Goal: Task Accomplishment & Management: Complete application form

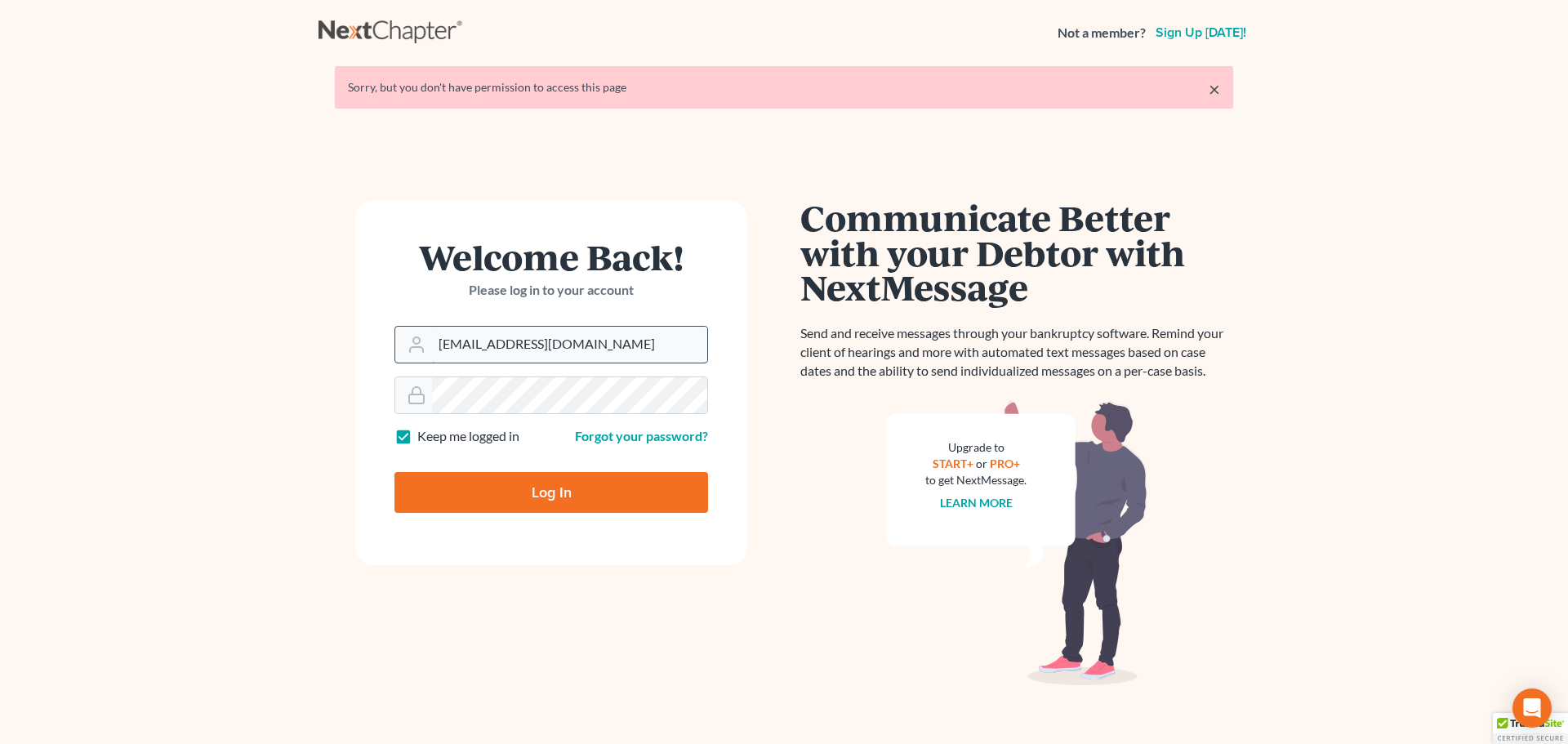
click at [507, 338] on input "madeleinebauereis@gmail.com" at bounding box center [569, 344] width 275 height 36
type input "[PERSON_NAME][EMAIL_ADDRESS][DOMAIN_NAME]"
click at [550, 487] on input "Log In" at bounding box center [551, 492] width 313 height 41
type input "Thinking..."
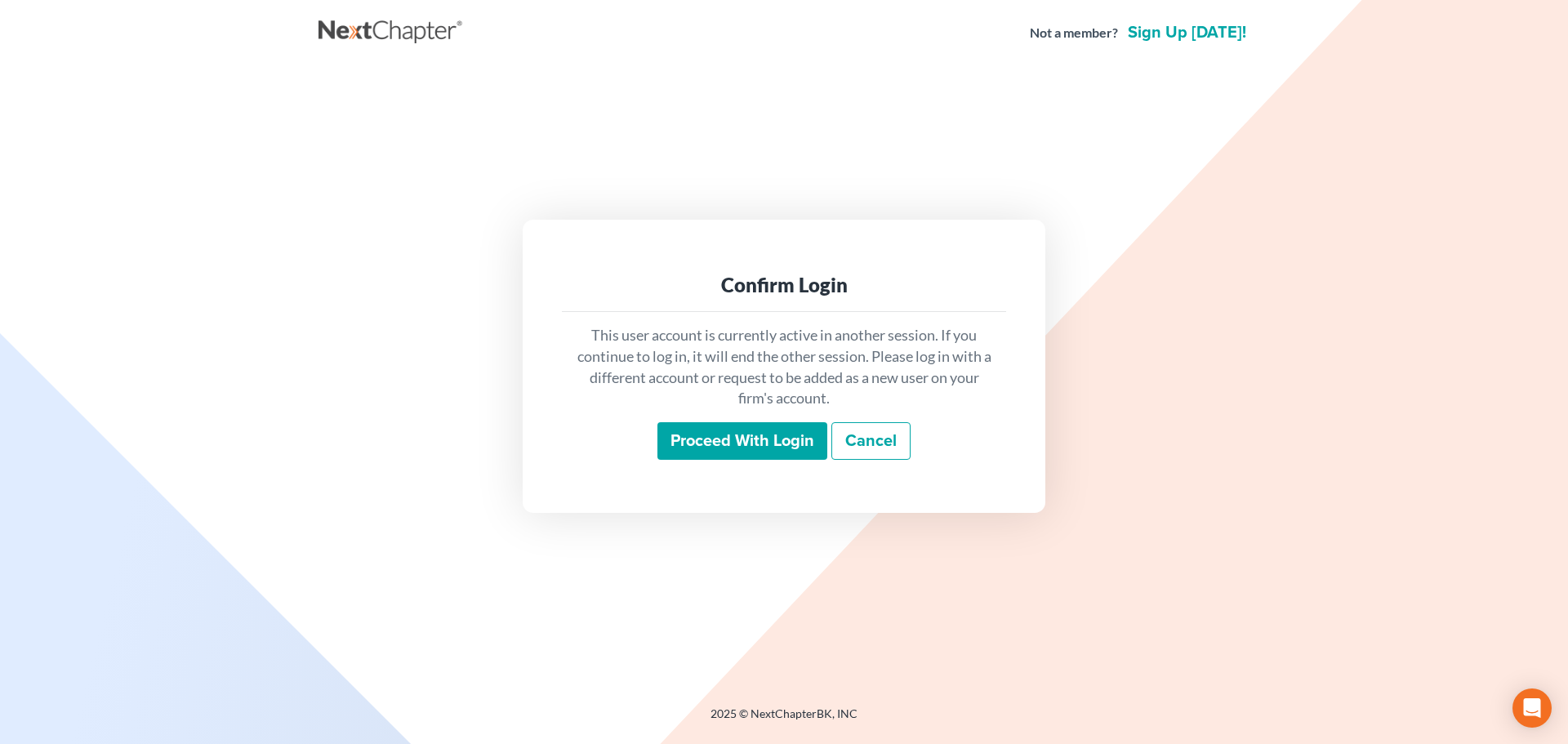
click at [710, 439] on input "Proceed with login" at bounding box center [742, 440] width 169 height 38
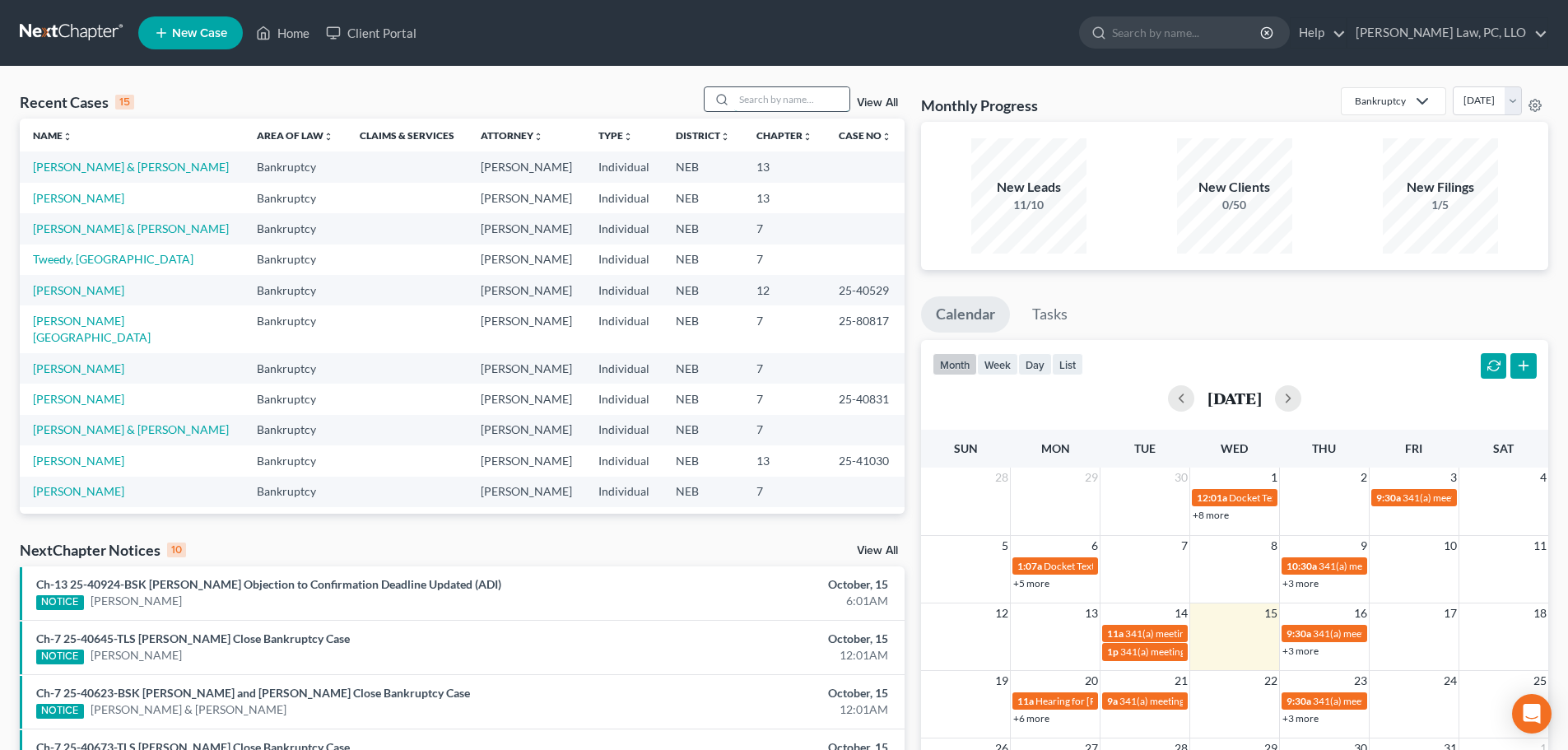
drag, startPoint x: 815, startPoint y: 101, endPoint x: 804, endPoint y: 101, distance: 11.0
click at [812, 101] on input "search" at bounding box center [792, 99] width 116 height 24
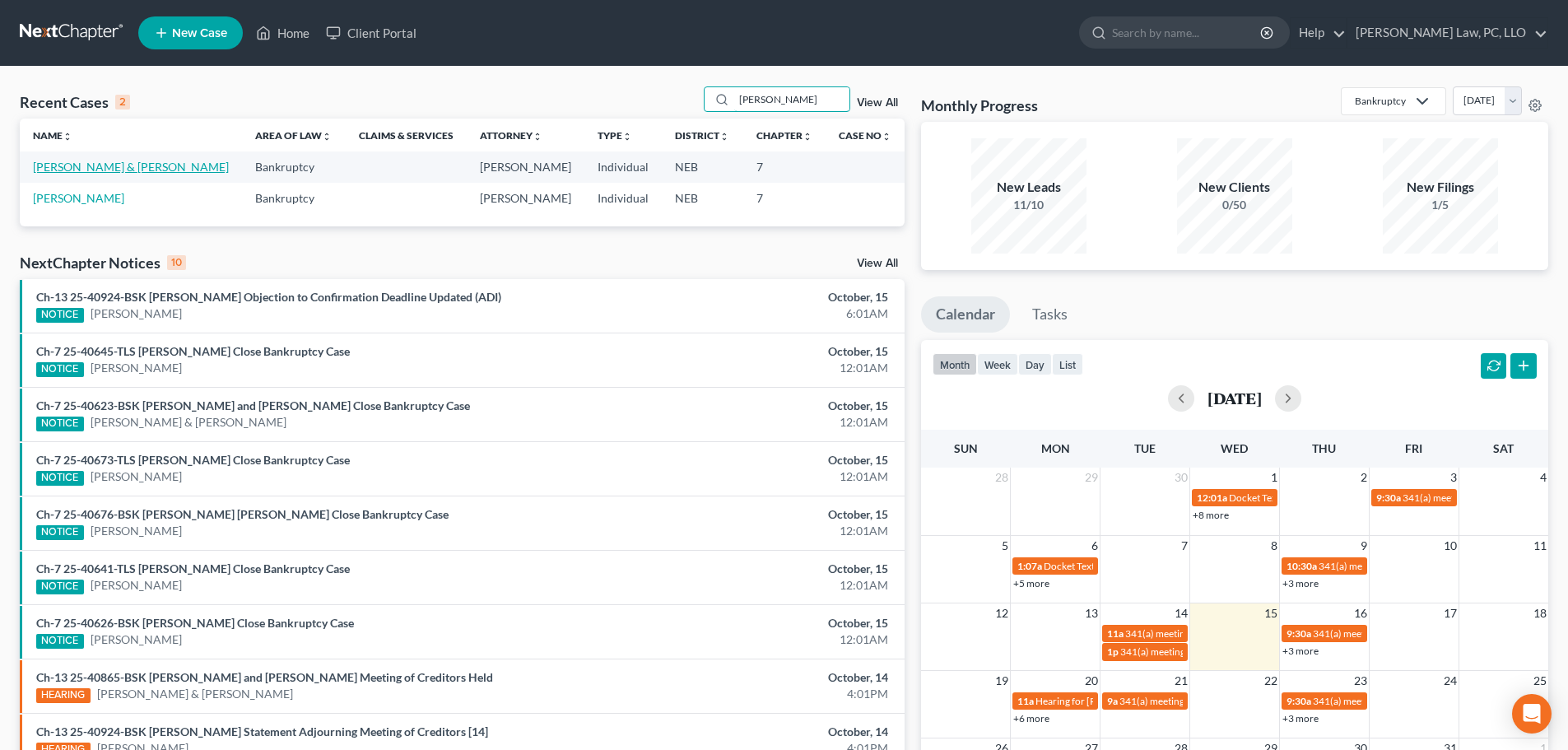
type input "[PERSON_NAME]"
click at [109, 165] on link "[PERSON_NAME] & [PERSON_NAME]" at bounding box center [131, 167] width 196 height 14
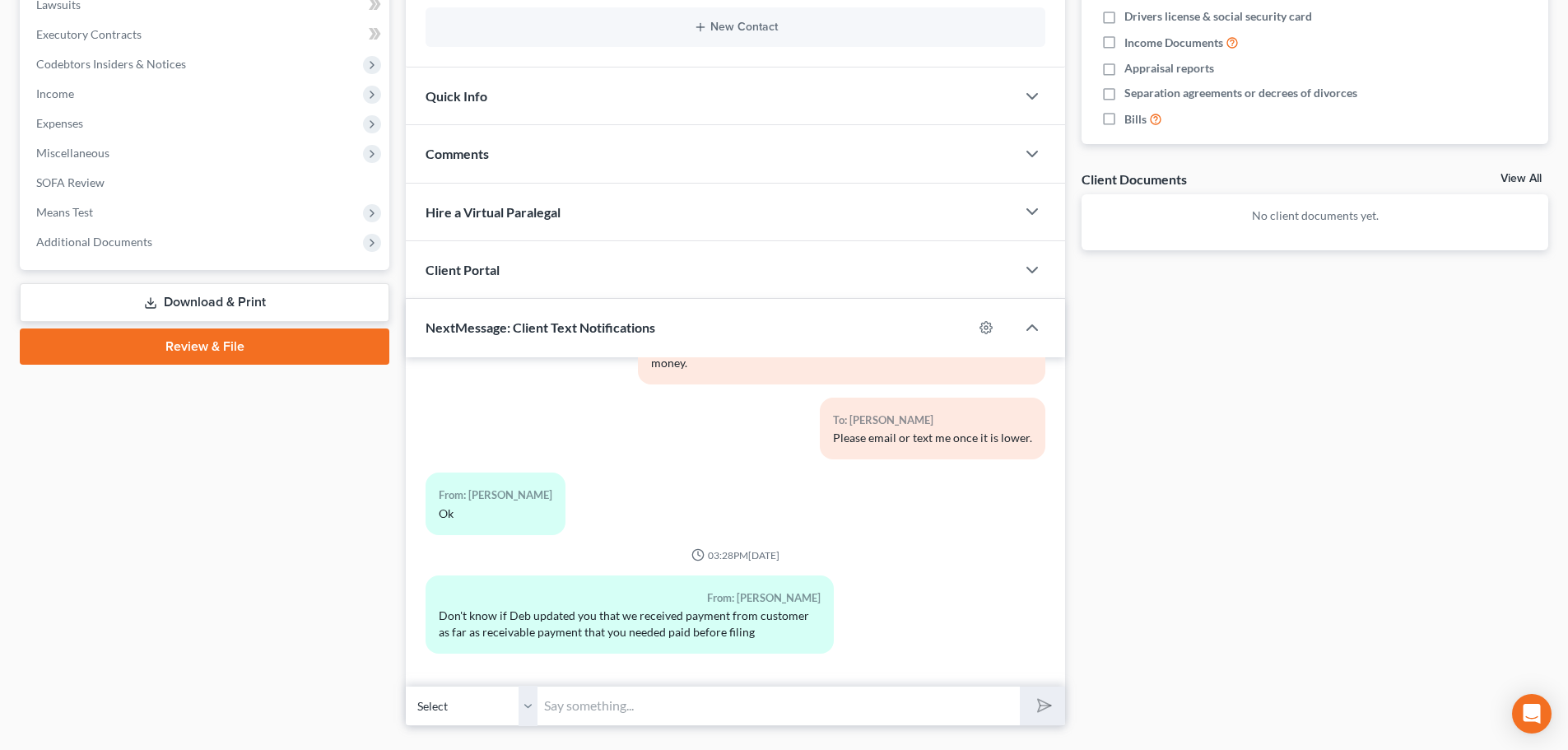
scroll to position [487, 0]
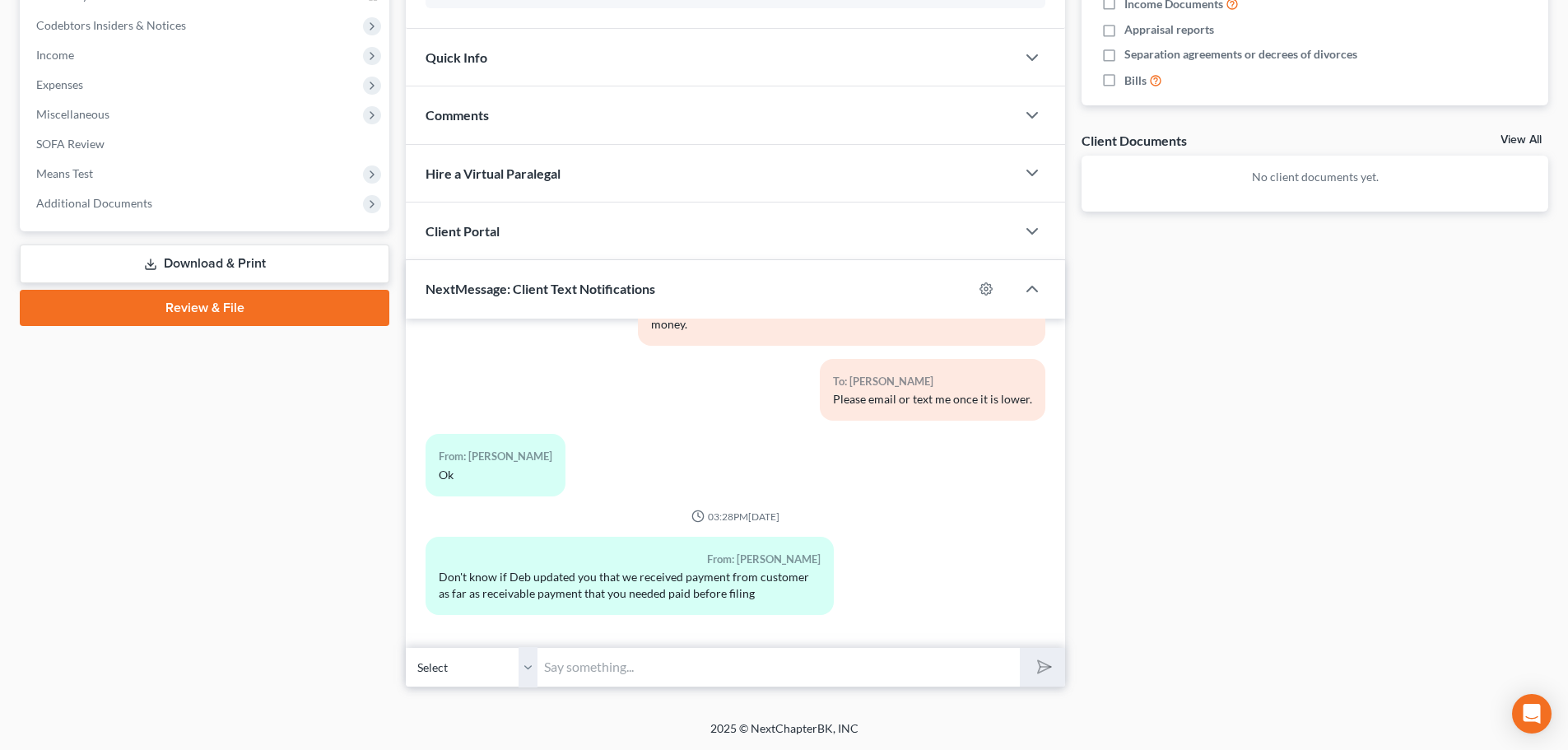
click at [666, 673] on input "text" at bounding box center [778, 666] width 482 height 40
type input "No, I will touch base with her"
click at [1019, 648] on button "submit" at bounding box center [1041, 666] width 45 height 38
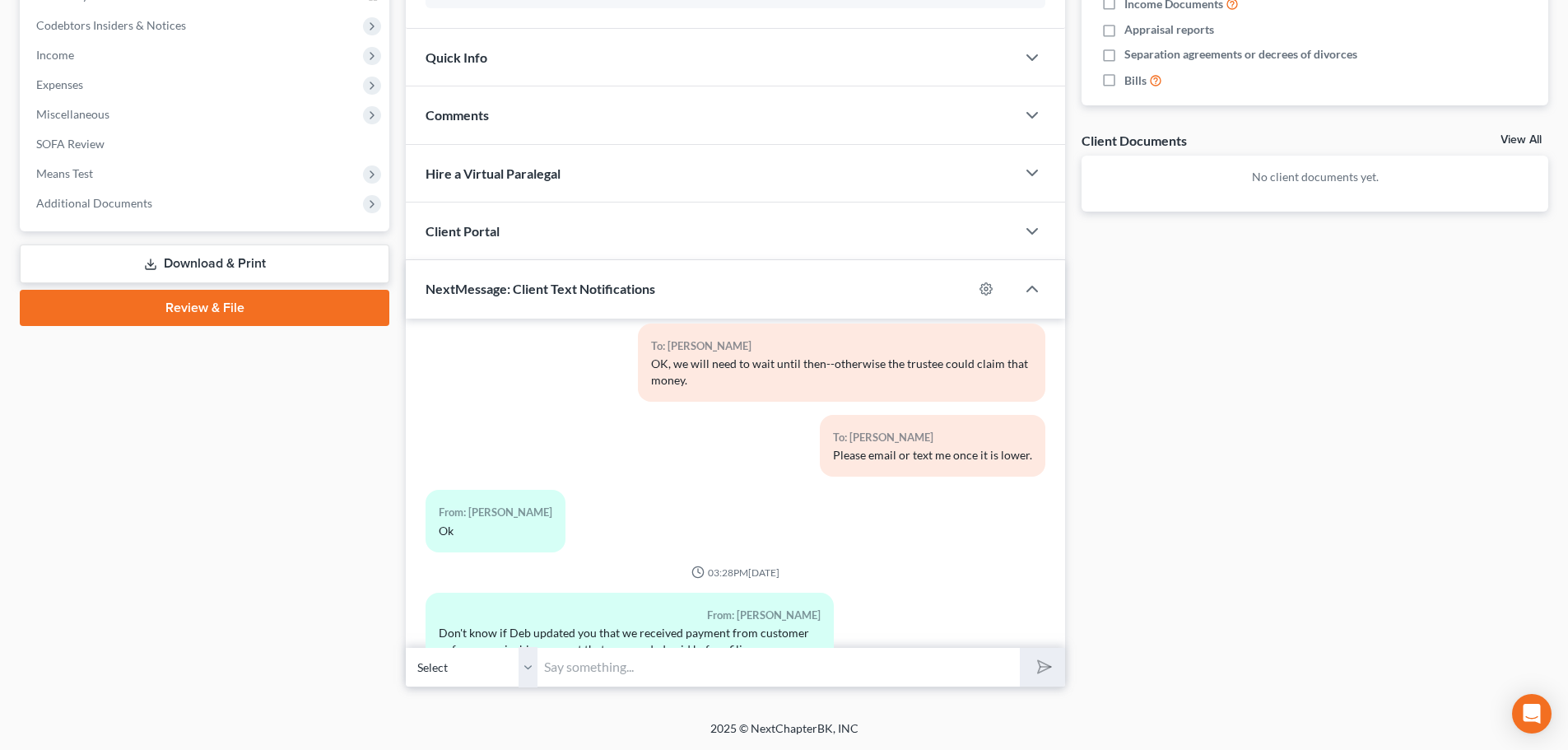
scroll to position [1906, 0]
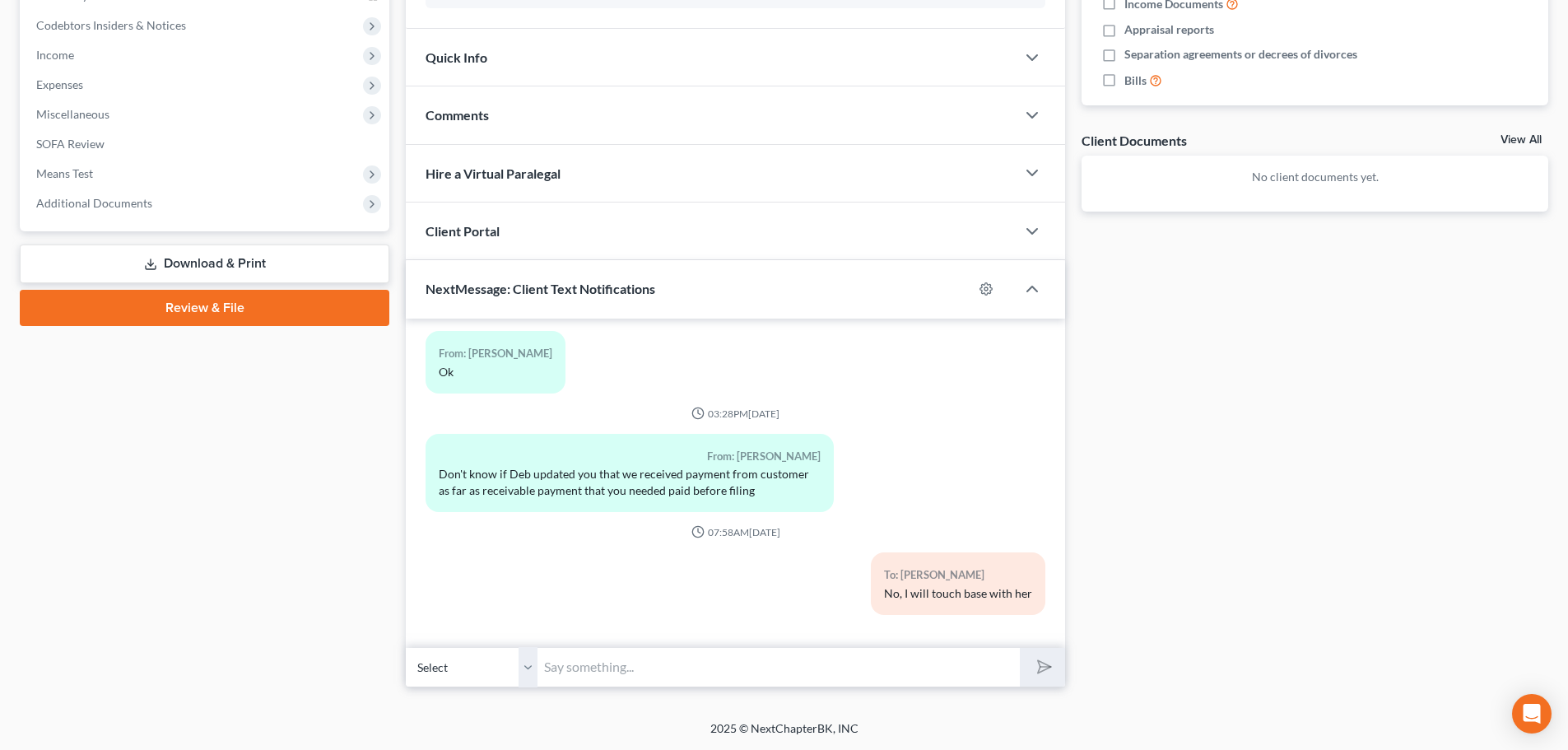
click at [523, 665] on select "Select [PHONE_NUMBER] - [PERSON_NAME] [PHONE_NUMBER] - [PERSON_NAME]" at bounding box center [471, 666] width 132 height 40
select select "1"
click at [406, 647] on select "Select [PHONE_NUMBER] - [PERSON_NAME] [PHONE_NUMBER] - [PERSON_NAME]" at bounding box center [471, 666] width 132 height 40
click at [559, 667] on input "text" at bounding box center [778, 666] width 482 height 40
type input "Deb, I will be emailing you to update bank balances...again :)"
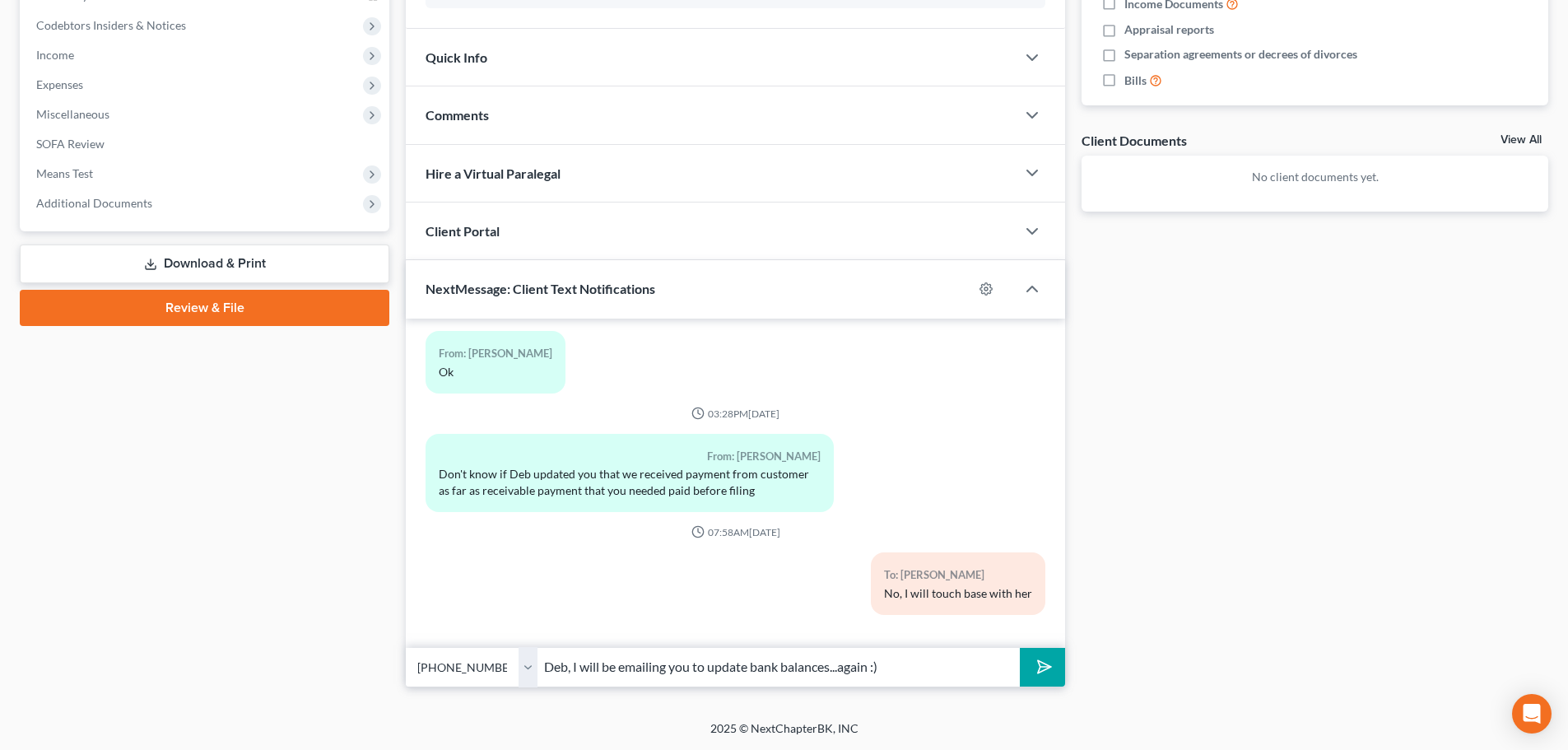
click at [1041, 665] on icon "submit" at bounding box center [1041, 667] width 23 height 23
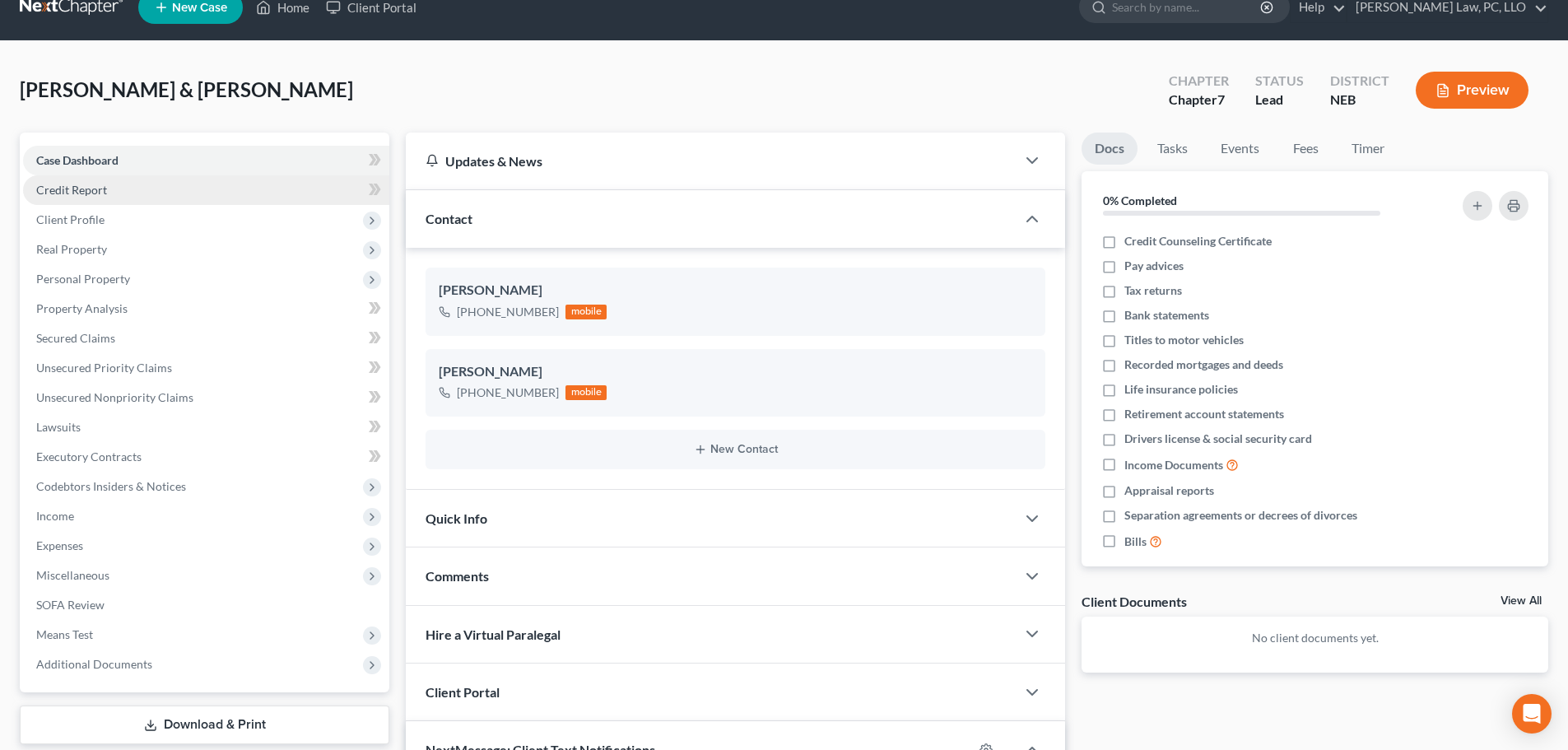
scroll to position [0, 0]
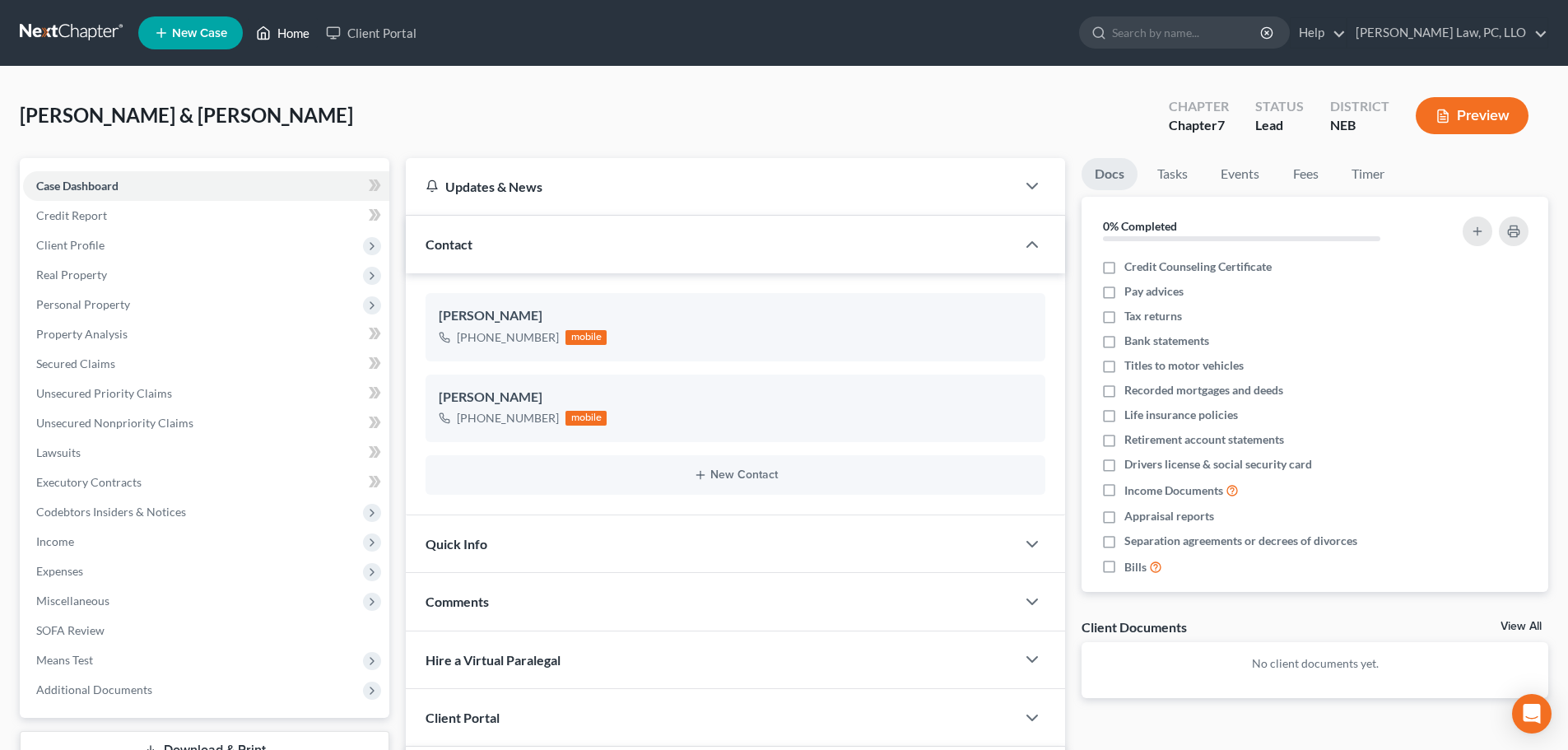
click at [277, 39] on link "Home" at bounding box center [283, 32] width 70 height 29
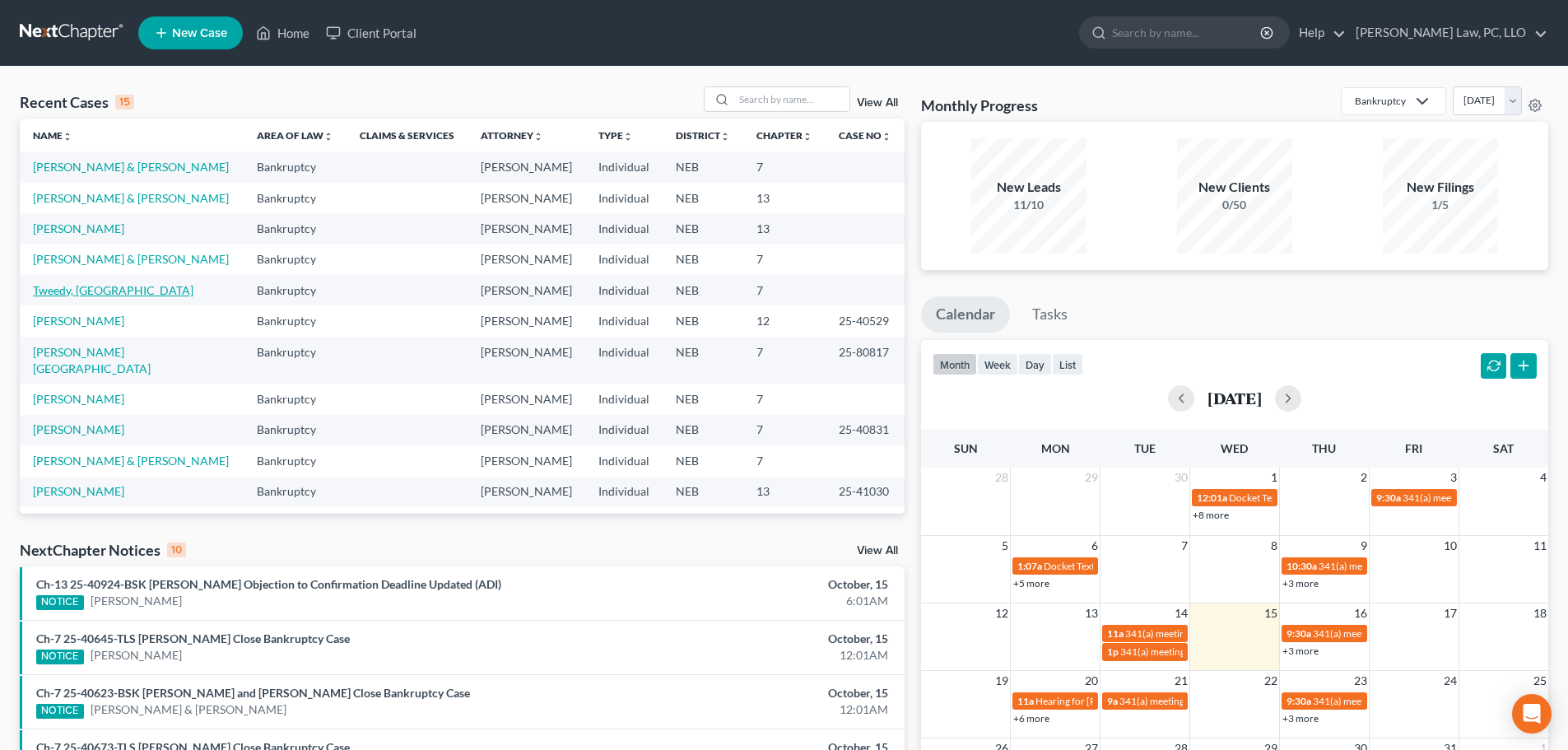
click at [80, 288] on link "Tweedy, [GEOGRAPHIC_DATA]" at bounding box center [113, 290] width 160 height 14
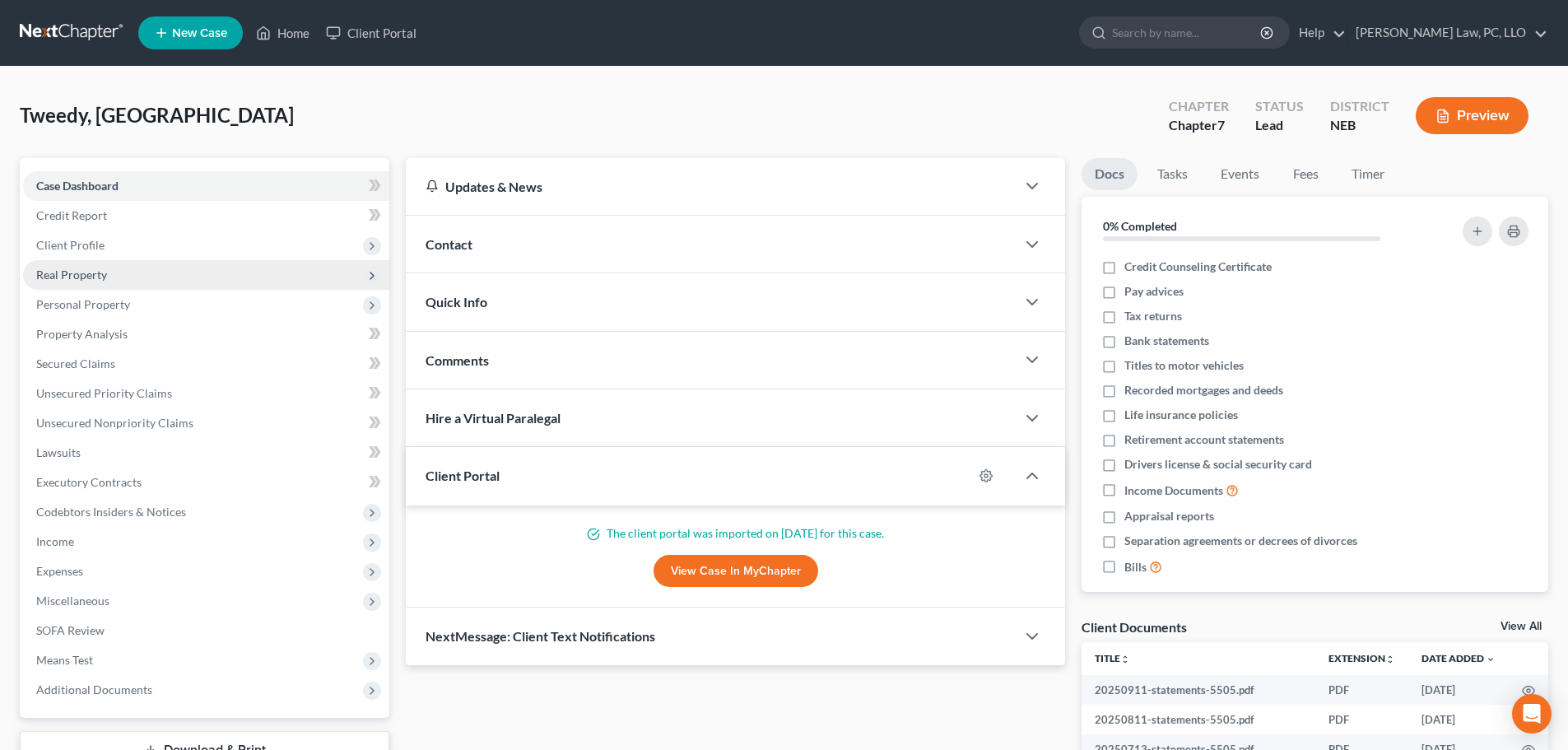
scroll to position [83, 0]
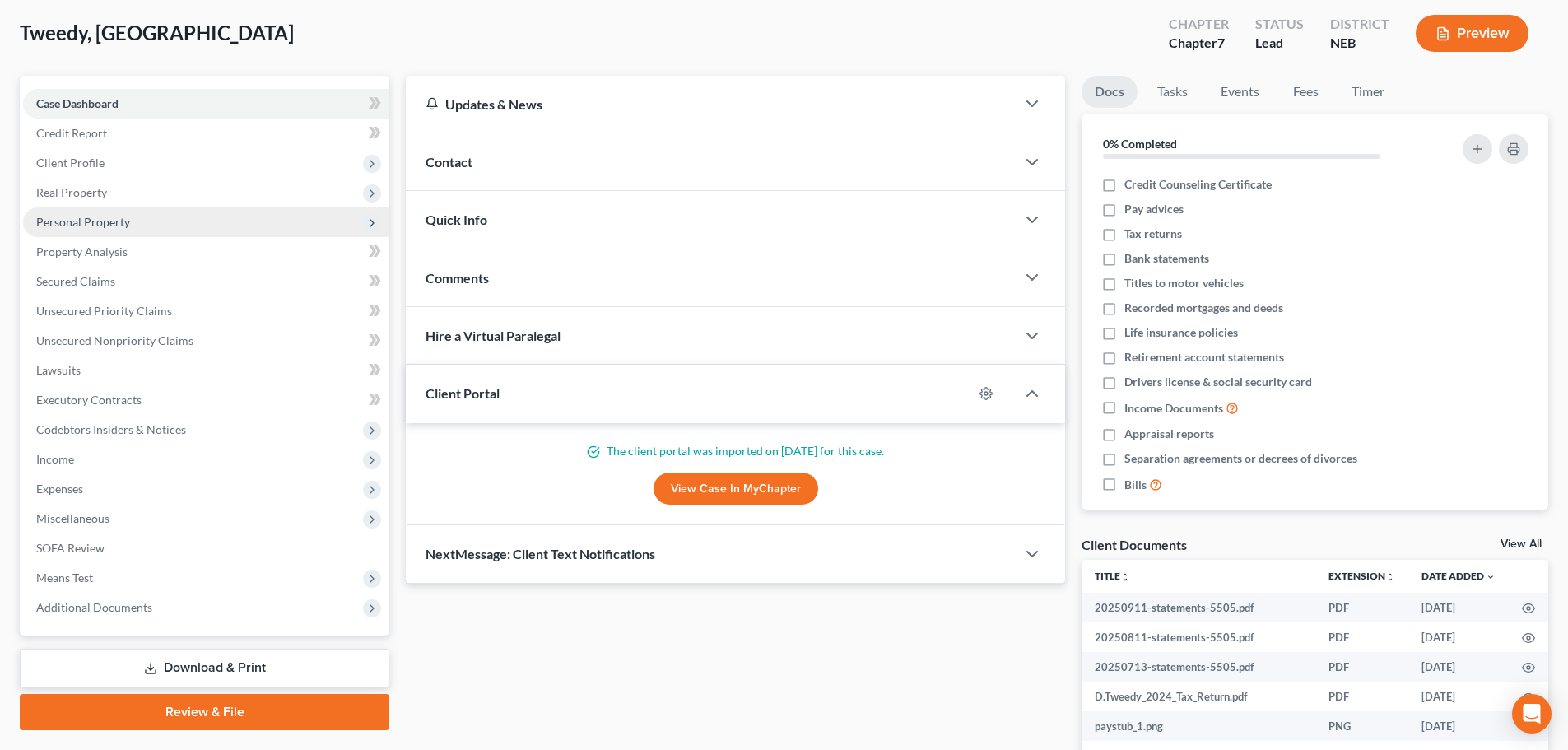
click at [70, 231] on span "Personal Property" at bounding box center [206, 222] width 366 height 29
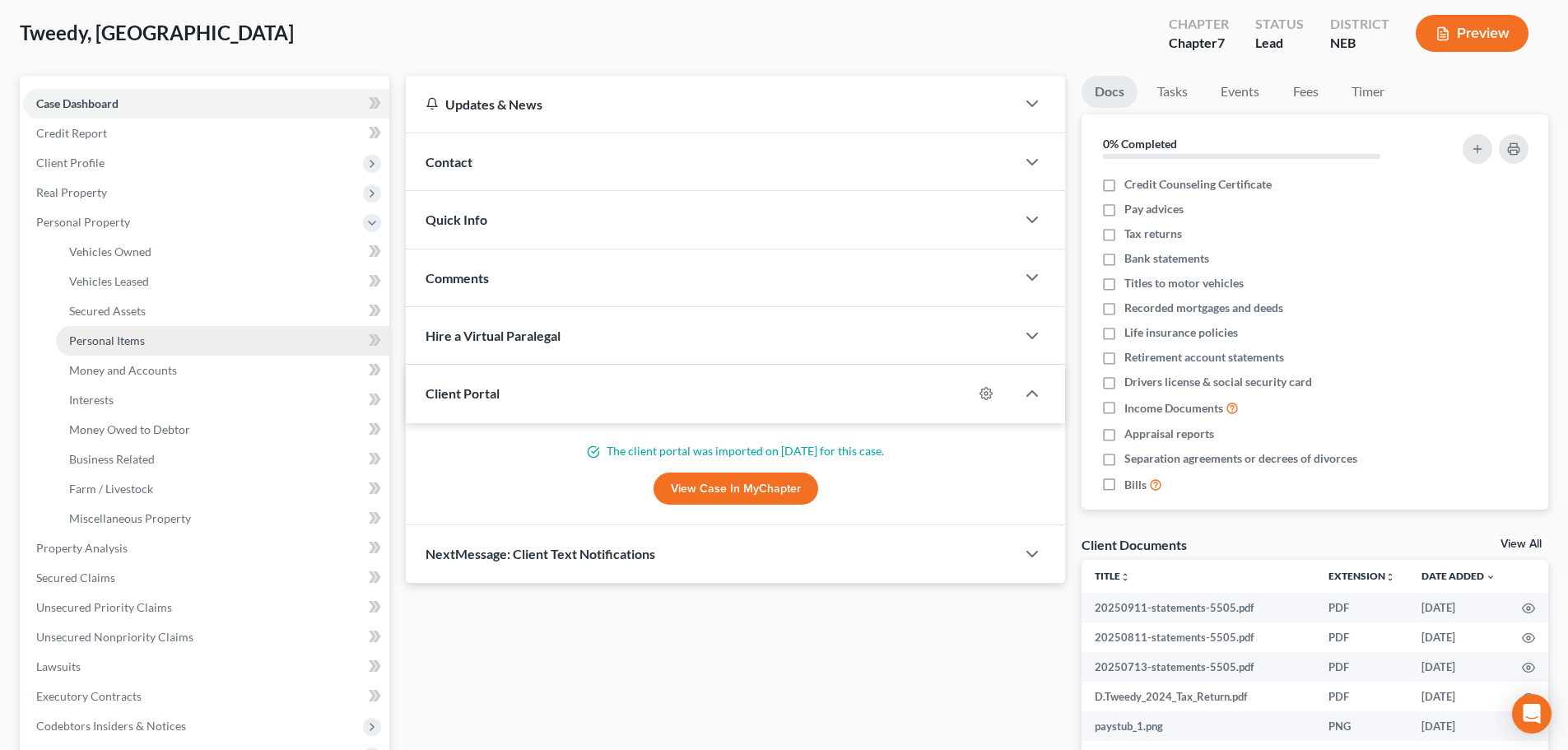
click at [92, 350] on link "Personal Items" at bounding box center [222, 340] width 334 height 29
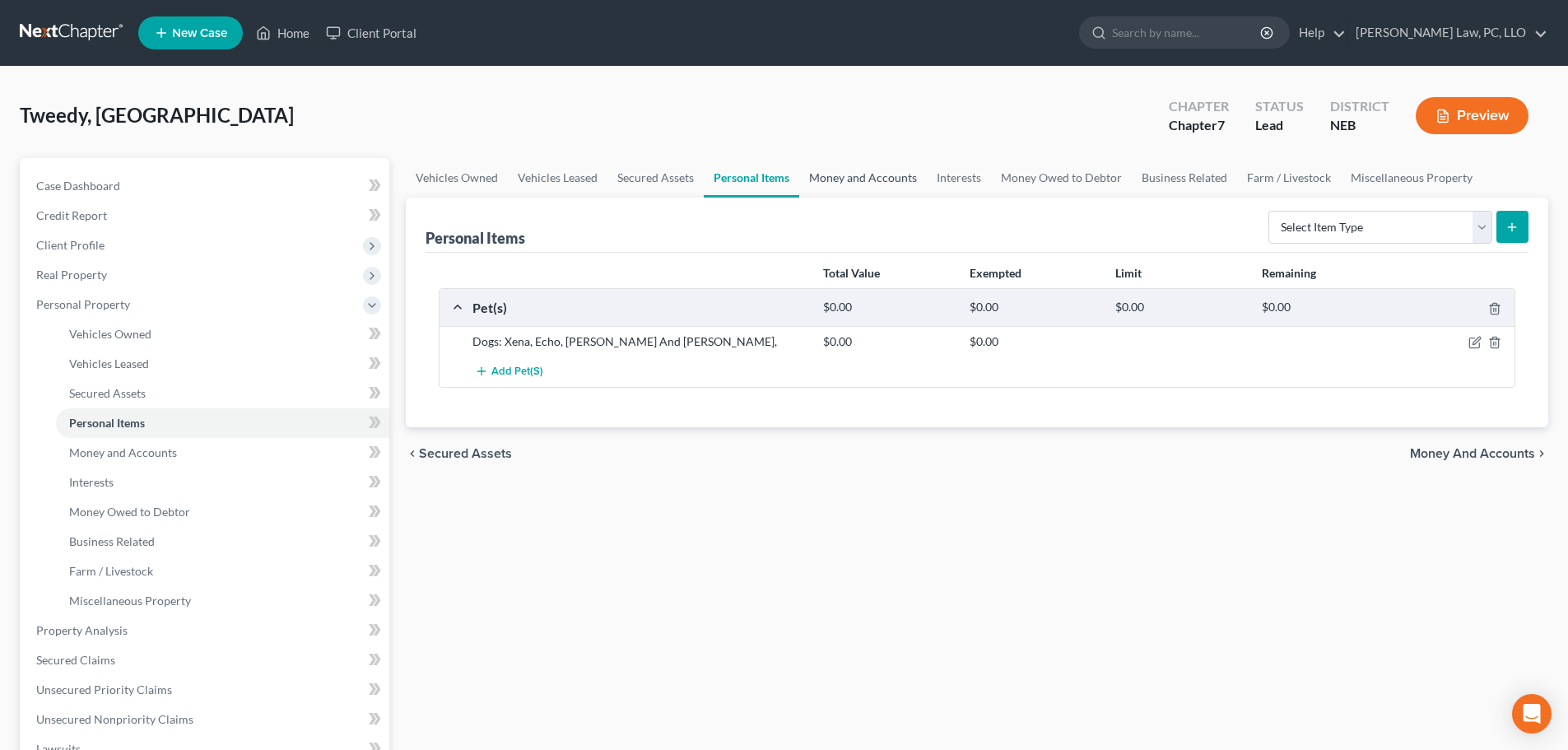
click at [856, 178] on link "Money and Accounts" at bounding box center [862, 178] width 127 height 39
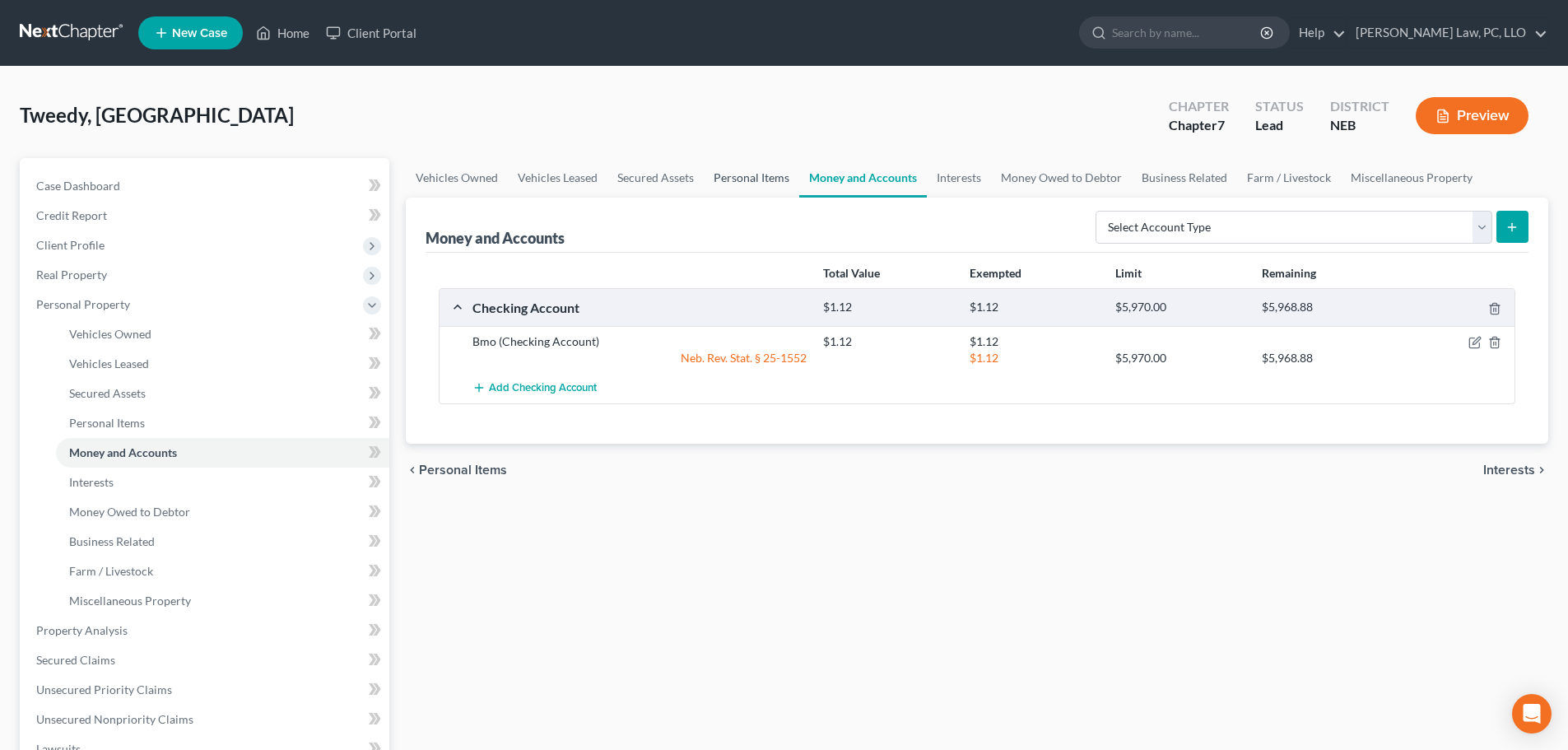
click at [745, 189] on link "Personal Items" at bounding box center [751, 178] width 95 height 39
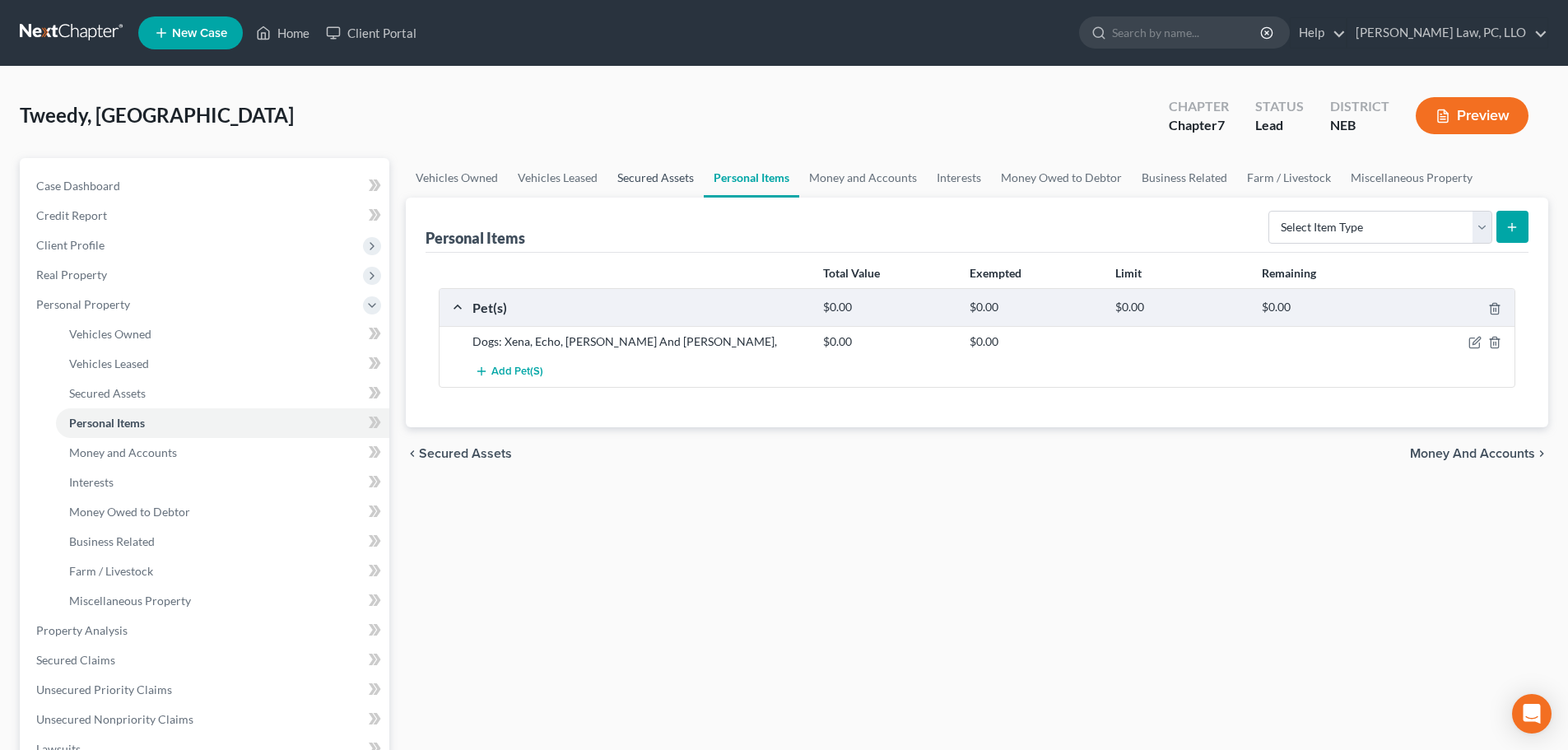
click at [647, 181] on link "Secured Assets" at bounding box center [655, 178] width 96 height 39
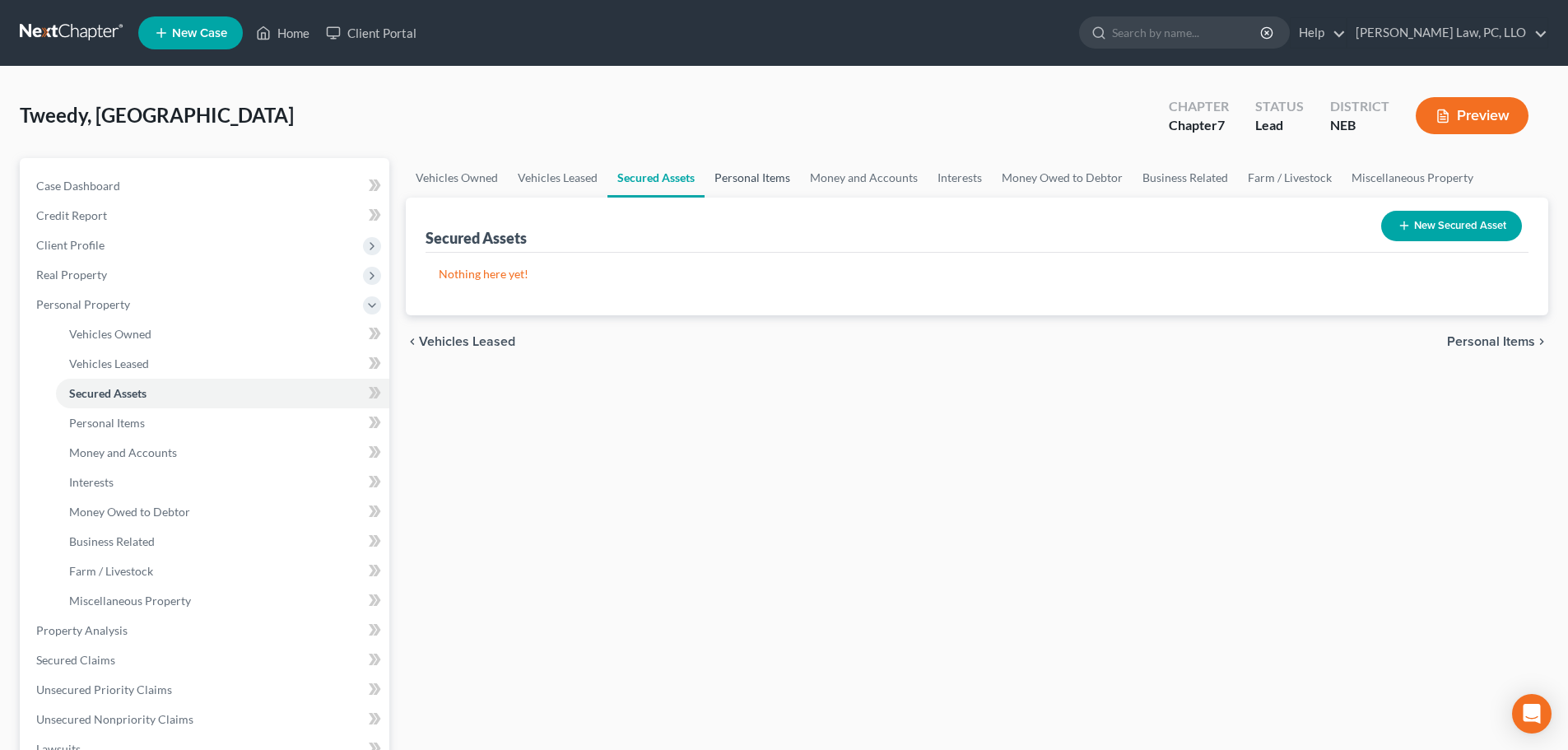
click at [742, 175] on link "Personal Items" at bounding box center [752, 178] width 95 height 39
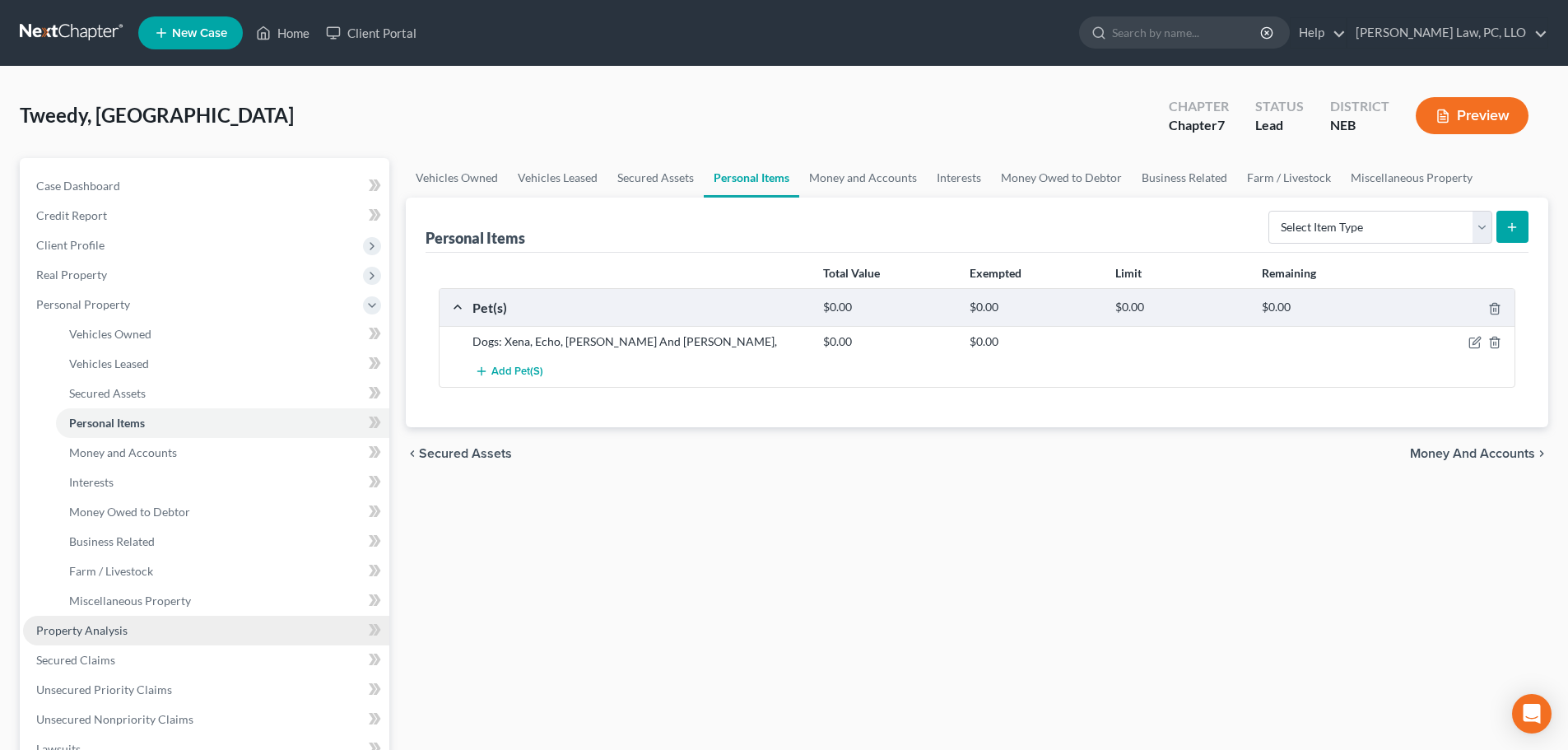
click at [115, 631] on span "Property Analysis" at bounding box center [82, 630] width 92 height 14
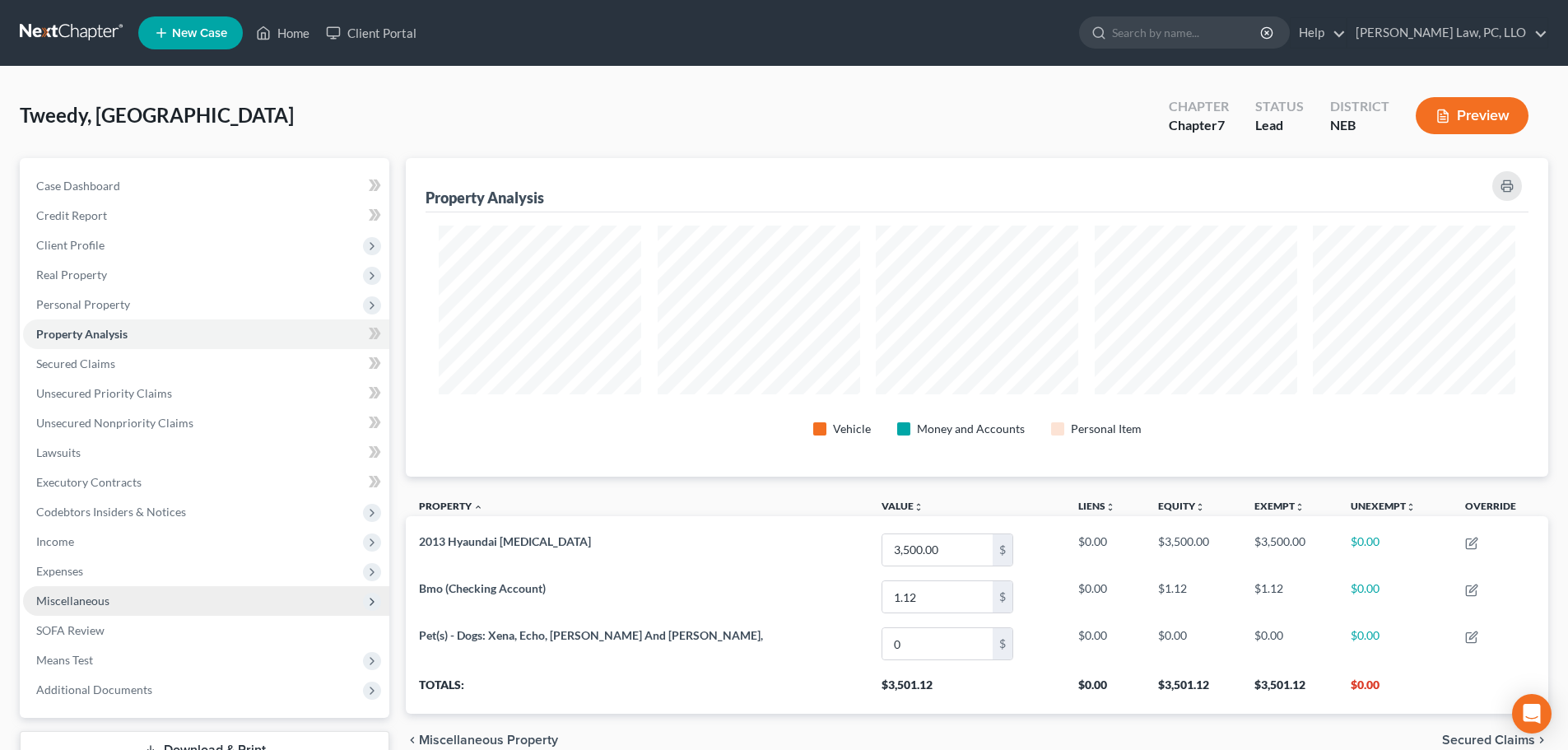
scroll to position [319, 1142]
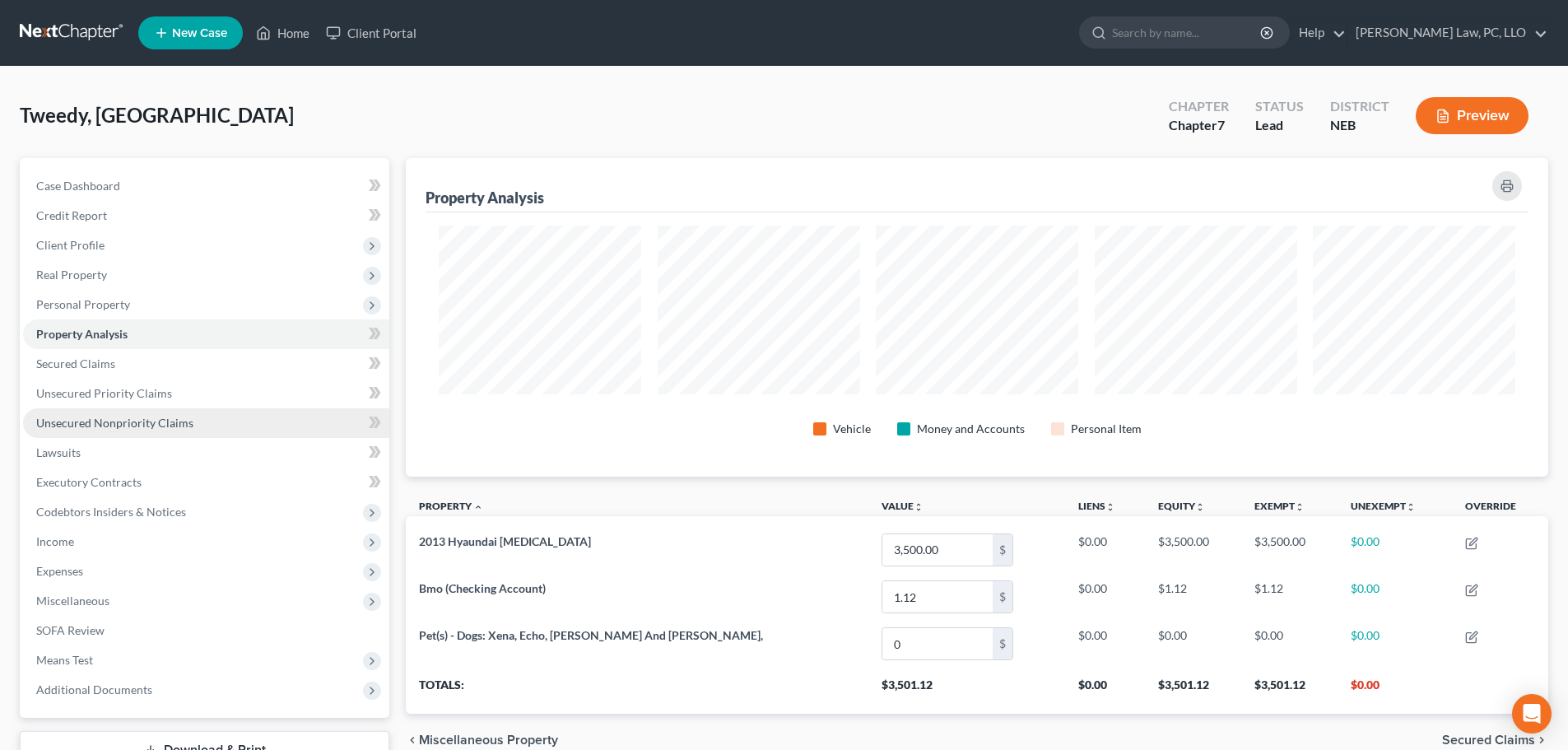
click at [95, 416] on span "Unsecured Nonpriority Claims" at bounding box center [115, 423] width 157 height 14
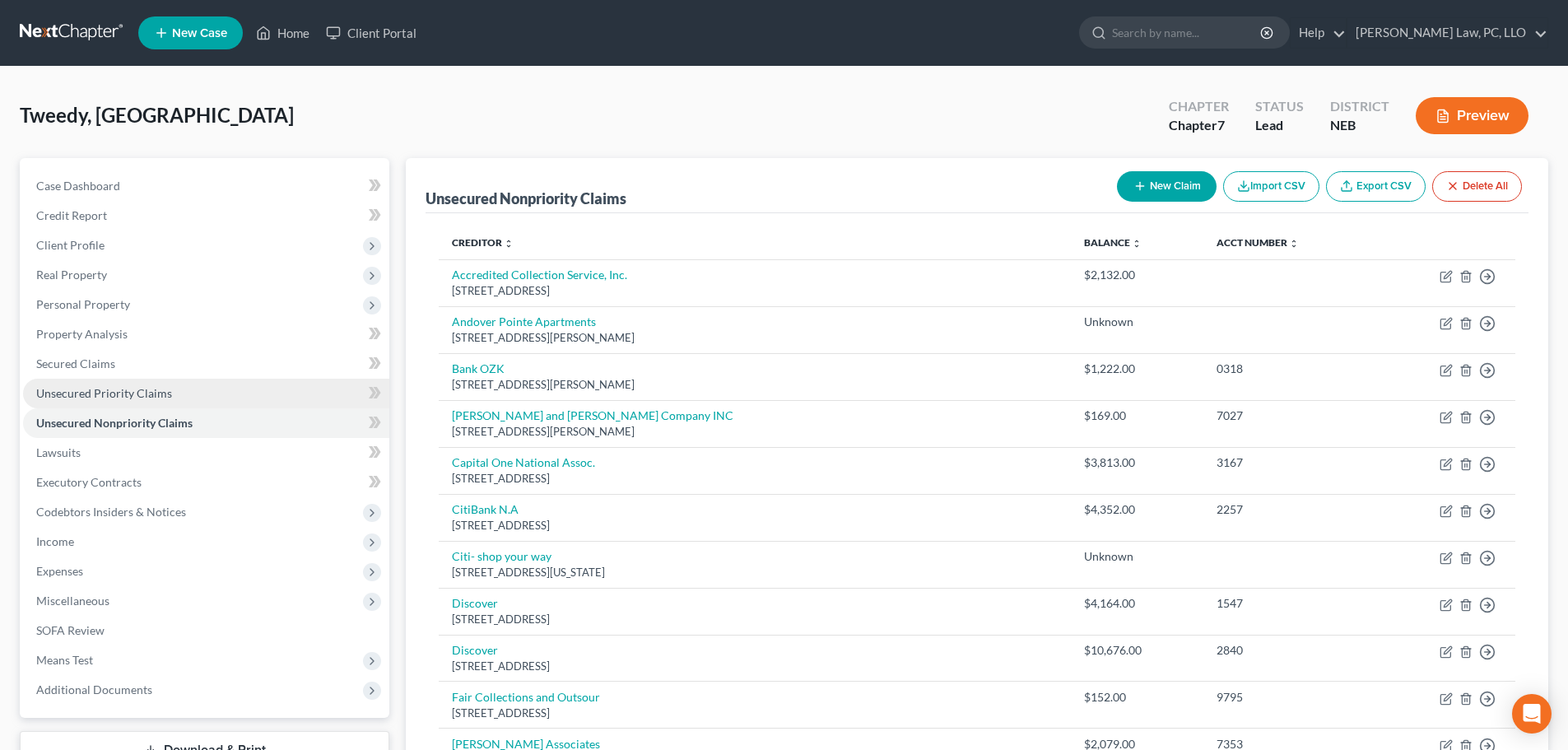
click at [96, 391] on span "Unsecured Priority Claims" at bounding box center [104, 393] width 136 height 14
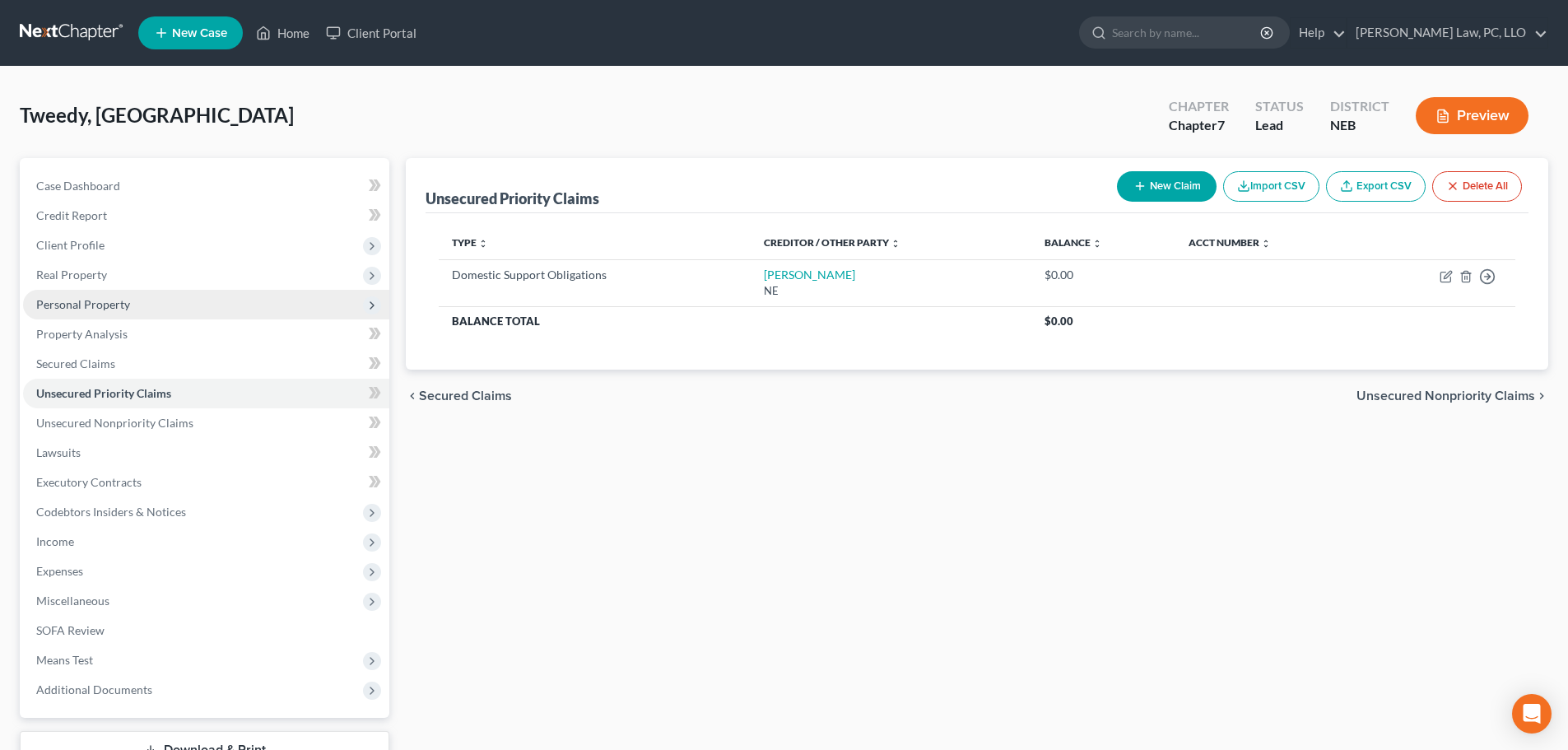
click at [100, 303] on span "Personal Property" at bounding box center [83, 304] width 93 height 14
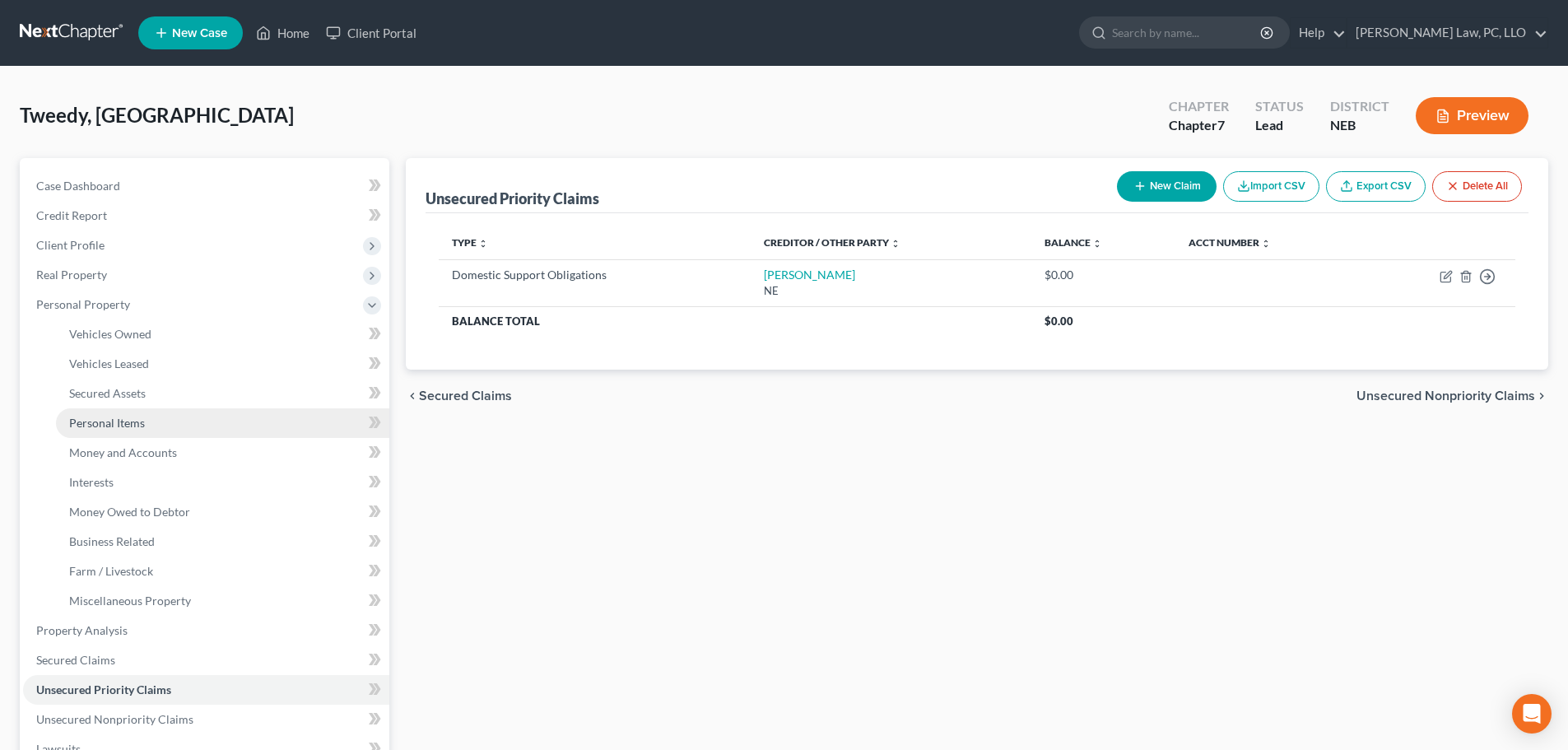
click at [111, 419] on span "Personal Items" at bounding box center [107, 423] width 76 height 14
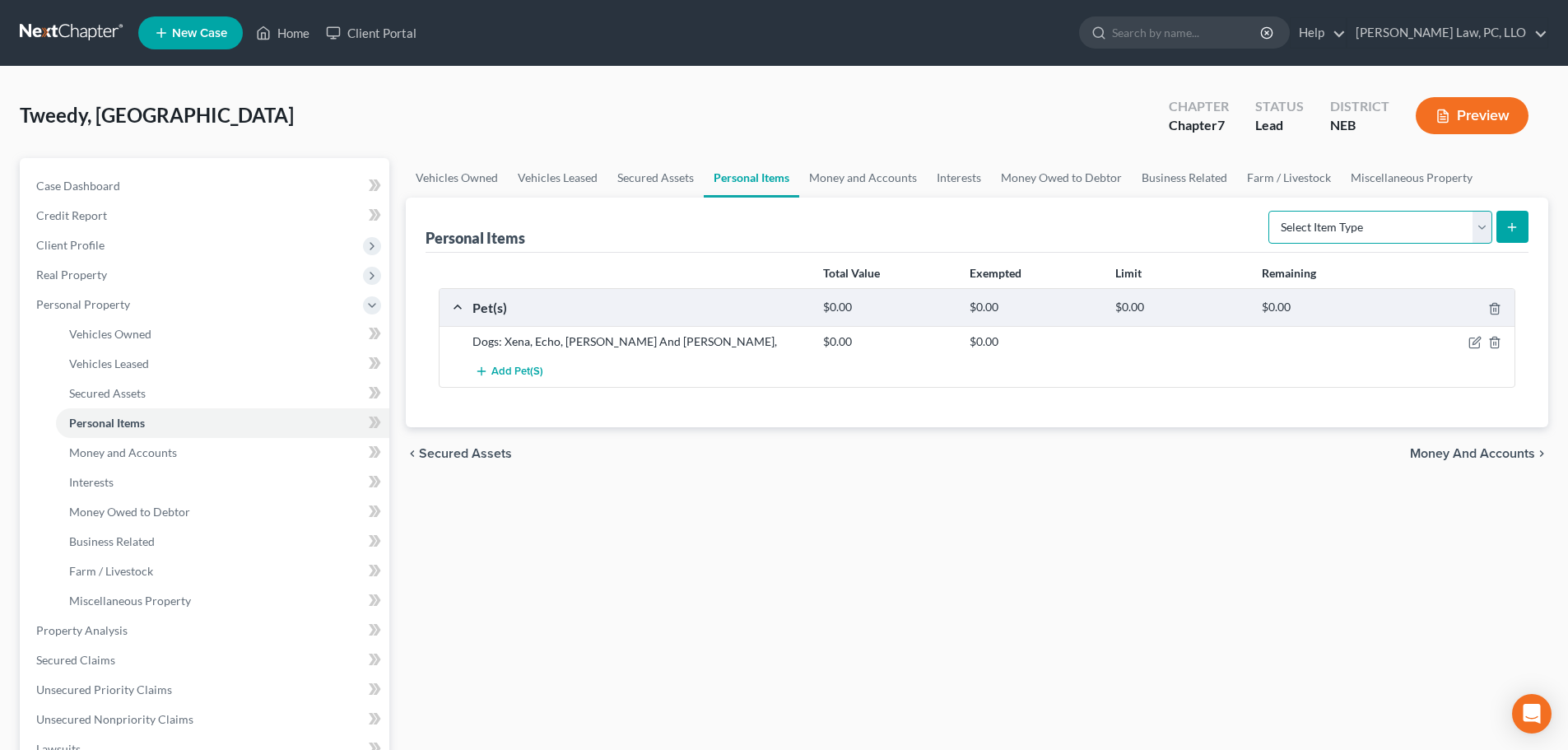
click at [1314, 229] on select "Select Item Type Clothing (A/B: 11) Collectibles Of Value (A/B: 8) Electronics …" at bounding box center [1380, 227] width 224 height 33
select select "clothing"
click at [1271, 211] on select "Select Item Type Clothing (A/B: 11) Collectibles Of Value (A/B: 8) Electronics …" at bounding box center [1380, 227] width 224 height 33
click at [1515, 224] on icon "submit" at bounding box center [1511, 227] width 13 height 13
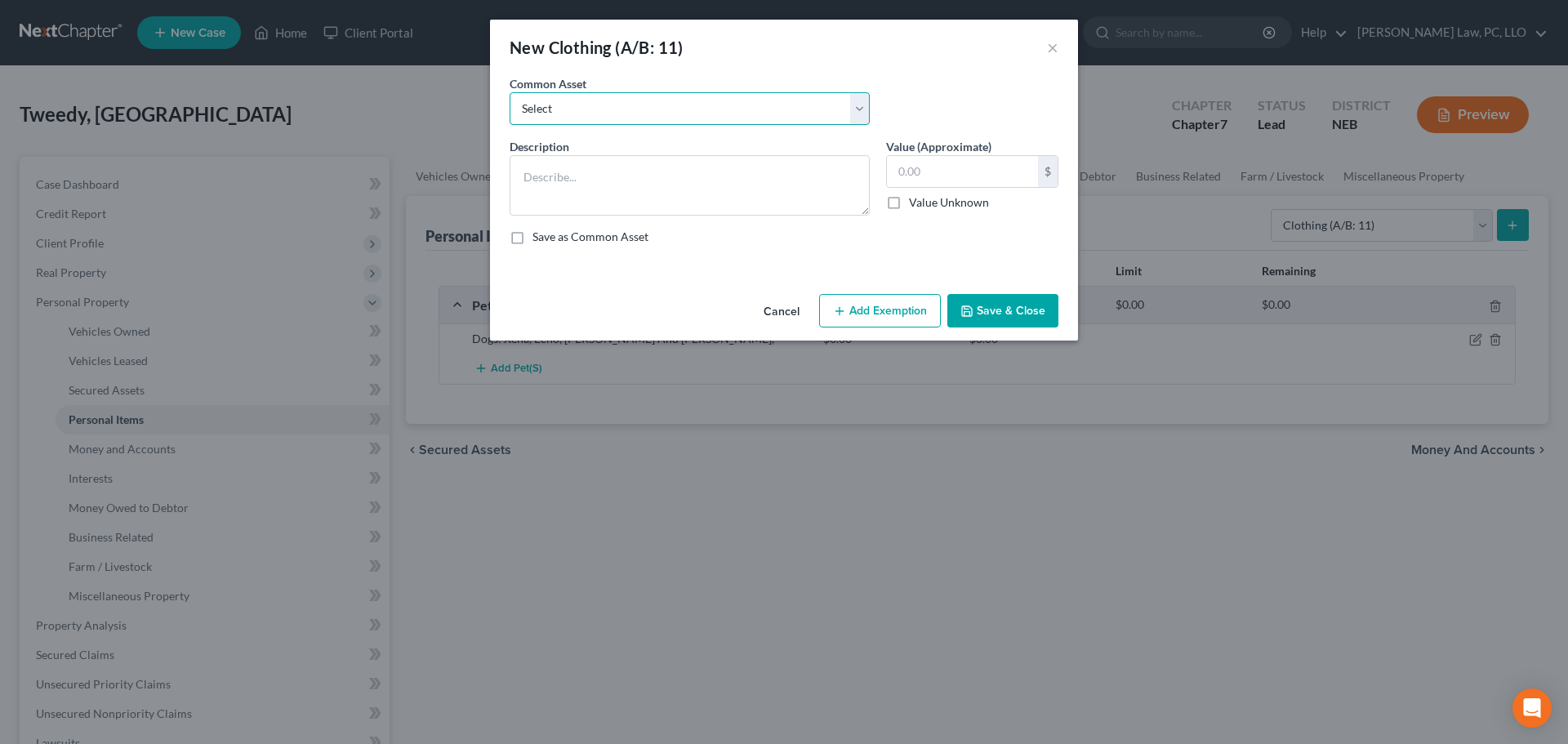
drag, startPoint x: 682, startPoint y: 101, endPoint x: 680, endPoint y: 116, distance: 15.1
click at [682, 101] on select "Select Clothing" at bounding box center [689, 109] width 360 height 33
select select "0"
click at [509, 93] on select "Select Clothing" at bounding box center [689, 109] width 360 height 33
type textarea "Clothing"
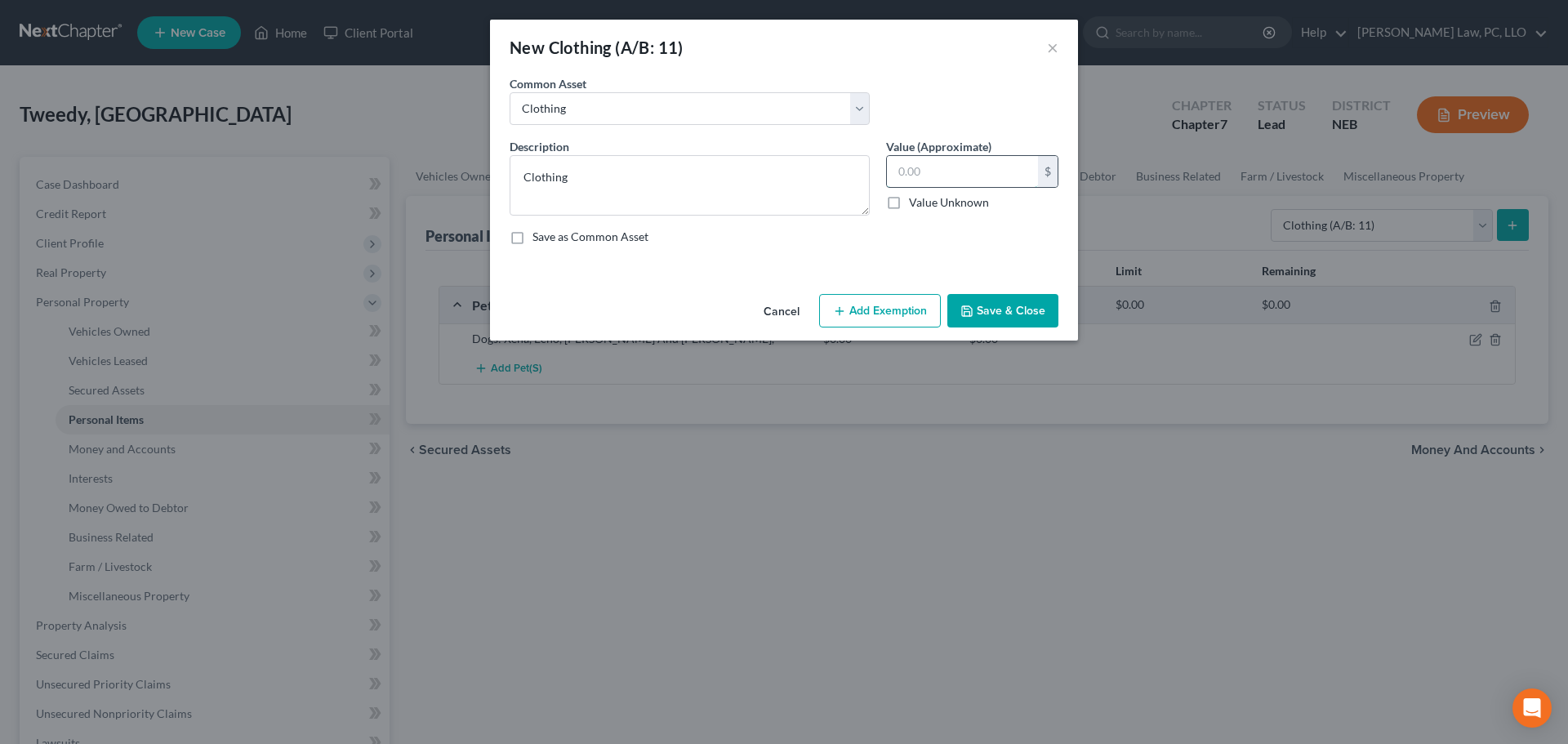
click at [952, 167] on input "text" at bounding box center [962, 171] width 151 height 31
type input "100"
click at [975, 311] on button "Save & Close" at bounding box center [1002, 311] width 111 height 34
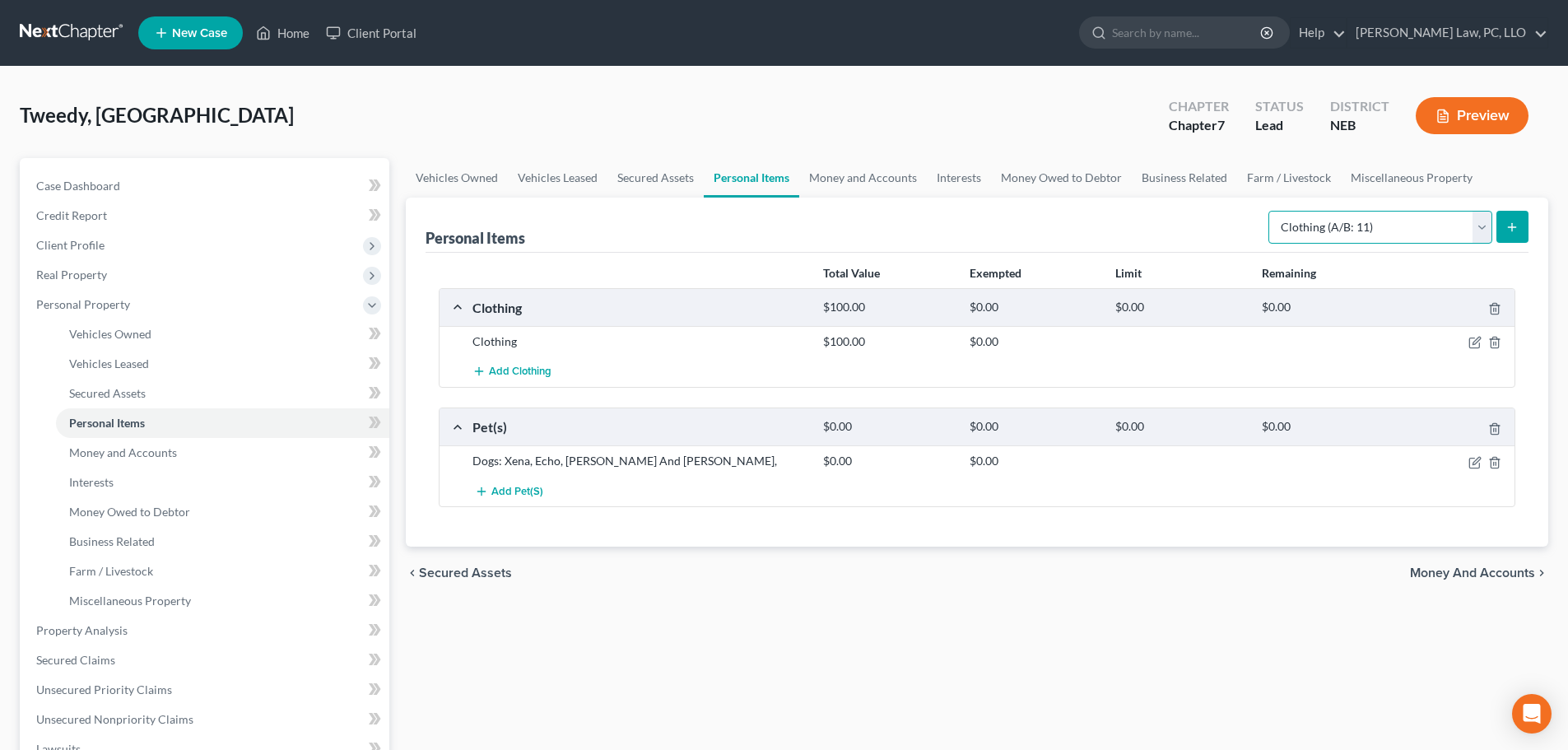
click at [1304, 226] on select "Select Item Type Clothing (A/B: 11) Collectibles Of Value (A/B: 8) Electronics …" at bounding box center [1380, 227] width 224 height 33
select select "household_goods"
click at [1271, 211] on select "Select Item Type Clothing (A/B: 11) Collectibles Of Value (A/B: 8) Electronics …" at bounding box center [1380, 227] width 224 height 33
click at [1502, 226] on button "submit" at bounding box center [1512, 227] width 32 height 32
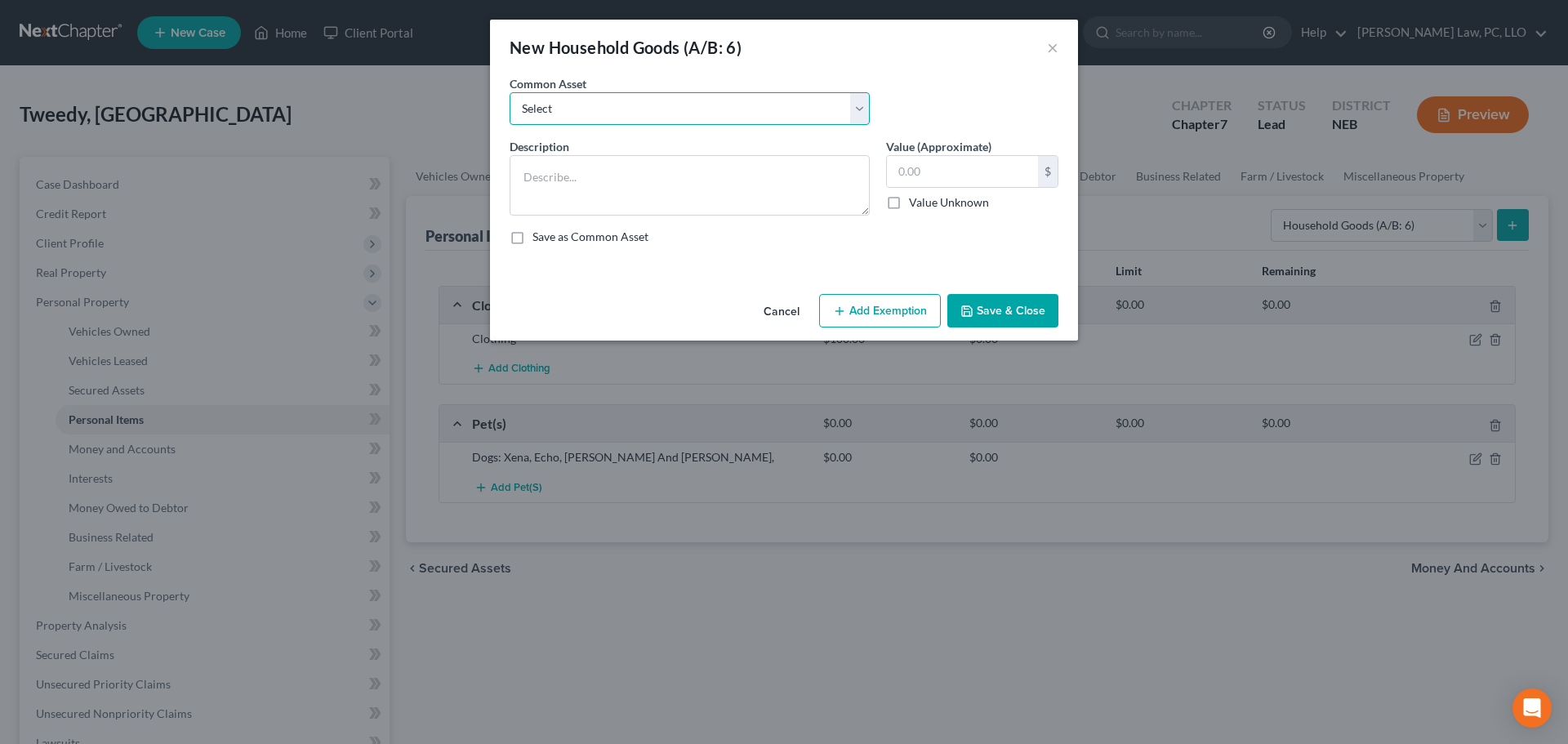
click at [749, 106] on select "Select Household Goods and Furniture" at bounding box center [689, 109] width 360 height 33
select select "0"
click at [509, 93] on select "Select Household Goods and Furniture" at bounding box center [689, 109] width 360 height 33
type textarea "Household Goods and Furniture"
click at [957, 170] on input "1,500.00" at bounding box center [962, 171] width 151 height 31
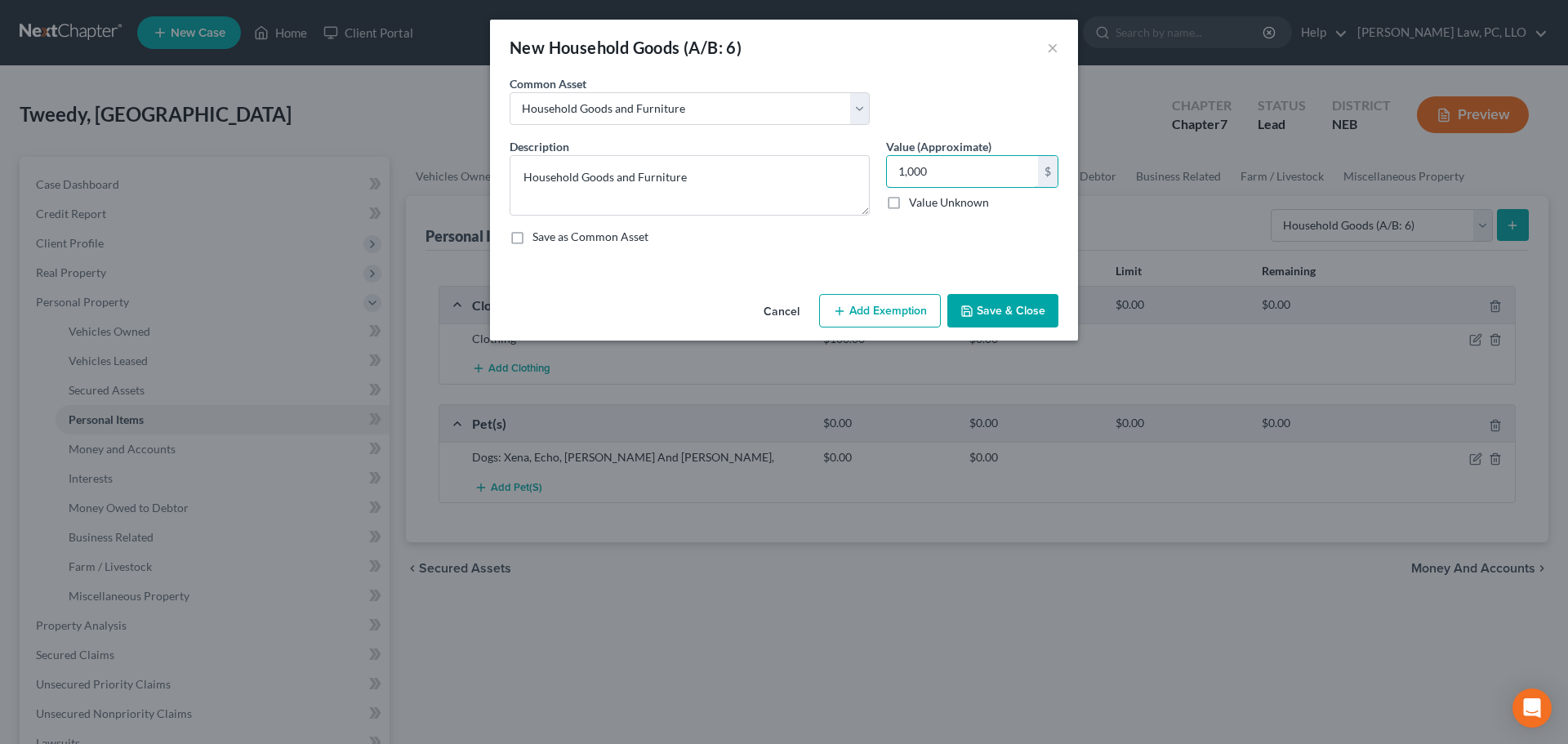
type input "1,000"
click at [910, 304] on button "Add Exemption" at bounding box center [880, 311] width 122 height 34
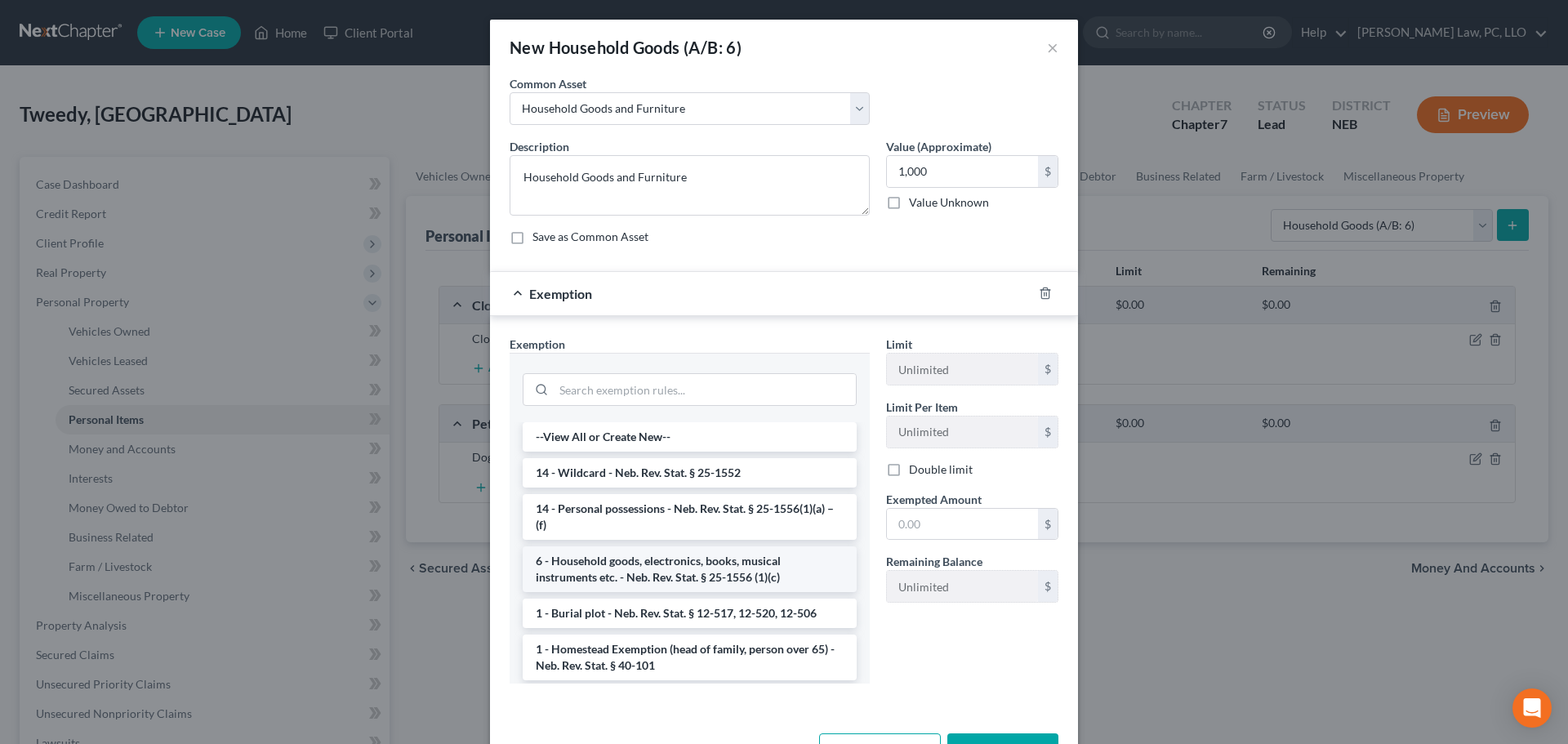
click at [736, 568] on li "6 - Household goods, electronics, books, musical instruments etc. - Neb. Rev. S…" at bounding box center [689, 569] width 334 height 46
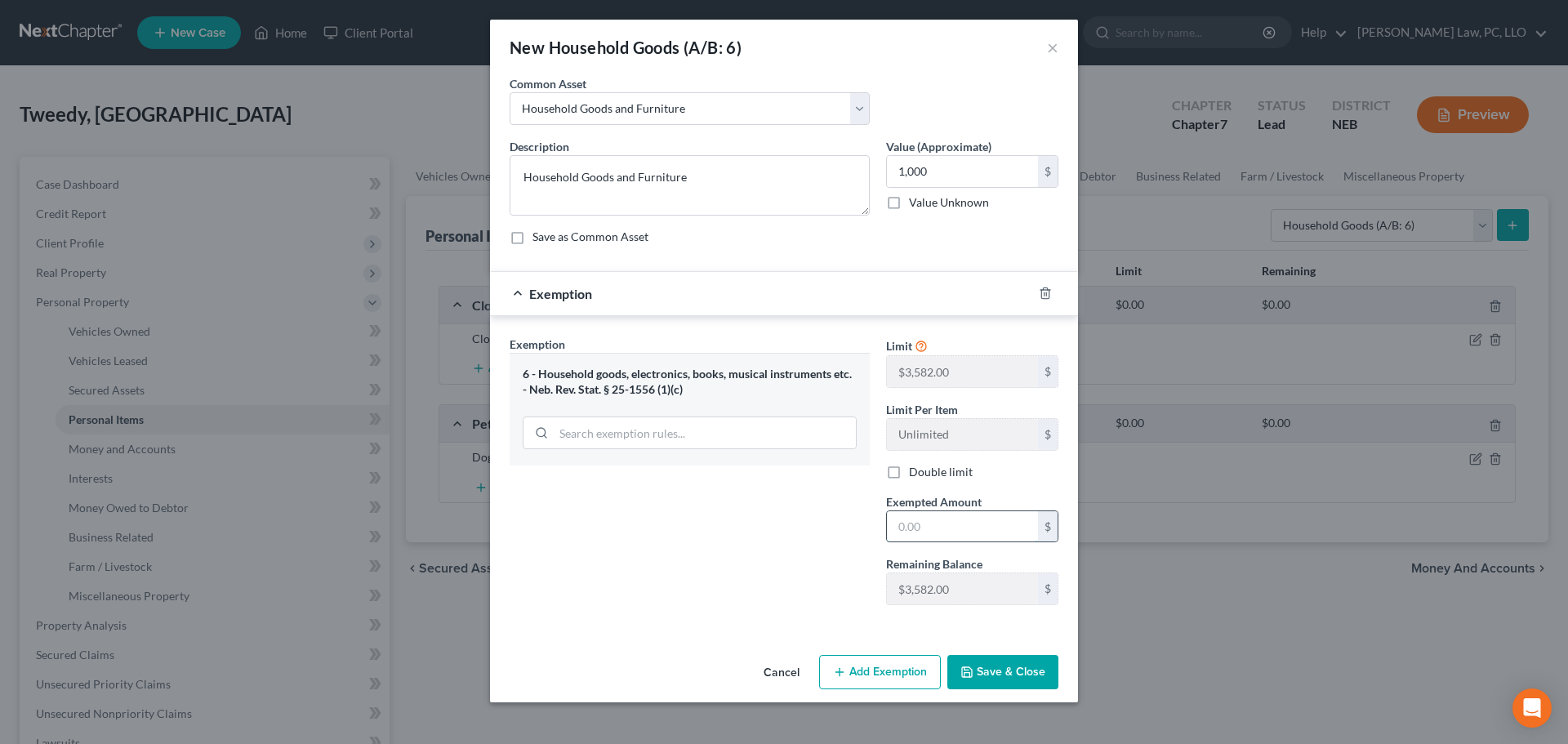
click at [937, 515] on input "text" at bounding box center [962, 526] width 151 height 31
type input "1,000"
click at [802, 590] on div "Exemption Set must be selected for CA. Exemption * 6 - Household goods, electro…" at bounding box center [689, 477] width 377 height 282
click at [1026, 671] on button "Save & Close" at bounding box center [1002, 672] width 111 height 34
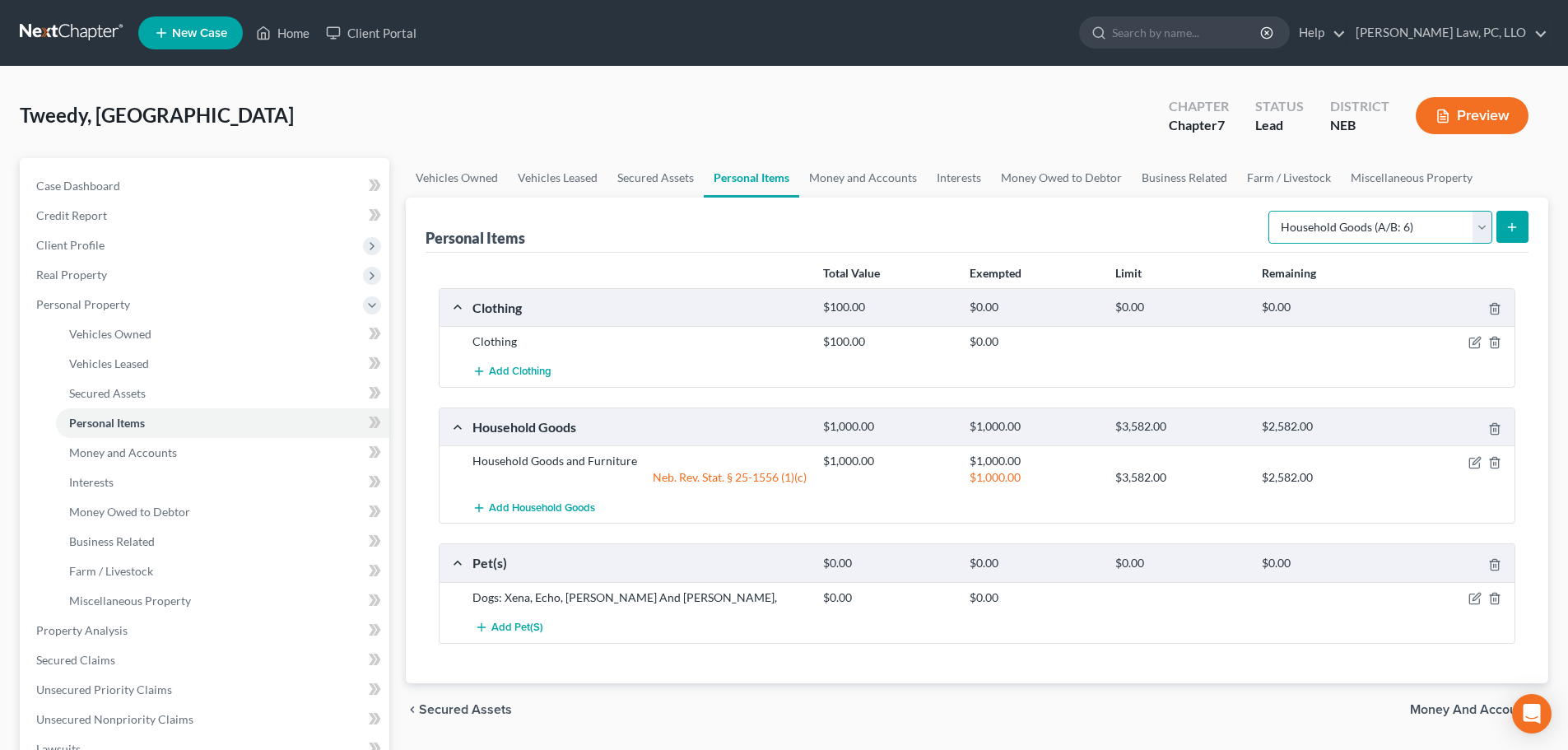
click at [1375, 225] on select "Select Item Type Clothing (A/B: 11) Collectibles Of Value (A/B: 8) Electronics …" at bounding box center [1380, 227] width 224 height 33
select select "electronics"
click at [1271, 211] on select "Select Item Type Clothing (A/B: 11) Collectibles Of Value (A/B: 8) Electronics …" at bounding box center [1380, 227] width 224 height 33
click at [1500, 229] on button "submit" at bounding box center [1512, 227] width 32 height 32
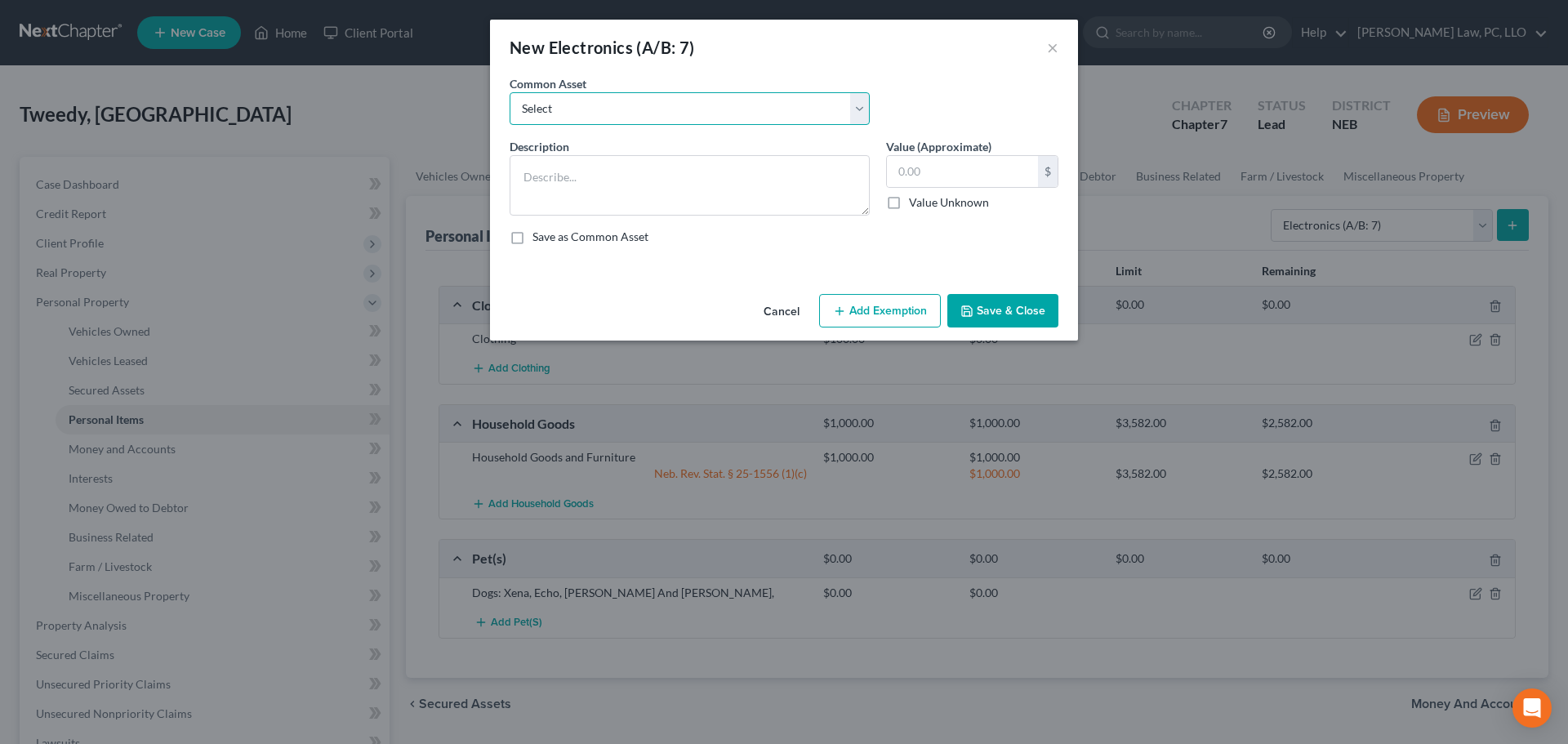
click at [801, 116] on select "Select Electronics" at bounding box center [689, 109] width 360 height 33
select select "0"
click at [509, 93] on select "Select Electronics" at bounding box center [689, 109] width 360 height 33
type textarea "Electronics"
click at [930, 171] on input "text" at bounding box center [962, 171] width 151 height 31
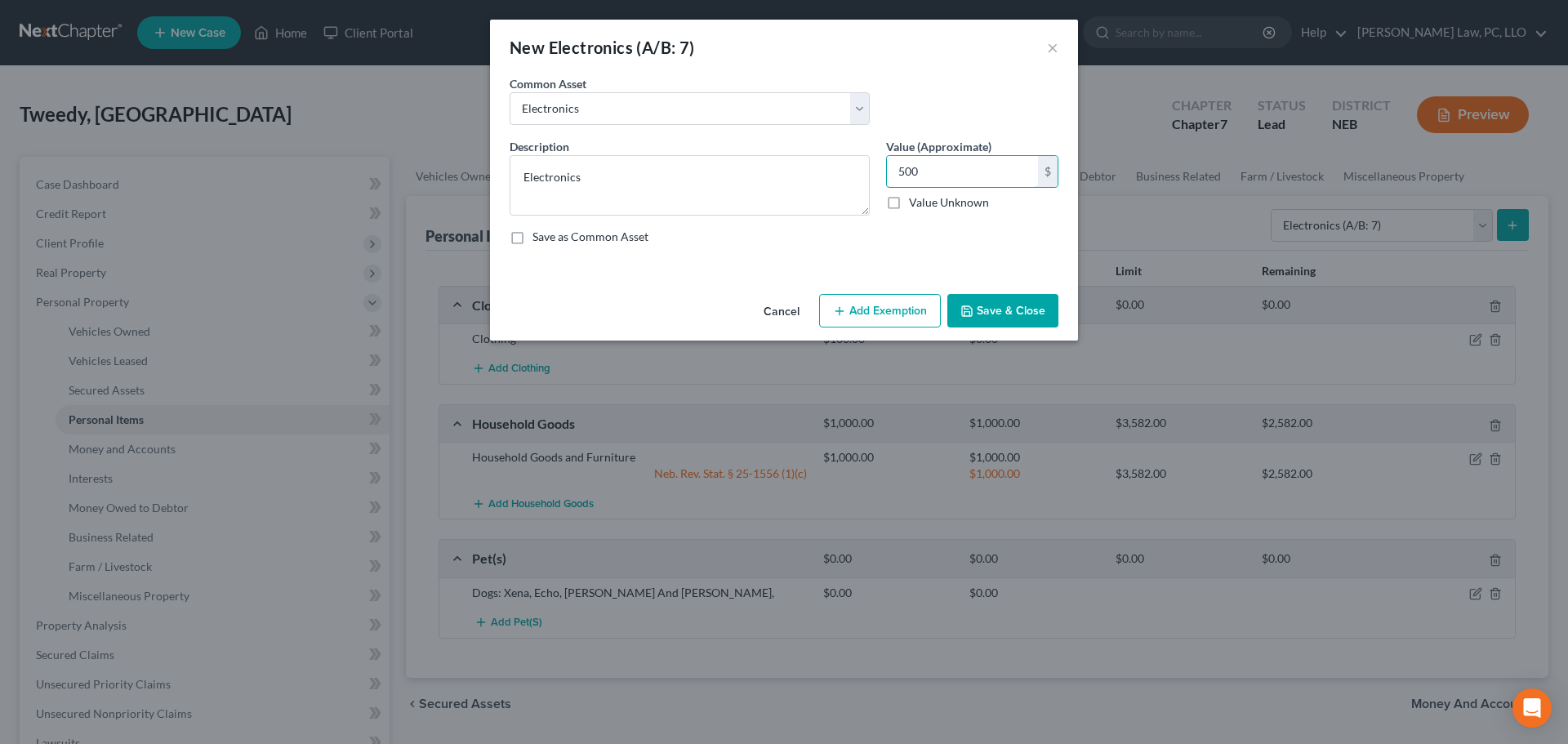
type input "500"
click at [883, 310] on button "Add Exemption" at bounding box center [880, 311] width 122 height 34
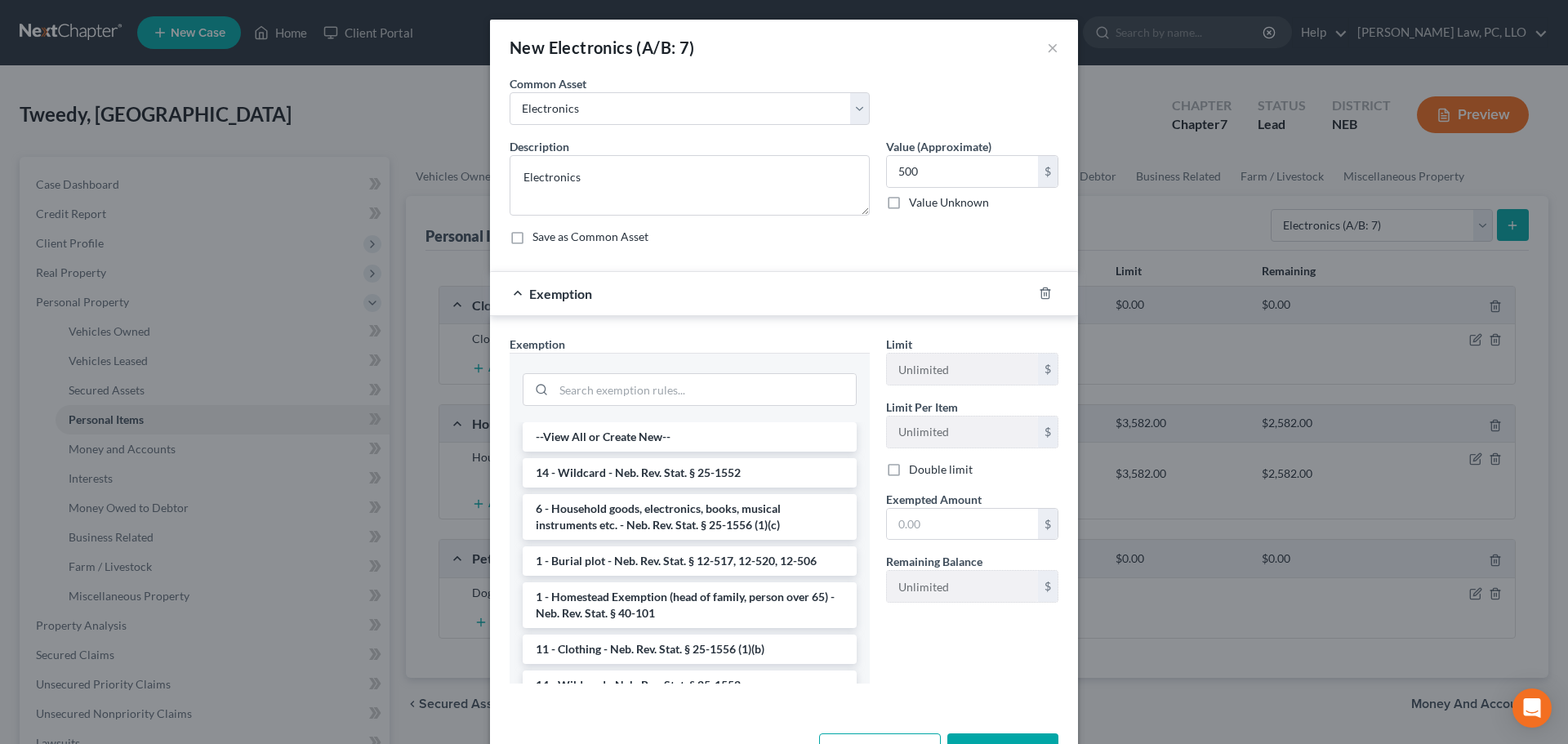
click at [668, 515] on li "6 - Household goods, electronics, books, musical instruments etc. - Neb. Rev. S…" at bounding box center [689, 517] width 334 height 46
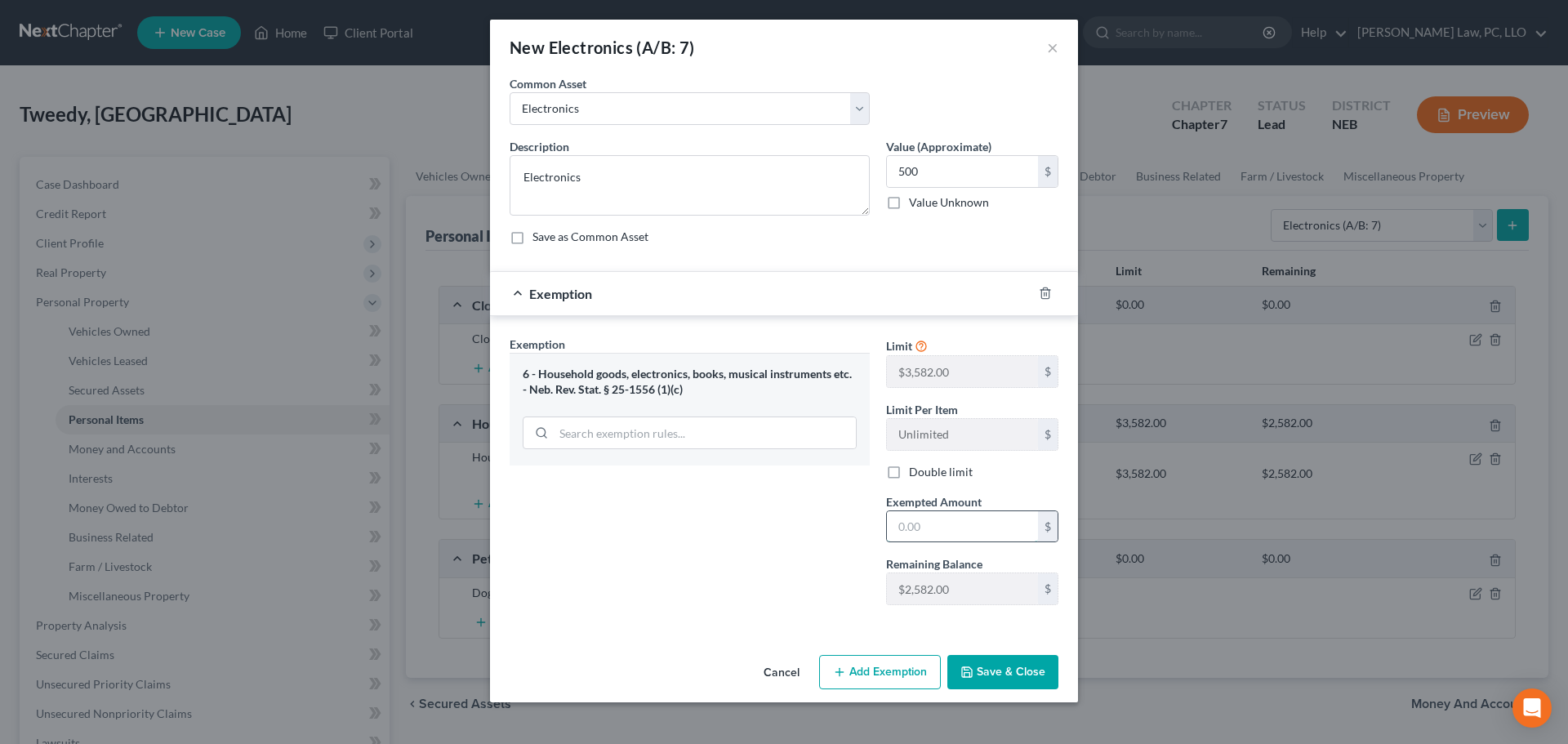
click at [939, 519] on input "text" at bounding box center [962, 526] width 151 height 31
type input "500"
drag, startPoint x: 800, startPoint y: 585, endPoint x: 852, endPoint y: 610, distance: 57.7
click at [800, 585] on div "Exemption Set must be selected for CA. Exemption * 6 - Household goods, electro…" at bounding box center [689, 477] width 377 height 282
click at [1002, 677] on button "Save & Close" at bounding box center [1002, 672] width 111 height 34
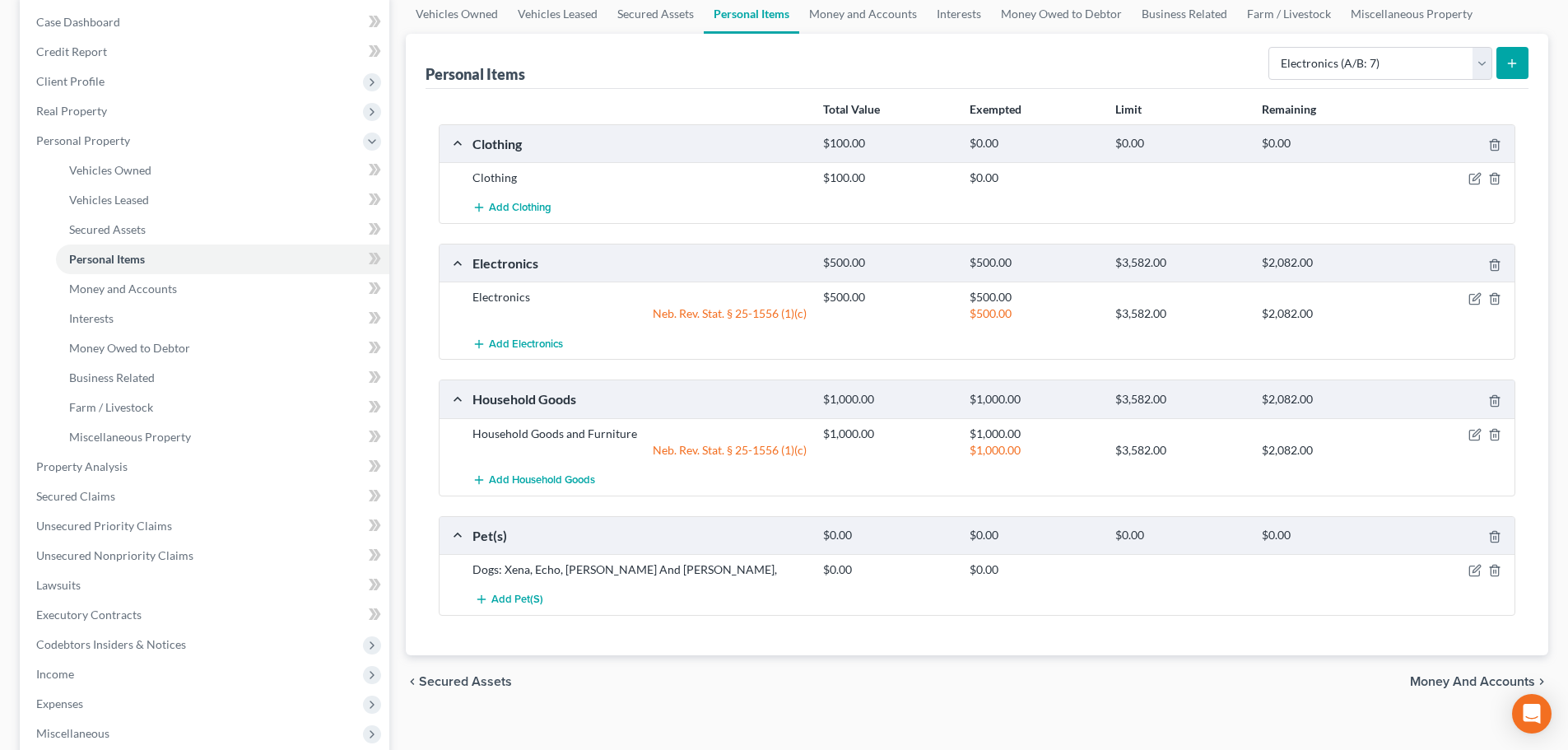
scroll to position [165, 0]
click at [1474, 570] on icon "button" at bounding box center [1475, 569] width 13 height 13
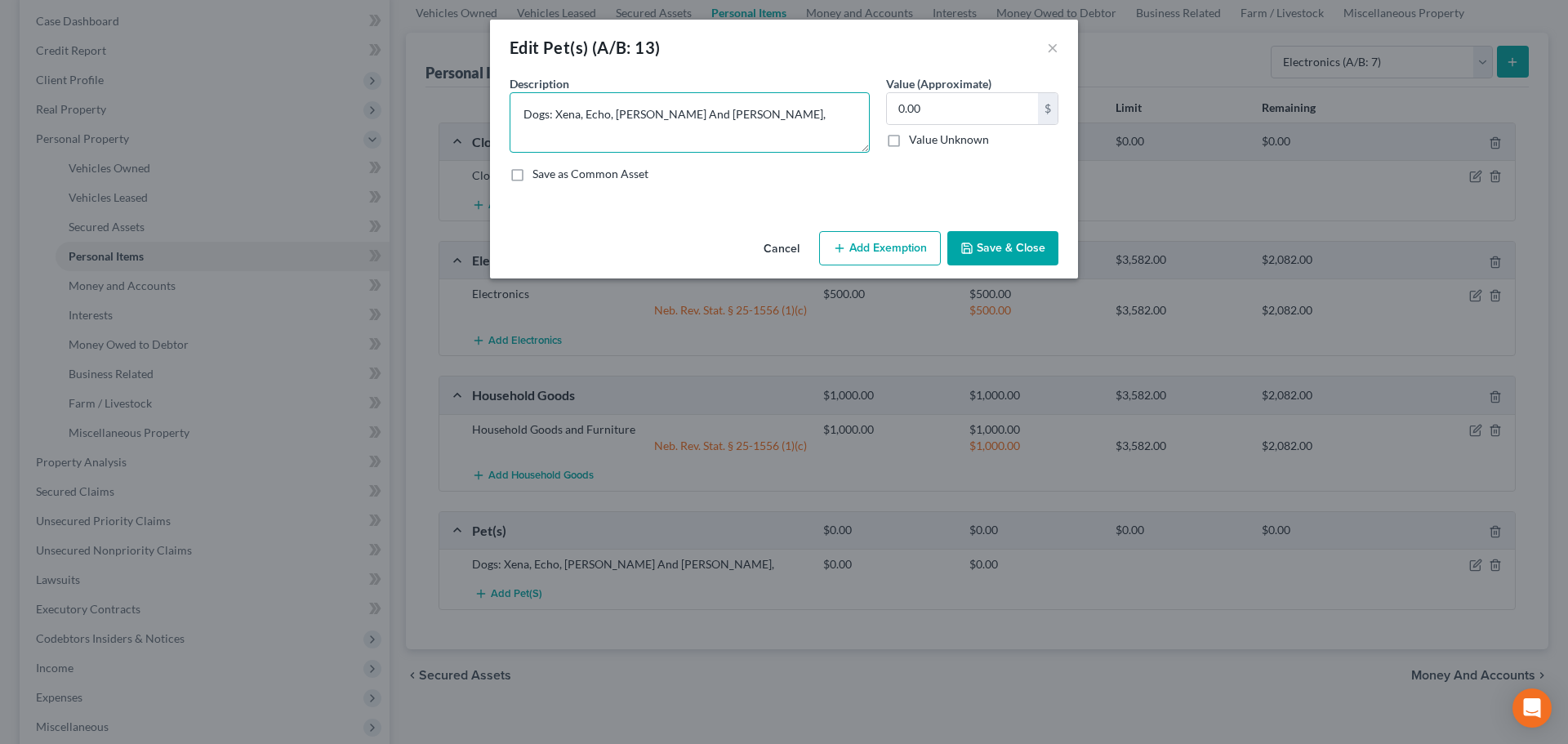
click at [547, 116] on textarea "Dogs: Xena, Echo, [PERSON_NAME] And [PERSON_NAME]," at bounding box center [689, 123] width 360 height 60
type textarea "Dogs and cats: Xena, Echo, [PERSON_NAME] And [PERSON_NAME],"
click at [979, 239] on button "Save & Close" at bounding box center [1002, 248] width 111 height 34
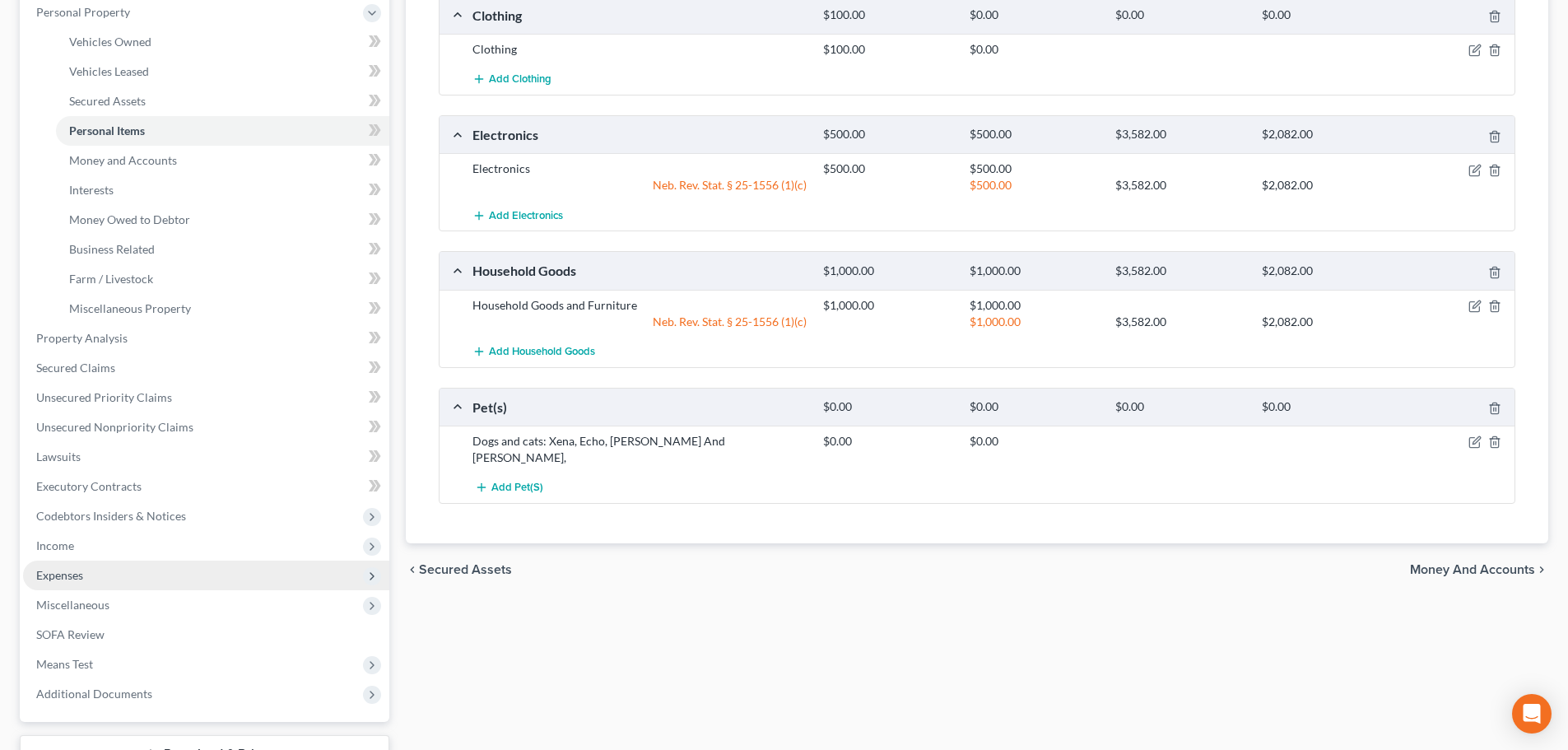
scroll to position [329, 0]
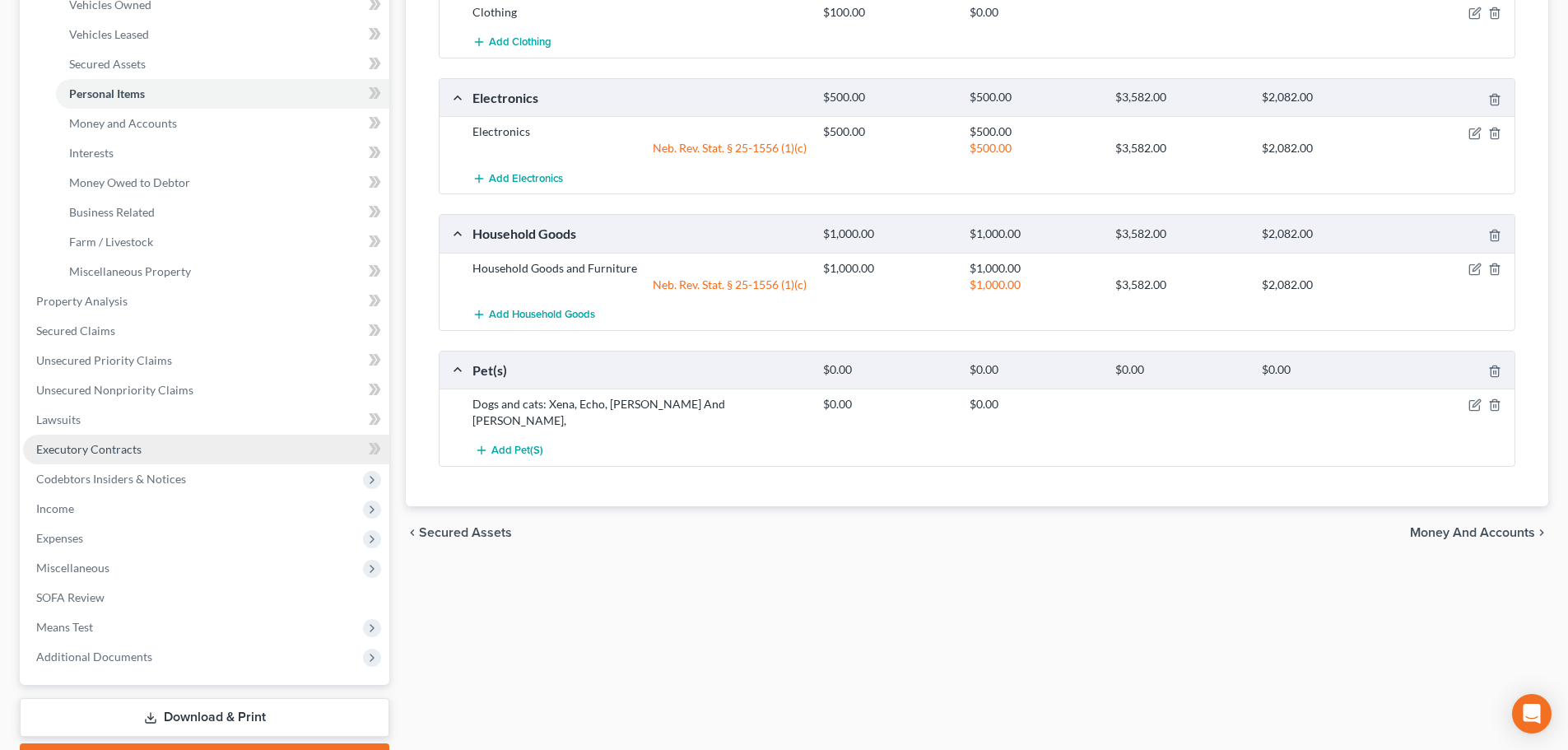
click at [128, 450] on span "Executory Contracts" at bounding box center [89, 449] width 105 height 14
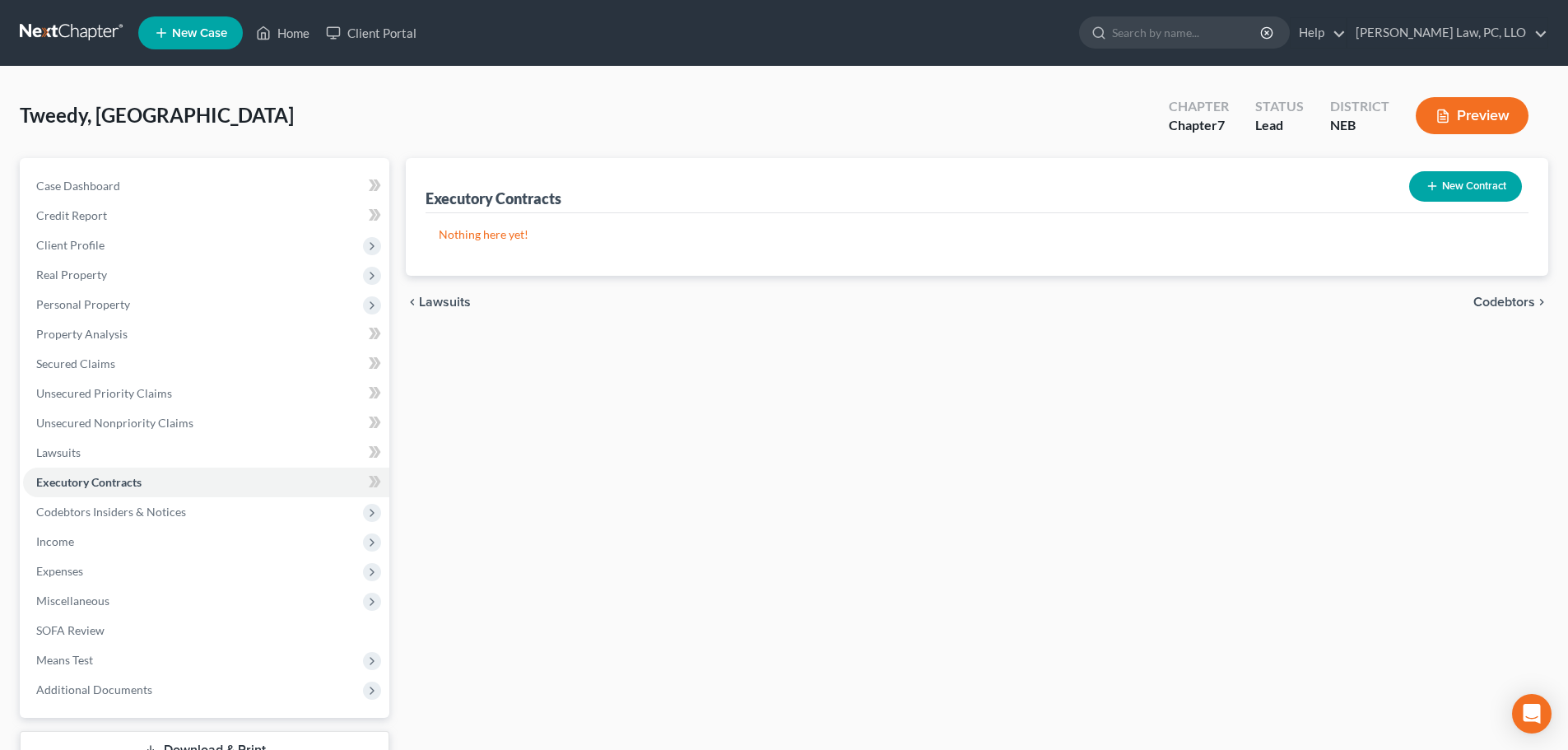
click at [1472, 171] on button "New Contract" at bounding box center [1465, 186] width 113 height 30
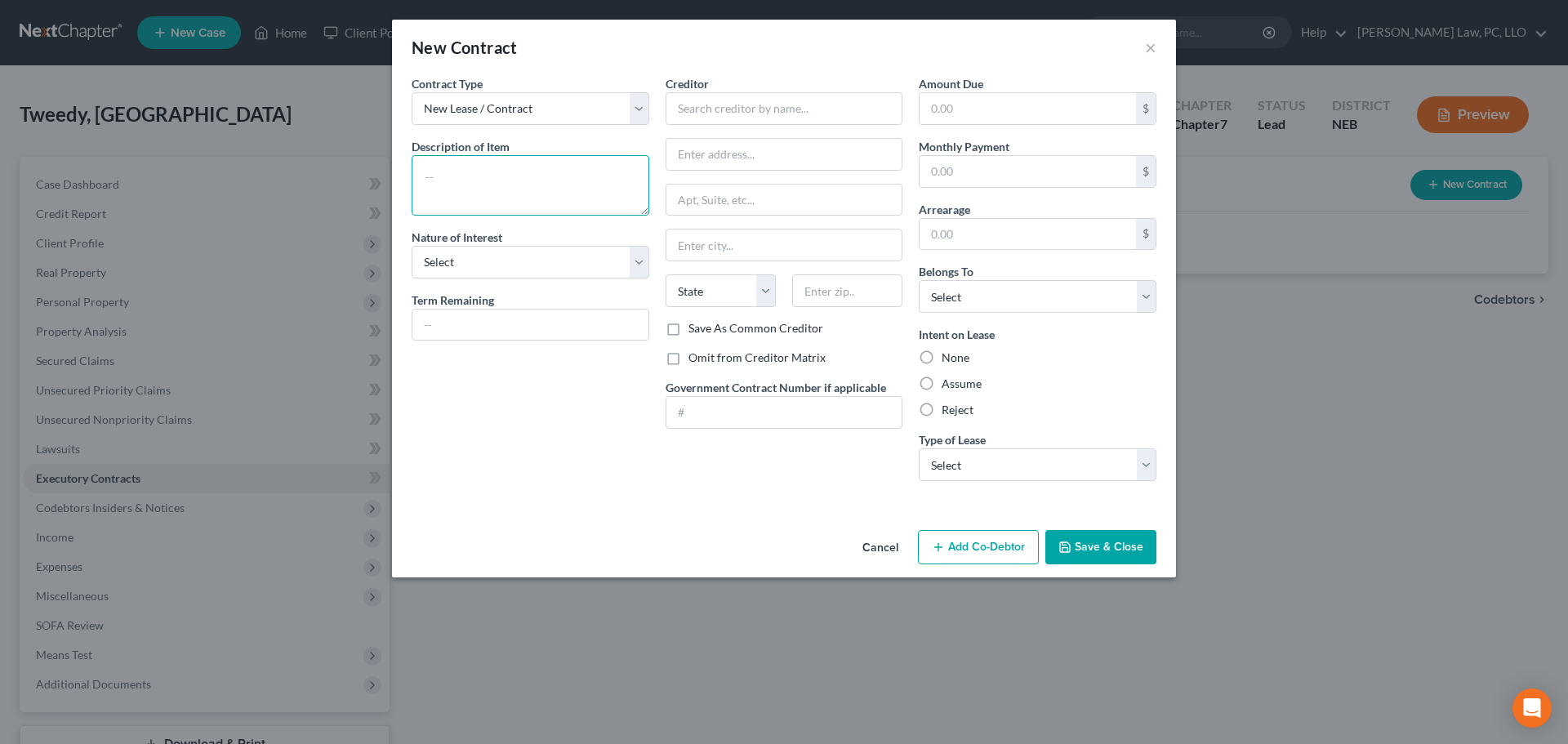
drag, startPoint x: 511, startPoint y: 192, endPoint x: 499, endPoint y: 191, distance: 12.0
click at [509, 192] on textarea at bounding box center [529, 185] width 237 height 60
type textarea "Residential lease from [DATE] to [DATE]"
drag, startPoint x: 520, startPoint y: 260, endPoint x: 507, endPoint y: 274, distance: 19.1
click at [520, 260] on select "Select Purchaser Agent Lessor Lessee" at bounding box center [529, 262] width 237 height 33
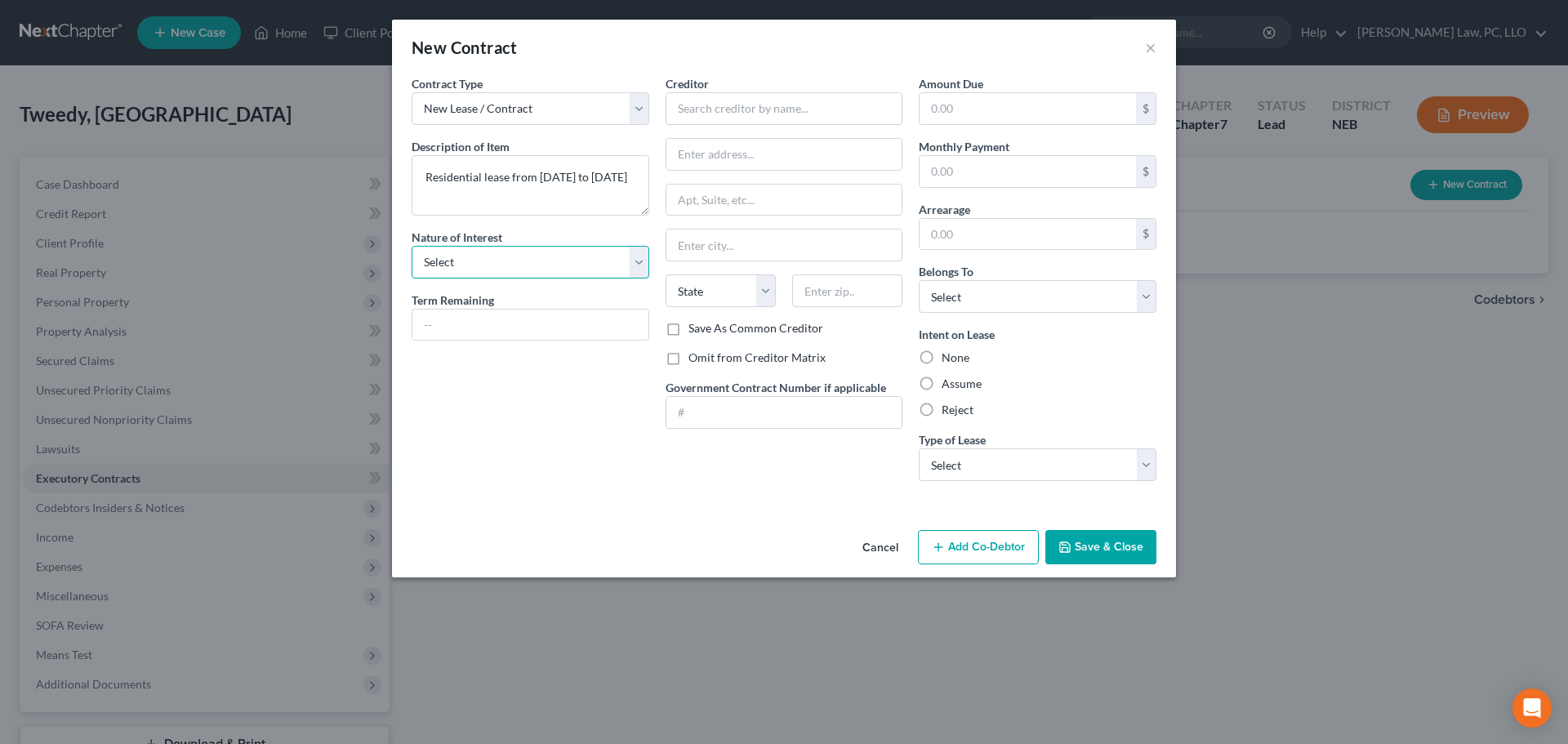
select select "3"
click at [411, 246] on select "Select Purchaser Agent Lessor Lessee" at bounding box center [529, 262] width 237 height 33
click at [680, 113] on input "text" at bounding box center [784, 109] width 237 height 33
type input "Savage Properties, LLC"
type input "[STREET_ADDRESS]"
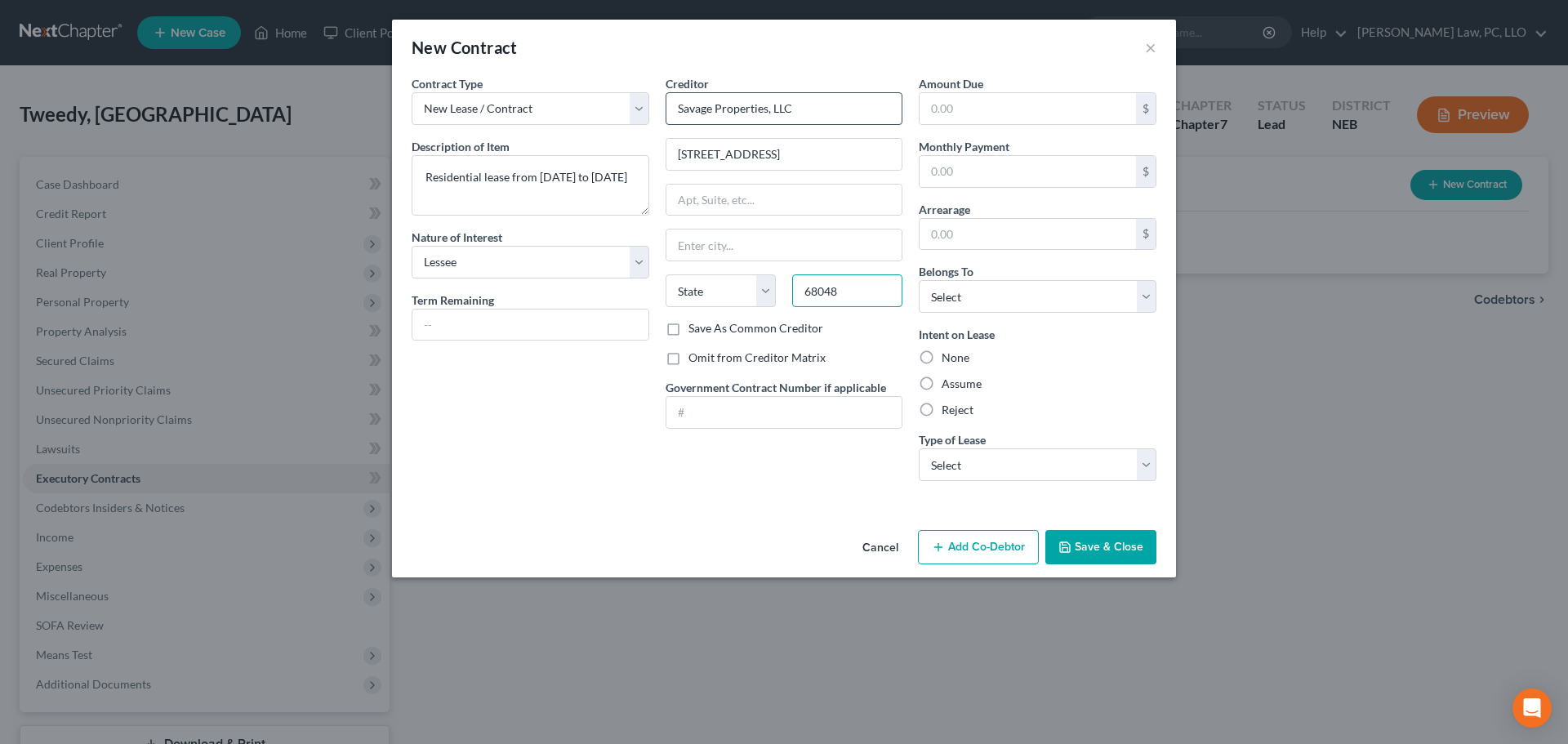
type input "68048"
type input "Plattsmouth"
select select "30"
click at [776, 329] on label "Save As Common Creditor" at bounding box center [755, 328] width 135 height 17
click at [705, 329] on input "Save As Common Creditor" at bounding box center [700, 326] width 11 height 11
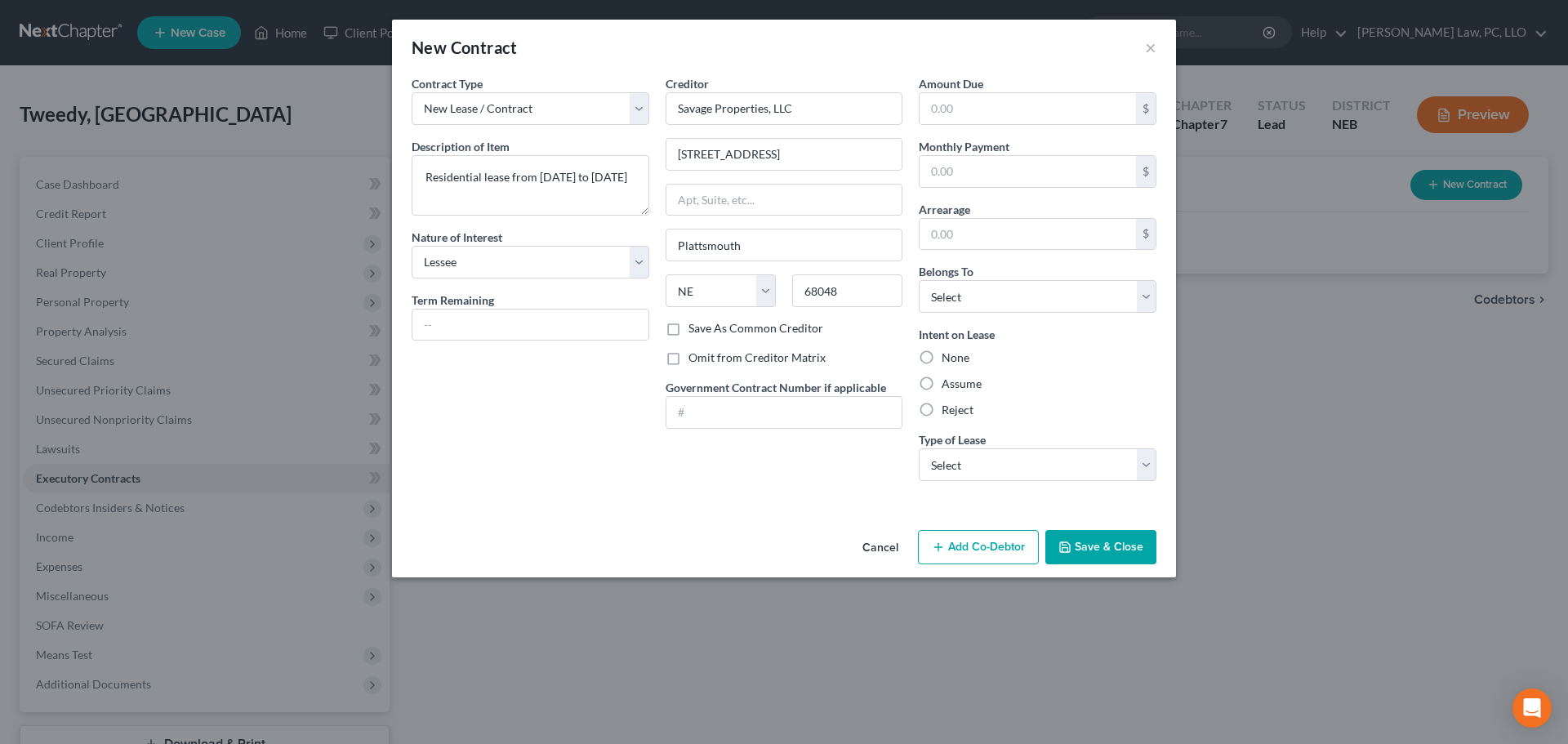
checkbox input "true"
click at [942, 383] on label "Assume" at bounding box center [961, 384] width 40 height 17
click at [948, 383] on input "Assume" at bounding box center [953, 381] width 11 height 11
radio input "true"
click at [967, 298] on select "Select Debtor 1 Only Debtor 2 Only Debtor 1 And Debtor 2 Only At Least One Of T…" at bounding box center [1037, 296] width 237 height 33
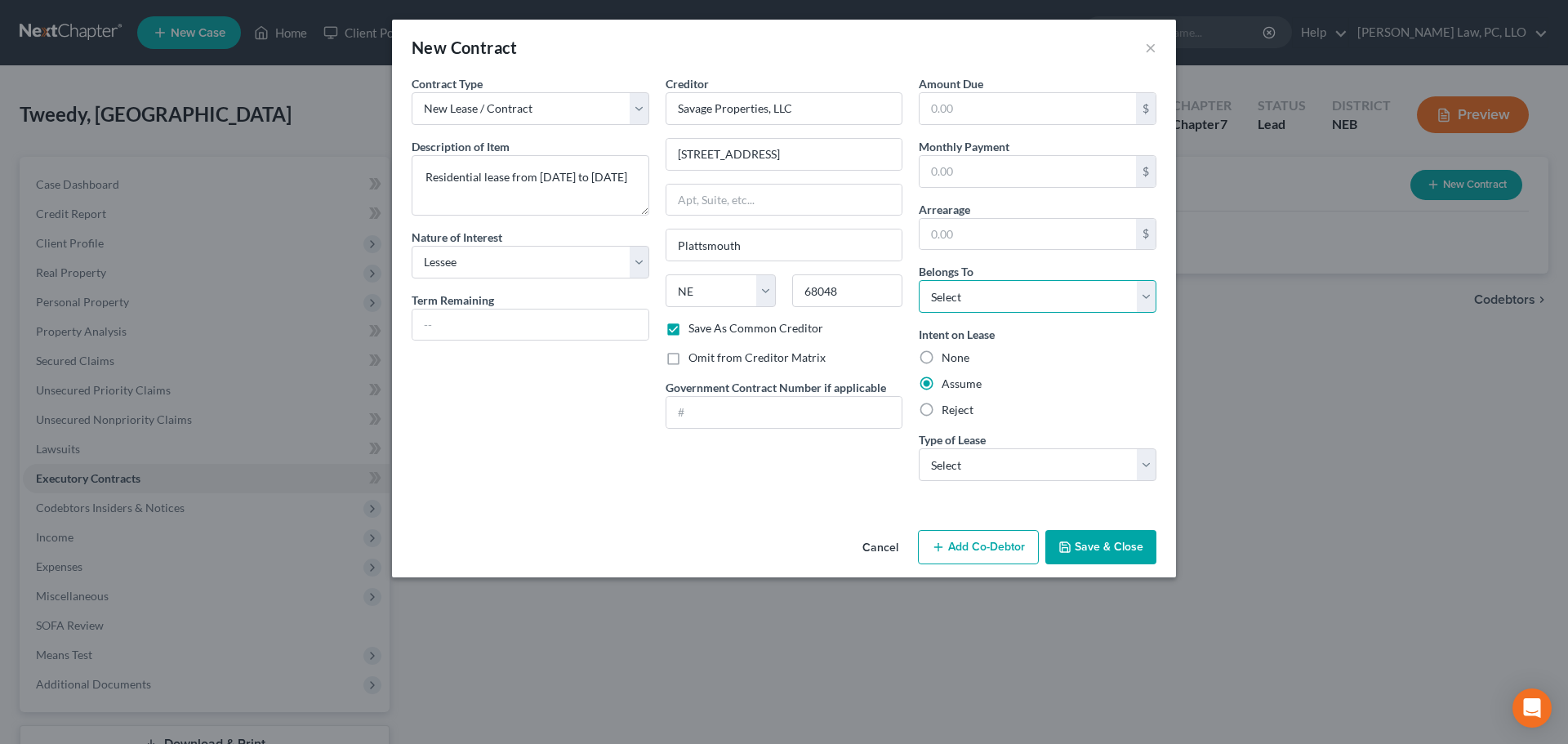
select select "0"
click at [919, 280] on select "Select Debtor 1 Only Debtor 2 Only Debtor 1 And Debtor 2 Only At Least One Of T…" at bounding box center [1037, 296] width 237 height 33
click at [979, 464] on select "Select Real Estate Car Other" at bounding box center [1037, 464] width 237 height 33
select select "0"
click at [919, 448] on select "Select Real Estate Car Other" at bounding box center [1037, 464] width 237 height 33
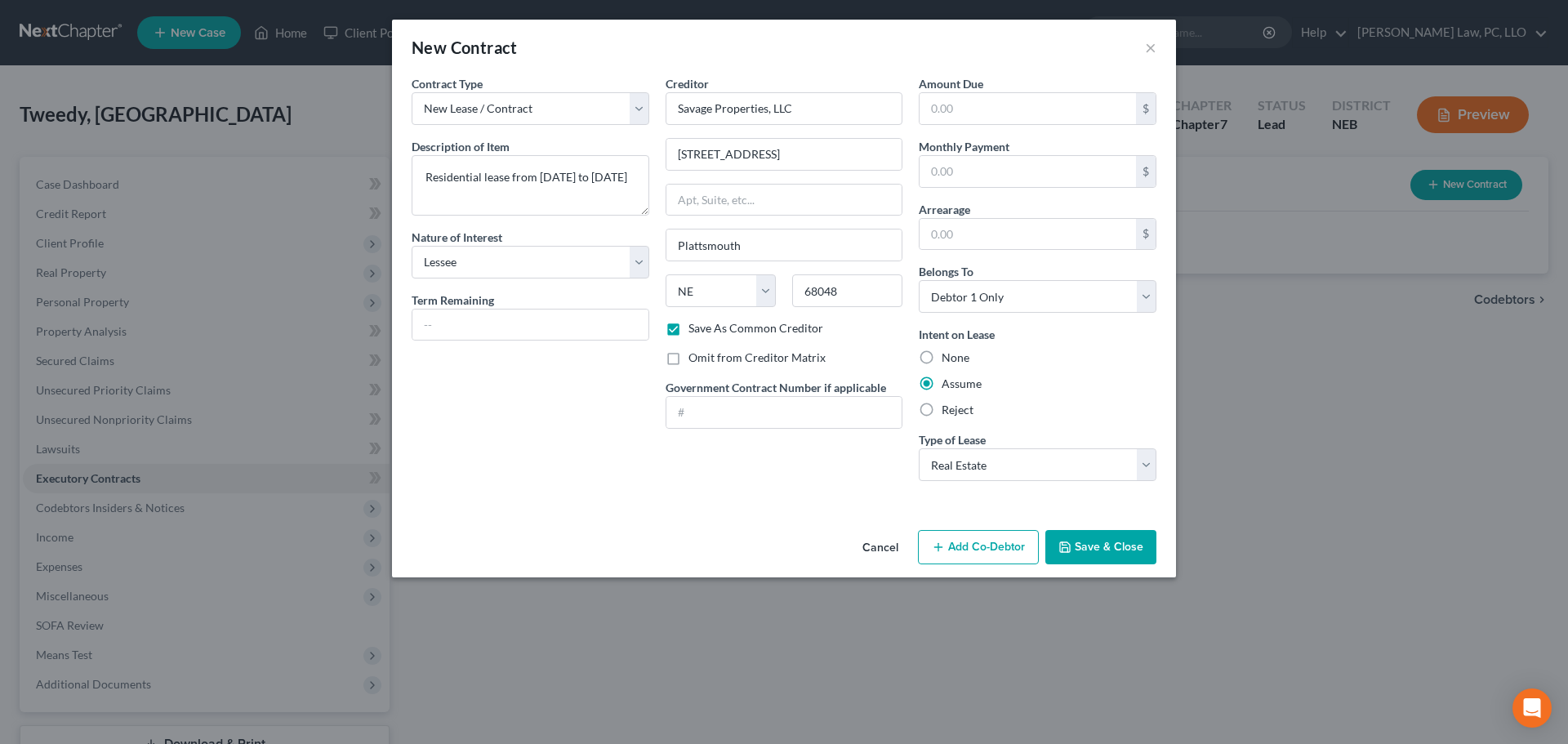
click at [1075, 557] on button "Save & Close" at bounding box center [1100, 547] width 111 height 34
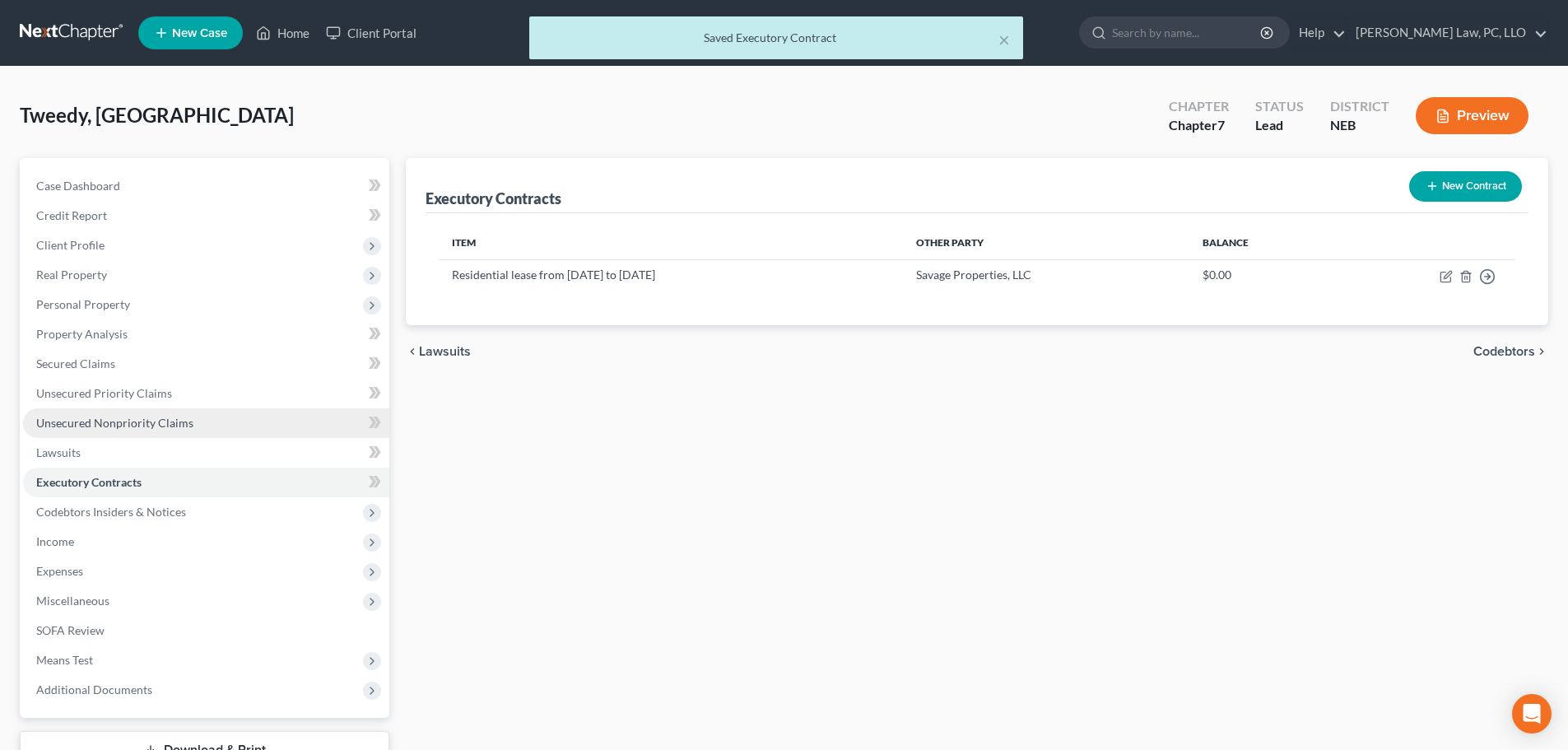
click at [164, 421] on span "Unsecured Nonpriority Claims" at bounding box center [115, 423] width 157 height 14
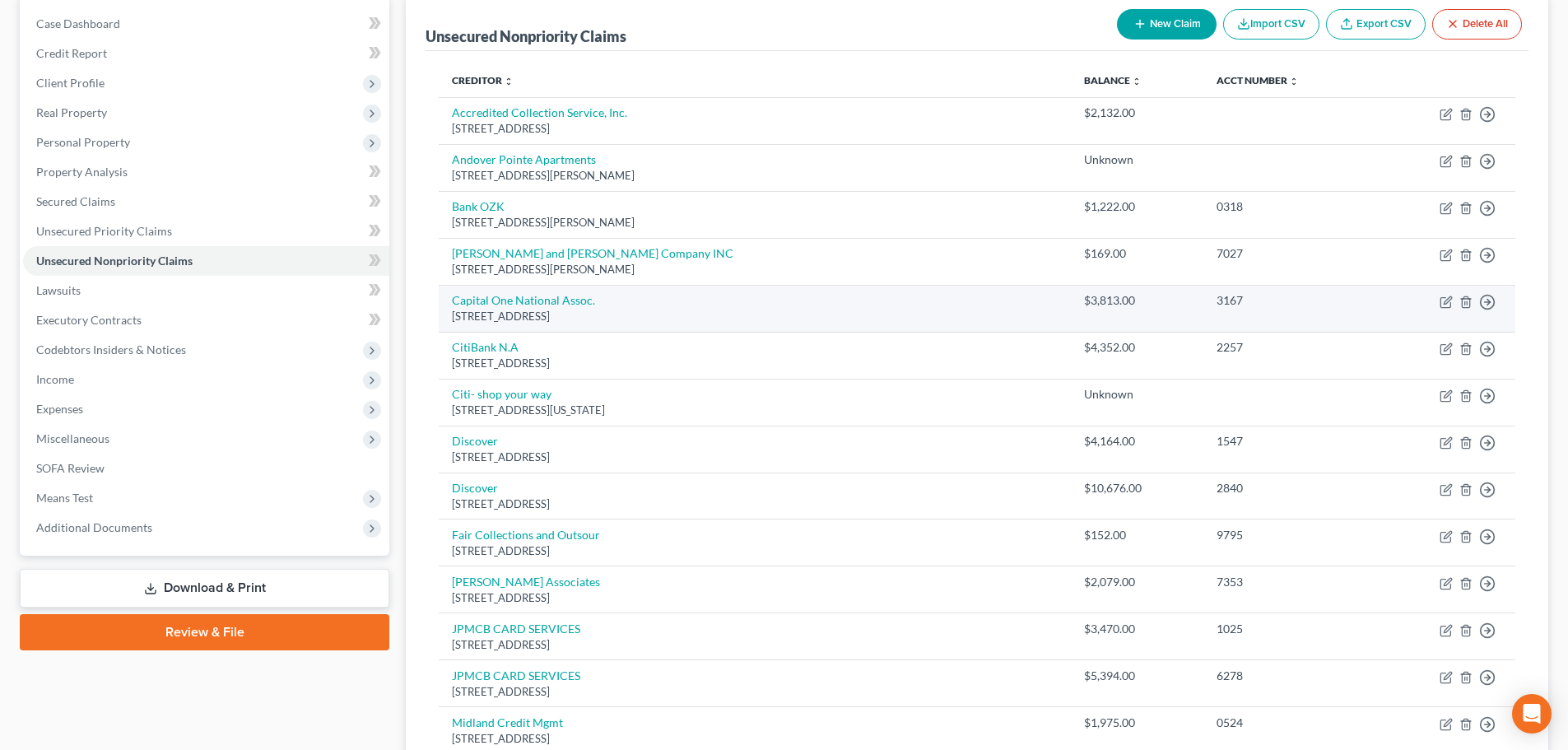
scroll to position [83, 0]
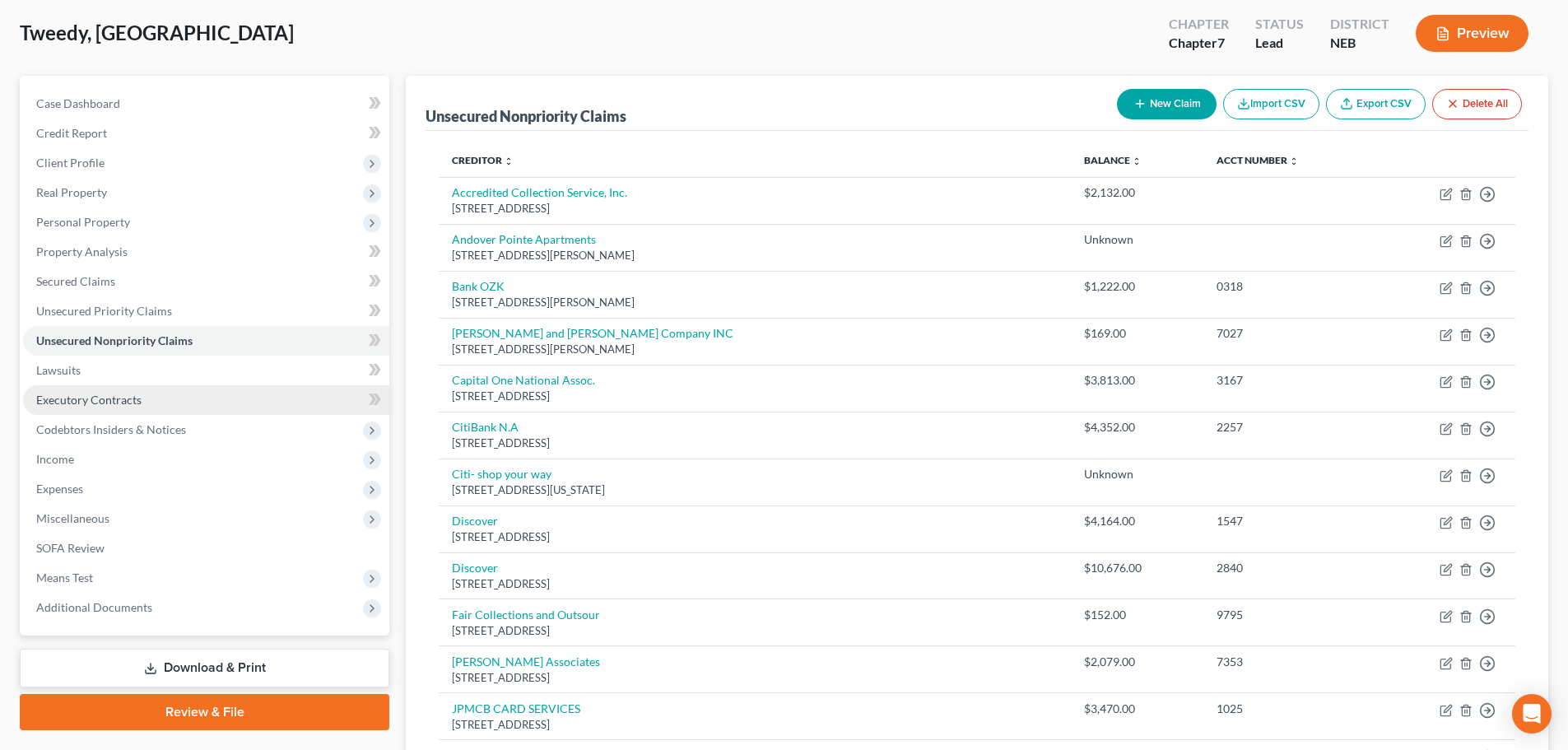
click at [126, 399] on span "Executory Contracts" at bounding box center [89, 399] width 105 height 14
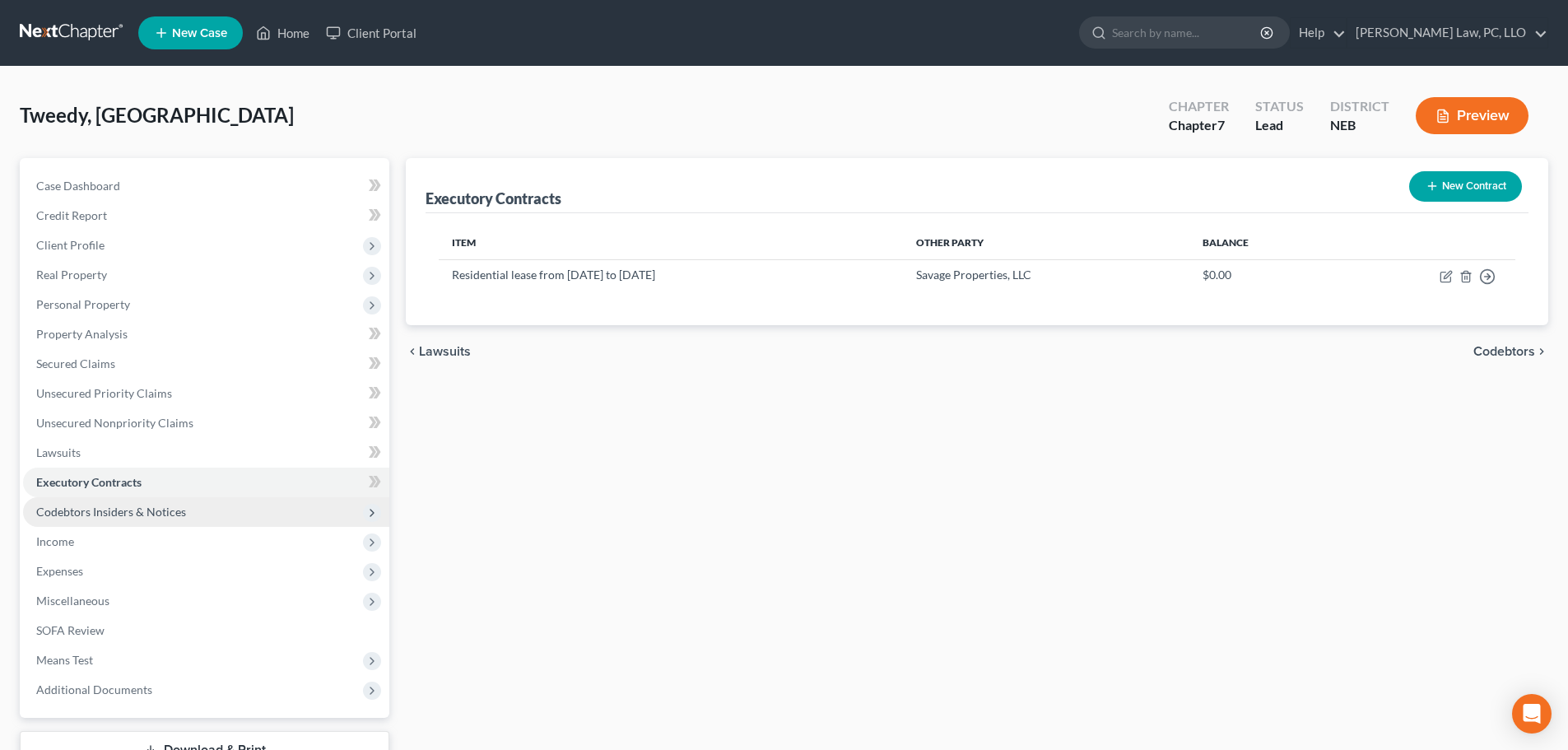
click at [141, 512] on span "Codebtors Insiders & Notices" at bounding box center [111, 512] width 149 height 14
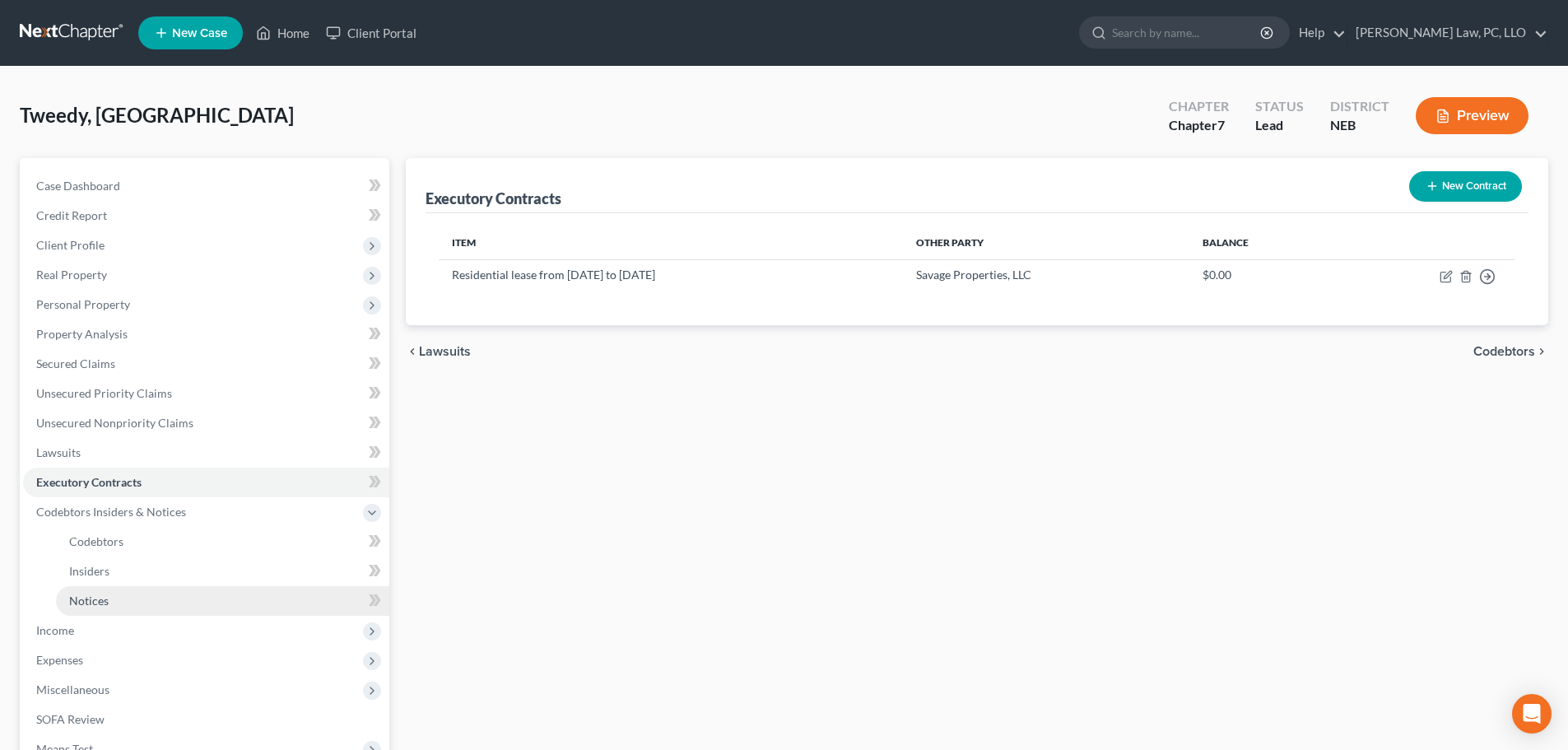
click at [127, 595] on link "Notices" at bounding box center [222, 601] width 334 height 29
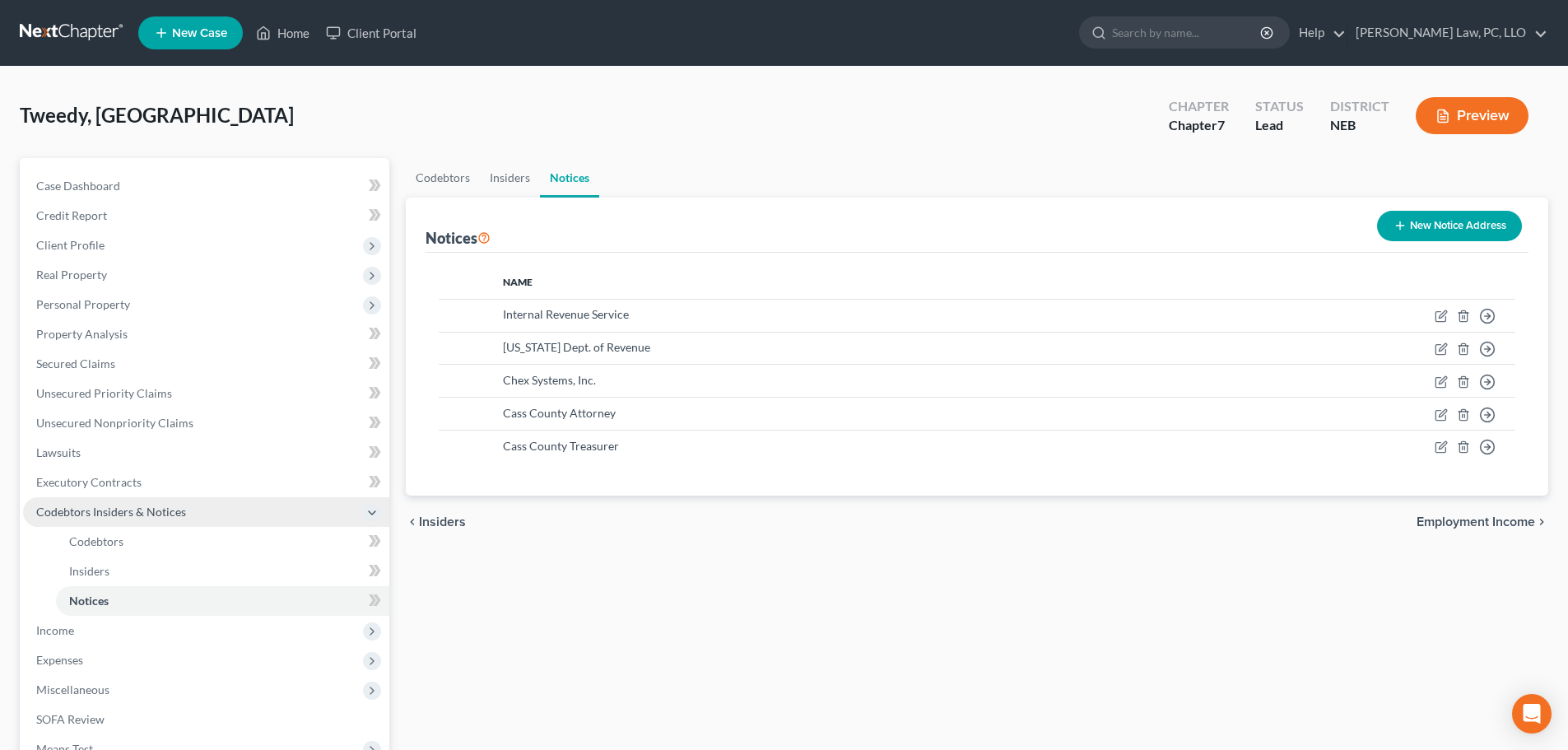
click at [136, 511] on span "Codebtors Insiders & Notices" at bounding box center [111, 512] width 149 height 14
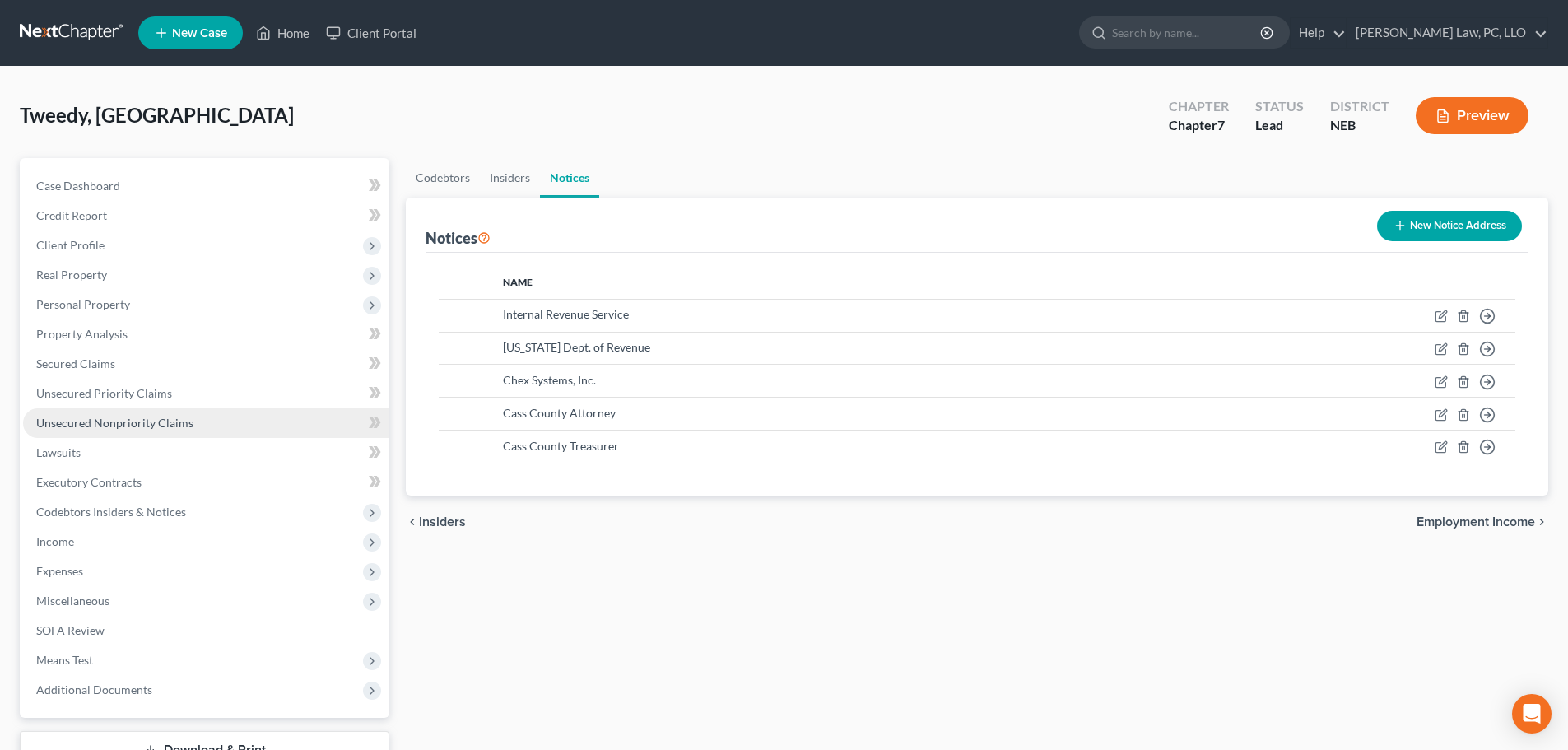
click at [137, 432] on link "Unsecured Nonpriority Claims" at bounding box center [206, 423] width 366 height 29
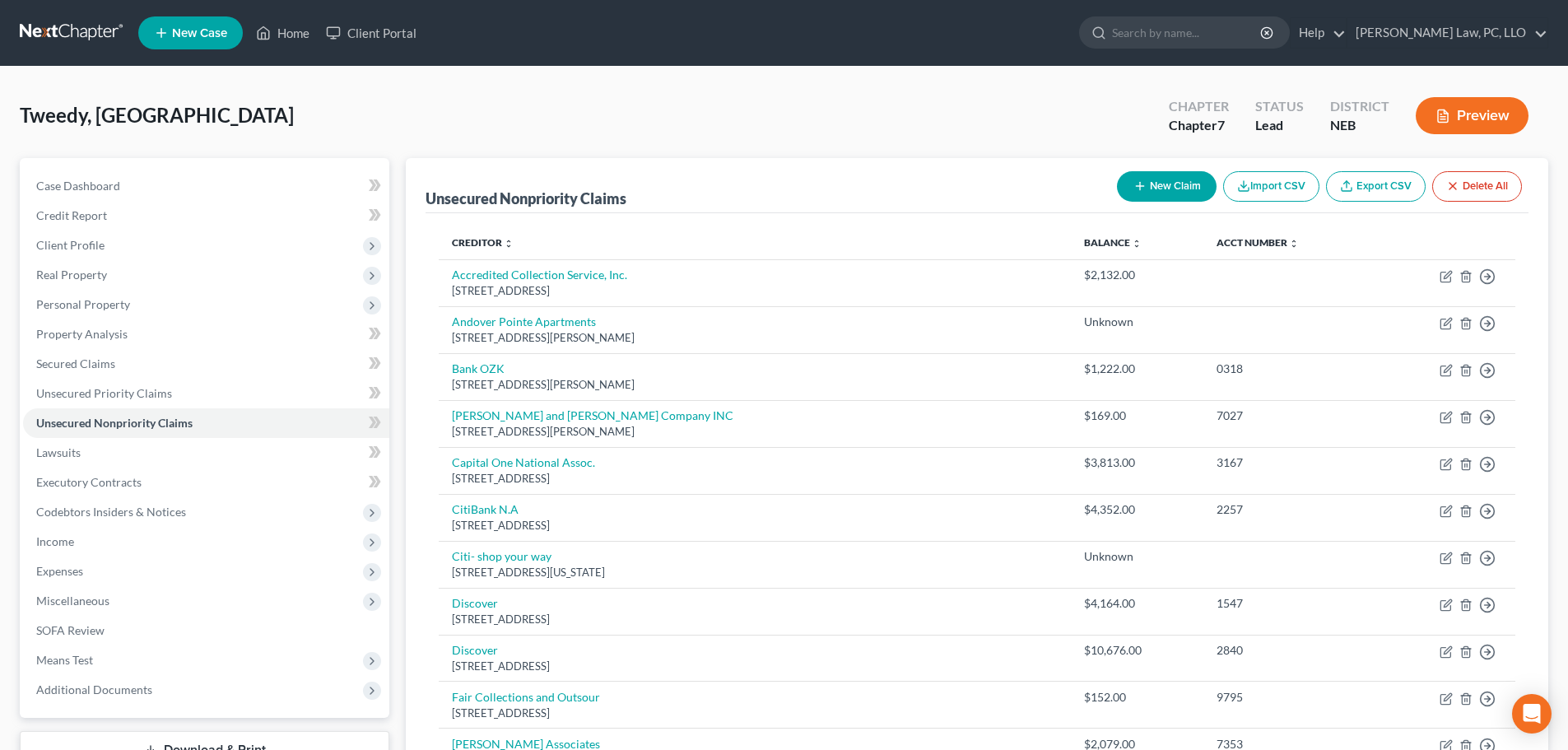
click at [1143, 181] on button "New Claim" at bounding box center [1167, 186] width 100 height 30
select select "0"
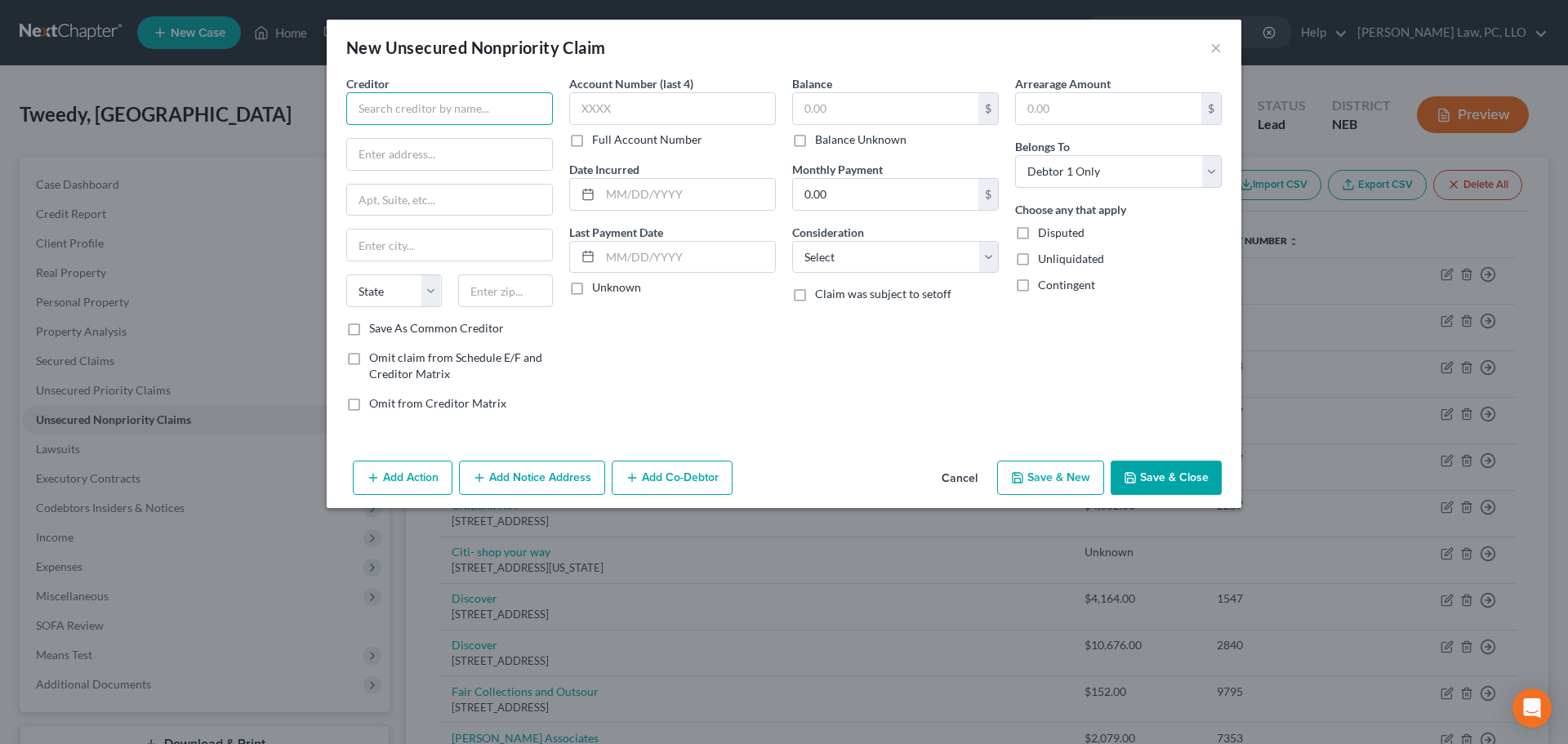
click at [492, 103] on input "text" at bounding box center [449, 109] width 206 height 33
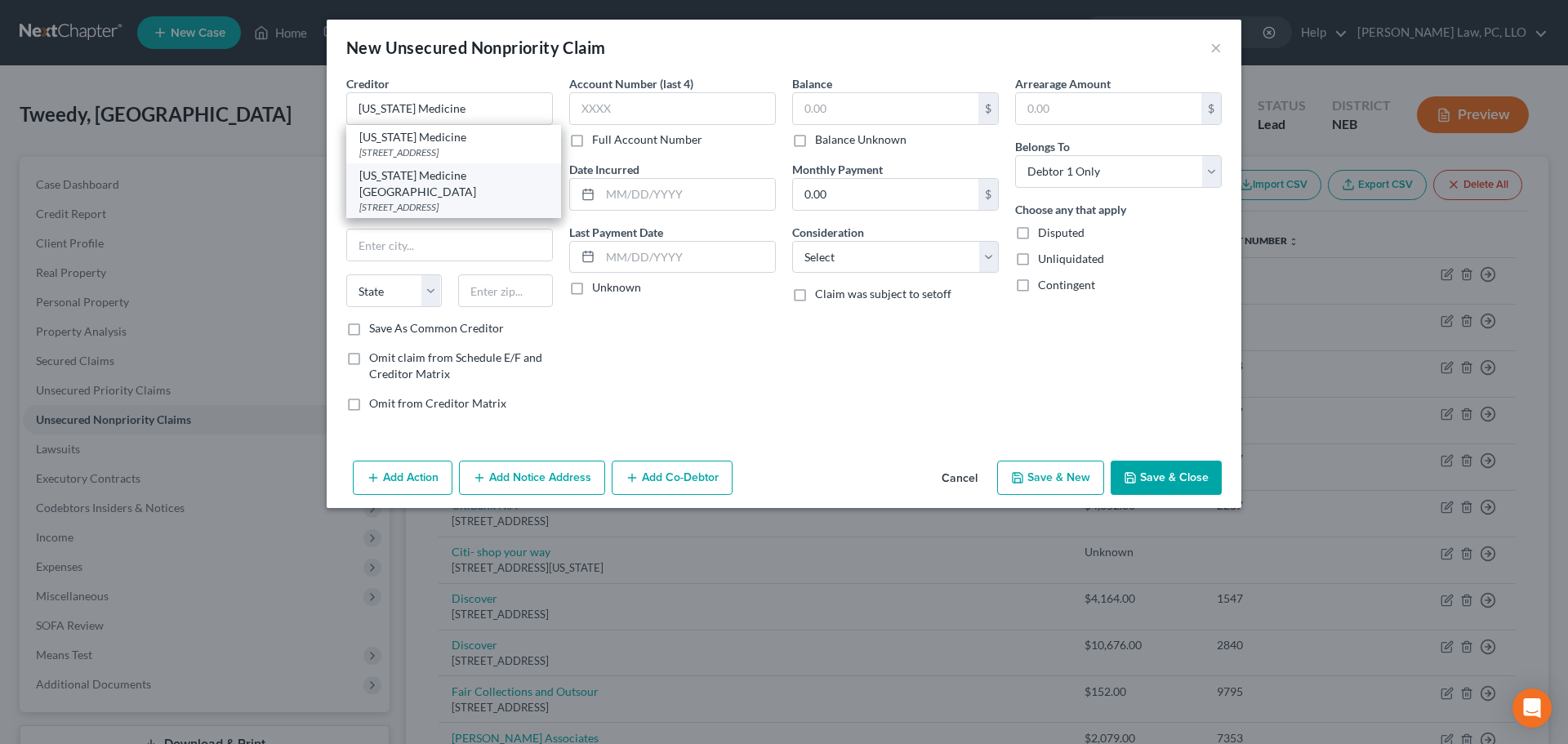
click at [450, 200] on div "[STREET_ADDRESS]" at bounding box center [454, 207] width 189 height 14
type input "[US_STATE] Medicine [GEOGRAPHIC_DATA]"
type input "[STREET_ADDRESS]"
type input "Bellevue"
select select "30"
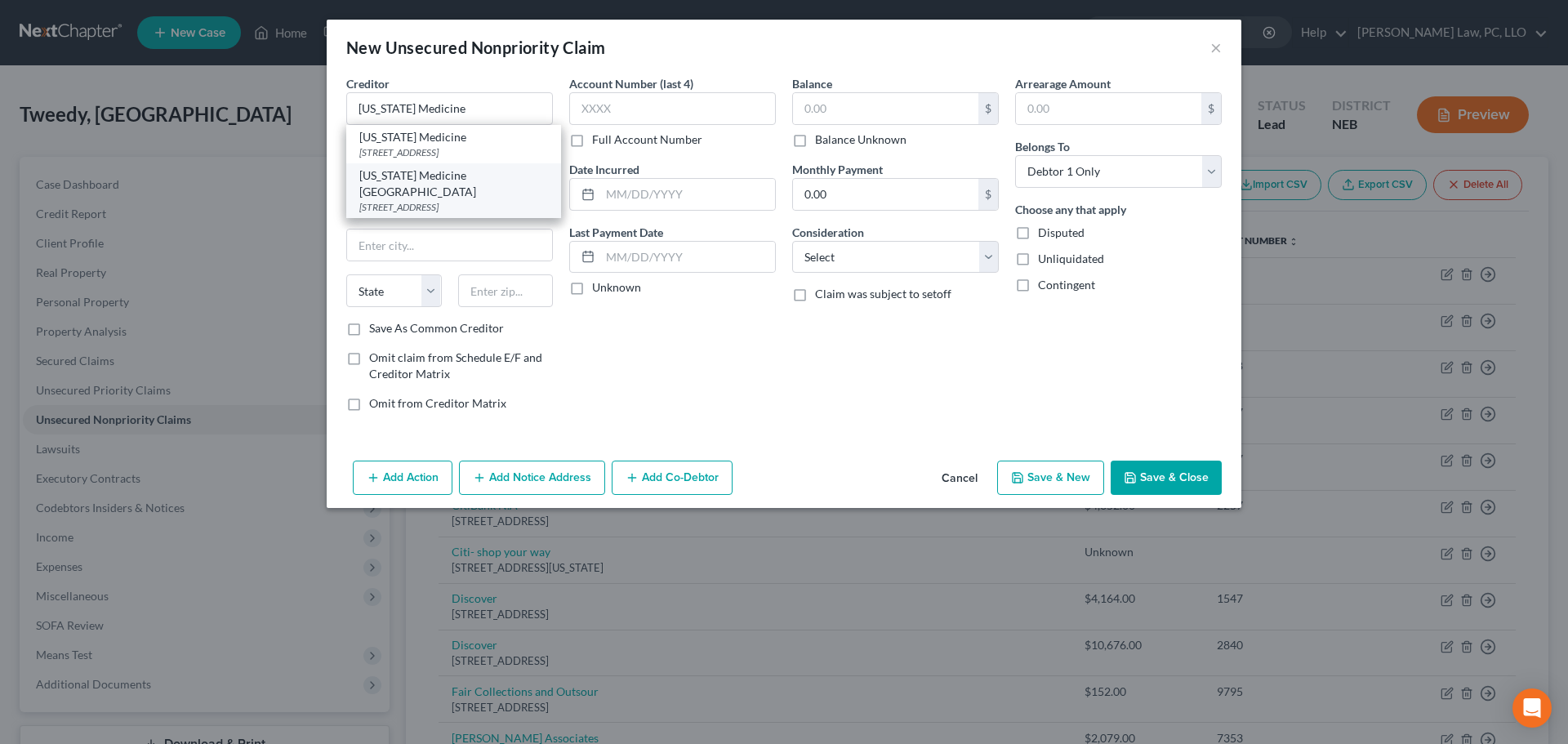
type input "68123"
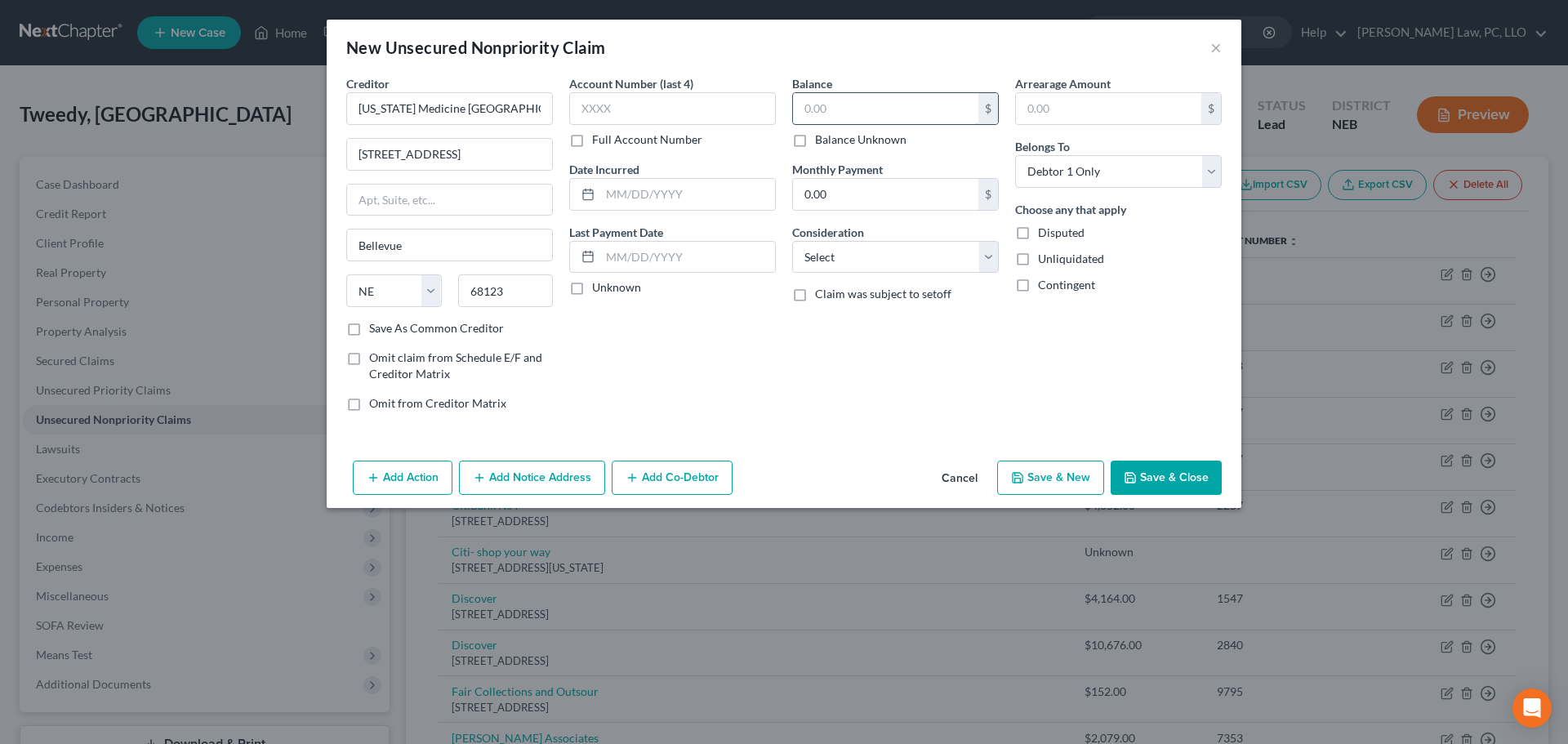
click at [896, 110] on input "text" at bounding box center [885, 108] width 185 height 31
type input "828"
click at [558, 472] on button "Add Notice Address" at bounding box center [532, 477] width 146 height 34
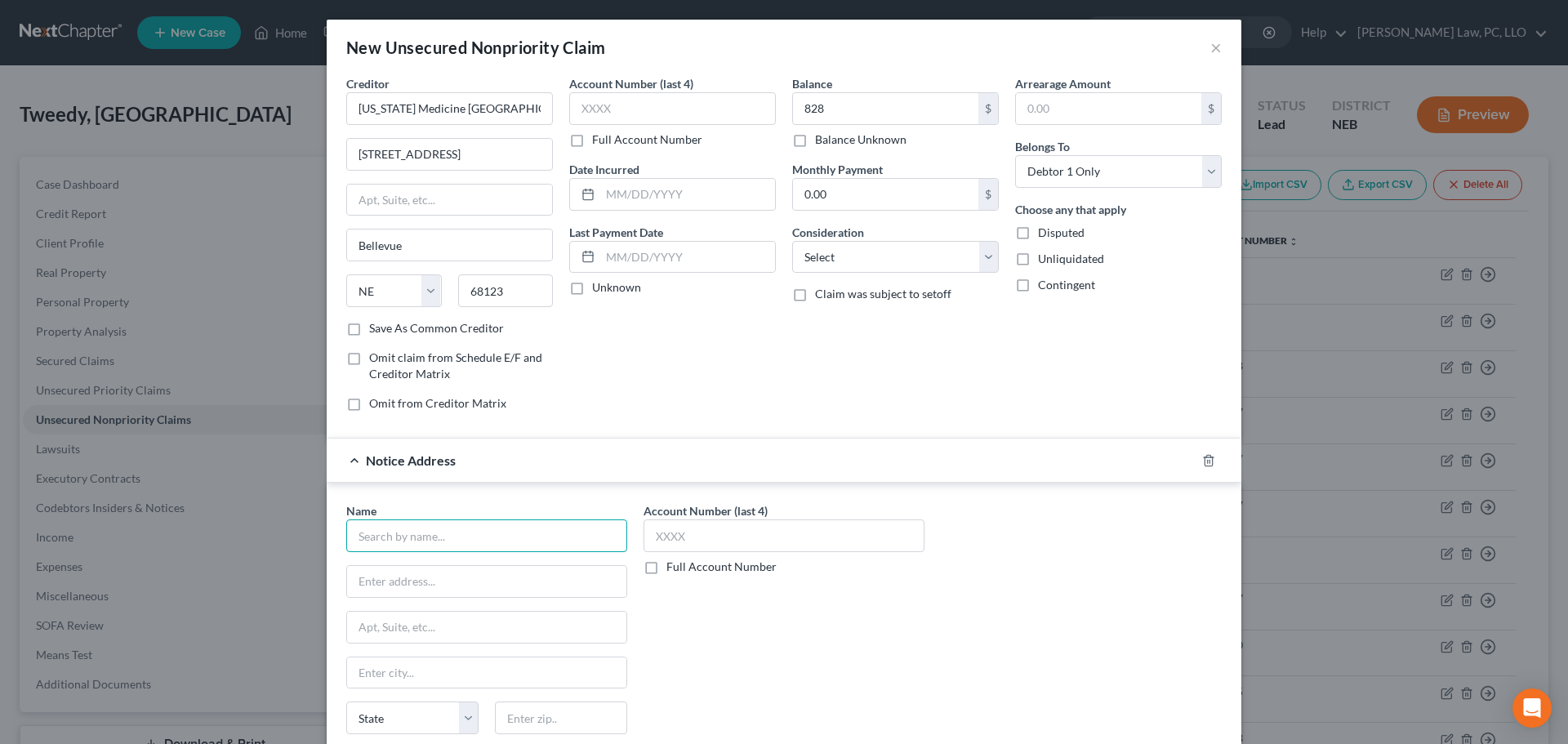
click at [456, 537] on input "text" at bounding box center [486, 536] width 281 height 33
click at [457, 569] on div "Accredited Collection Service, Inc." at bounding box center [446, 564] width 174 height 17
type input "Accredited Collection Service, Inc."
type input "PO Box 27238"
type input "[GEOGRAPHIC_DATA]"
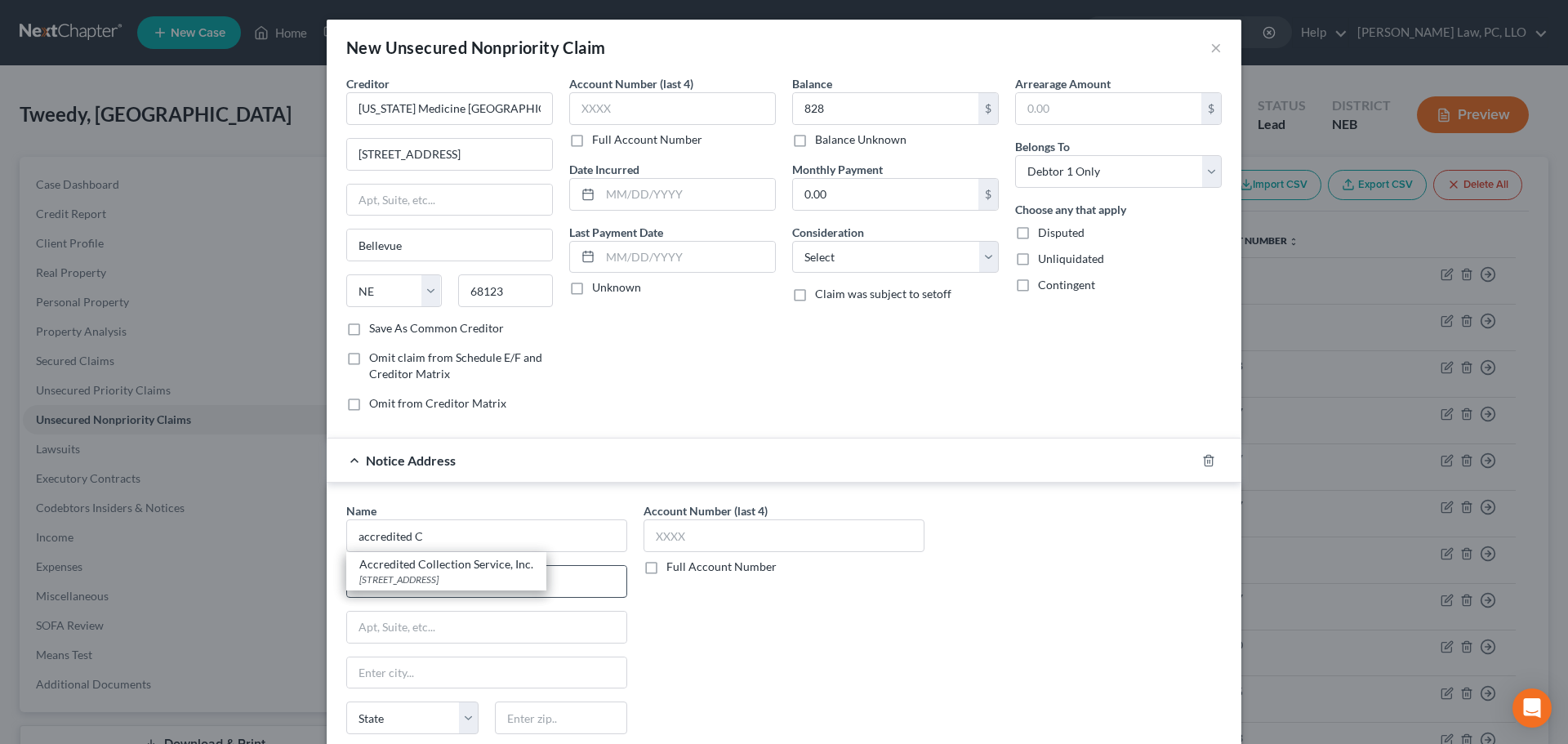
select select "30"
type input "68127"
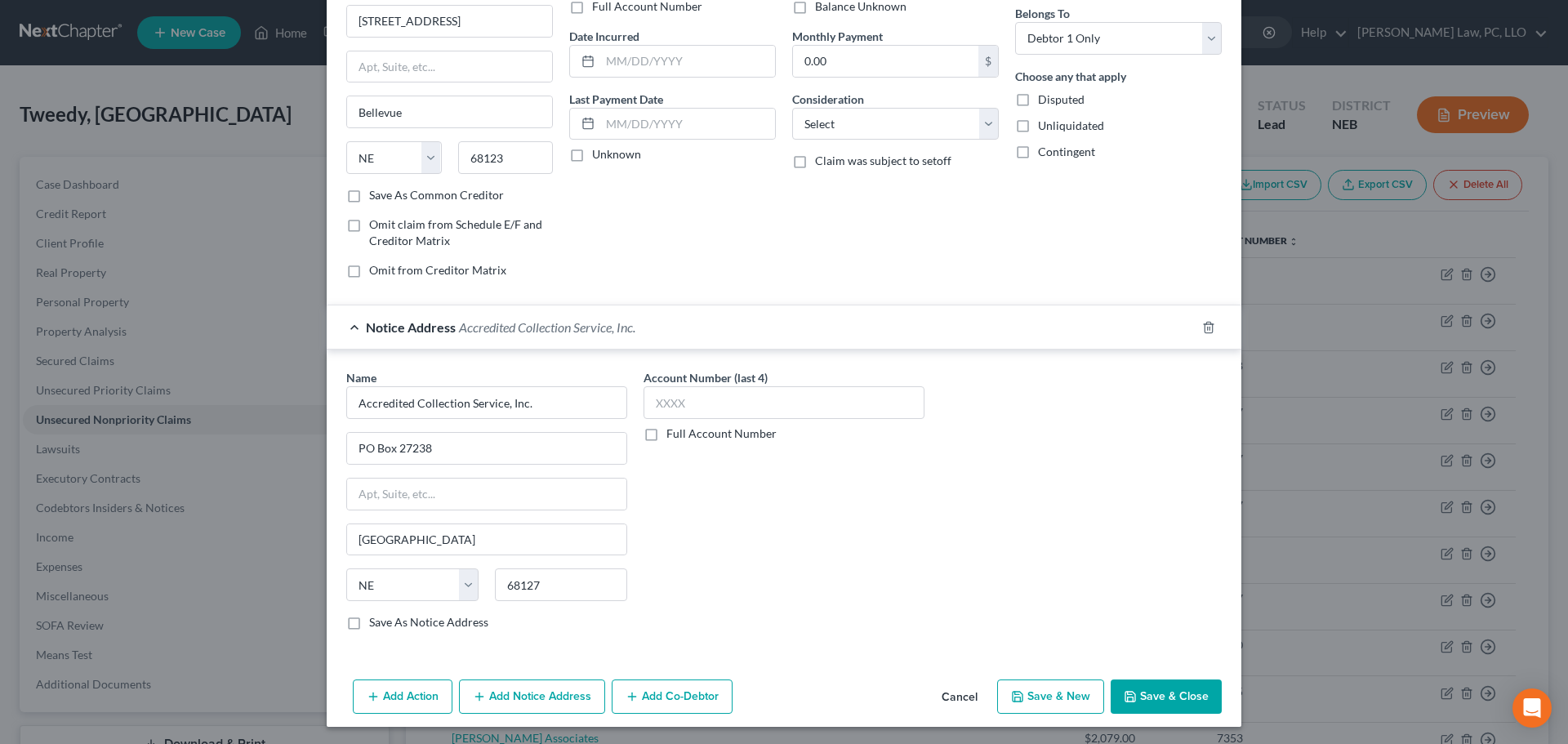
scroll to position [136, 0]
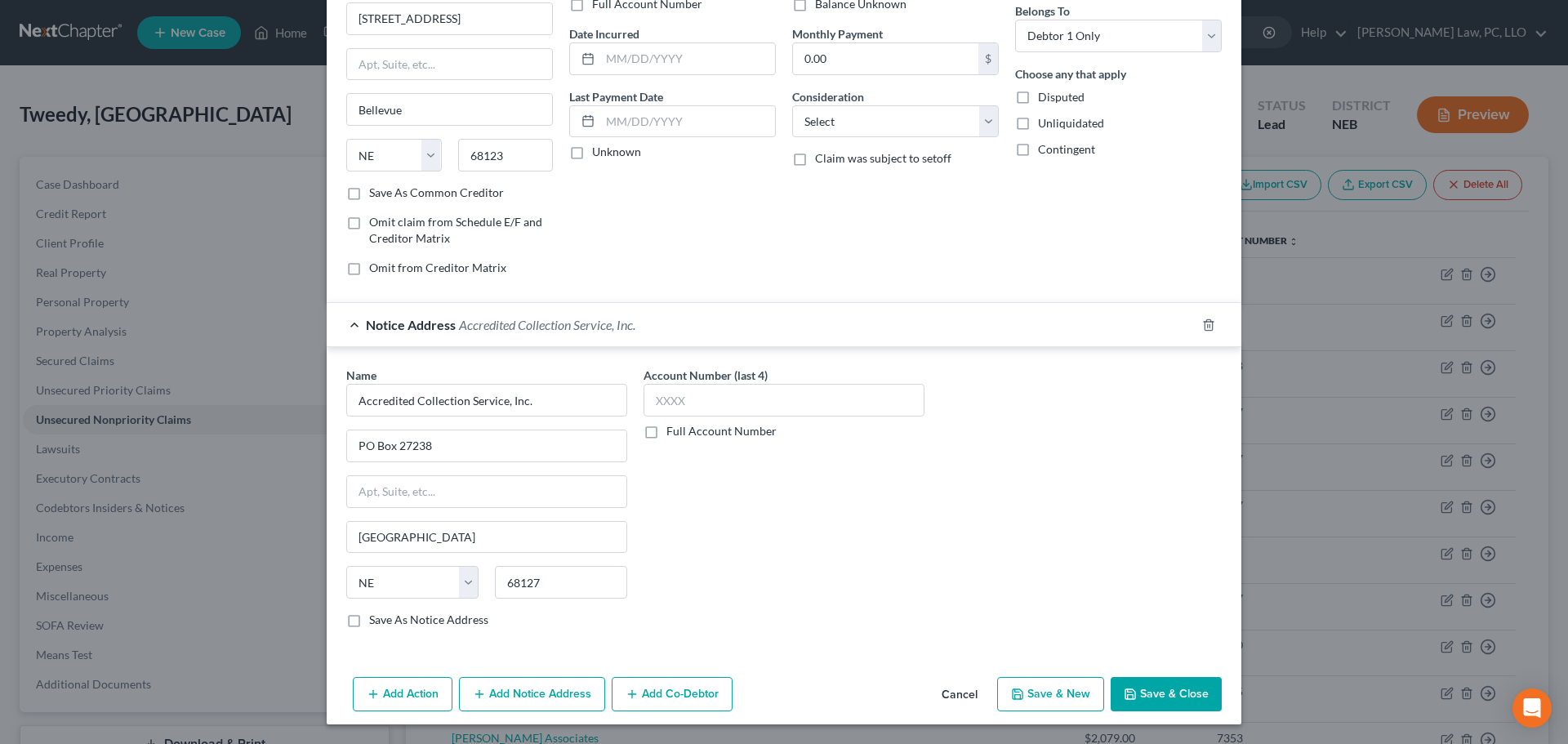
click at [1138, 696] on button "Save & Close" at bounding box center [1166, 694] width 111 height 34
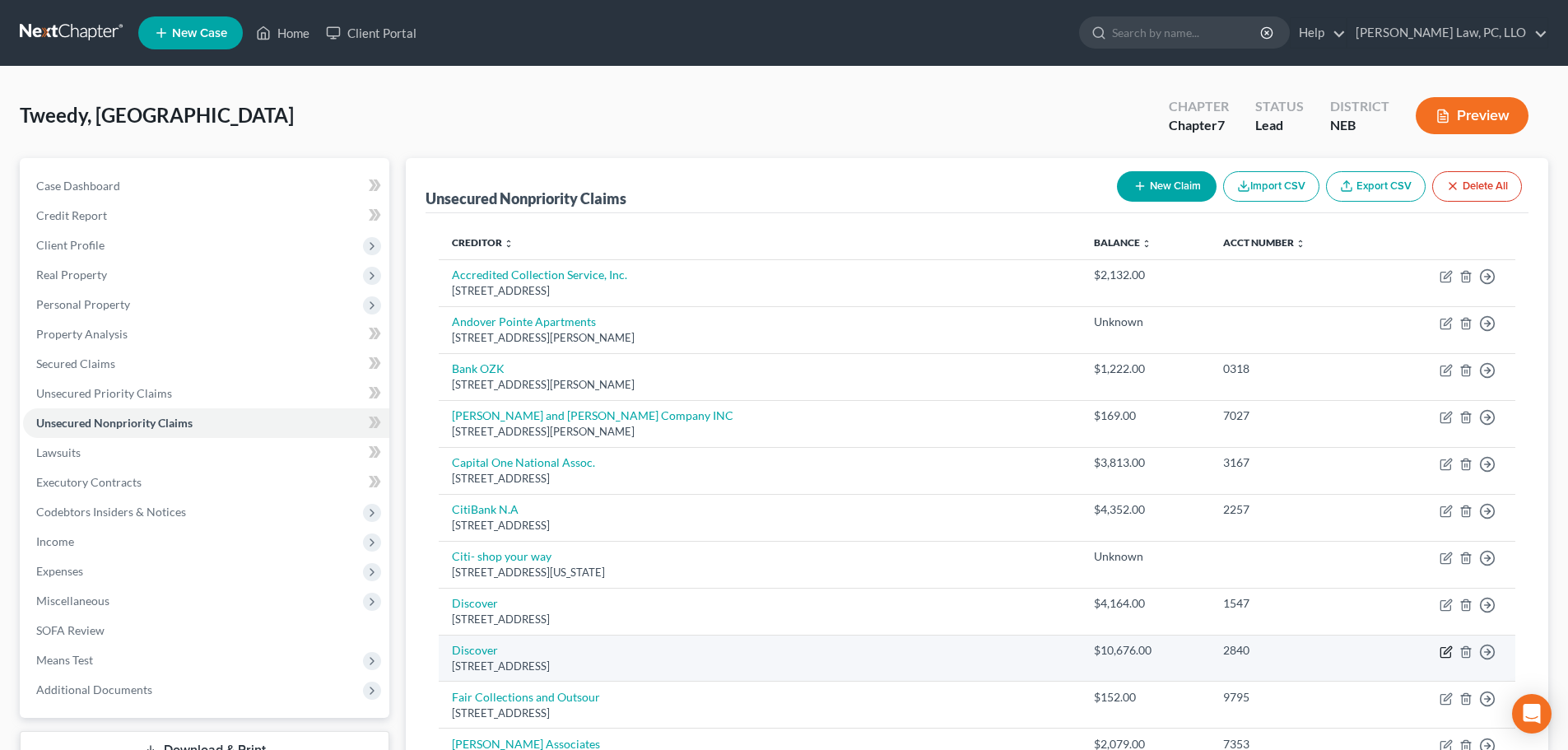
click at [1443, 651] on icon "button" at bounding box center [1445, 651] width 13 height 13
select select "46"
select select "2"
select select "0"
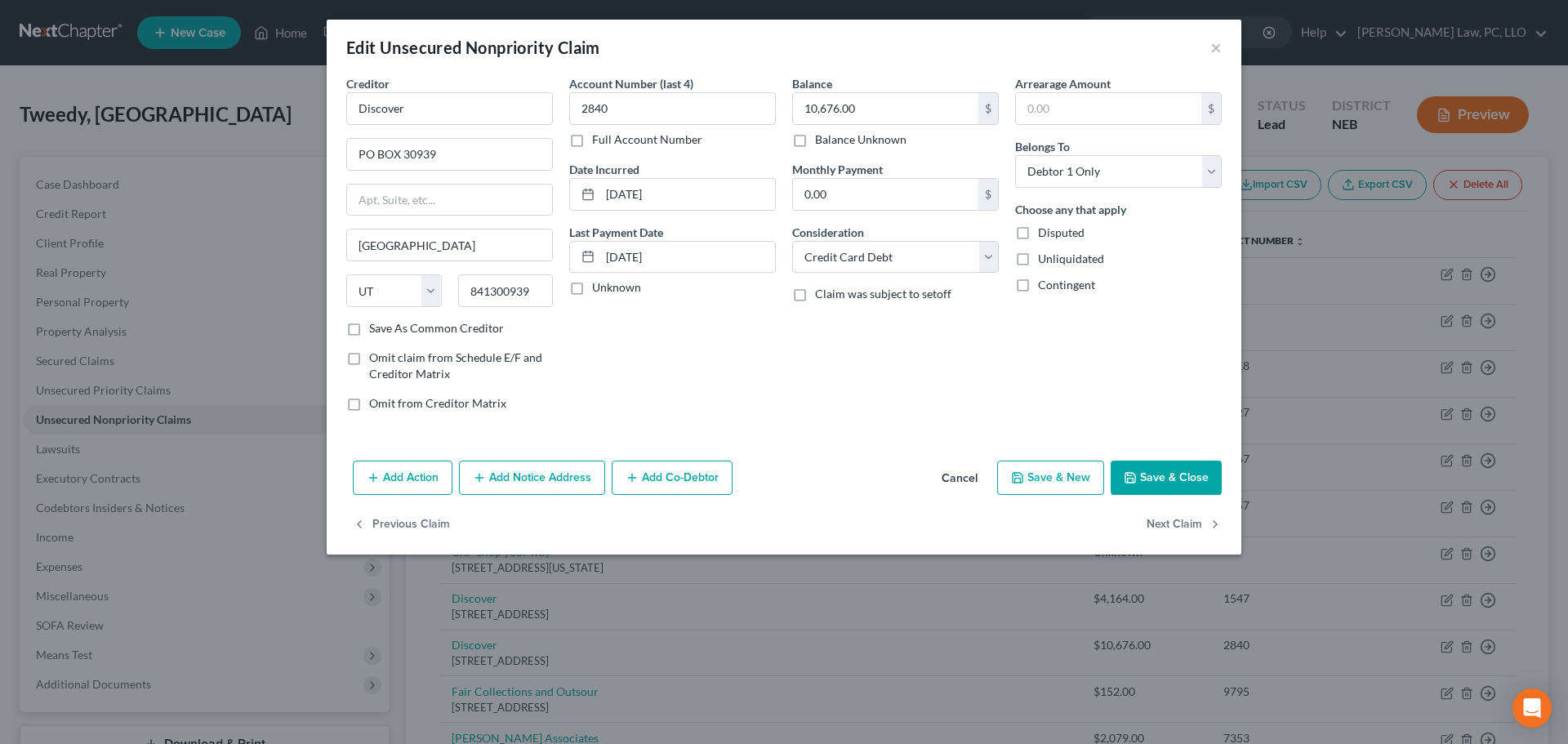
click at [552, 482] on button "Add Notice Address" at bounding box center [532, 477] width 146 height 34
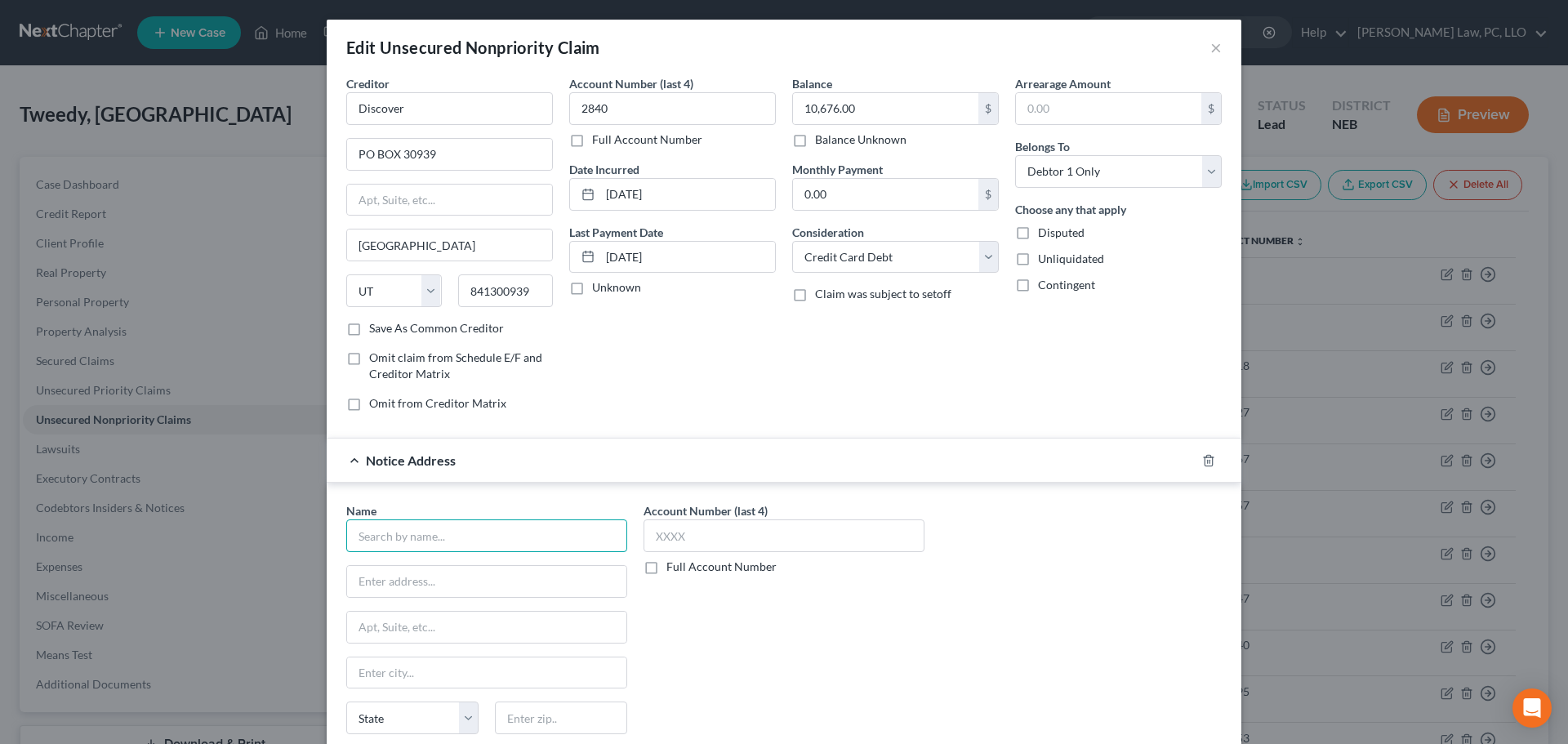
click at [447, 537] on input "text" at bounding box center [486, 536] width 281 height 33
type input "Credit Management Services, LP"
type input "[STREET_ADDRESS][PERSON_NAME]"
click at [509, 710] on input "text" at bounding box center [561, 718] width 132 height 33
click at [525, 712] on input "text" at bounding box center [561, 718] width 132 height 33
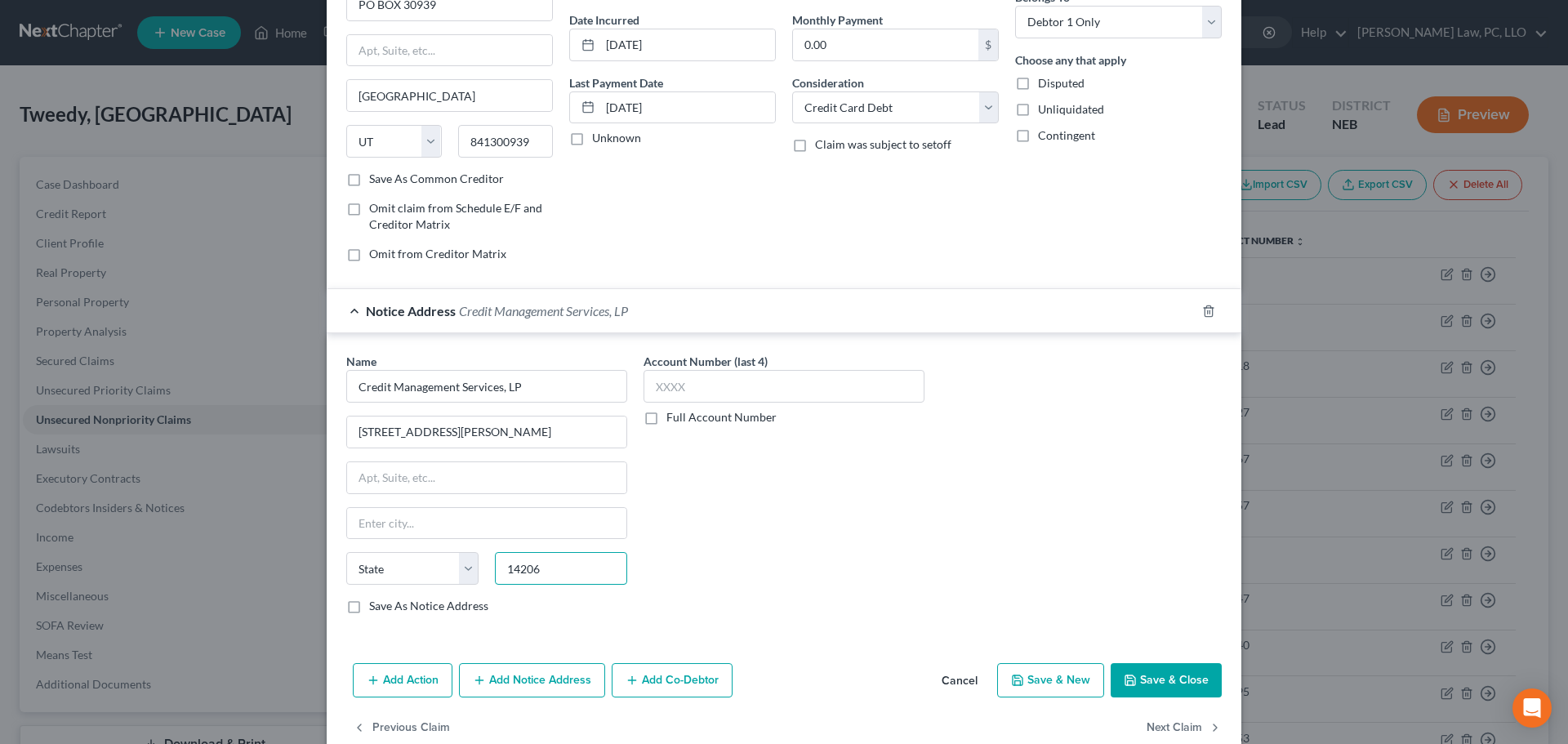
scroll to position [163, 0]
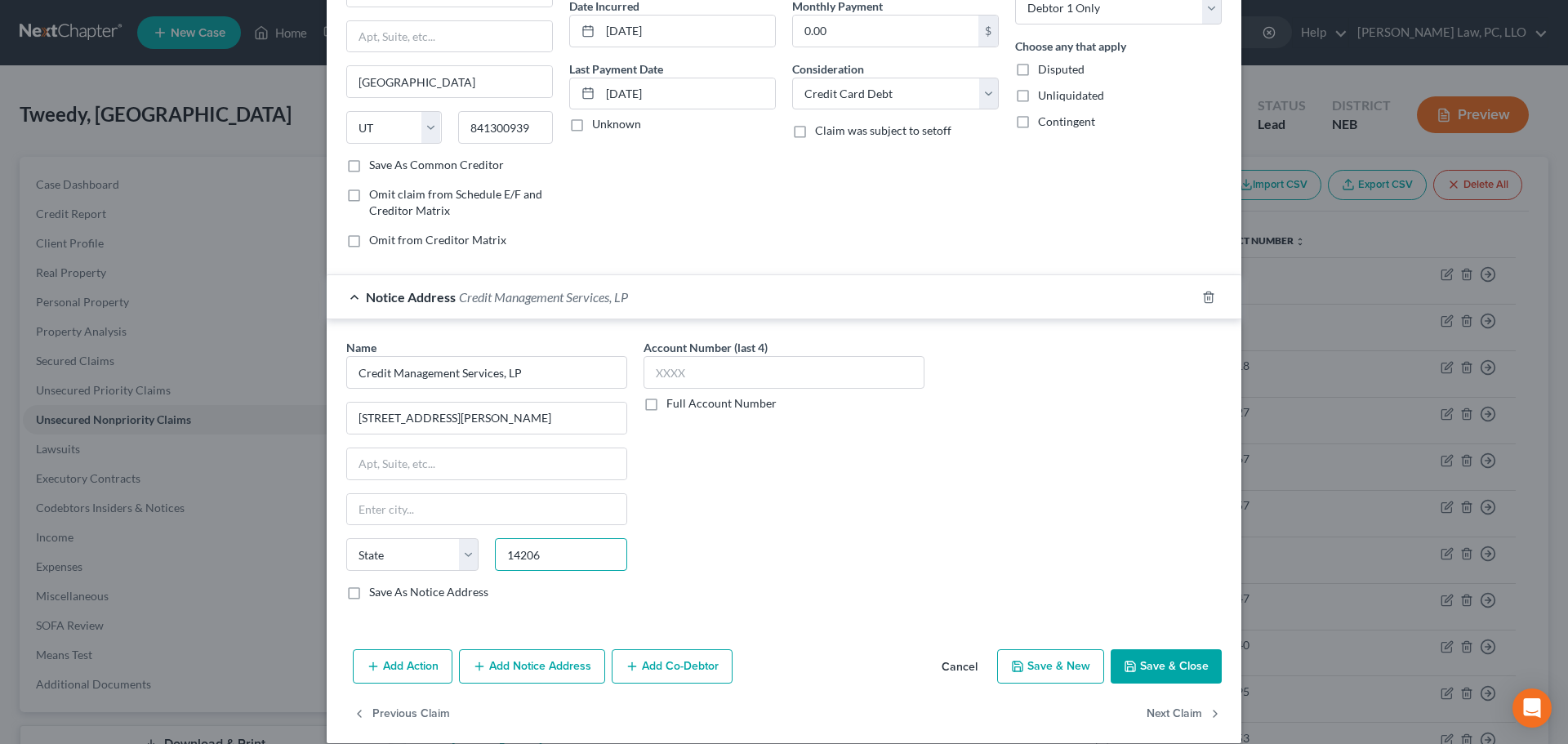
type input "14206"
type input "Buffalo"
select select "35"
click at [405, 586] on label "Save As Notice Address" at bounding box center [428, 592] width 119 height 17
click at [386, 586] on input "Save As Notice Address" at bounding box center [381, 590] width 11 height 11
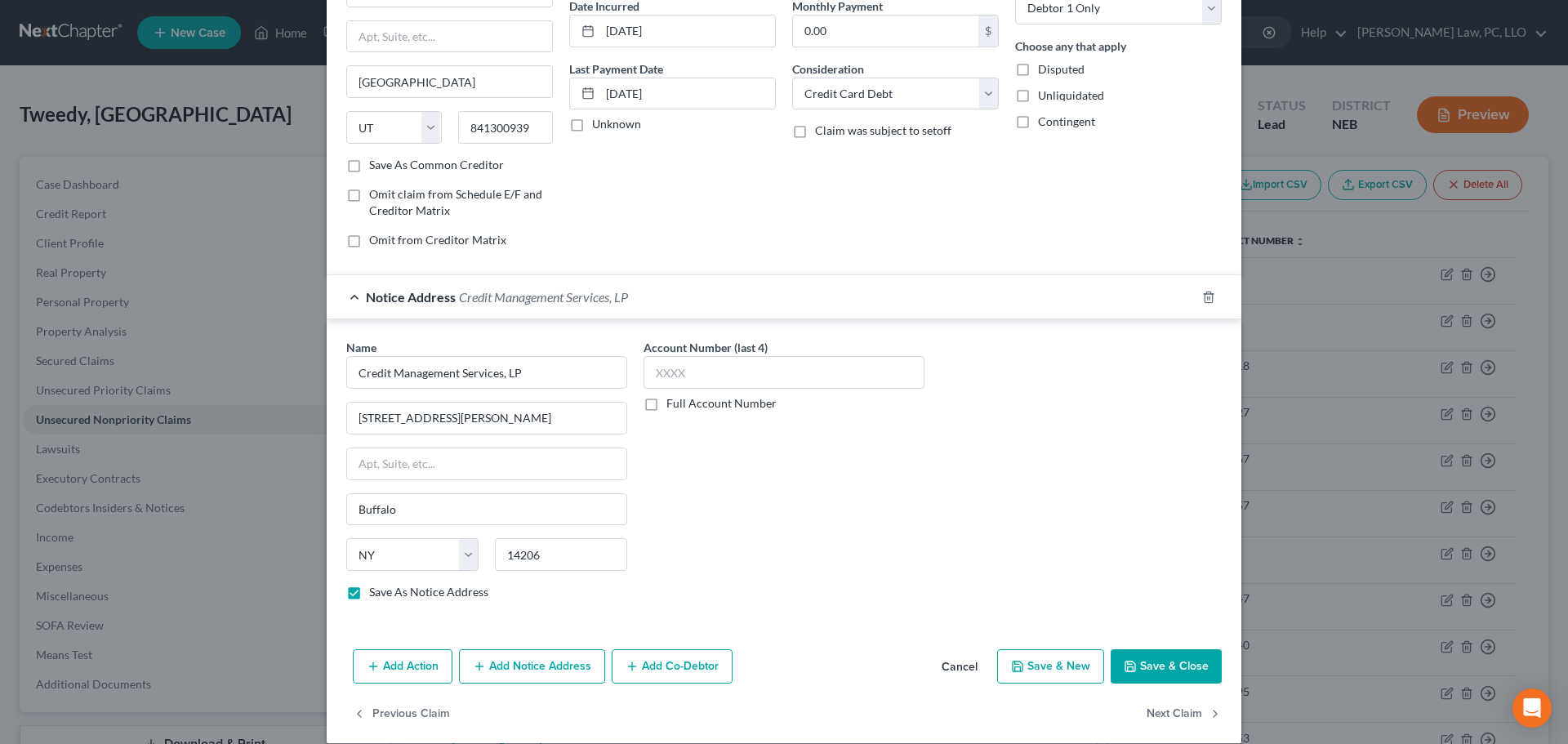
click at [1153, 666] on button "Save & Close" at bounding box center [1166, 666] width 111 height 34
checkbox input "false"
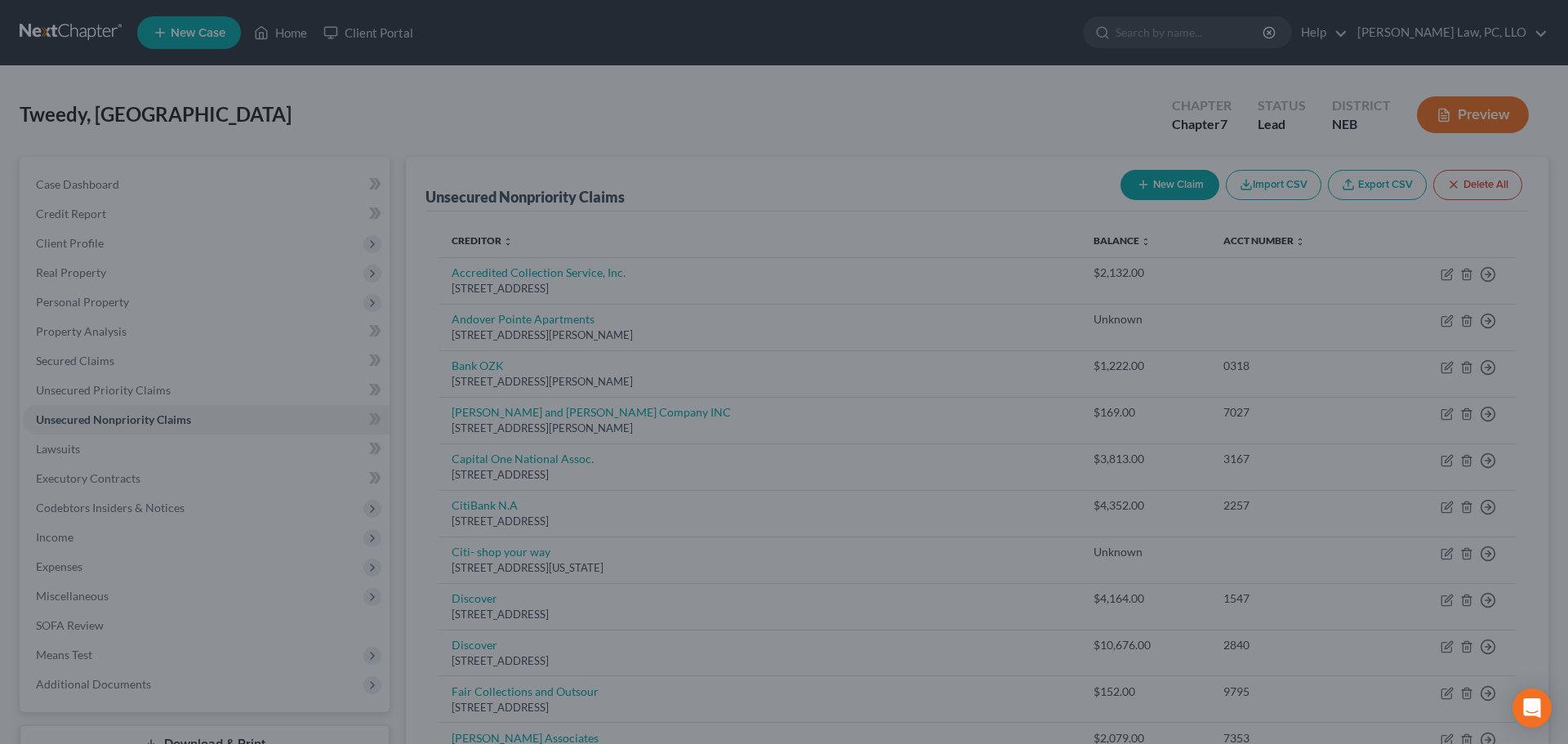
type input "0"
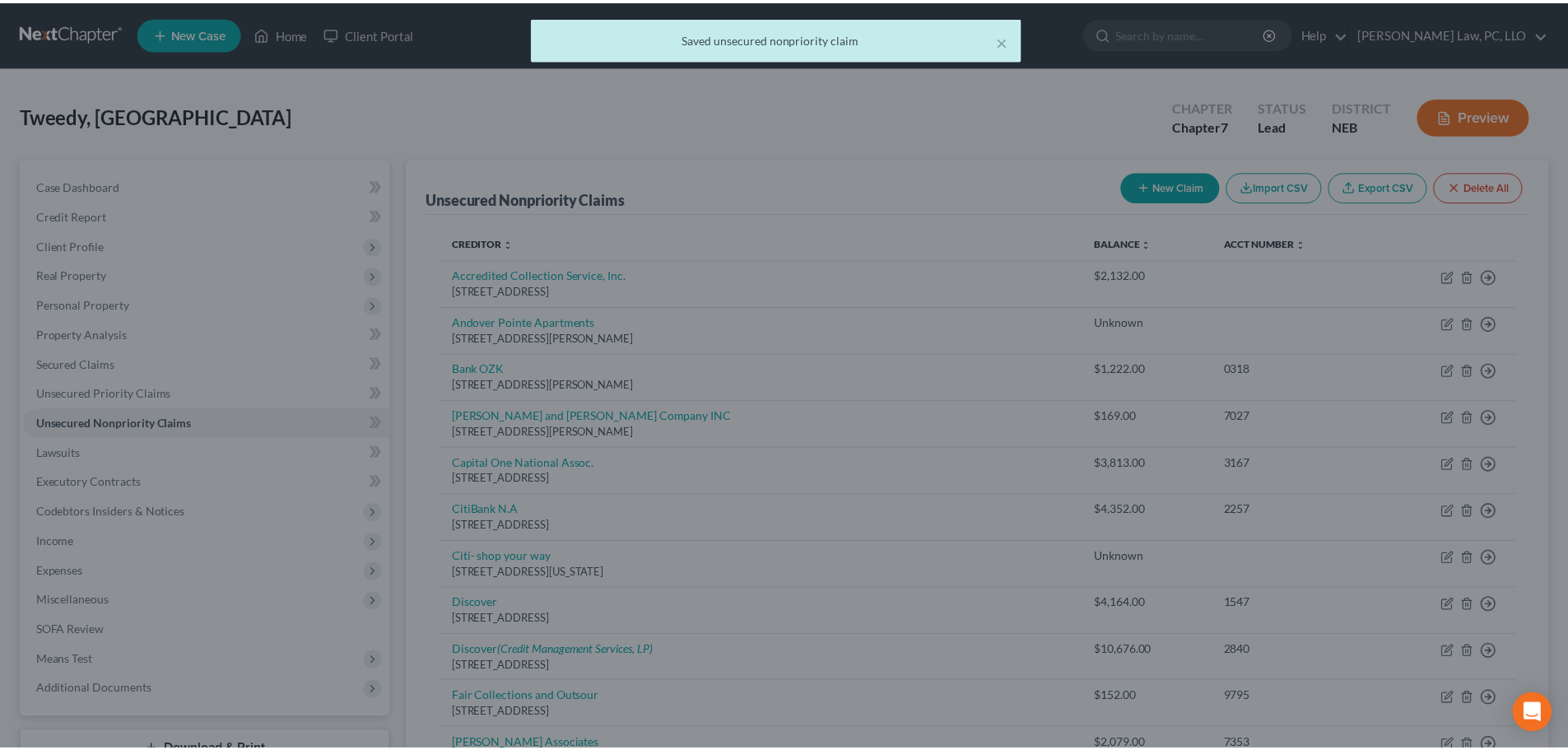
scroll to position [0, 0]
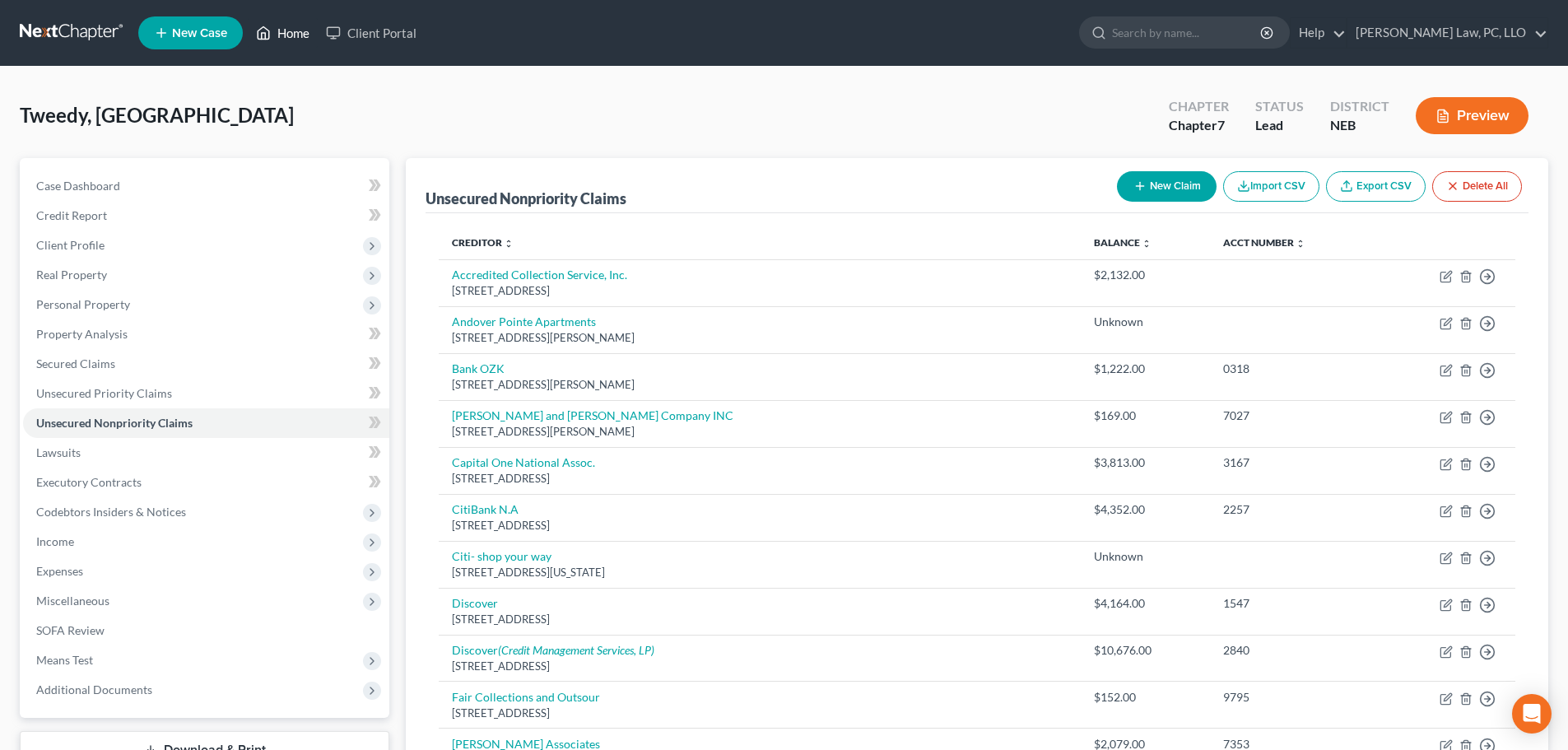
click at [269, 36] on icon at bounding box center [263, 33] width 15 height 20
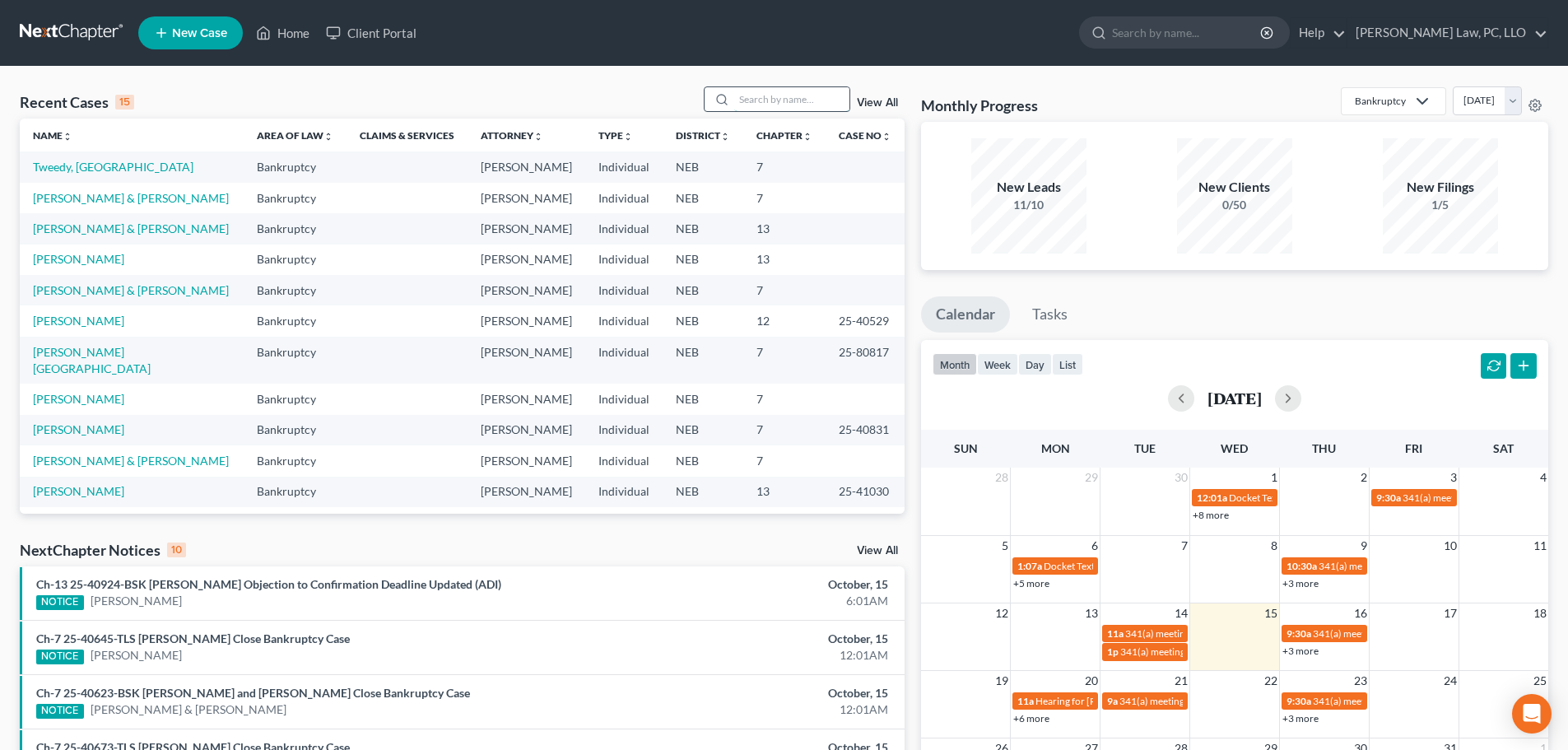
click at [777, 105] on input "search" at bounding box center [792, 99] width 116 height 24
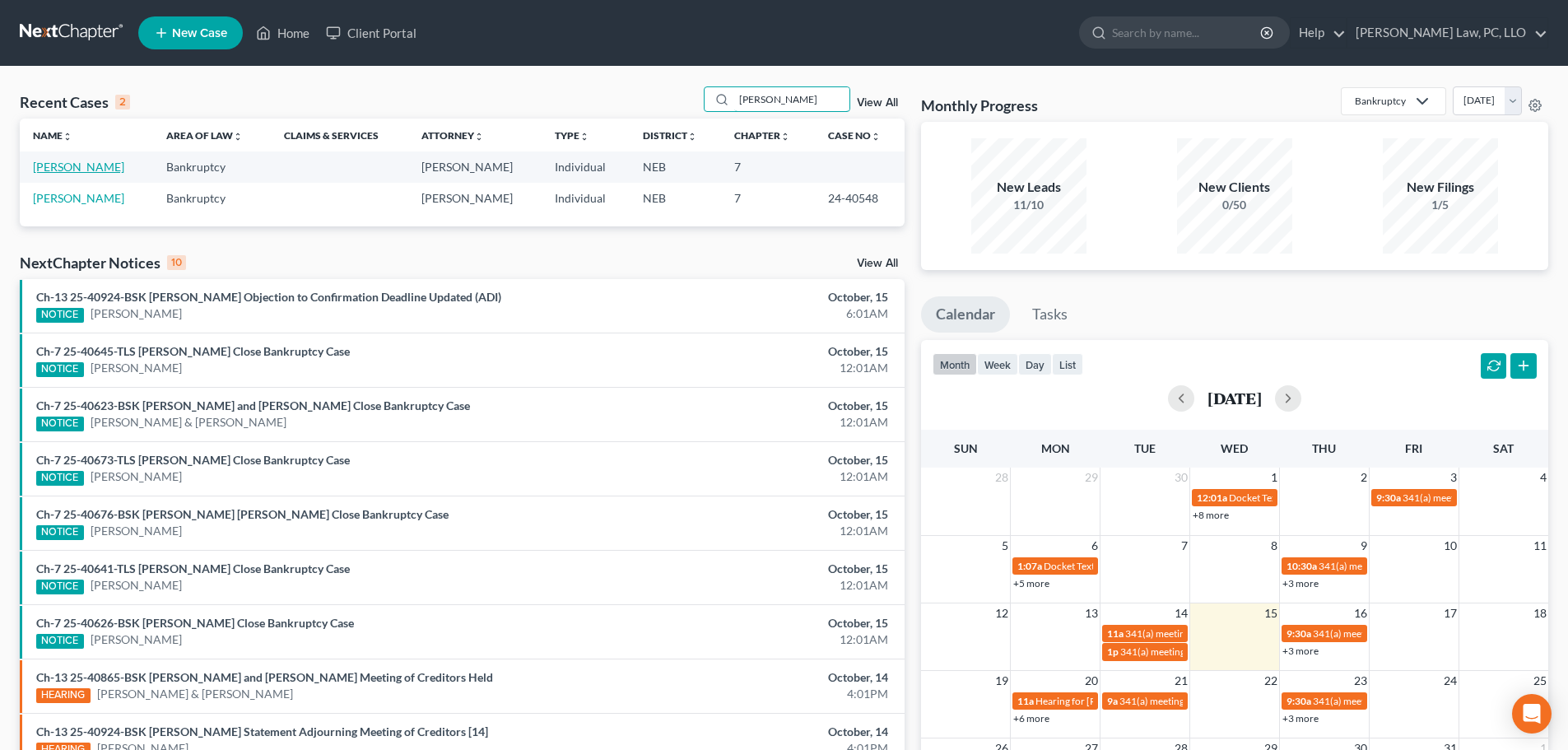
type input "[PERSON_NAME]"
click at [56, 170] on link "[PERSON_NAME]" at bounding box center [78, 167] width 92 height 14
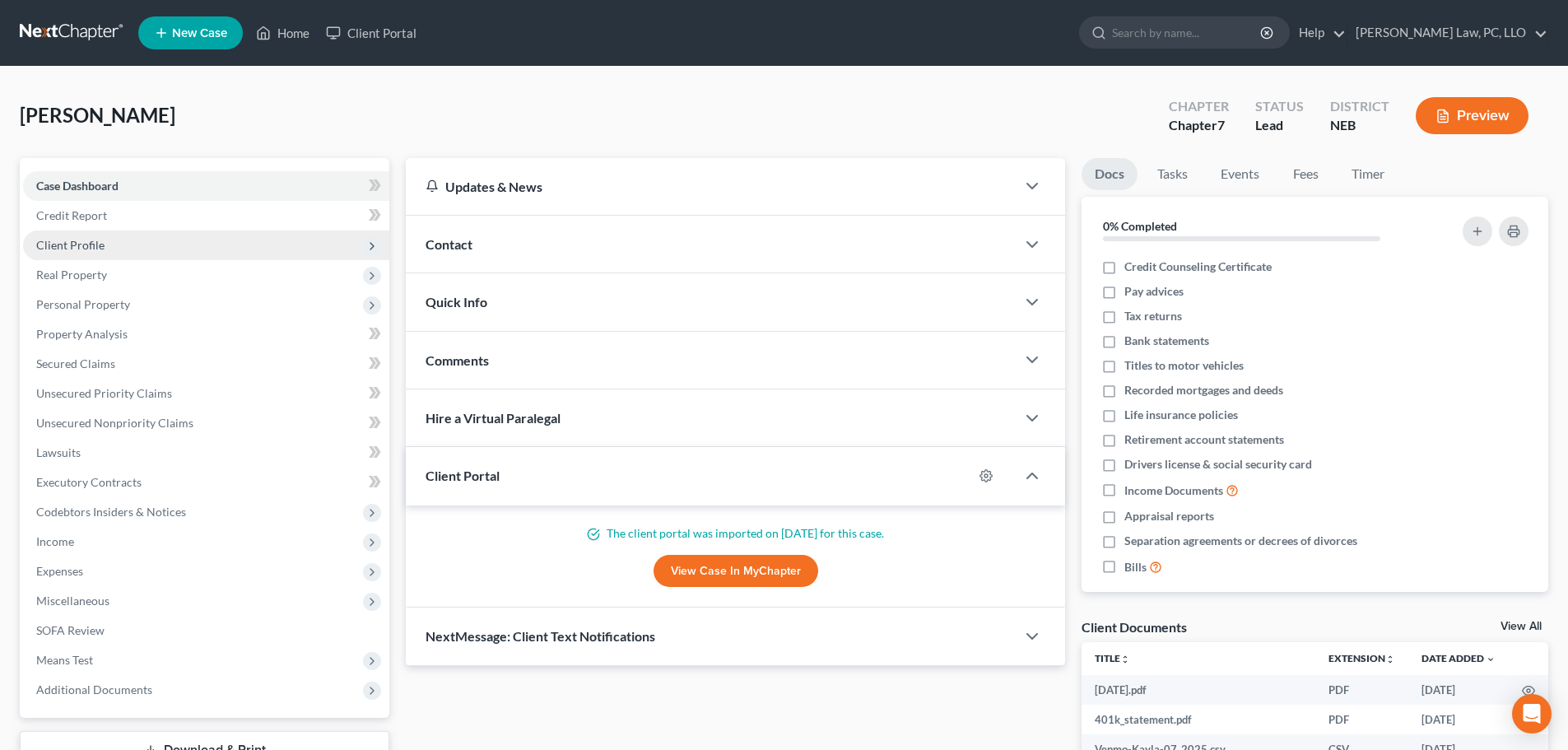
click at [89, 241] on span "Client Profile" at bounding box center [70, 245] width 68 height 14
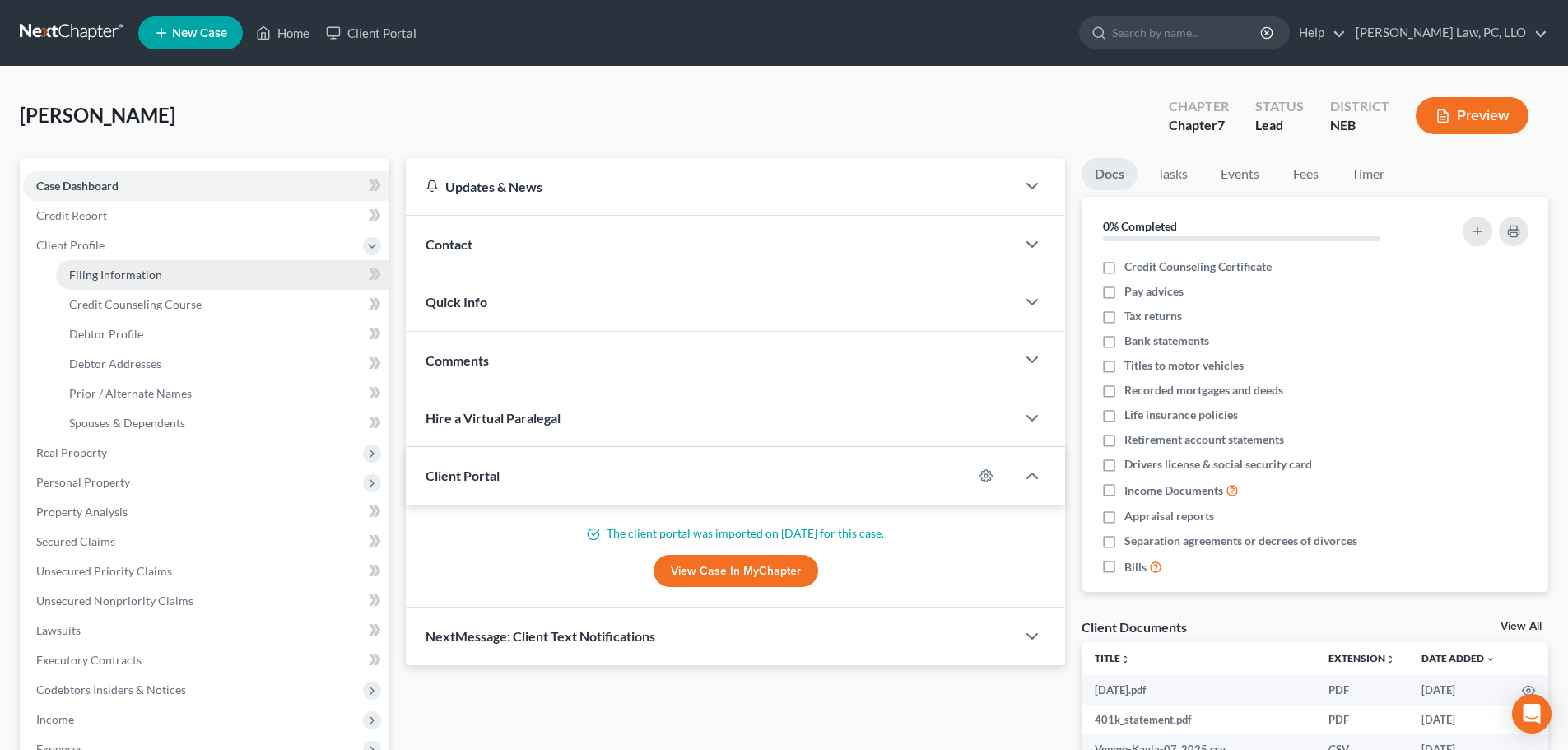
click at [93, 281] on span "Filing Information" at bounding box center [116, 275] width 93 height 14
select select "1"
select select "0"
select select "30"
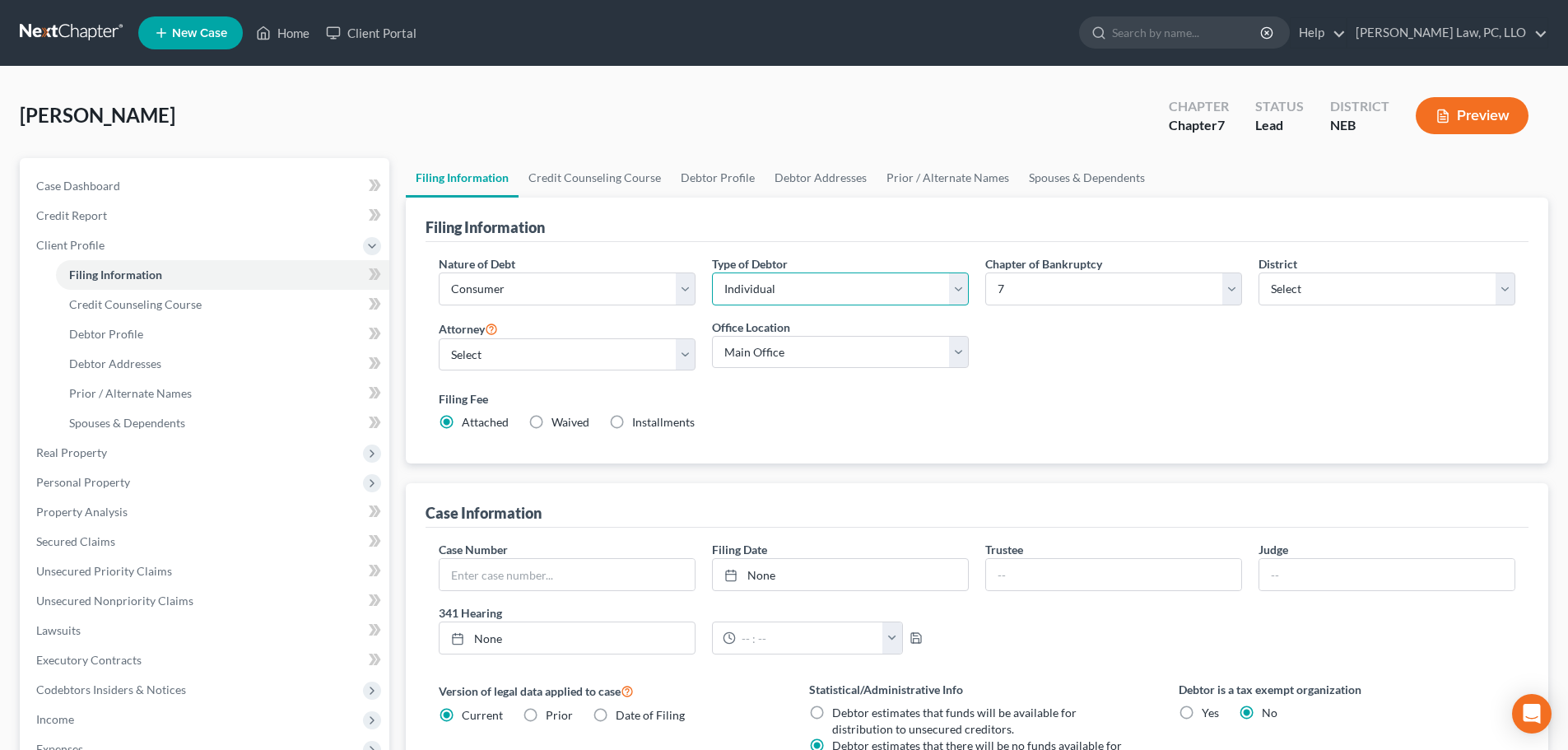
click at [772, 286] on select "Select Individual Joint" at bounding box center [840, 288] width 257 height 33
select select "1"
click at [712, 272] on select "Select Individual Joint" at bounding box center [840, 288] width 257 height 33
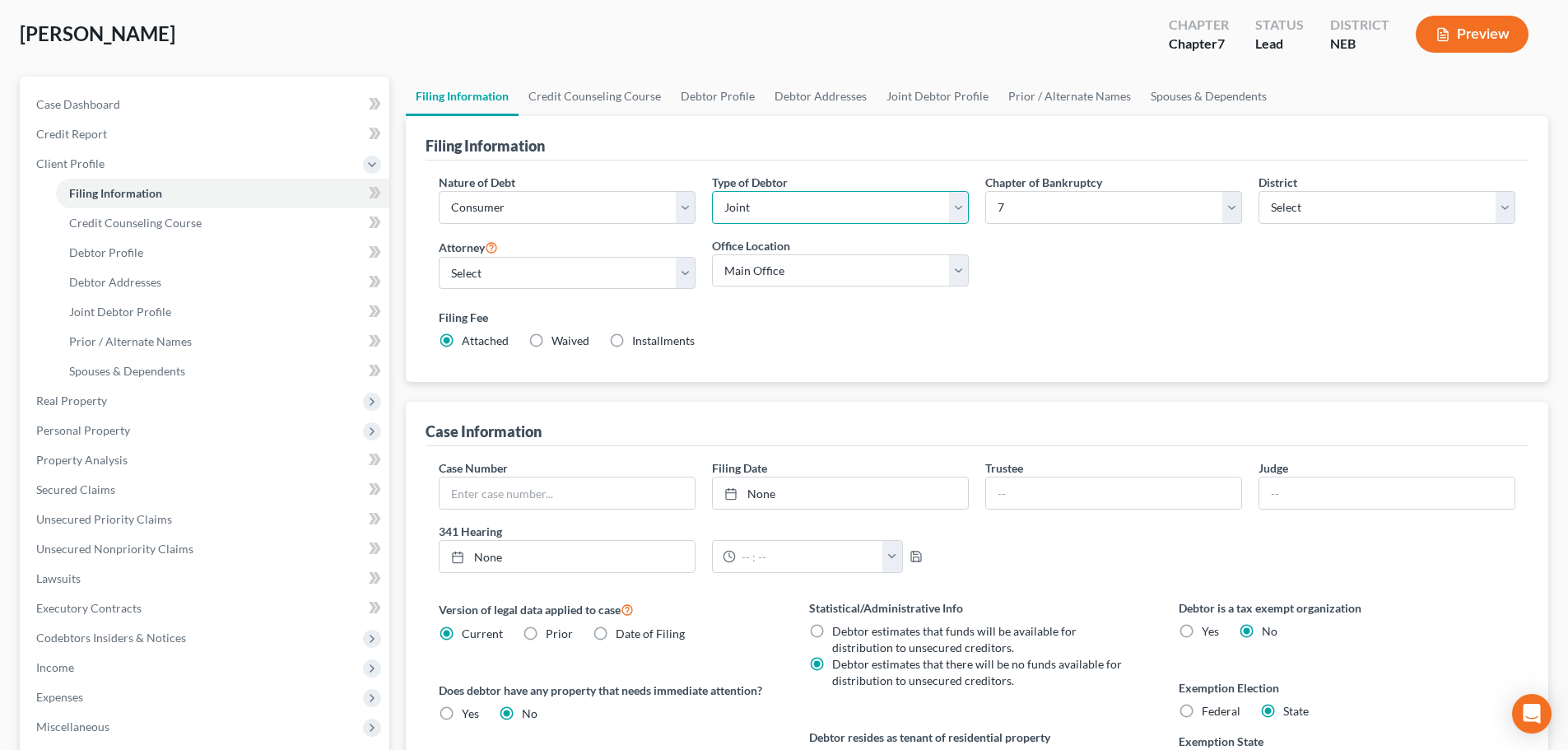
scroll to position [83, 0]
type input "[DATE]"
click at [819, 501] on link "None" at bounding box center [840, 492] width 255 height 31
click at [759, 718] on div "Does debtor have any property that needs immediate attention? Yes Yes No" at bounding box center [607, 700] width 336 height 40
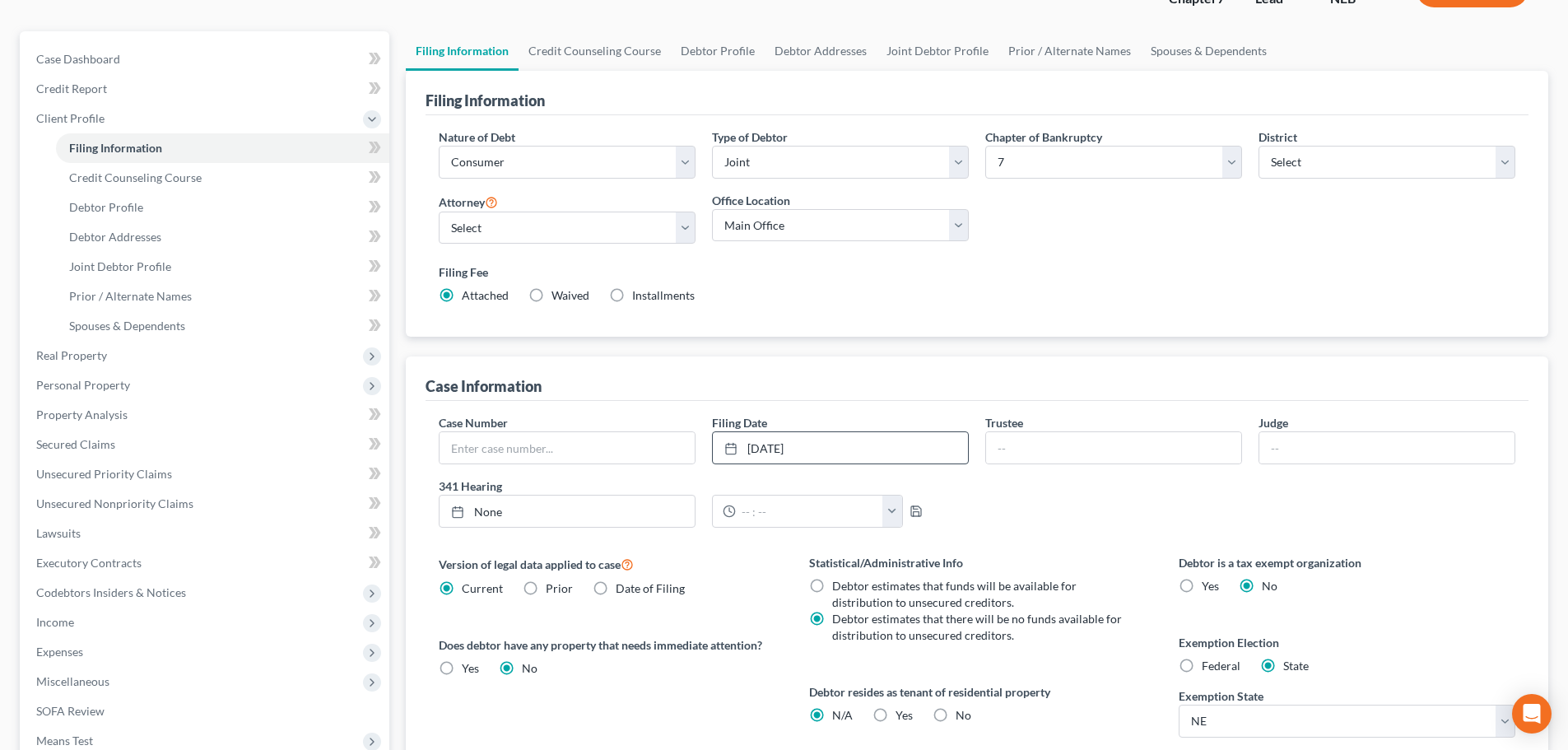
scroll to position [165, 0]
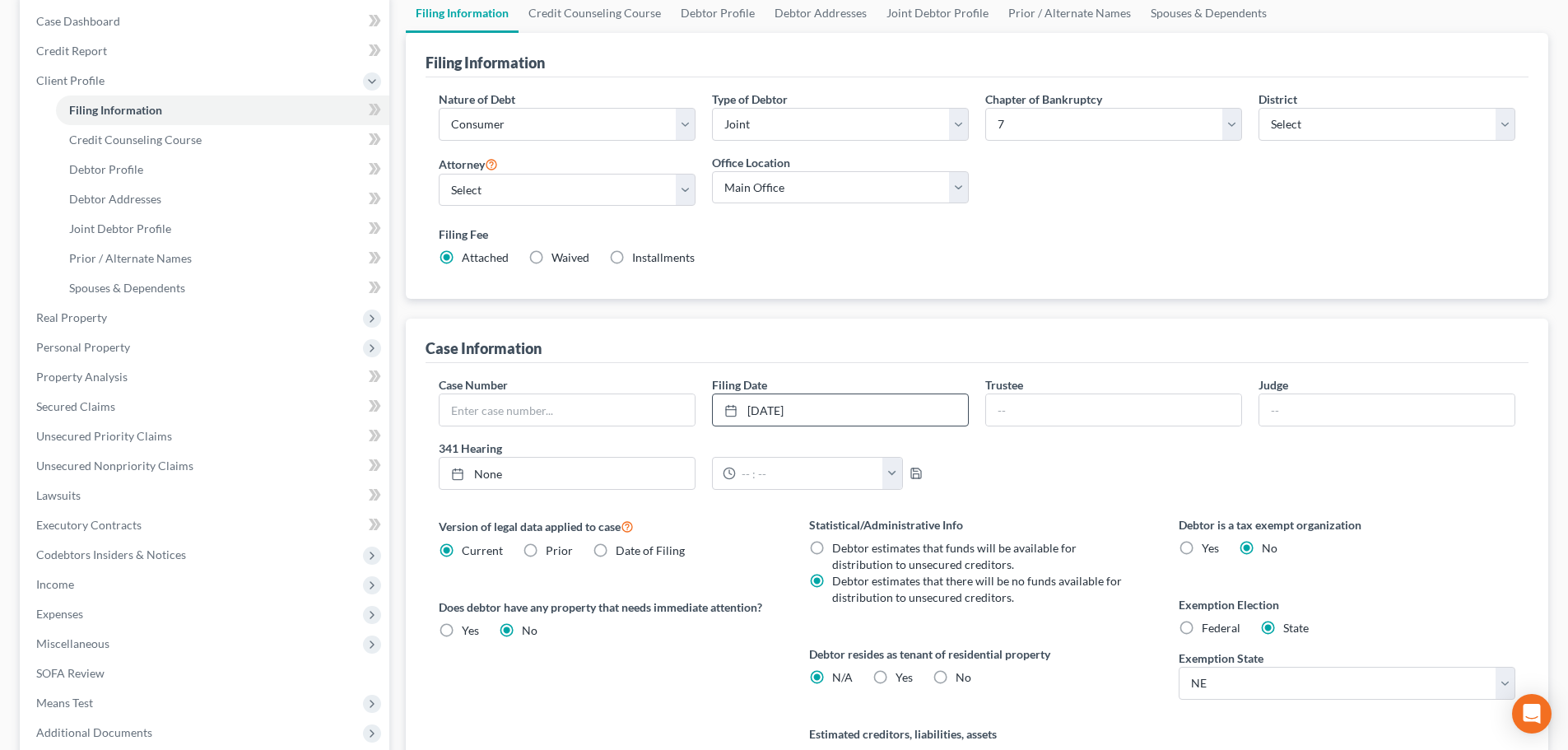
click at [896, 679] on label "Yes Yes" at bounding box center [904, 677] width 17 height 17
click at [902, 679] on input "Yes Yes" at bounding box center [907, 674] width 11 height 11
radio input "true"
radio input "false"
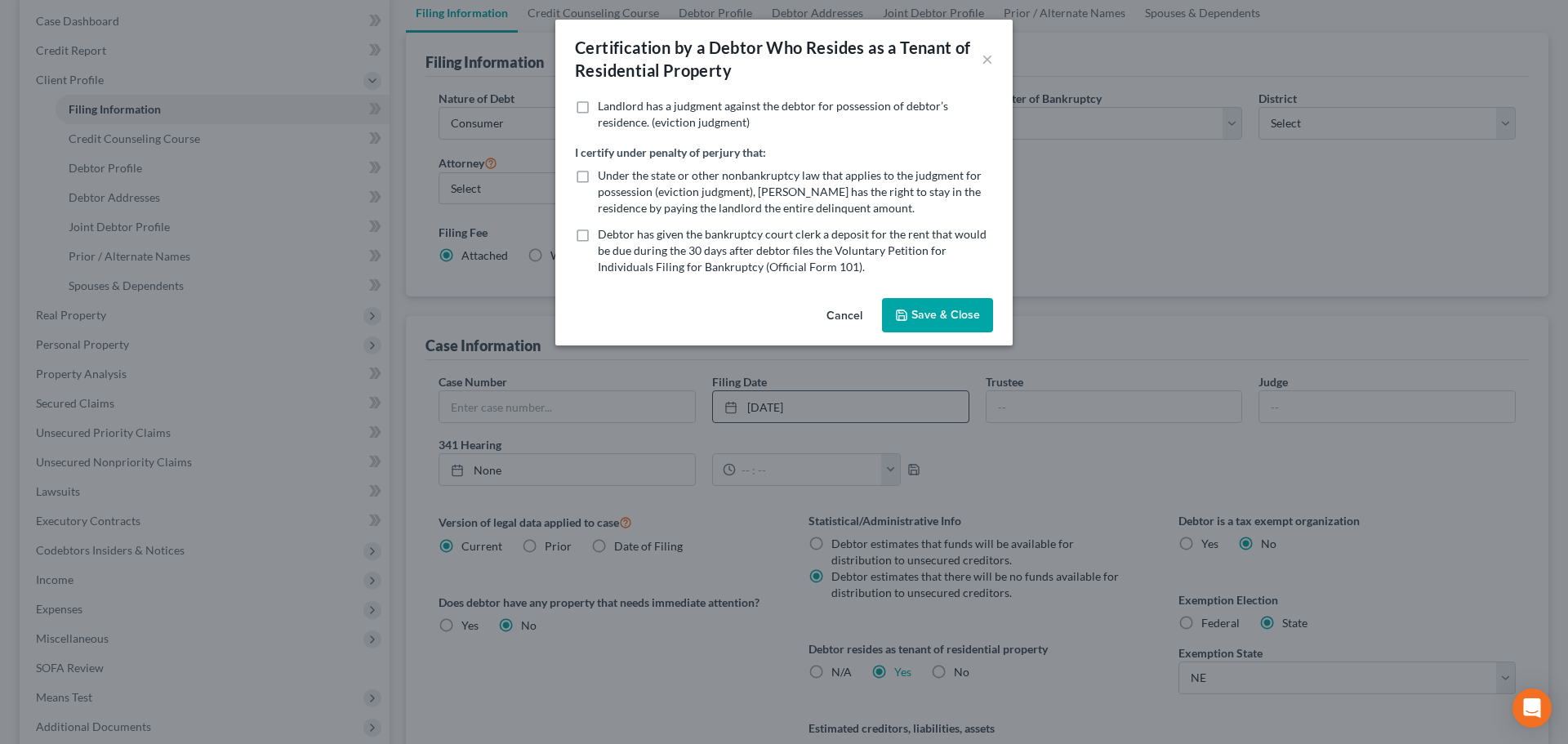
click at [934, 312] on button "Save & Close" at bounding box center [937, 315] width 111 height 34
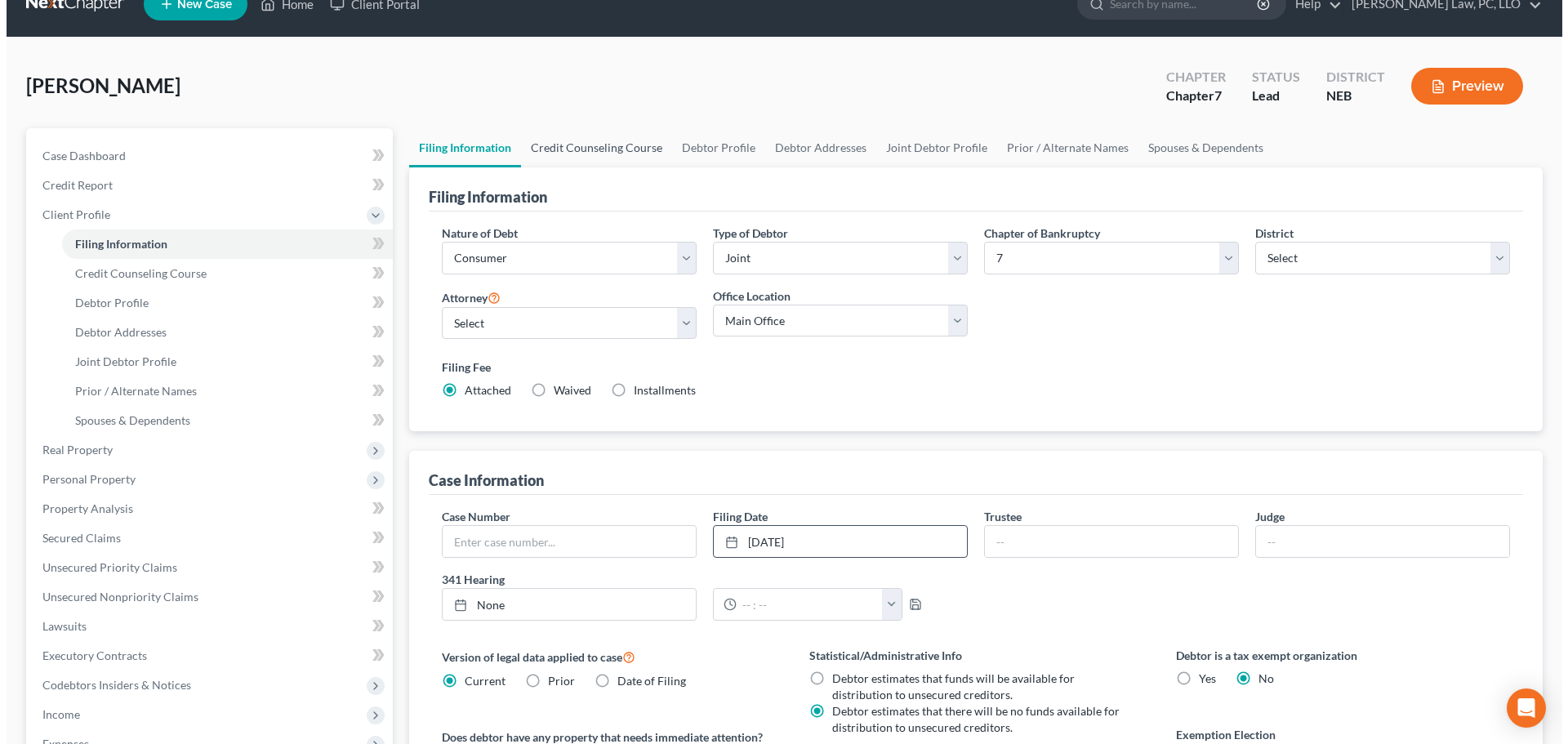
scroll to position [0, 0]
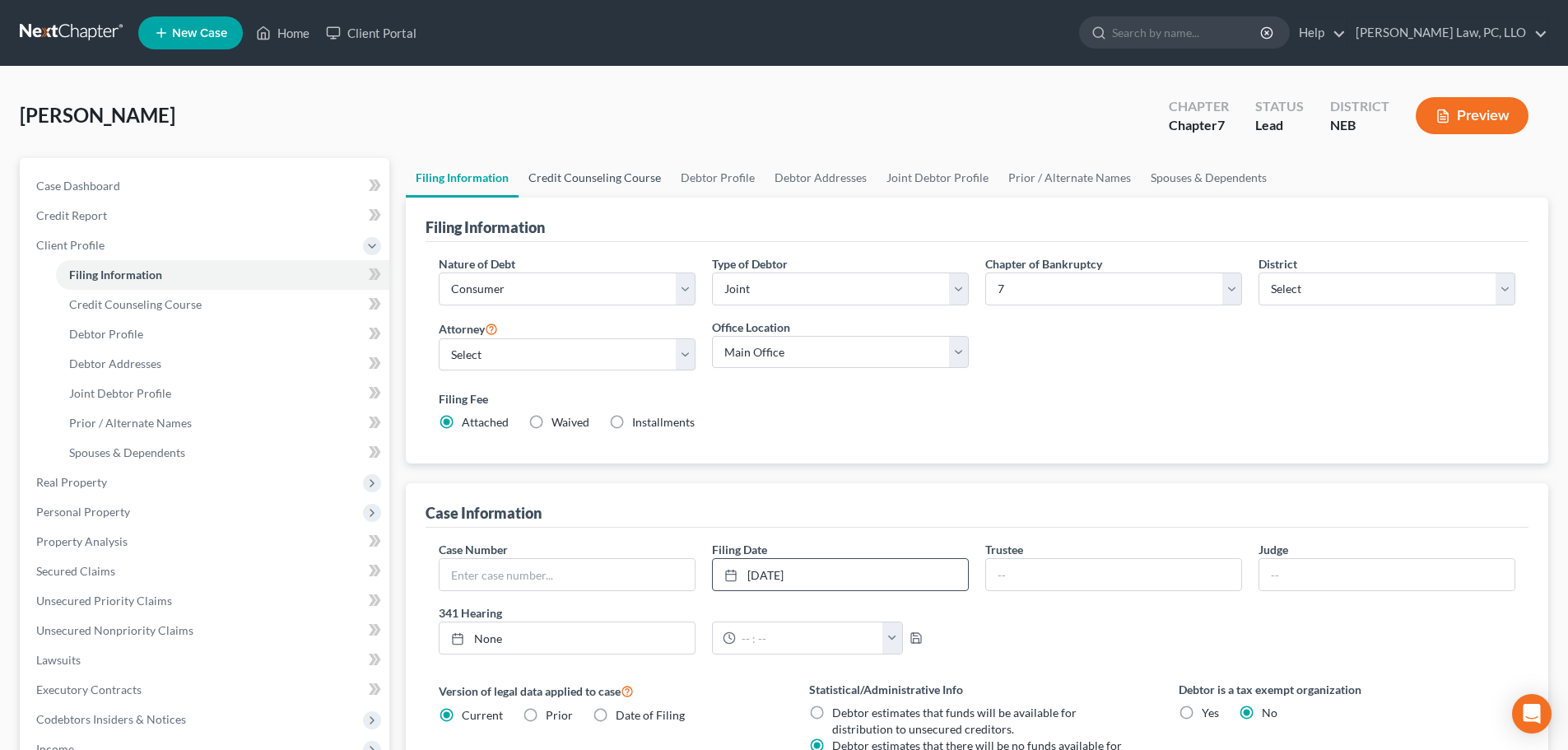
click at [650, 176] on link "Credit Counseling Course" at bounding box center [594, 178] width 152 height 39
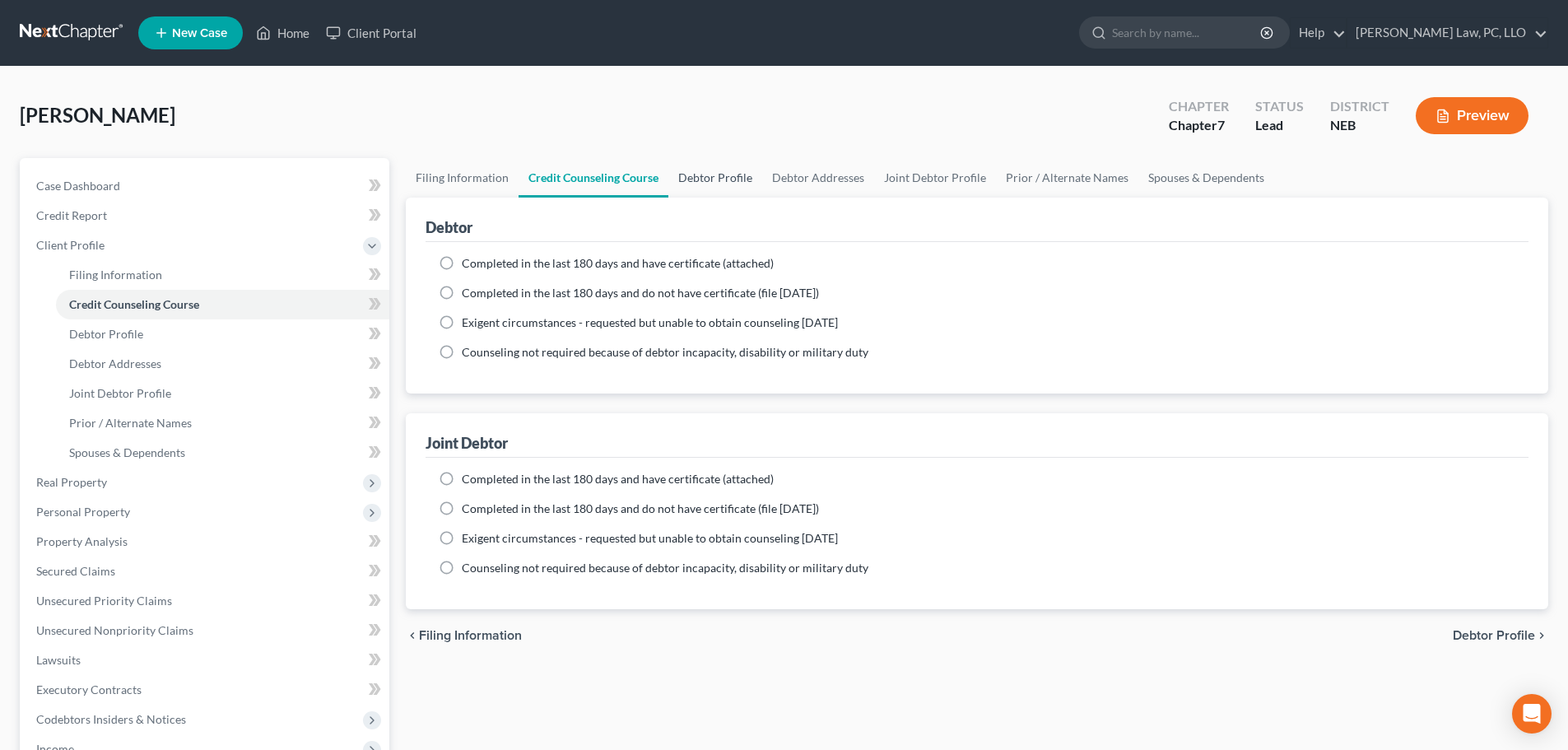
click at [685, 181] on link "Debtor Profile" at bounding box center [714, 178] width 93 height 39
select select "1"
select select "2"
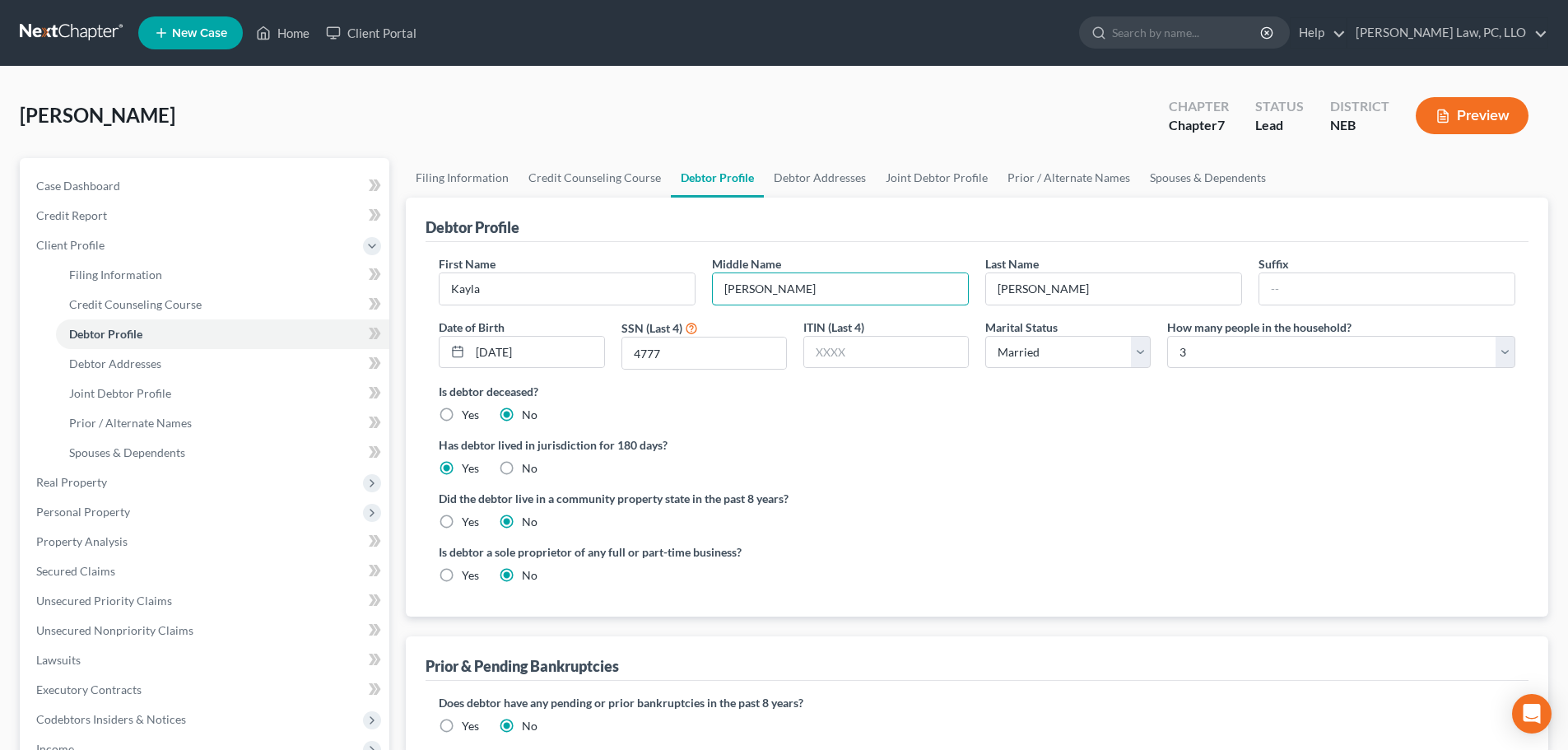
drag, startPoint x: 788, startPoint y: 293, endPoint x: 703, endPoint y: 290, distance: 85.1
click at [703, 290] on div "First Name [PERSON_NAME] Middle Name [PERSON_NAME] Last Name [PERSON_NAME] Suff…" at bounding box center [977, 319] width 1093 height 127
type input "M."
click at [736, 423] on div "Is debtor deceased? Yes No" at bounding box center [977, 402] width 1076 height 40
click at [1021, 181] on link "Prior / Alternate Names" at bounding box center [1068, 178] width 142 height 39
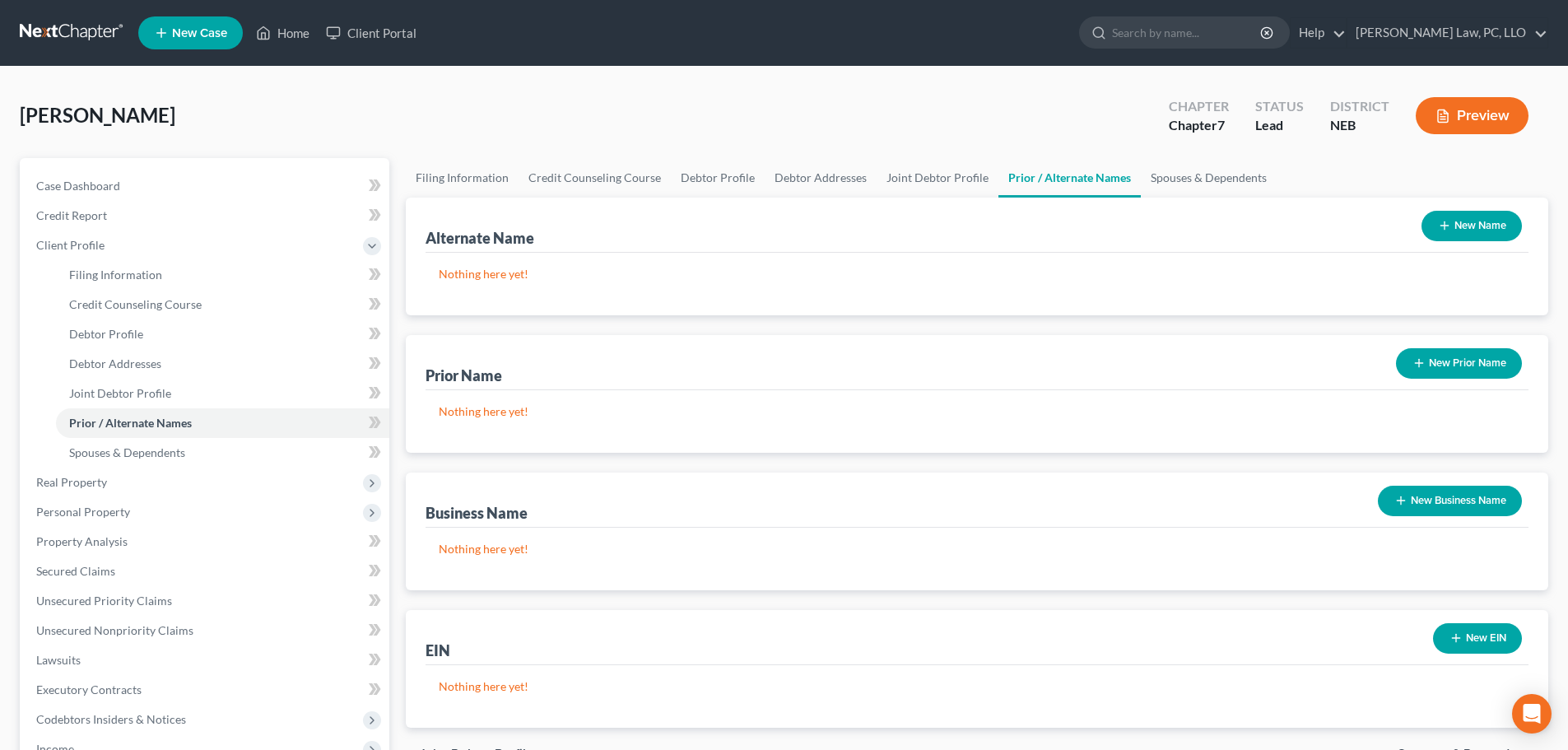
click at [1445, 225] on icon "button" at bounding box center [1444, 225] width 13 height 13
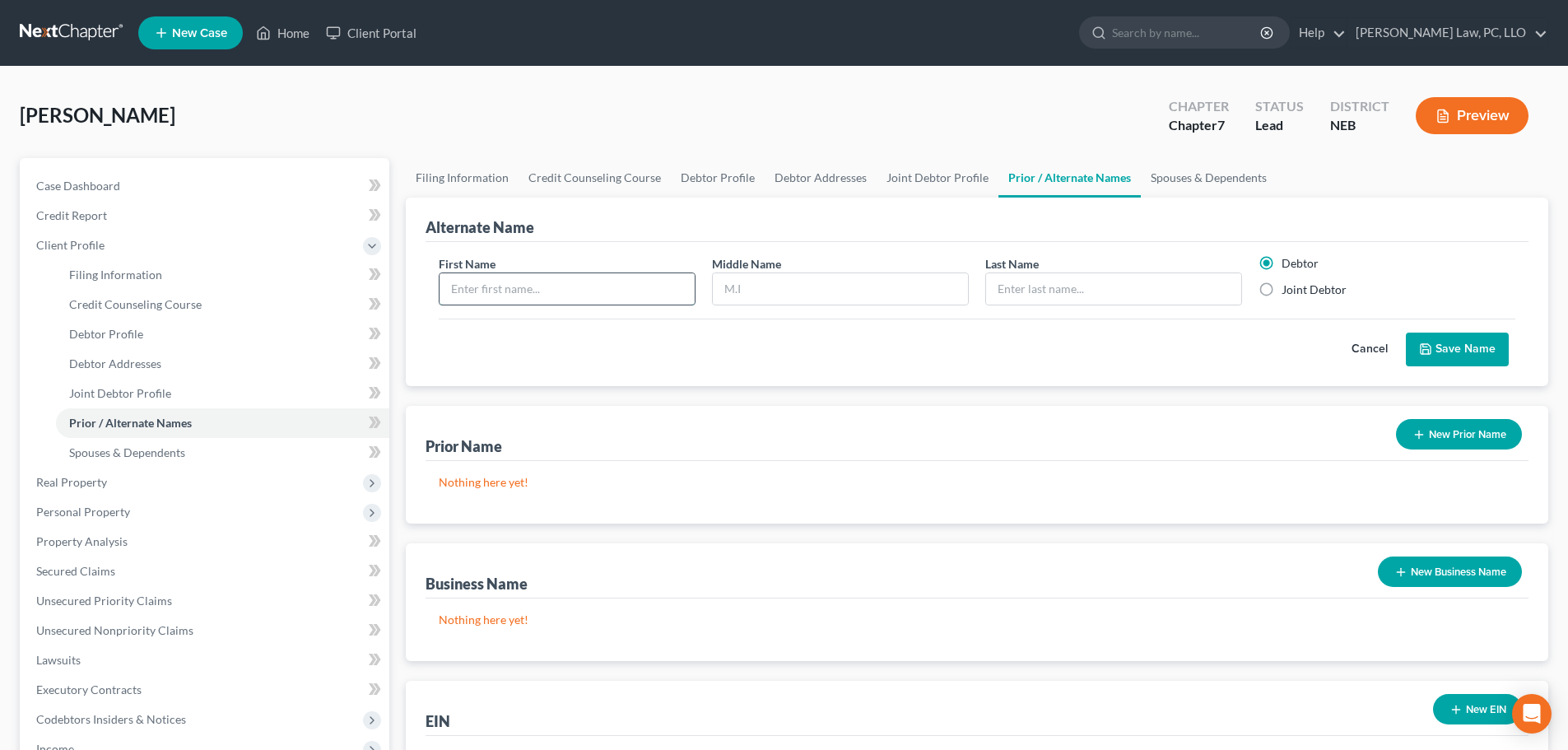
click at [567, 294] on input "text" at bounding box center [567, 288] width 255 height 31
type input "Kayla"
paste input "[PERSON_NAME]"
type input "[PERSON_NAME]"
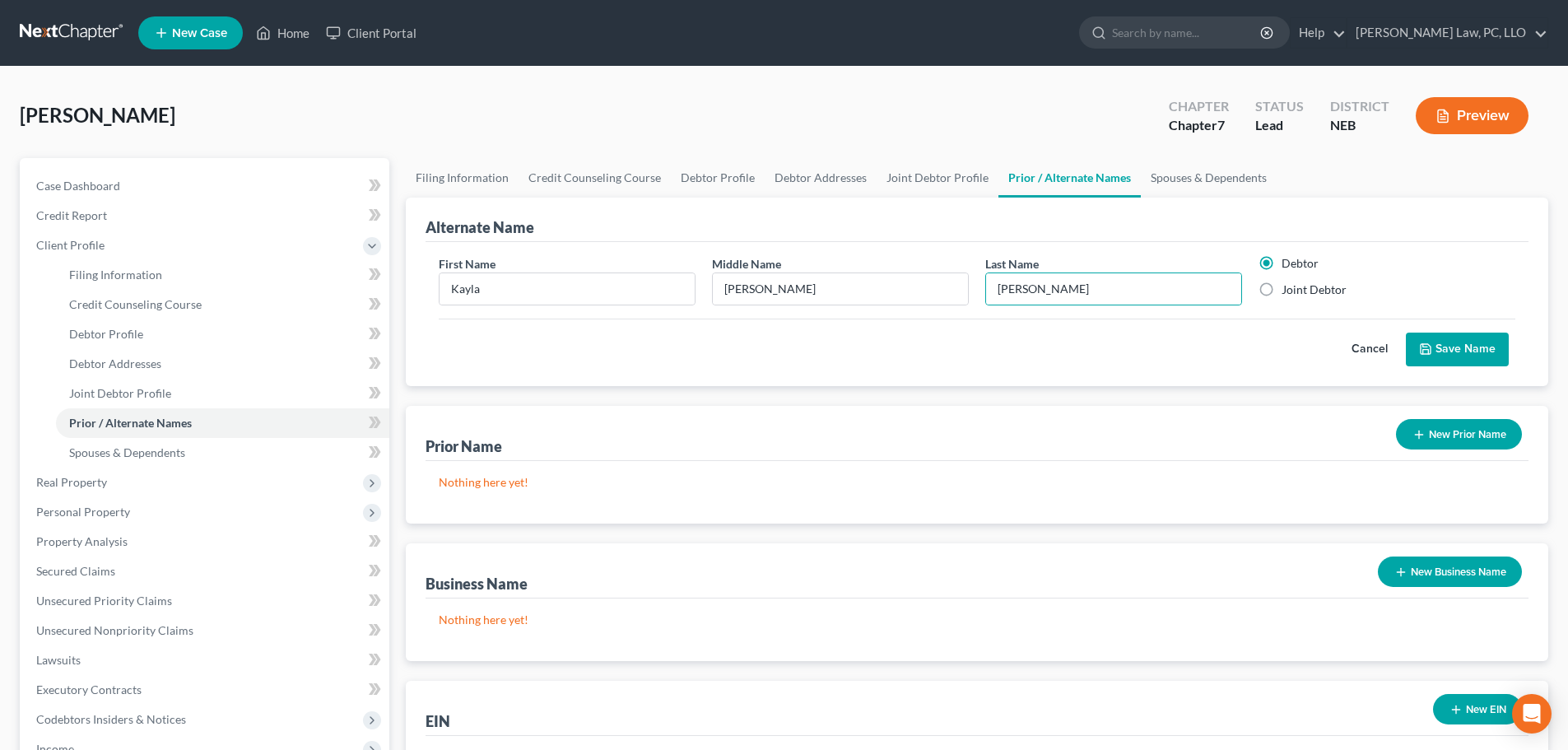
click at [1421, 348] on icon "submit" at bounding box center [1425, 349] width 13 height 13
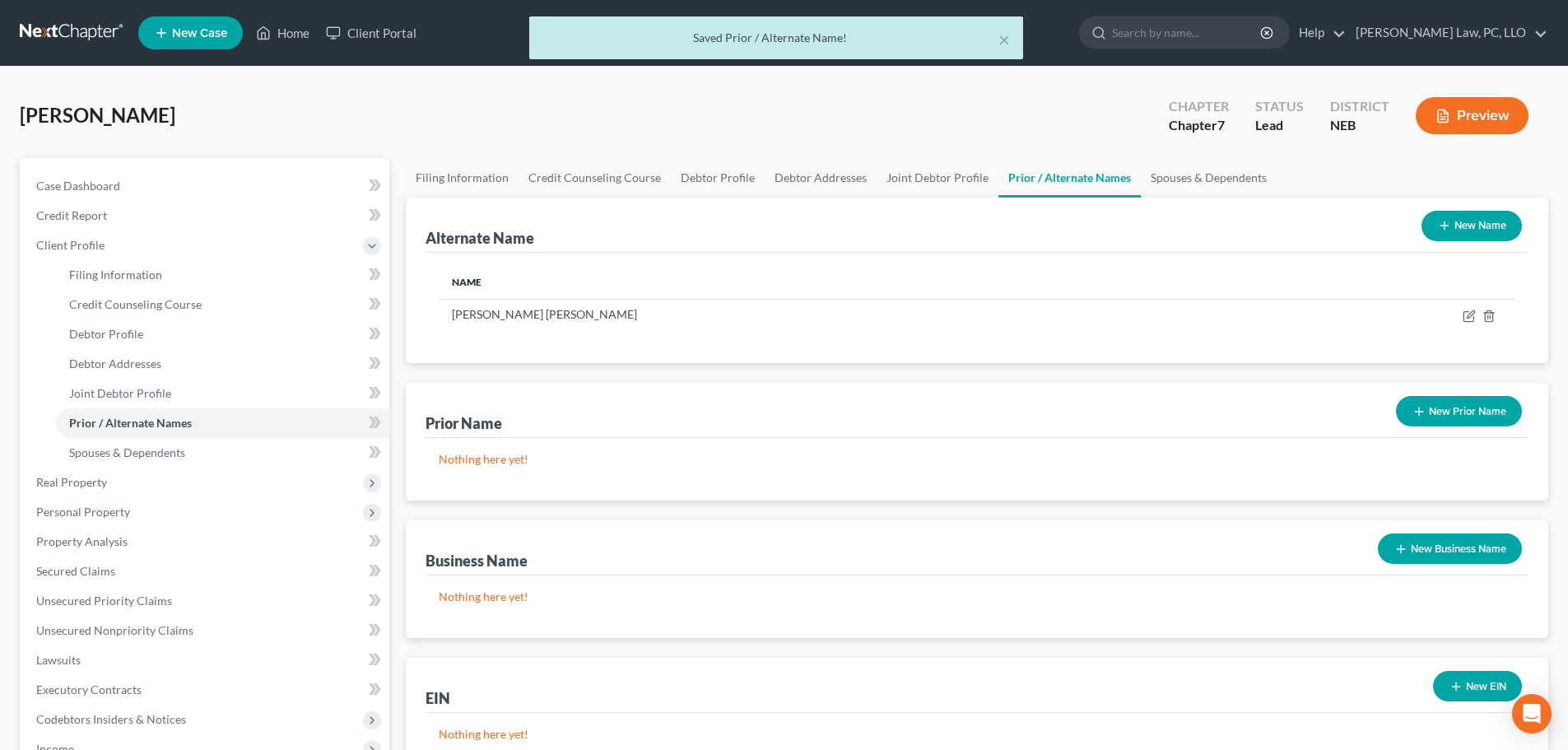
click at [1459, 231] on button "New Name" at bounding box center [1471, 226] width 101 height 30
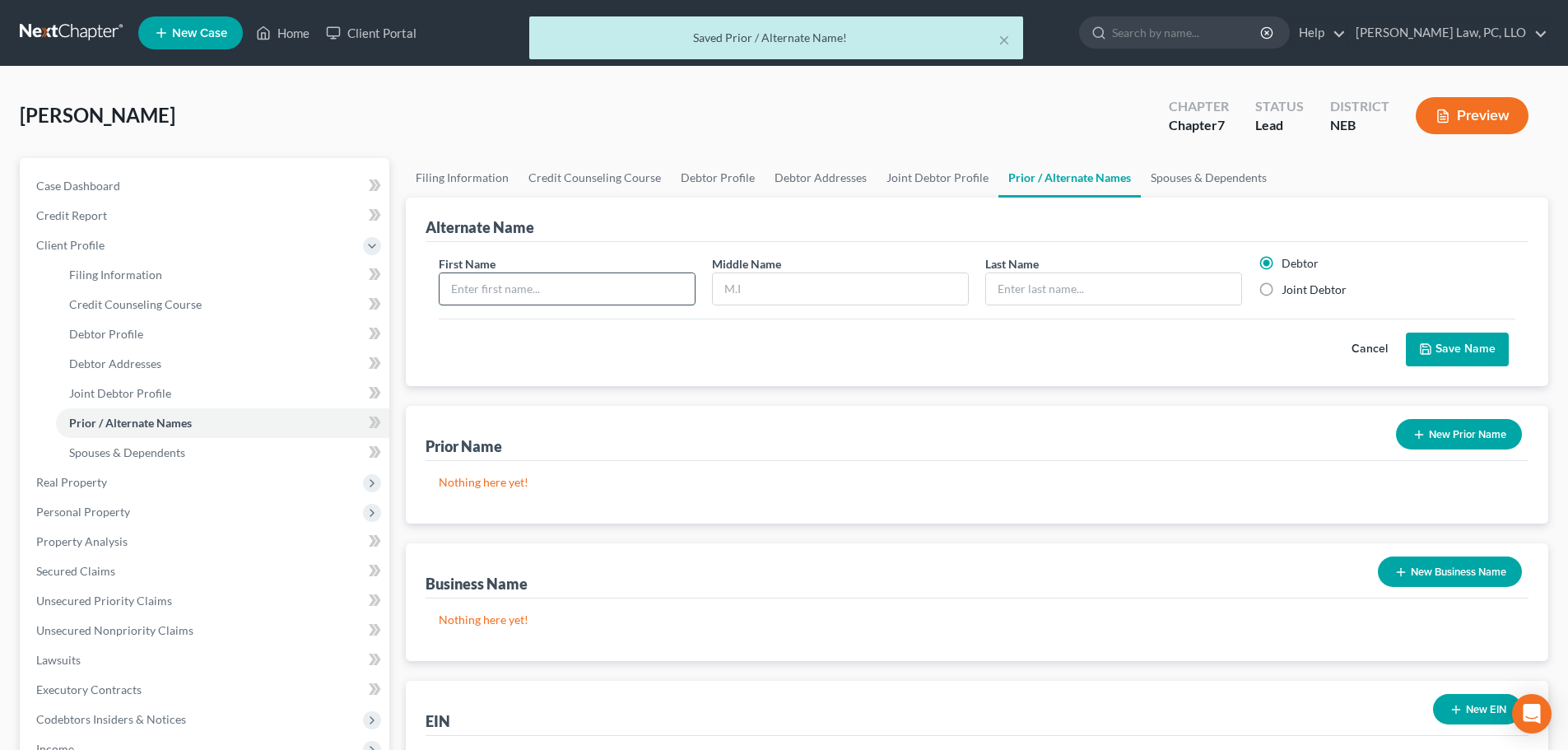
click at [620, 287] on input "text" at bounding box center [567, 288] width 255 height 31
type input "Kayla"
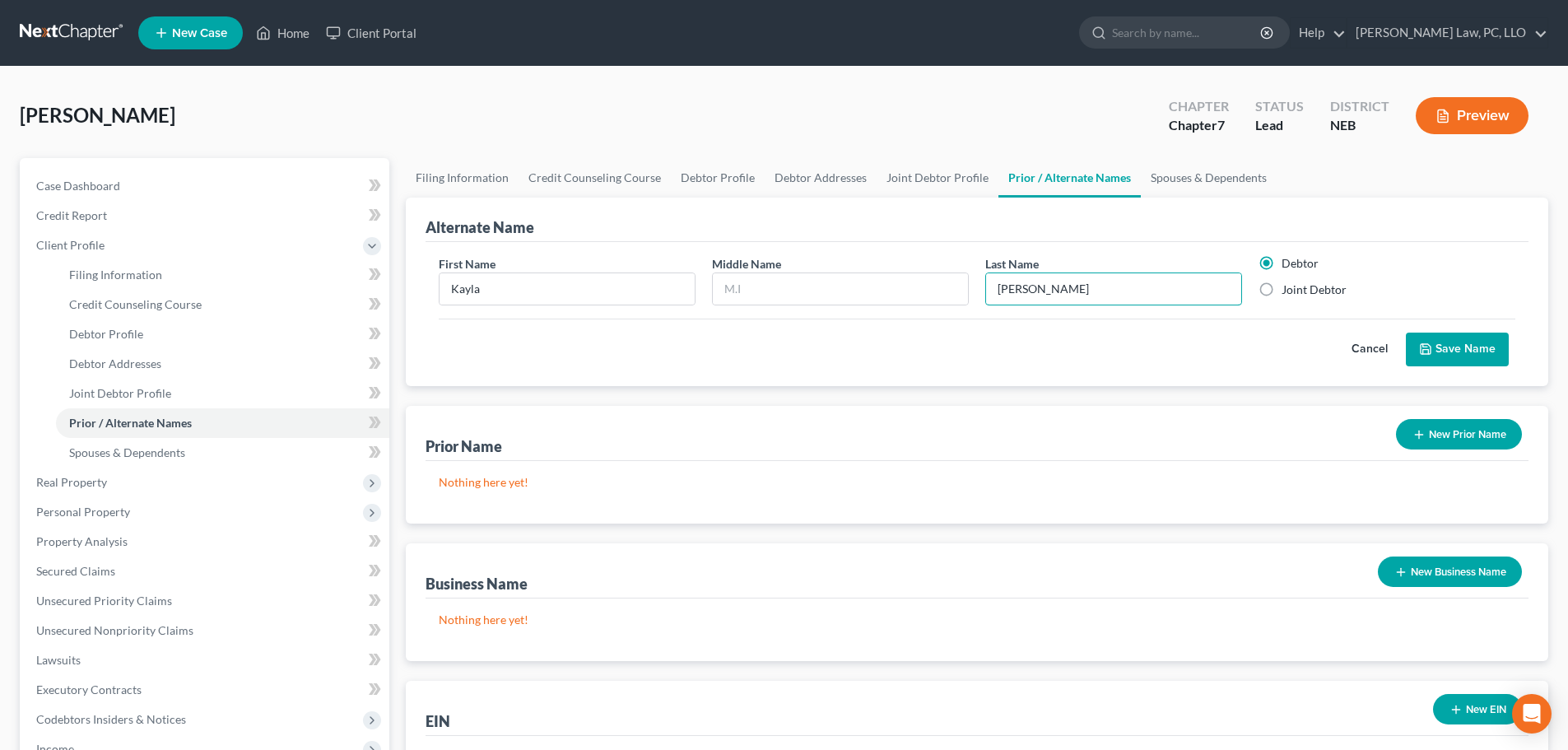
type input "[PERSON_NAME]"
click at [1475, 348] on button "Save Name" at bounding box center [1457, 350] width 103 height 35
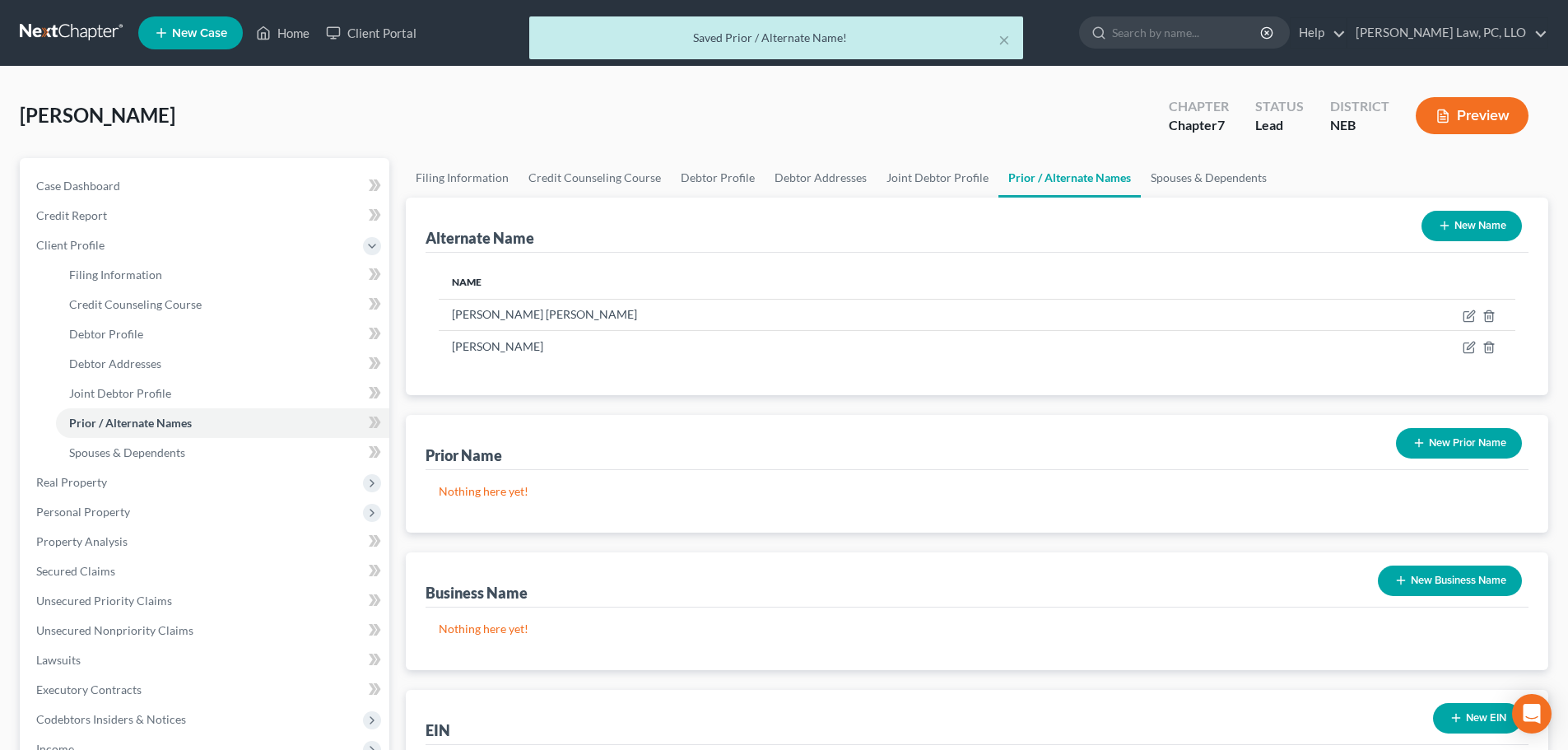
click at [1474, 221] on button "New Name" at bounding box center [1471, 226] width 101 height 30
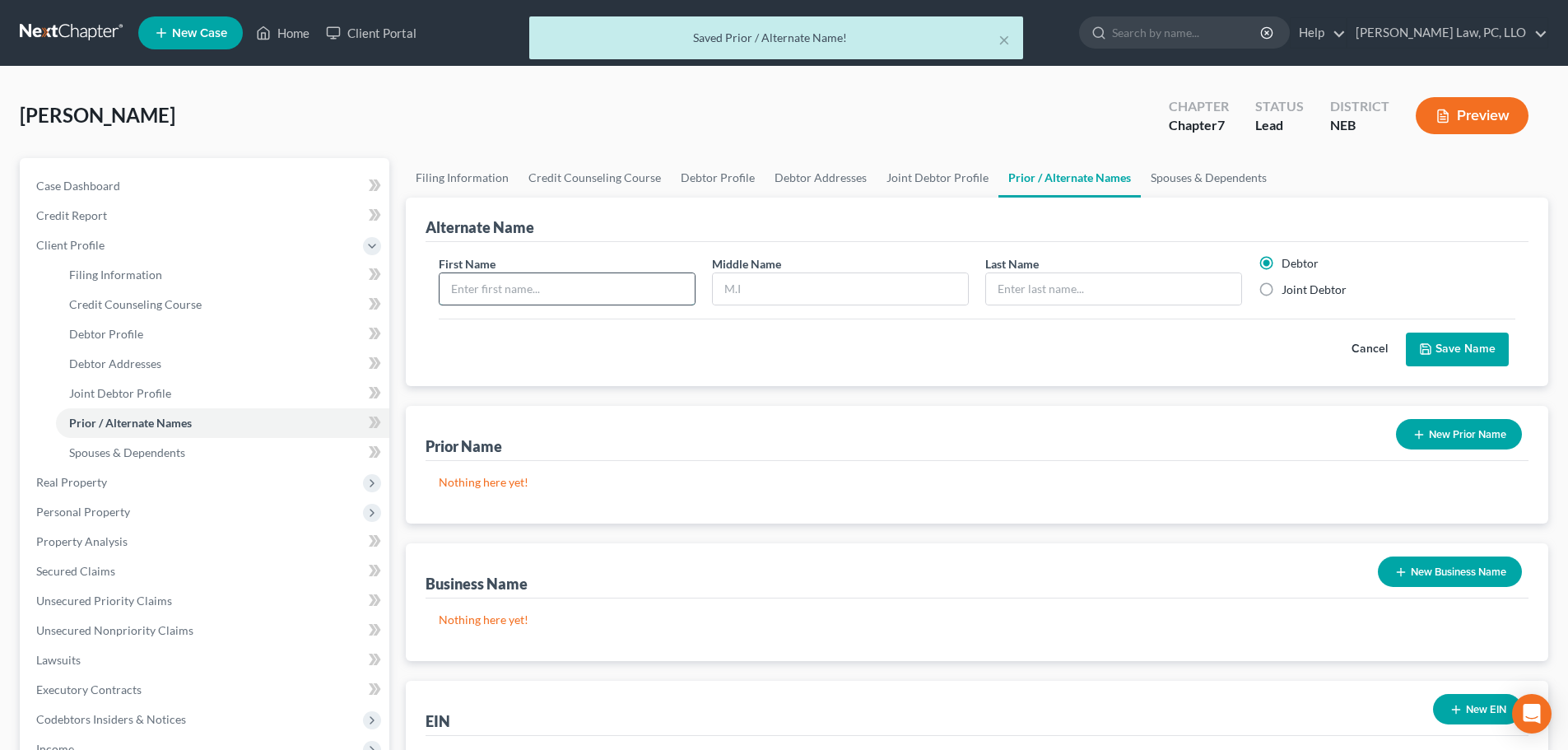
click at [594, 292] on input "text" at bounding box center [567, 288] width 255 height 31
type input "Devin"
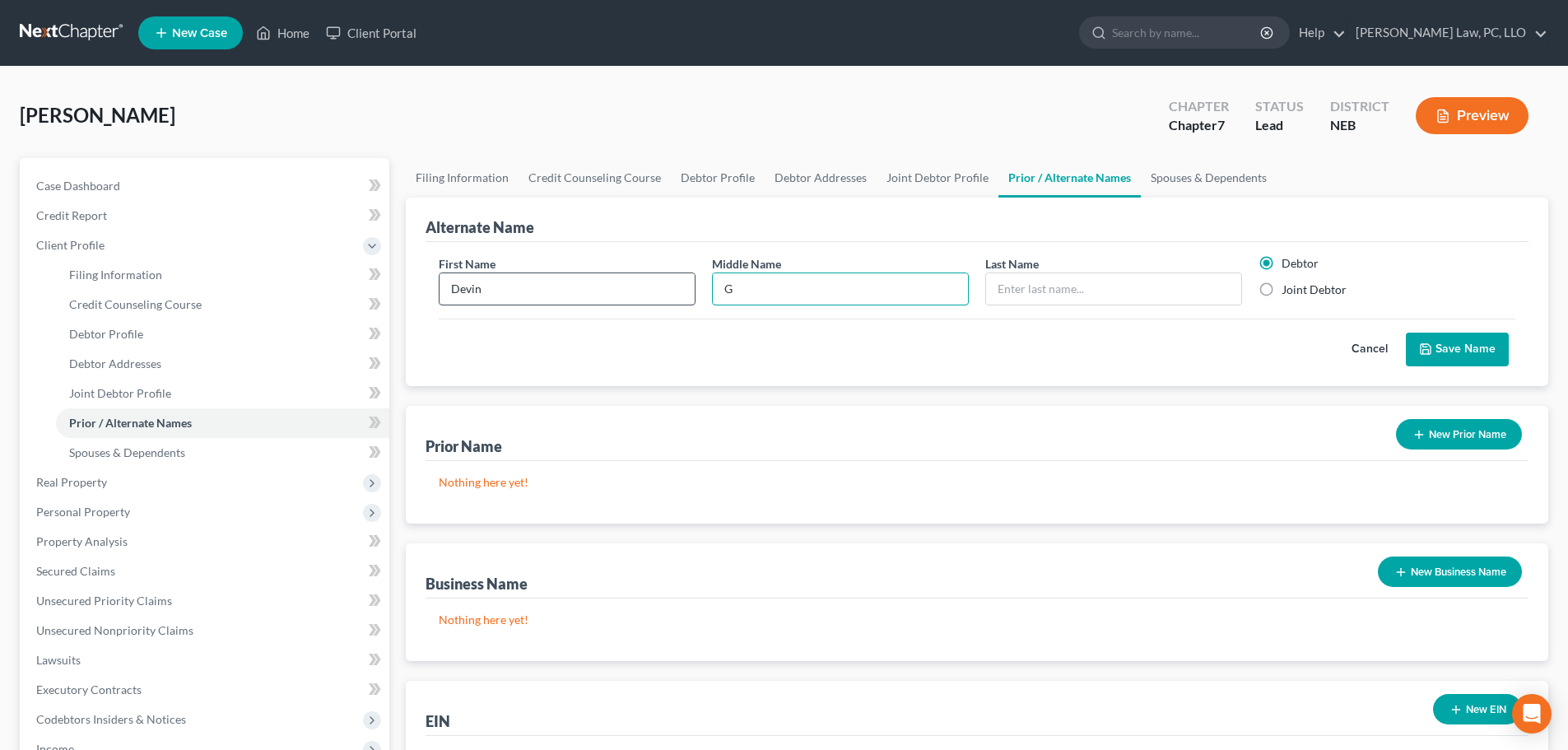
type input "G"
type input "[PERSON_NAME]"
click at [1321, 297] on label "Joint Debtor" at bounding box center [1314, 289] width 65 height 17
click at [1299, 292] on input "Joint Debtor" at bounding box center [1293, 286] width 11 height 11
radio input "true"
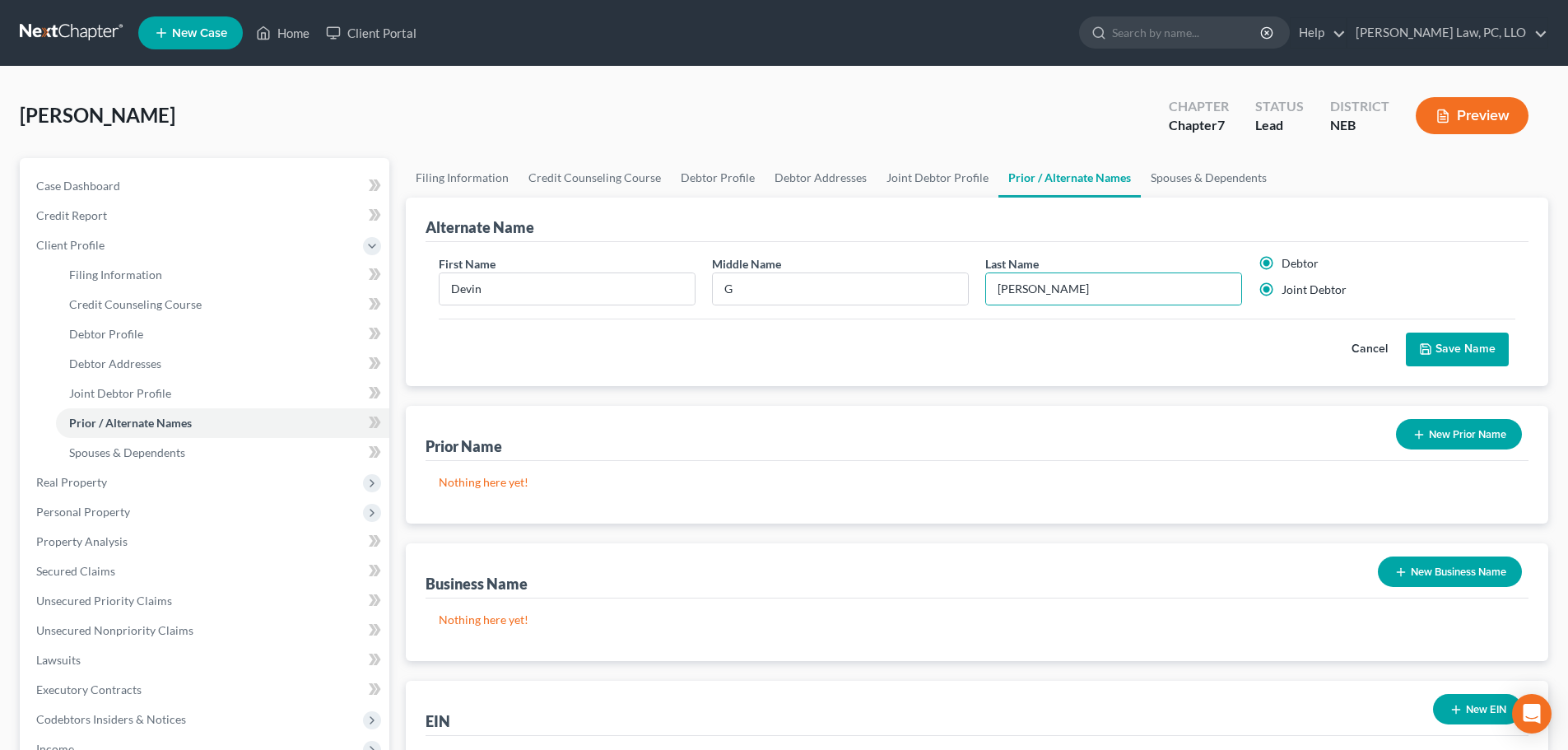
radio input "false"
click at [1455, 345] on button "Save Name" at bounding box center [1457, 350] width 103 height 35
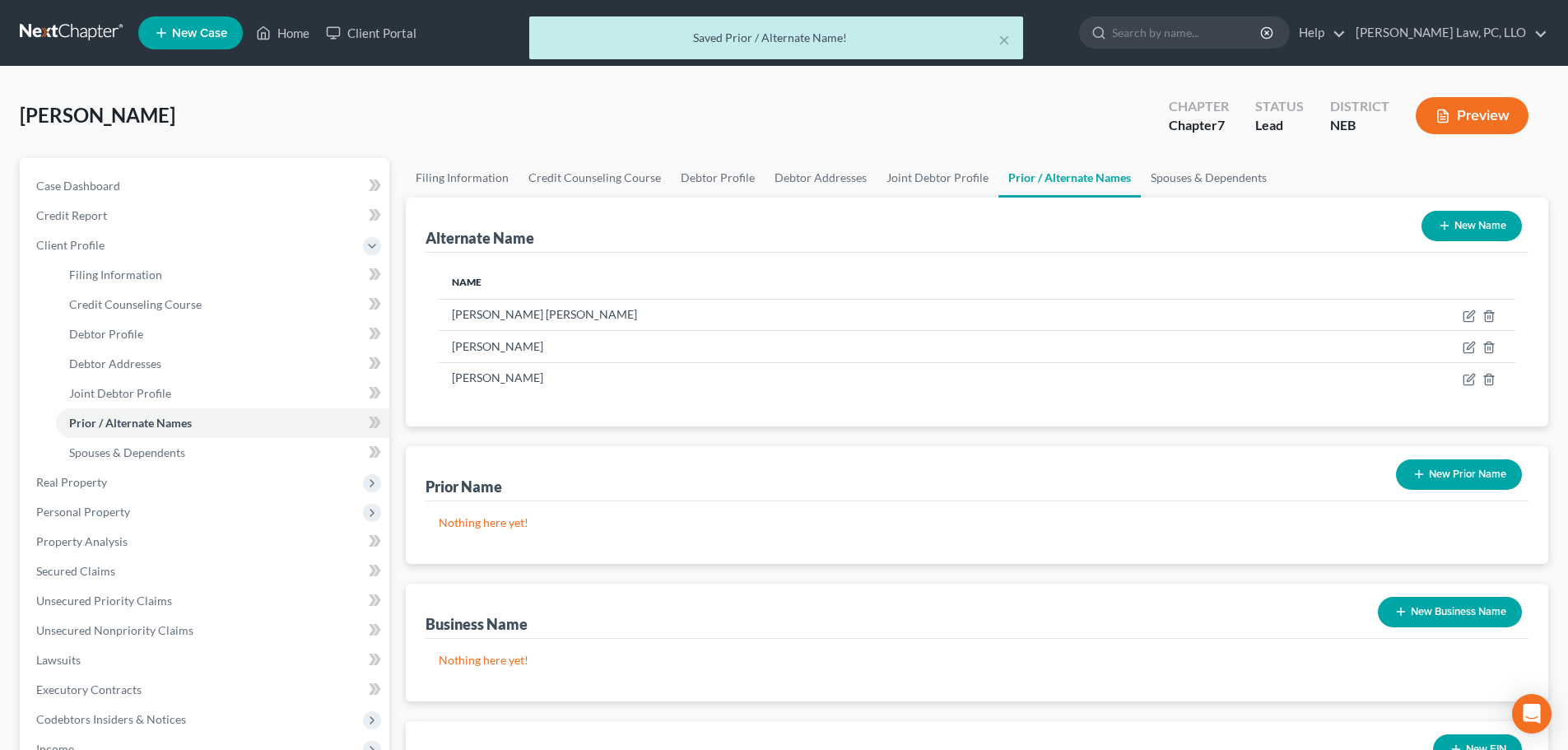
click at [1451, 223] on button "New Name" at bounding box center [1471, 226] width 101 height 30
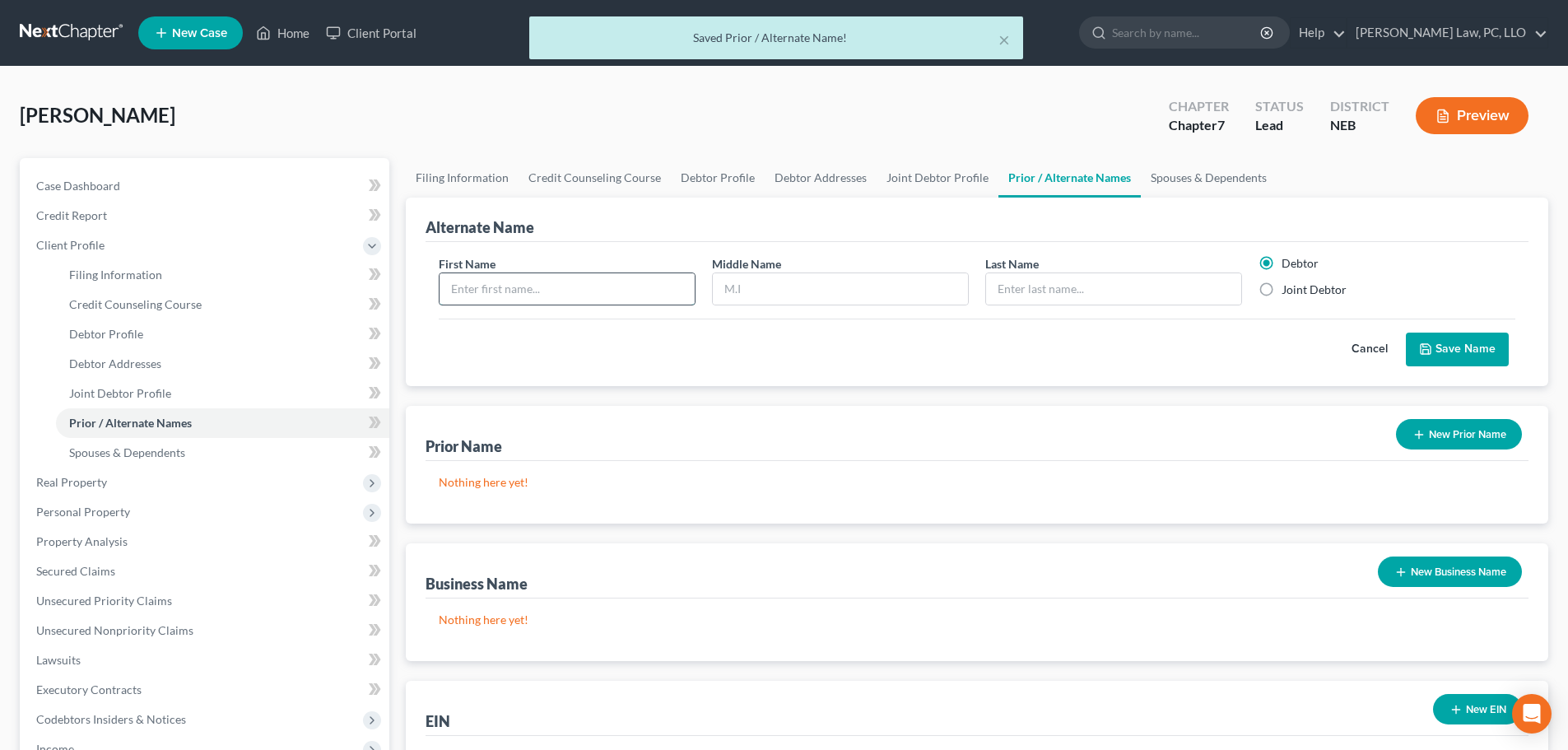
click at [545, 297] on input "text" at bounding box center [567, 288] width 255 height 31
type input "Devin"
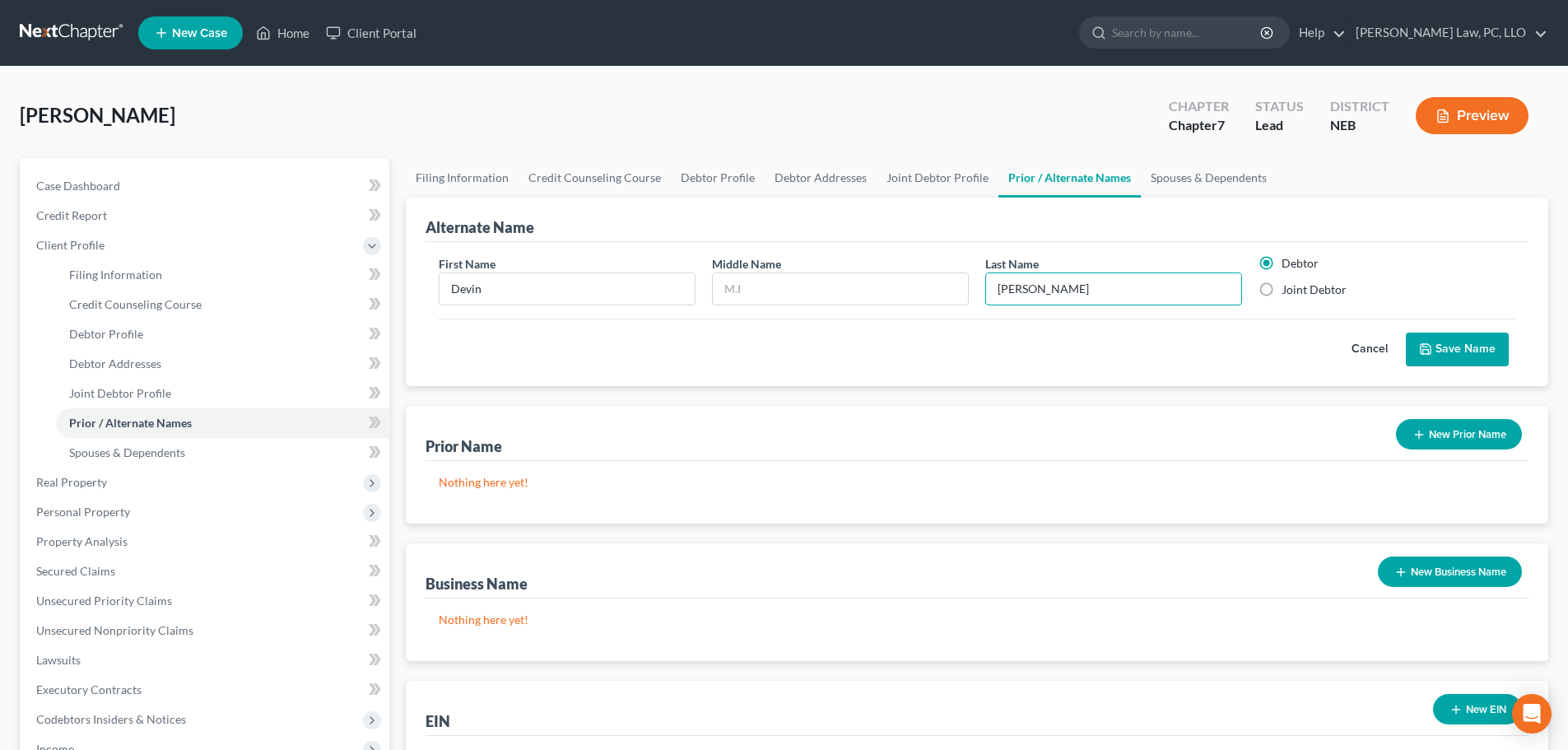
type input "[PERSON_NAME]"
click at [1282, 286] on label "Joint Debtor" at bounding box center [1314, 289] width 65 height 17
click at [1288, 286] on input "Joint Debtor" at bounding box center [1293, 286] width 11 height 11
radio input "true"
radio input "false"
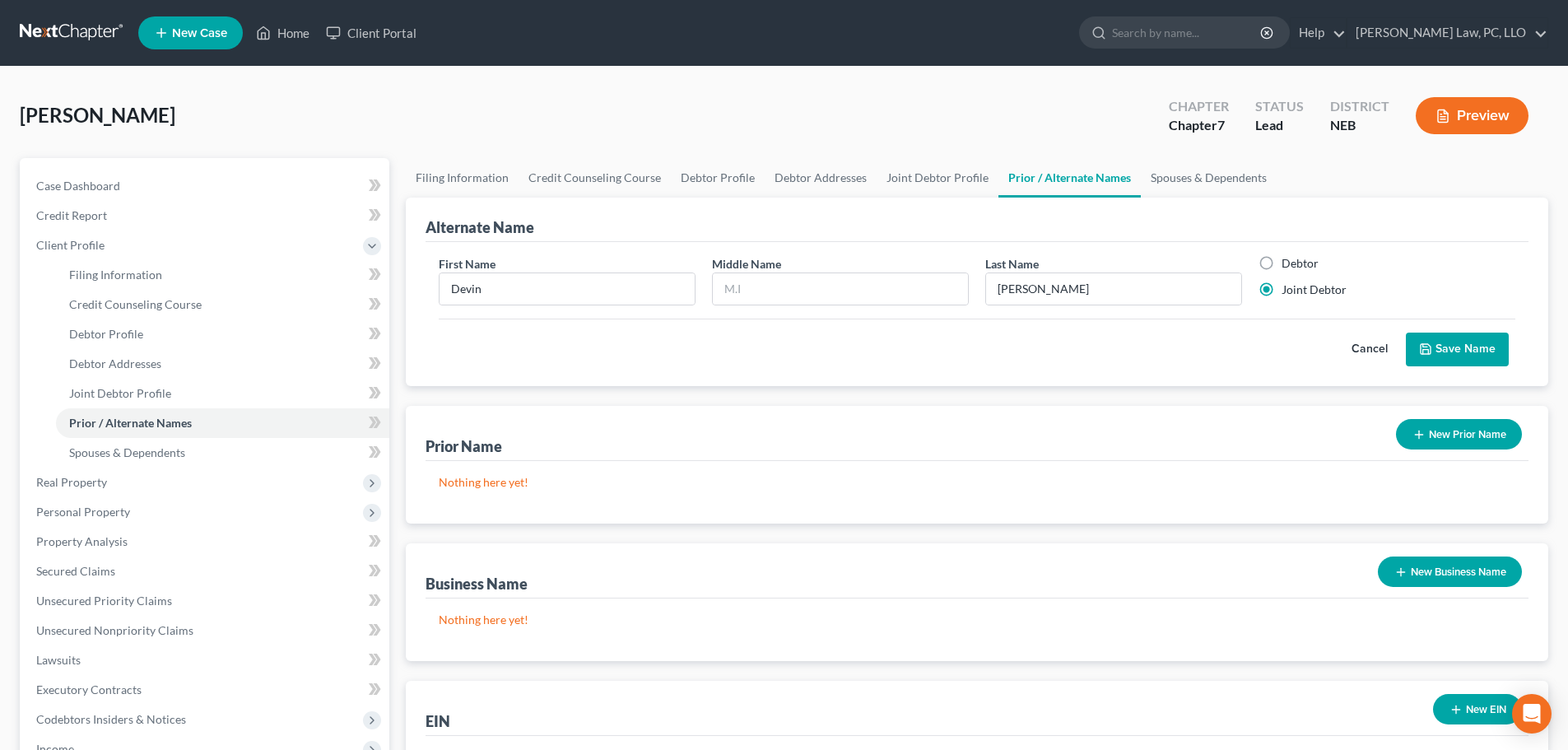
click at [1467, 364] on button "Save Name" at bounding box center [1457, 350] width 103 height 35
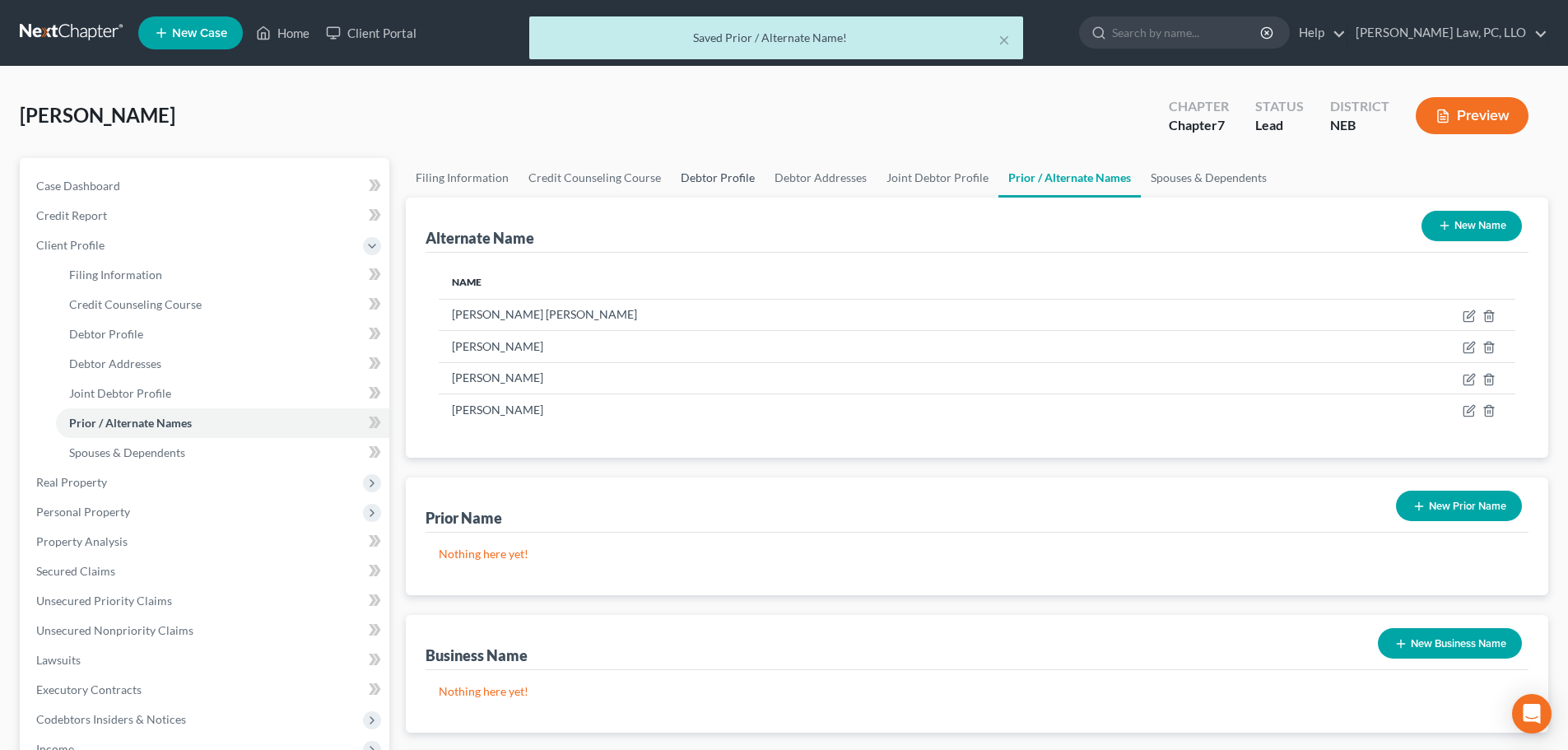
click at [726, 171] on link "Debtor Profile" at bounding box center [717, 178] width 93 height 39
select select "1"
select select "2"
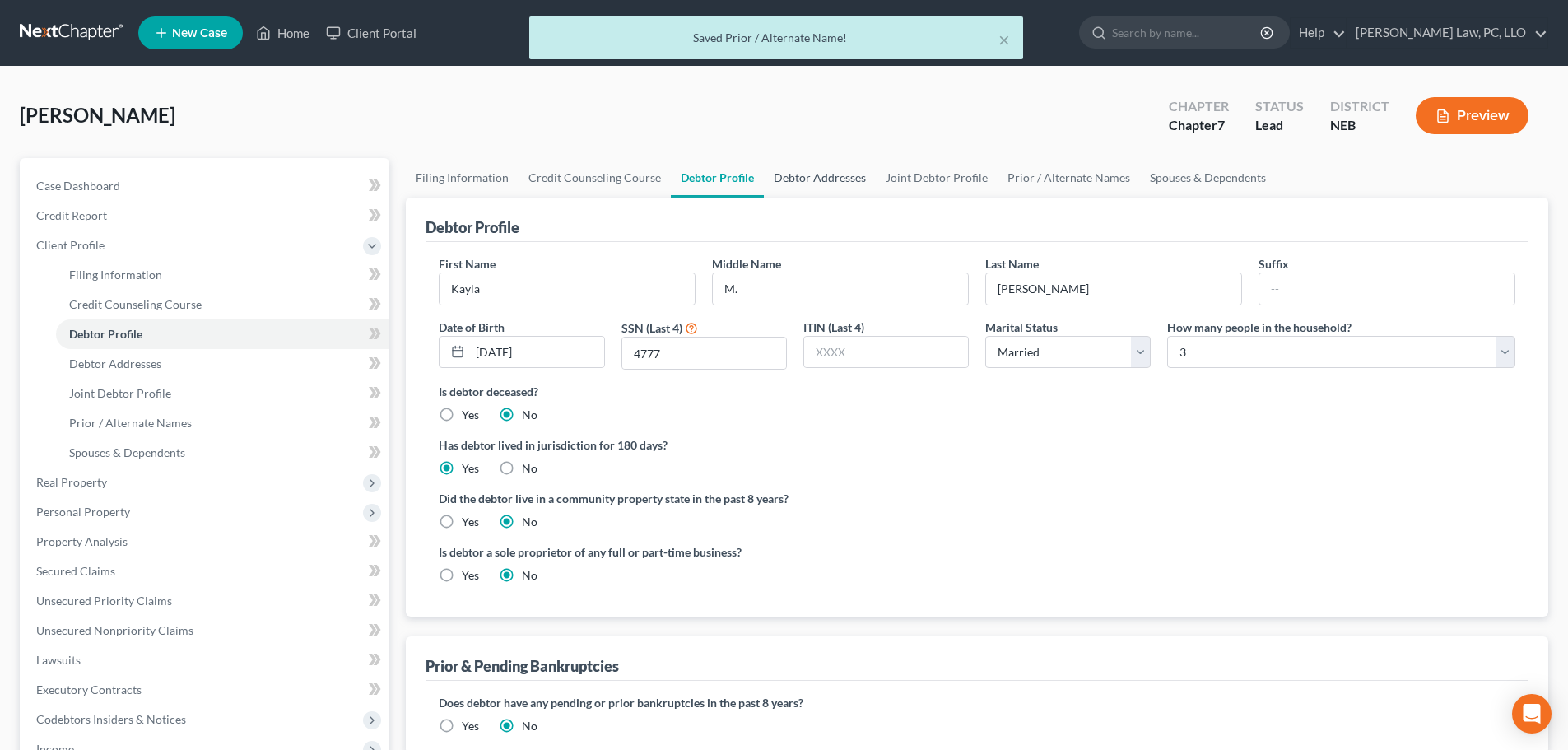
click at [816, 169] on link "Debtor Addresses" at bounding box center [820, 178] width 112 height 39
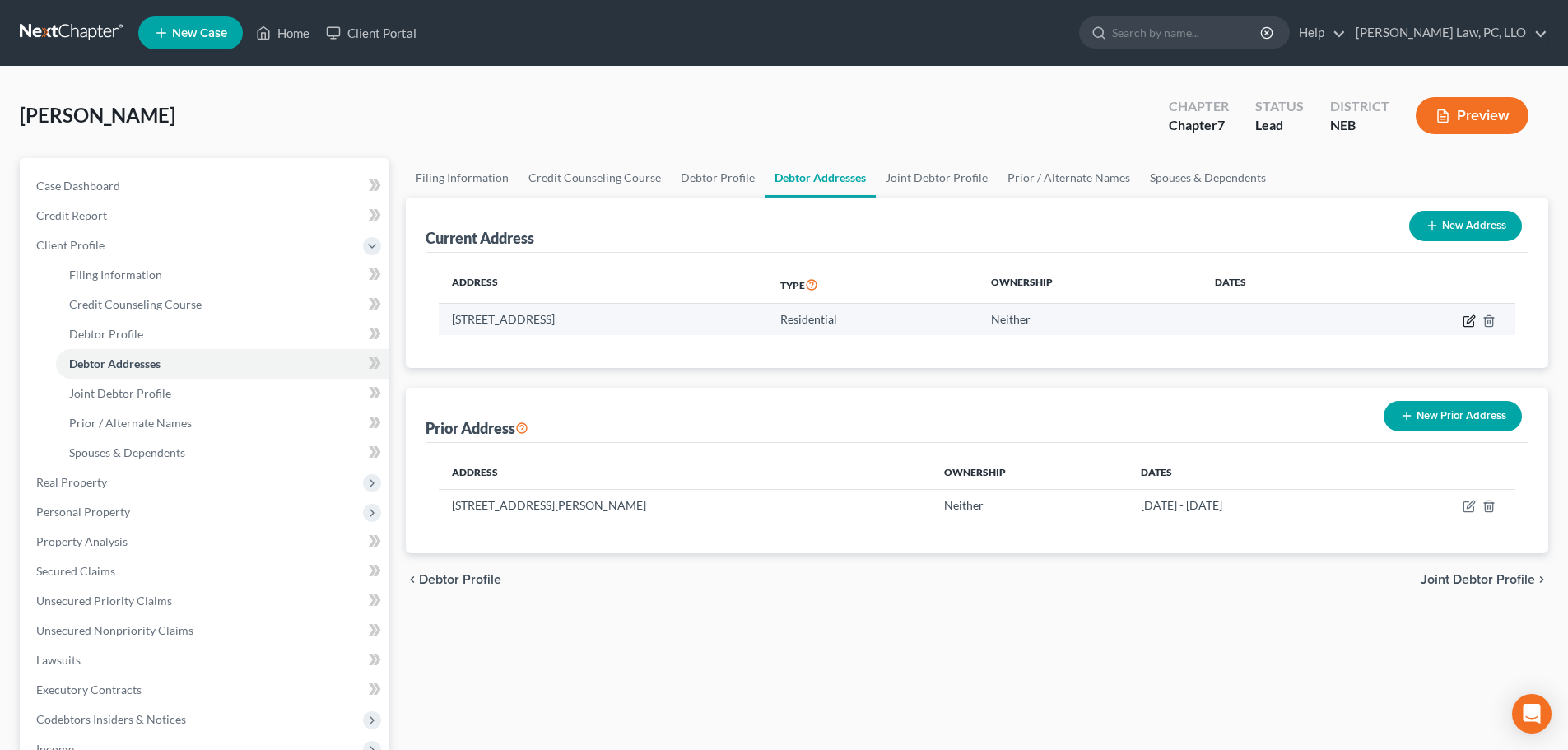
click at [1471, 323] on icon "button" at bounding box center [1468, 320] width 13 height 13
select select "30"
select select "0"
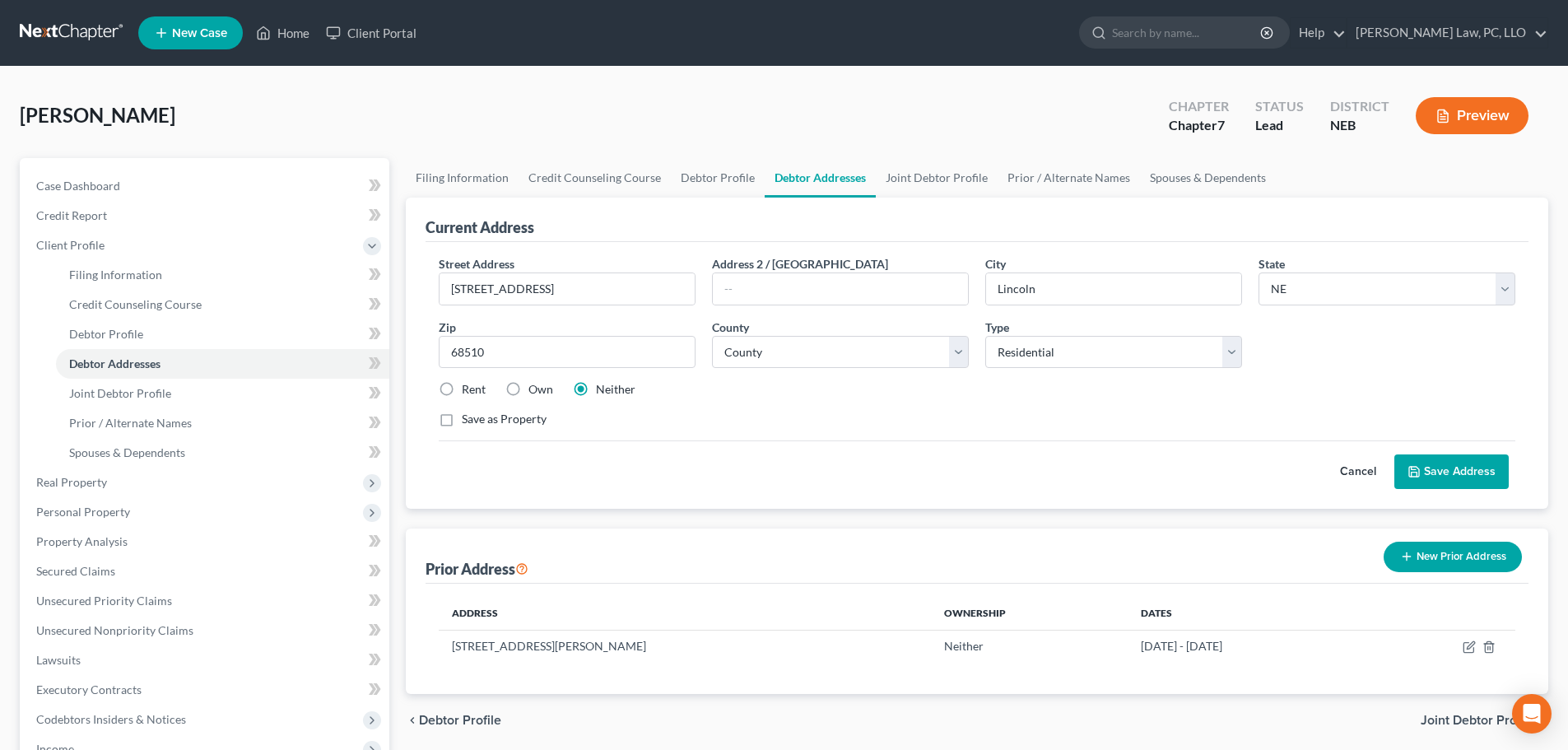
click at [462, 391] on label "Rent" at bounding box center [473, 389] width 24 height 17
click at [469, 391] on input "Rent" at bounding box center [474, 386] width 11 height 11
radio input "true"
click at [1432, 474] on button "Save Address" at bounding box center [1451, 472] width 115 height 35
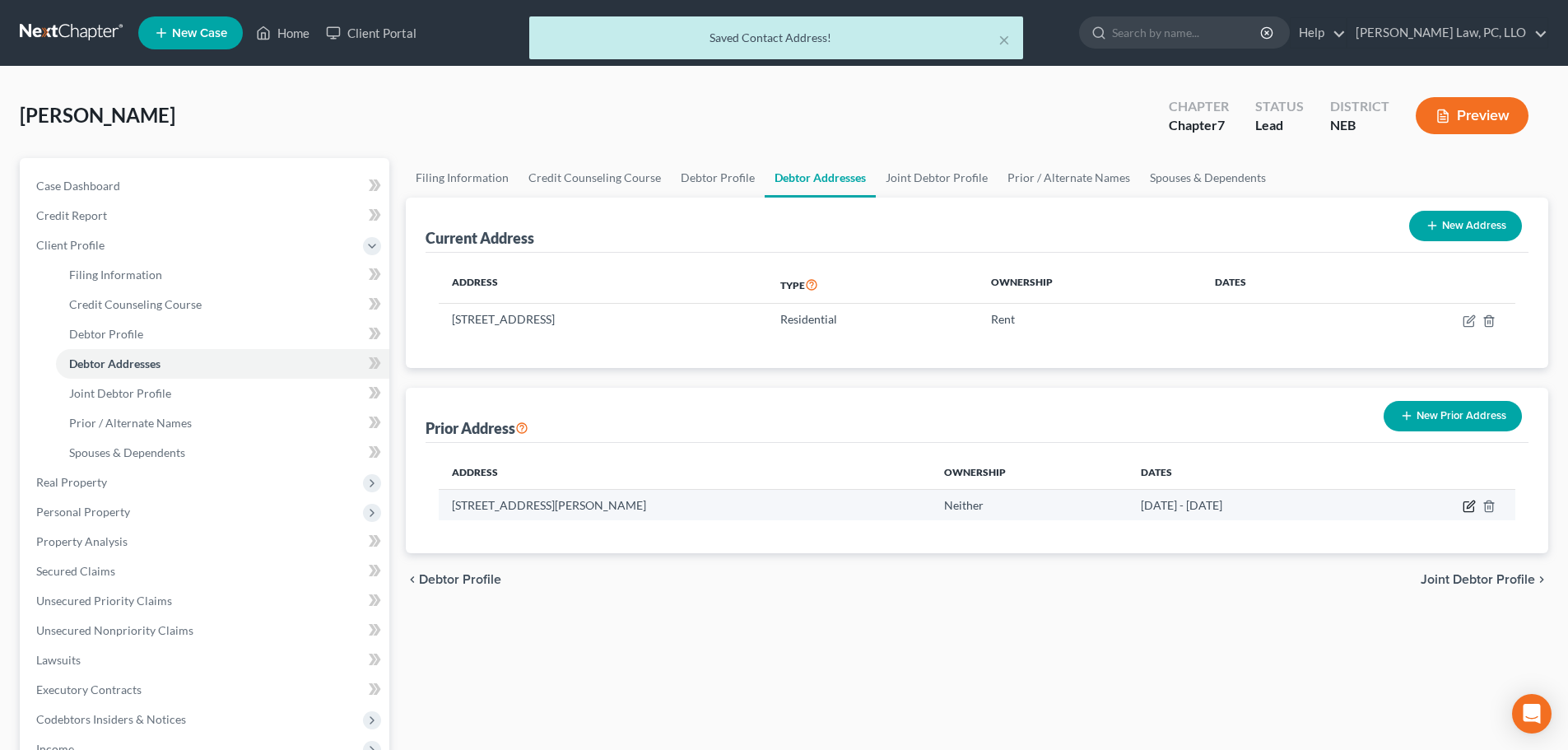
click at [1467, 506] on icon "button" at bounding box center [1468, 506] width 13 height 13
select select "30"
select select "54"
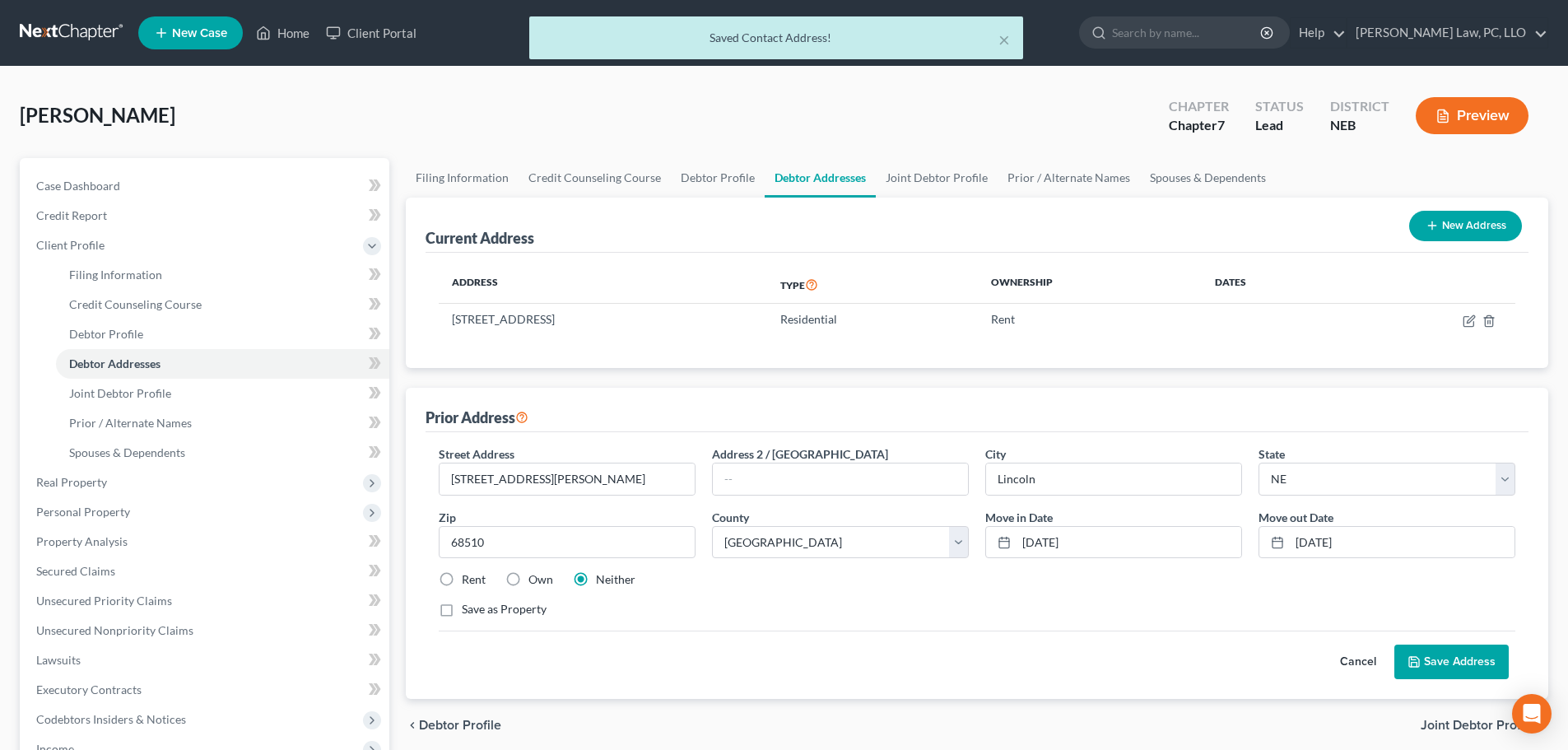
click at [473, 581] on label "Rent" at bounding box center [473, 579] width 24 height 17
click at [473, 581] on input "Rent" at bounding box center [474, 577] width 11 height 11
radio input "true"
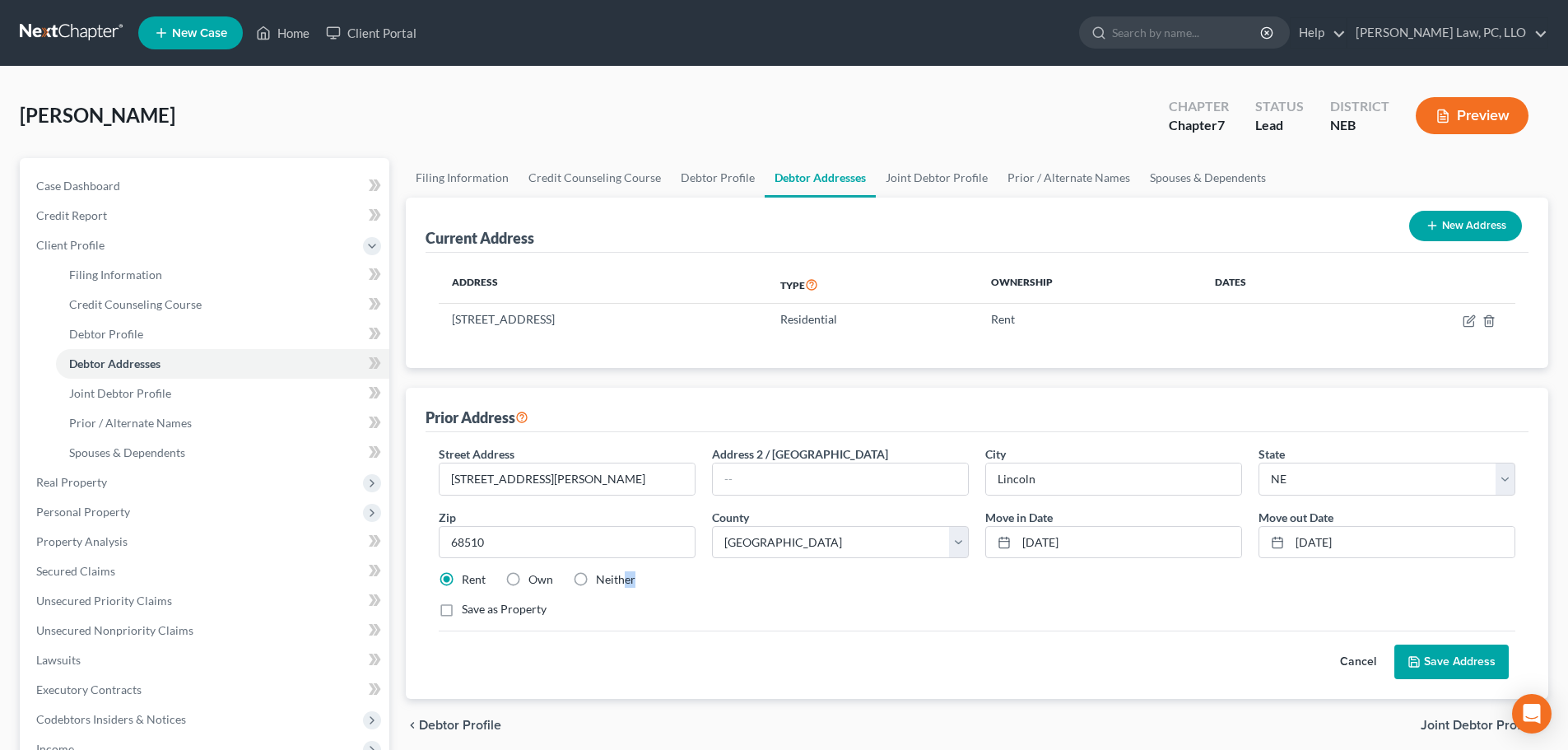
click at [625, 580] on label "Neither" at bounding box center [615, 579] width 39 height 17
click at [613, 580] on input "Neither" at bounding box center [607, 577] width 11 height 11
radio input "true"
click at [1438, 662] on button "Save Address" at bounding box center [1451, 662] width 115 height 35
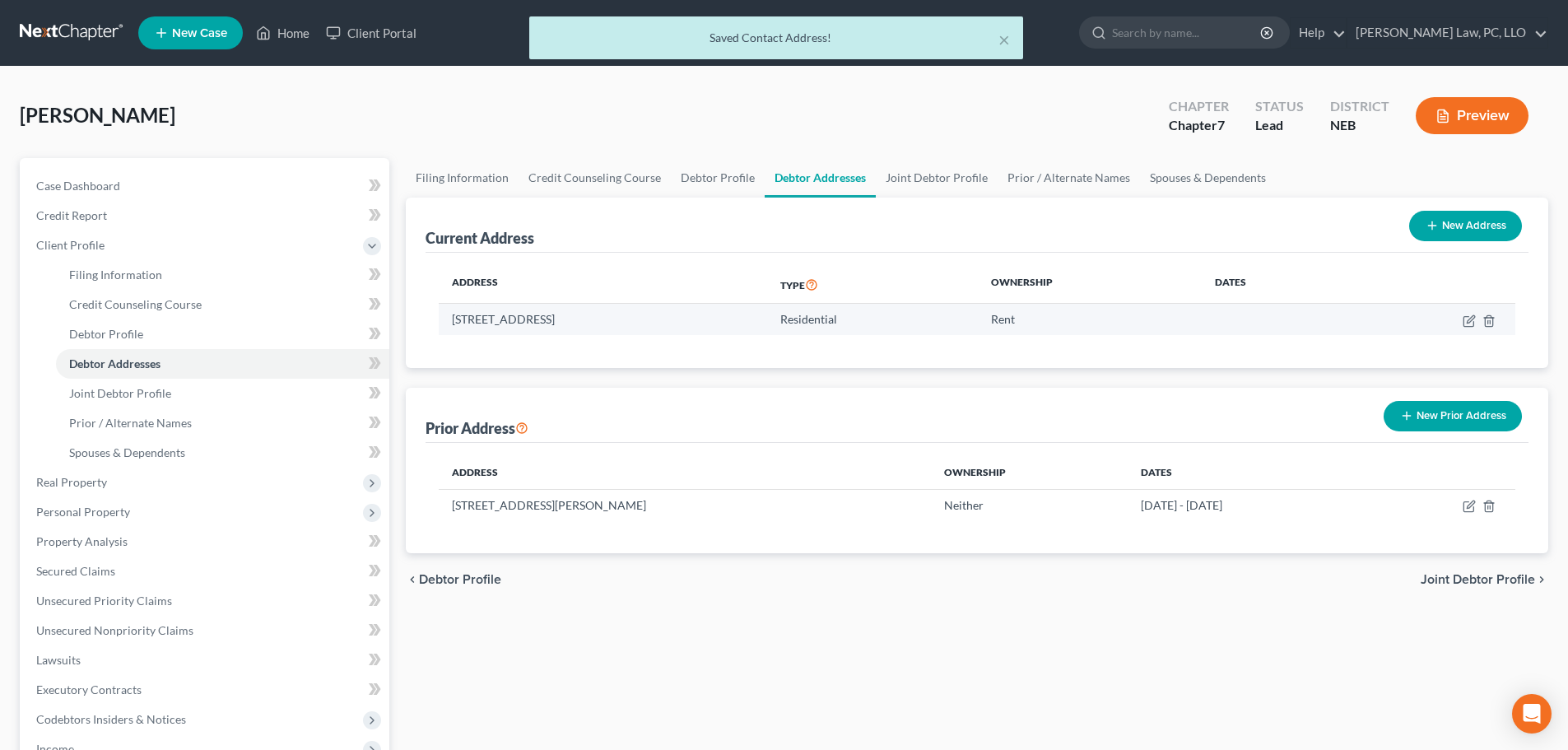
click at [1466, 312] on td at bounding box center [1432, 319] width 167 height 31
click at [1466, 314] on td at bounding box center [1432, 319] width 167 height 31
click at [1466, 314] on icon "button" at bounding box center [1468, 320] width 13 height 13
select select "30"
select select "54"
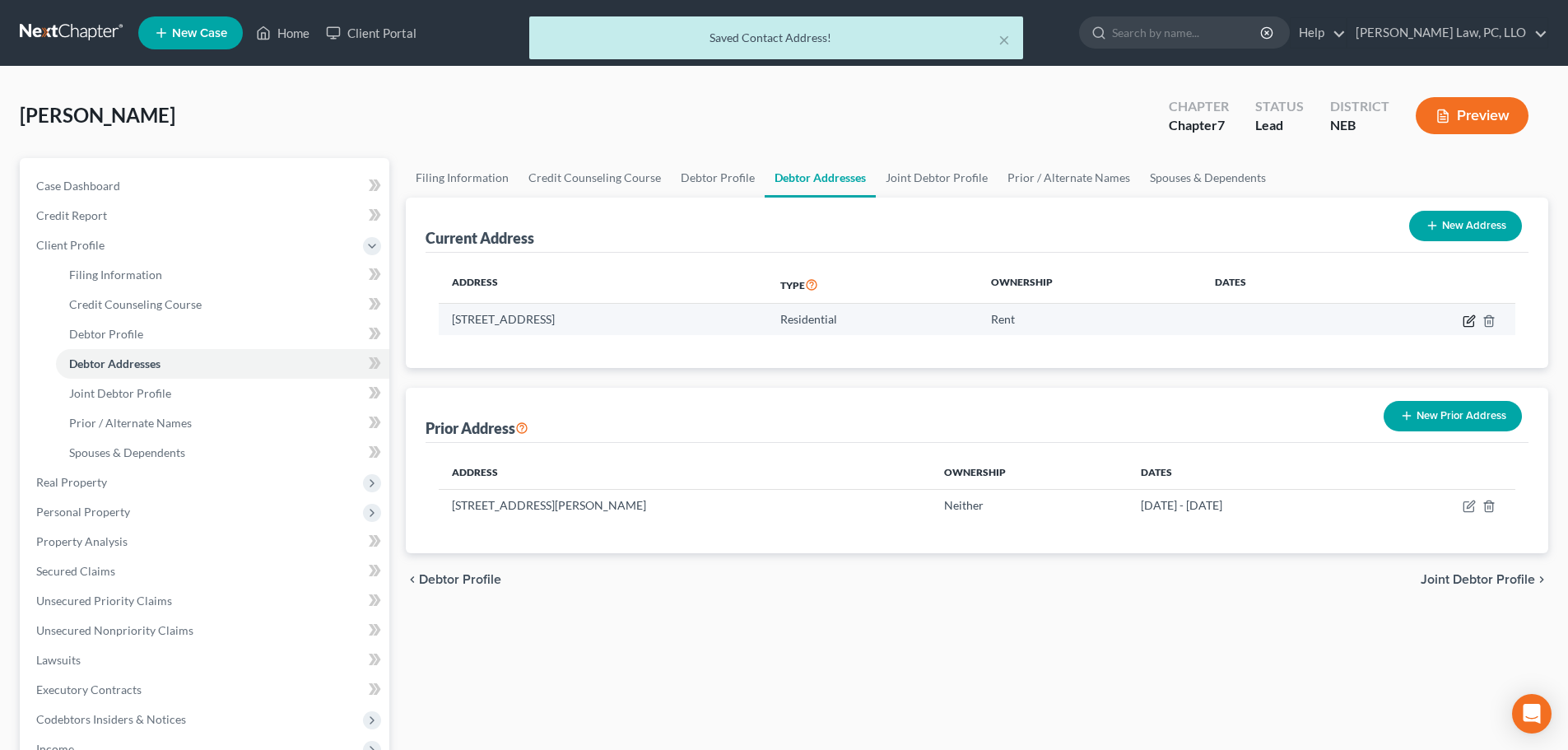
select select "0"
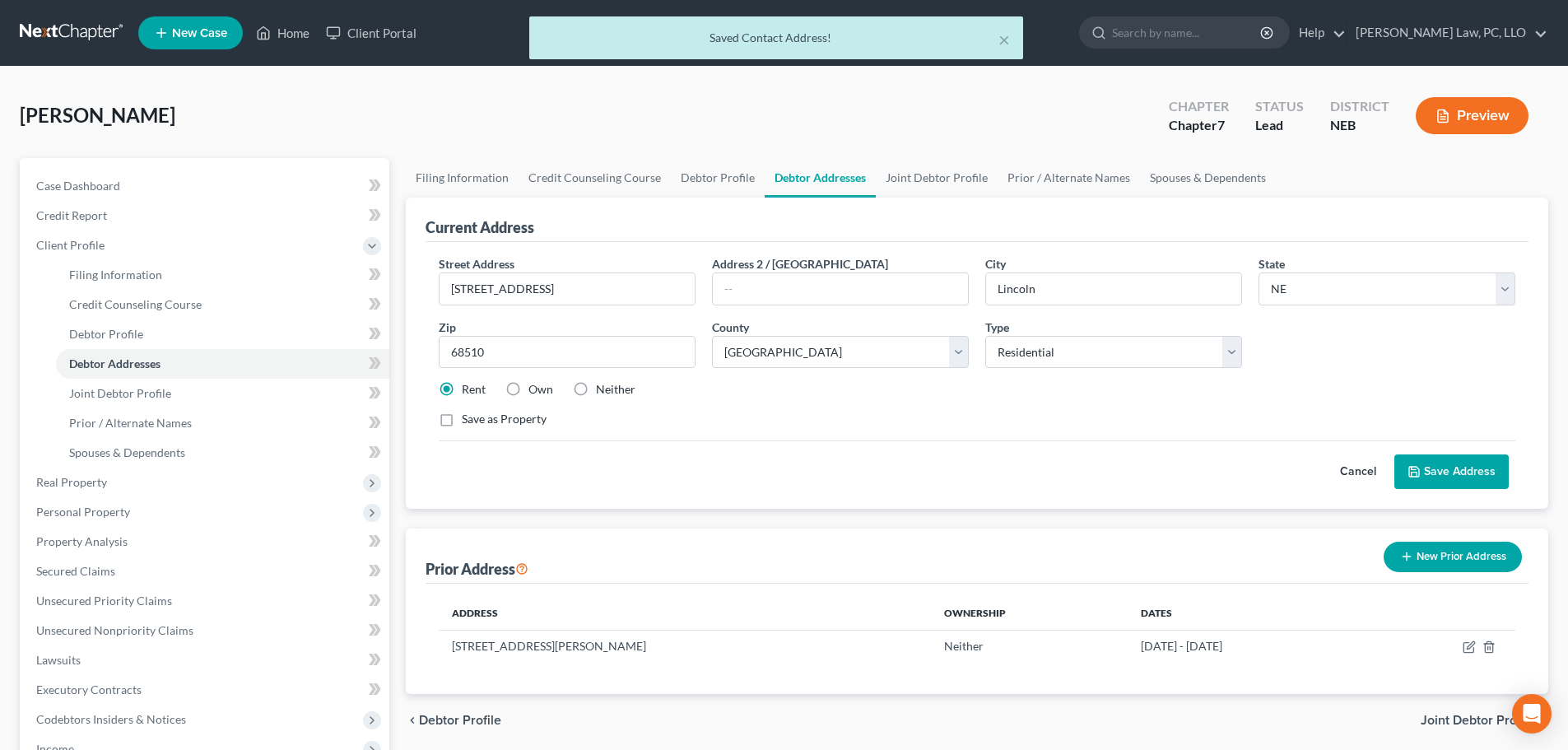
click at [1447, 462] on button "Save Address" at bounding box center [1451, 472] width 115 height 35
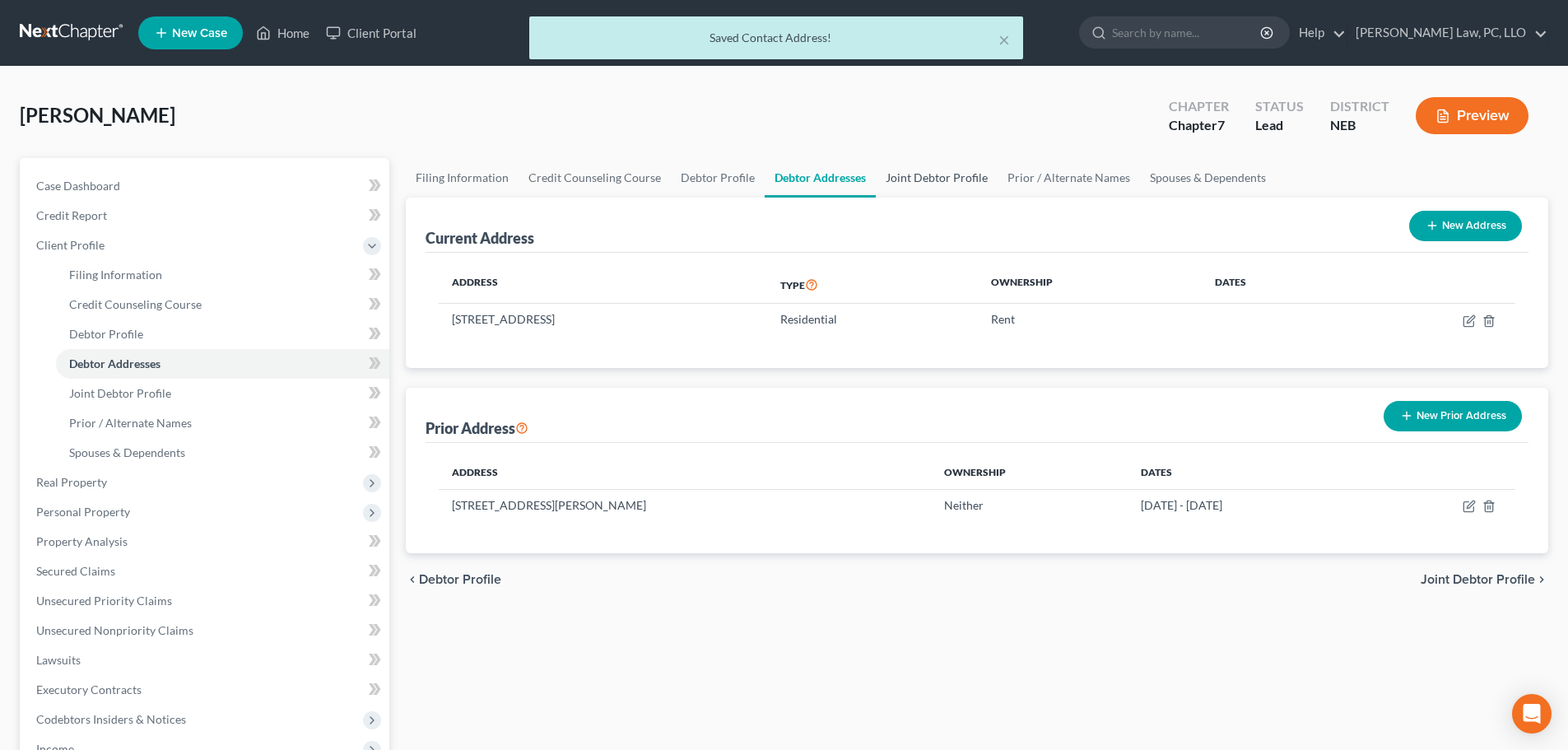
click at [891, 171] on link "Joint Debtor Profile" at bounding box center [937, 178] width 122 height 39
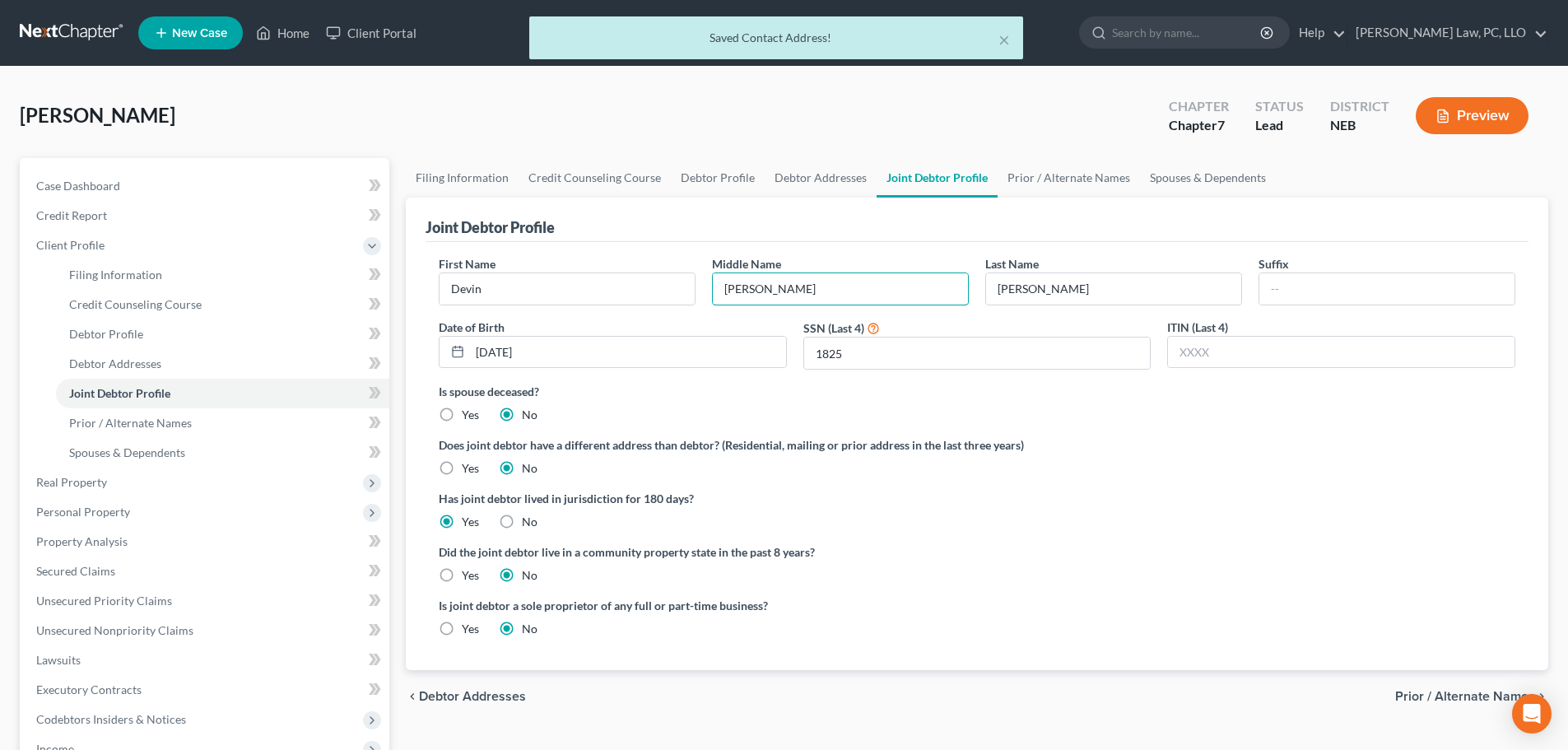
drag, startPoint x: 787, startPoint y: 297, endPoint x: 700, endPoint y: 286, distance: 87.7
click at [700, 286] on div "First Name [PERSON_NAME] Middle Name [PERSON_NAME] Last Name [PERSON_NAME] Suff…" at bounding box center [977, 319] width 1093 height 127
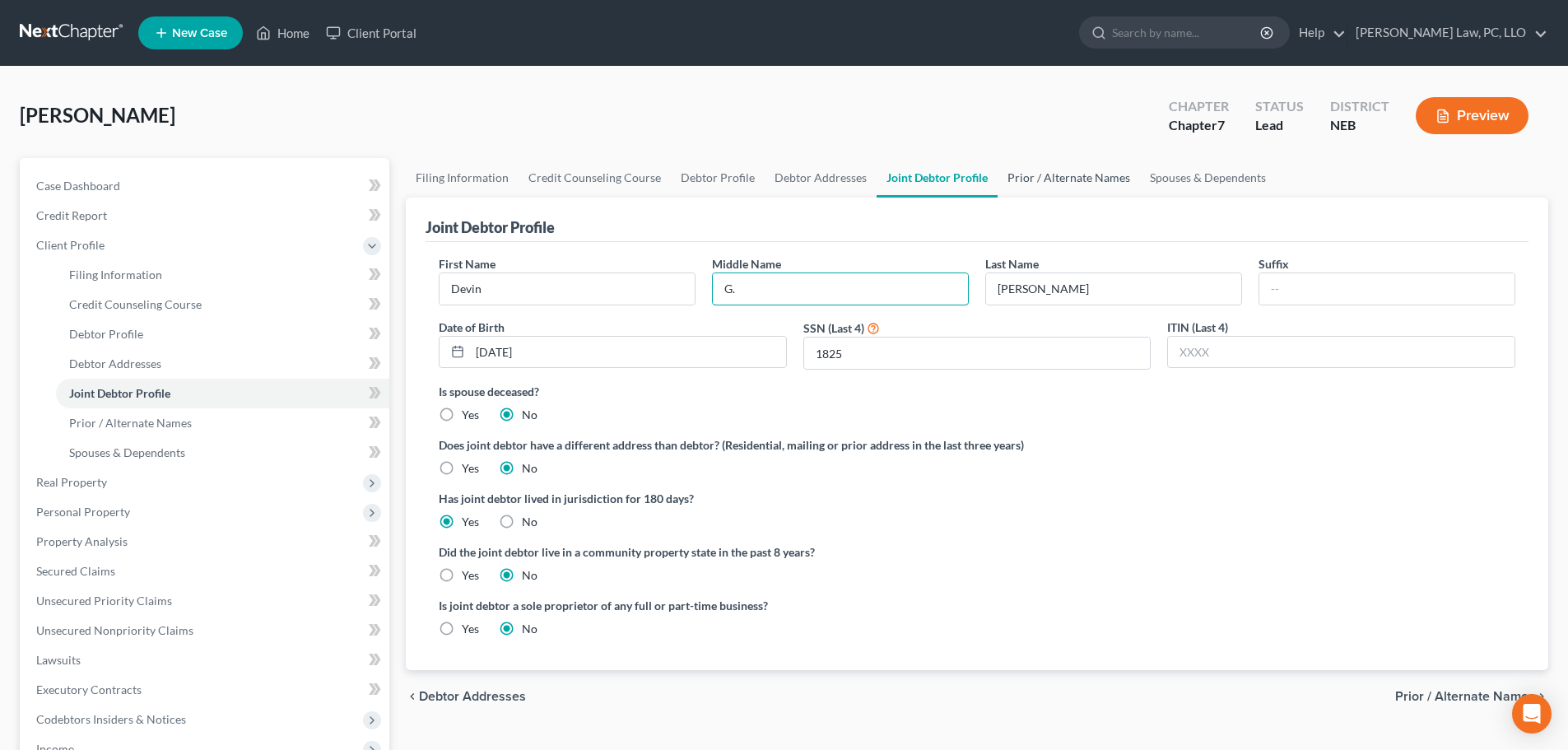
type input "G."
click at [1060, 182] on link "Prior / Alternate Names" at bounding box center [1068, 178] width 142 height 39
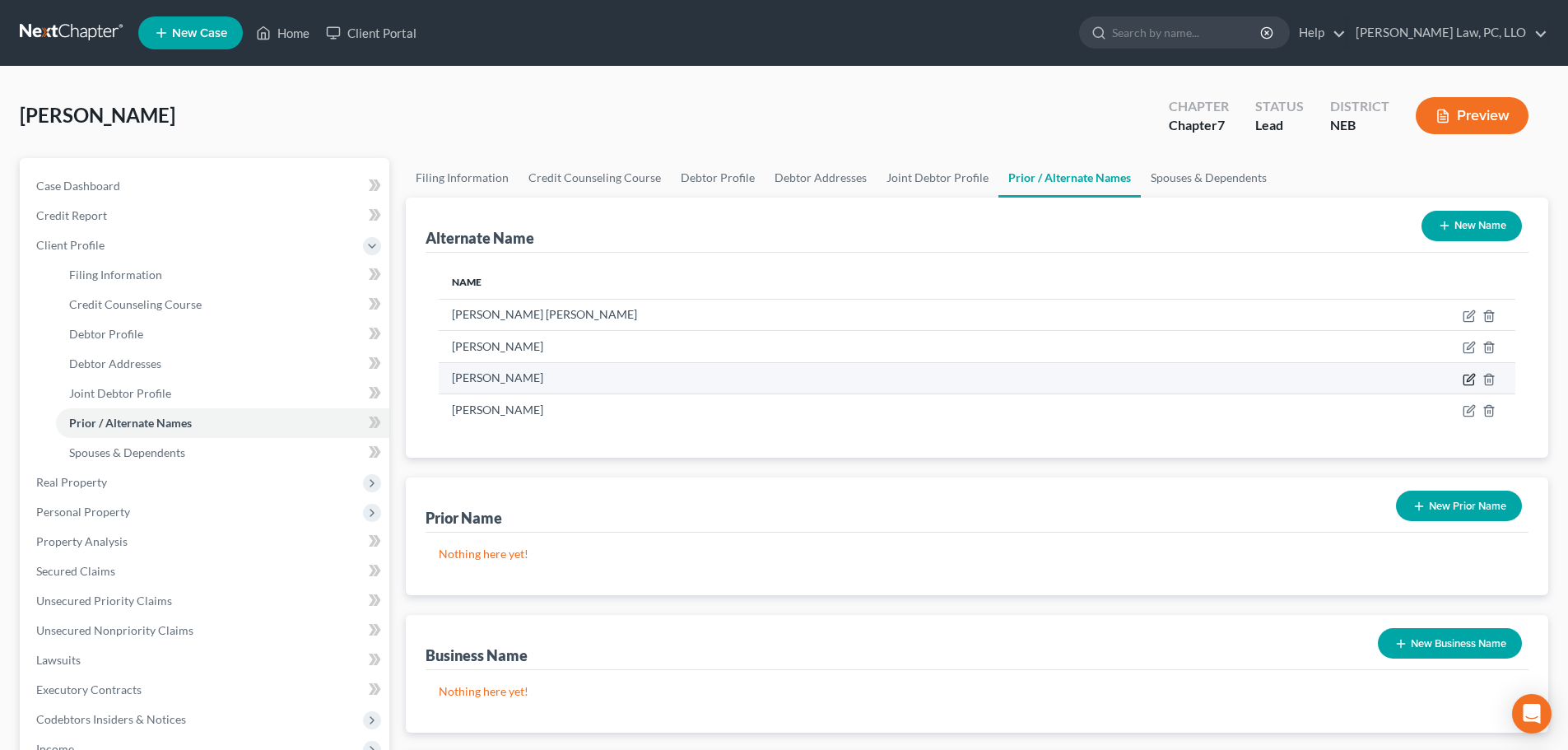
click at [1471, 379] on icon at bounding box center [1470, 377] width 7 height 7
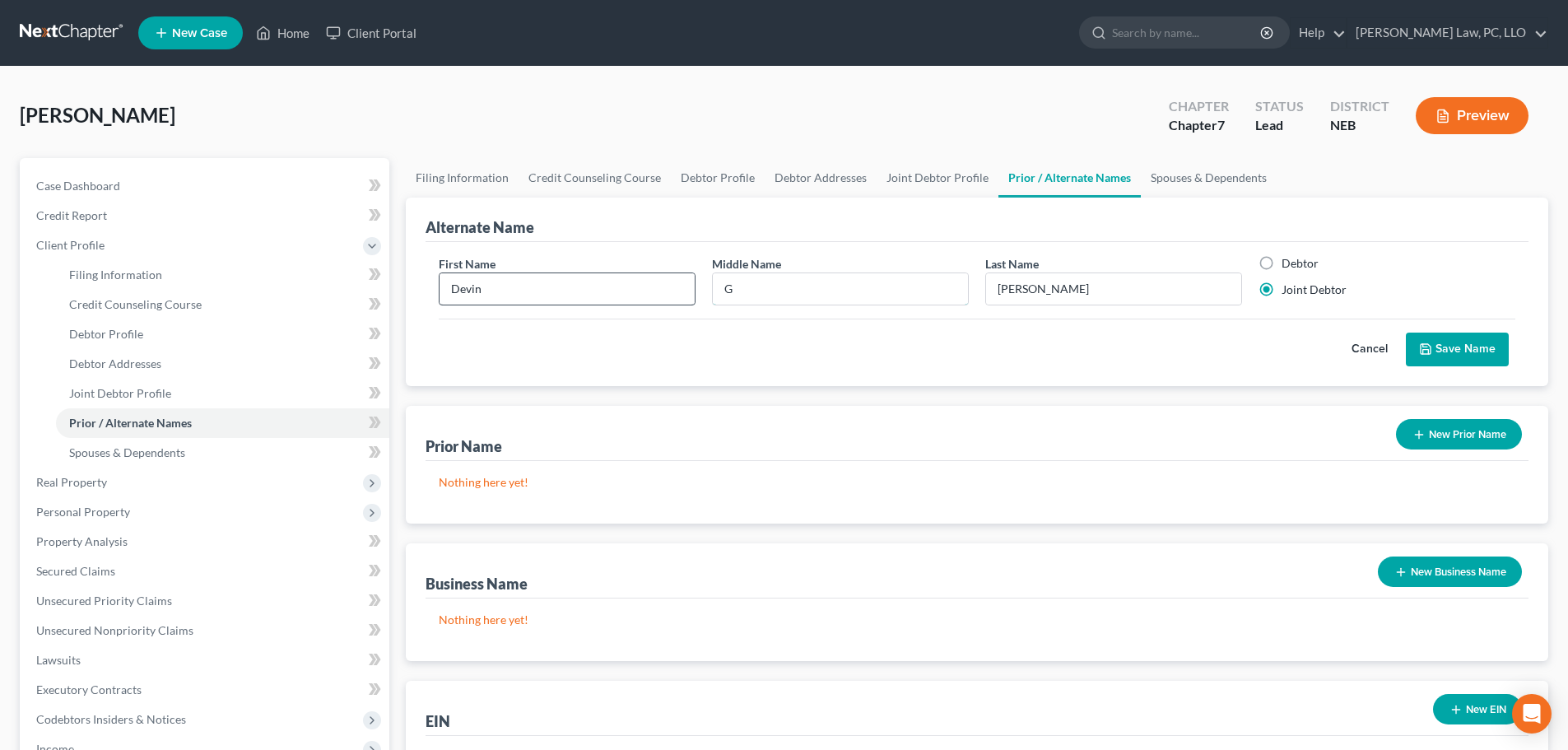
click at [687, 297] on div "First Name [PERSON_NAME] Middle Name G Last Name * [PERSON_NAME] Debtor Joint D…" at bounding box center [977, 286] width 1093 height 63
paste input "[PERSON_NAME]"
type input "[PERSON_NAME]"
click at [1447, 362] on button "Save Name" at bounding box center [1457, 350] width 103 height 35
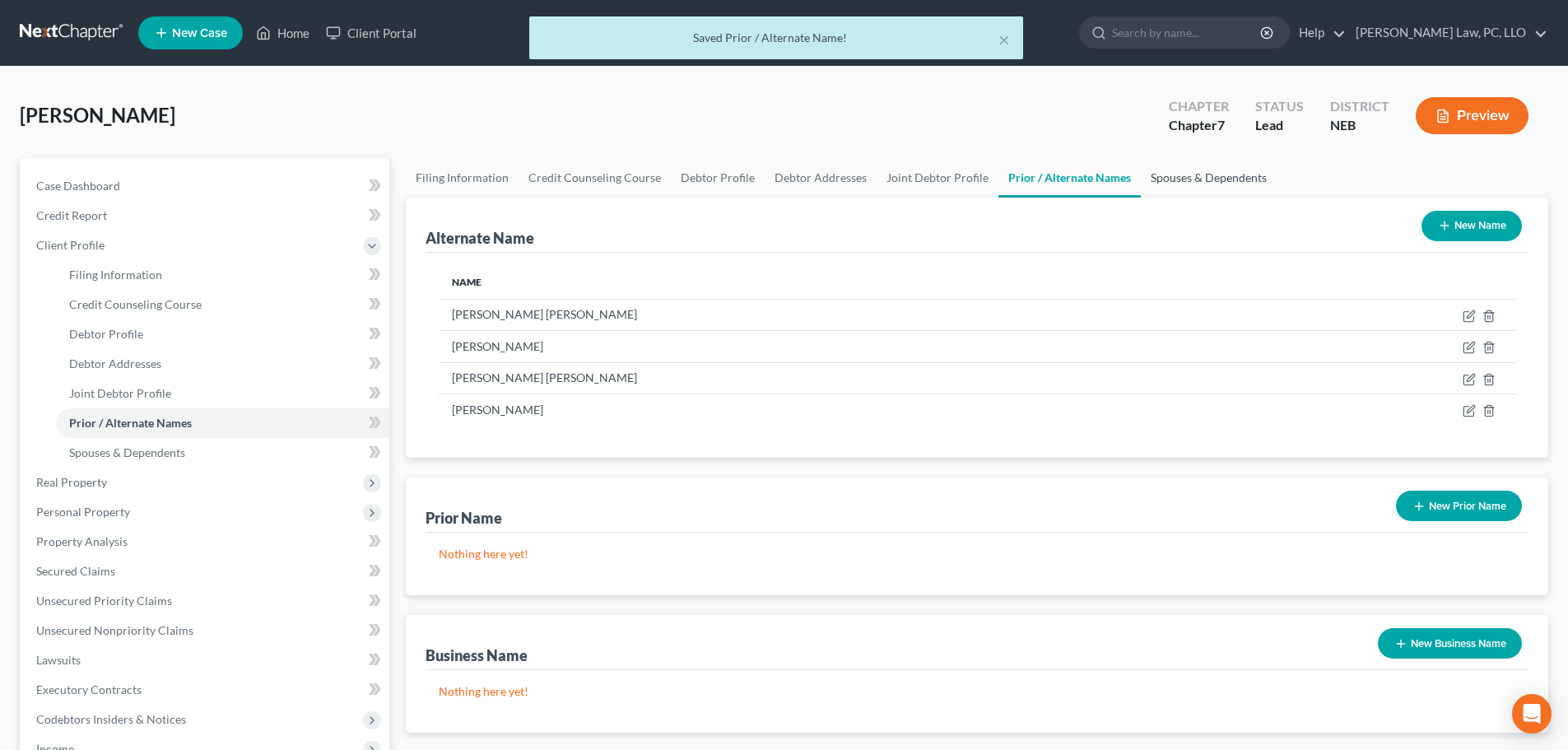
click at [1165, 175] on link "Spouses & Dependents" at bounding box center [1208, 178] width 136 height 39
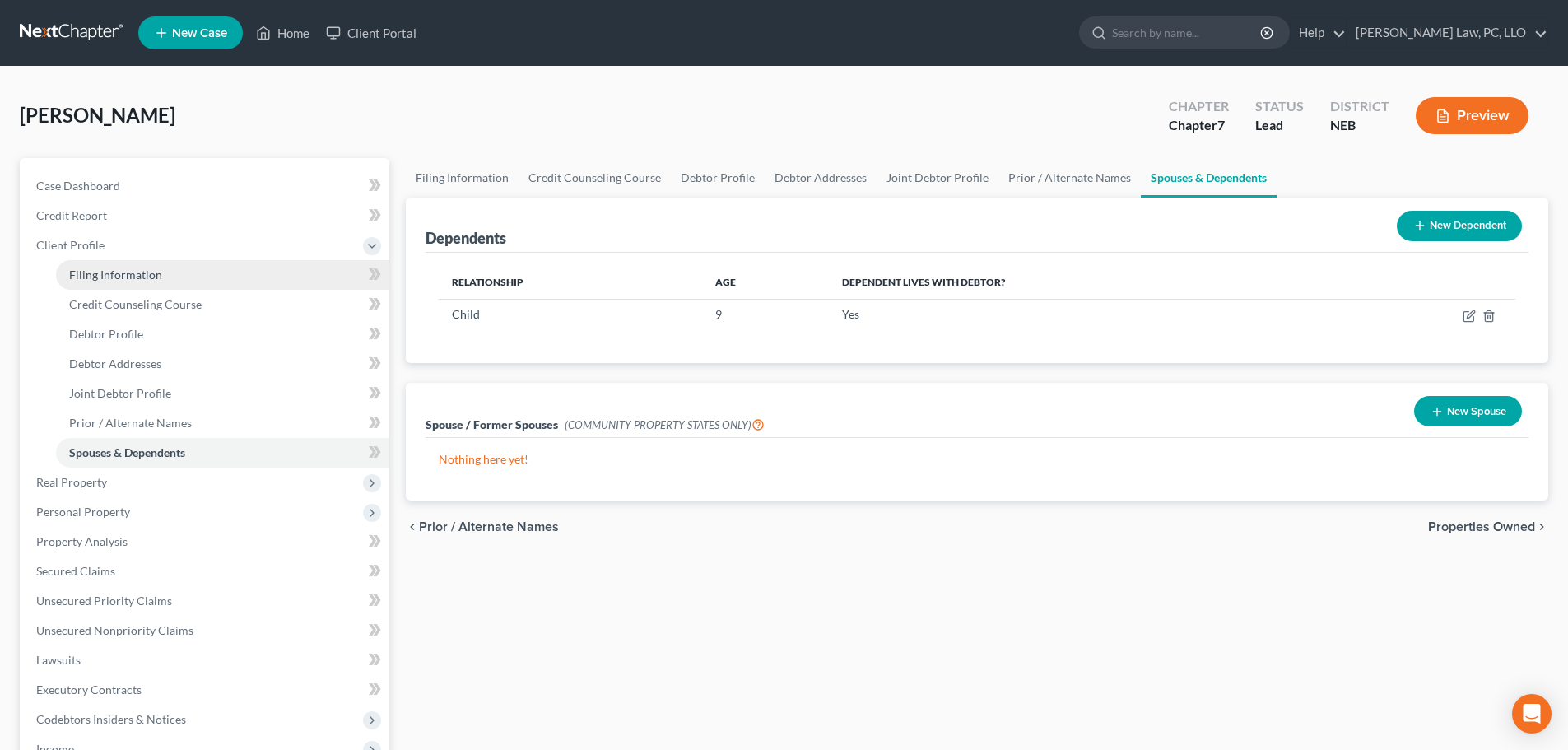
click at [119, 276] on span "Filing Information" at bounding box center [116, 275] width 93 height 14
select select "1"
select select "0"
select select "48"
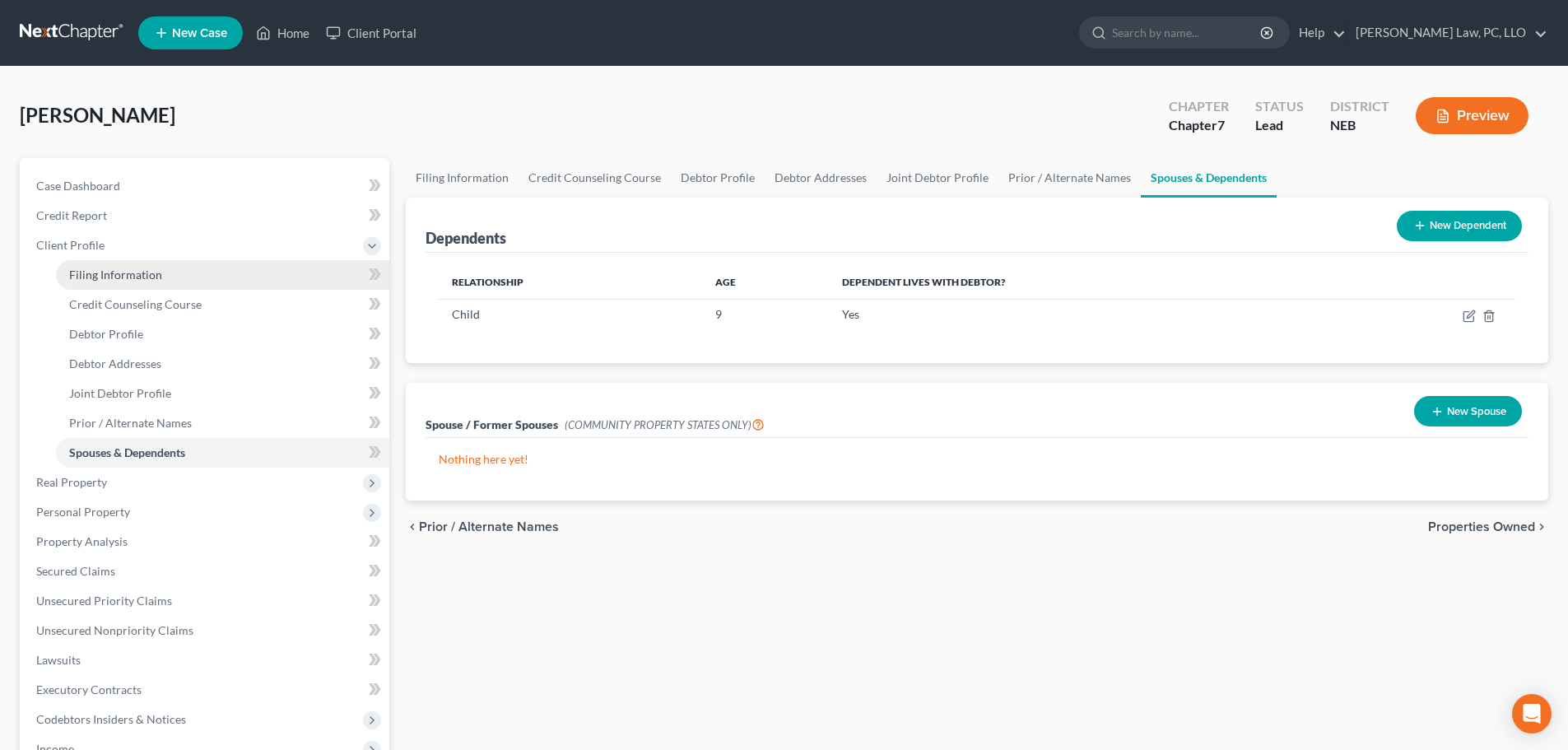
select select "0"
select select "30"
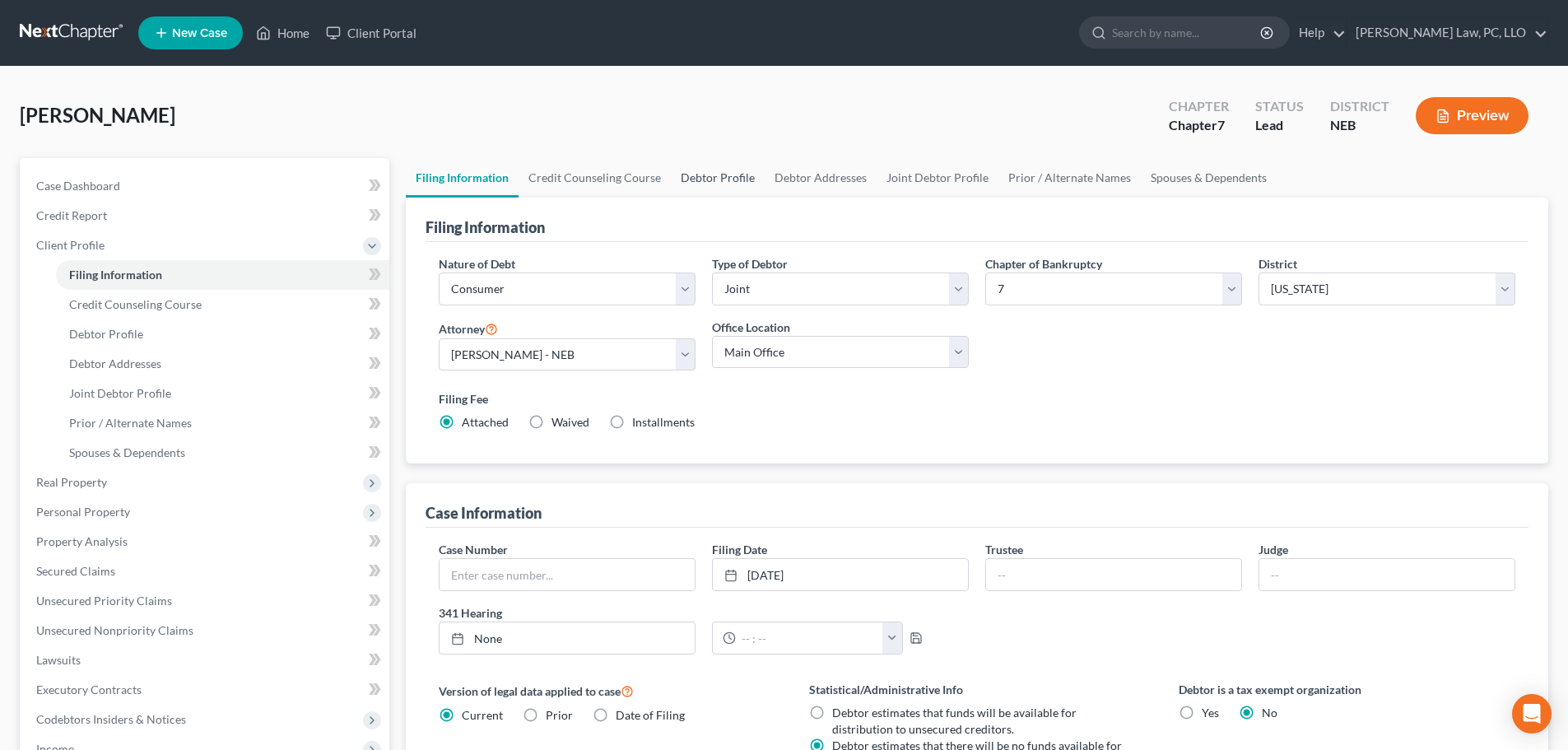
click at [741, 179] on link "Debtor Profile" at bounding box center [717, 178] width 93 height 39
select select "1"
select select "2"
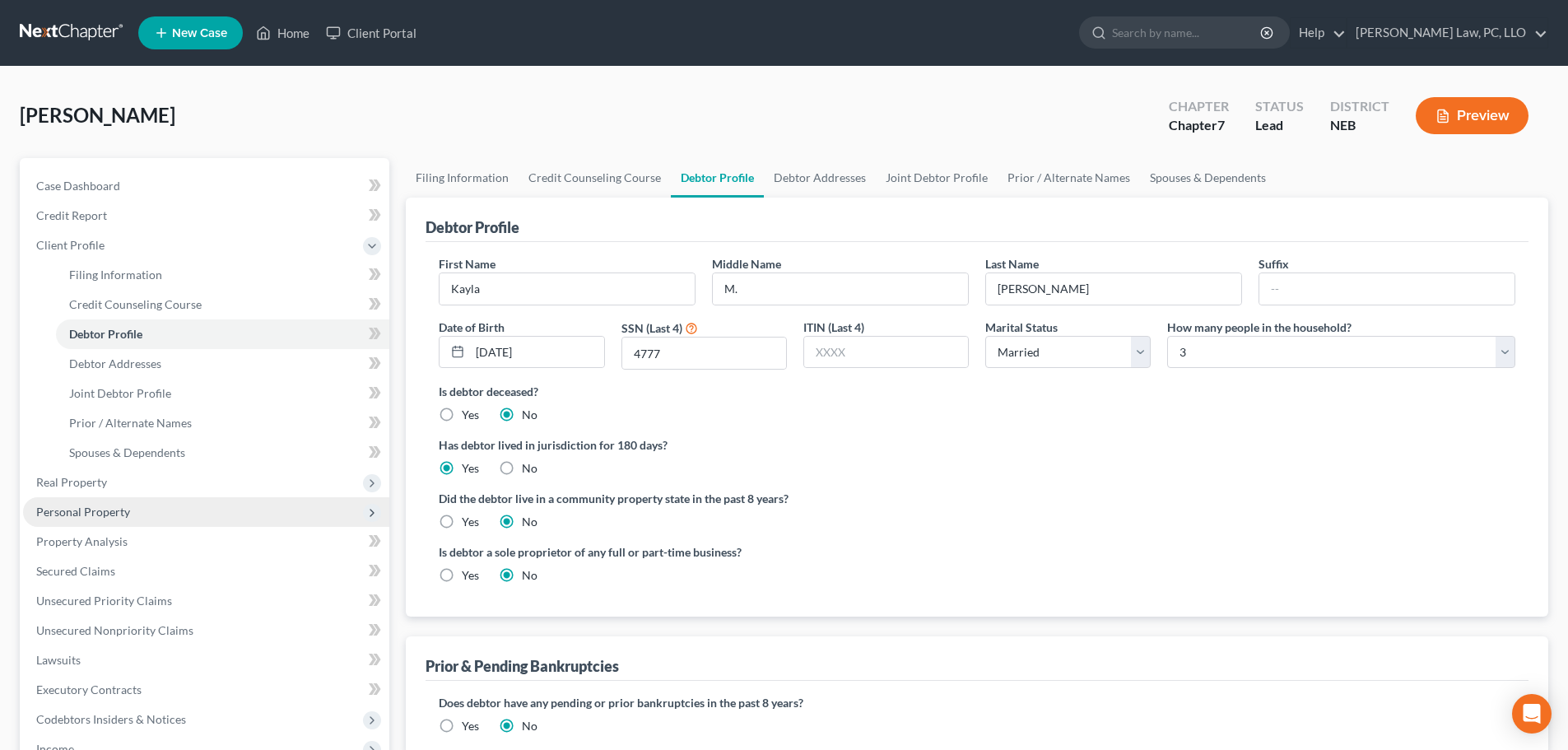
click at [127, 505] on span "Personal Property" at bounding box center [83, 512] width 93 height 14
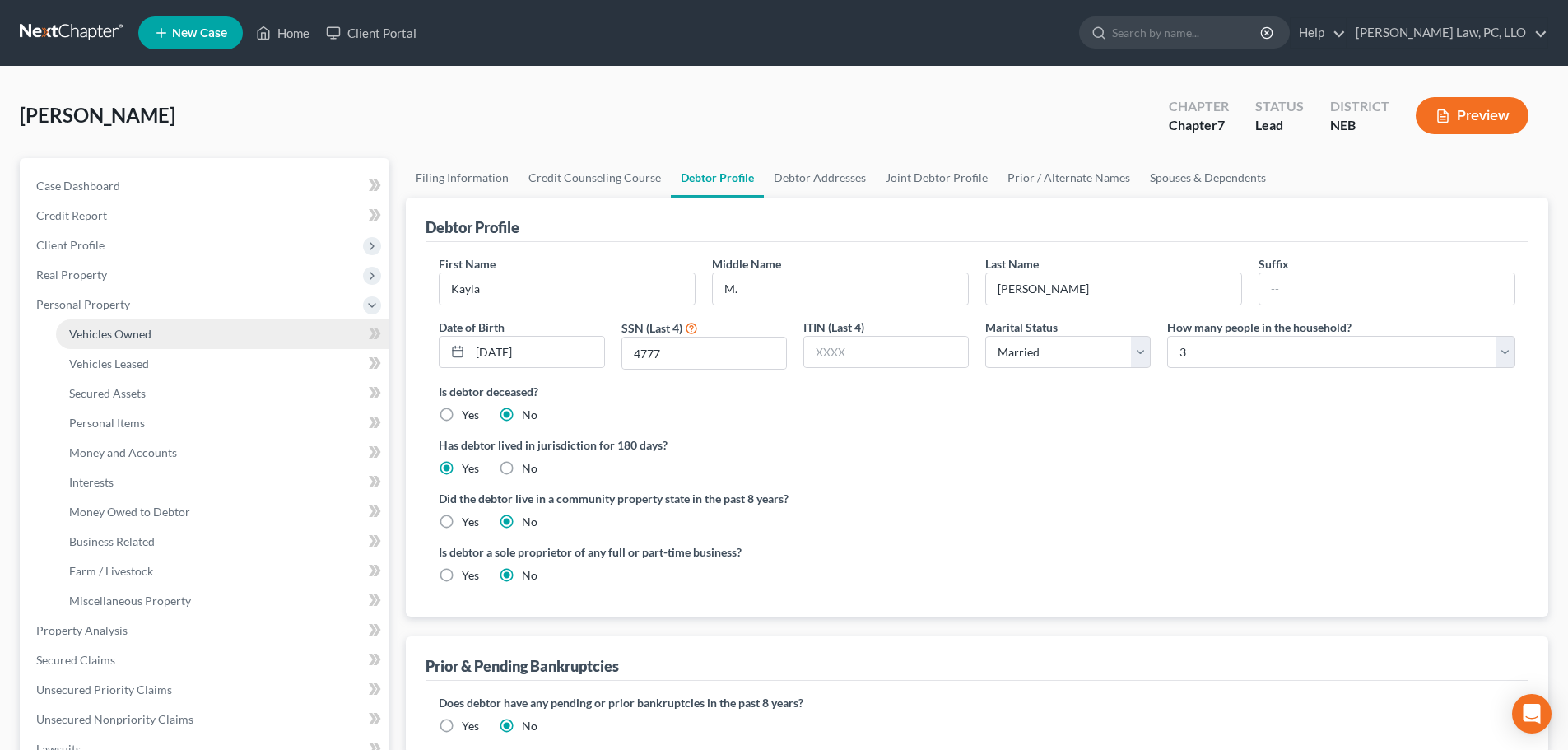
click at [132, 321] on link "Vehicles Owned" at bounding box center [222, 334] width 334 height 29
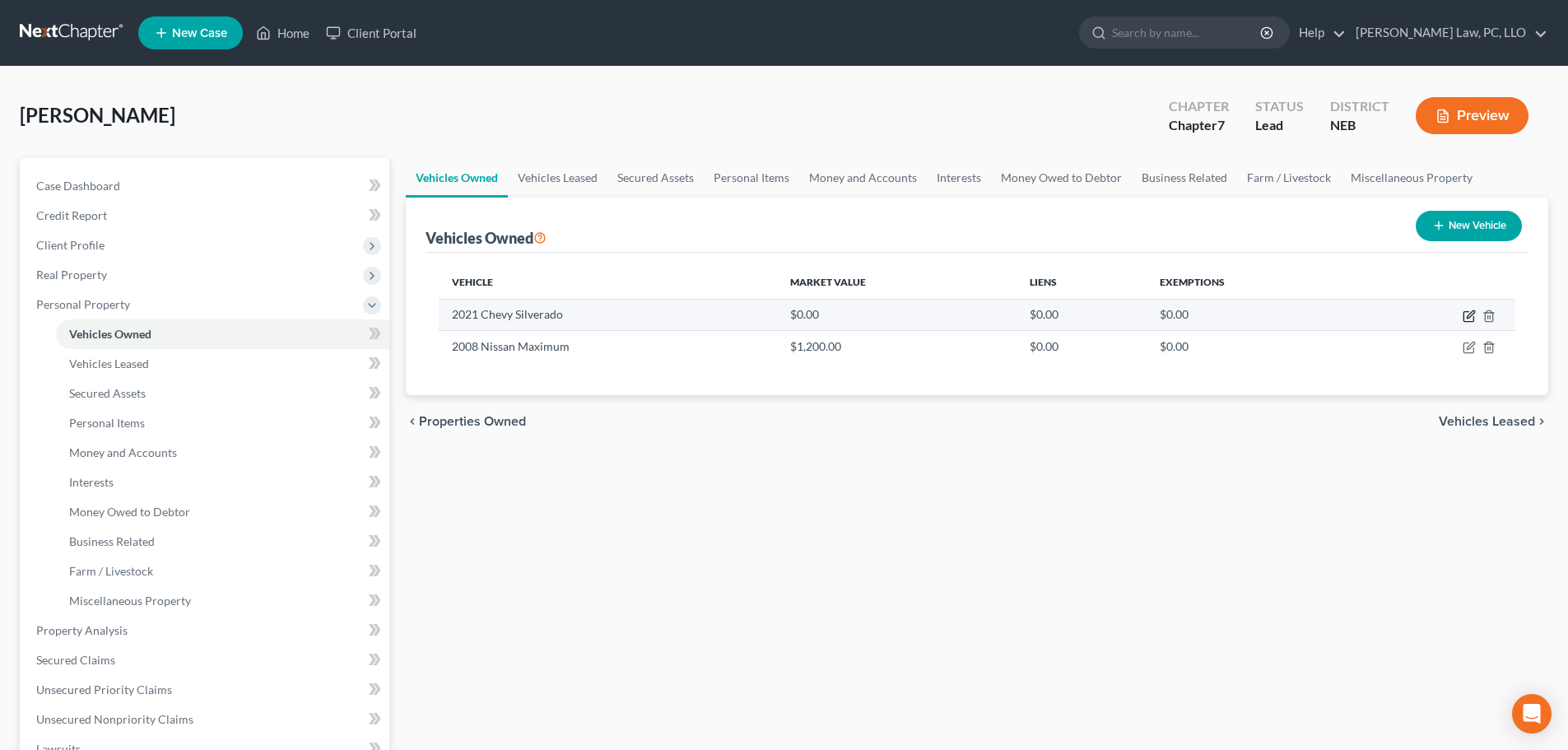
click at [1465, 315] on icon "button" at bounding box center [1468, 316] width 13 height 13
select select "0"
select select "5"
select select "2"
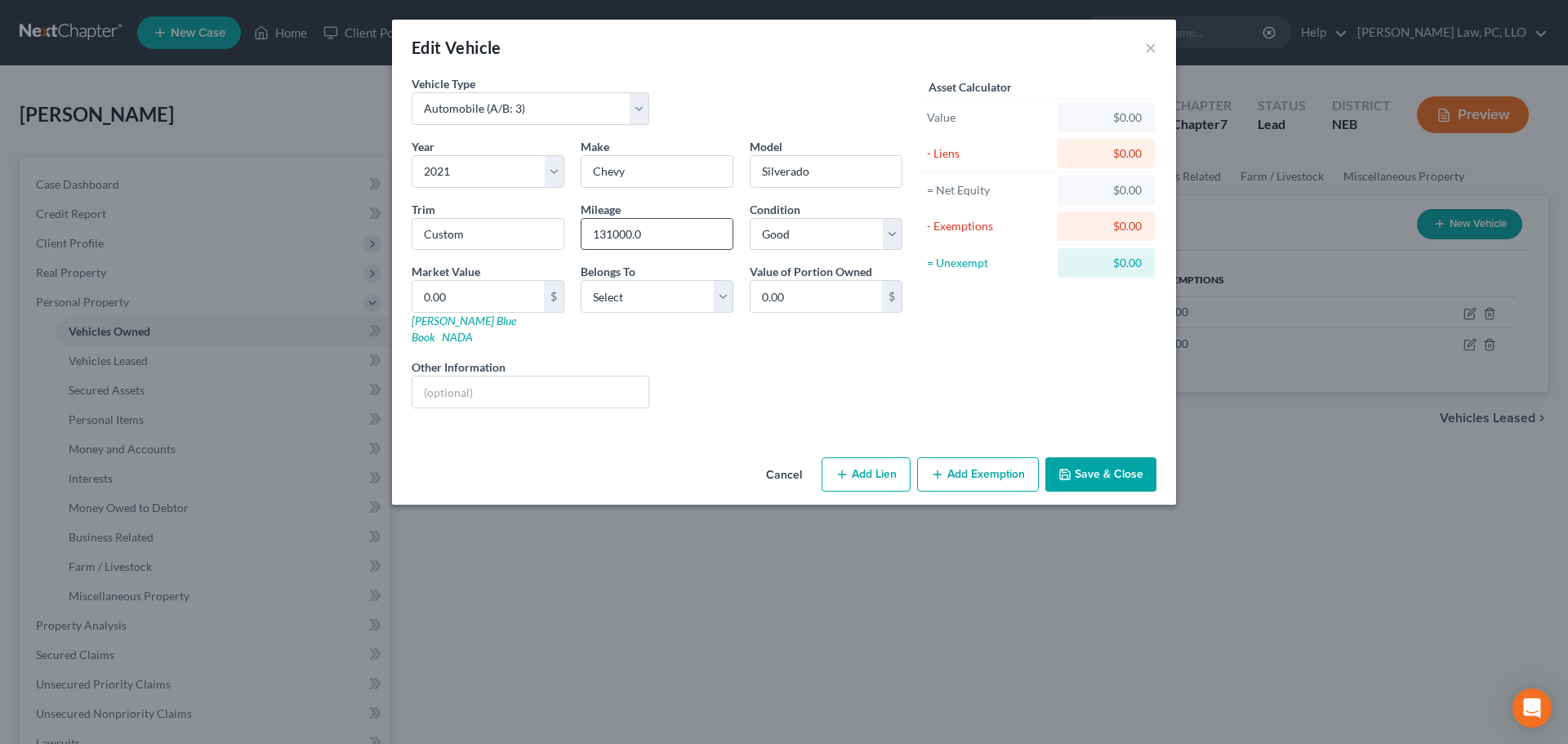
click at [661, 239] on input "131000.0" at bounding box center [656, 234] width 151 height 31
type input "131000"
click at [499, 309] on input "0.00" at bounding box center [477, 296] width 131 height 31
type input "2"
type input "2.00"
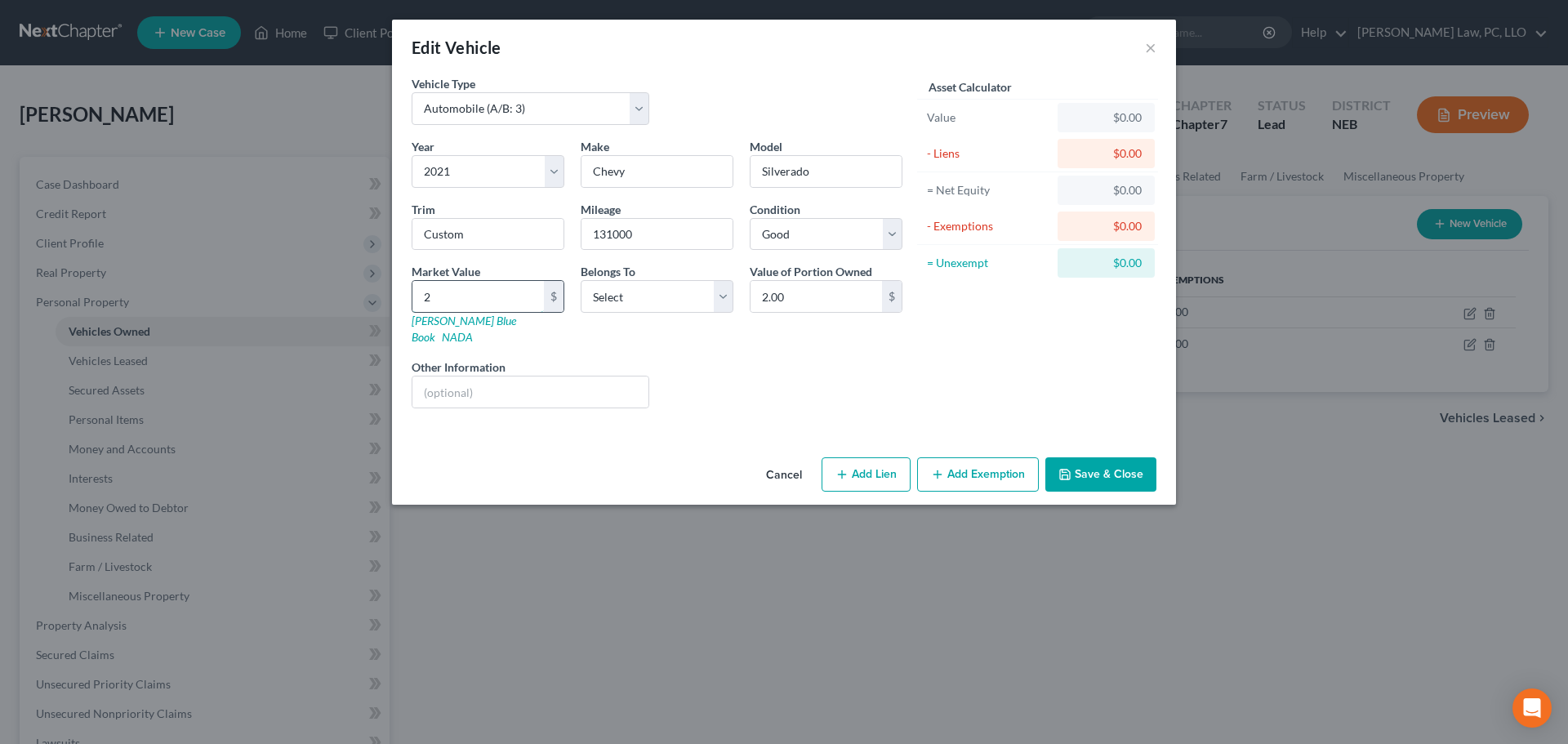
type input "21"
type input "21.00"
type input "215"
type input "215.00"
type input "2153"
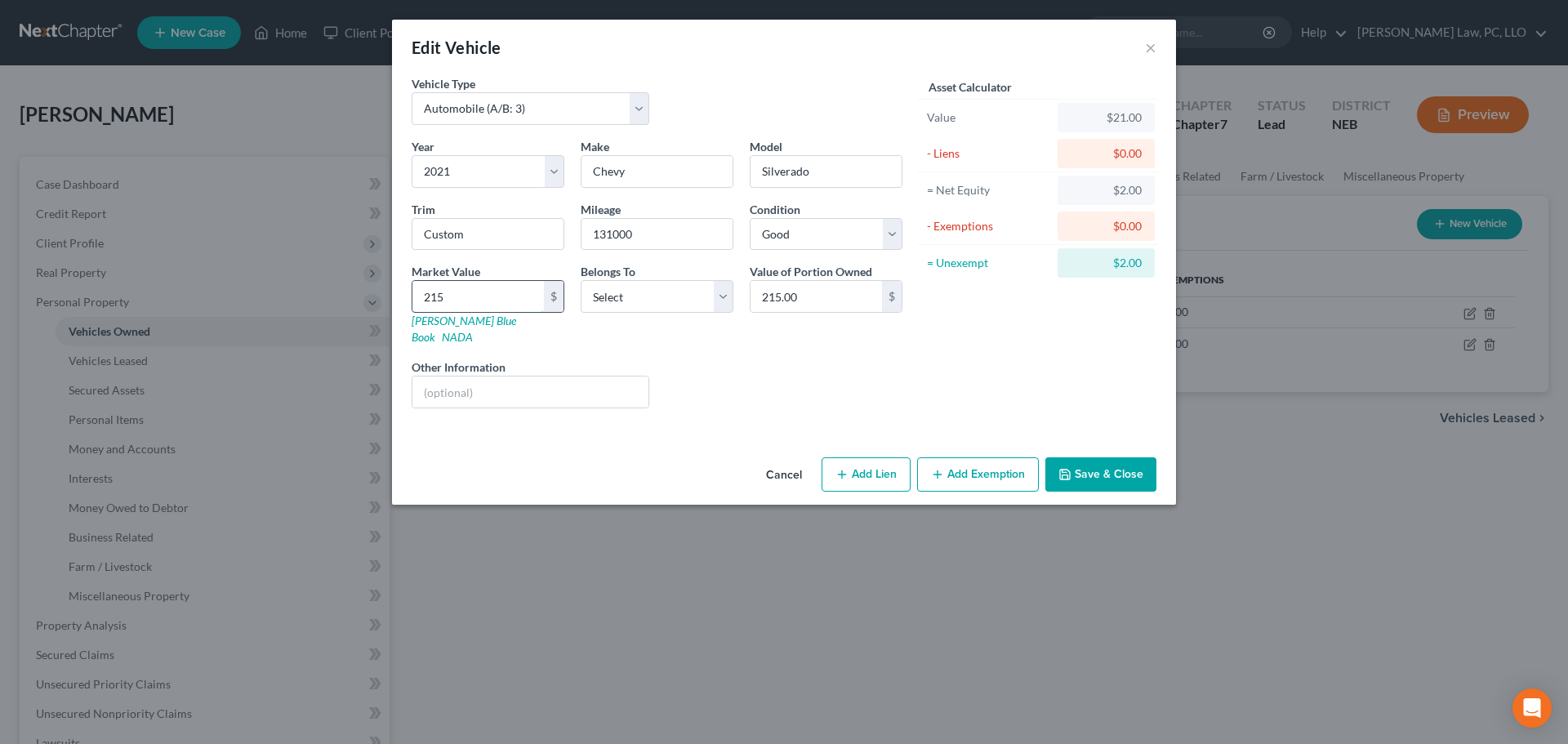
type input "2,153.00"
type input "2,1539"
type input "21,539.00"
click at [714, 304] on select "Select Debtor 1 Only Debtor 2 Only Debtor 1 And Debtor 2 Only At Least One Of T…" at bounding box center [656, 296] width 153 height 33
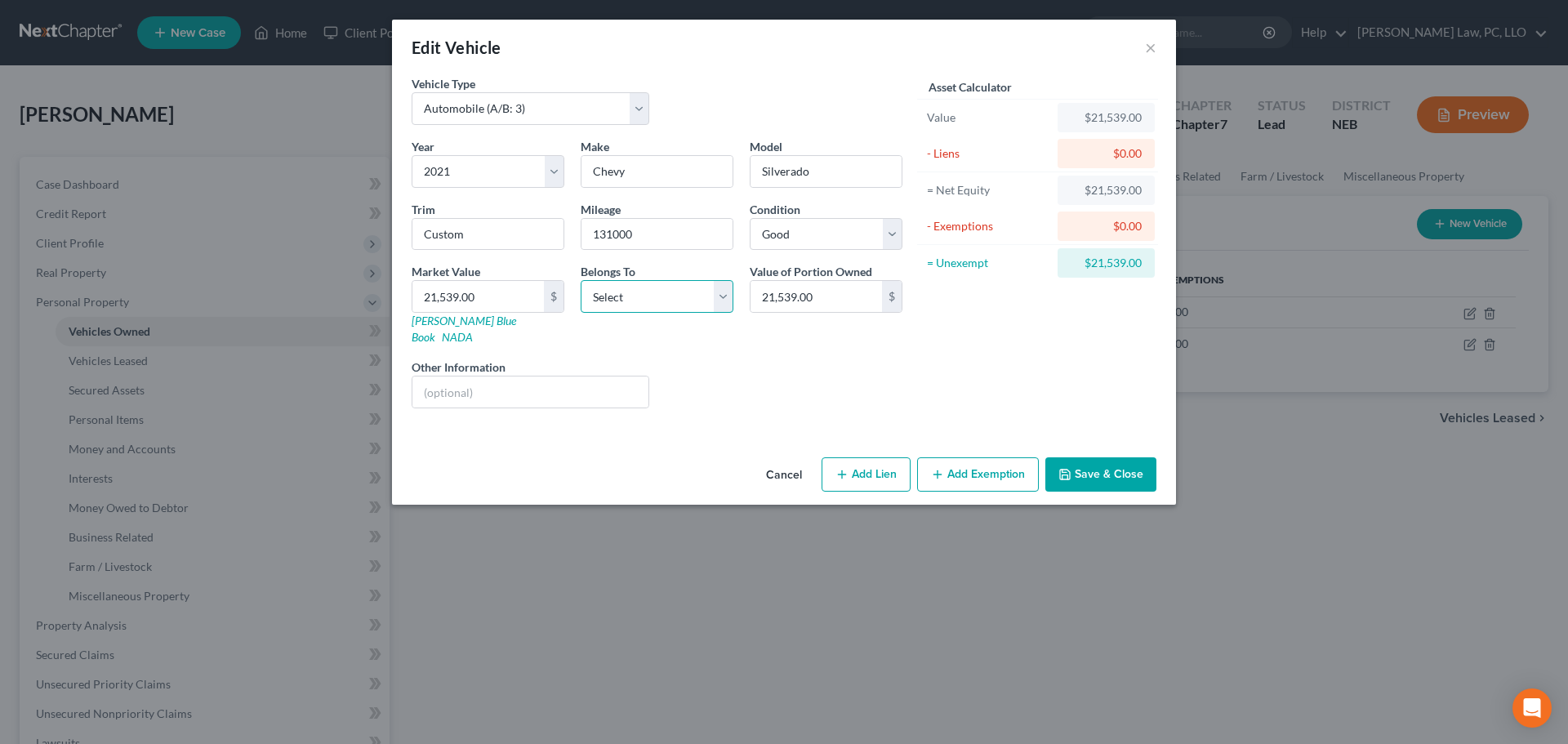
select select "2"
click at [581, 280] on select "Select Debtor 1 Only Debtor 2 Only Debtor 1 And Debtor 2 Only At Least One Of T…" at bounding box center [656, 296] width 153 height 33
click at [980, 457] on button "Add Exemption" at bounding box center [978, 474] width 122 height 34
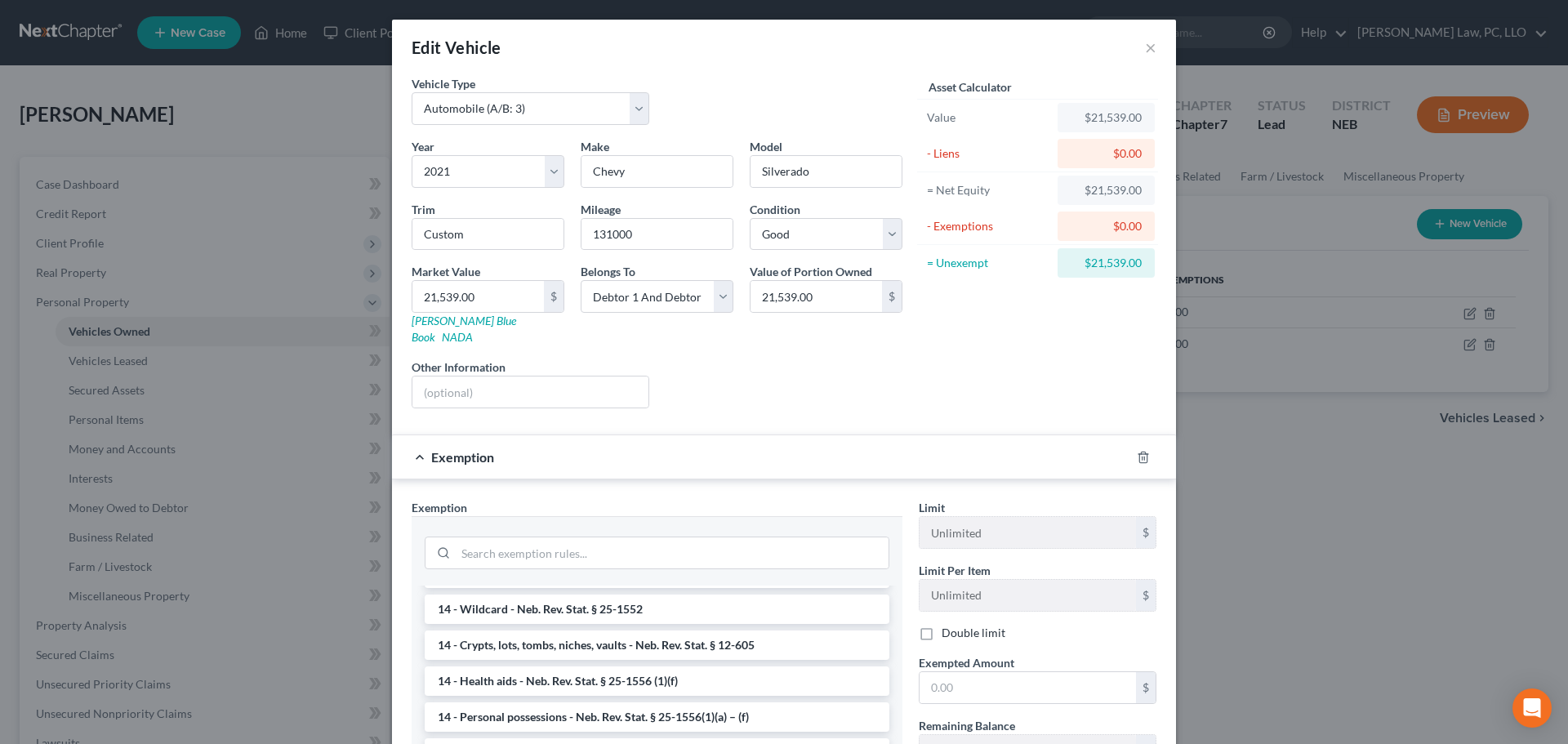
scroll to position [327, 0]
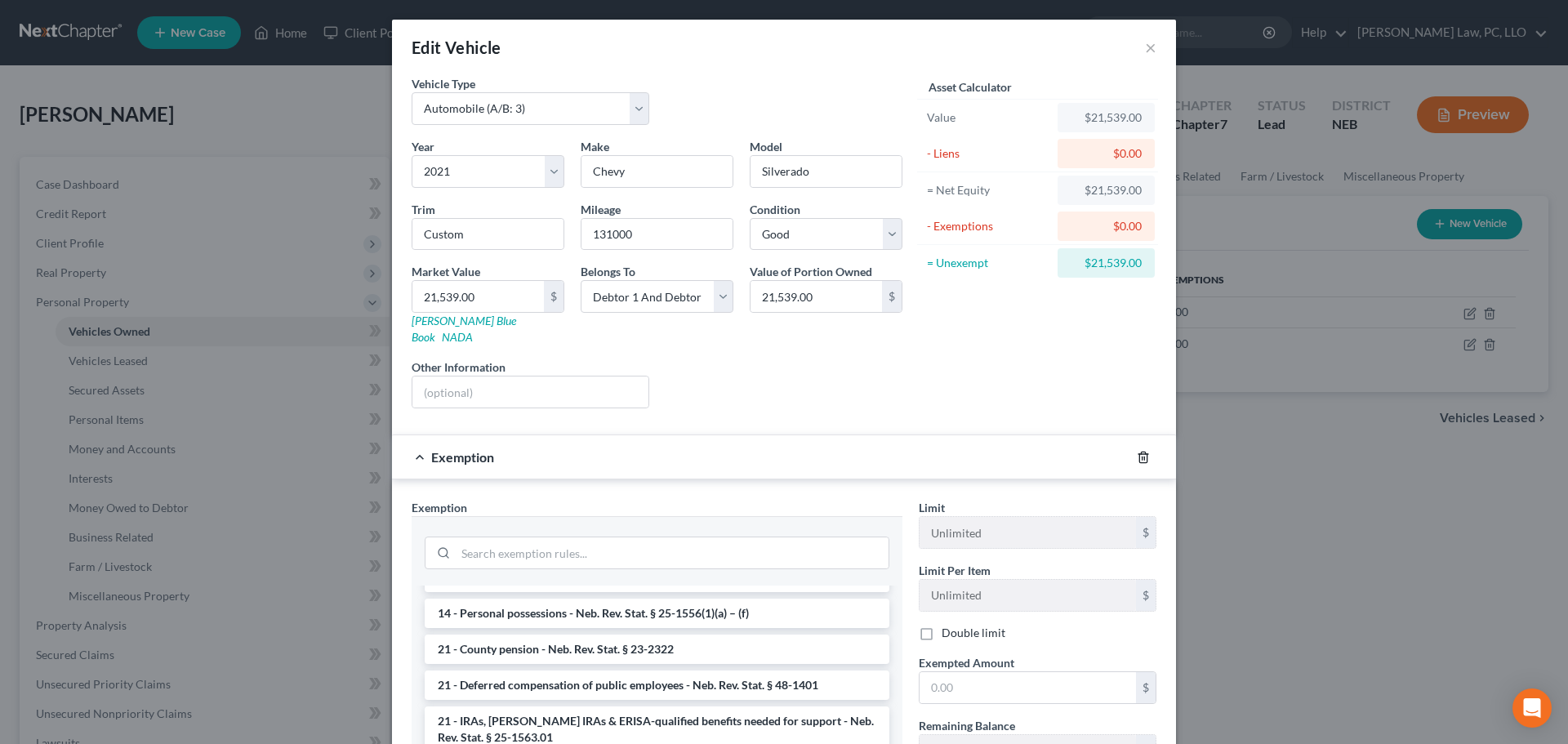
click at [1137, 451] on icon "button" at bounding box center [1143, 457] width 13 height 13
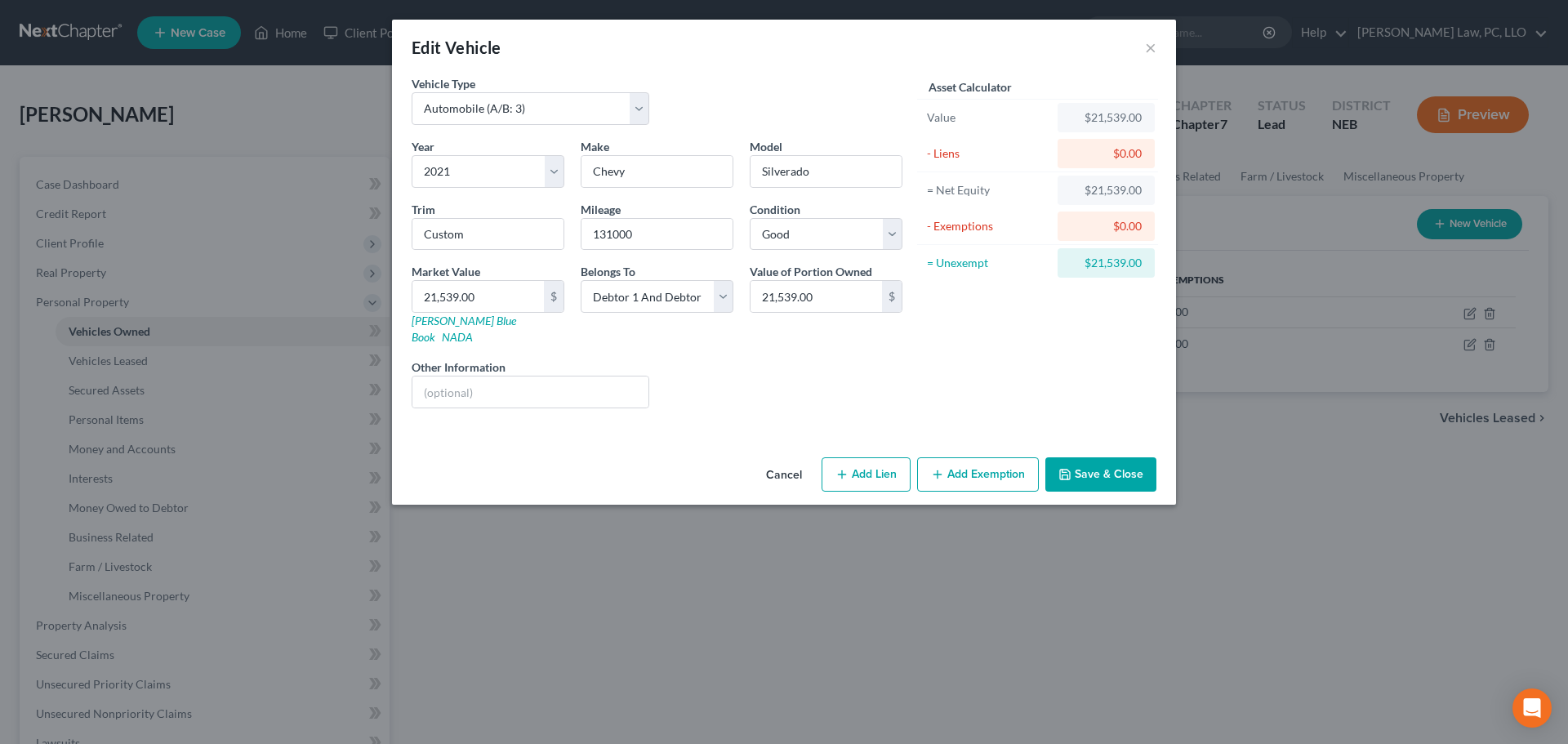
click at [1099, 459] on button "Save & Close" at bounding box center [1100, 474] width 111 height 34
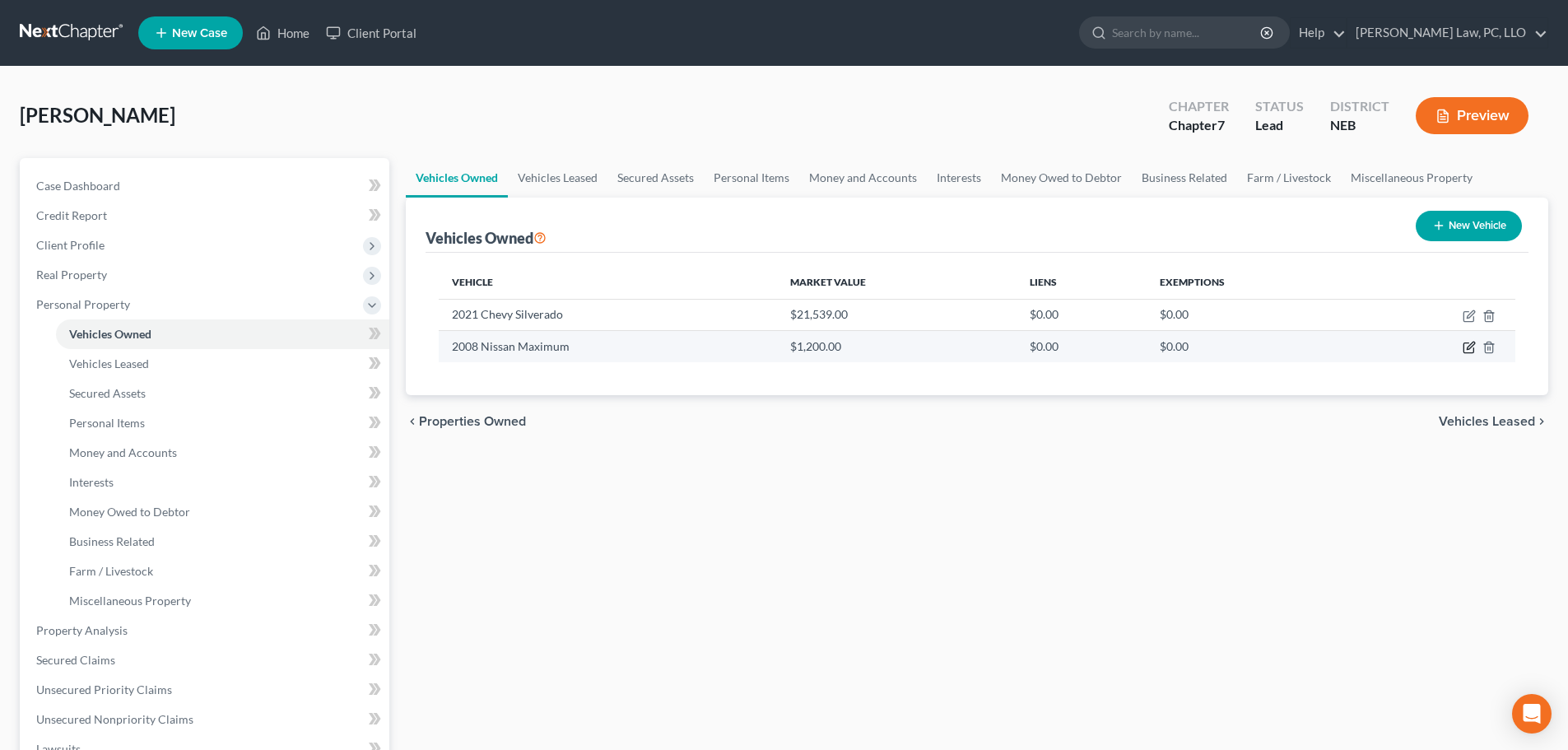
click at [1471, 351] on icon "button" at bounding box center [1468, 347] width 13 height 13
select select "0"
select select "18"
select select "4"
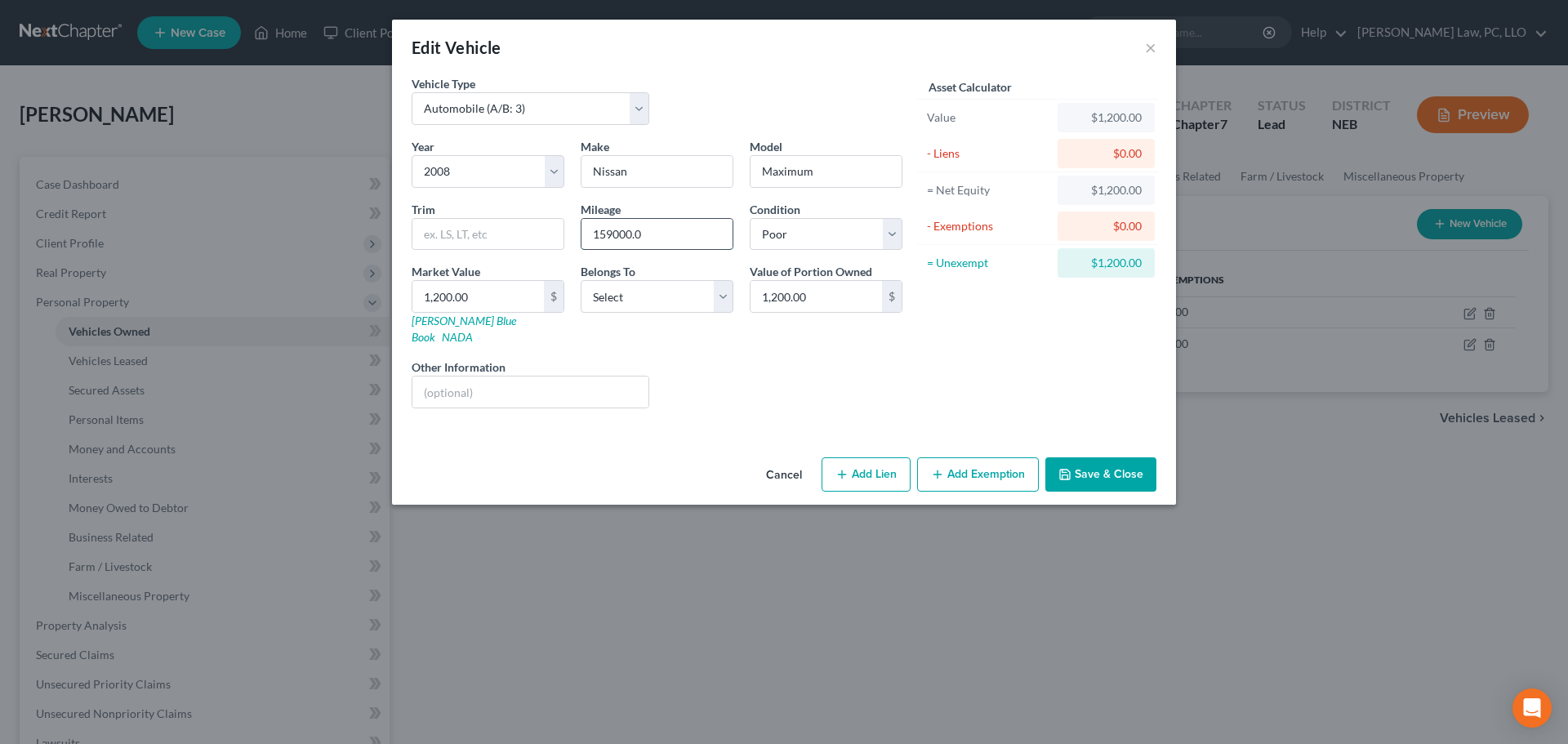
click at [707, 242] on input "159000.0" at bounding box center [656, 234] width 151 height 31
type input "159000"
click at [523, 298] on input "1,200.00" at bounding box center [477, 296] width 131 height 31
type input "1"
type input "1.00"
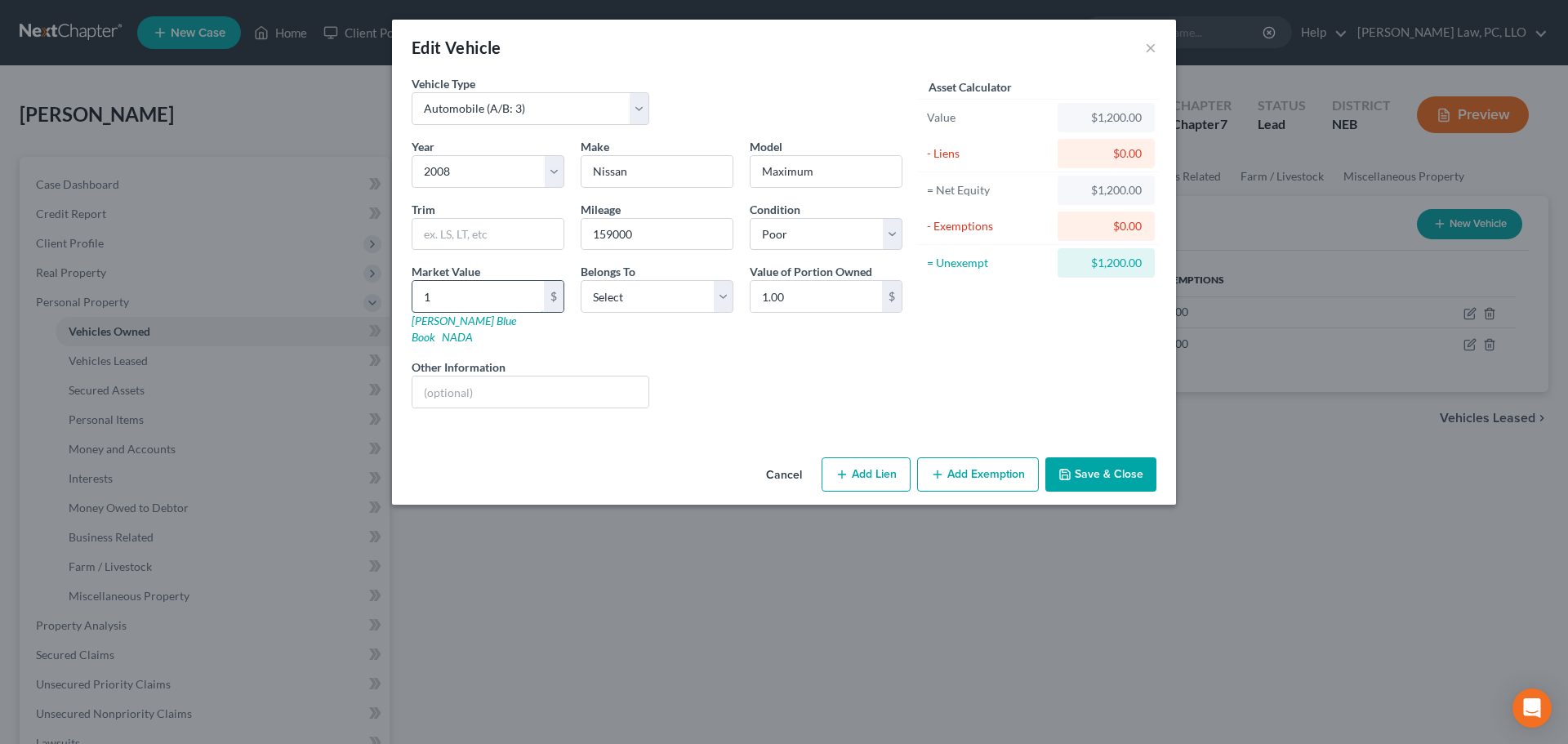
type input "19"
type input "19.00"
type input "194"
type input "194.00"
type input "1949"
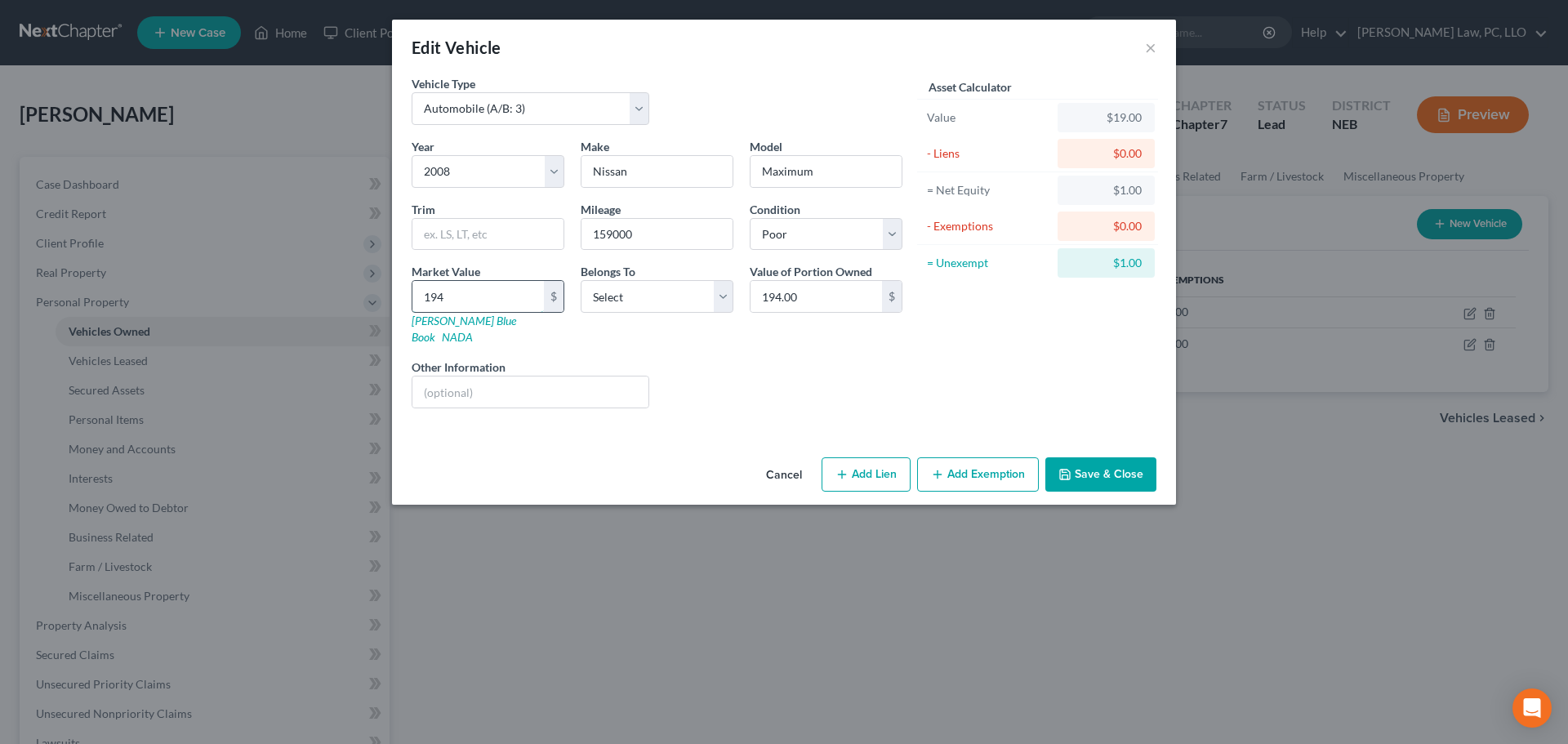
type input "1,949.00"
click at [704, 294] on select "Select Debtor 1 Only Debtor 2 Only Debtor 1 And Debtor 2 Only At Least One Of T…" at bounding box center [656, 296] width 153 height 33
select select "2"
click at [581, 280] on select "Select Debtor 1 Only Debtor 2 Only Debtor 1 And Debtor 2 Only At Least One Of T…" at bounding box center [656, 296] width 153 height 33
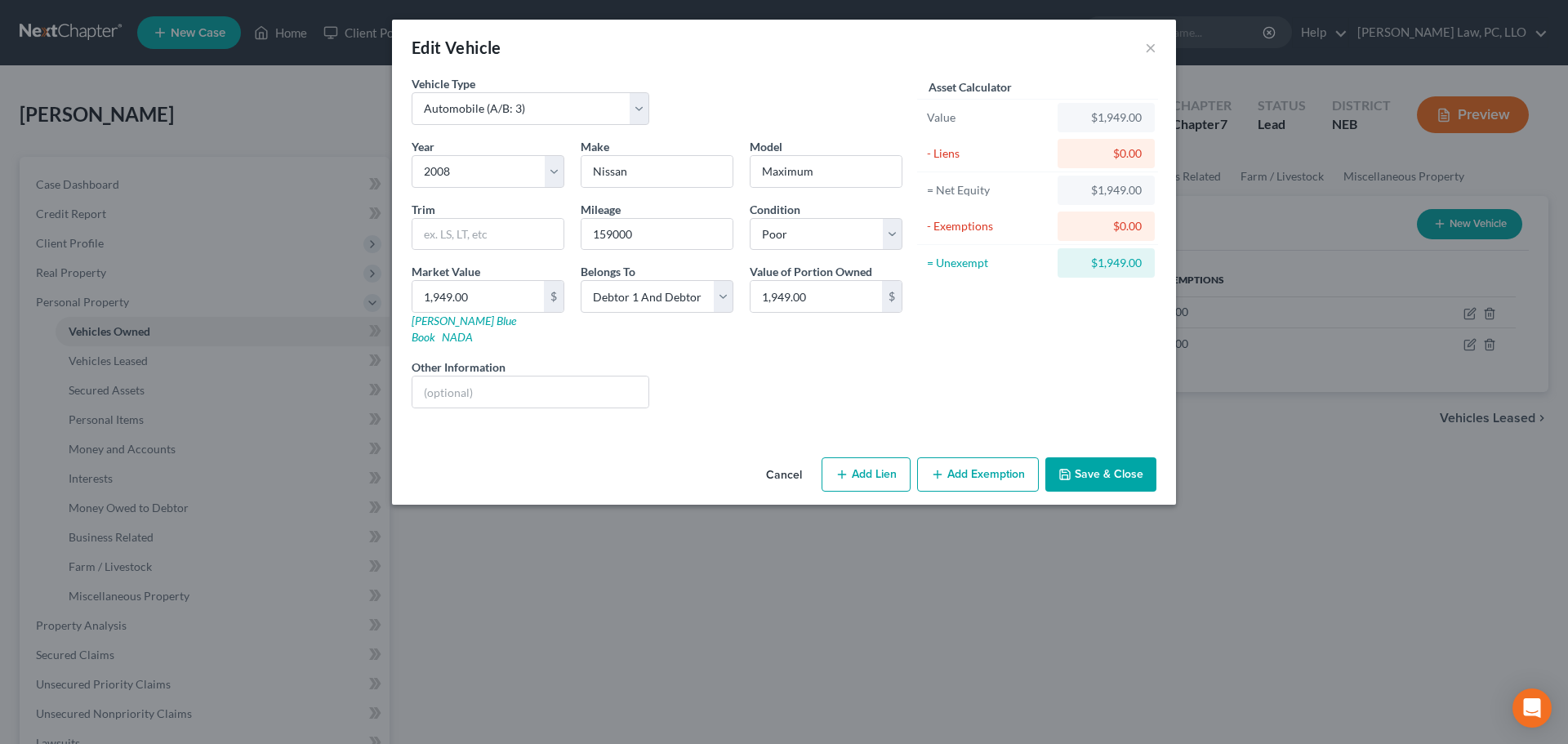
click at [952, 459] on button "Add Exemption" at bounding box center [978, 474] width 122 height 34
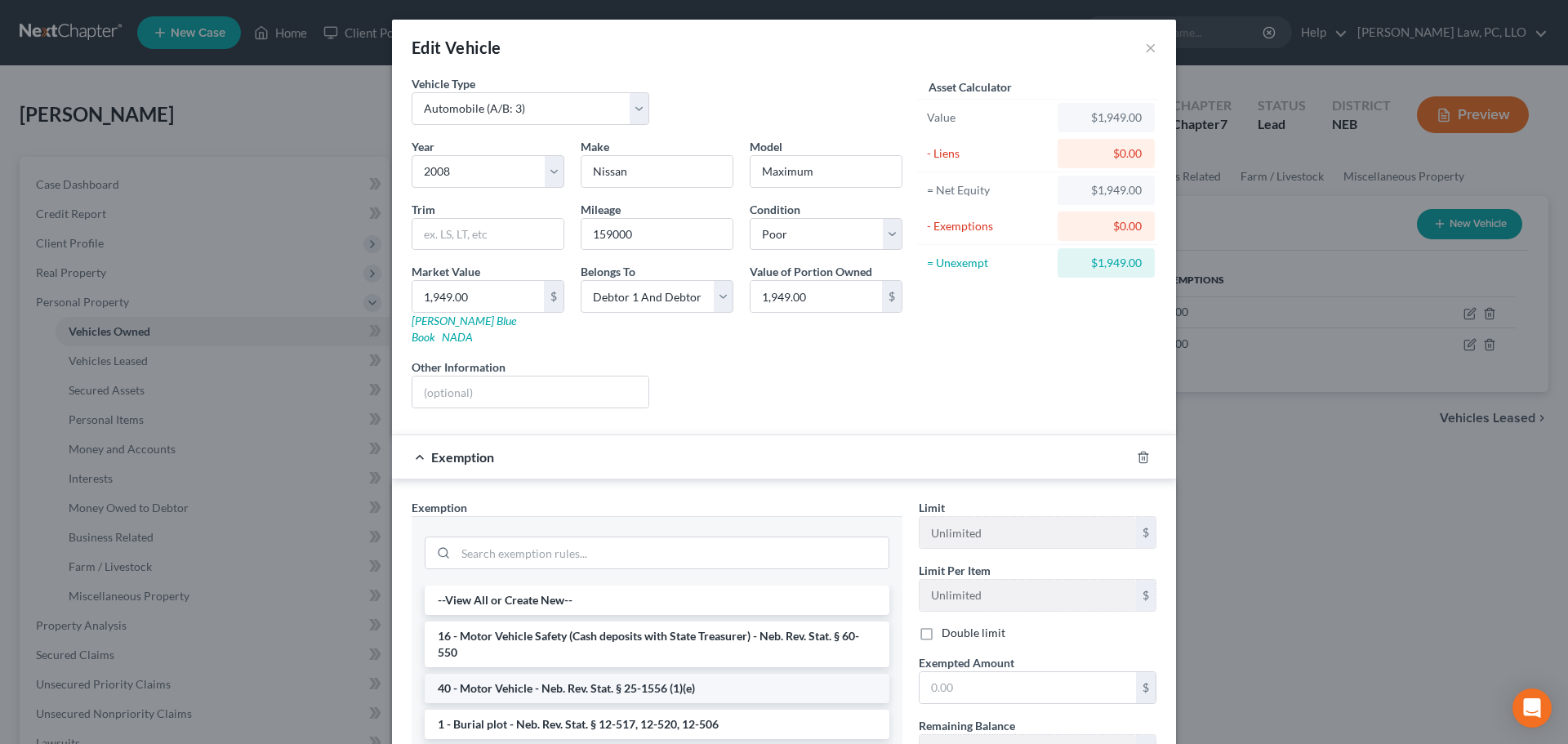
click at [646, 673] on li "40 - Motor Vehicle - Neb. Rev. Stat. § 25-1556 (1)(e)" at bounding box center [656, 688] width 465 height 29
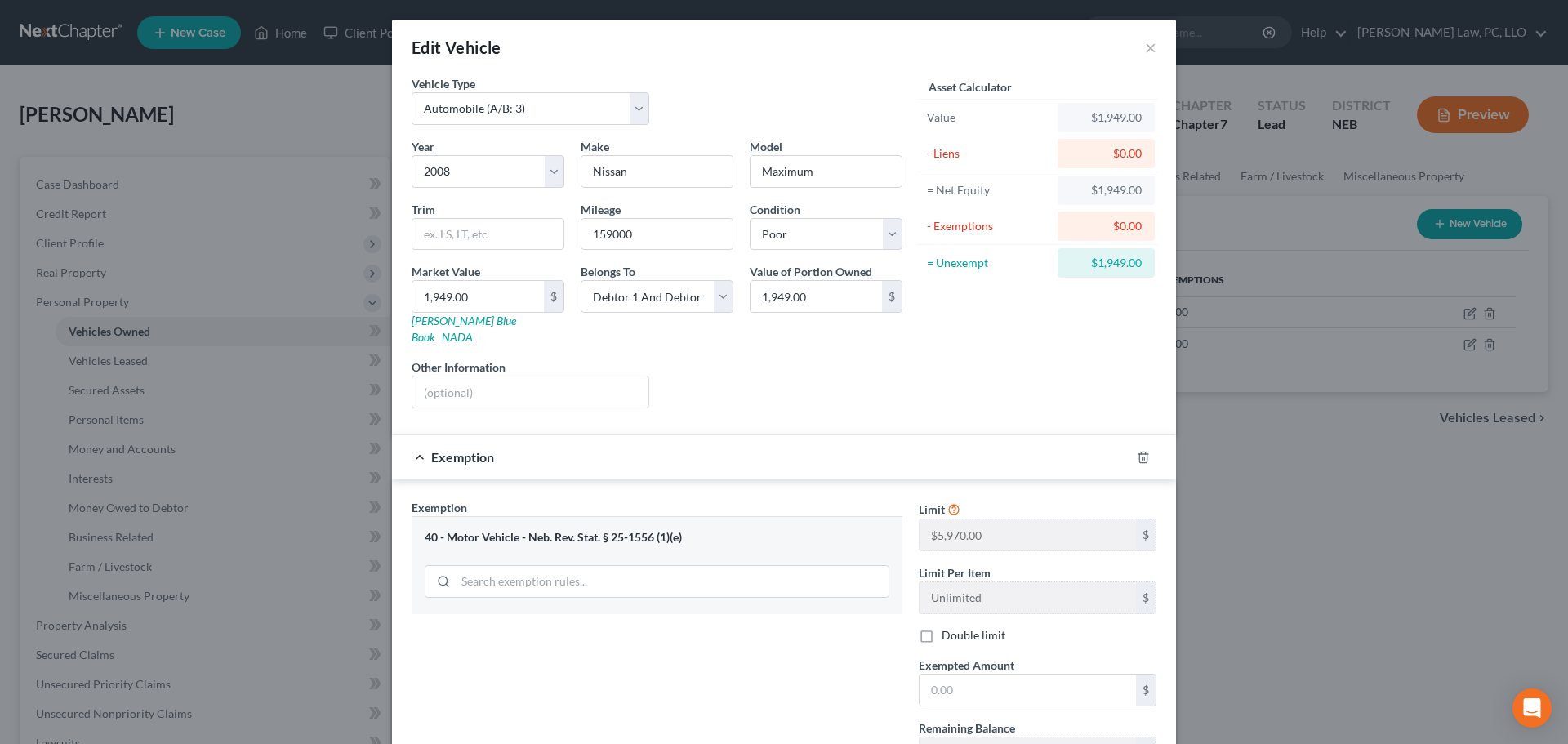
drag, startPoint x: 955, startPoint y: 617, endPoint x: 957, endPoint y: 640, distance: 23.1
click at [956, 628] on label "Double limit" at bounding box center [973, 635] width 64 height 17
click at [956, 628] on input "Double limit" at bounding box center [953, 633] width 11 height 11
checkbox input "true"
click at [950, 679] on input "text" at bounding box center [1027, 689] width 216 height 31
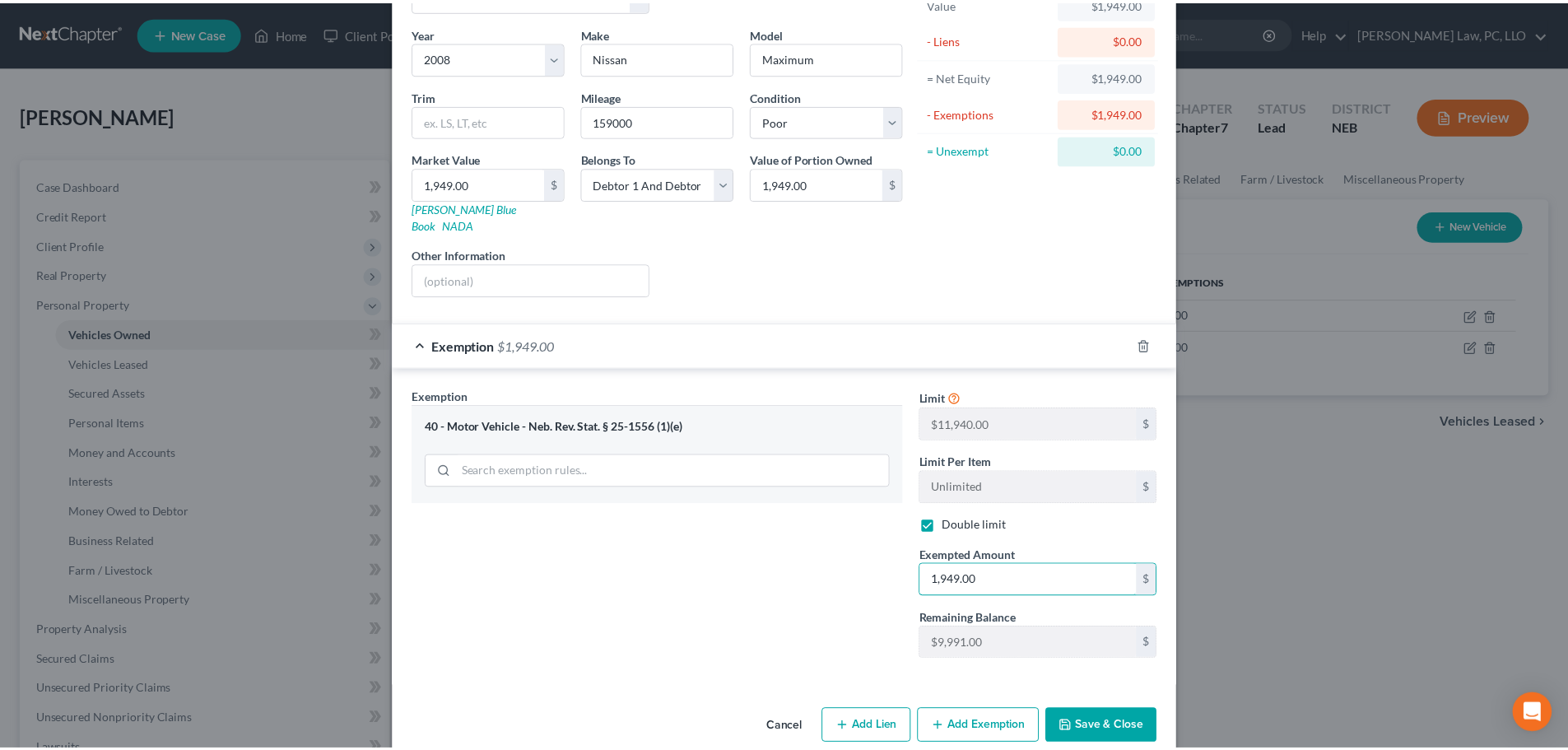
scroll to position [126, 0]
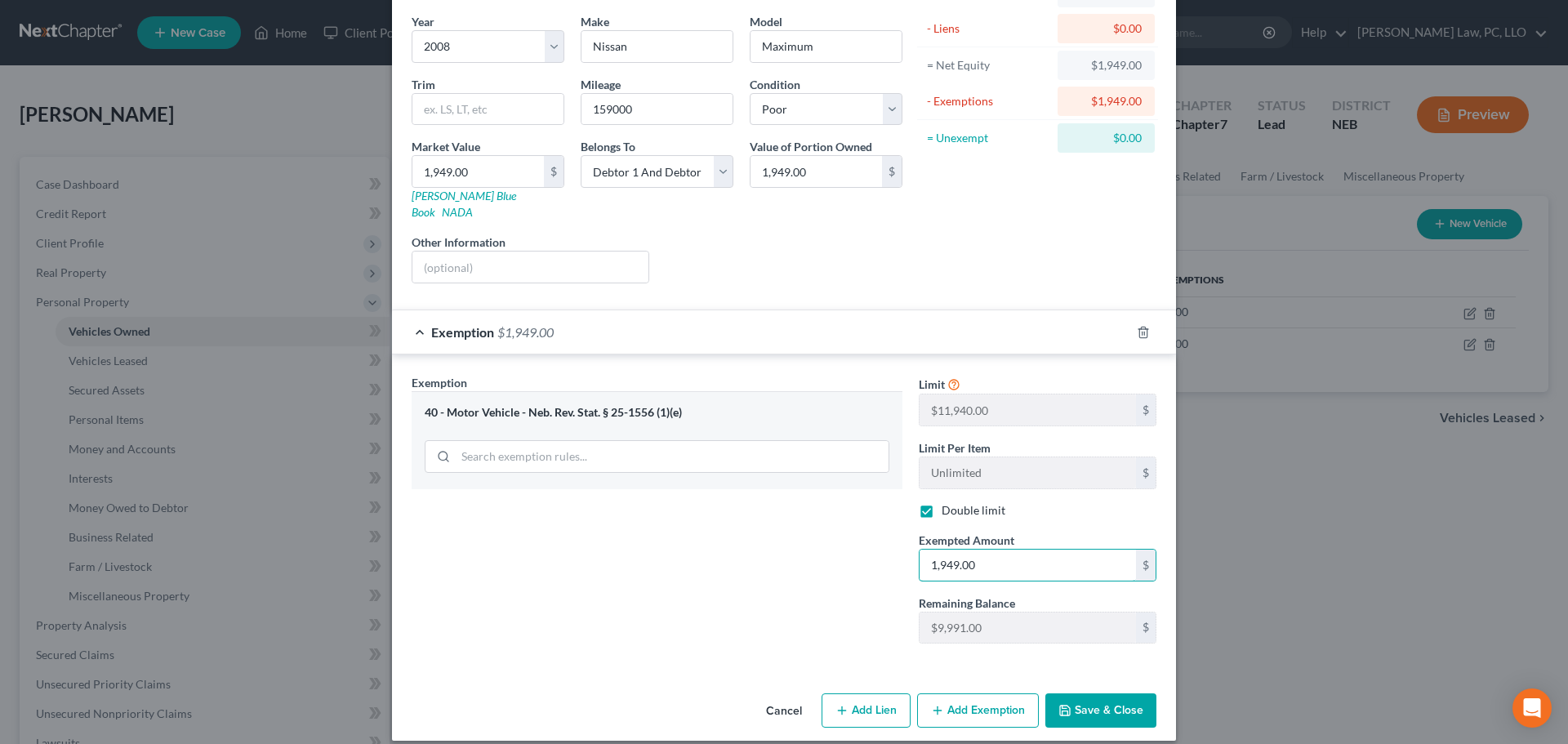
type input "1,949.00"
click at [1084, 701] on button "Save & Close" at bounding box center [1100, 710] width 111 height 34
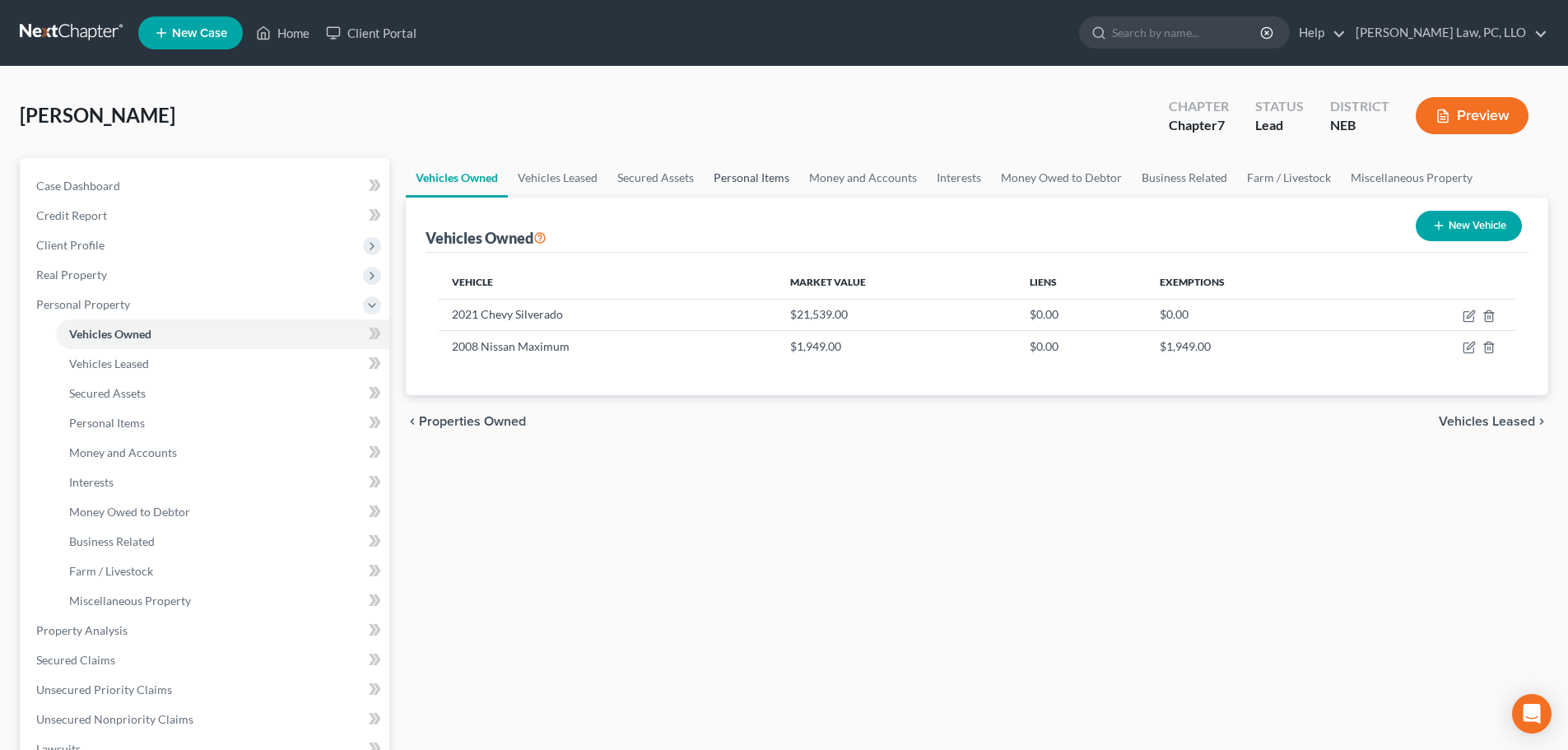
click at [745, 183] on link "Personal Items" at bounding box center [751, 178] width 95 height 39
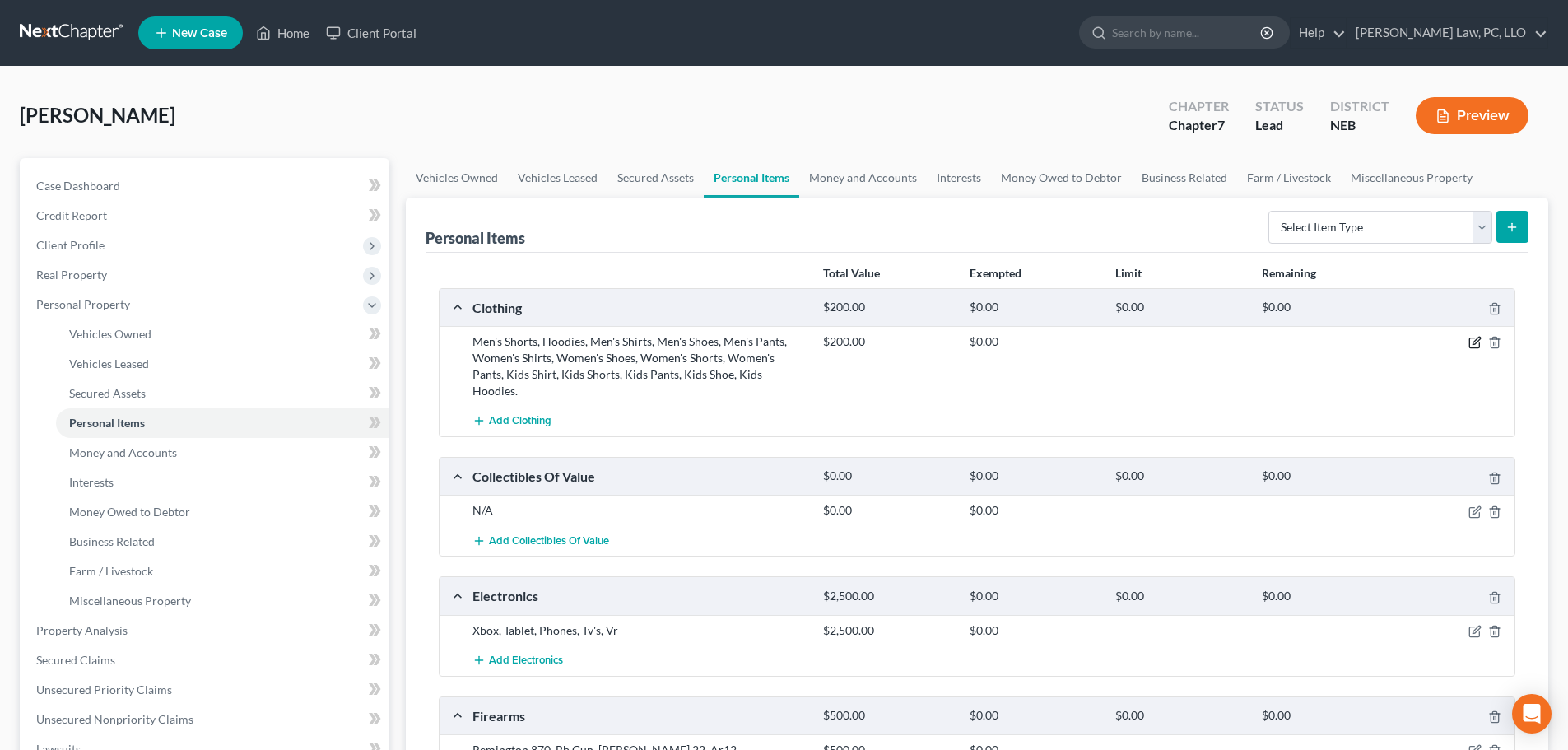
click at [1476, 340] on icon "button" at bounding box center [1476, 341] width 7 height 7
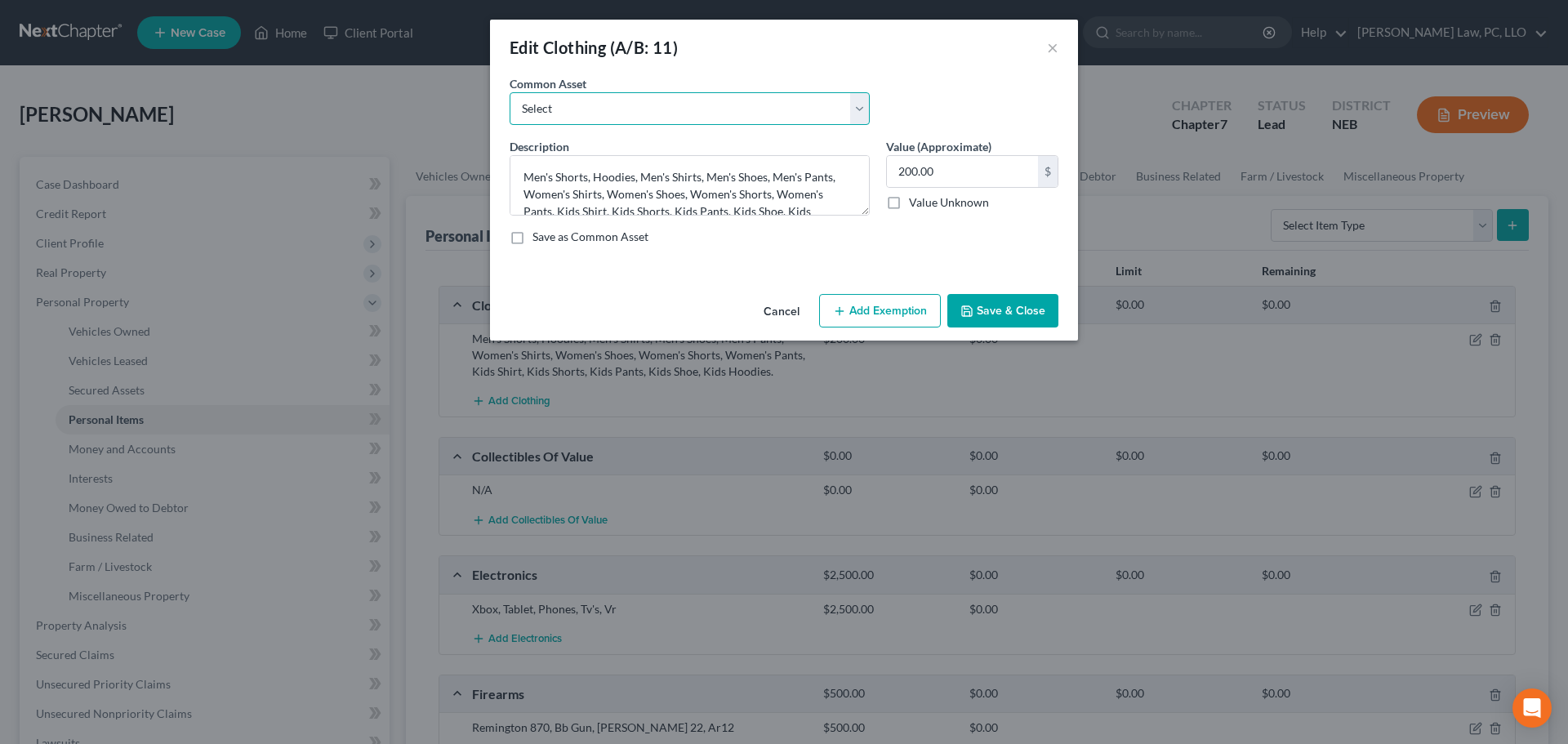
click at [693, 111] on select "Select Clothing" at bounding box center [689, 109] width 360 height 33
select select "0"
click at [509, 93] on select "Select Clothing" at bounding box center [689, 109] width 360 height 33
type textarea "Clothing"
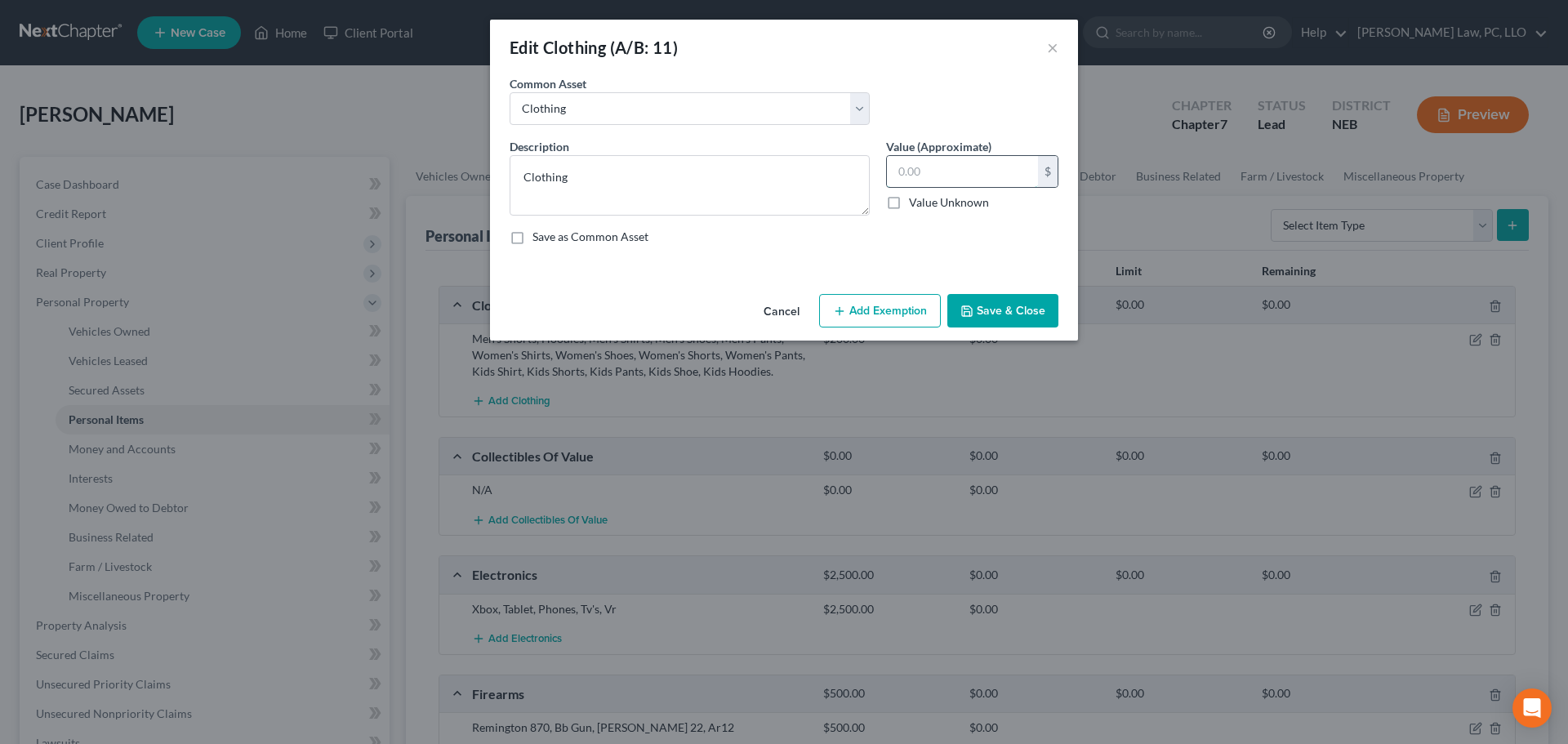
click at [925, 169] on input "text" at bounding box center [962, 171] width 151 height 31
type input "200"
click at [860, 305] on button "Add Exemption" at bounding box center [880, 311] width 122 height 34
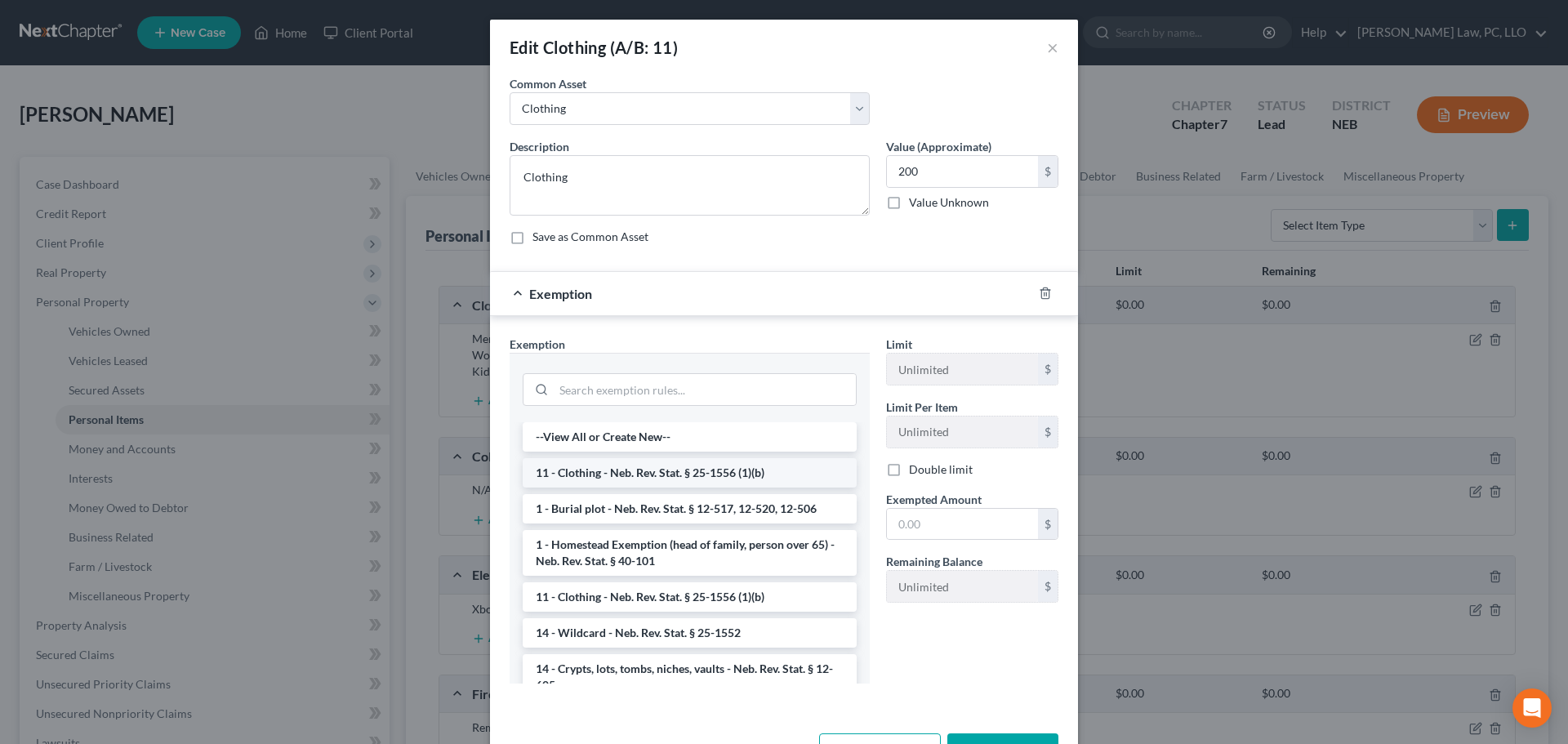
click at [664, 471] on li "11 - Clothing - Neb. Rev. Stat. § 25-1556 (1)(b)" at bounding box center [689, 472] width 334 height 29
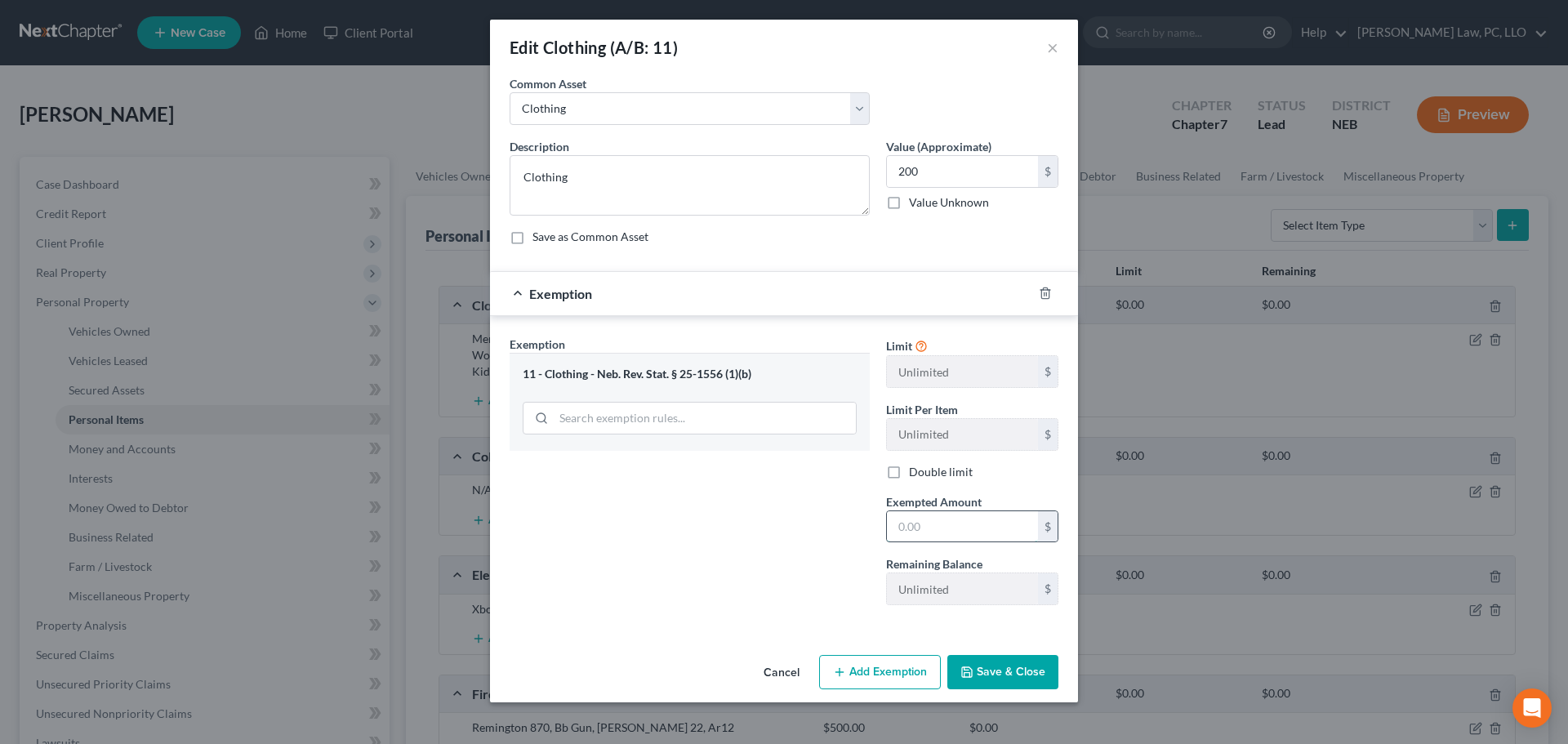
click at [943, 530] on input "text" at bounding box center [962, 526] width 151 height 31
type input "200"
click at [793, 559] on div "Exemption Set must be selected for CA. Exemption * 11 - Clothing - Neb. Rev. St…" at bounding box center [689, 477] width 377 height 282
click at [989, 666] on button "Save & Close" at bounding box center [1002, 672] width 111 height 34
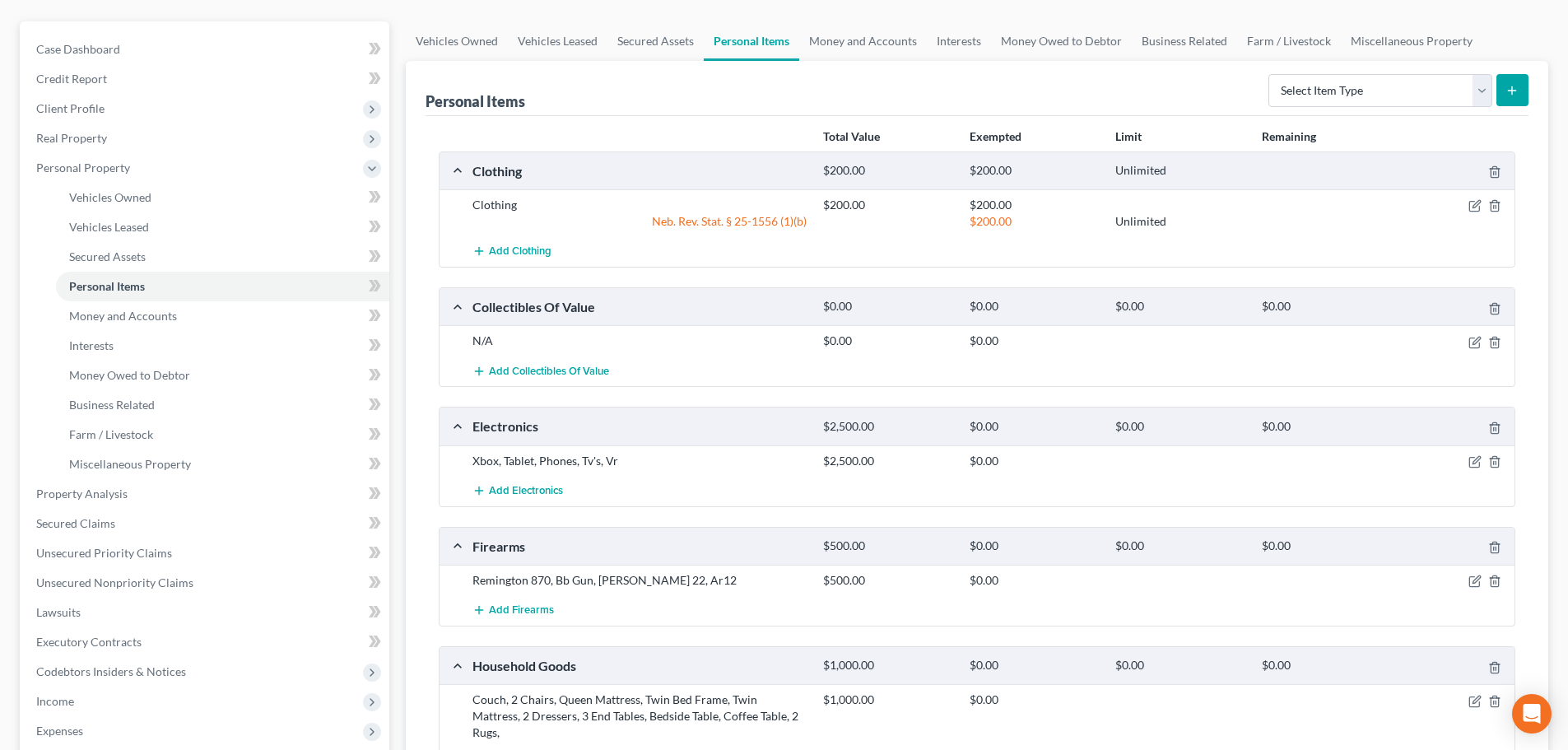
scroll to position [165, 0]
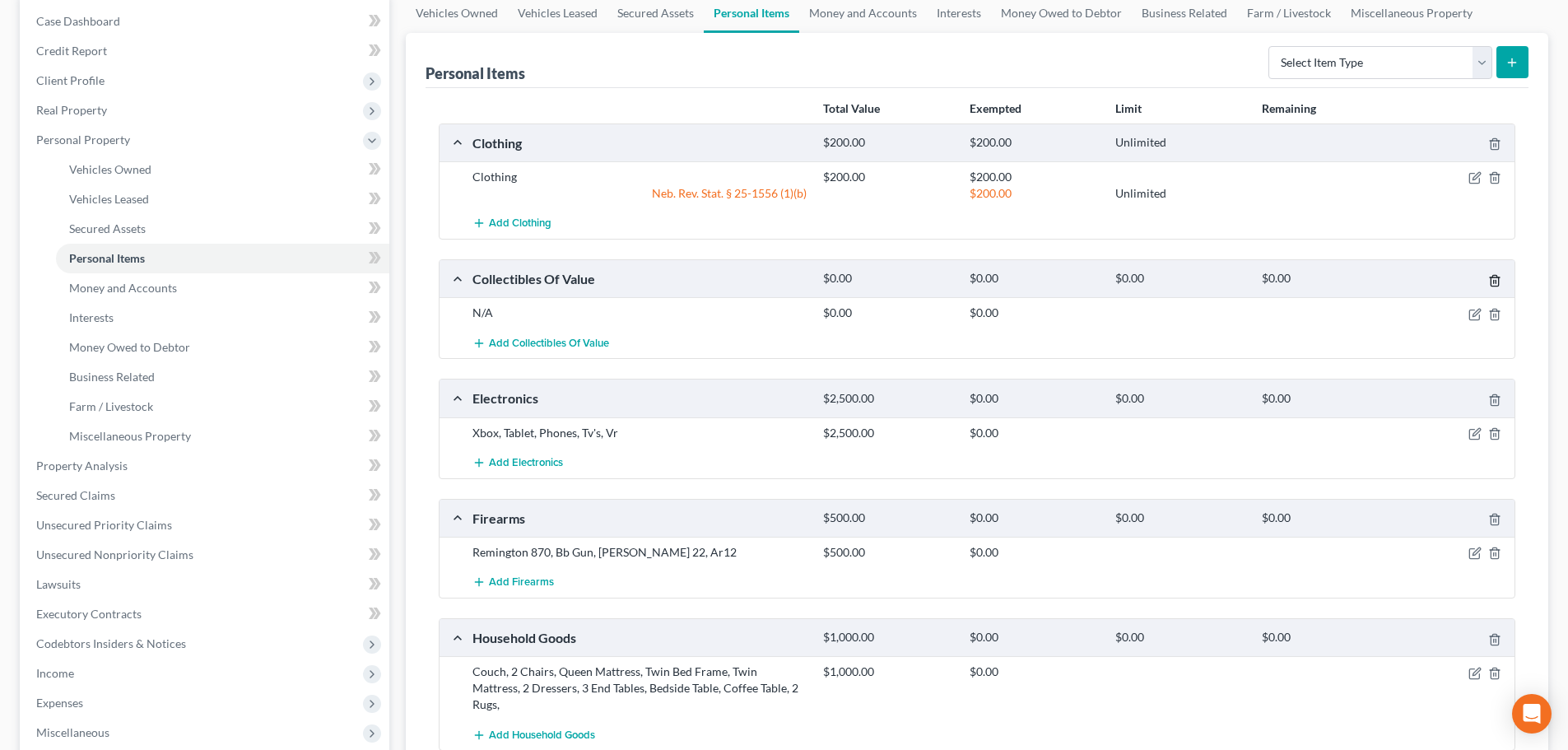
click at [1494, 281] on icon "button" at bounding box center [1494, 280] width 13 height 13
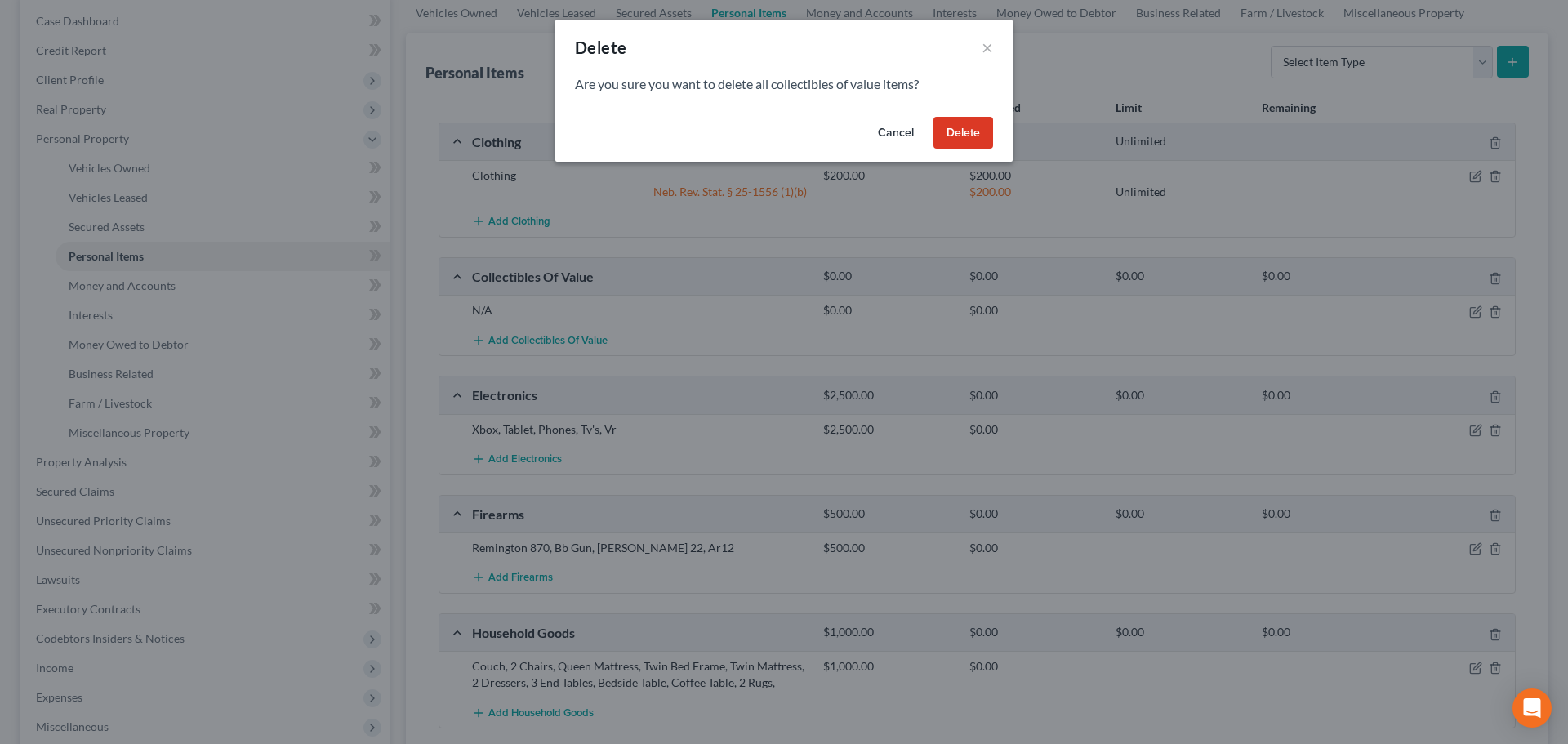
click at [946, 142] on button "Delete" at bounding box center [964, 132] width 60 height 33
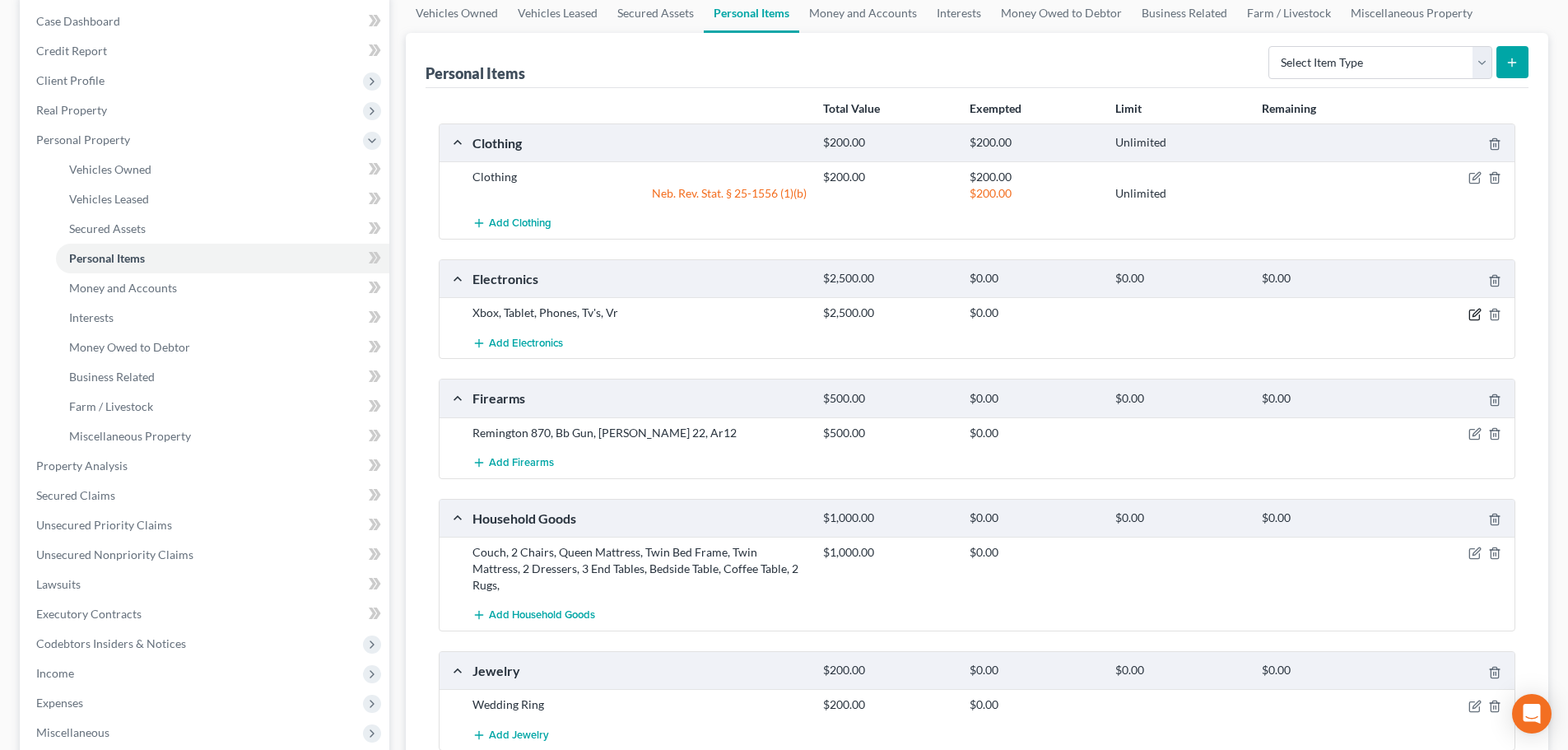
click at [1472, 313] on icon "button" at bounding box center [1475, 314] width 13 height 13
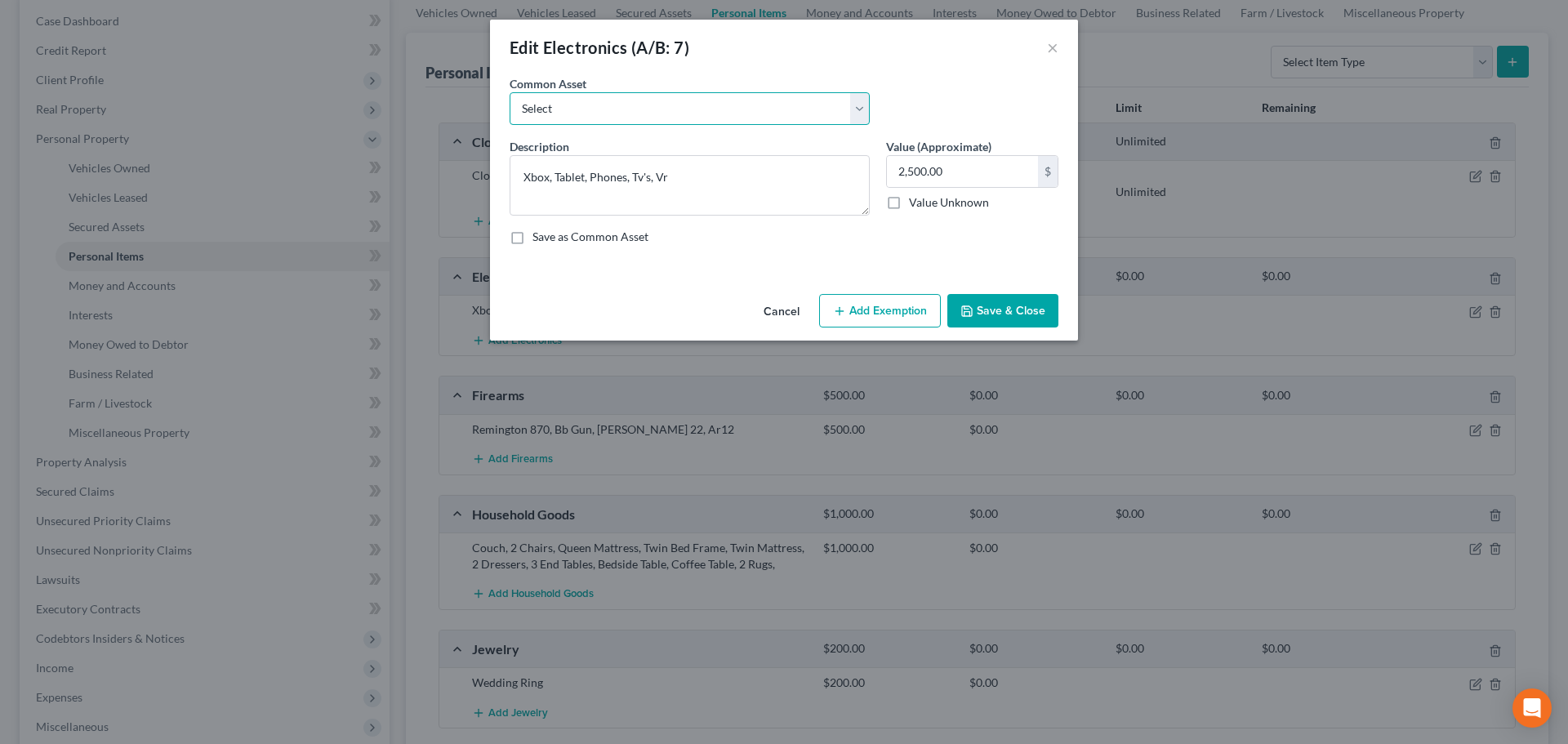
drag, startPoint x: 737, startPoint y: 101, endPoint x: 708, endPoint y: 122, distance: 35.8
click at [737, 101] on select "Select Electronics" at bounding box center [689, 109] width 360 height 33
select select "0"
click at [509, 93] on select "Select Electronics" at bounding box center [689, 109] width 360 height 33
type textarea "Electronics"
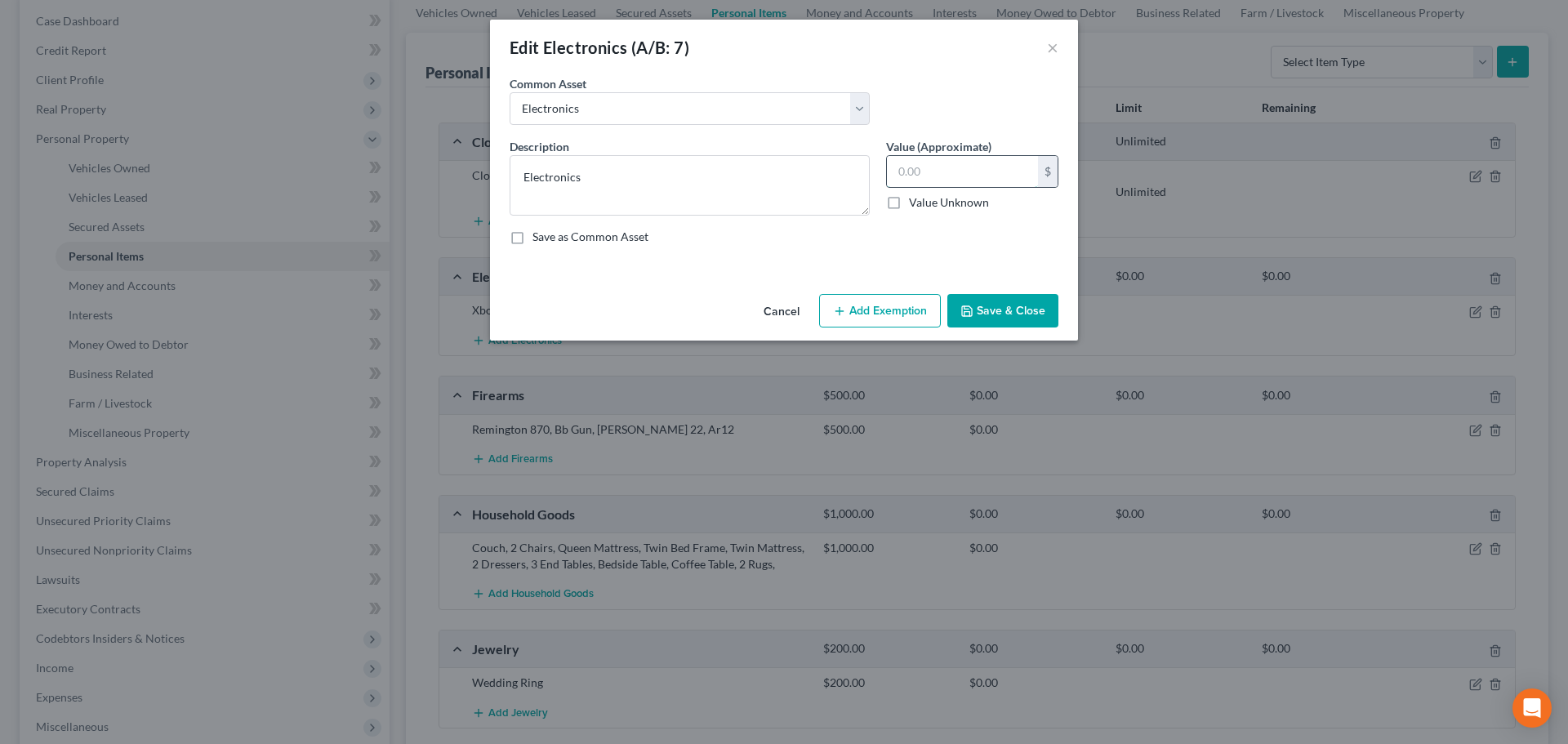
click at [957, 180] on input "text" at bounding box center [962, 171] width 151 height 31
type input "2,500"
click at [889, 317] on button "Add Exemption" at bounding box center [880, 311] width 122 height 34
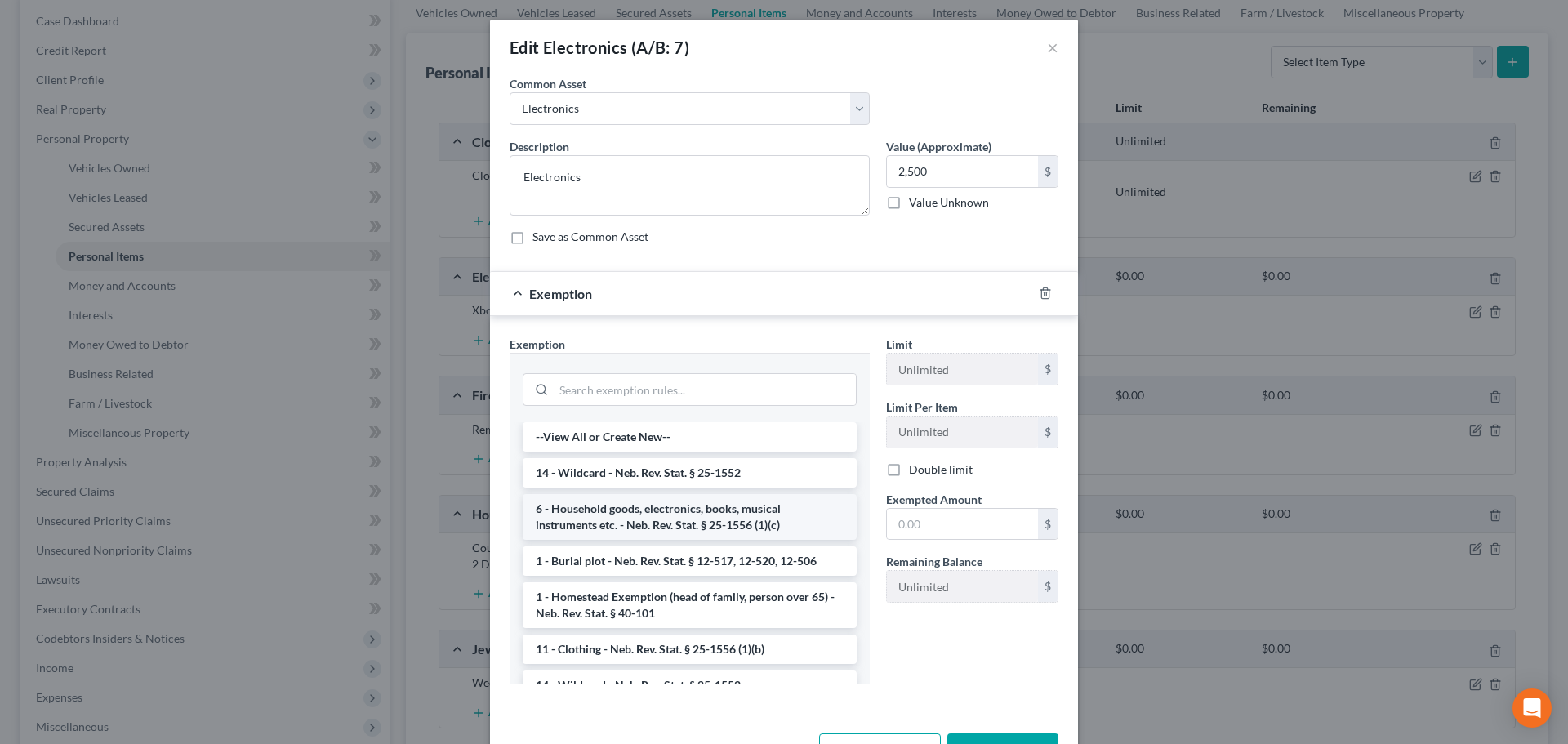
click at [648, 509] on li "6 - Household goods, electronics, books, musical instruments etc. - Neb. Rev. S…" at bounding box center [689, 517] width 334 height 46
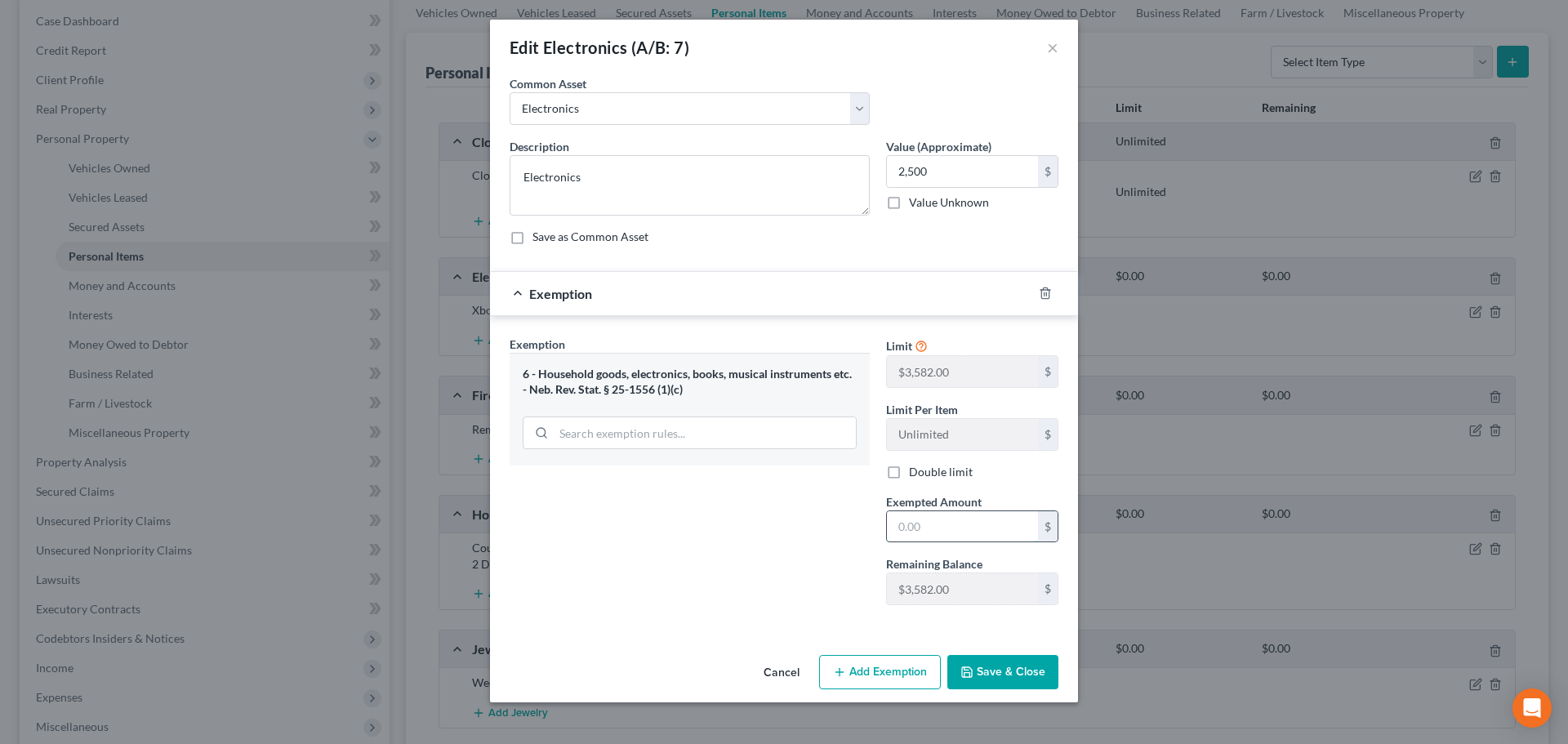
click at [921, 522] on input "text" at bounding box center [962, 526] width 151 height 31
type input "2,500"
drag, startPoint x: 815, startPoint y: 525, endPoint x: 904, endPoint y: 656, distance: 158.4
click at [815, 530] on div "Exemption Set must be selected for CA. Exemption * 6 - Household goods, electro…" at bounding box center [689, 477] width 377 height 282
click at [934, 467] on label "Double limit" at bounding box center [941, 472] width 64 height 17
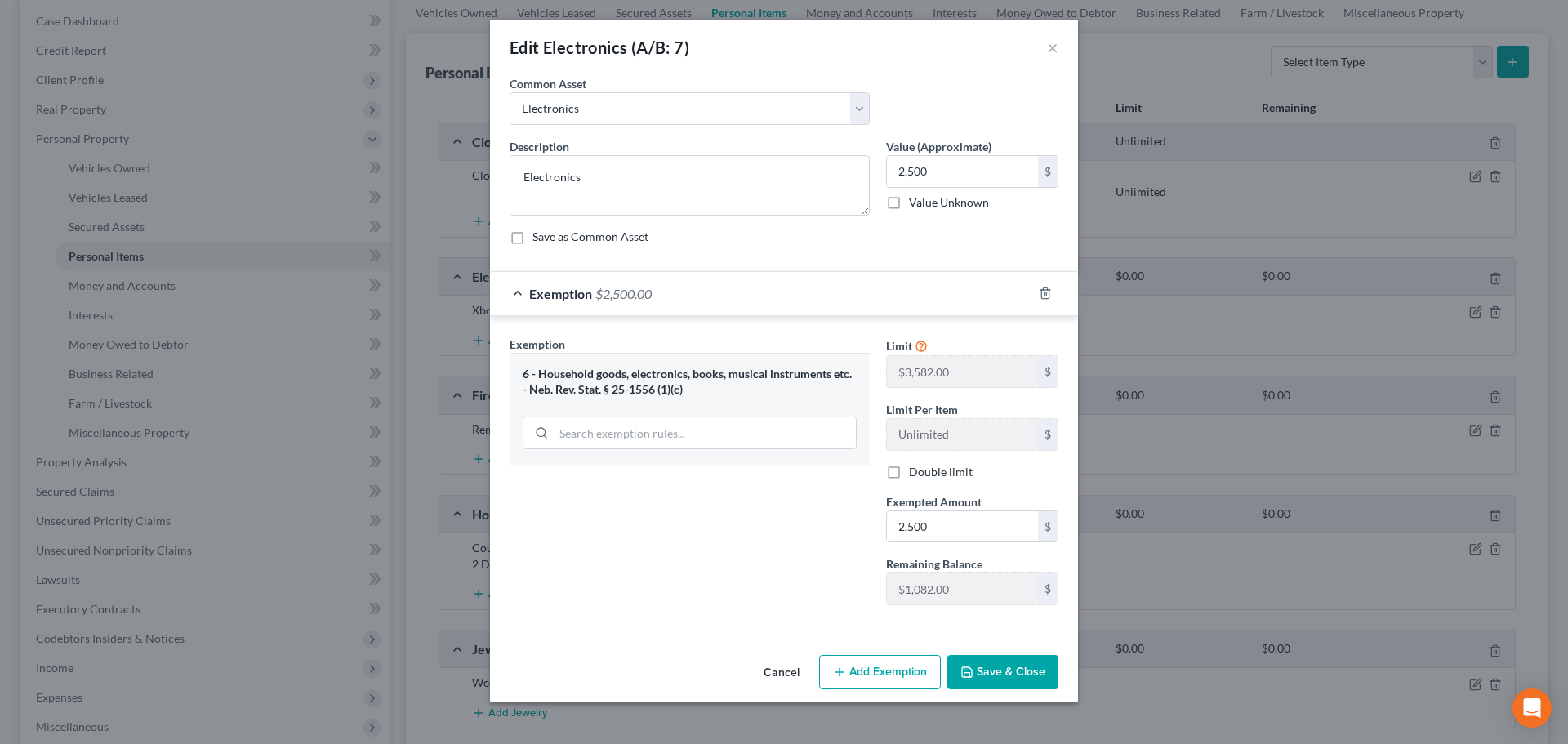
click at [926, 467] on input "Double limit" at bounding box center [920, 470] width 11 height 11
checkbox input "true"
click at [1011, 670] on button "Save & Close" at bounding box center [1002, 672] width 111 height 34
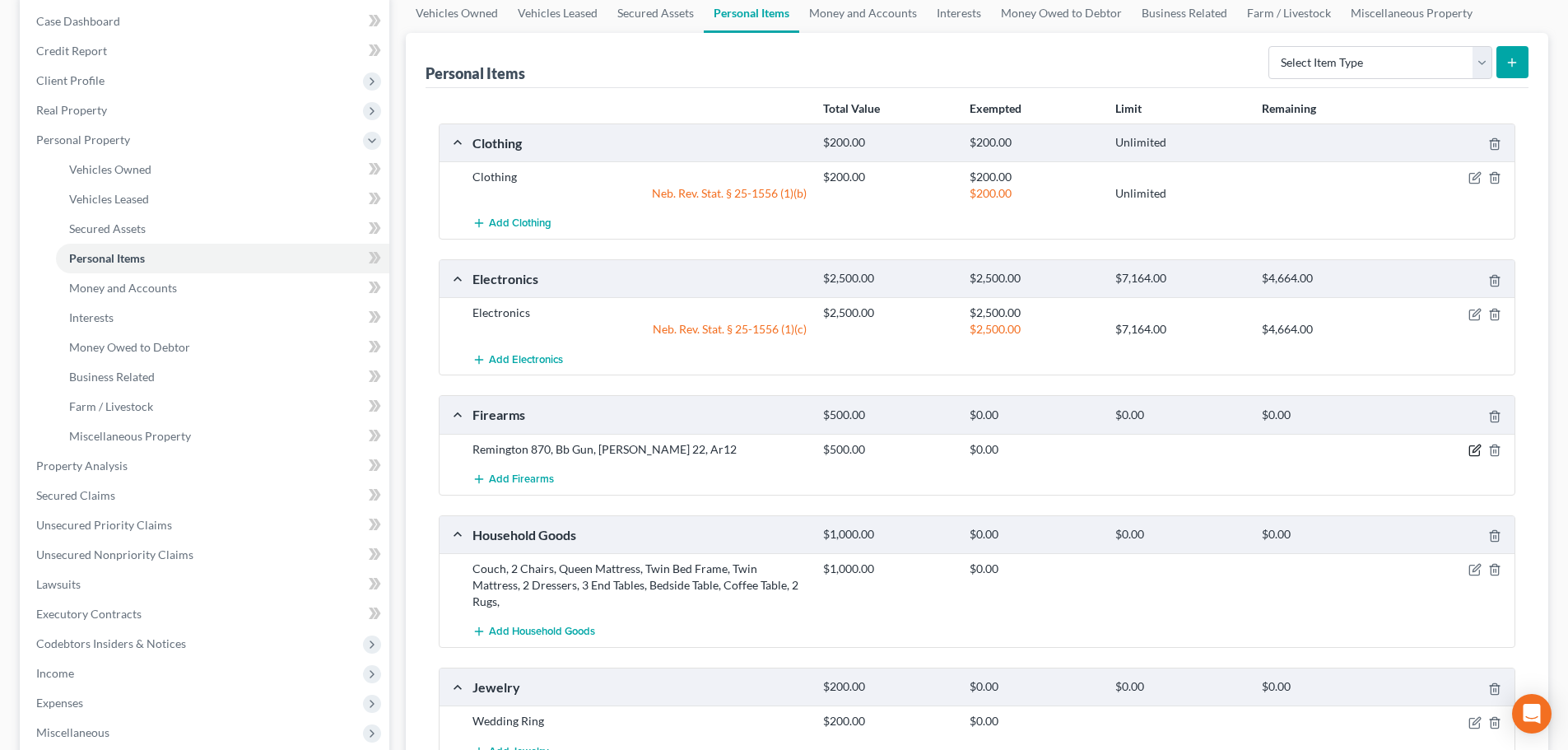
click at [1478, 448] on icon "button" at bounding box center [1476, 448] width 7 height 7
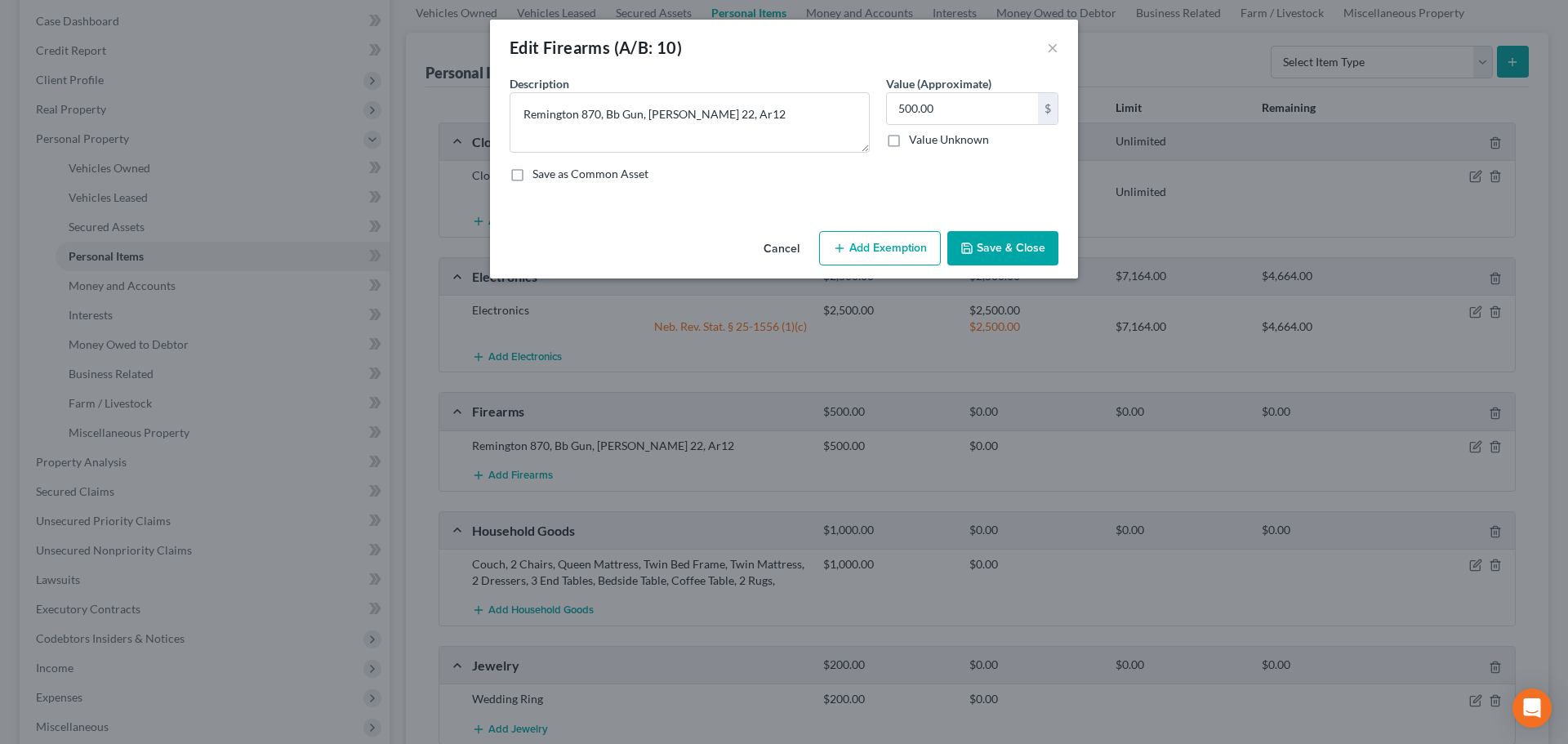
click at [891, 254] on button "Add Exemption" at bounding box center [880, 248] width 122 height 34
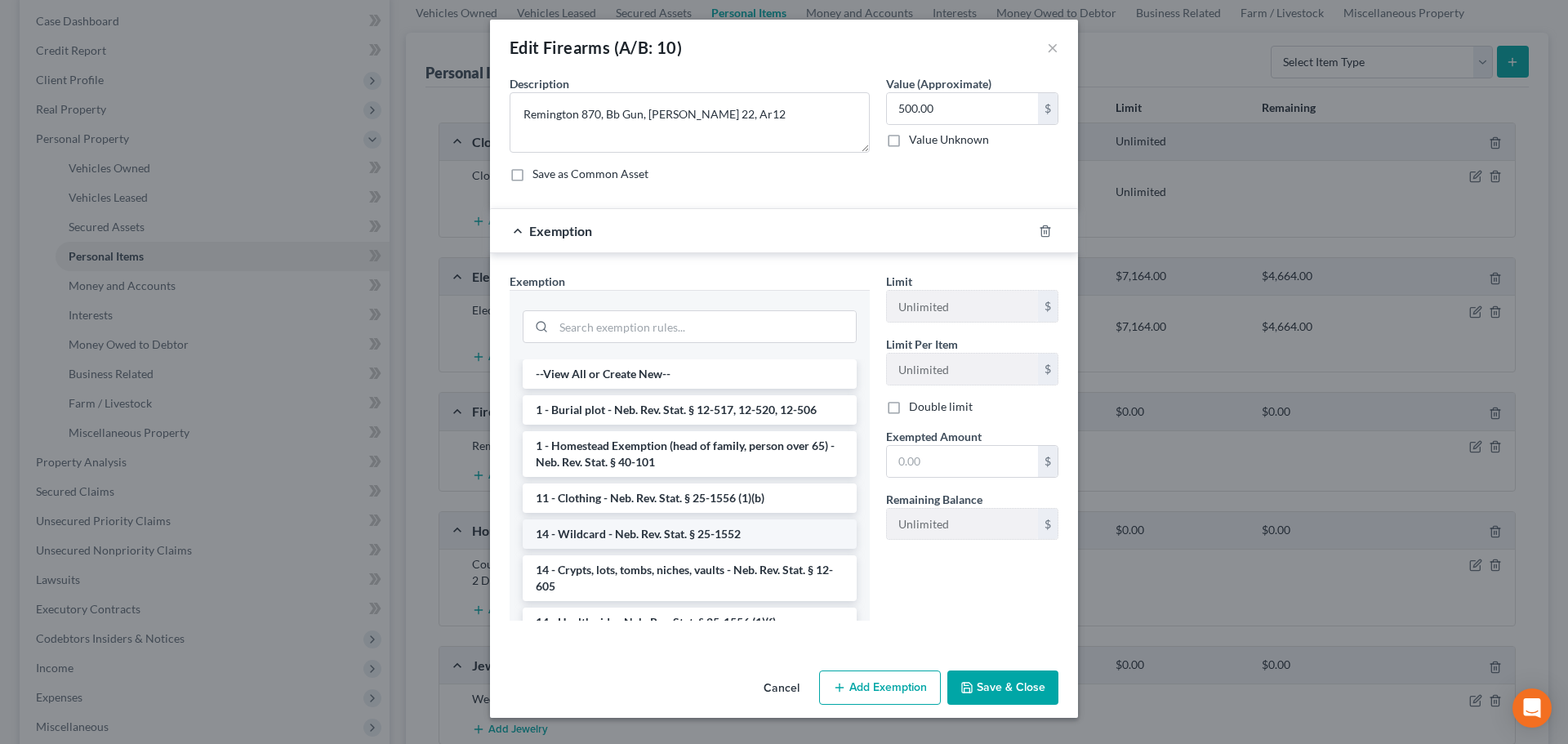
click at [657, 537] on li "14 - Wildcard - Neb. Rev. Stat. § 25-1552" at bounding box center [689, 534] width 334 height 29
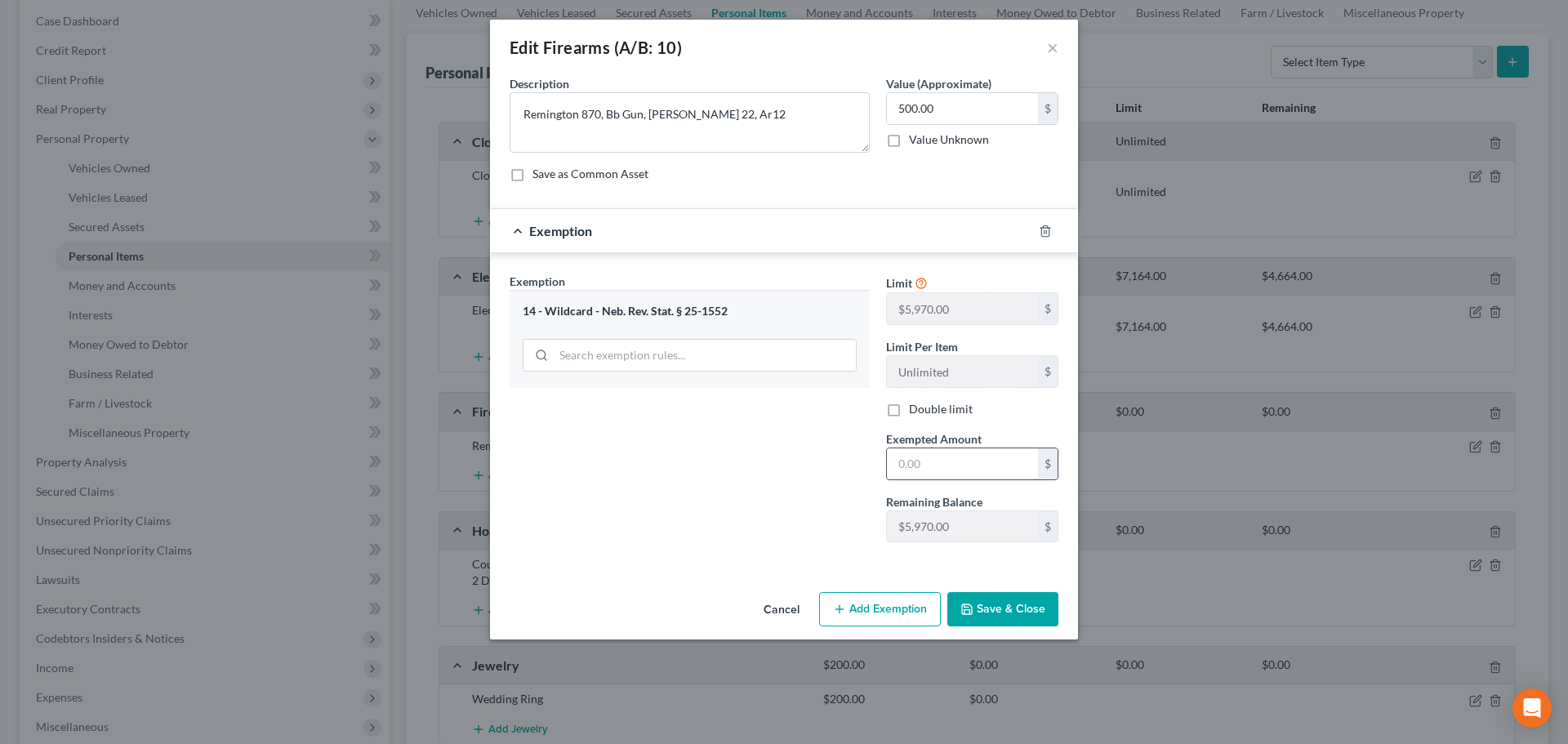
click at [923, 464] on input "text" at bounding box center [962, 463] width 151 height 31
type input "500"
drag, startPoint x: 776, startPoint y: 500, endPoint x: 852, endPoint y: 554, distance: 93.2
click at [780, 501] on div "Exemption Set must be selected for CA. Exemption * 14 - Wildcard - Neb. Rev. St…" at bounding box center [689, 414] width 377 height 282
click at [1001, 618] on button "Save & Close" at bounding box center [1002, 609] width 111 height 34
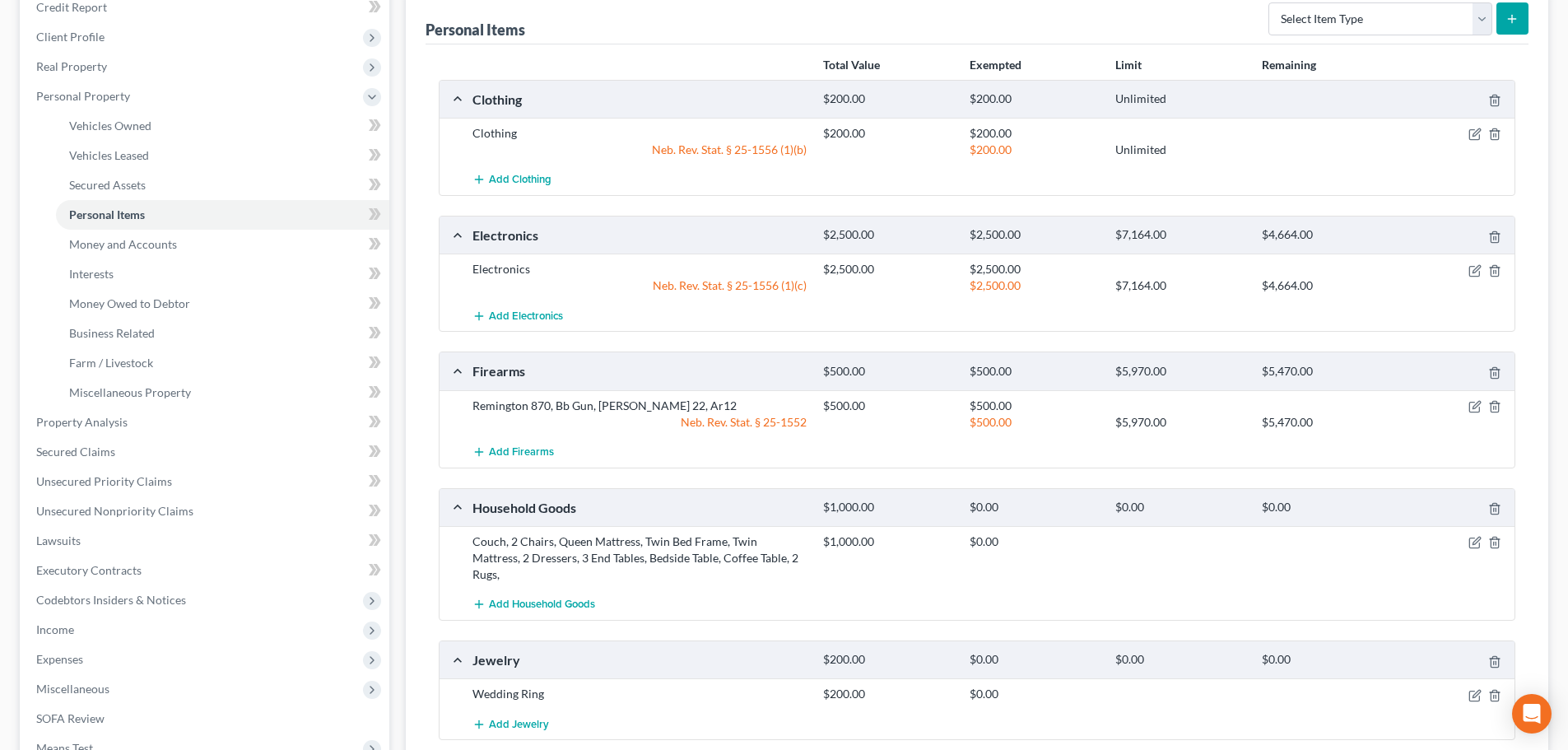
scroll to position [329, 0]
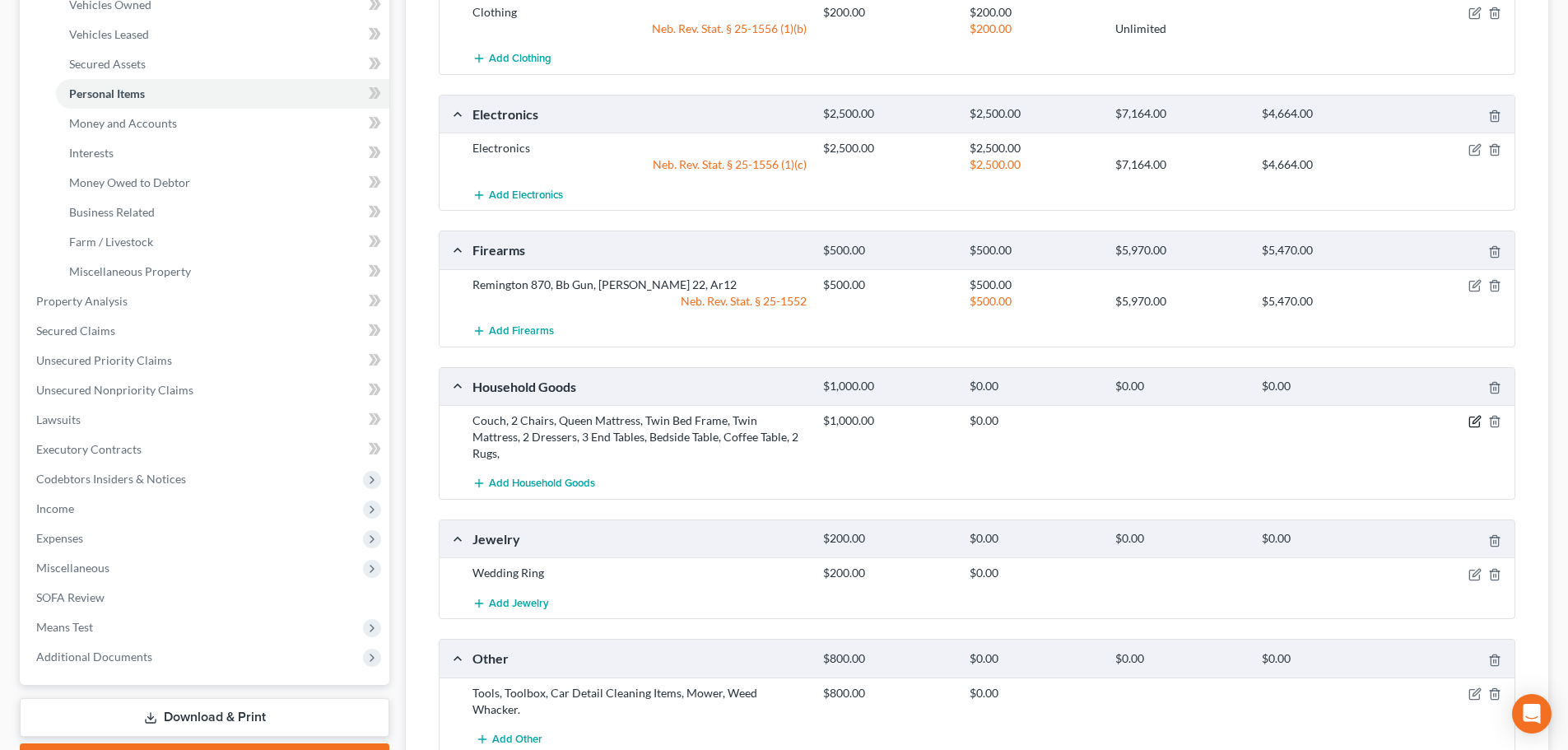
click at [1478, 421] on icon "button" at bounding box center [1476, 420] width 7 height 7
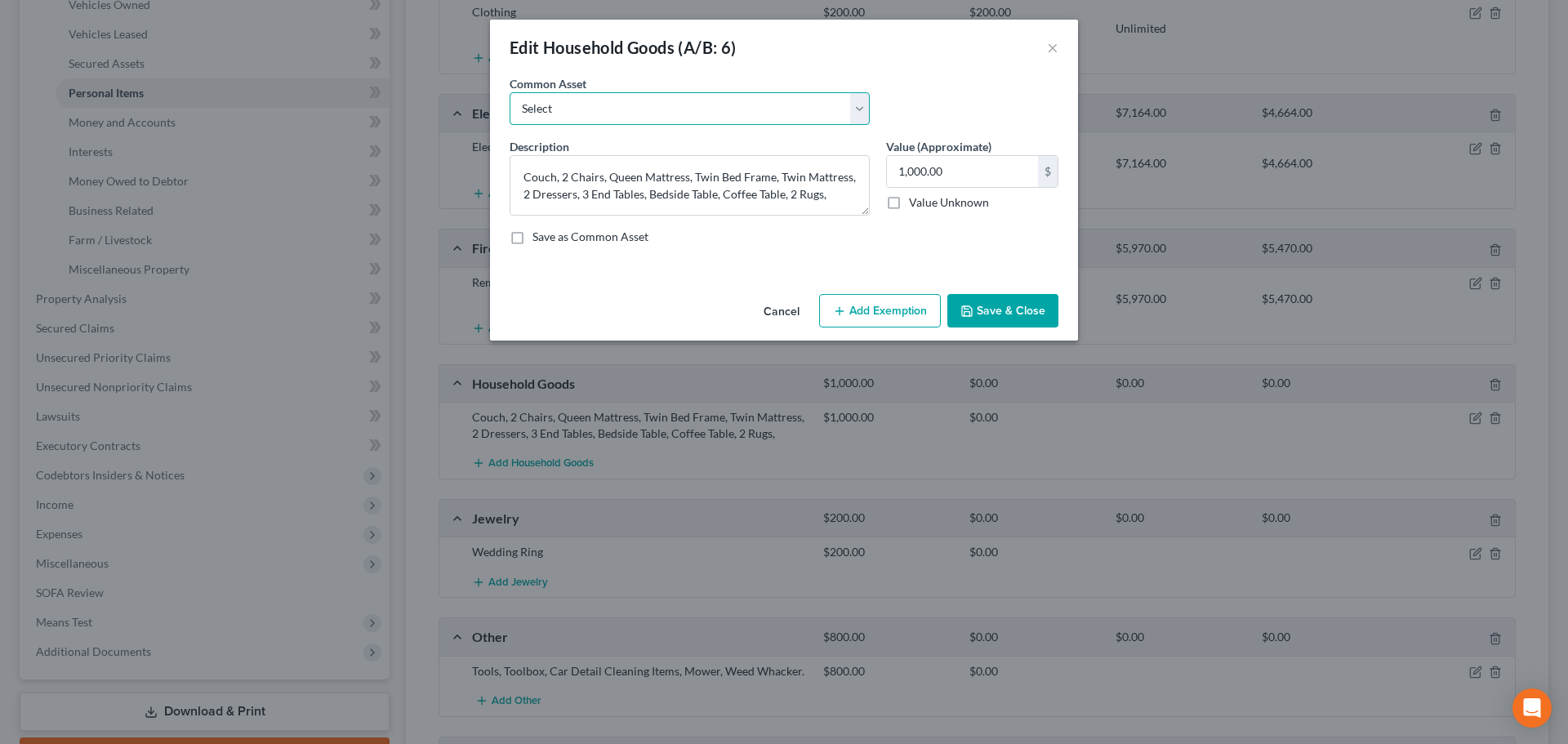
click at [688, 108] on select "Select Household Goods and Furniture" at bounding box center [689, 109] width 360 height 33
select select "0"
click at [509, 93] on select "Select Household Goods and Furniture" at bounding box center [689, 109] width 360 height 33
type textarea "Household Goods and Furniture"
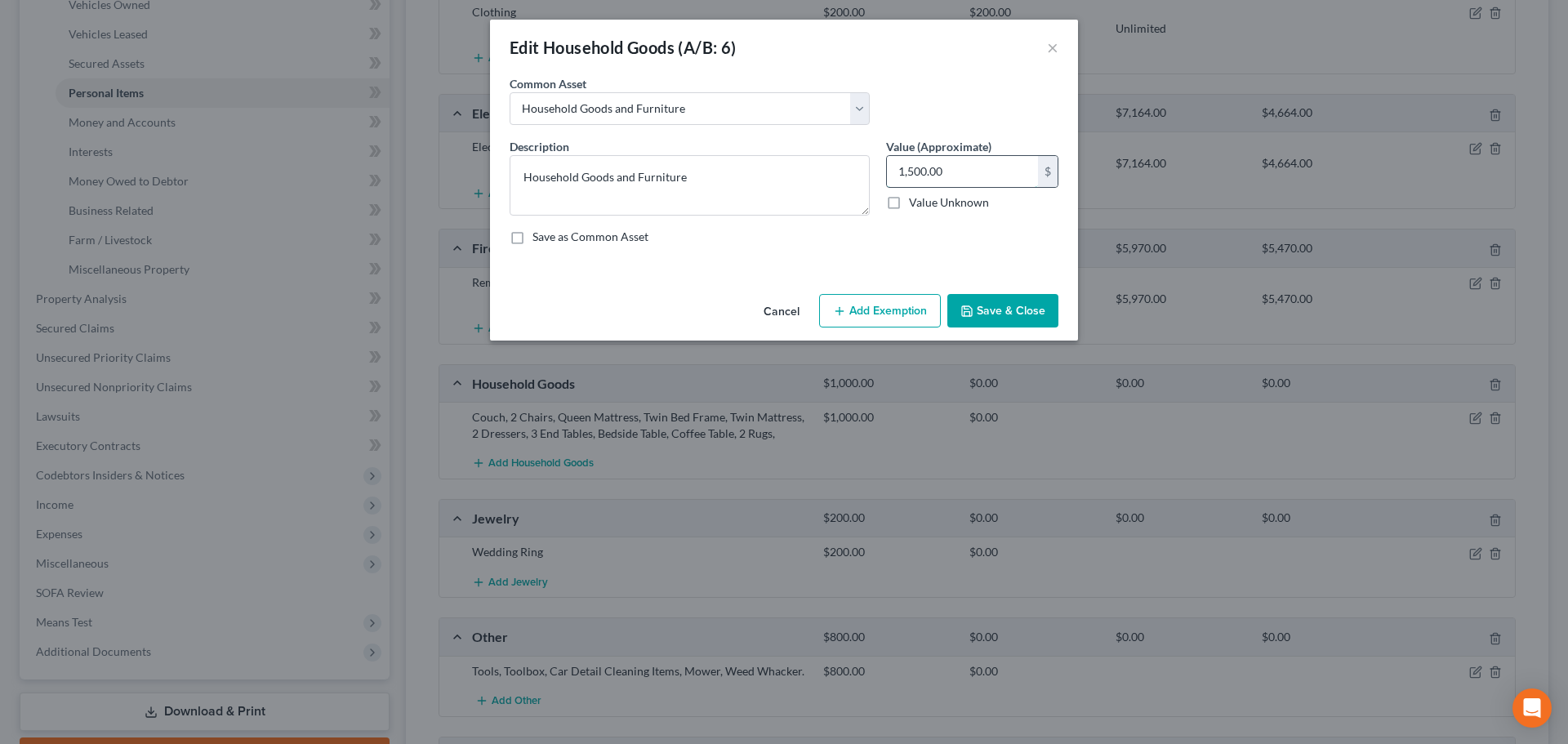
click at [931, 169] on input "1,500.00" at bounding box center [962, 171] width 151 height 31
type input "1,000"
click at [903, 304] on button "Add Exemption" at bounding box center [880, 311] width 122 height 34
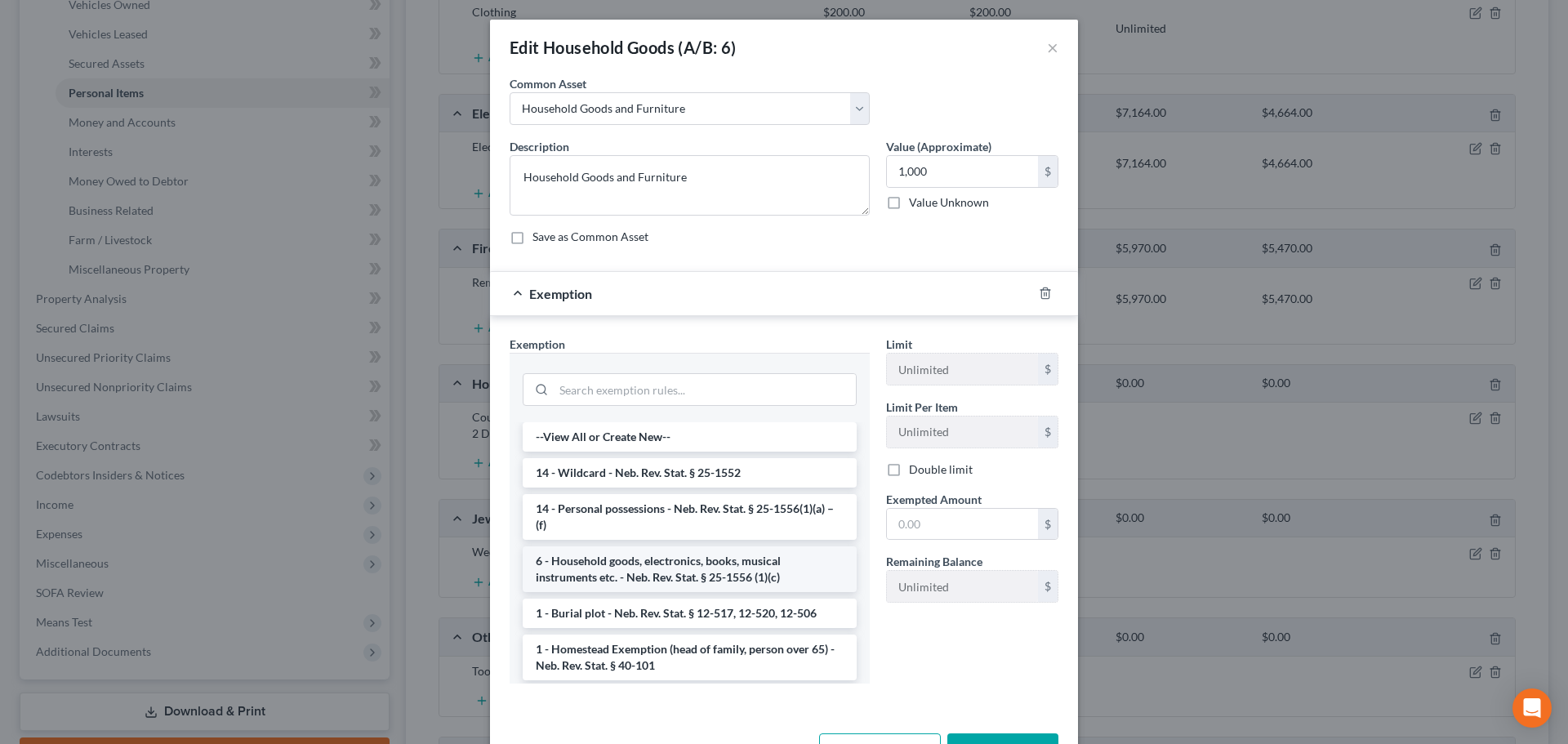
click at [652, 570] on li "6 - Household goods, electronics, books, musical instruments etc. - Neb. Rev. S…" at bounding box center [689, 569] width 334 height 46
checkbox input "true"
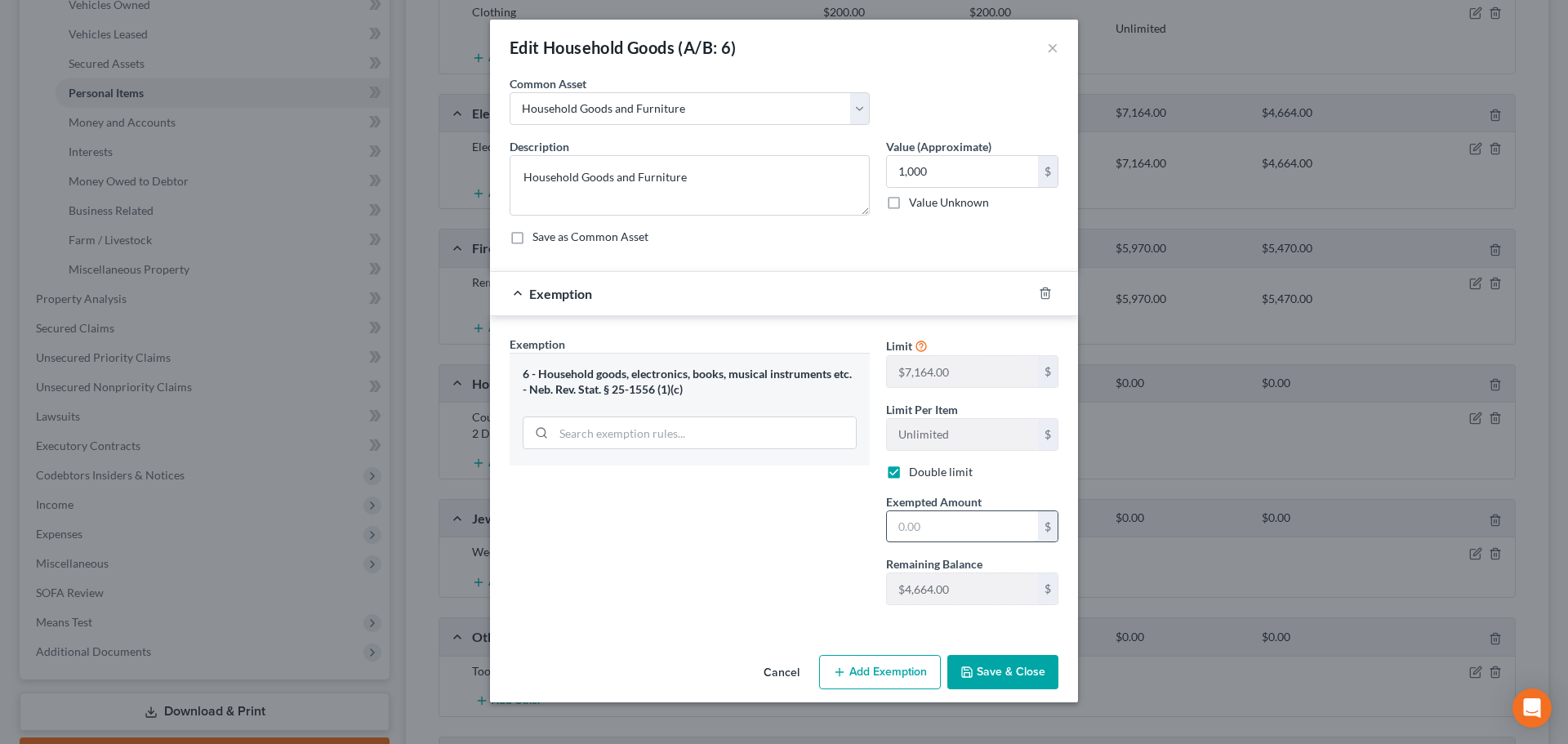
click at [925, 518] on input "text" at bounding box center [962, 526] width 151 height 31
type input "1,000"
click at [805, 573] on div "Exemption Set must be selected for CA. Exemption * 6 - Household goods, electro…" at bounding box center [689, 477] width 377 height 282
click at [987, 671] on button "Save & Close" at bounding box center [1002, 672] width 111 height 34
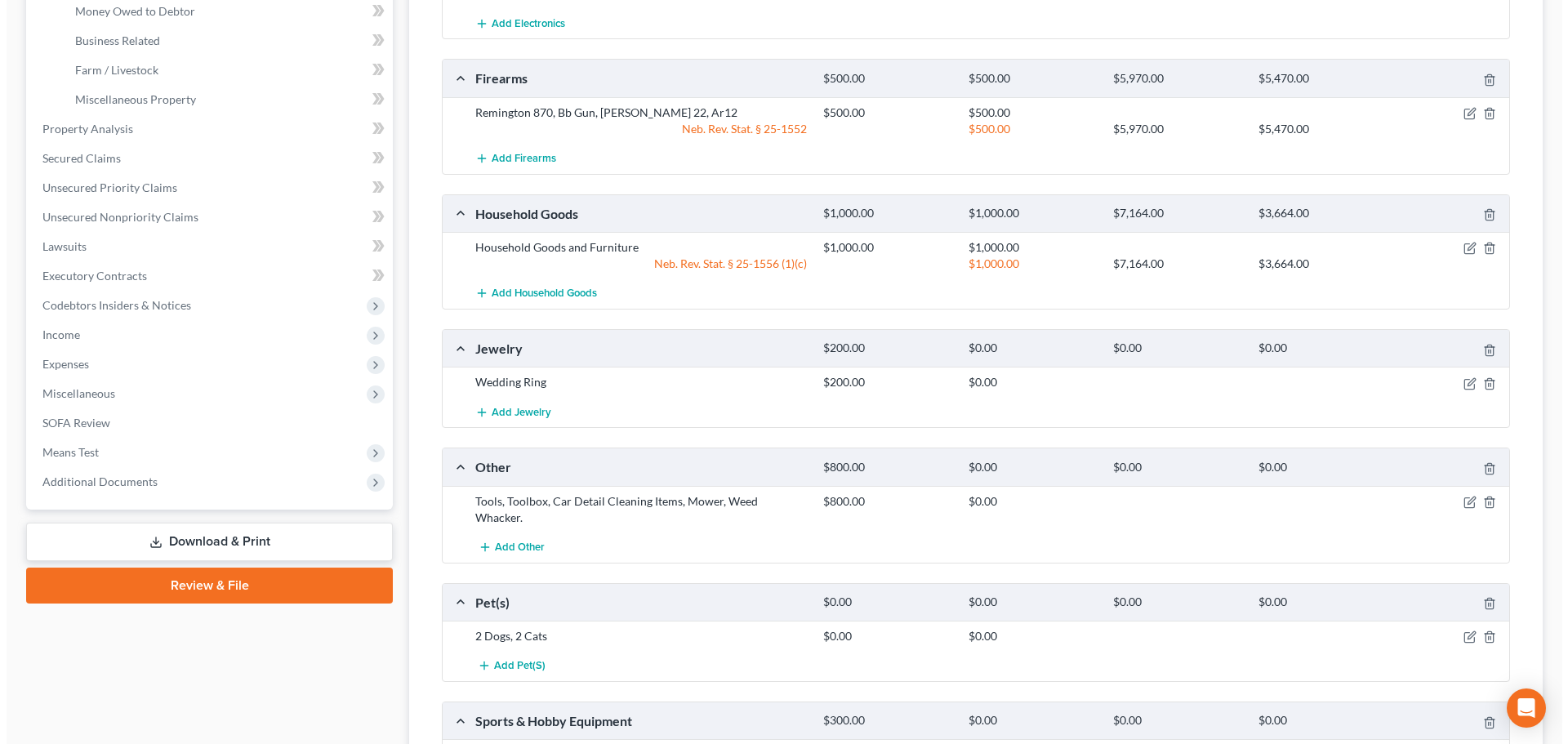
scroll to position [572, 0]
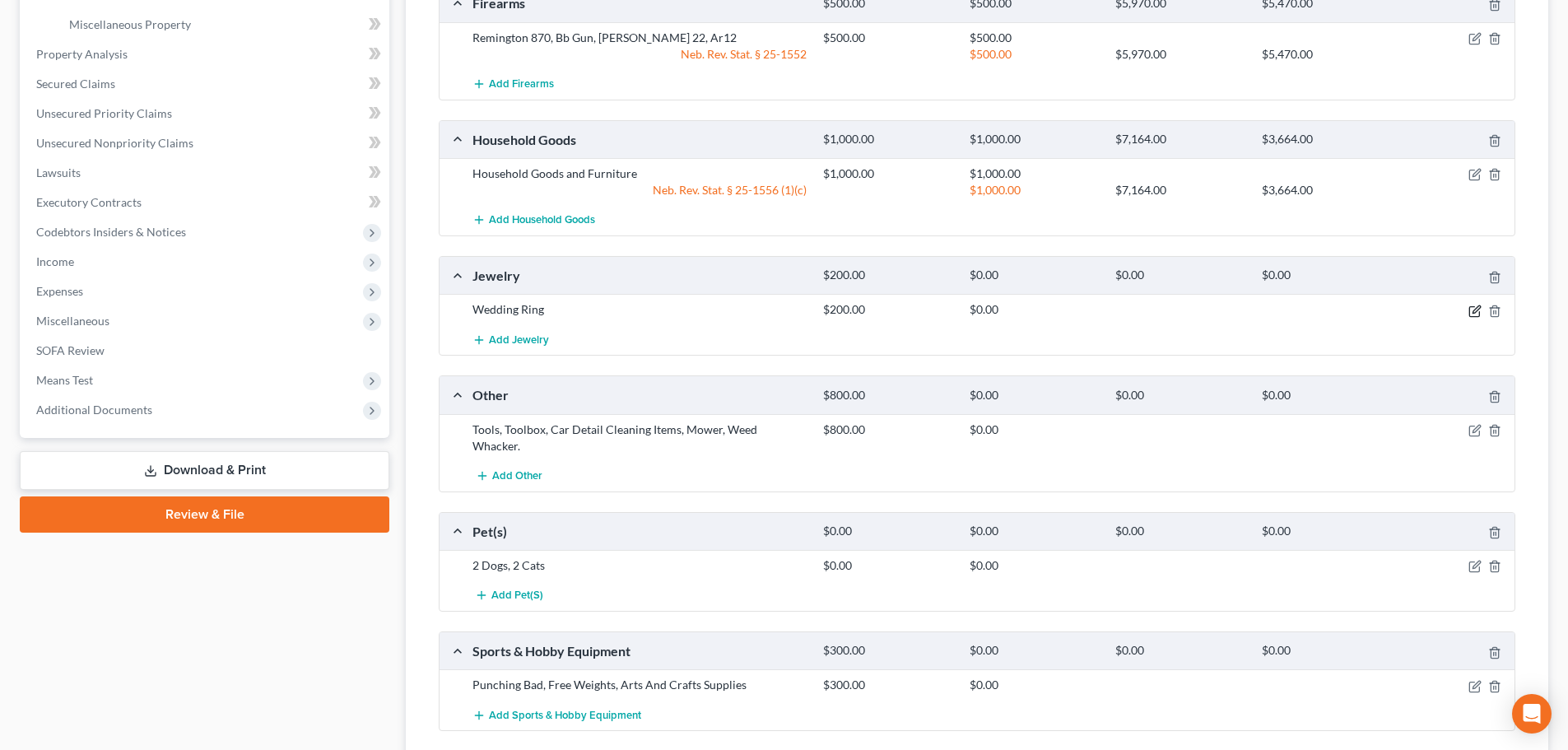
click at [1476, 307] on icon "button" at bounding box center [1476, 309] width 7 height 7
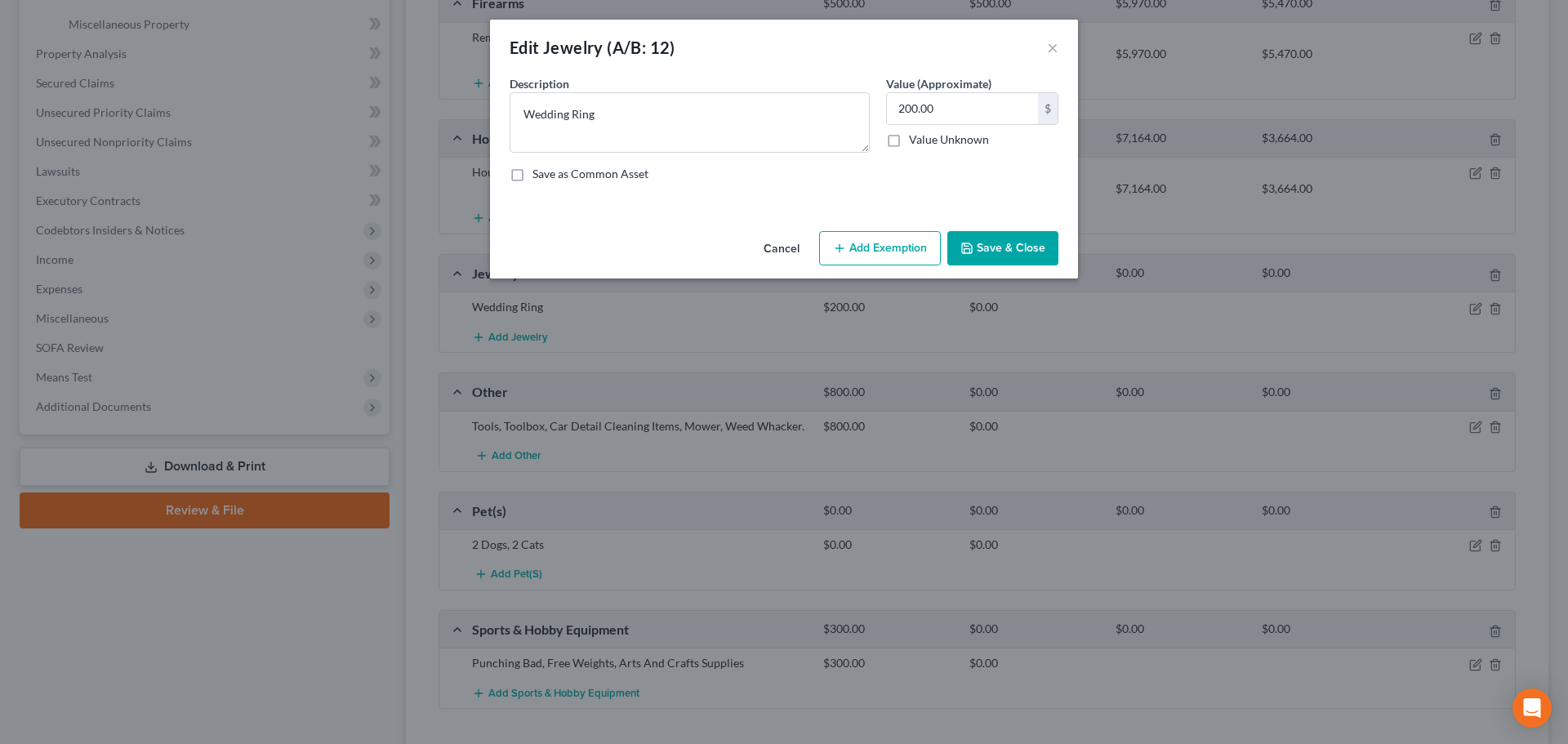
click at [889, 250] on button "Add Exemption" at bounding box center [880, 248] width 122 height 34
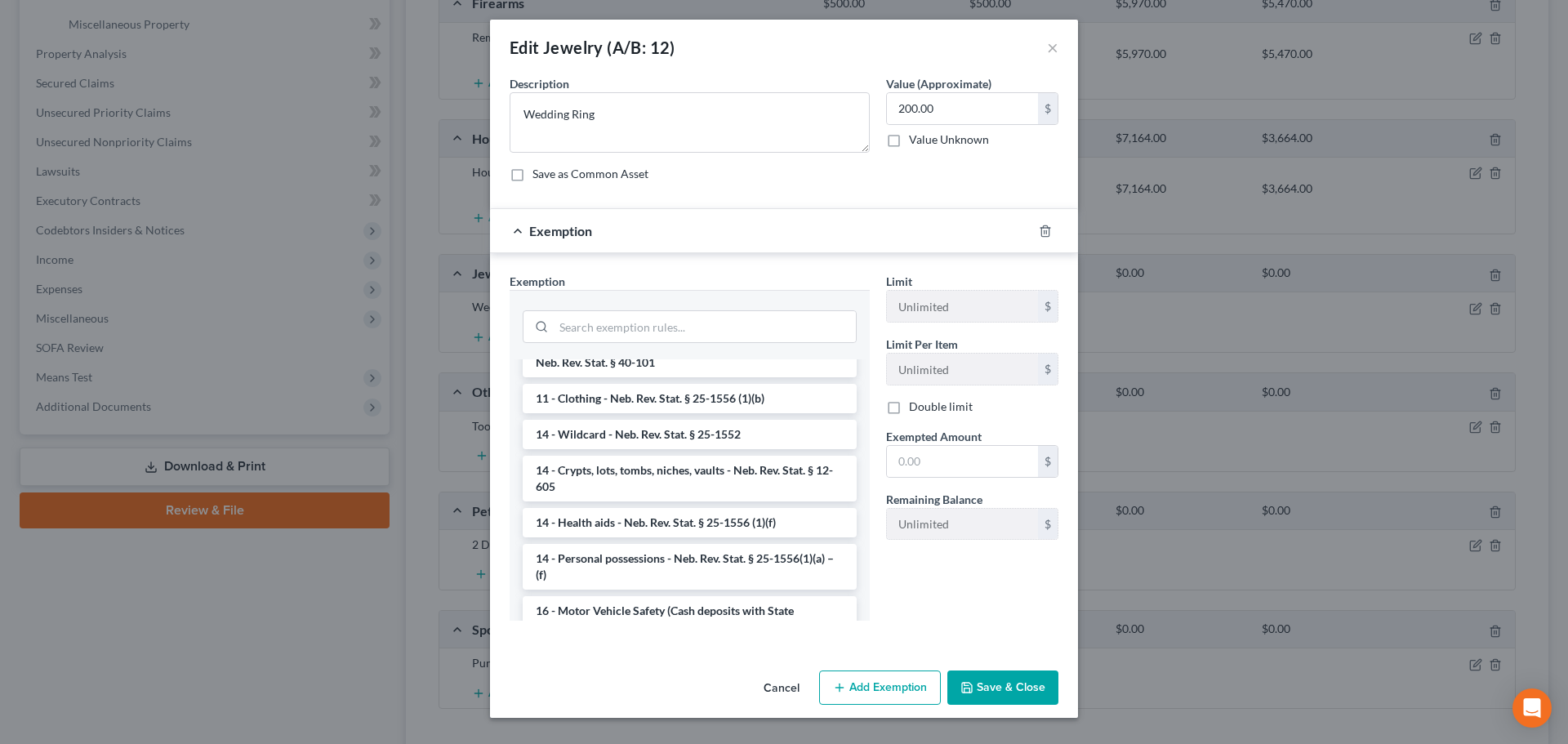
scroll to position [163, 0]
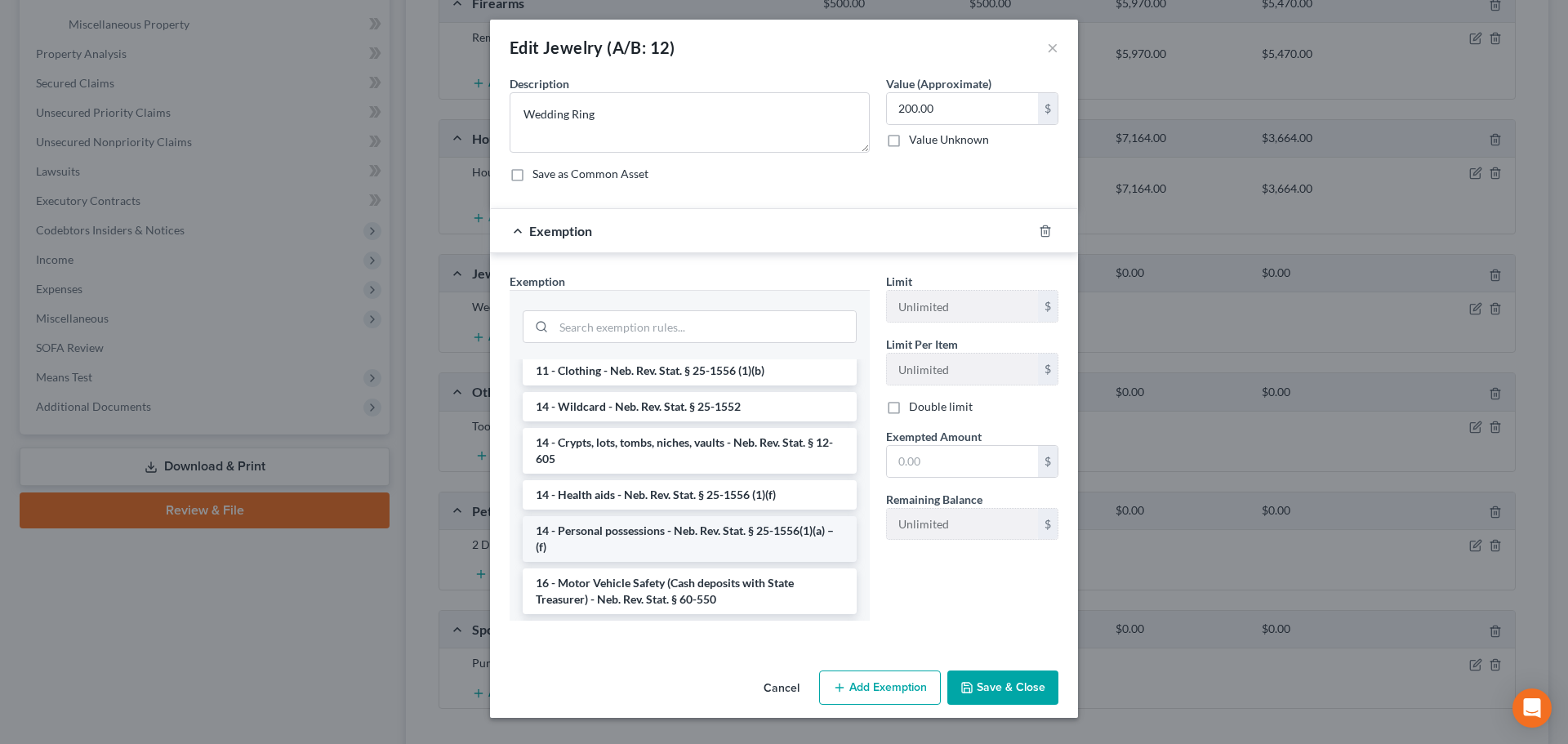
click at [683, 536] on li "14 - Personal possessions - Neb. Rev. Stat. § 25-1556(1)(a) – (f)" at bounding box center [689, 539] width 334 height 46
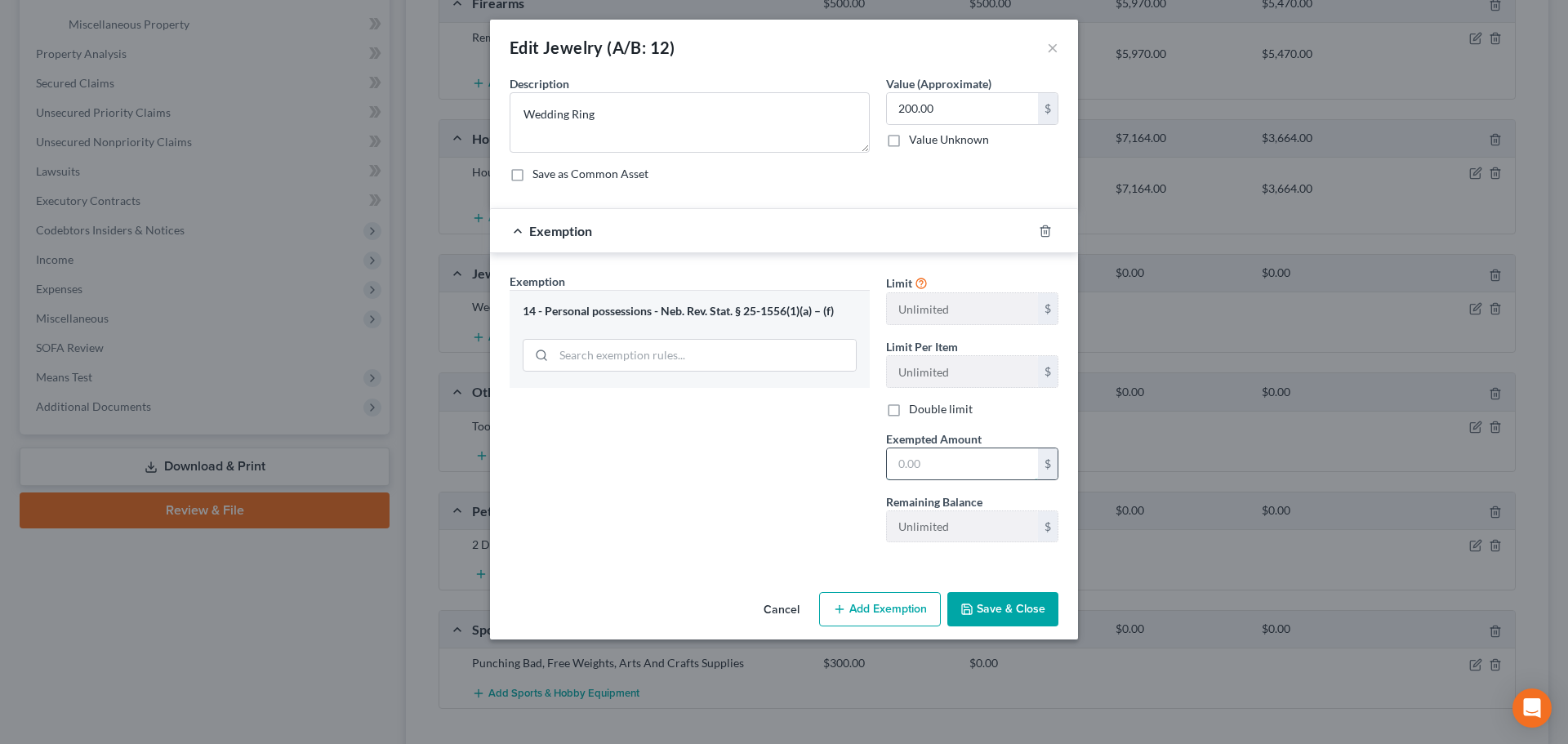
click at [959, 461] on input "text" at bounding box center [962, 463] width 151 height 31
type input "200"
drag, startPoint x: 819, startPoint y: 500, endPoint x: 830, endPoint y: 512, distance: 16.3
click at [819, 500] on div "Exemption Set must be selected for CA. Exemption * 14 - Personal possessions - …" at bounding box center [689, 414] width 377 height 282
click at [1015, 617] on button "Save & Close" at bounding box center [1002, 609] width 111 height 34
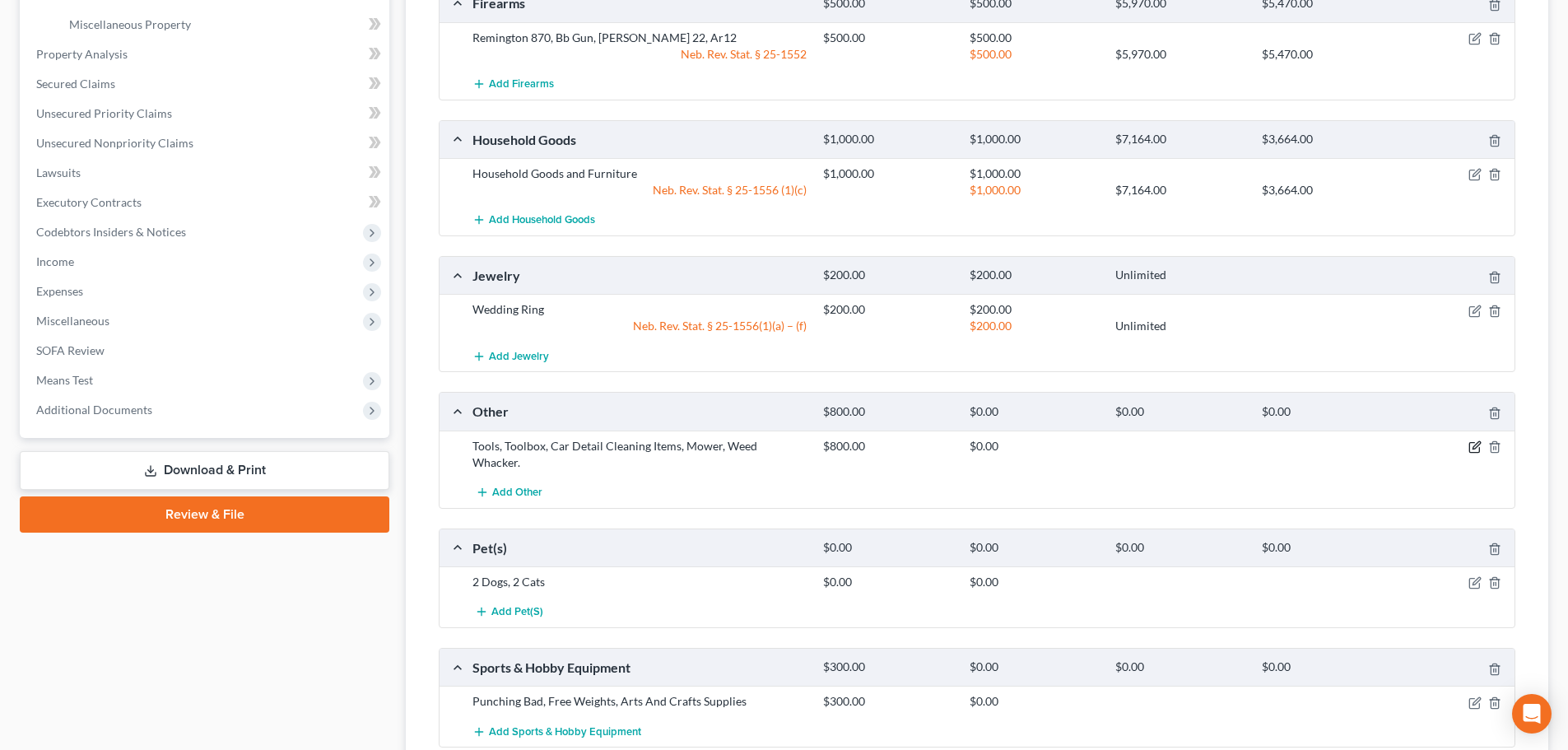
click at [1476, 441] on icon "button" at bounding box center [1475, 447] width 13 height 13
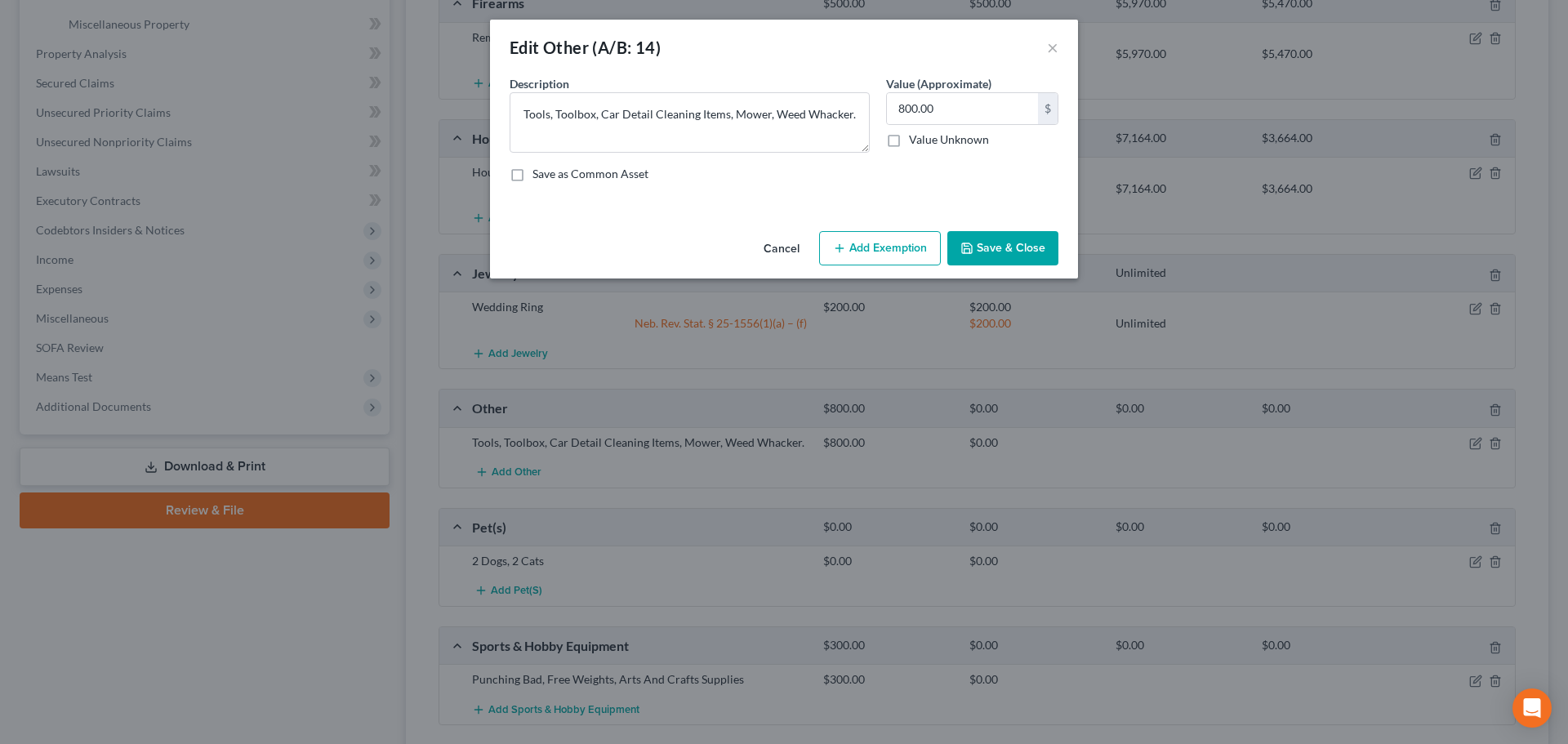
click at [901, 252] on button "Add Exemption" at bounding box center [880, 248] width 122 height 34
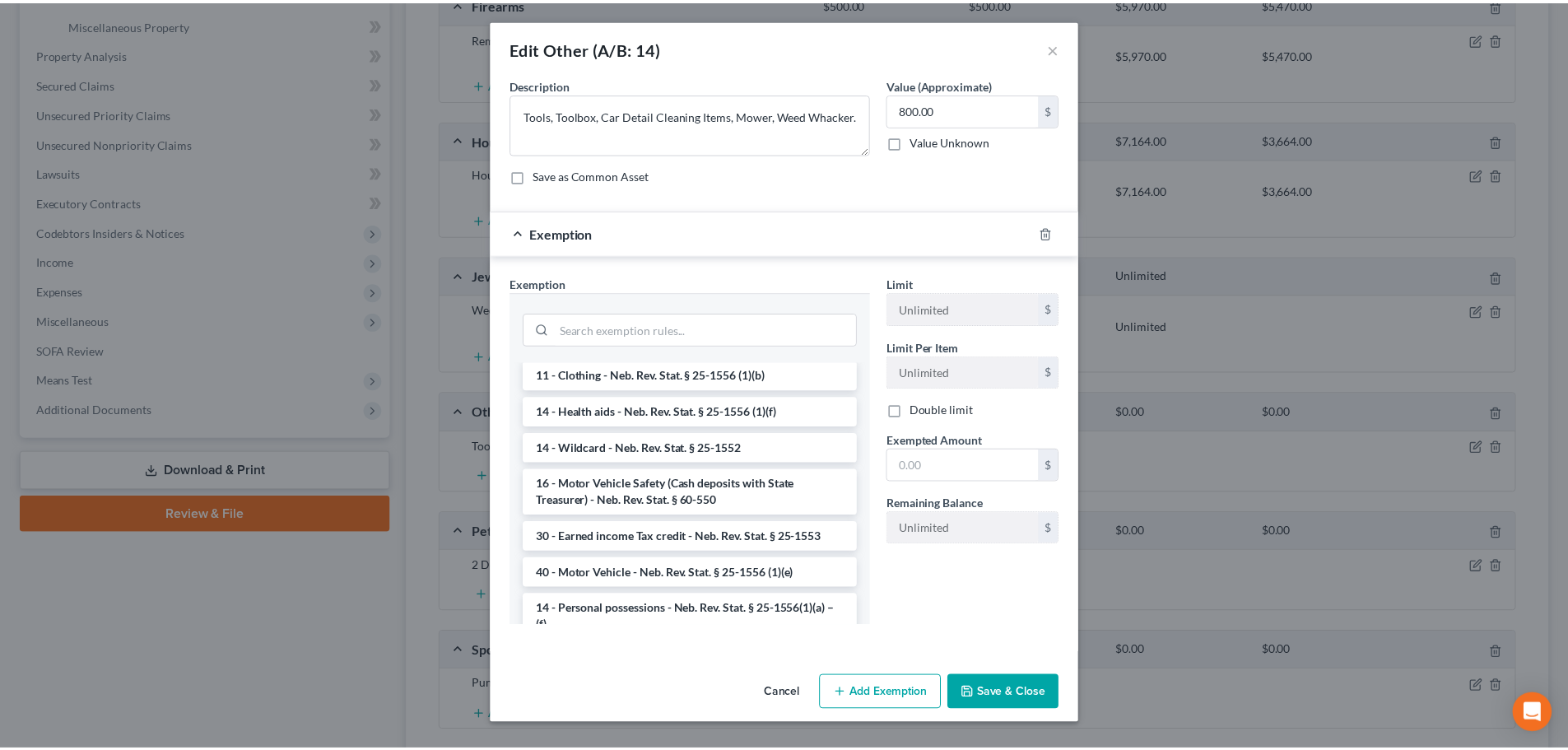
scroll to position [658, 0]
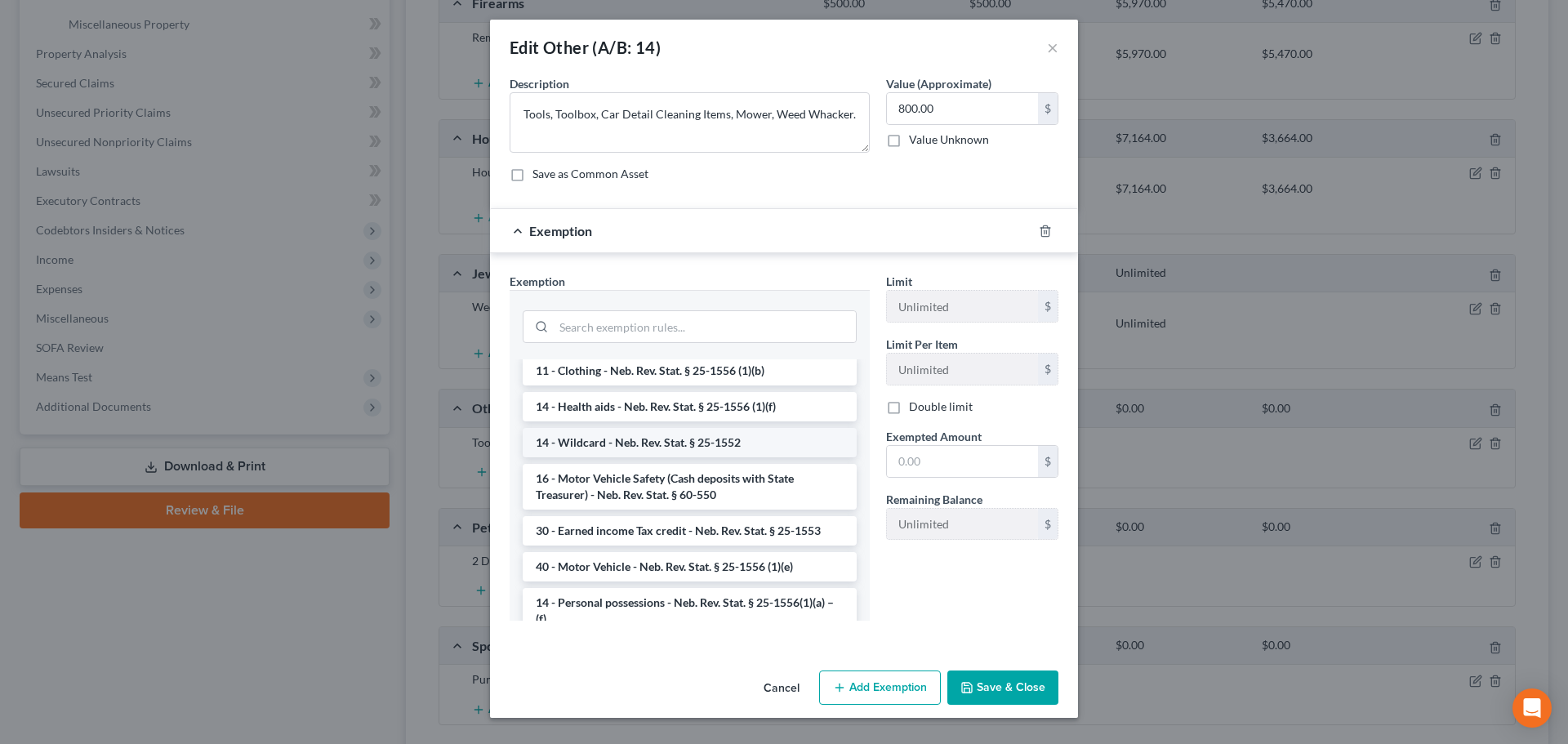
click at [633, 434] on li "14 - Wildcard - Neb. Rev. Stat. § 25-1552" at bounding box center [689, 442] width 334 height 29
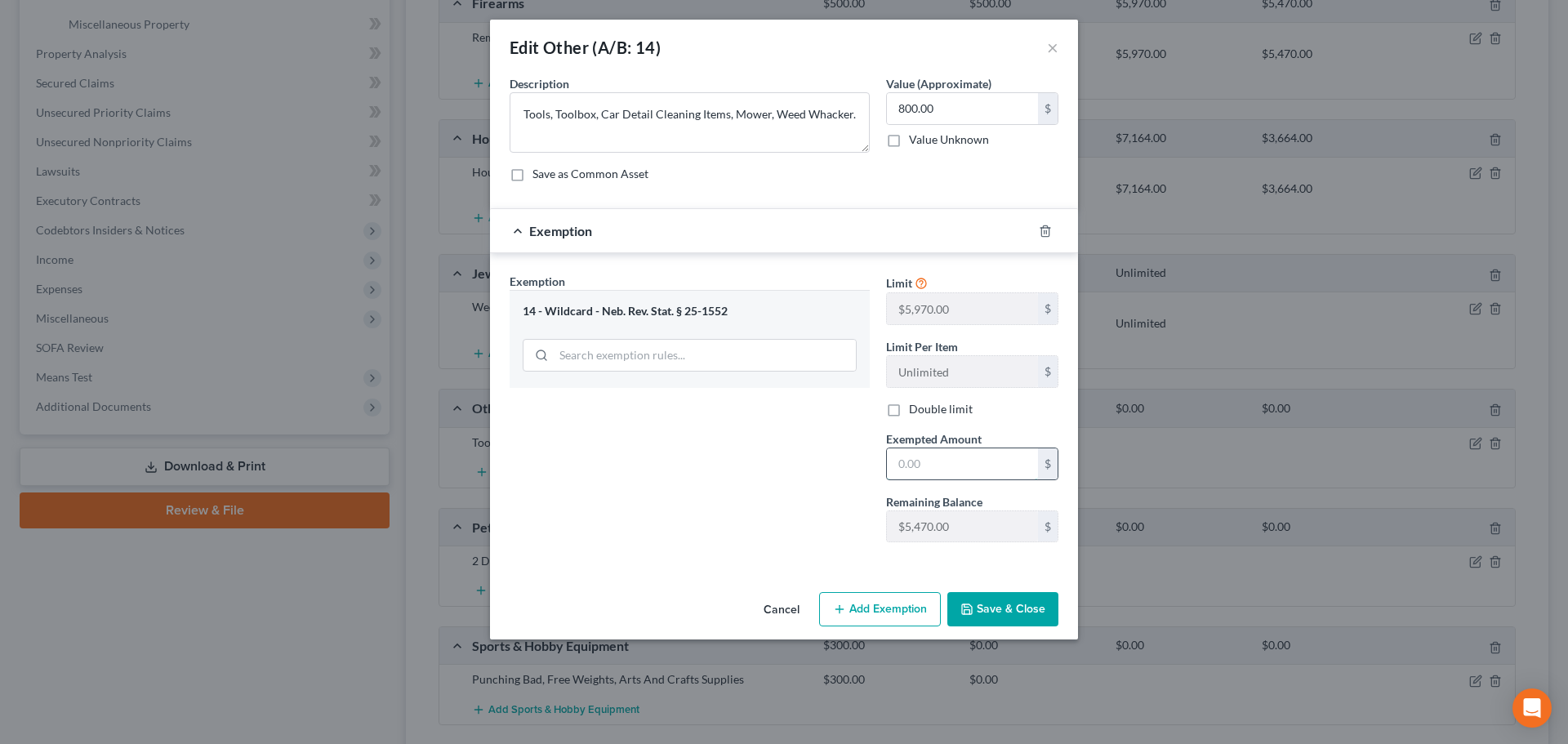
click at [1007, 465] on input "text" at bounding box center [962, 463] width 151 height 31
type input "800"
click at [820, 500] on div "Exemption Set must be selected for CA. Exemption * 14 - Wildcard - Neb. Rev. St…" at bounding box center [689, 414] width 377 height 282
click at [938, 414] on label "Double limit" at bounding box center [941, 409] width 64 height 17
click at [926, 411] on input "Double limit" at bounding box center [920, 406] width 11 height 11
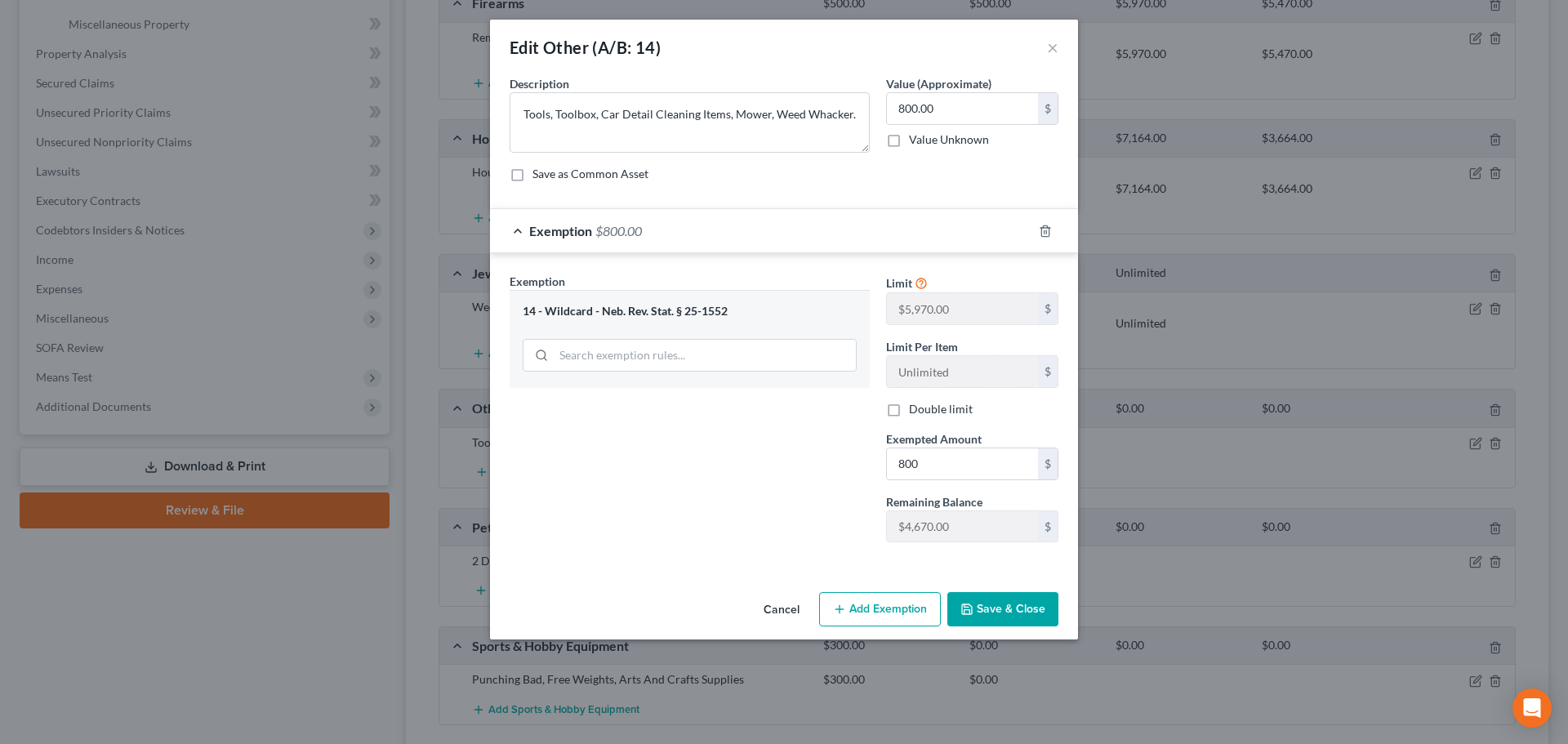
checkbox input "true"
click at [996, 605] on button "Save & Close" at bounding box center [1002, 609] width 111 height 34
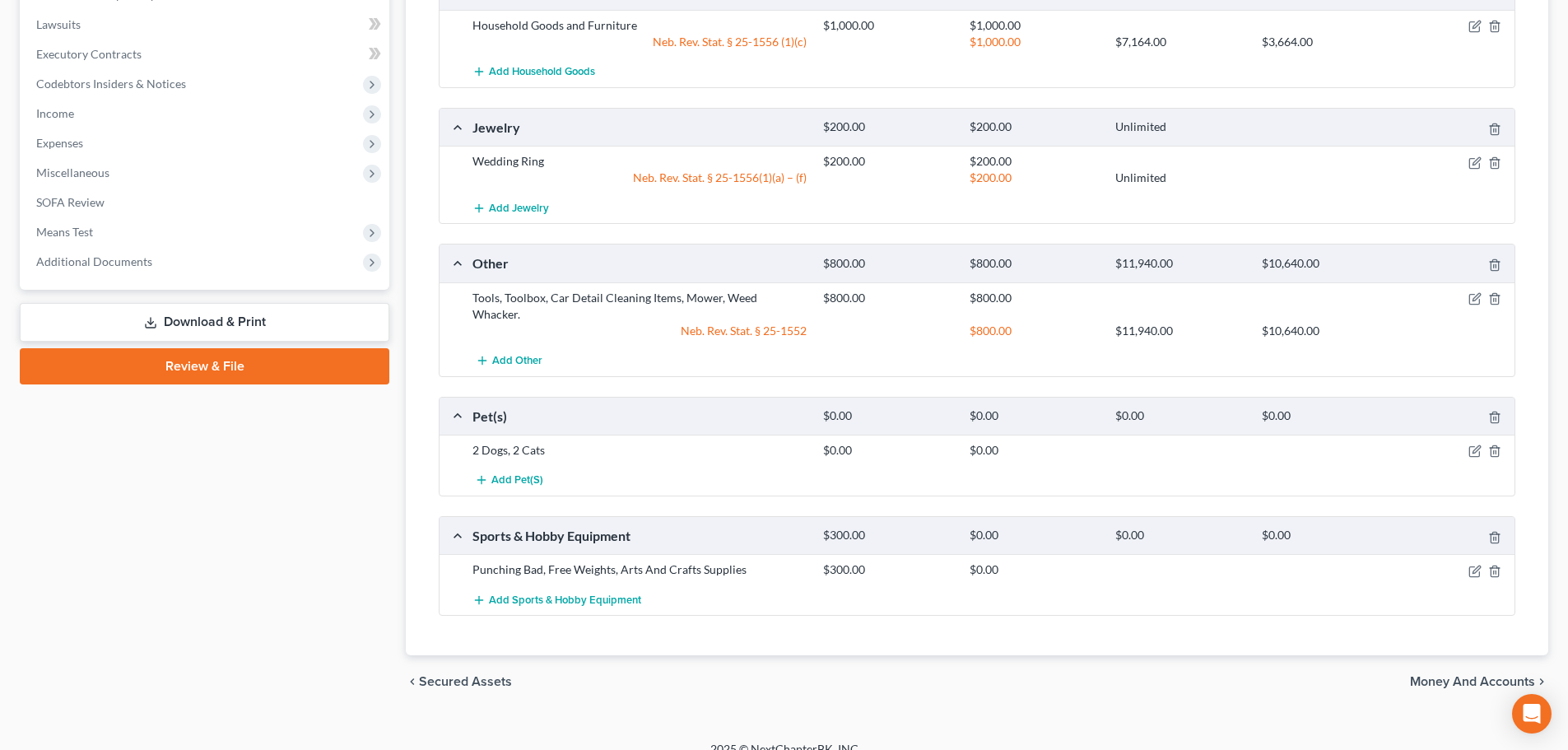
scroll to position [729, 0]
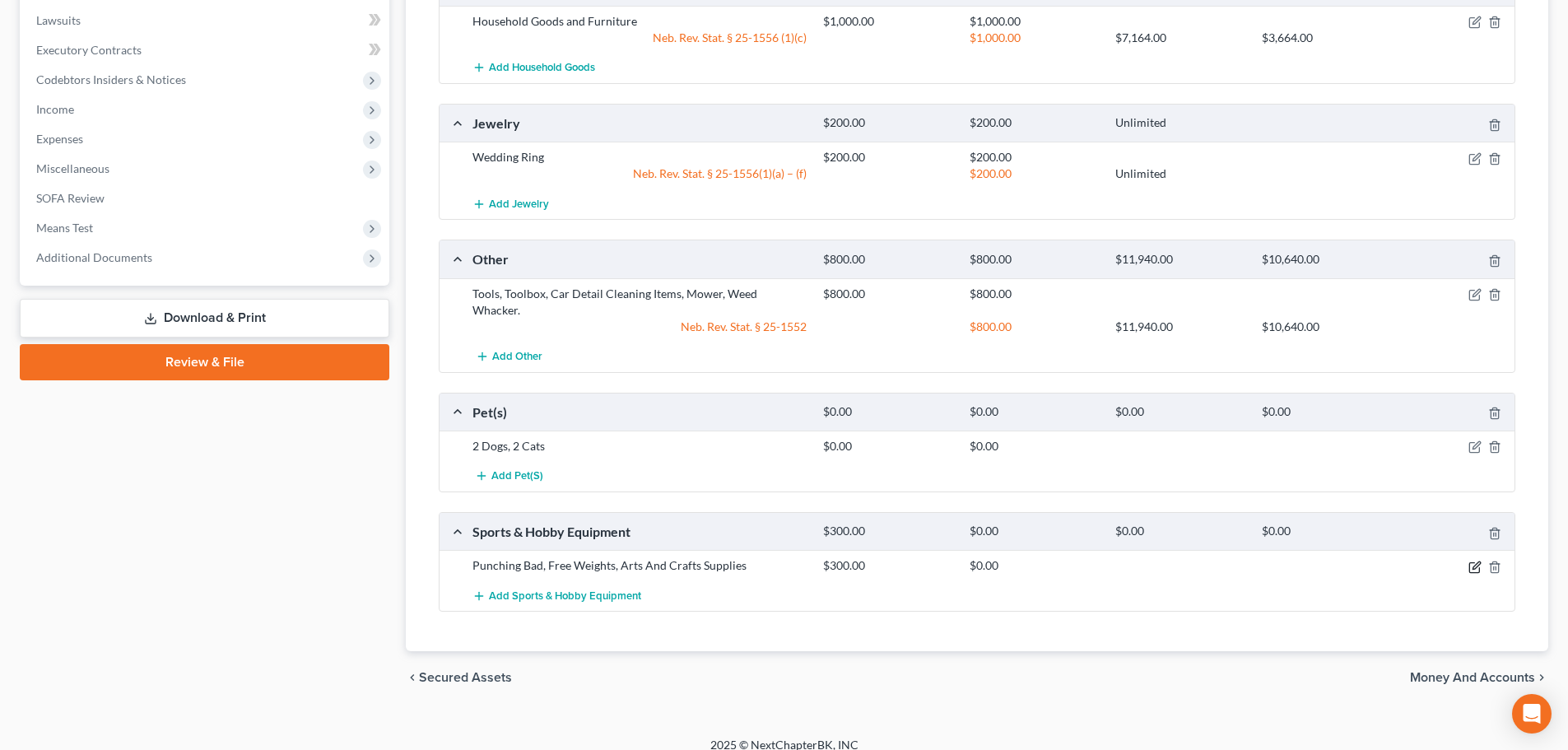
click at [1474, 560] on icon "button" at bounding box center [1475, 567] width 13 height 13
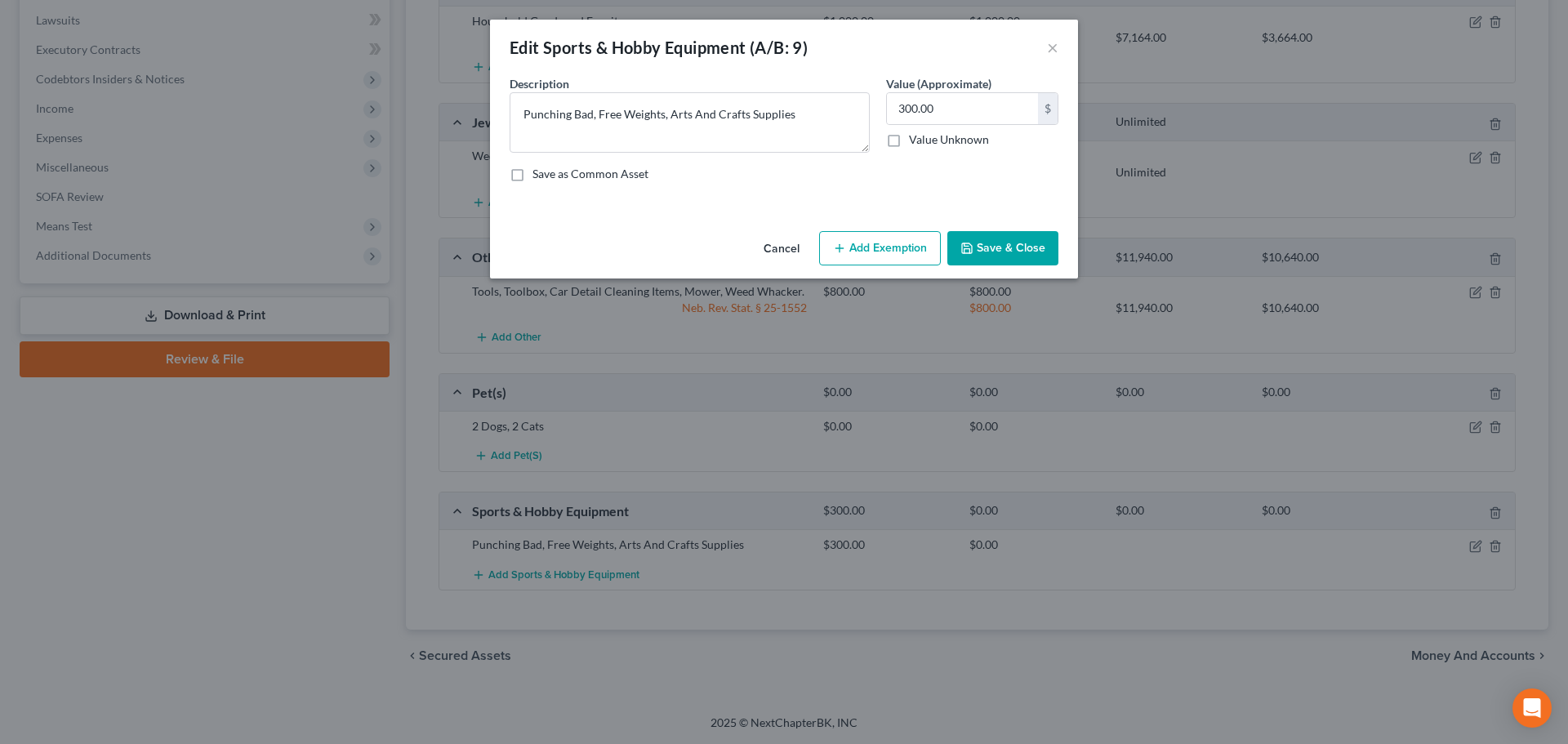
click at [863, 249] on button "Add Exemption" at bounding box center [880, 248] width 122 height 34
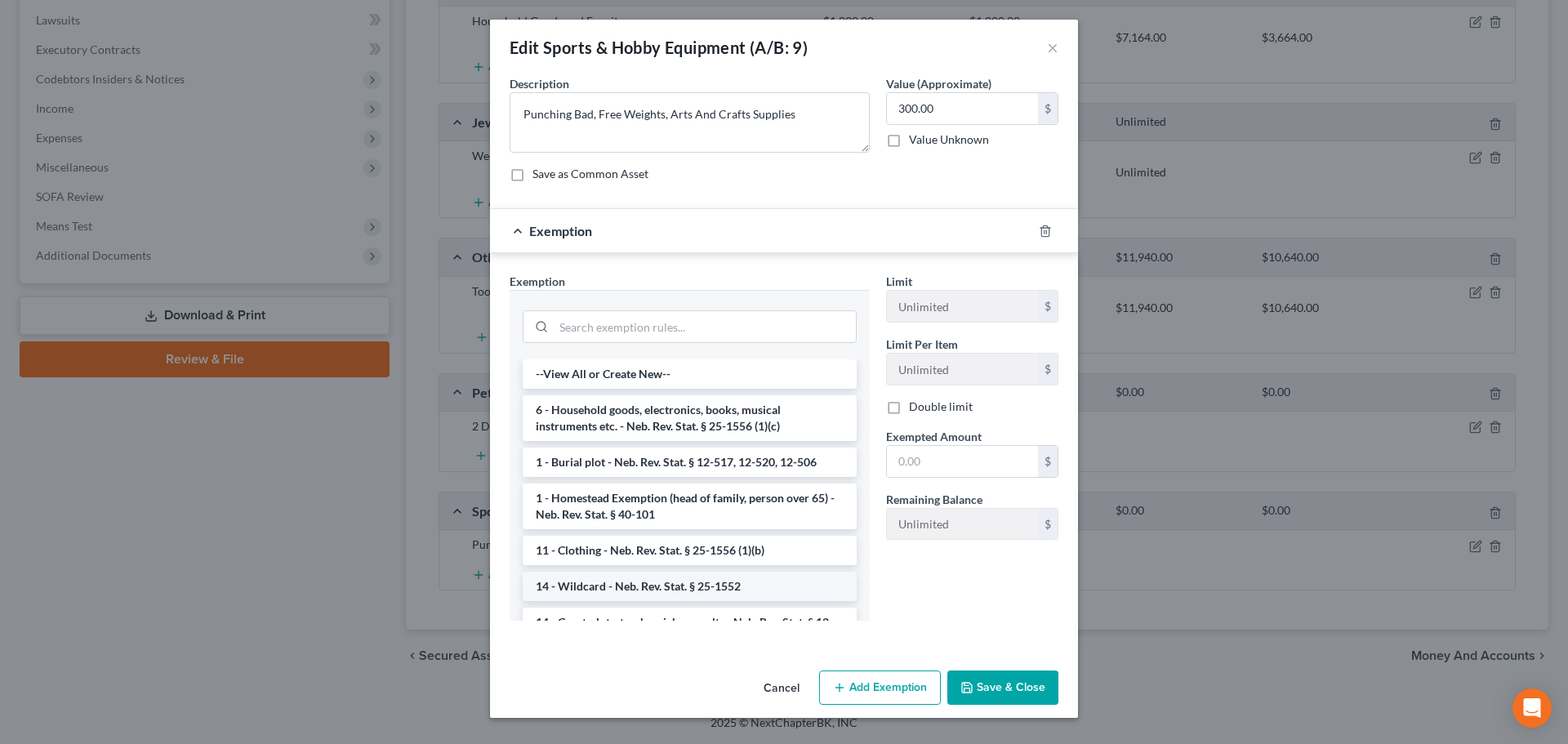
click at [657, 587] on li "14 - Wildcard - Neb. Rev. Stat. § 25-1552" at bounding box center [689, 586] width 334 height 29
checkbox input "true"
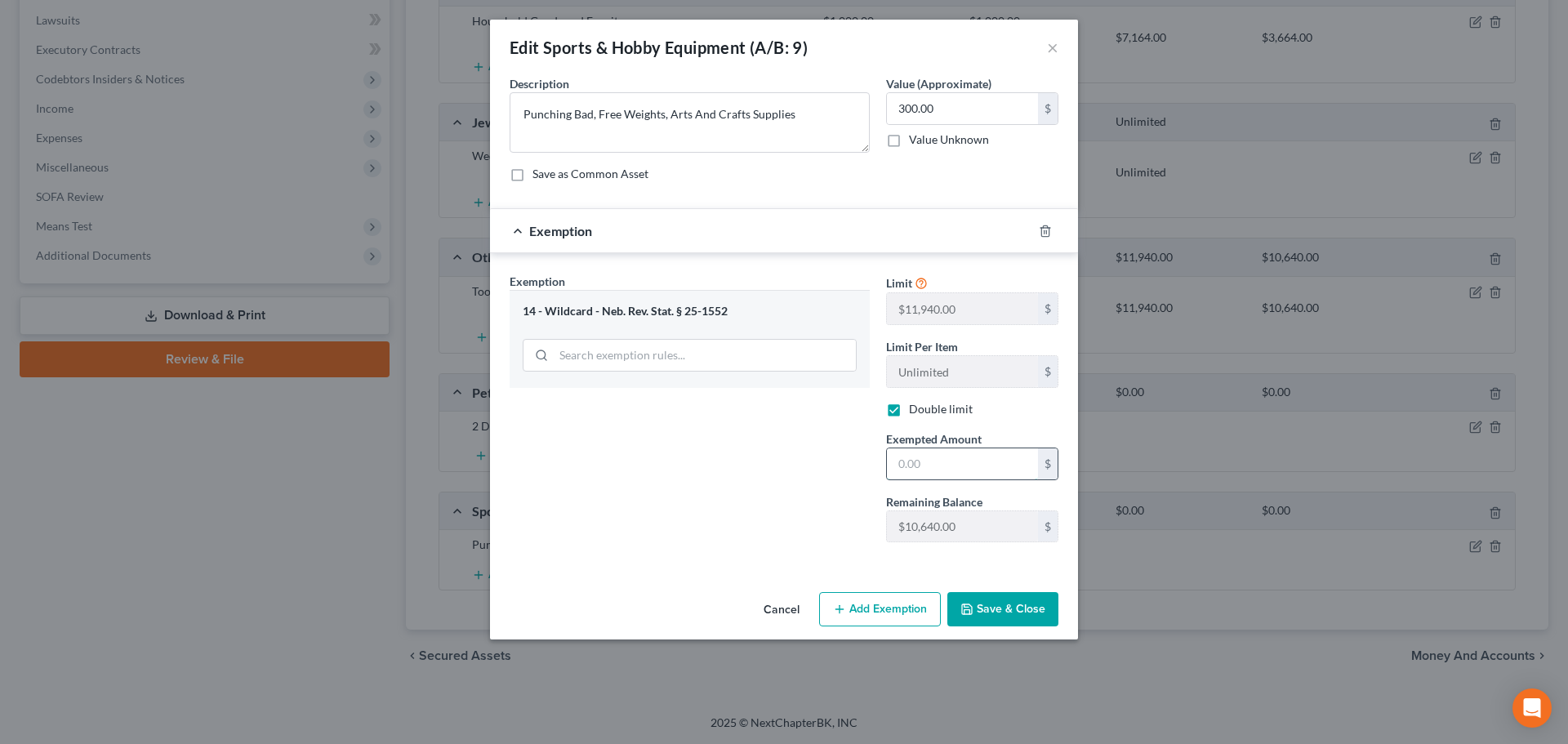
click at [922, 464] on input "text" at bounding box center [962, 463] width 151 height 31
type input "300"
click at [837, 530] on div "Exemption Set must be selected for CA. Exemption * 14 - Wildcard - Neb. Rev. St…" at bounding box center [689, 414] width 377 height 282
click at [980, 615] on button "Save & Close" at bounding box center [1002, 609] width 111 height 34
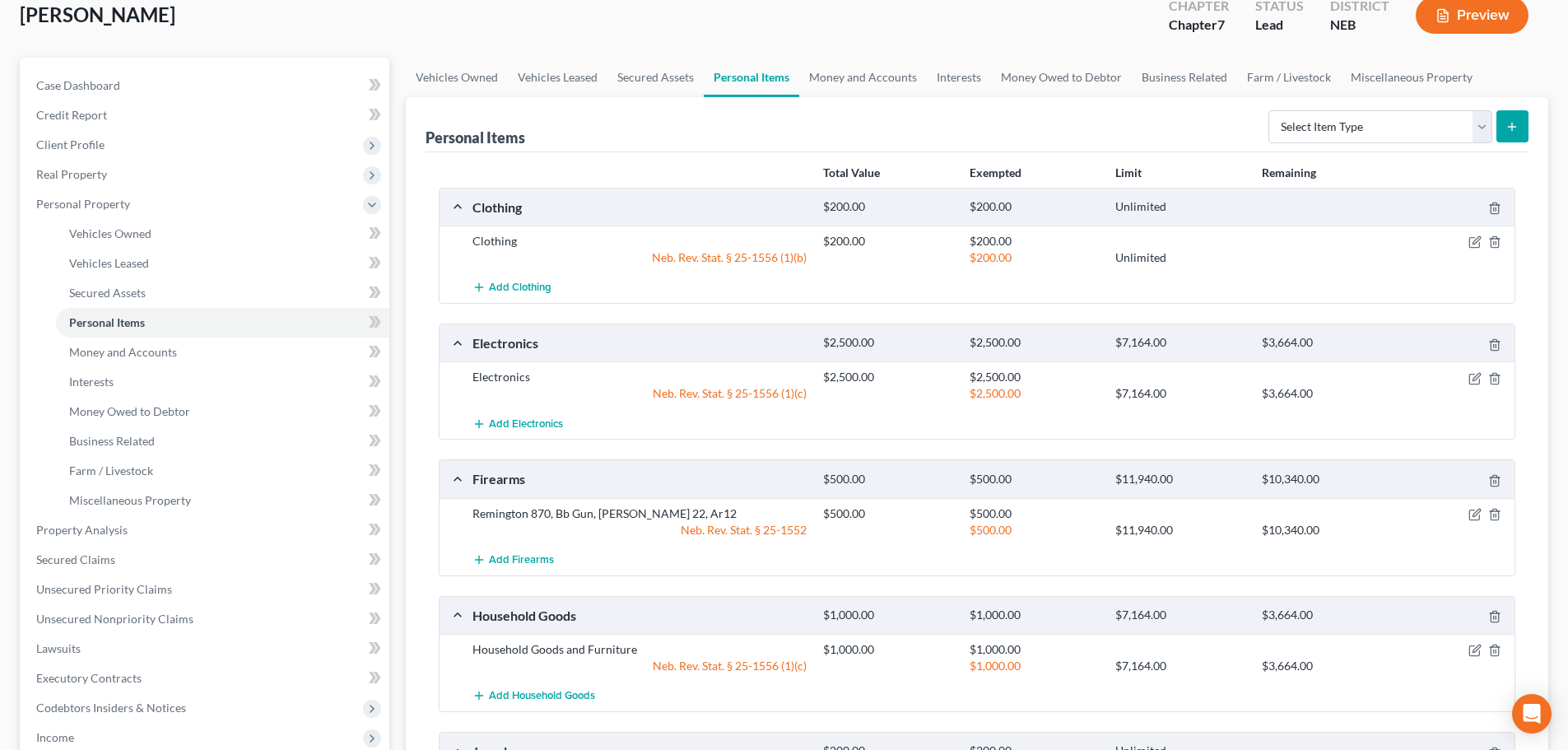
scroll to position [0, 0]
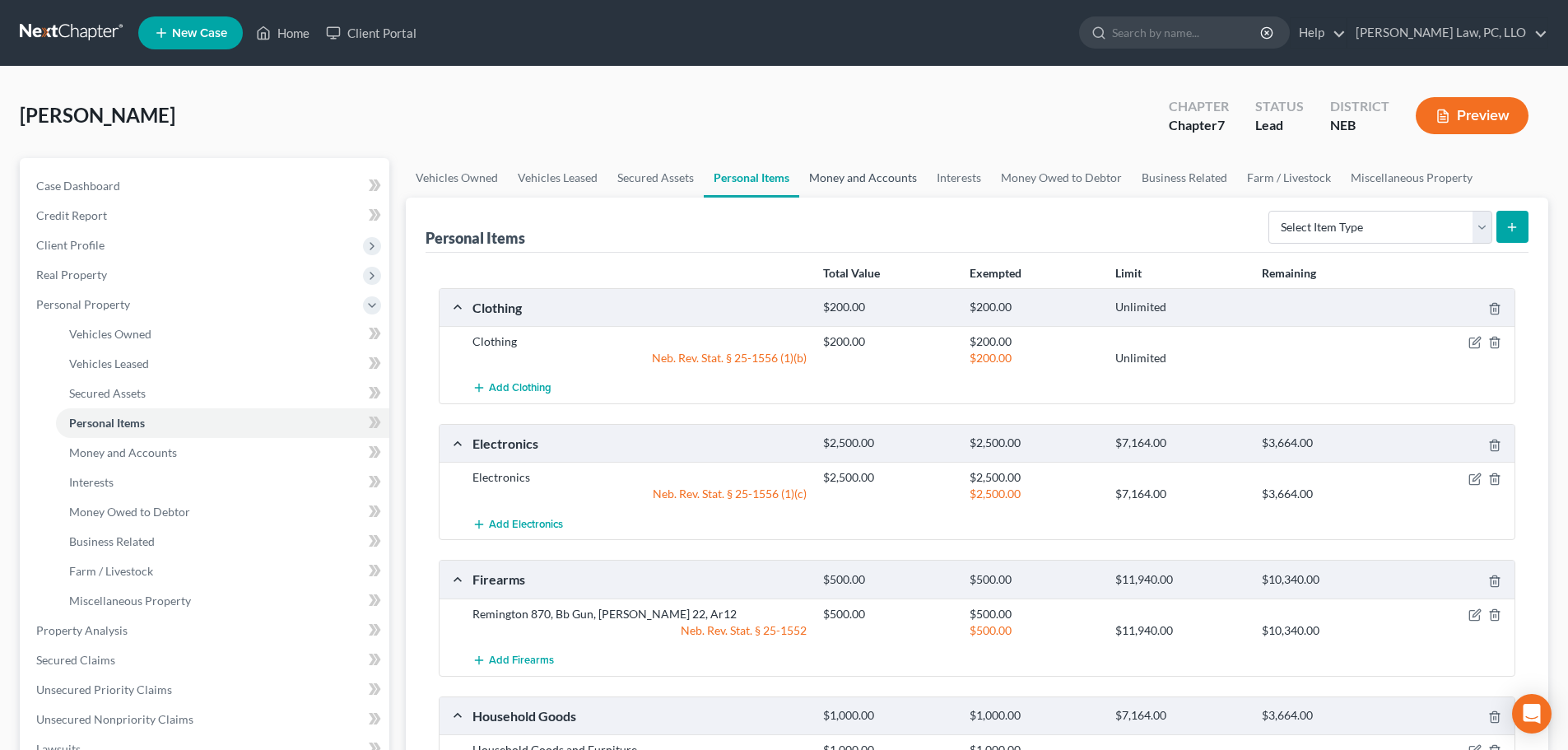
click at [852, 176] on link "Money and Accounts" at bounding box center [862, 178] width 127 height 39
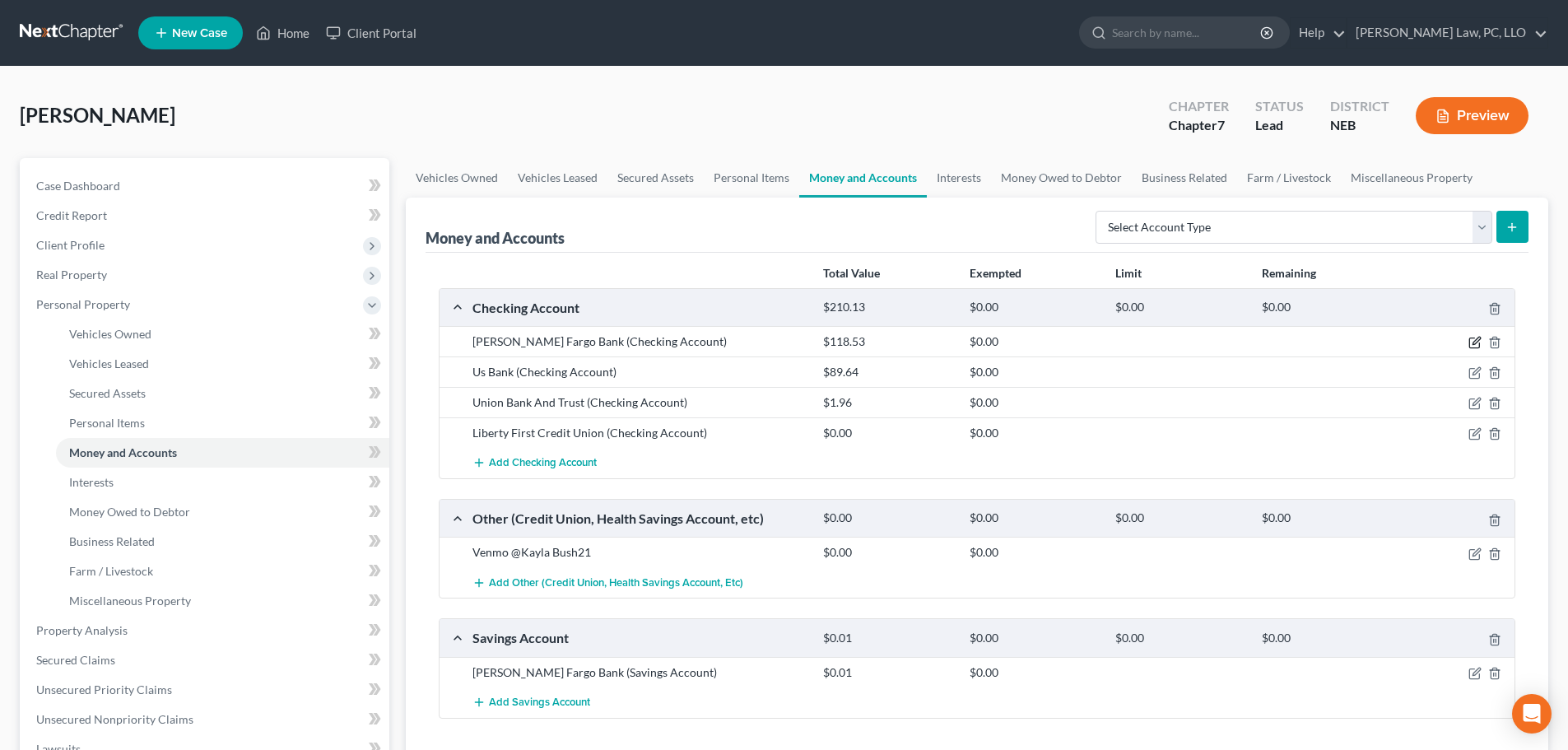
click at [1476, 341] on icon "button" at bounding box center [1475, 343] width 13 height 13
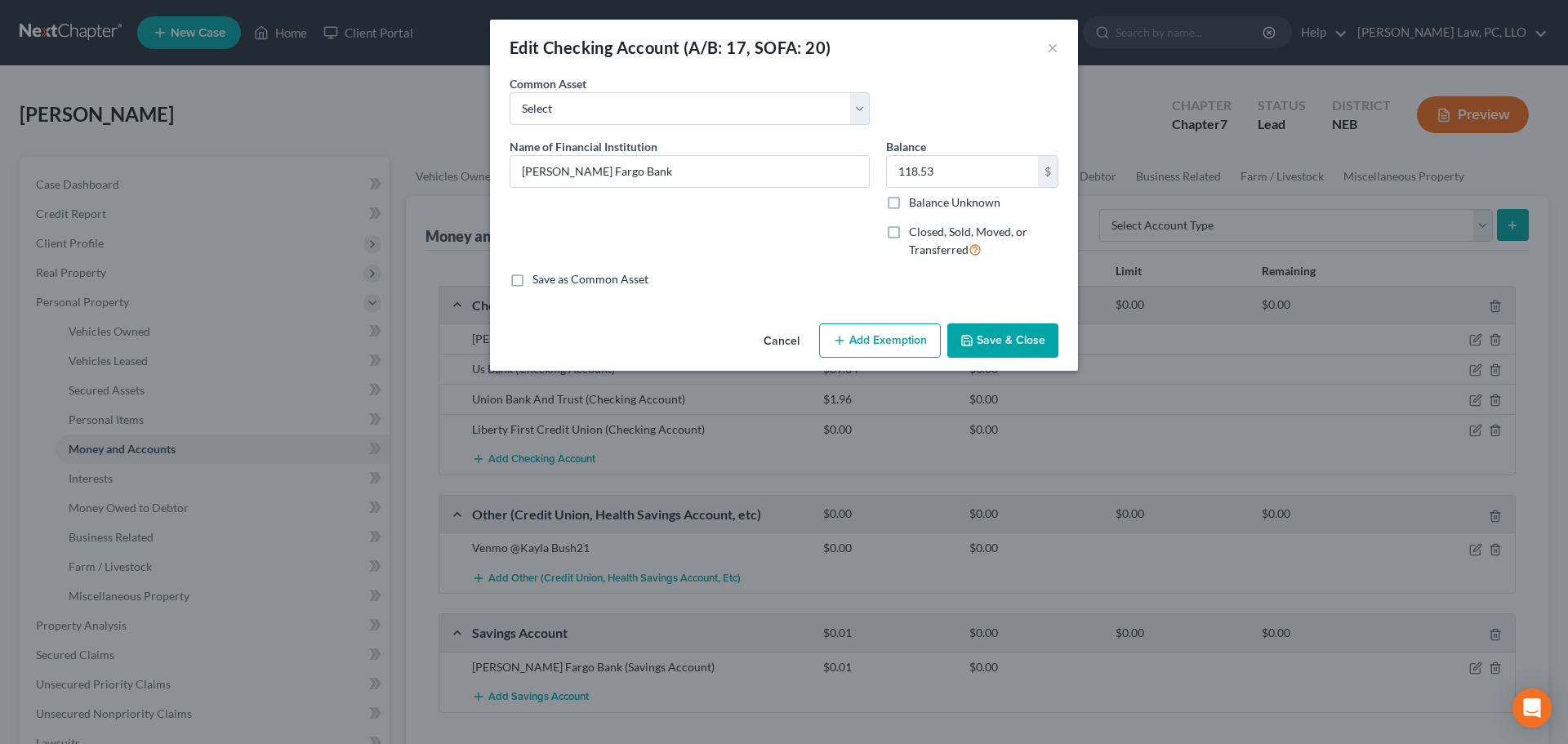
click at [889, 341] on button "Add Exemption" at bounding box center [880, 340] width 122 height 34
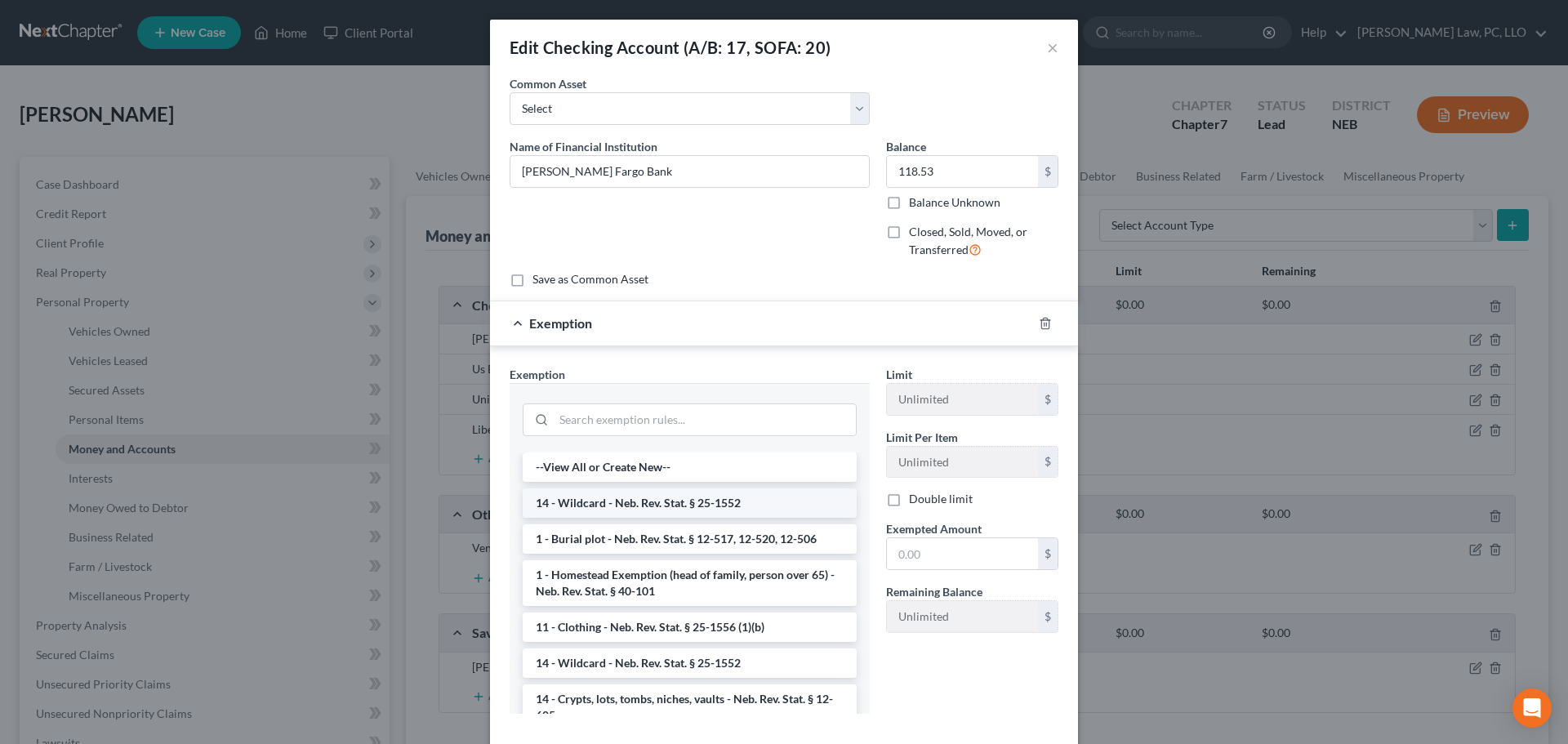
click at [705, 502] on li "14 - Wildcard - Neb. Rev. Stat. § 25-1552" at bounding box center [689, 502] width 334 height 29
checkbox input "true"
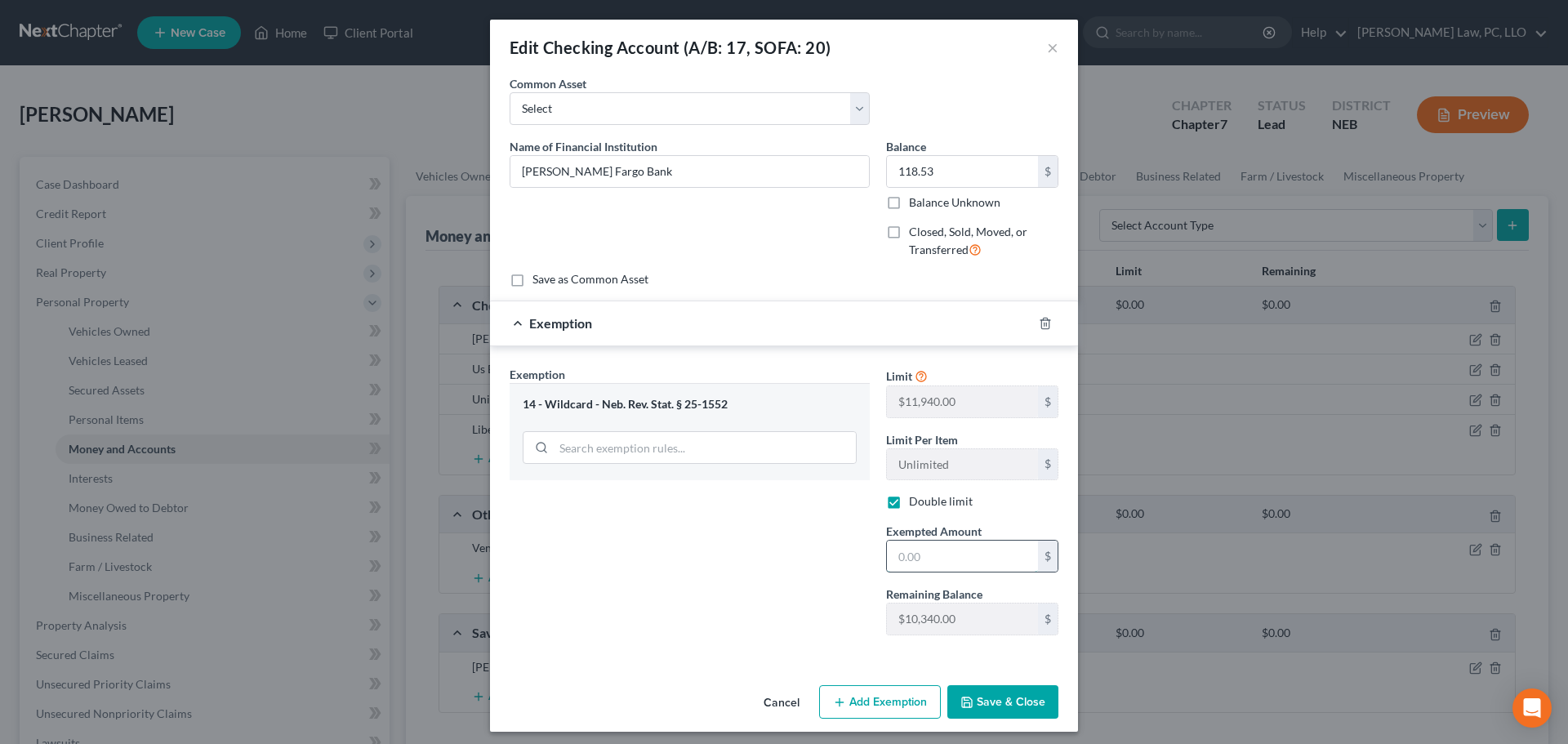
click at [921, 557] on input "text" at bounding box center [962, 556] width 151 height 31
type input "118.53"
click at [987, 709] on button "Save & Close" at bounding box center [1002, 702] width 111 height 34
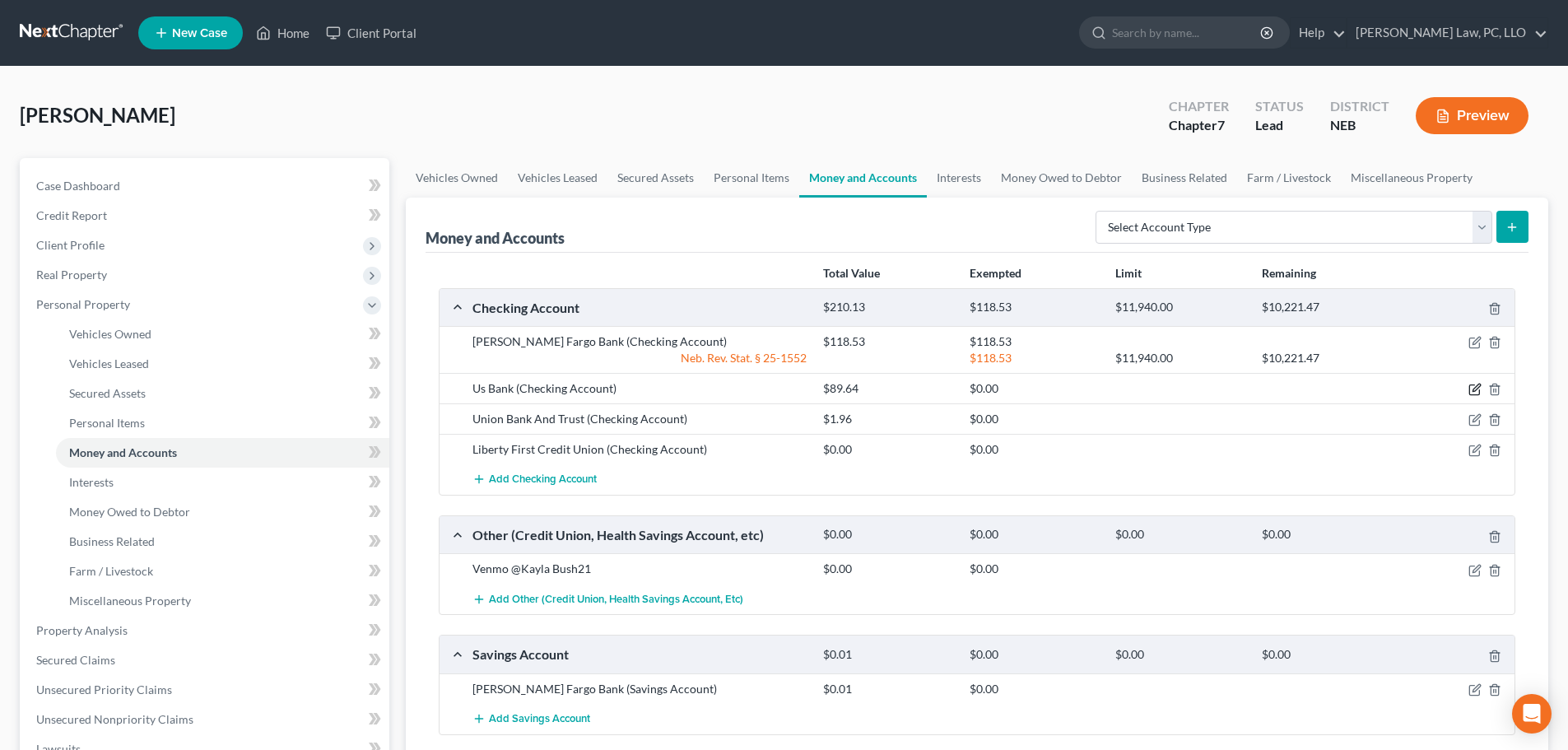
click at [1469, 389] on icon "button" at bounding box center [1474, 390] width 10 height 10
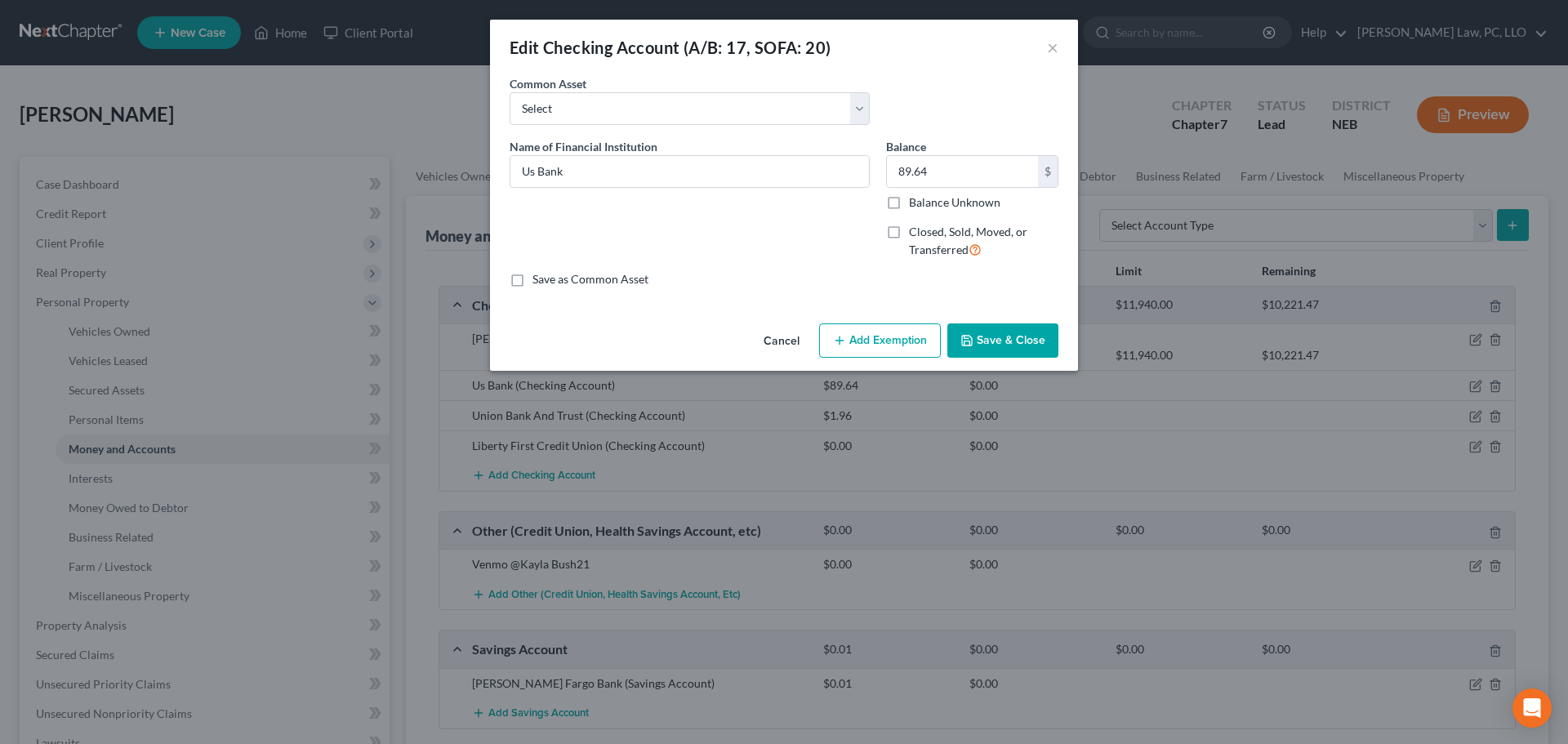
click at [911, 345] on button "Add Exemption" at bounding box center [880, 340] width 122 height 34
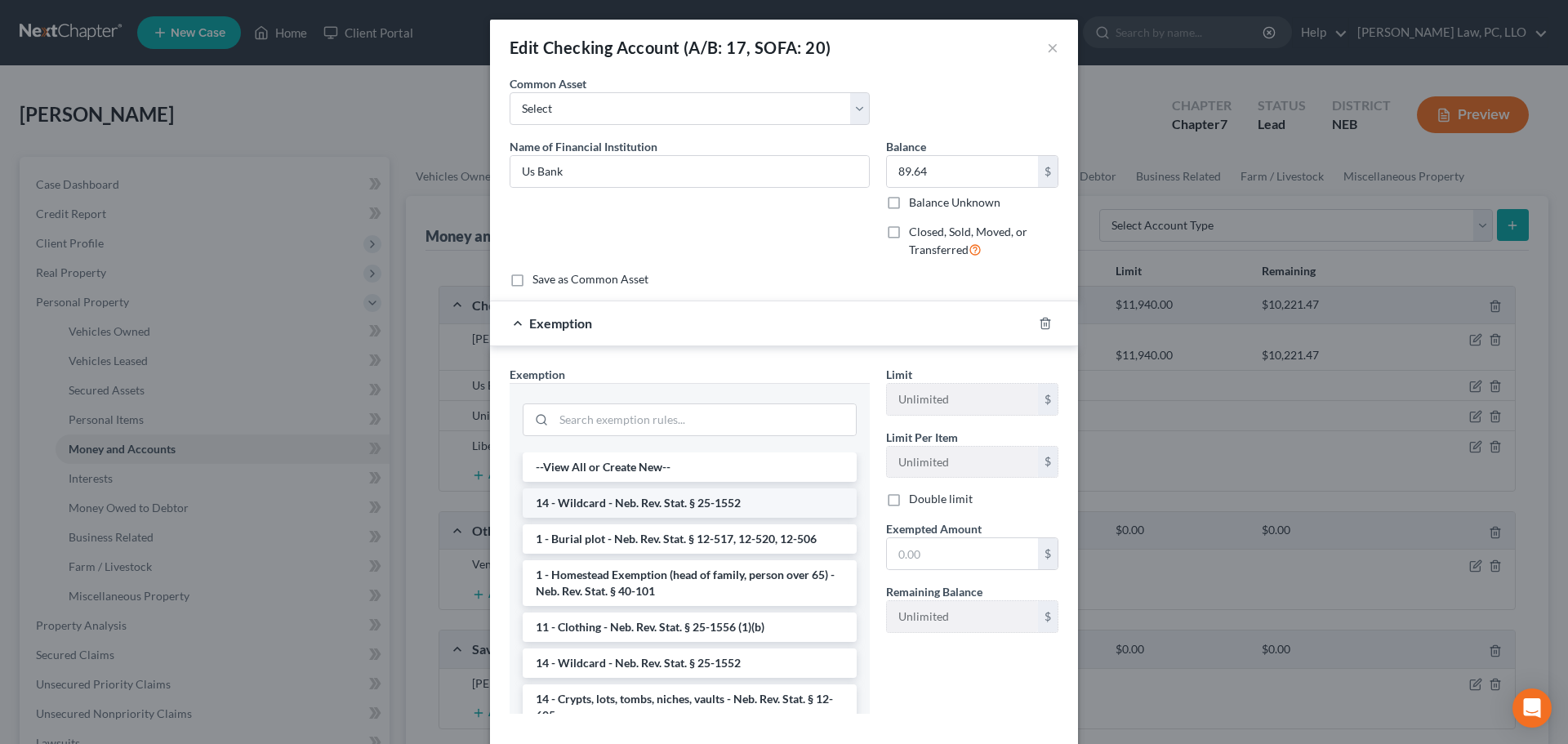
click at [641, 504] on li "14 - Wildcard - Neb. Rev. Stat. § 25-1552" at bounding box center [689, 502] width 334 height 29
checkbox input "true"
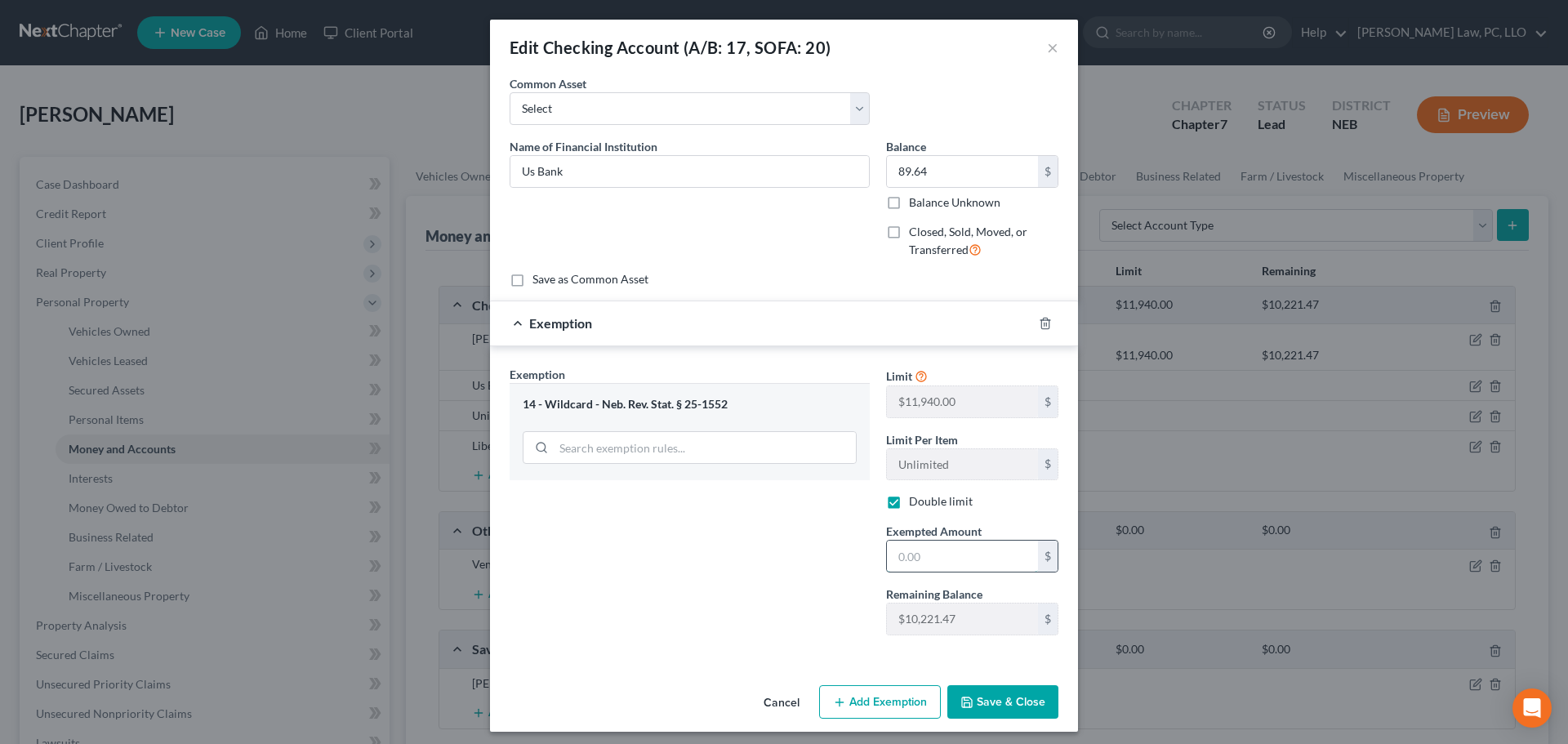
click at [903, 555] on input "text" at bounding box center [962, 556] width 151 height 31
type input "89.64"
click at [1024, 695] on button "Save & Close" at bounding box center [1002, 702] width 111 height 34
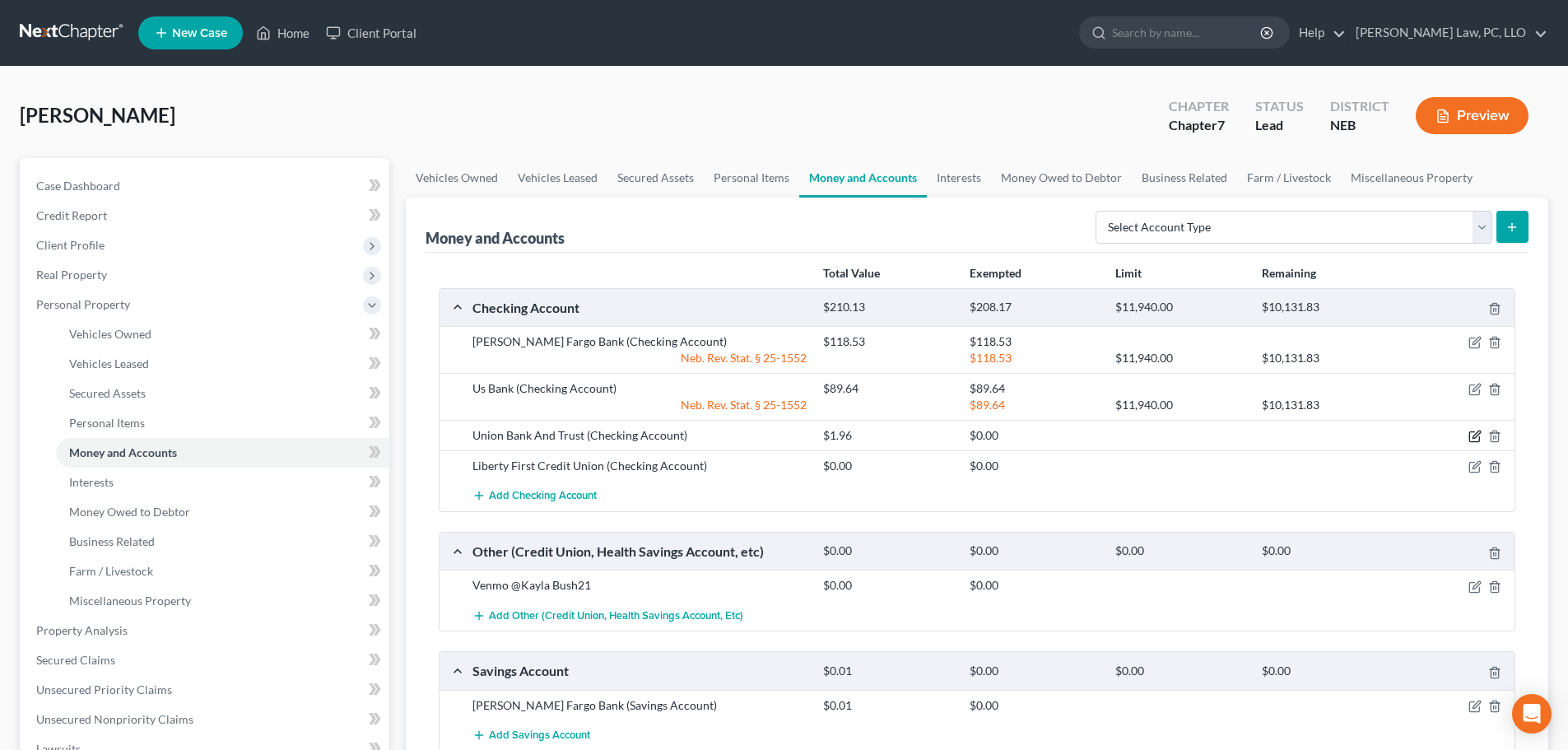
click at [1471, 436] on icon "button" at bounding box center [1475, 436] width 13 height 13
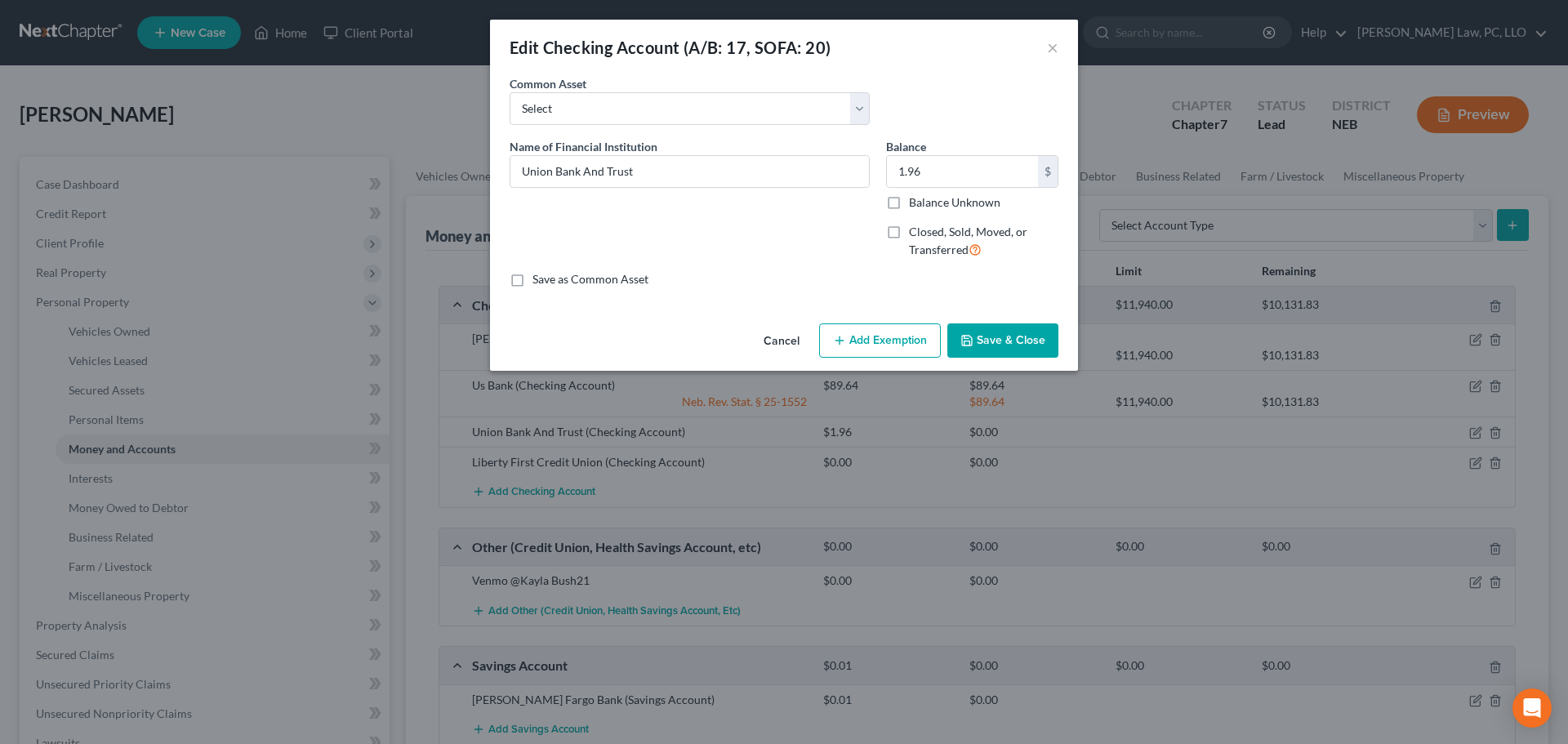
click at [901, 347] on button "Add Exemption" at bounding box center [880, 340] width 122 height 34
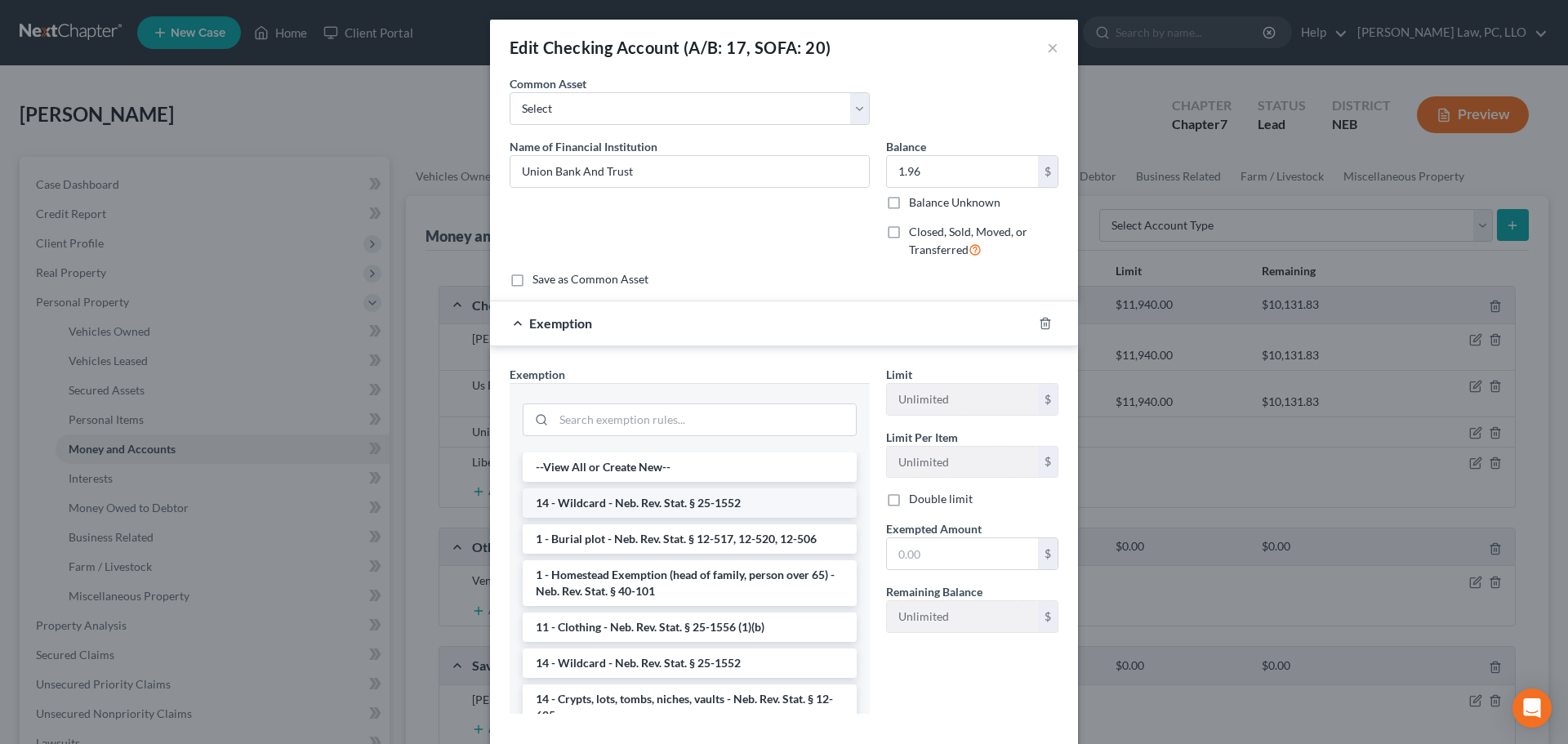
click at [612, 507] on li "14 - Wildcard - Neb. Rev. Stat. § 25-1552" at bounding box center [689, 502] width 334 height 29
checkbox input "true"
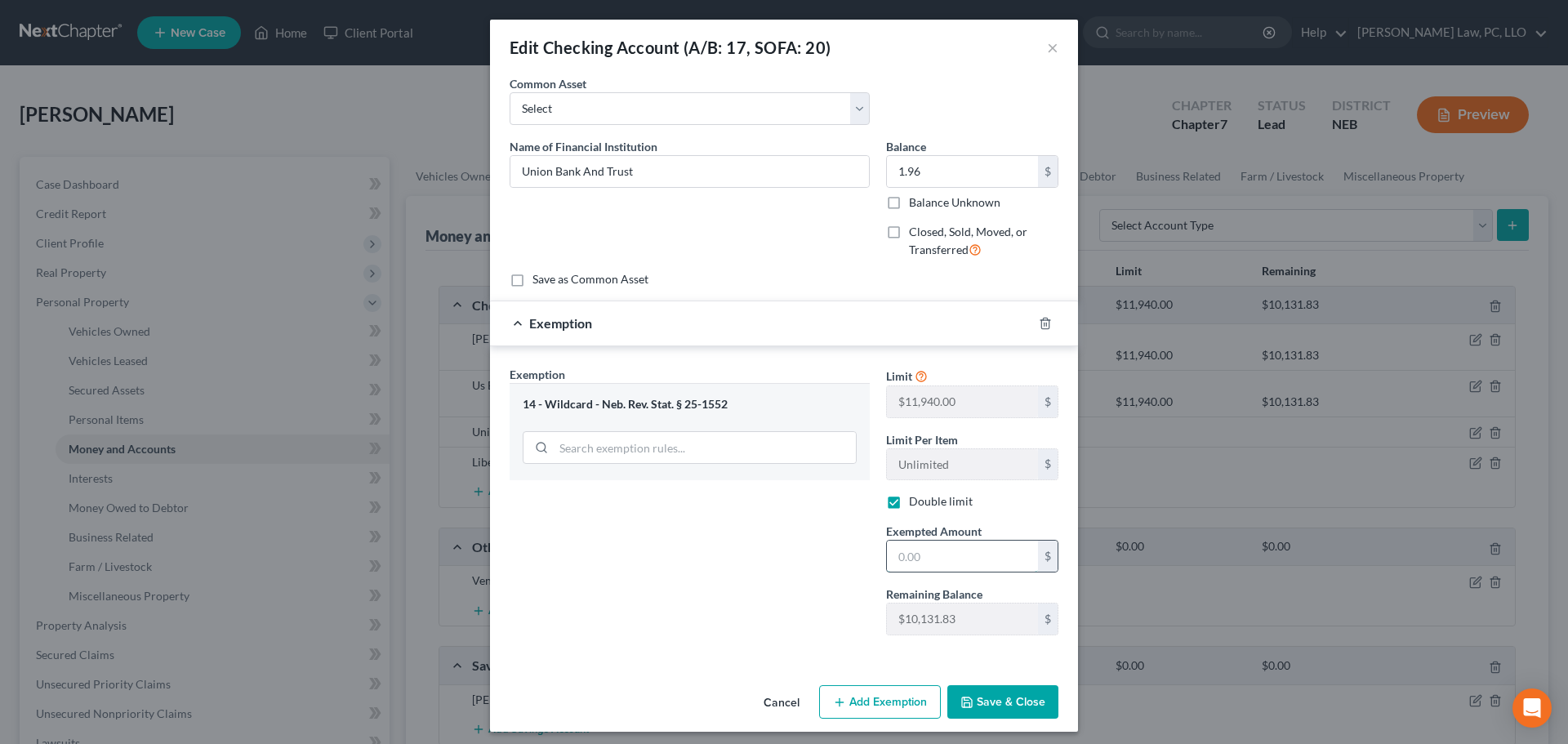
click at [928, 560] on input "text" at bounding box center [962, 556] width 151 height 31
type input "1.96"
click at [982, 700] on button "Save & Close" at bounding box center [1002, 702] width 111 height 34
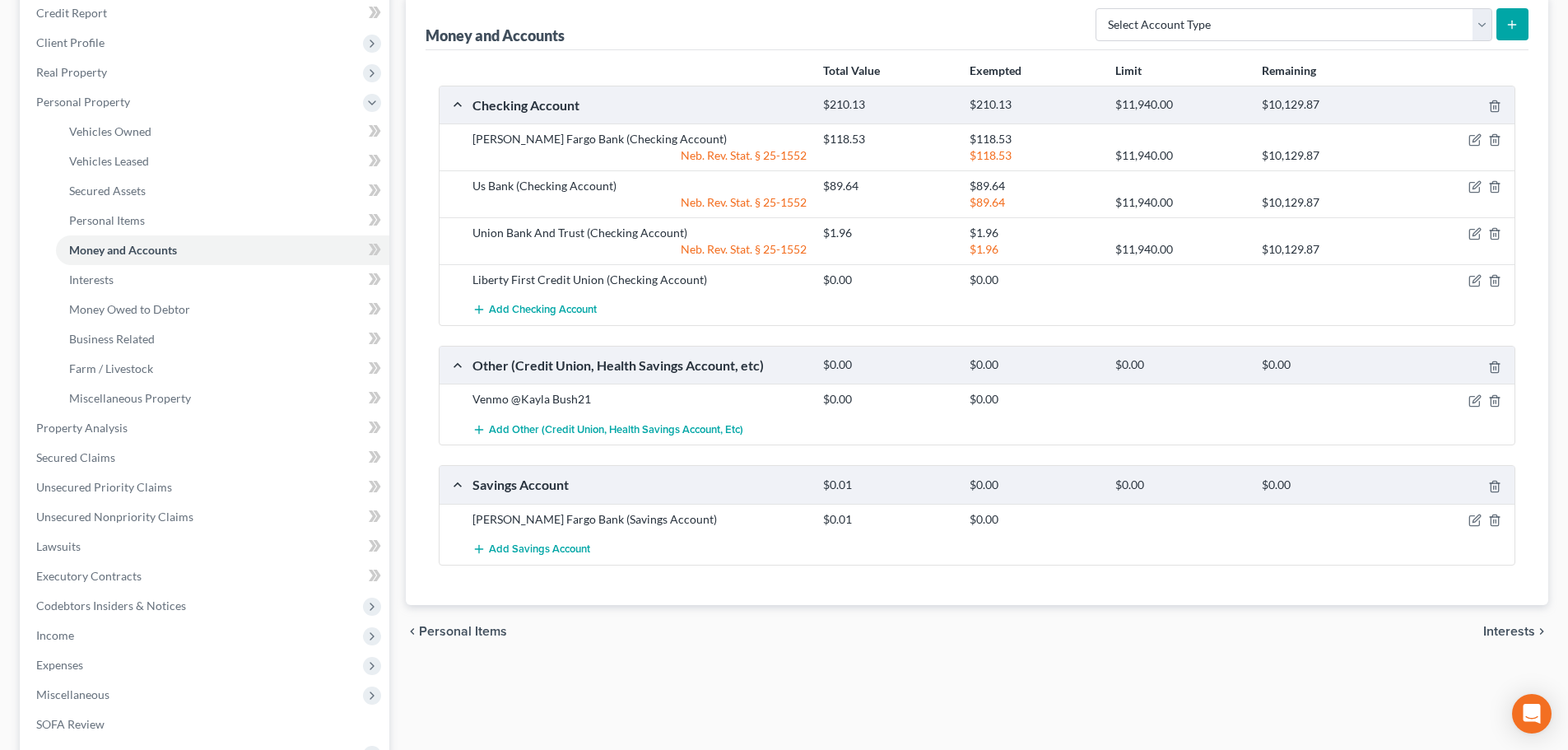
scroll to position [165, 0]
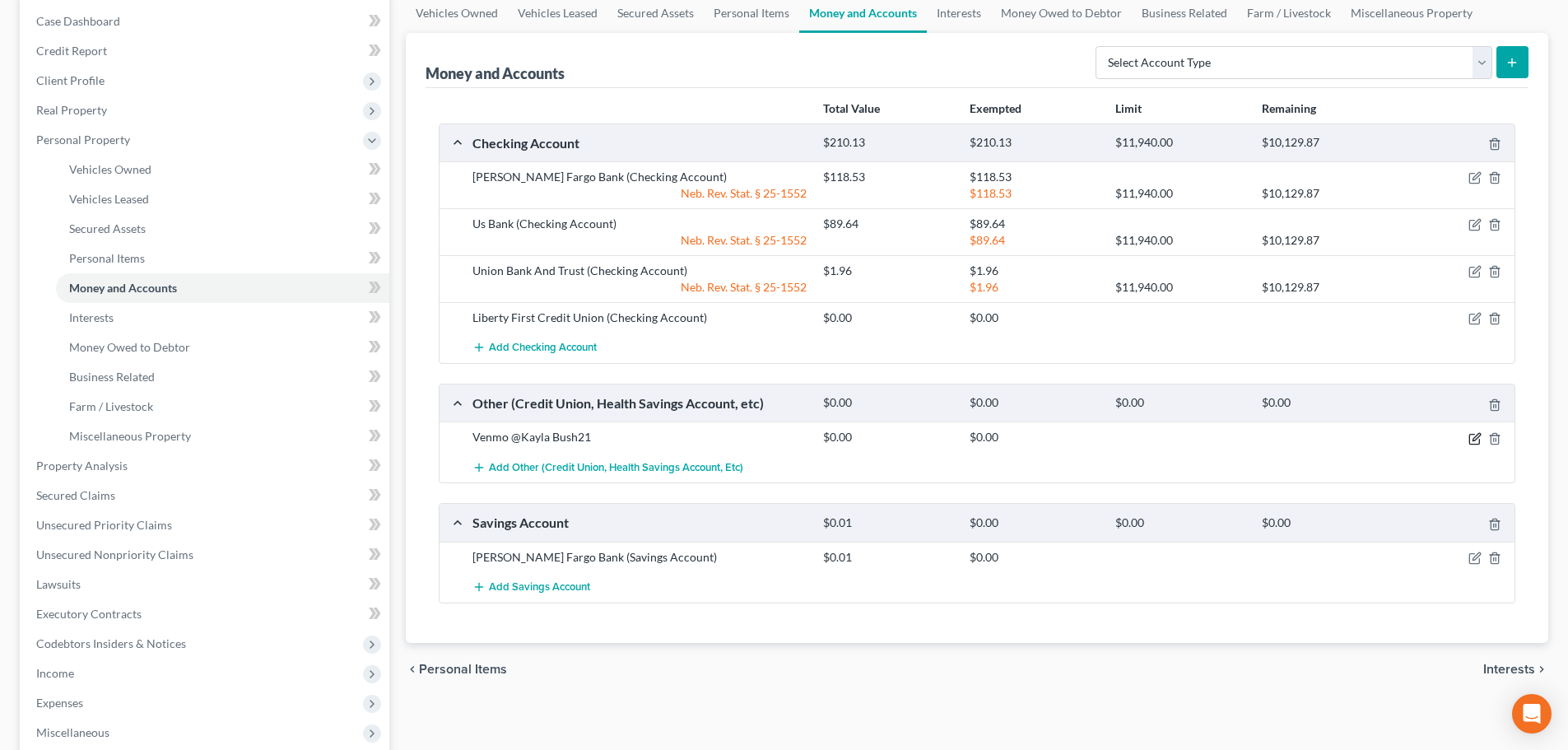
click at [1472, 438] on icon "button" at bounding box center [1475, 439] width 13 height 13
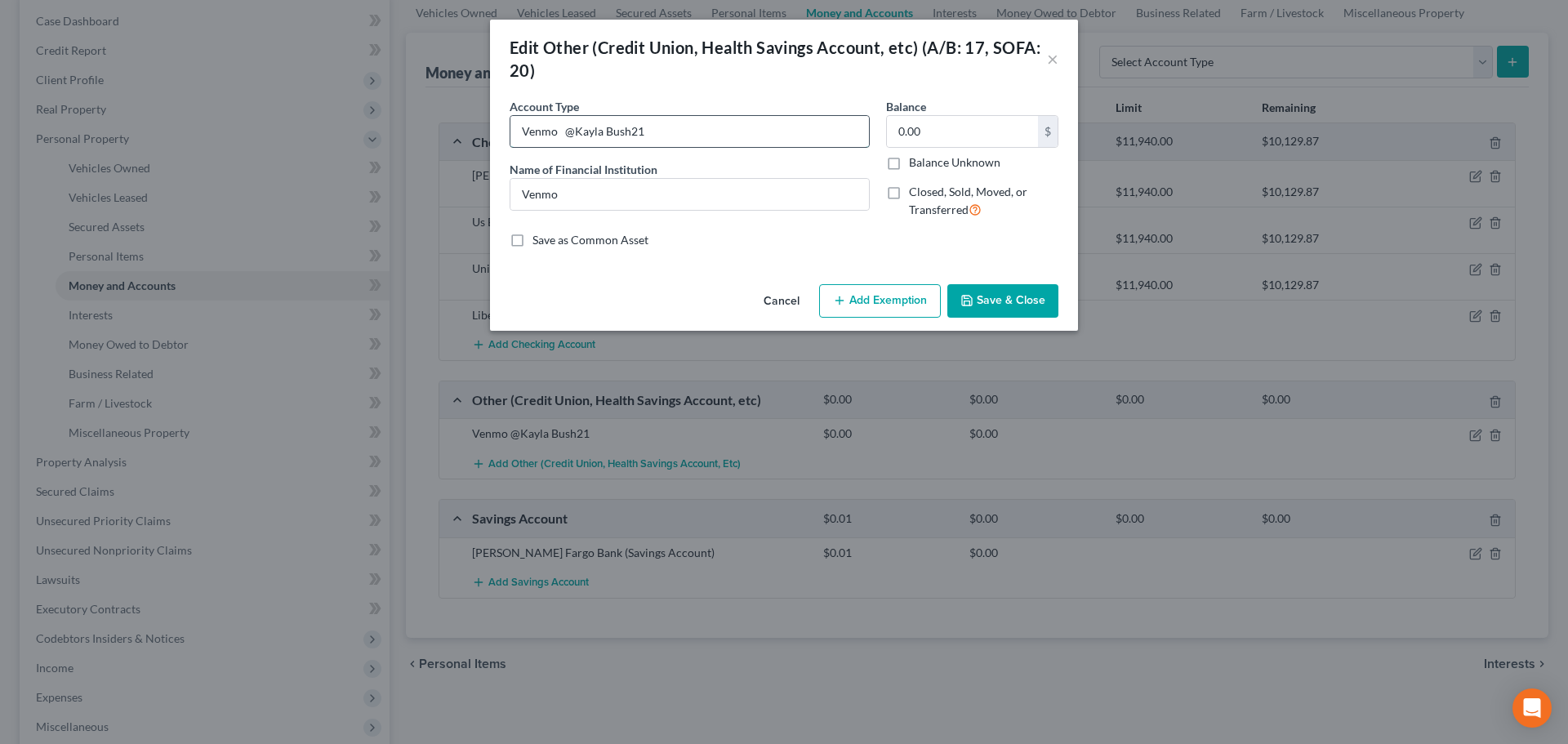
click at [701, 123] on input "Venmo @Kayla Bush21" at bounding box center [689, 131] width 358 height 31
type input "Venmo"
click at [998, 307] on button "Save & Close" at bounding box center [1002, 301] width 111 height 34
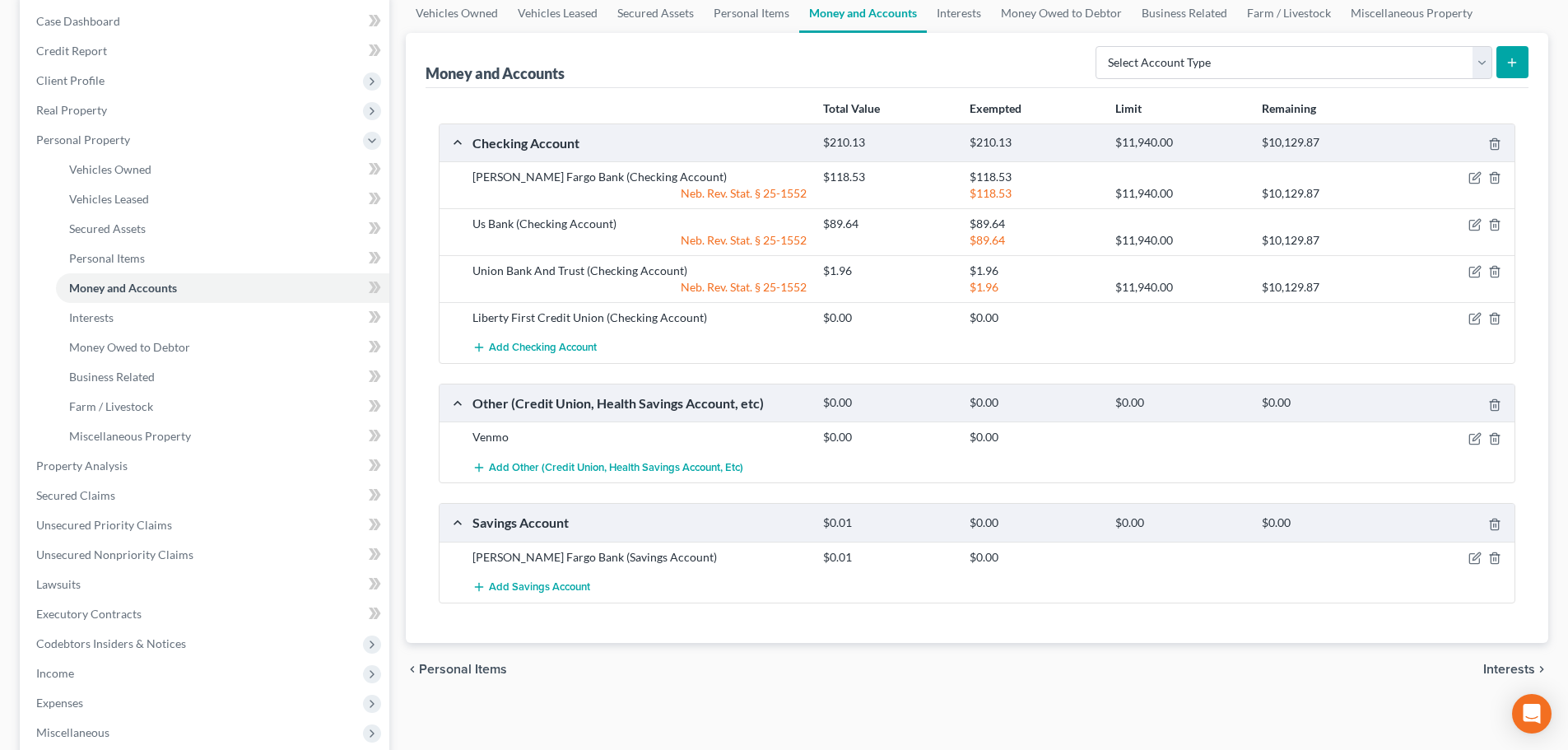
click at [1467, 557] on div at bounding box center [1457, 557] width 117 height 17
click at [1471, 556] on icon "button" at bounding box center [1475, 558] width 13 height 13
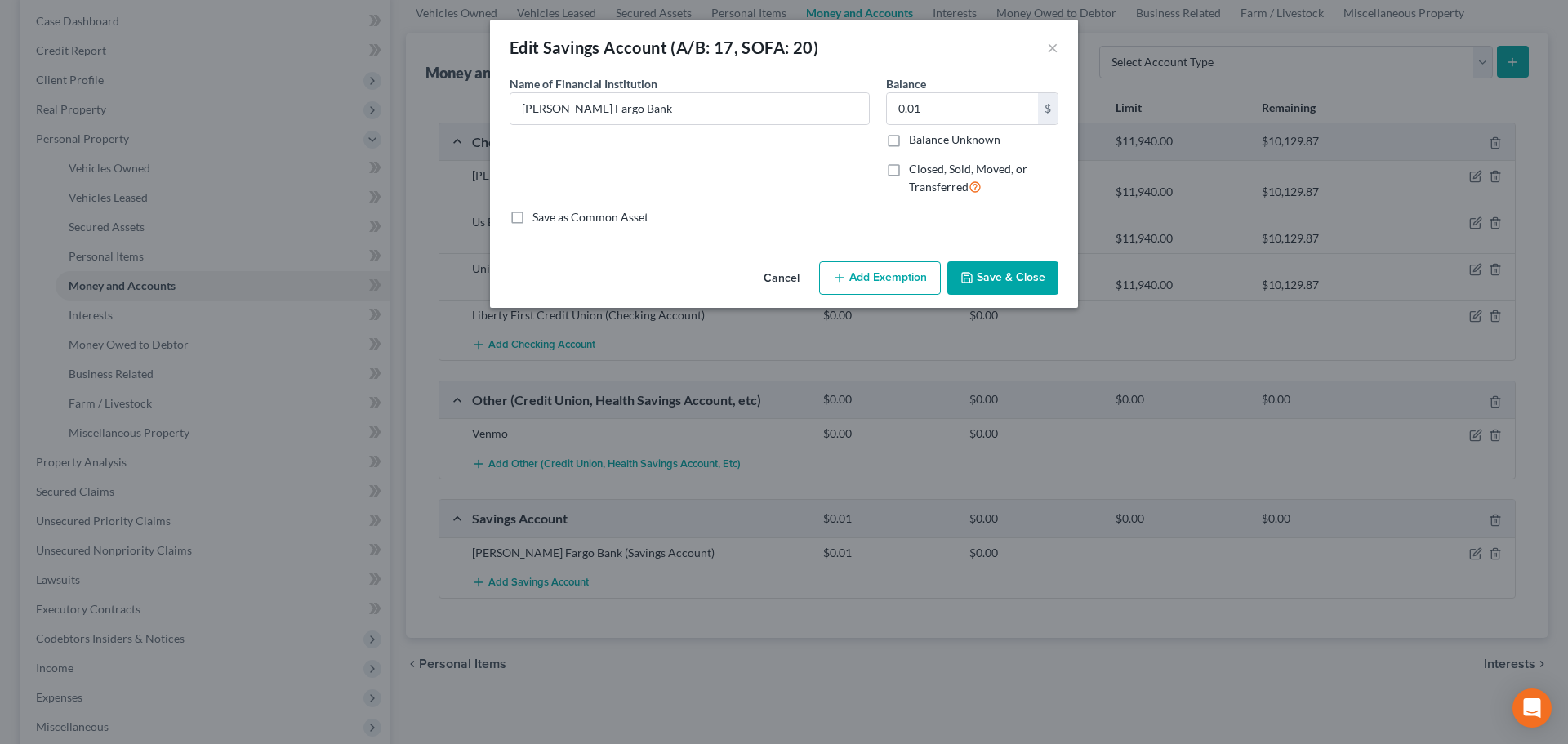
click at [875, 282] on button "Add Exemption" at bounding box center [880, 278] width 122 height 34
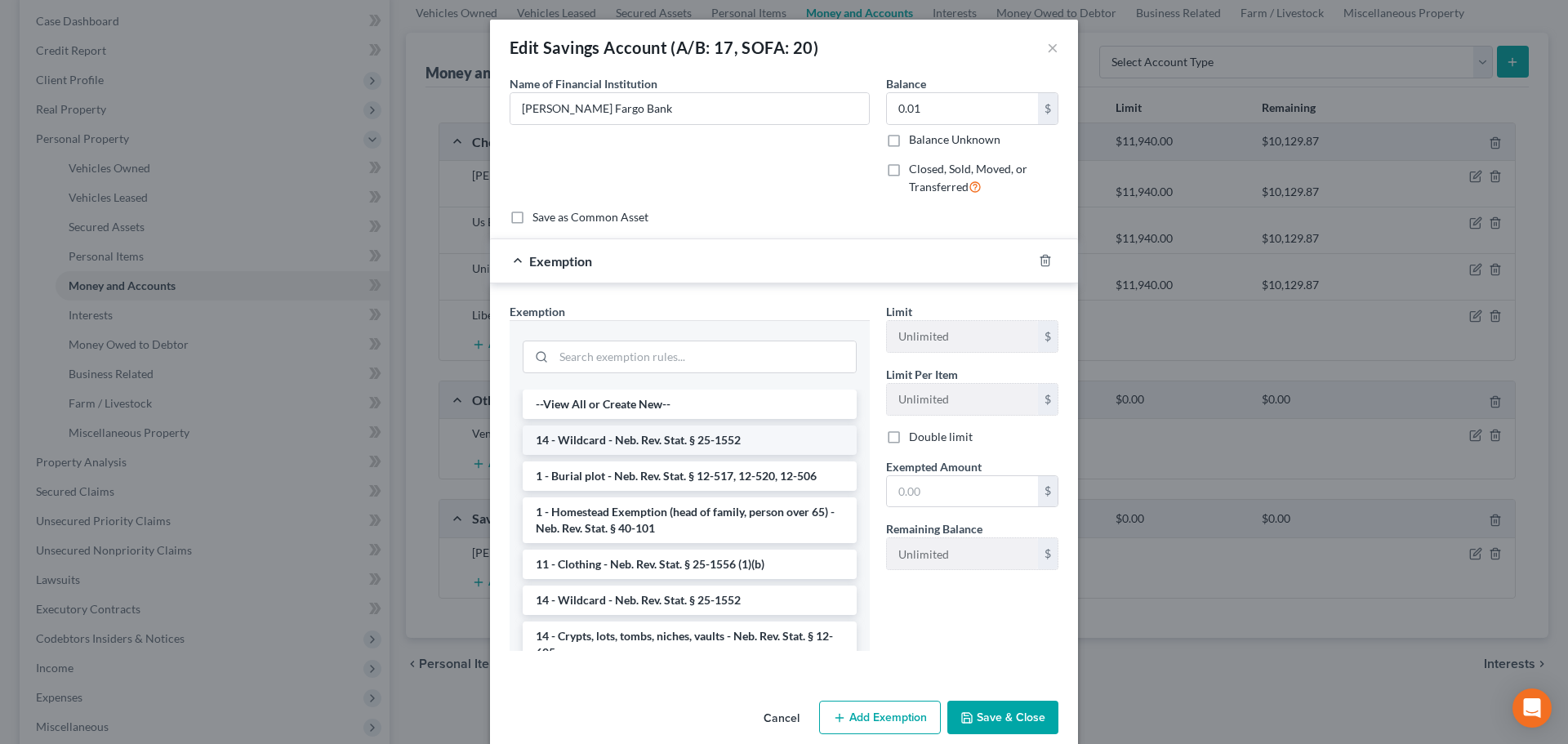
click at [598, 440] on li "14 - Wildcard - Neb. Rev. Stat. § 25-1552" at bounding box center [689, 440] width 334 height 29
checkbox input "true"
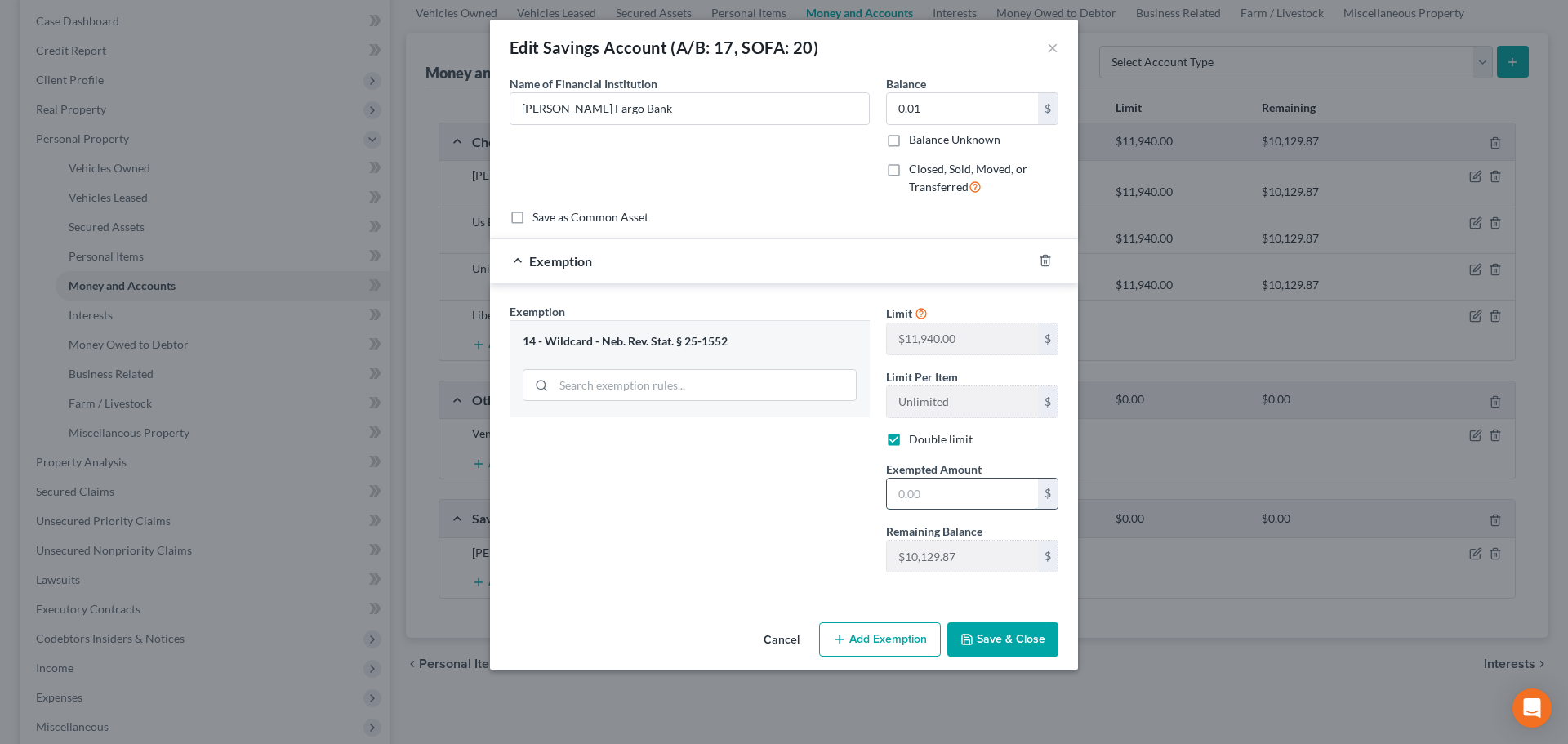
click at [967, 499] on input "text" at bounding box center [962, 493] width 151 height 31
type input "0.01"
click at [976, 649] on button "Save & Close" at bounding box center [1002, 639] width 111 height 34
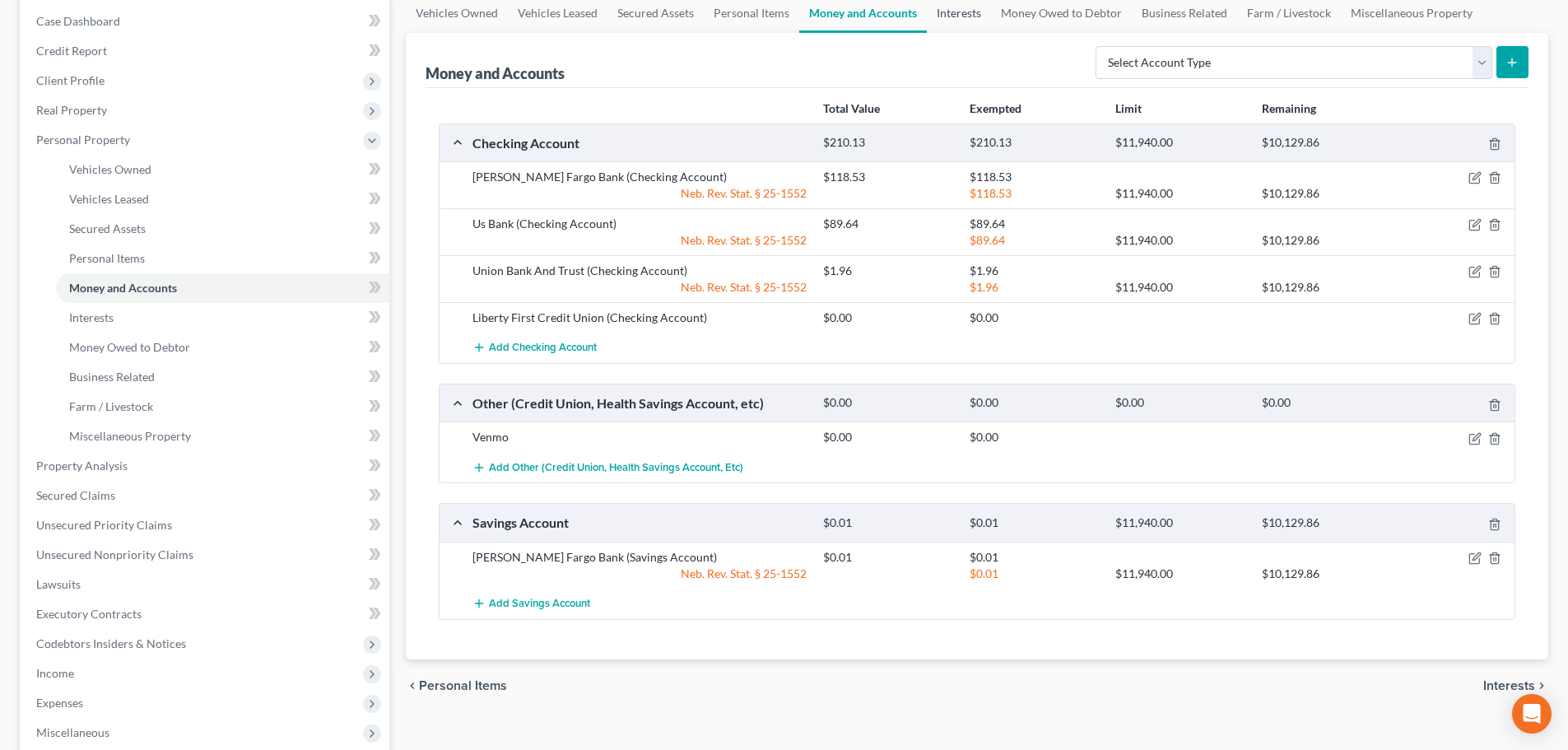
click at [965, 20] on link "Interests" at bounding box center [959, 13] width 64 height 39
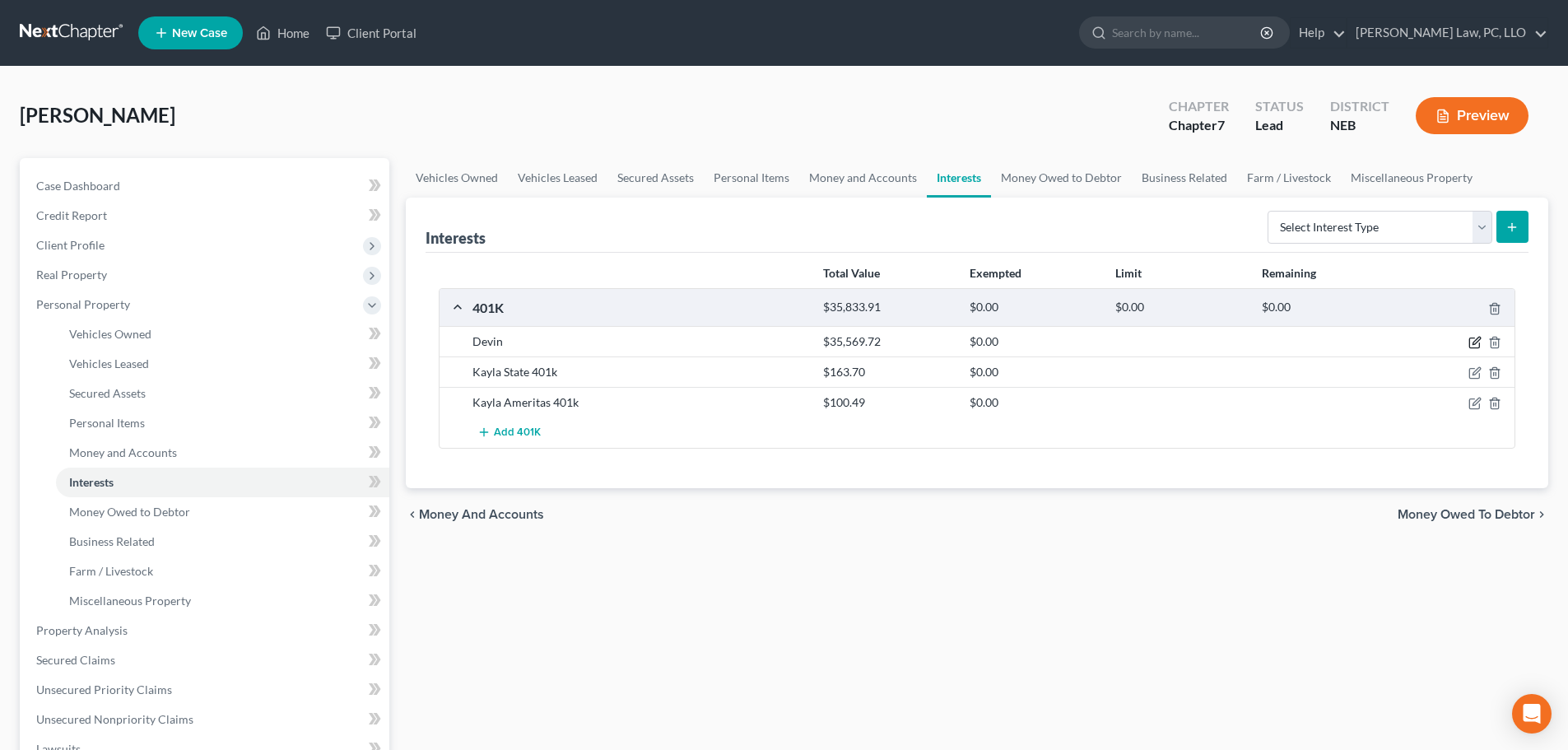
click at [1475, 340] on icon "button" at bounding box center [1475, 343] width 13 height 13
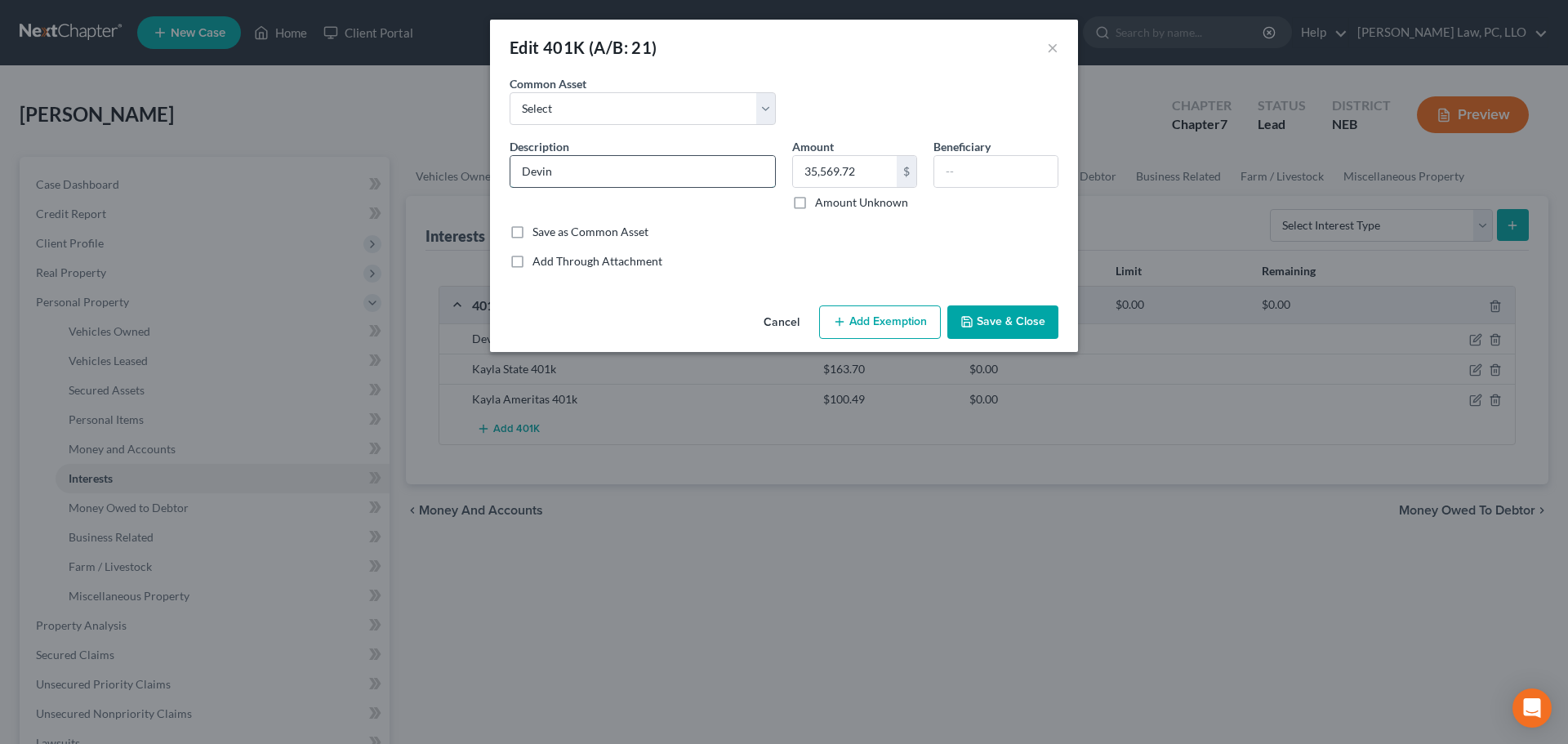
click at [601, 166] on input "Devin" at bounding box center [642, 171] width 265 height 31
type input "Retirement with: Capital Group"
type input "36,122.83"
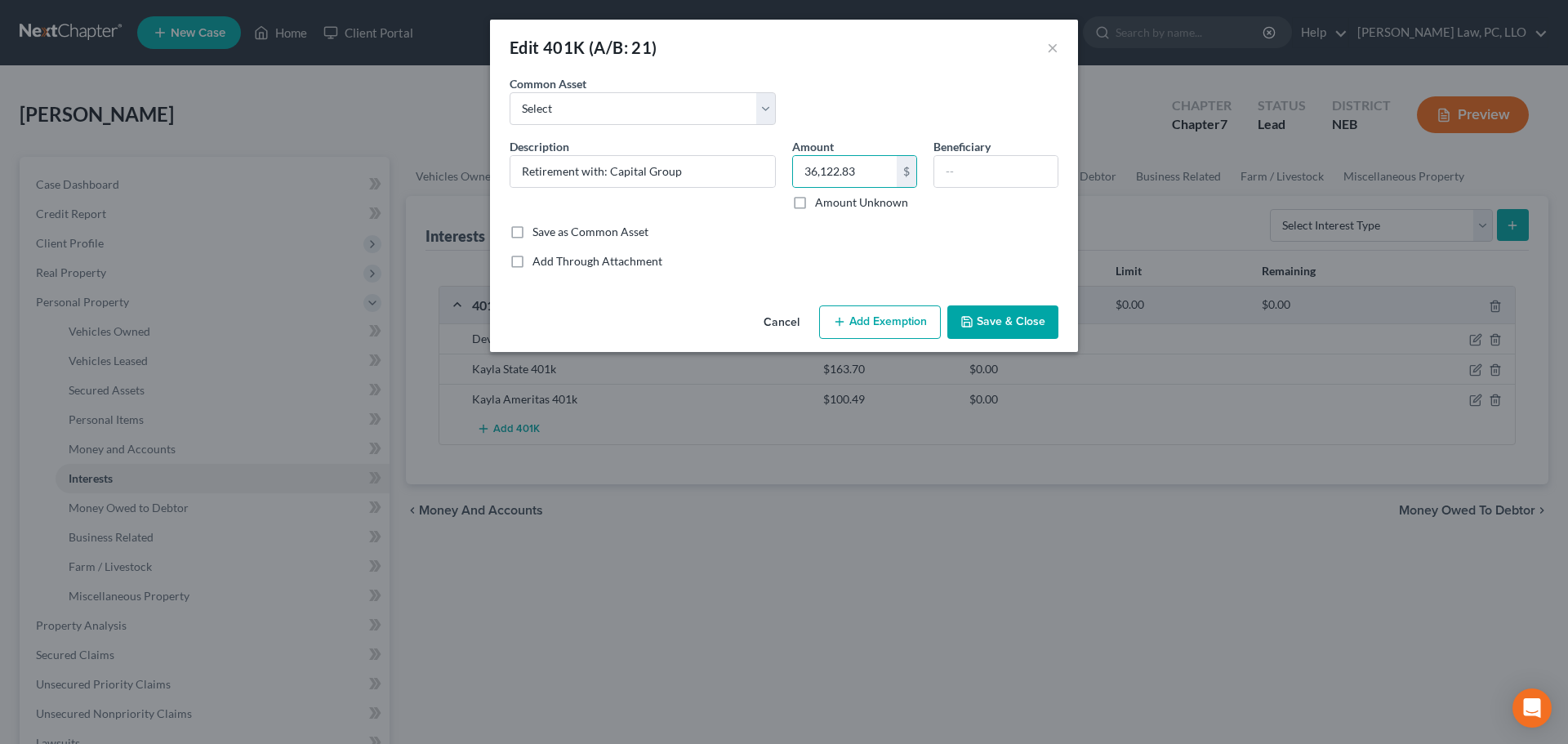
click at [778, 326] on button "Cancel" at bounding box center [781, 323] width 62 height 33
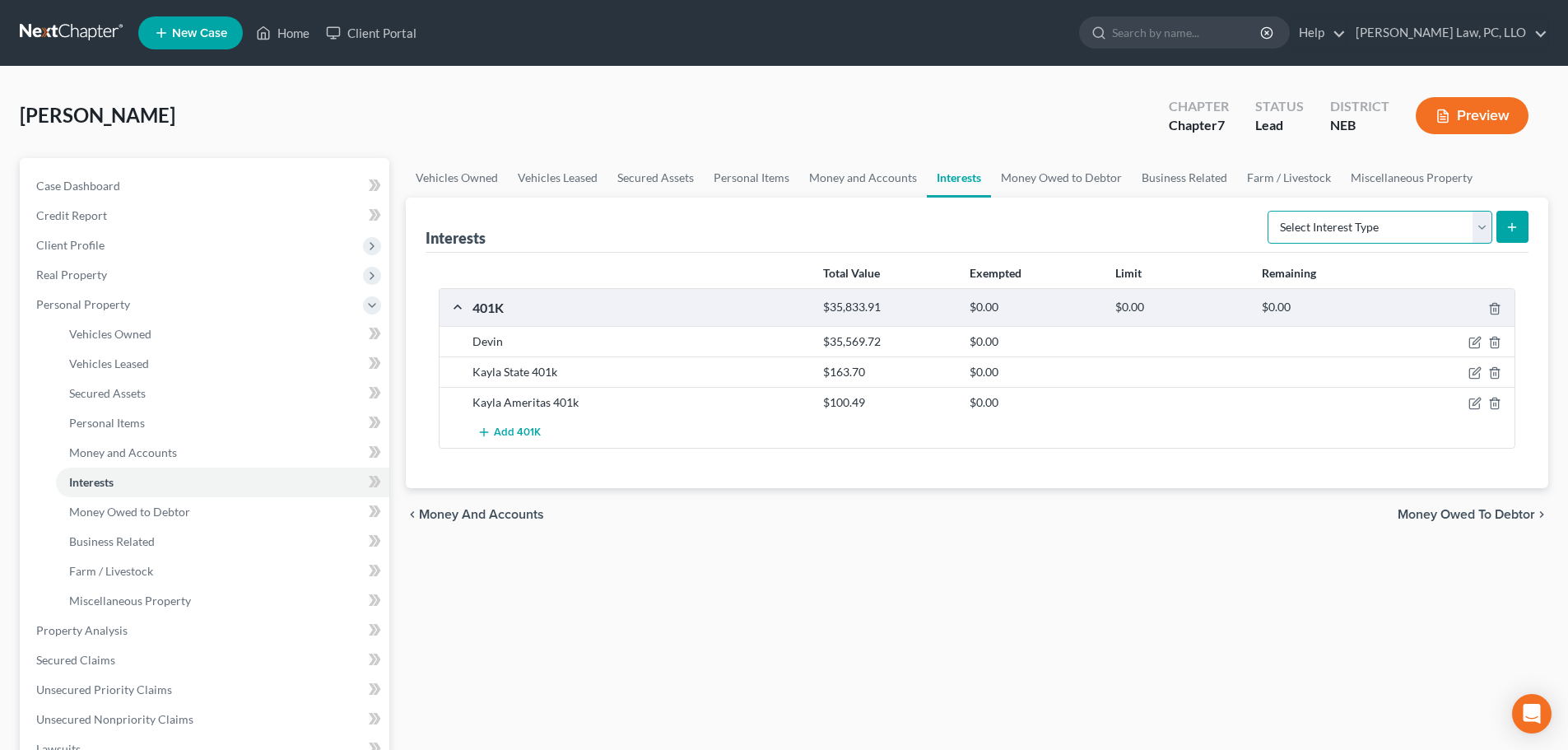
click at [1397, 223] on select "Select Interest Type 401K (A/B: 21) Annuity (A/B: 23) Bond (A/B: 18) Education …" at bounding box center [1379, 227] width 225 height 33
select select "other_retirement_plan"
click at [1270, 211] on select "Select Interest Type 401K (A/B: 21) Annuity (A/B: 23) Bond (A/B: 18) Education …" at bounding box center [1379, 227] width 225 height 33
click at [1515, 231] on icon "submit" at bounding box center [1511, 227] width 13 height 13
click at [1405, 235] on select "Select Interest Type 401K (A/B: 21) Annuity (A/B: 23) Bond (A/B: 18) Education …" at bounding box center [1379, 227] width 225 height 33
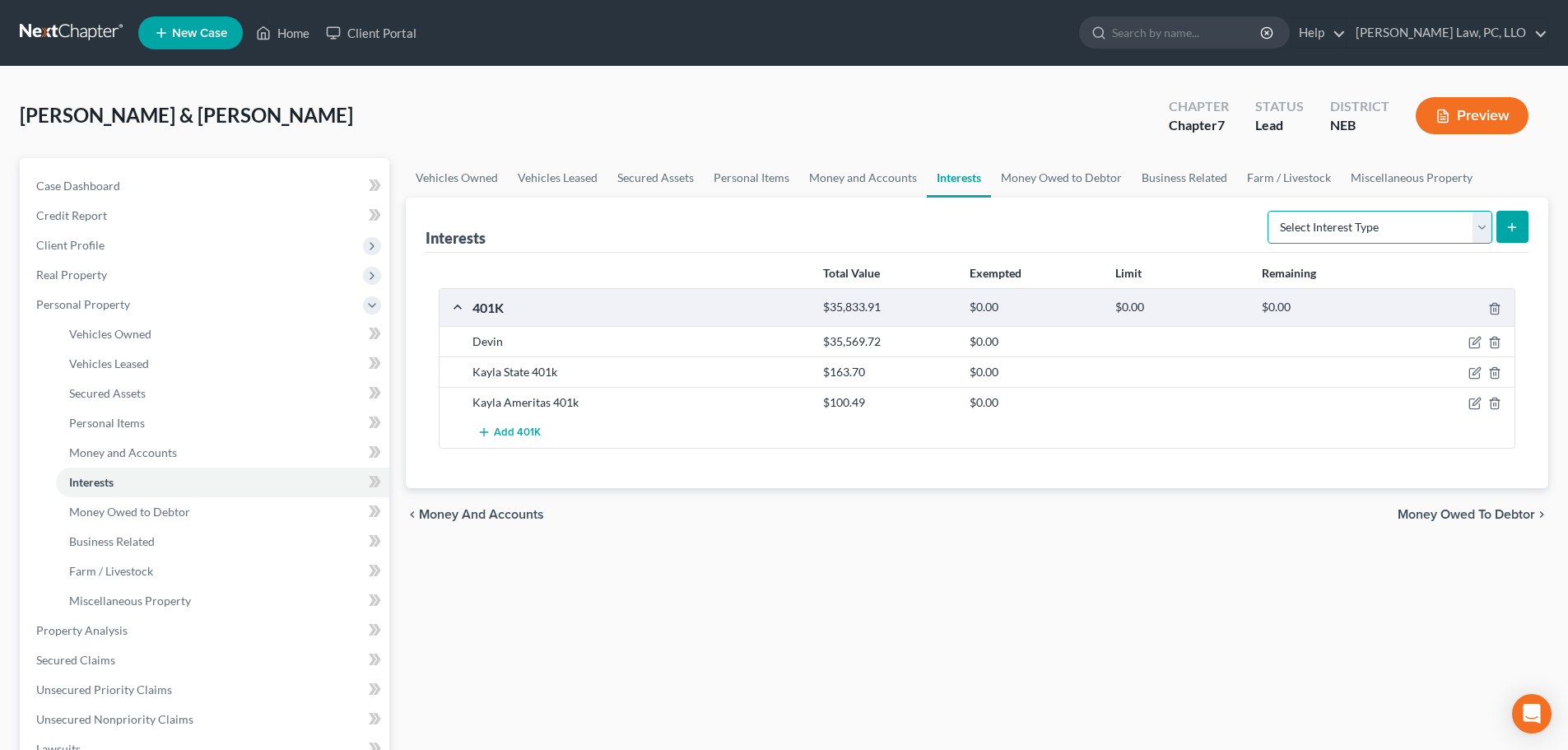
select select "other_retirement_plan"
click at [1270, 211] on select "Select Interest Type 401K (A/B: 21) Annuity (A/B: 23) Bond (A/B: 18) Education …" at bounding box center [1379, 227] width 225 height 33
click at [1526, 222] on button "submit" at bounding box center [1512, 227] width 32 height 32
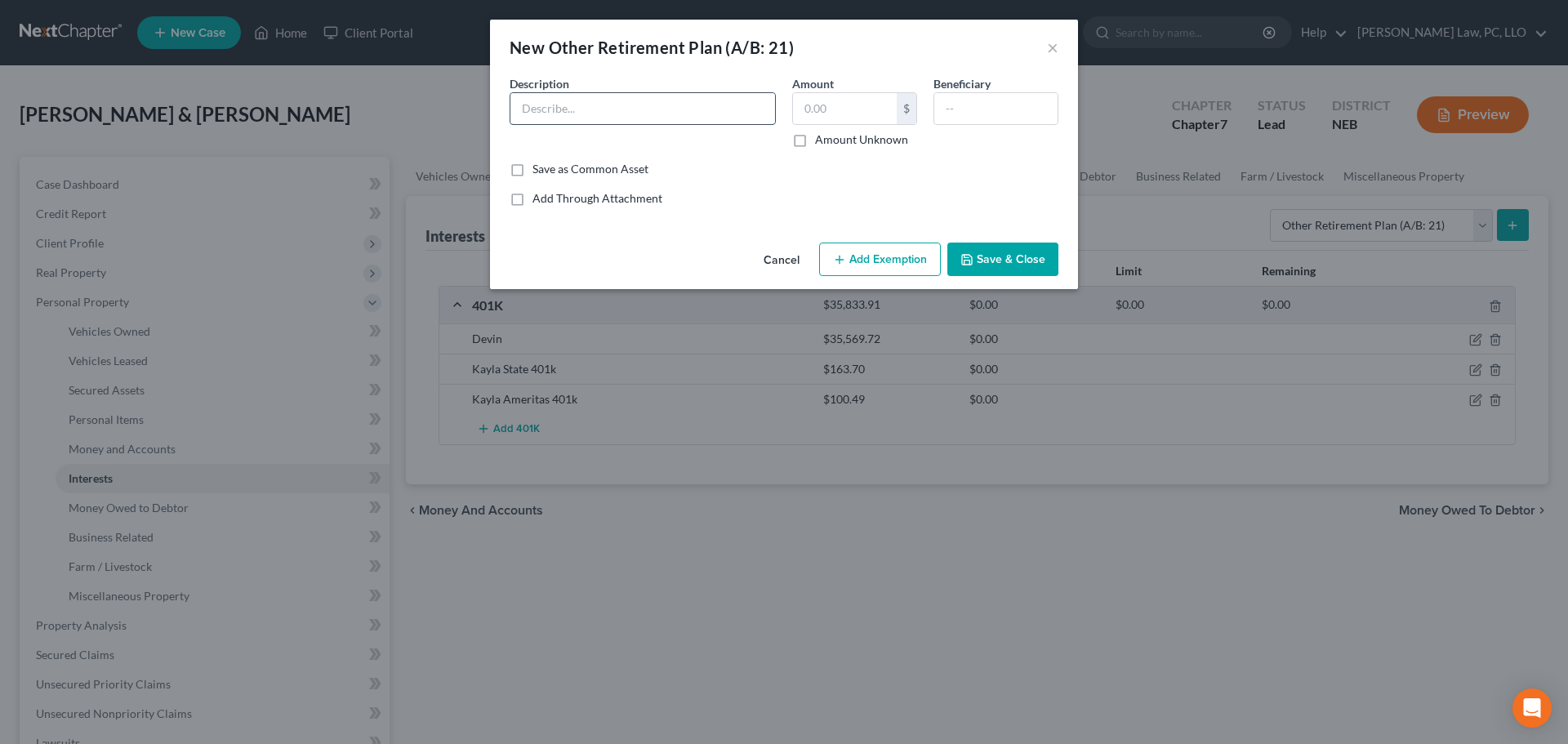
click at [710, 116] on input "text" at bounding box center [642, 108] width 265 height 31
type input "Retirement with: Capital Group"
click at [825, 114] on input "text" at bounding box center [844, 108] width 104 height 31
type input "36,122.83"
click at [881, 262] on button "Add Exemption" at bounding box center [880, 259] width 122 height 34
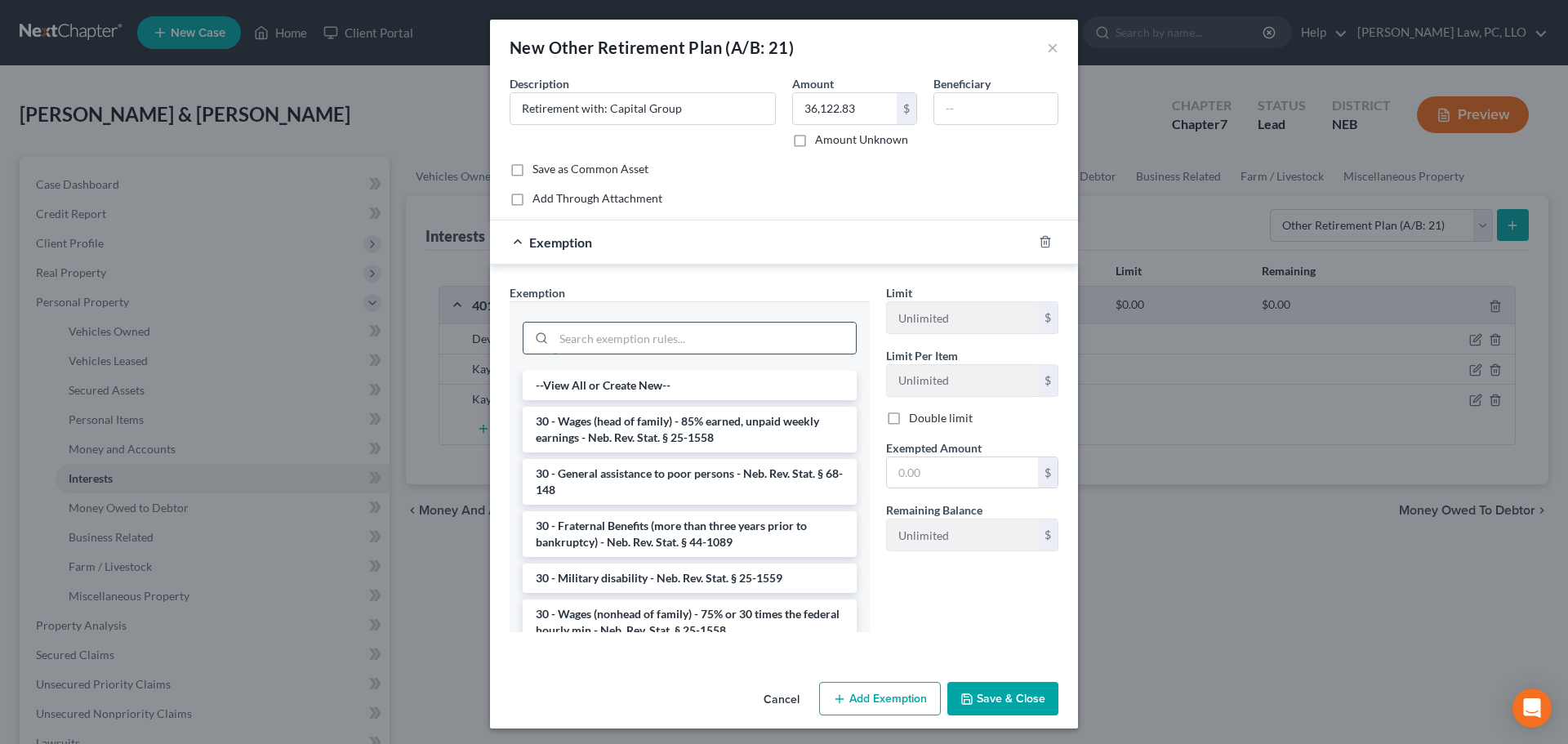
click at [625, 340] on input "search" at bounding box center [704, 337] width 302 height 31
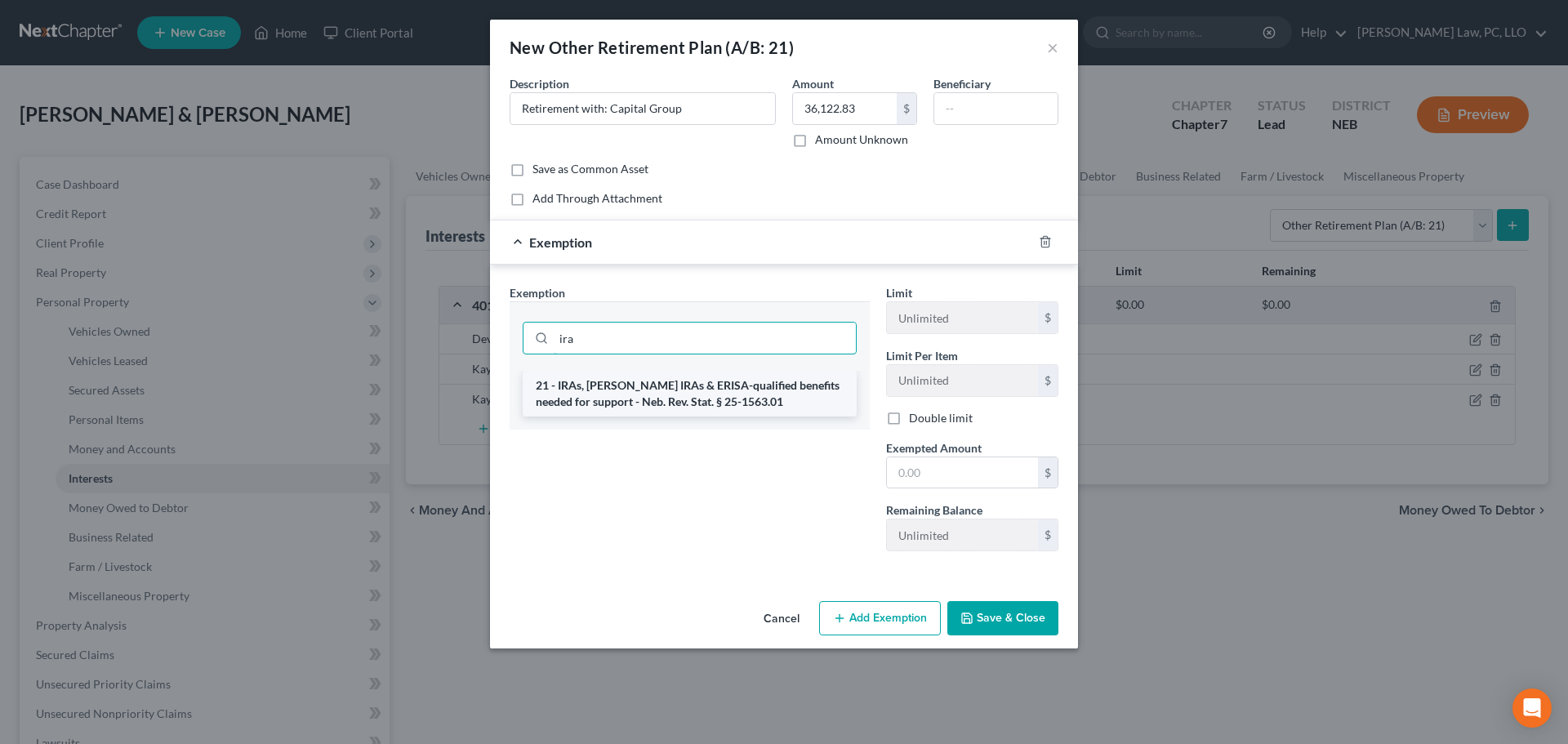
type input "ira"
click at [669, 388] on li "21 - IRAs, [PERSON_NAME] IRAs & ERISA-qualified benefits needed for support - N…" at bounding box center [689, 394] width 334 height 46
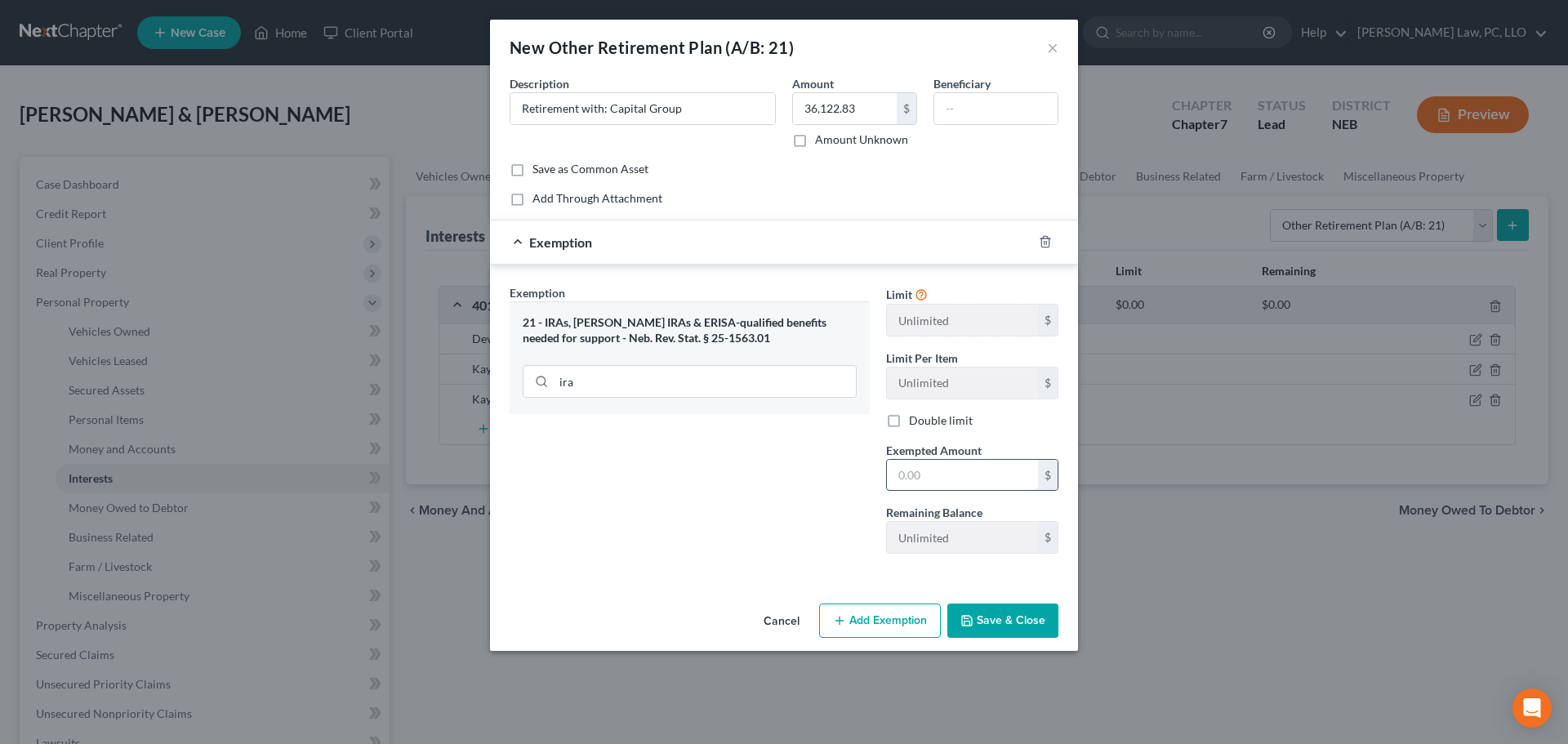
click at [928, 476] on input "text" at bounding box center [962, 475] width 151 height 31
type input "36,122.83"
click at [983, 625] on button "Save & Close" at bounding box center [1002, 620] width 111 height 34
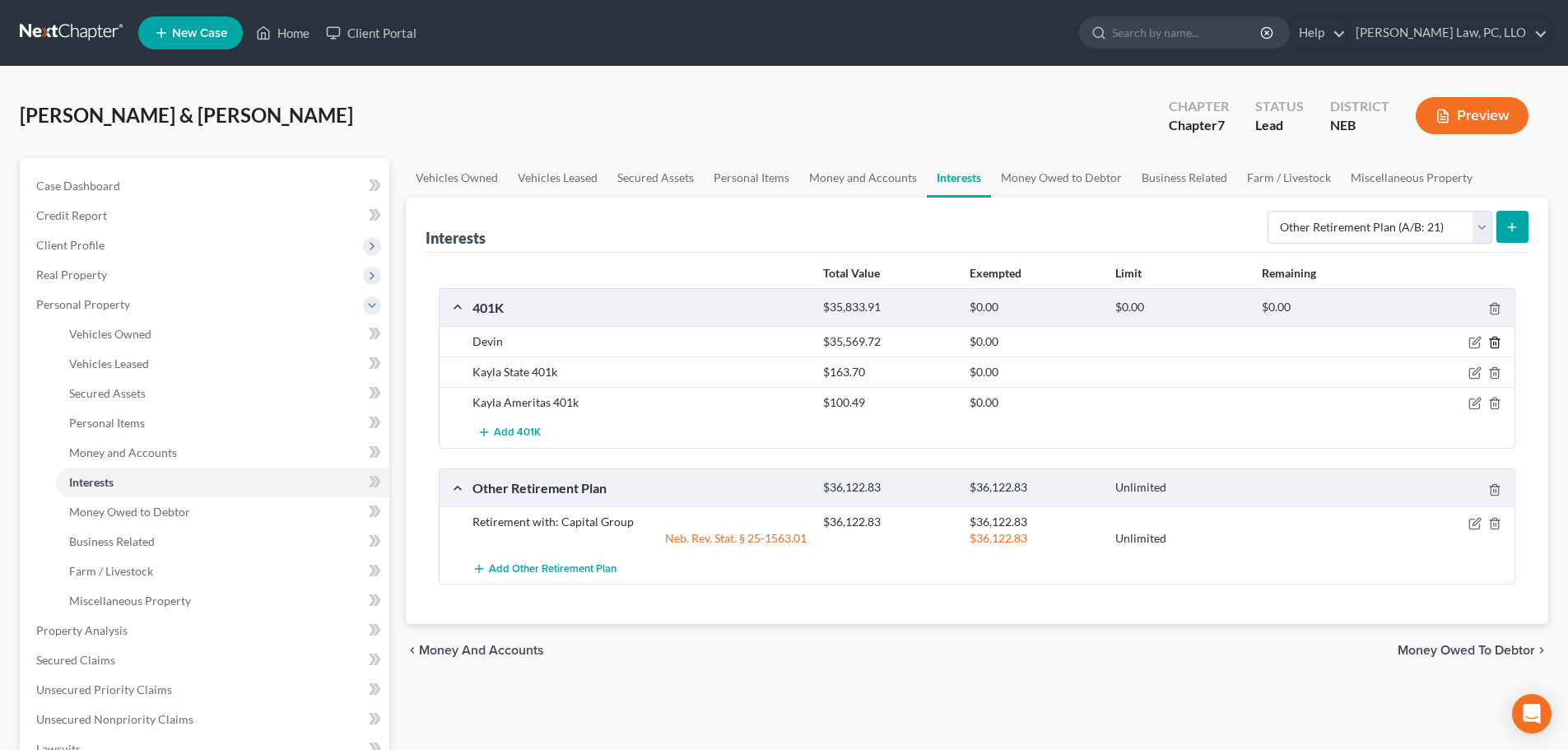
click at [1493, 339] on polyline "button" at bounding box center [1494, 339] width 10 height 0
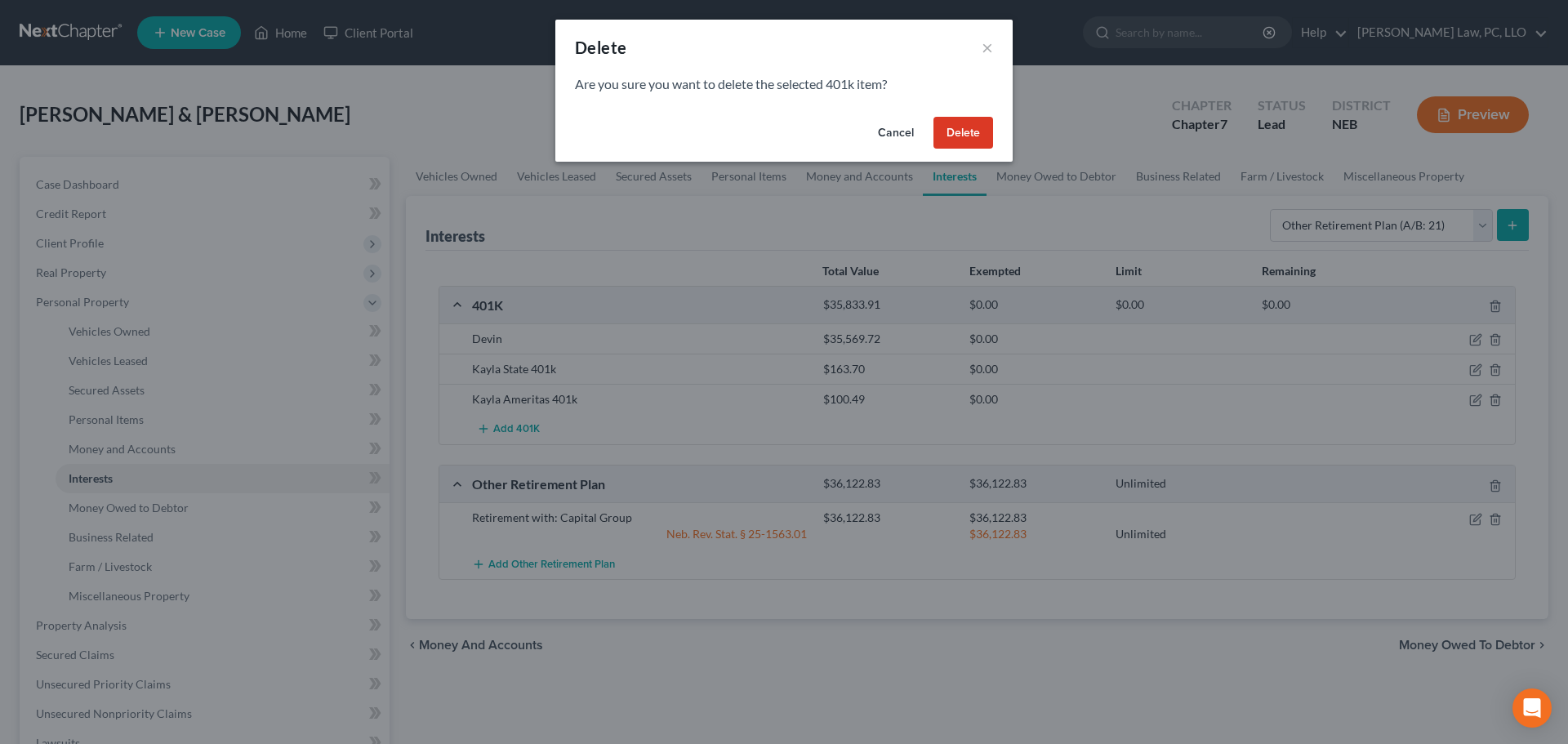
click at [960, 140] on button "Delete" at bounding box center [964, 132] width 60 height 33
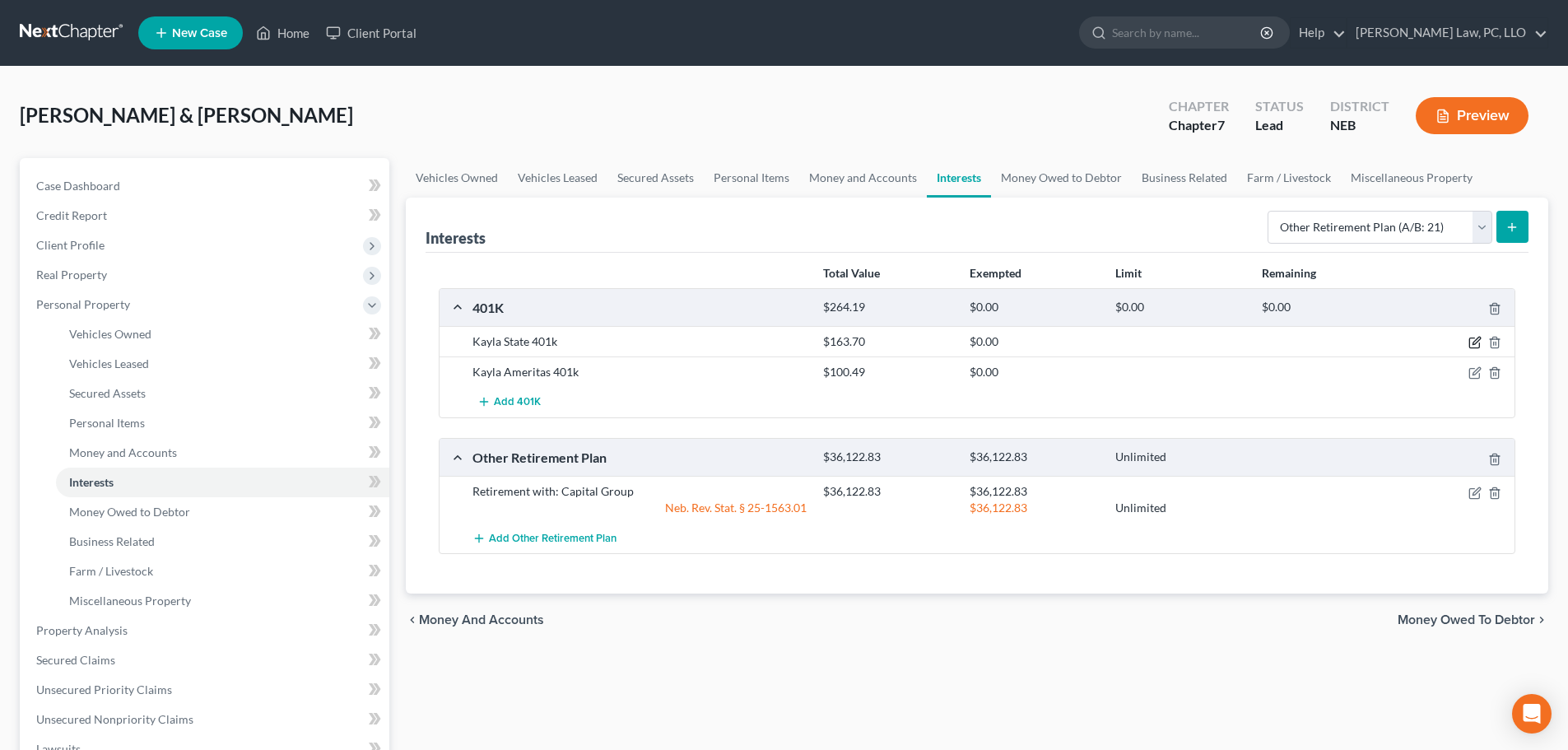
click at [1471, 339] on icon "button" at bounding box center [1475, 343] width 13 height 13
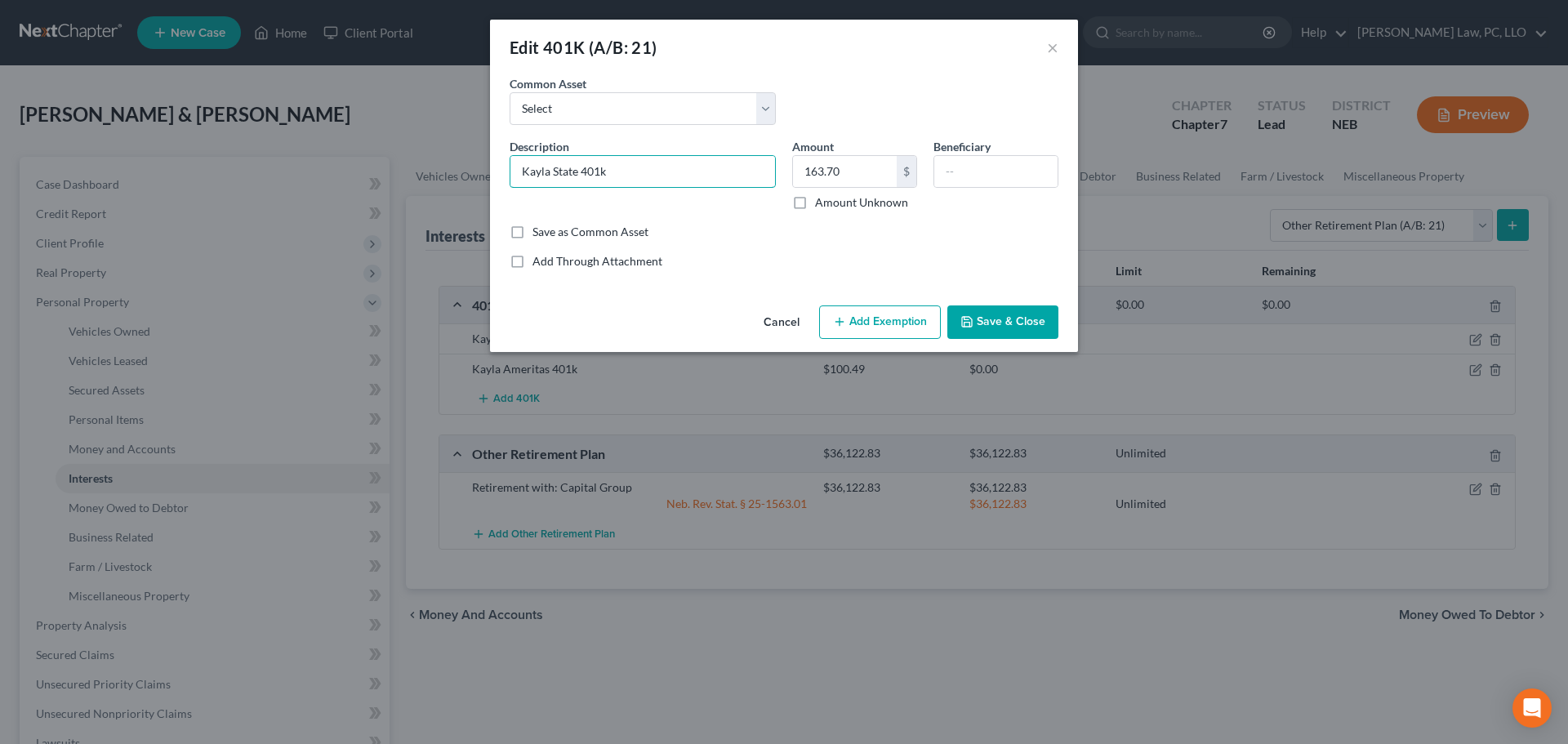
drag, startPoint x: 659, startPoint y: 173, endPoint x: 380, endPoint y: 169, distance: 279.0
click at [380, 169] on div "Edit 401K (A/B: 21) × An exemption set must first be selected from the Filing I…" at bounding box center [784, 372] width 1568 height 744
click at [674, 163] on input "401k with: Amertias" at bounding box center [642, 171] width 265 height 31
click at [672, 163] on input "401k with: Ameritas" at bounding box center [642, 171] width 265 height 31
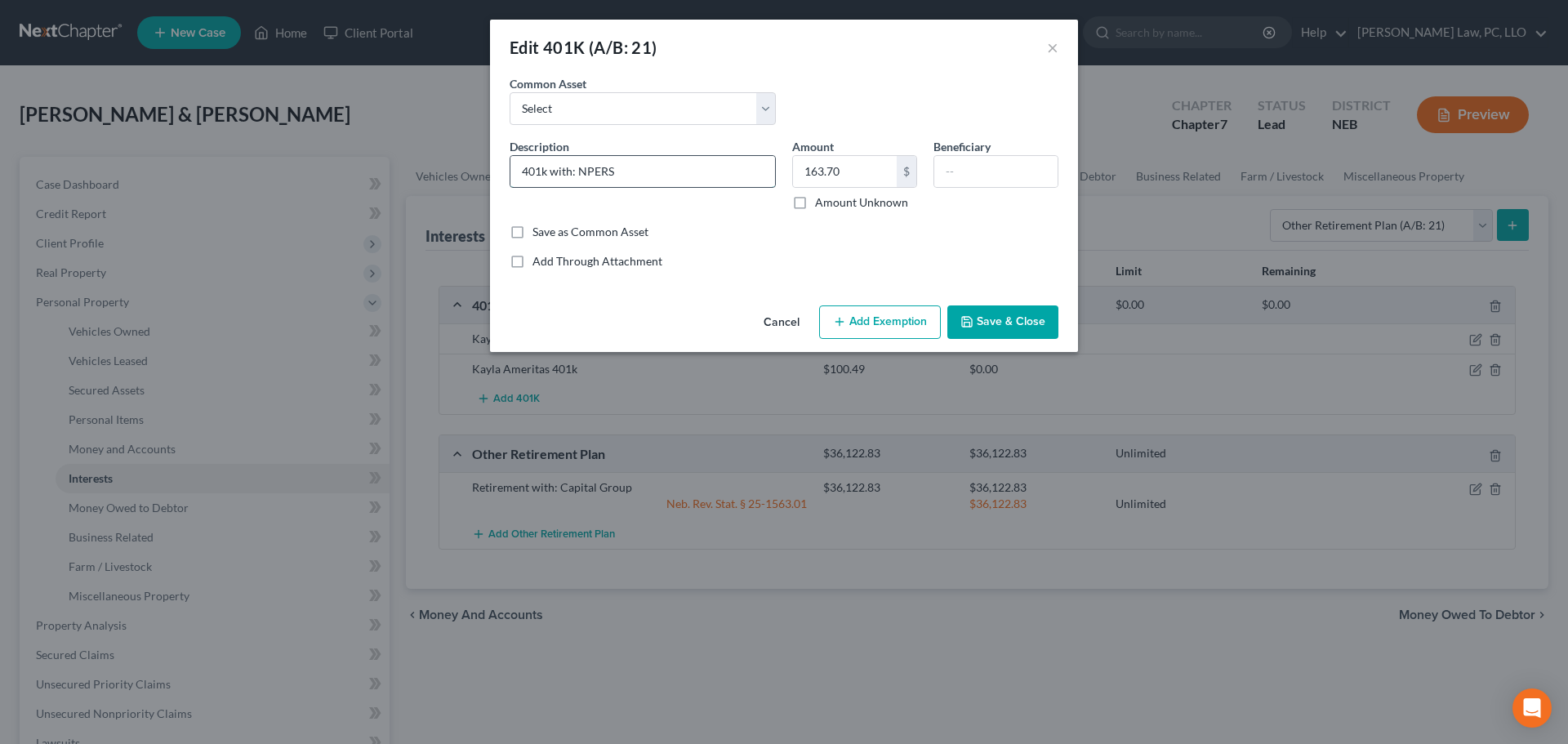
type input "401k with: NPERS"
click at [860, 319] on button "Add Exemption" at bounding box center [880, 322] width 122 height 34
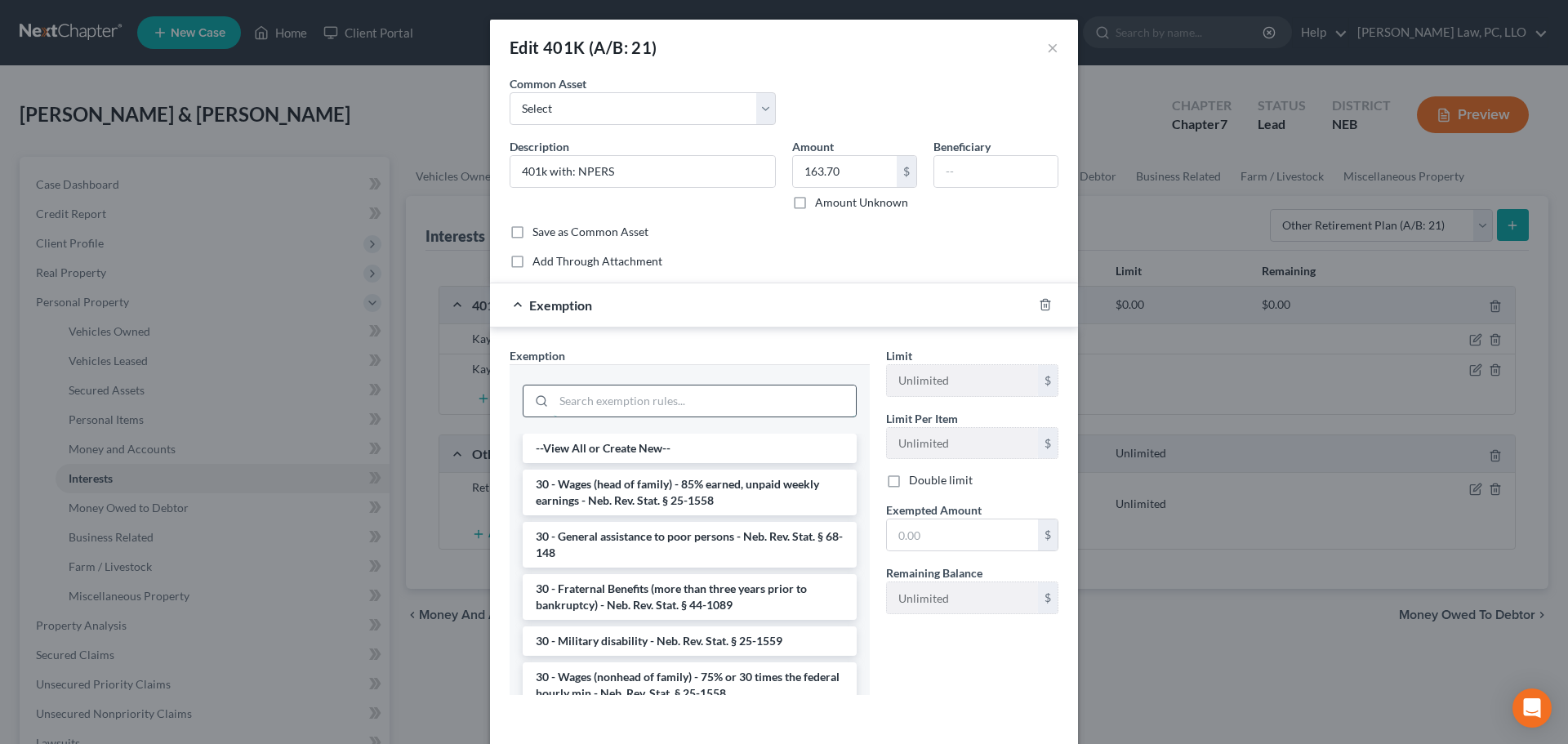
click at [691, 388] on input "search" at bounding box center [704, 401] width 302 height 31
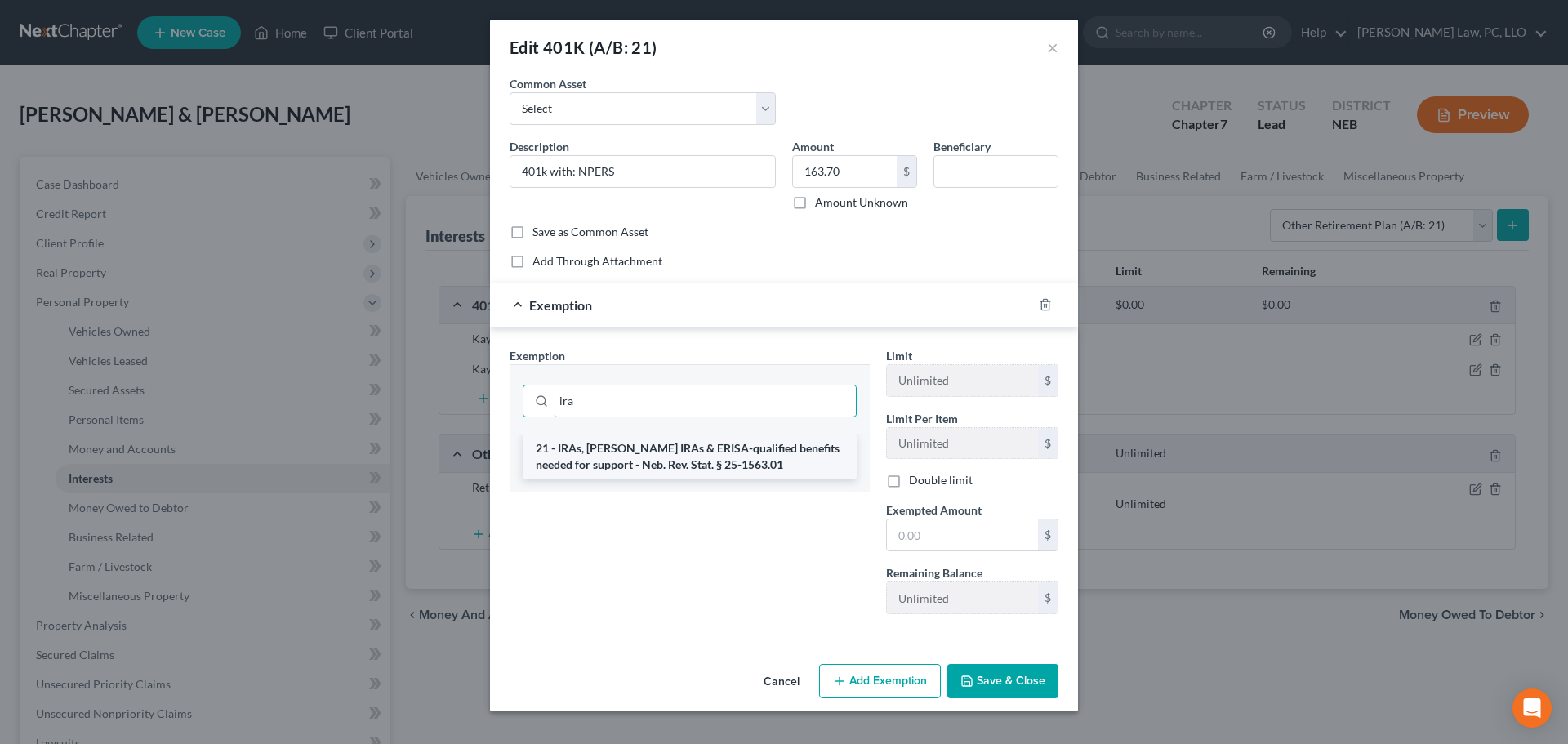
type input "ira"
click at [677, 454] on li "21 - IRAs, [PERSON_NAME] IRAs & ERISA-qualified benefits needed for support - N…" at bounding box center [689, 456] width 334 height 46
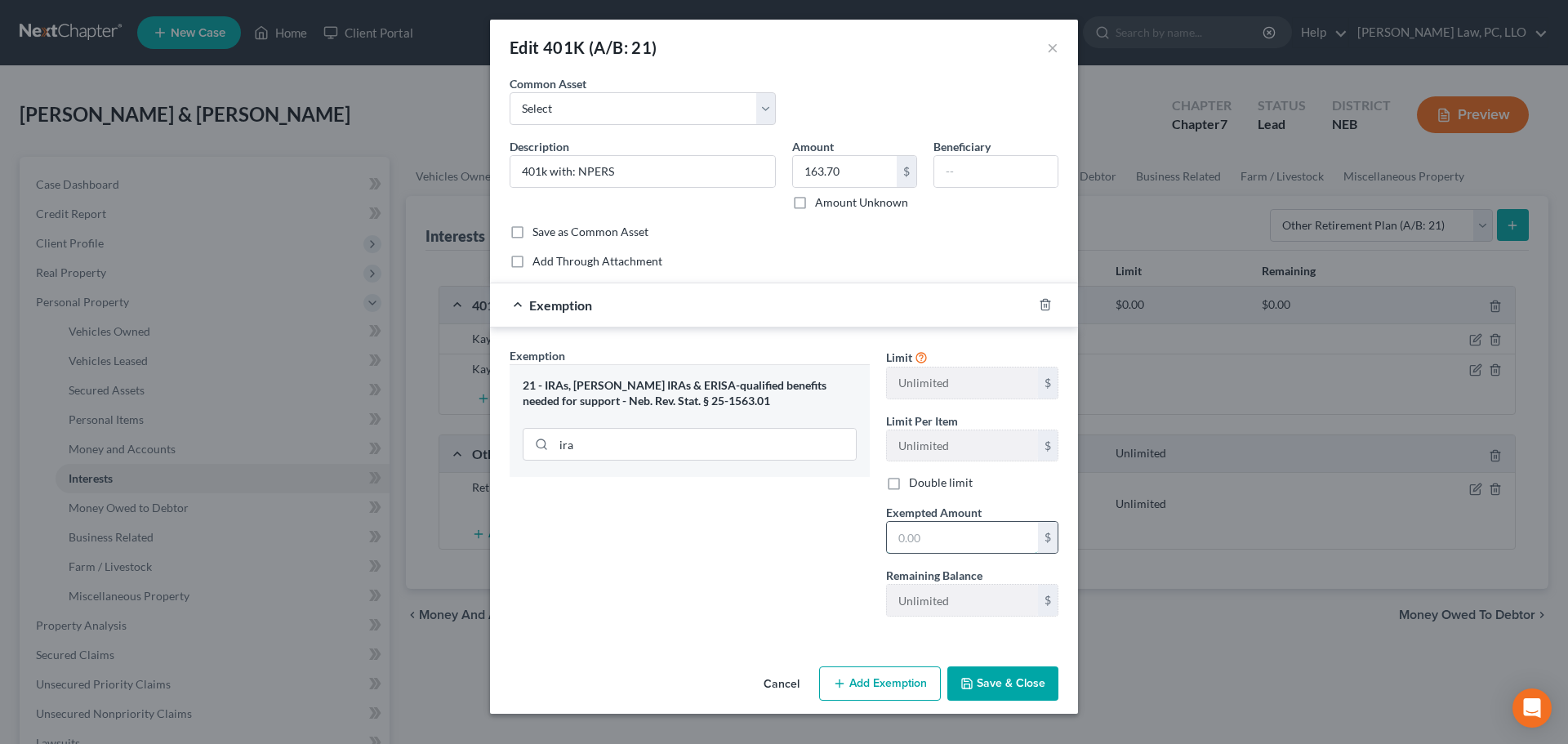
click at [987, 548] on input "text" at bounding box center [962, 537] width 151 height 31
type input "163.70"
click at [1029, 667] on button "Save & Close" at bounding box center [1002, 683] width 111 height 34
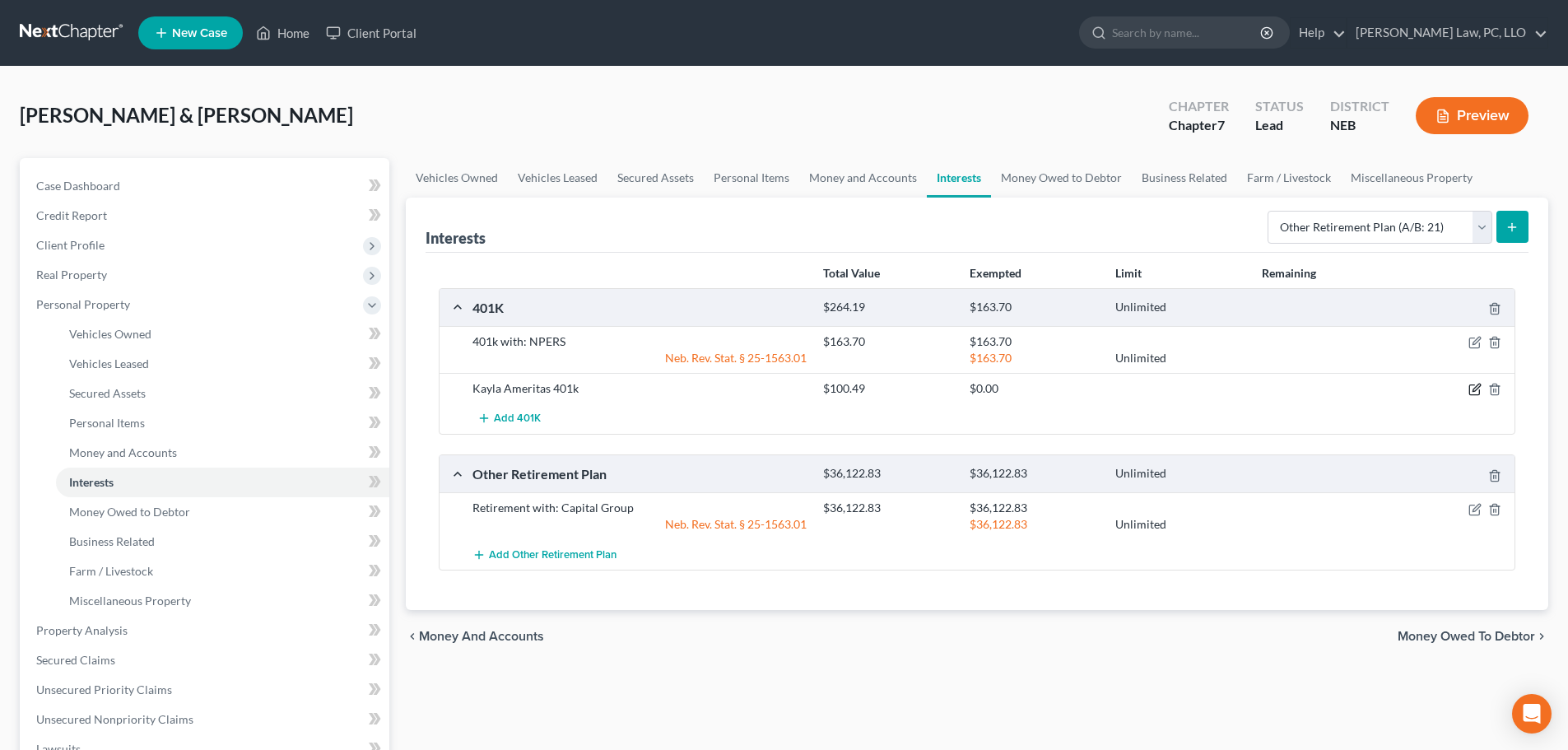
click at [1475, 388] on icon "button" at bounding box center [1476, 388] width 7 height 7
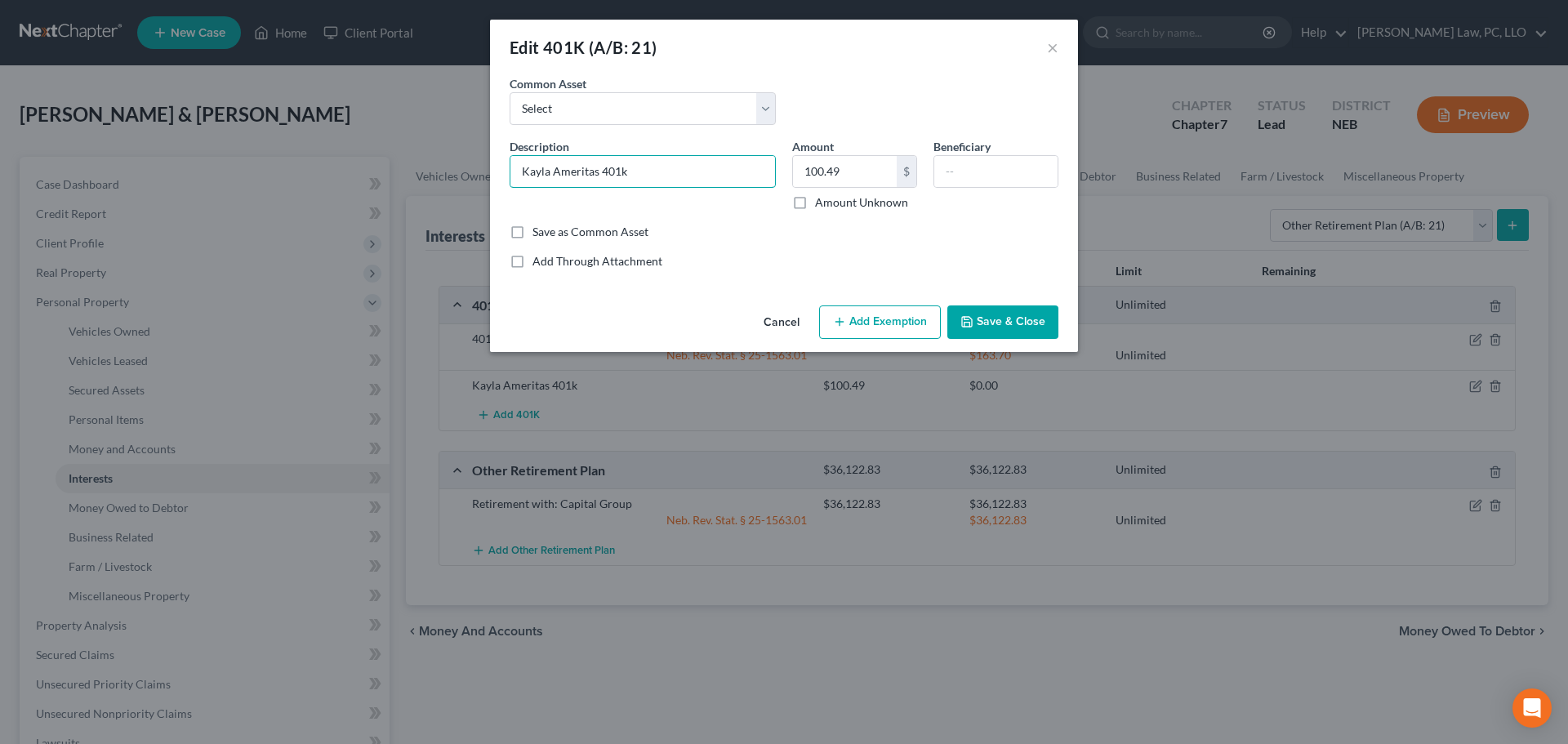
drag, startPoint x: 668, startPoint y: 177, endPoint x: 449, endPoint y: 177, distance: 219.0
click at [449, 177] on div "Edit 401K (A/B: 21) × An exemption set must first be selected from the Filing I…" at bounding box center [784, 372] width 1568 height 744
type input "401k with: Ameritas"
click at [865, 330] on button "Add Exemption" at bounding box center [880, 322] width 122 height 34
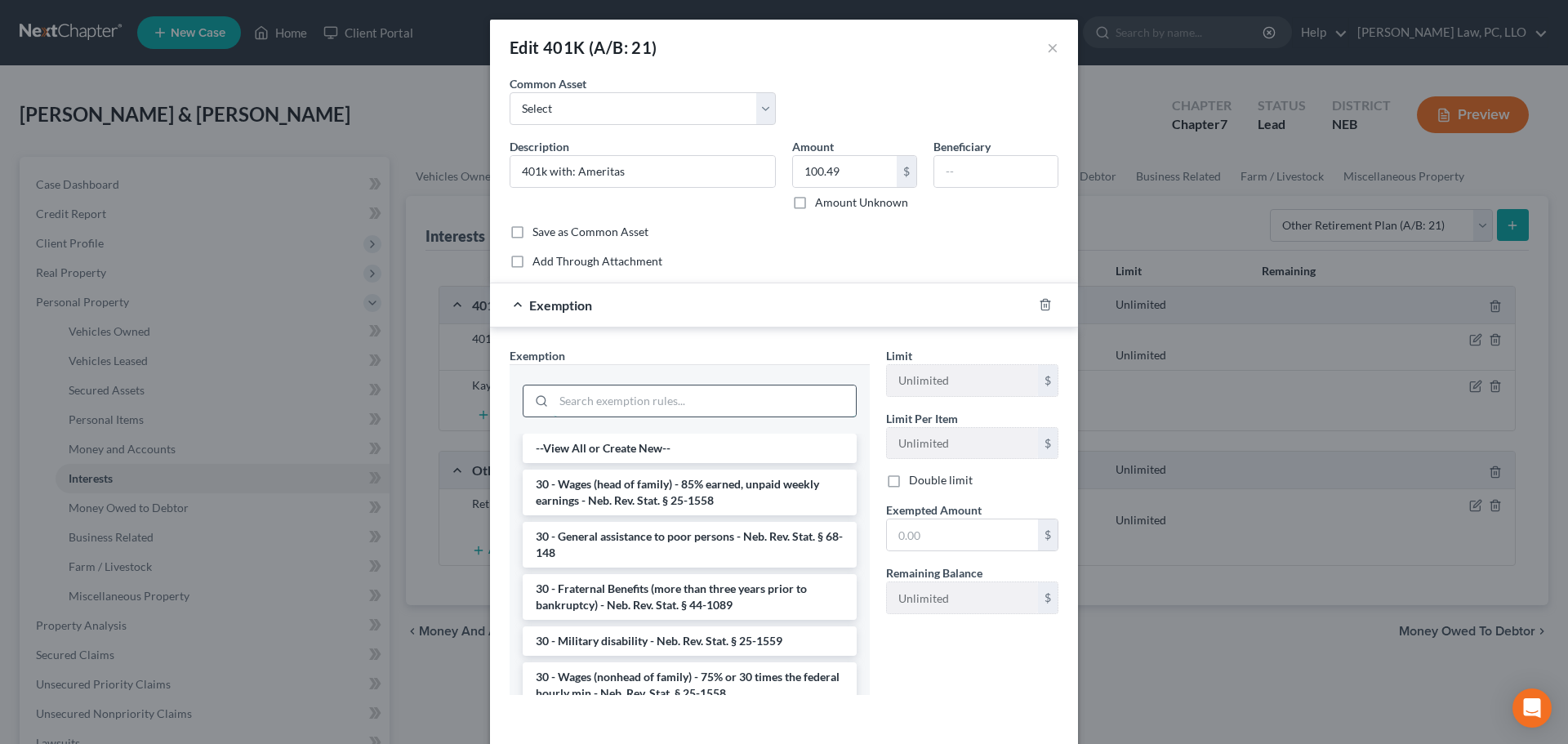
click at [647, 410] on input "search" at bounding box center [704, 401] width 302 height 31
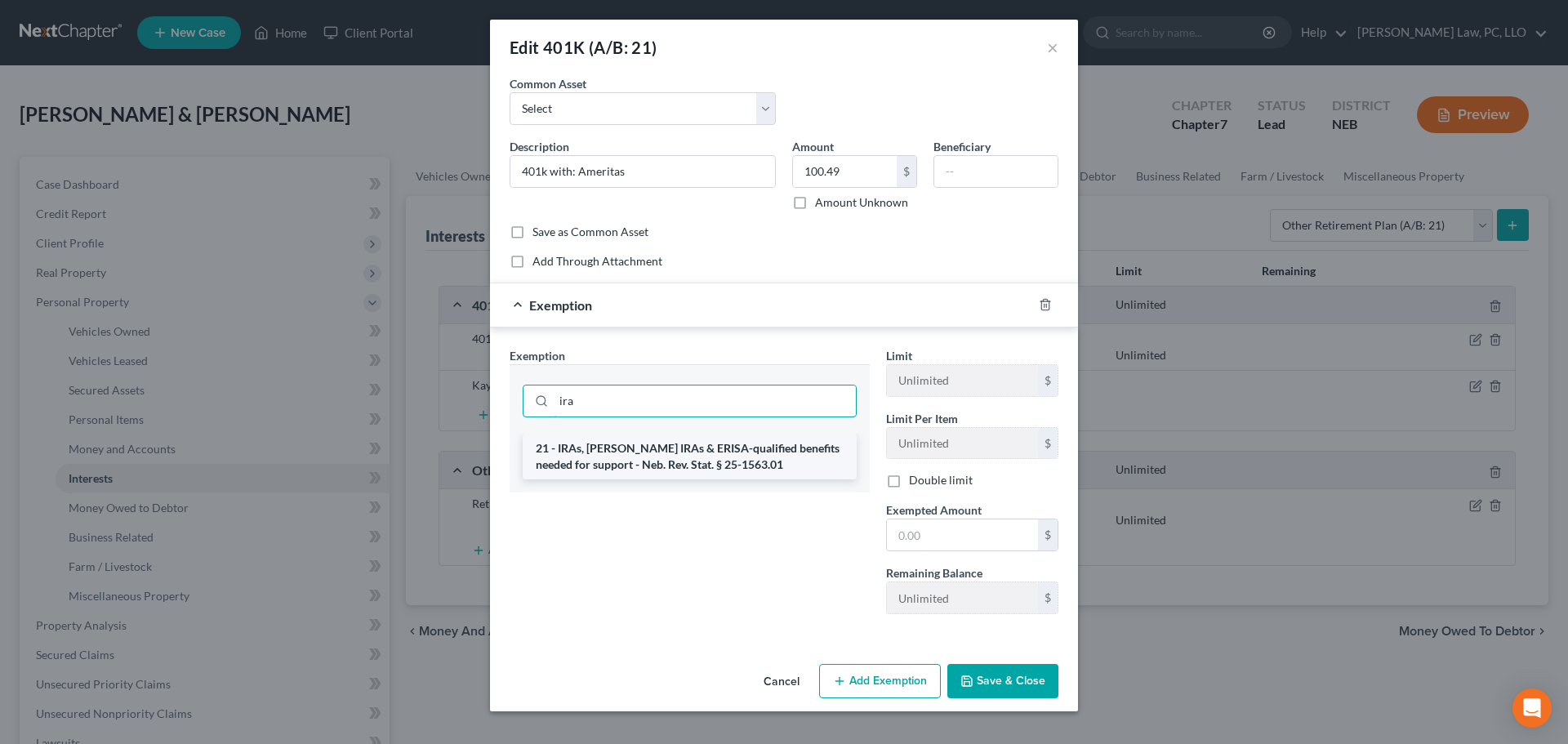
type input "ira"
click at [639, 453] on li "21 - IRAs, [PERSON_NAME] IRAs & ERISA-qualified benefits needed for support - N…" at bounding box center [689, 456] width 334 height 46
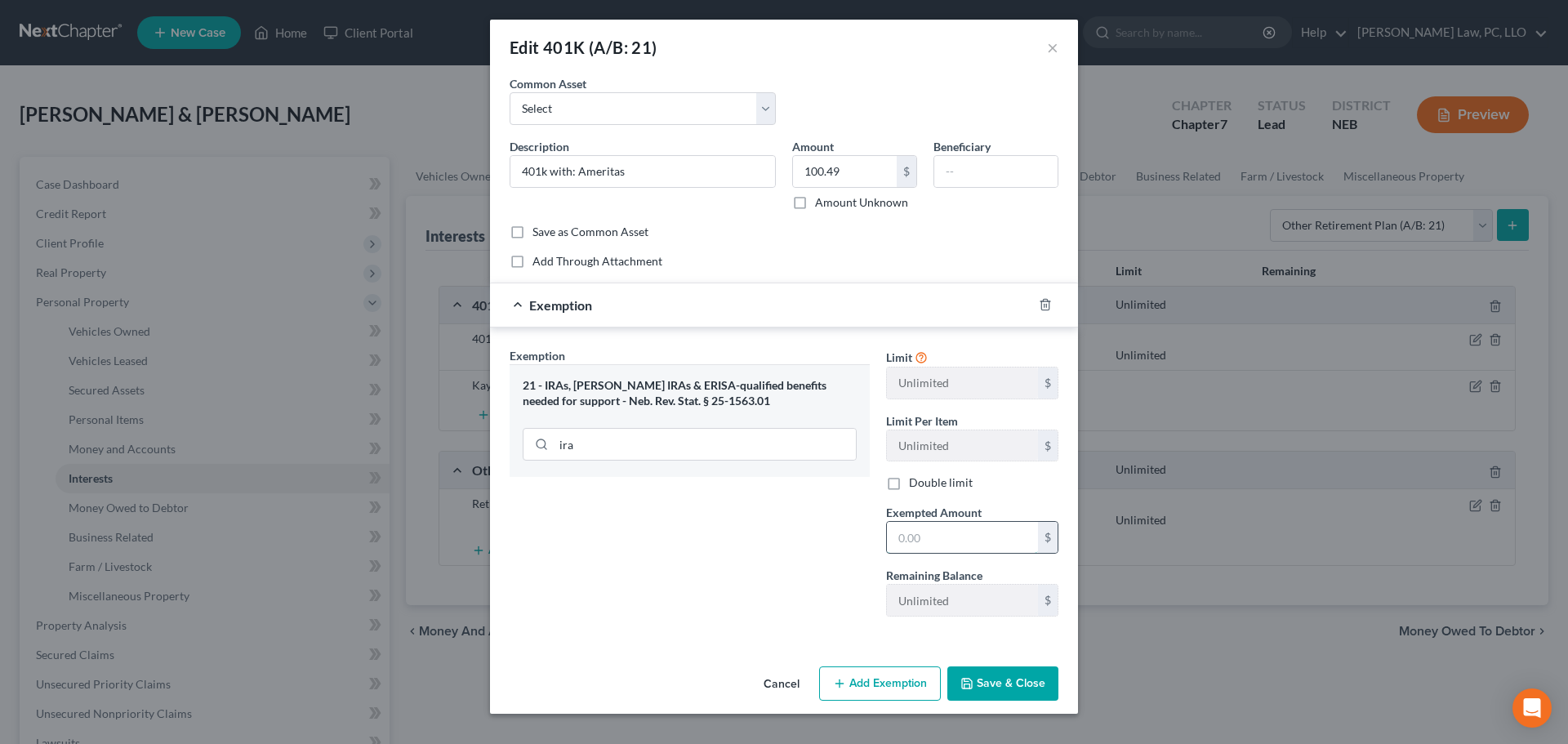
click at [926, 537] on input "text" at bounding box center [962, 537] width 151 height 31
type input "100.49"
click at [969, 686] on icon "button" at bounding box center [966, 683] width 13 height 13
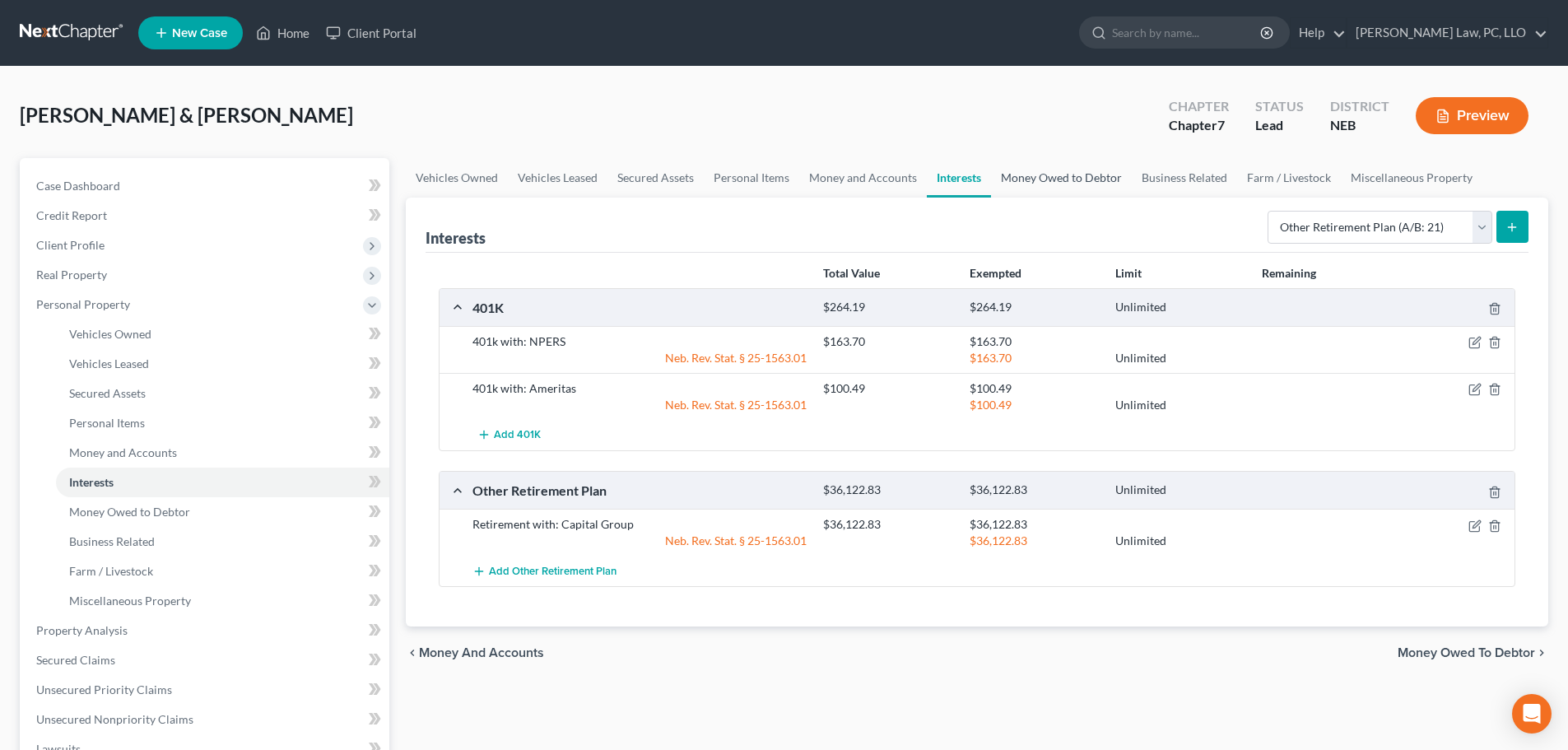
click at [1043, 180] on link "Money Owed to Debtor" at bounding box center [1061, 178] width 141 height 39
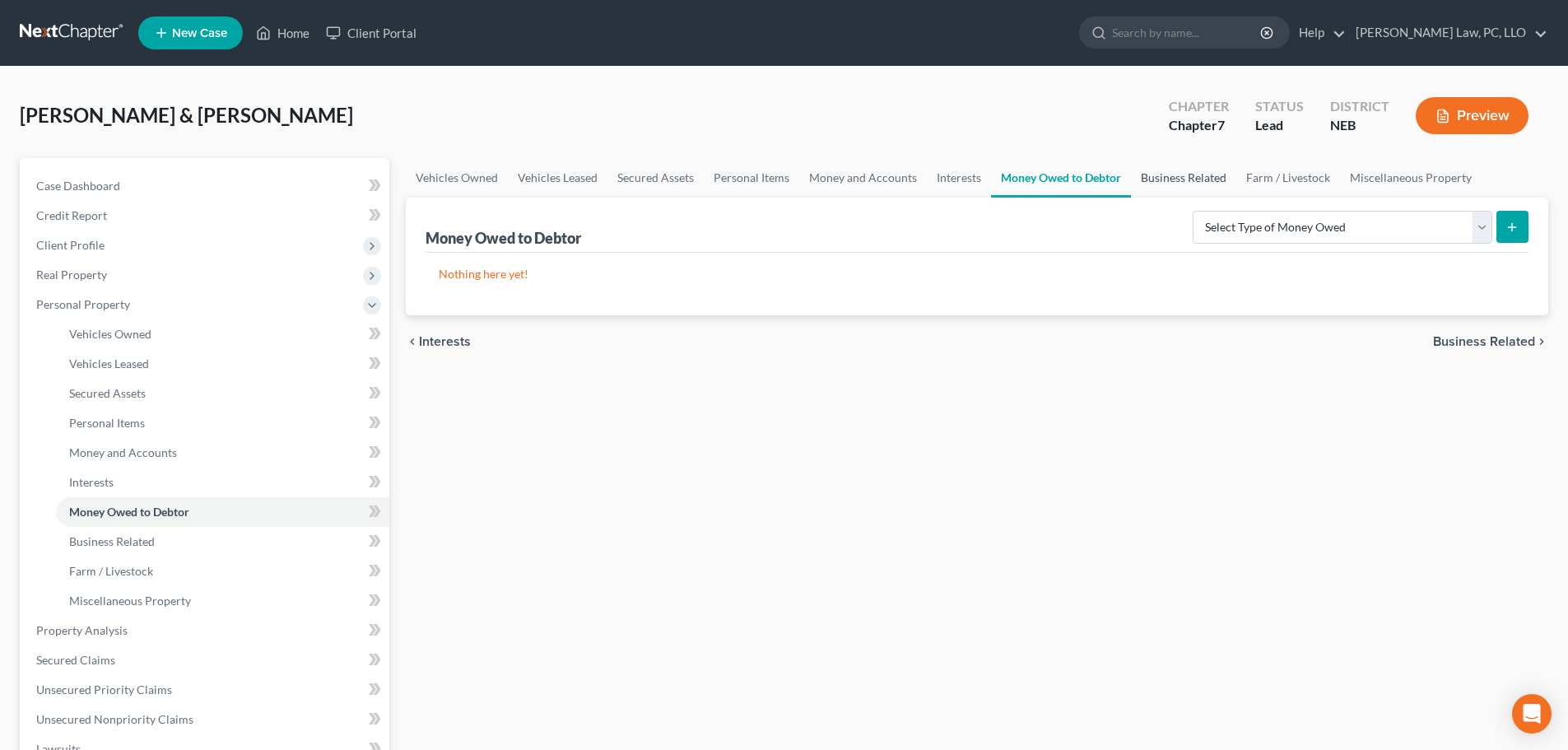
click at [1172, 179] on link "Business Related" at bounding box center [1183, 178] width 105 height 39
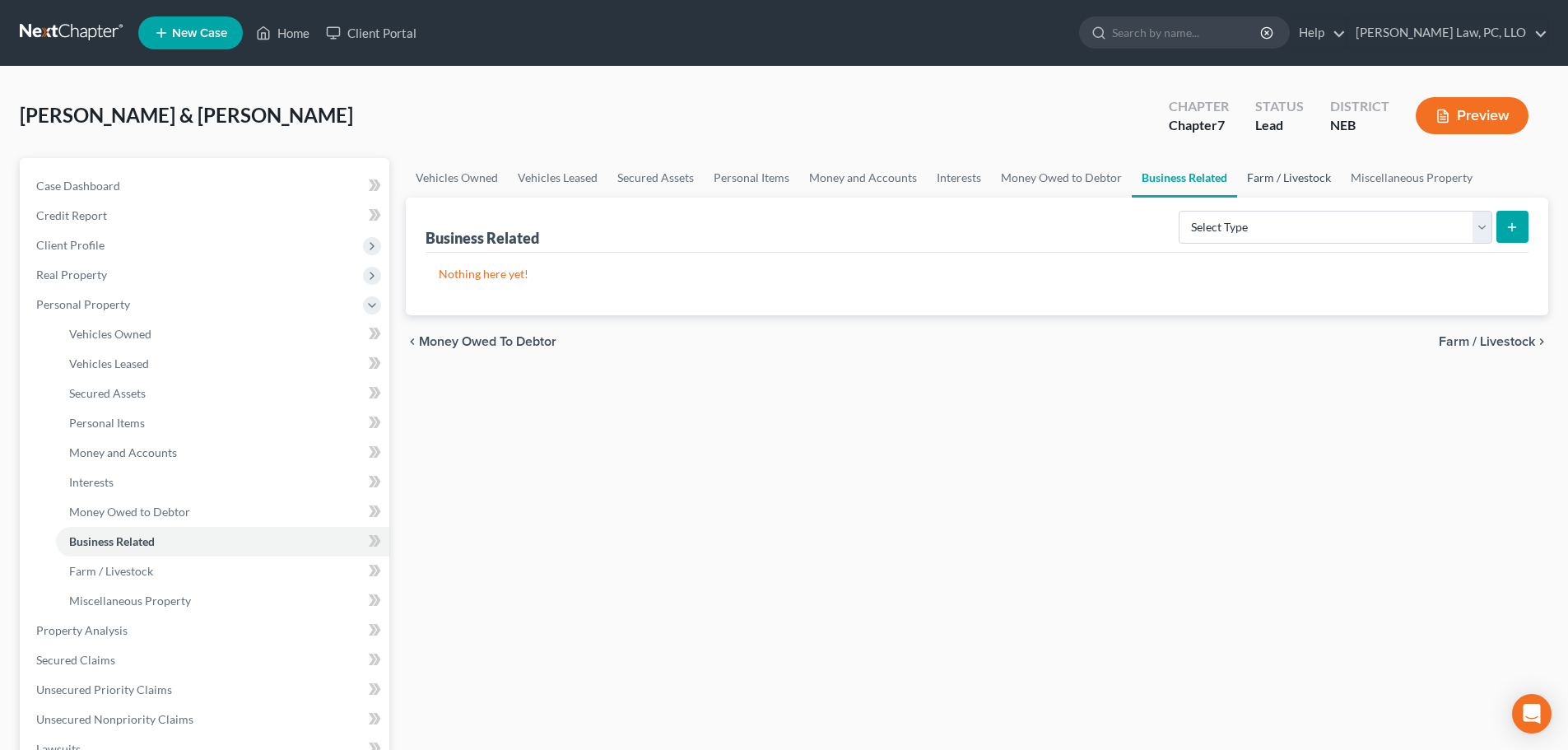
click at [1278, 173] on link "Farm / Livestock" at bounding box center [1289, 178] width 104 height 39
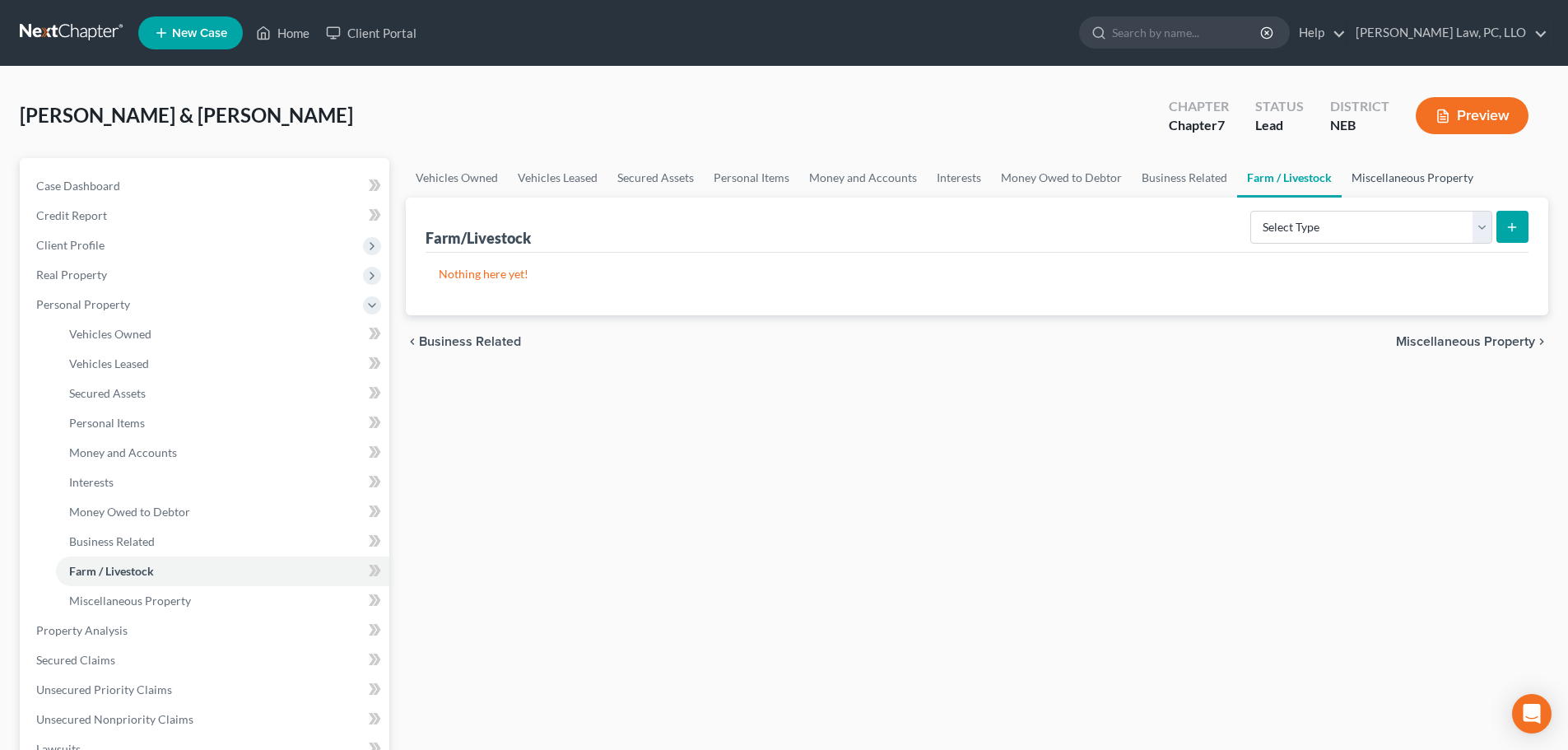
click at [1395, 181] on link "Miscellaneous Property" at bounding box center [1411, 178] width 141 height 39
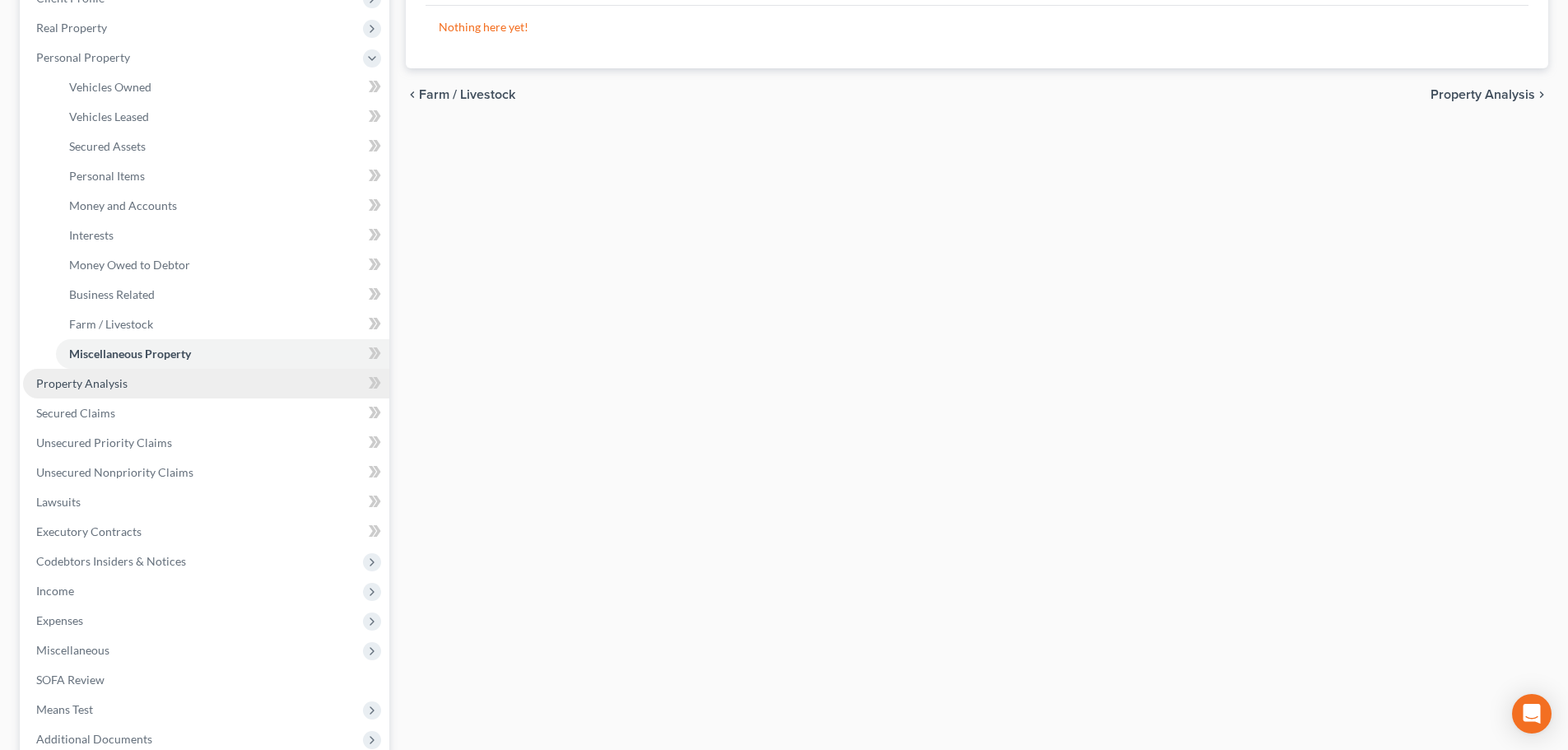
click at [123, 391] on link "Property Analysis" at bounding box center [206, 383] width 366 height 29
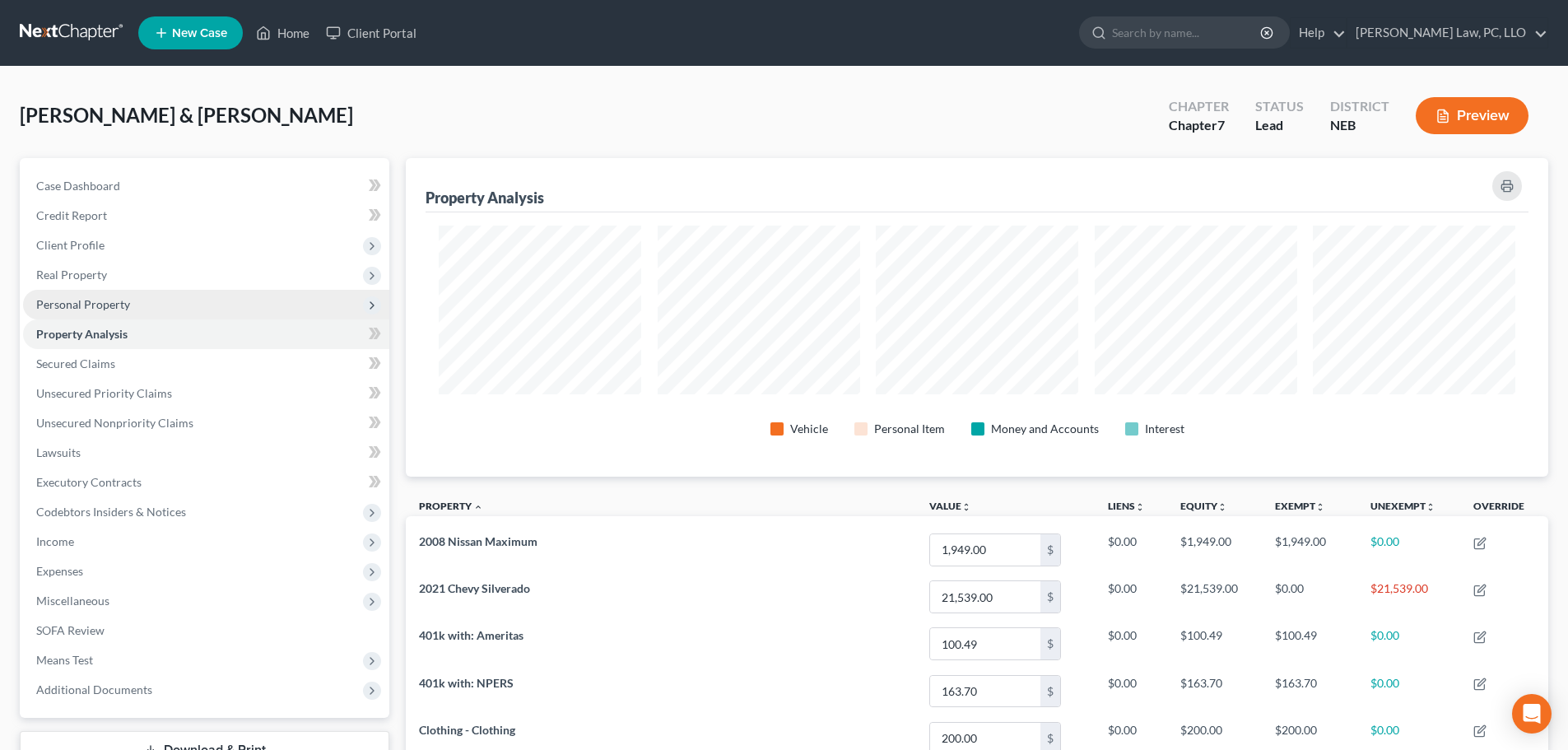
click at [105, 305] on span "Personal Property" at bounding box center [83, 304] width 93 height 14
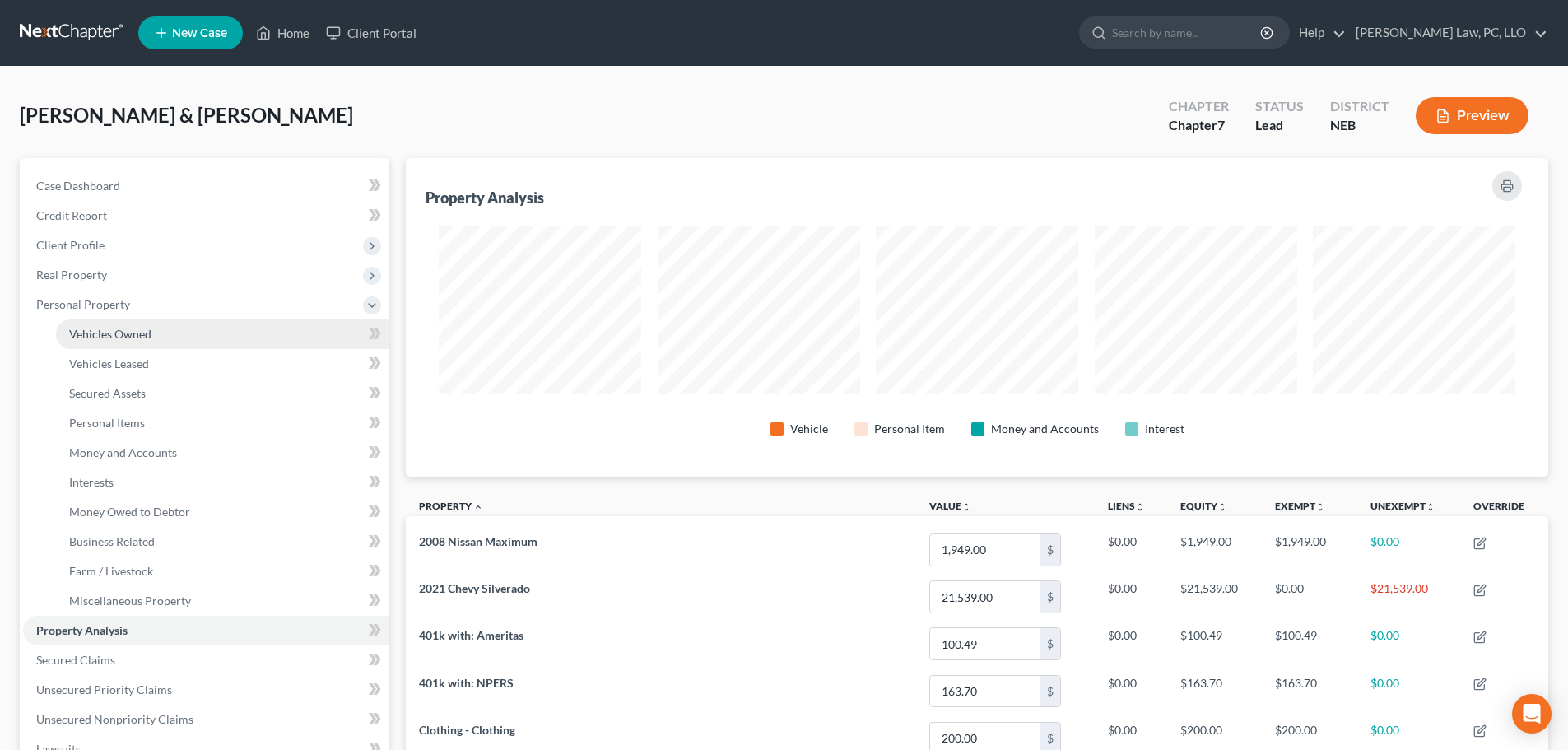
click at [104, 329] on span "Vehicles Owned" at bounding box center [110, 334] width 83 height 14
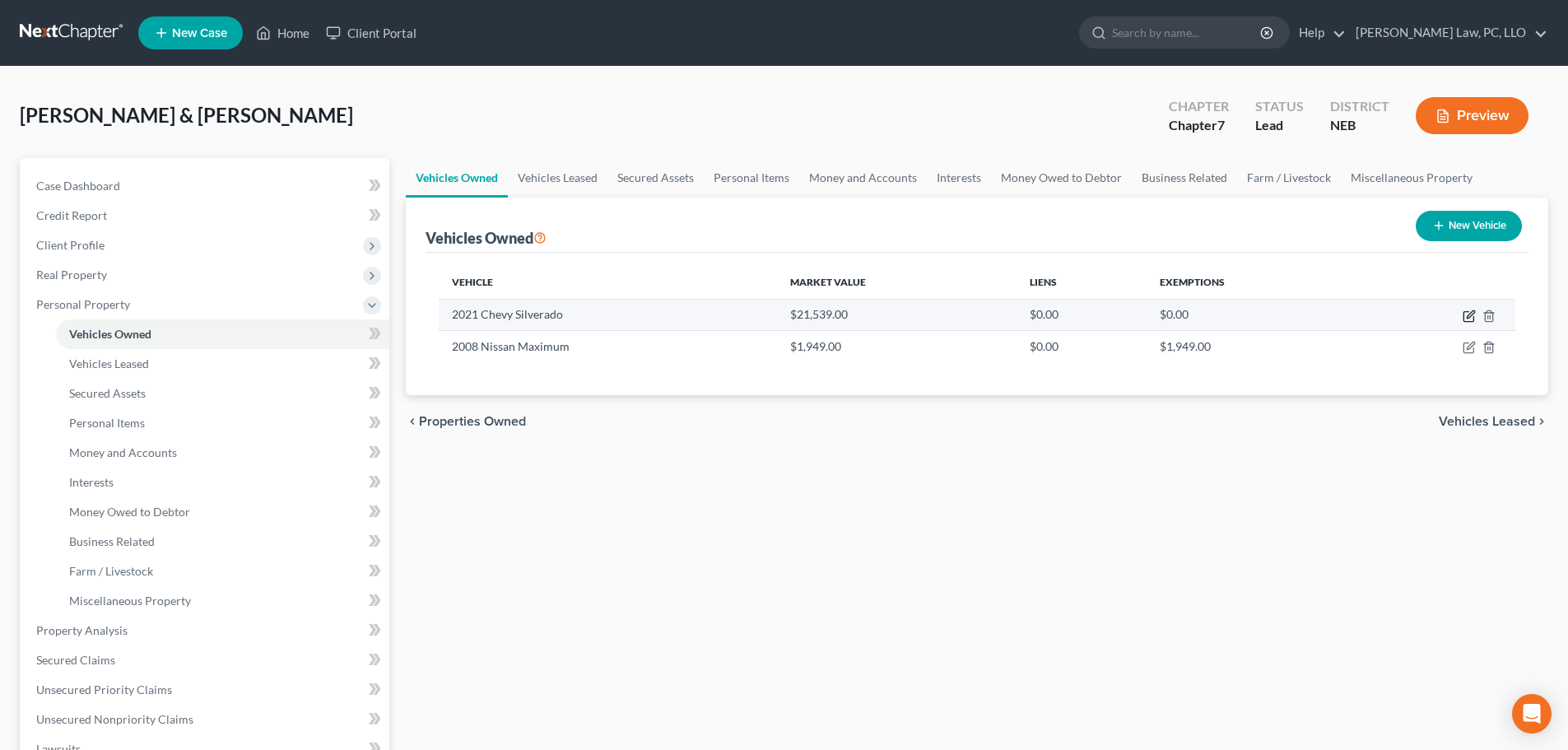
click at [1472, 318] on icon "button" at bounding box center [1468, 316] width 13 height 13
select select "0"
select select "5"
select select "2"
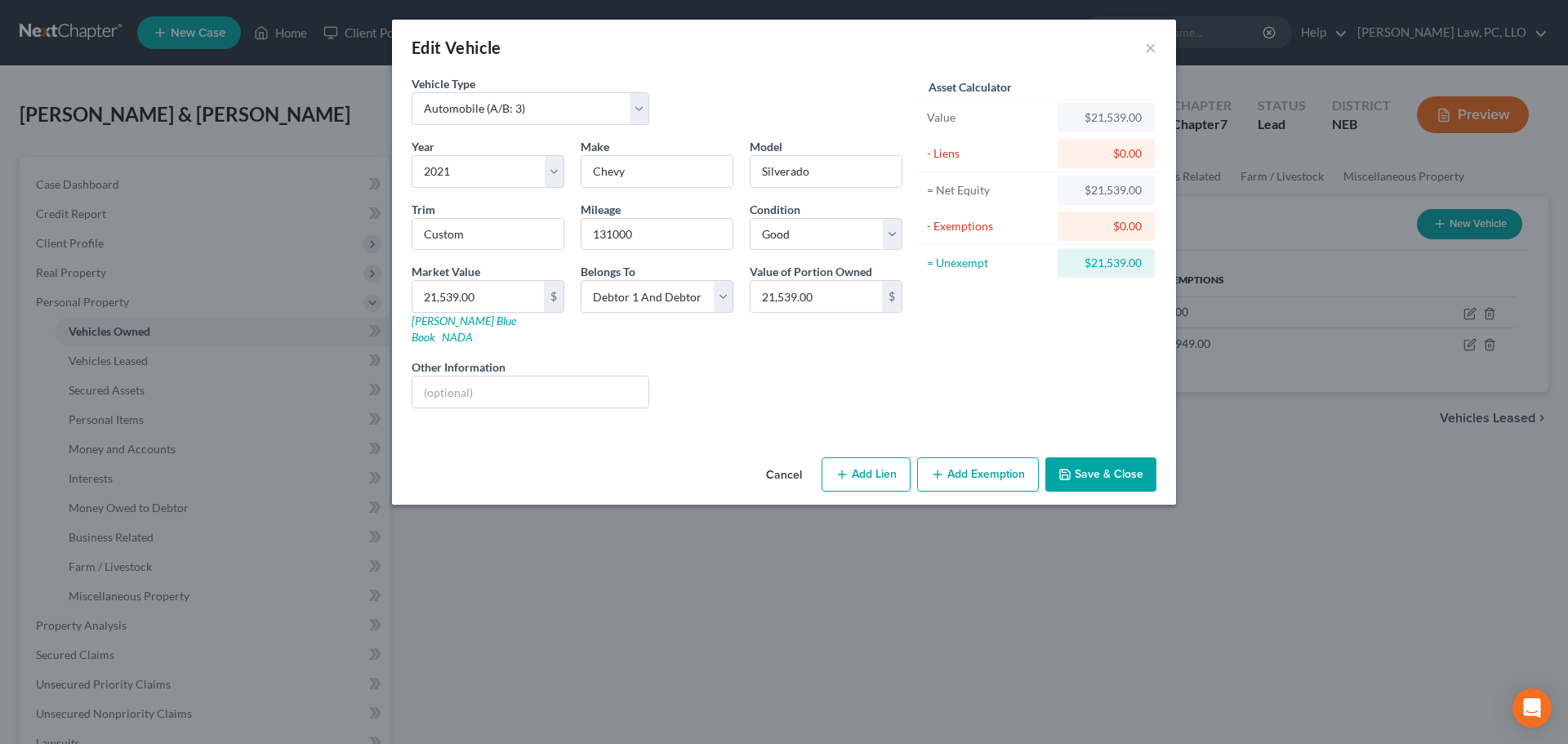
click at [784, 459] on button "Cancel" at bounding box center [784, 475] width 62 height 33
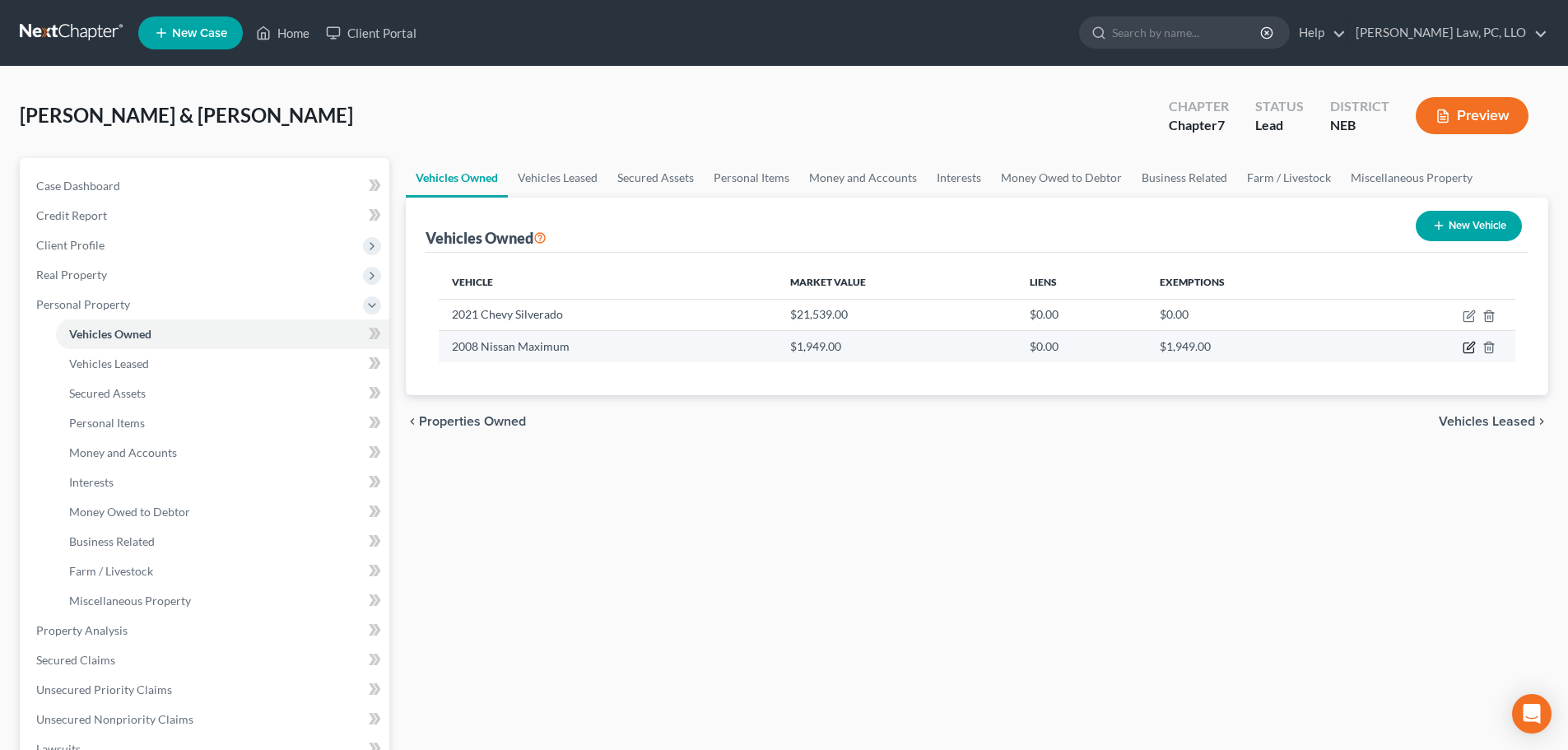
click at [1462, 347] on icon "button" at bounding box center [1468, 347] width 13 height 13
select select "0"
select select "18"
select select "4"
select select "2"
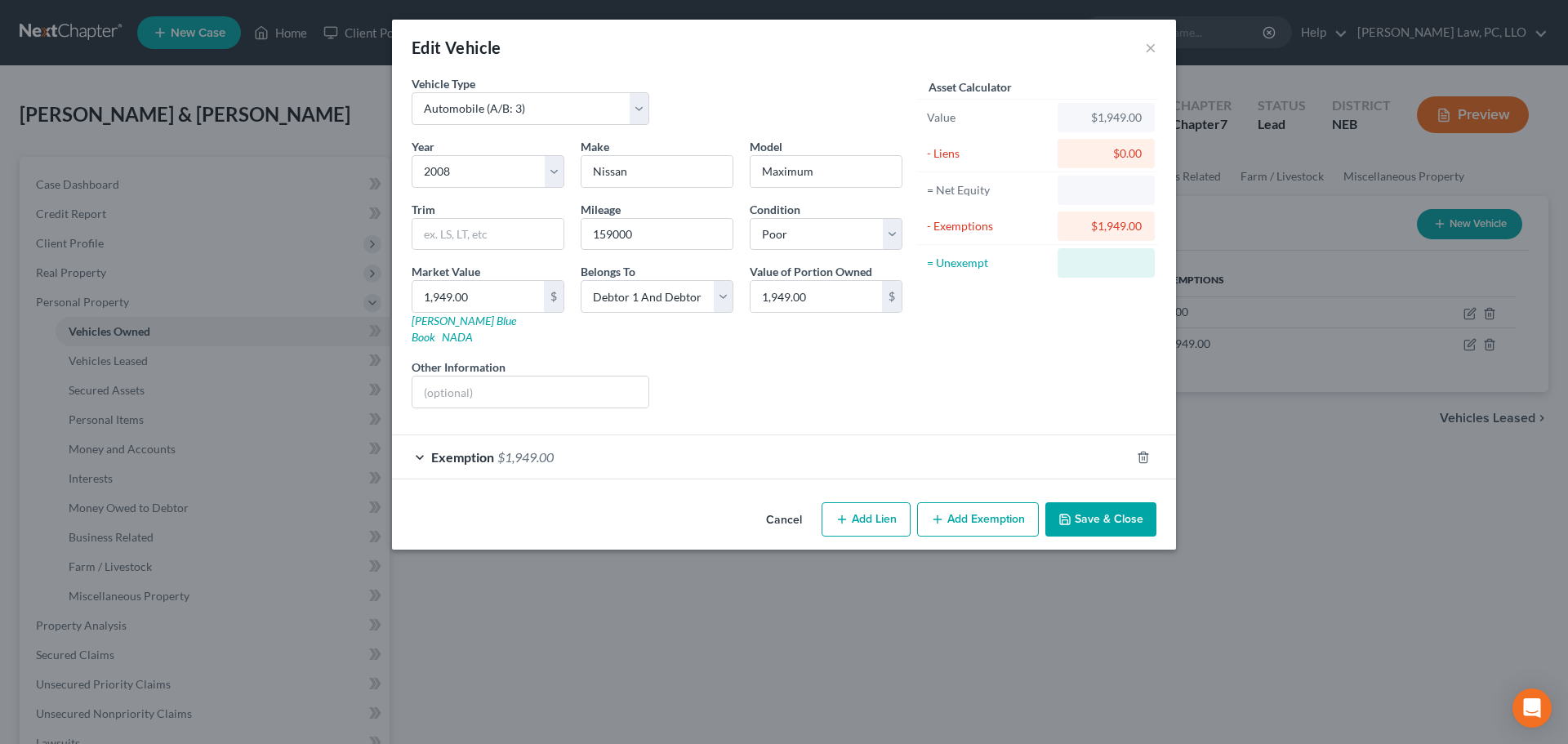
checkbox input "true"
click at [599, 454] on div "Exemption $1,949.00" at bounding box center [761, 456] width 738 height 43
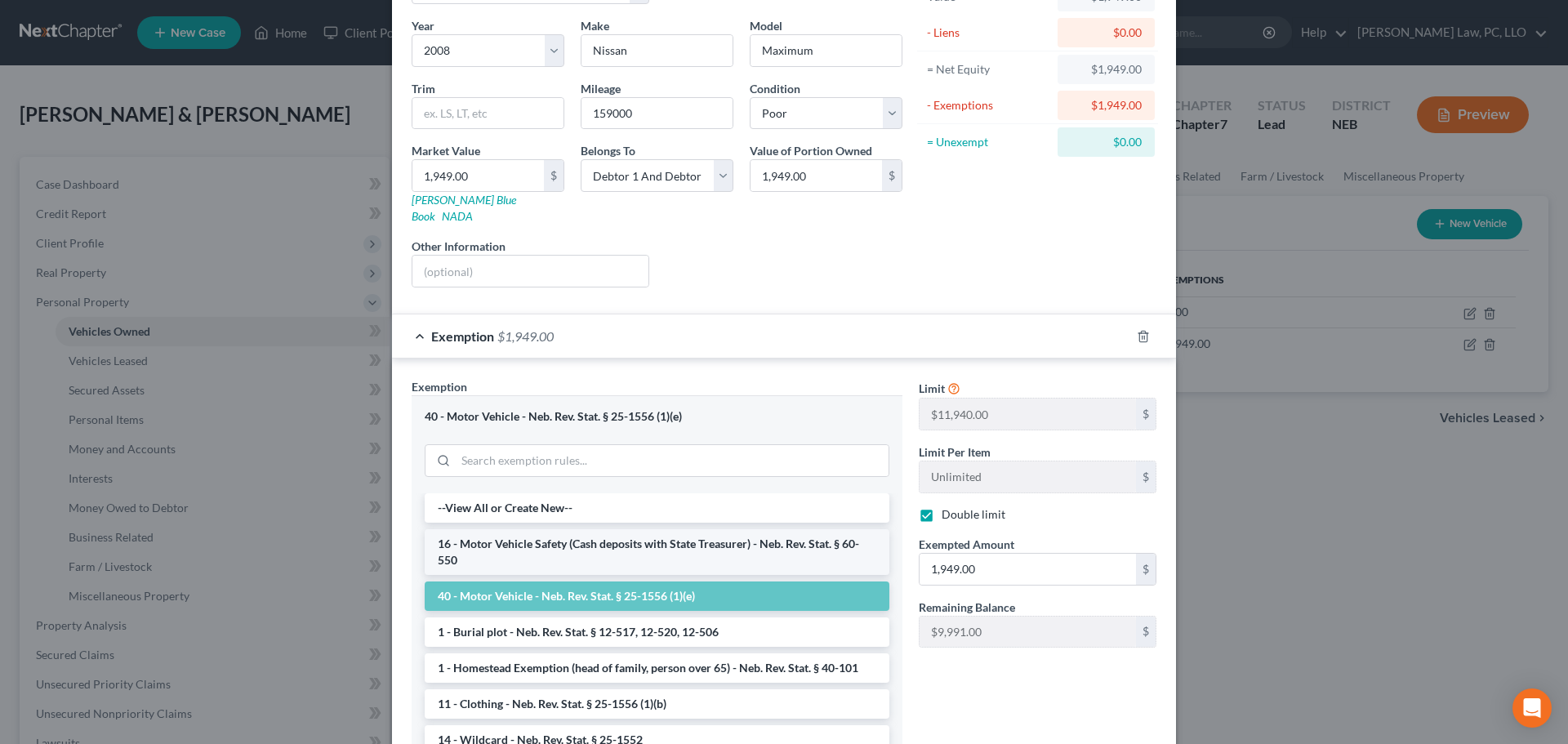
scroll to position [163, 0]
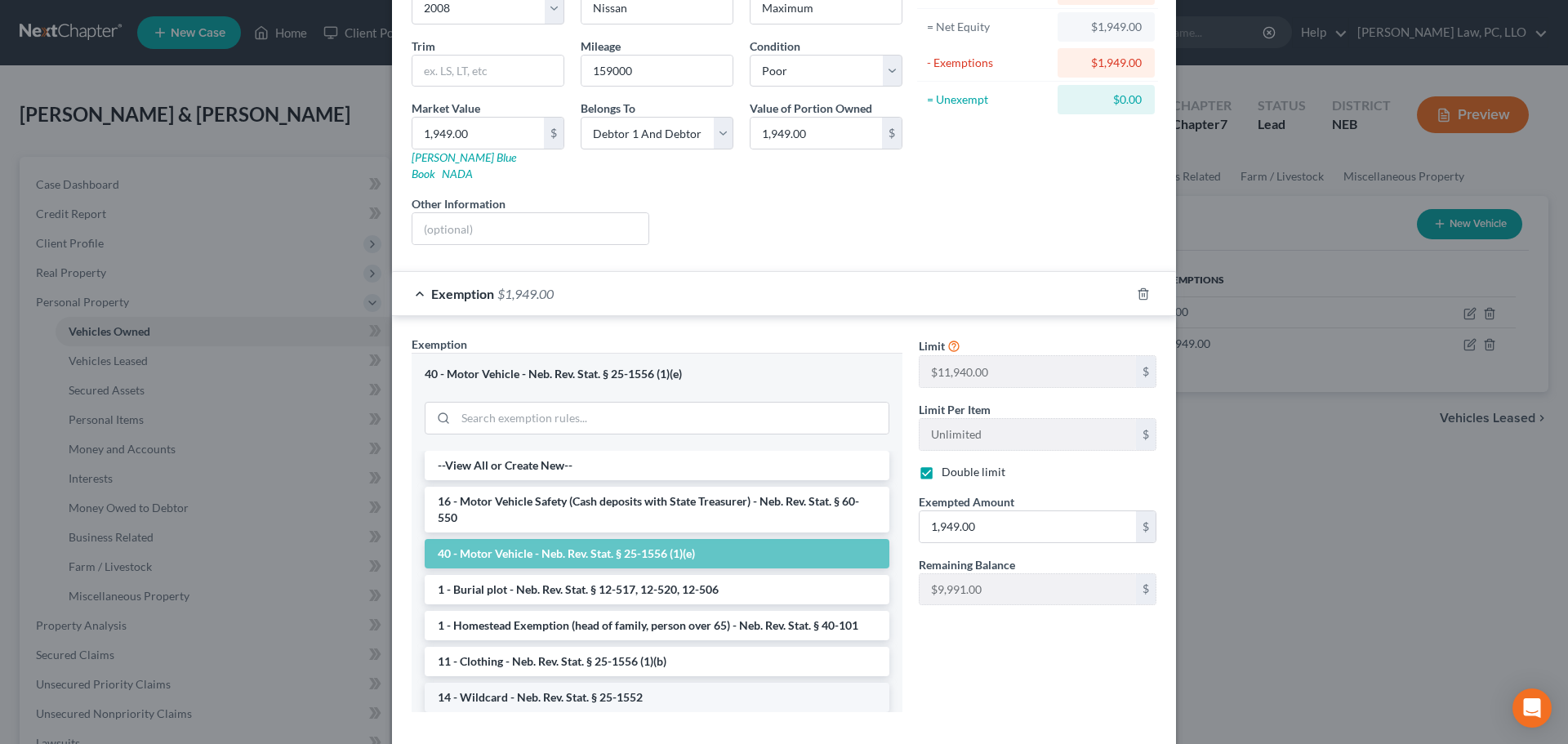
click at [550, 683] on li "14 - Wildcard - Neb. Rev. Stat. § 25-1552" at bounding box center [656, 697] width 465 height 29
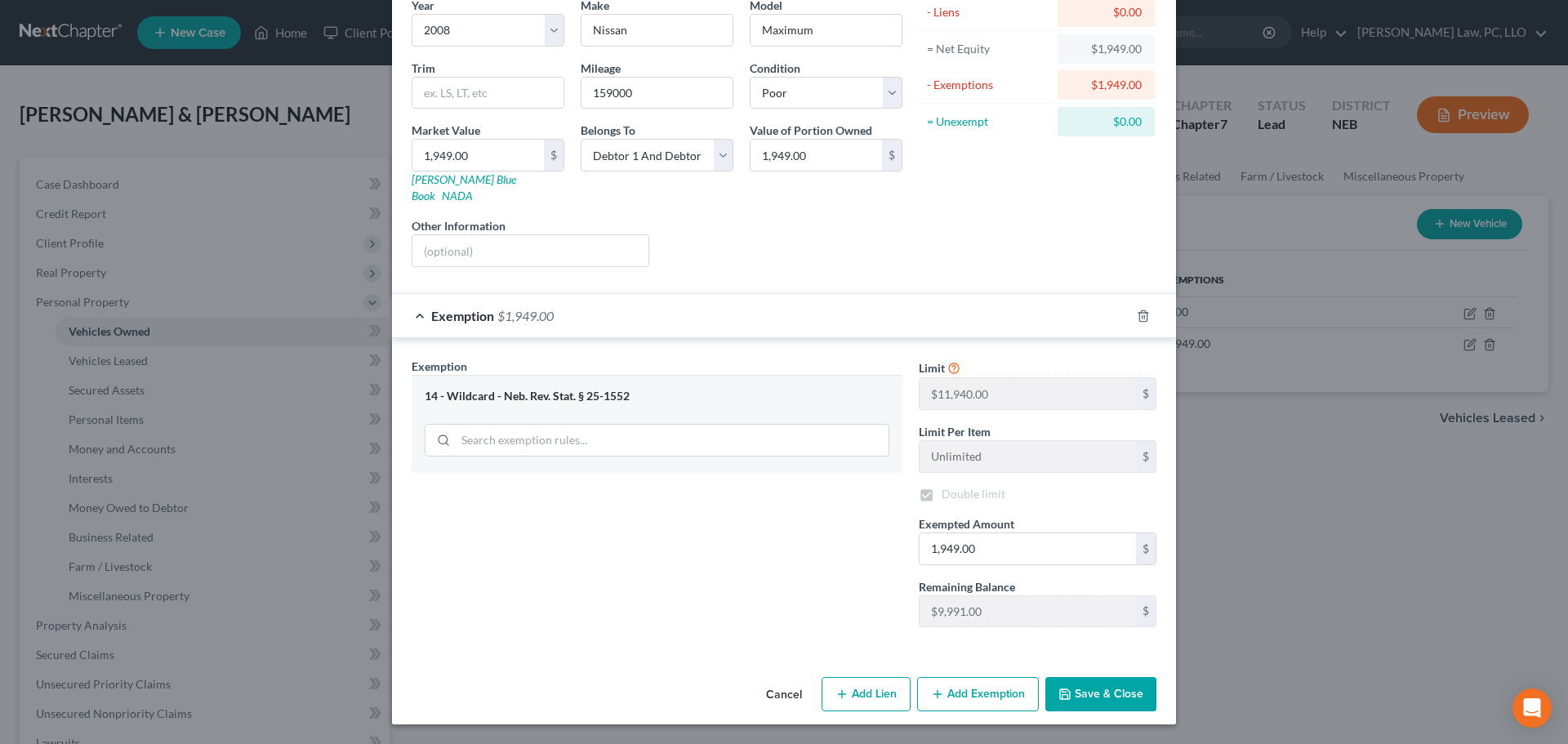
scroll to position [125, 0]
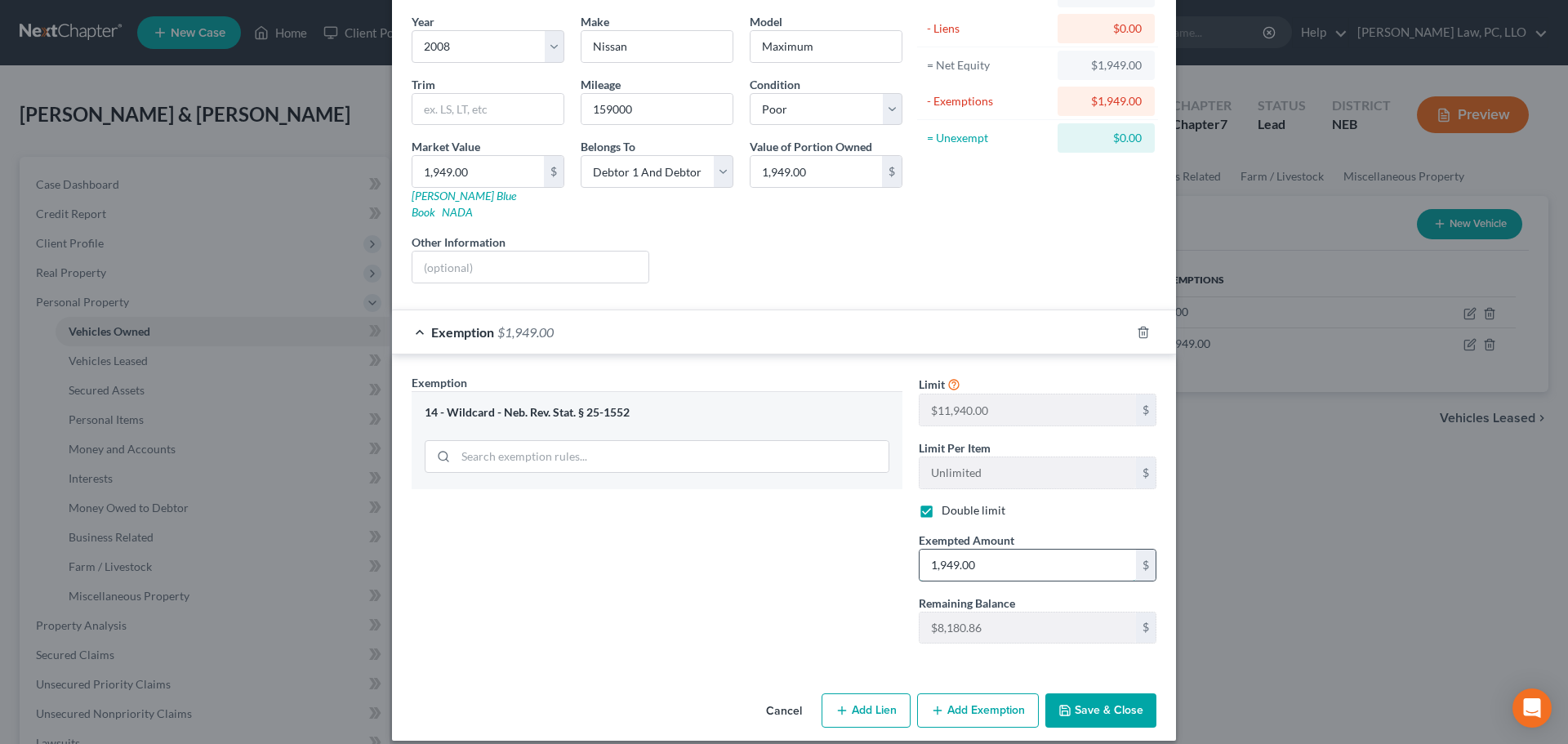
click at [988, 550] on input "1,949.00" at bounding box center [1027, 565] width 216 height 31
click at [1111, 694] on button "Save & Close" at bounding box center [1100, 710] width 111 height 34
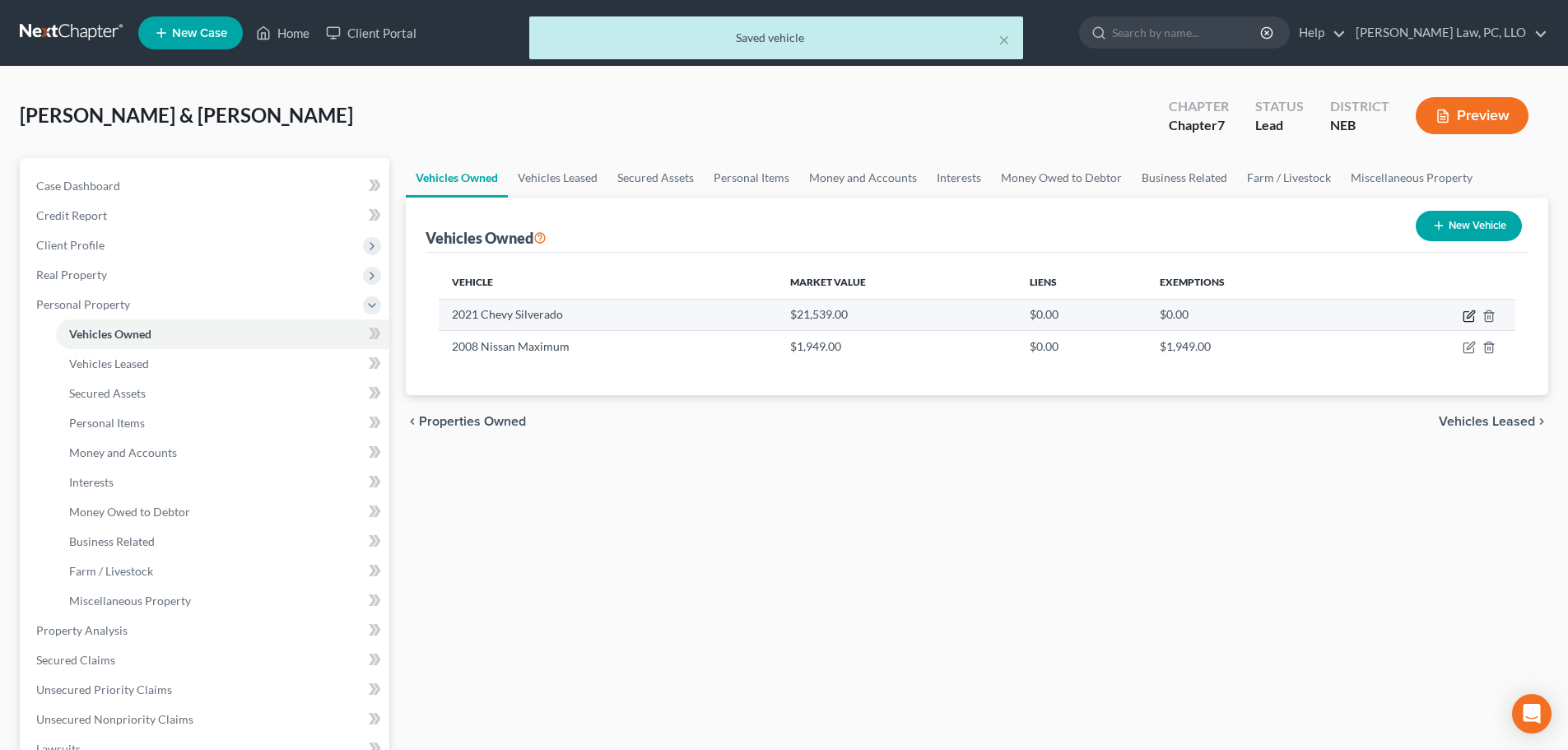
click at [1471, 314] on icon "button" at bounding box center [1468, 316] width 13 height 13
select select "0"
select select "5"
select select "2"
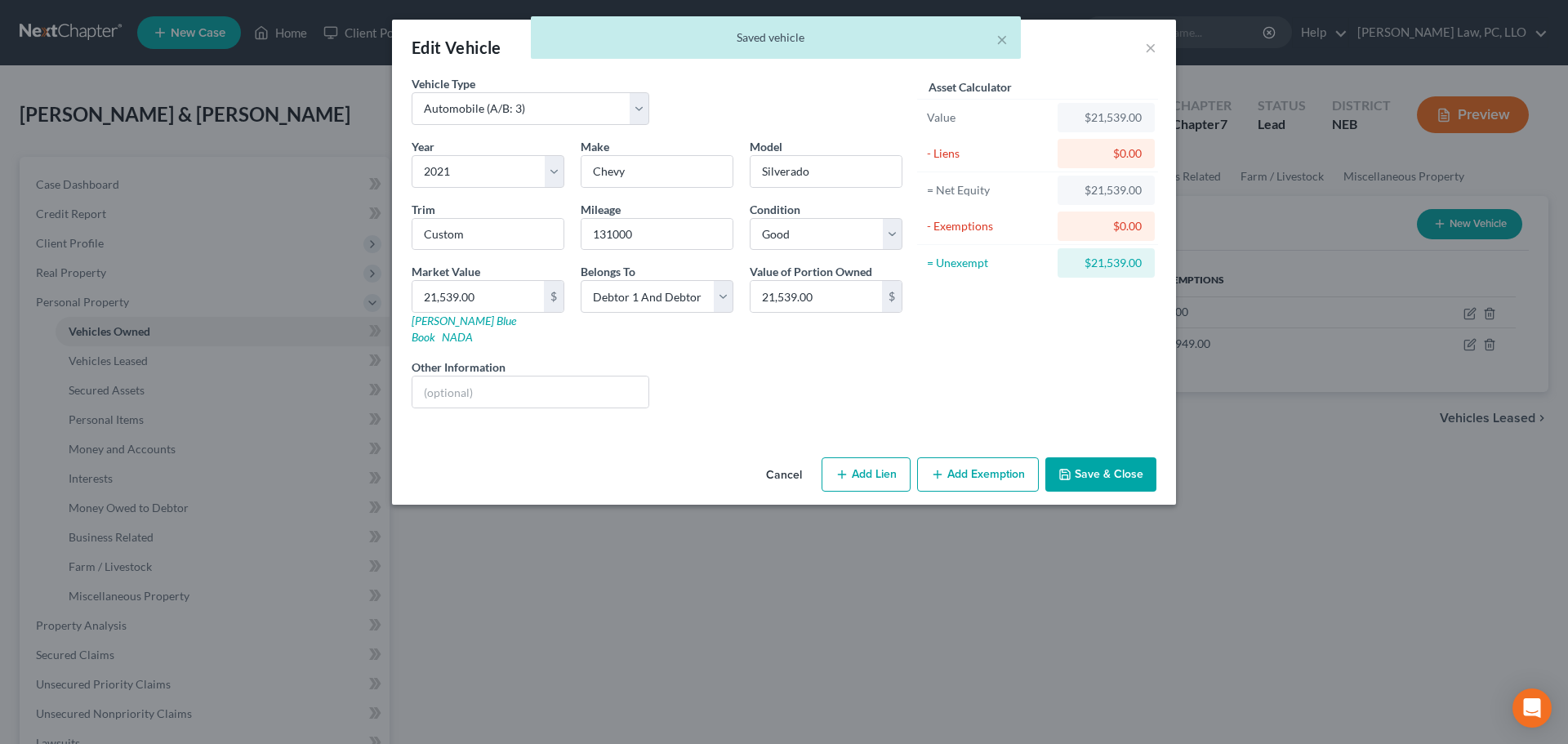
click at [978, 457] on button "Add Exemption" at bounding box center [978, 474] width 122 height 34
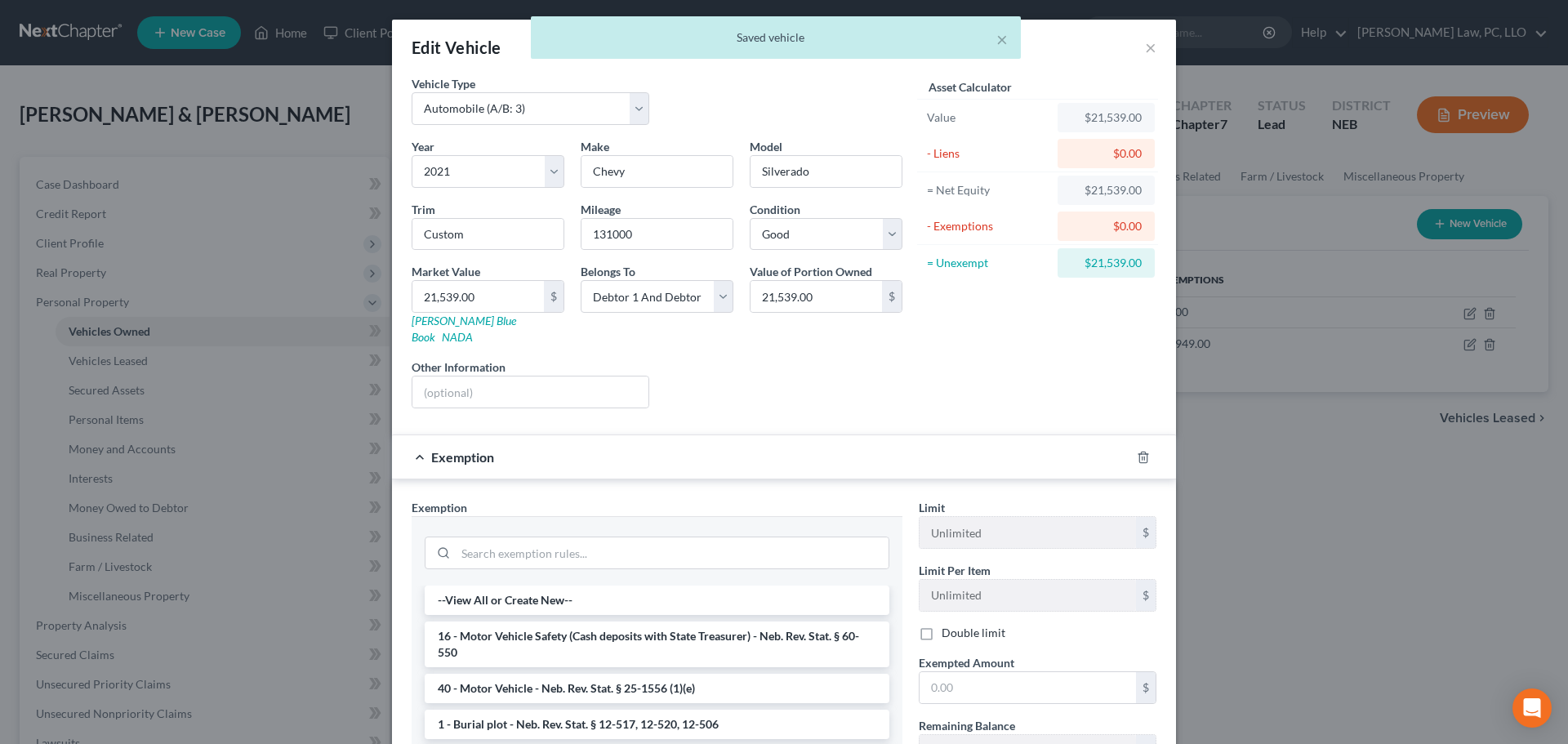
drag, startPoint x: 518, startPoint y: 673, endPoint x: 562, endPoint y: 673, distance: 44.0
click at [519, 673] on li "40 - Motor Vehicle - Neb. Rev. Stat. § 25-1556 (1)(e)" at bounding box center [656, 688] width 465 height 29
checkbox input "true"
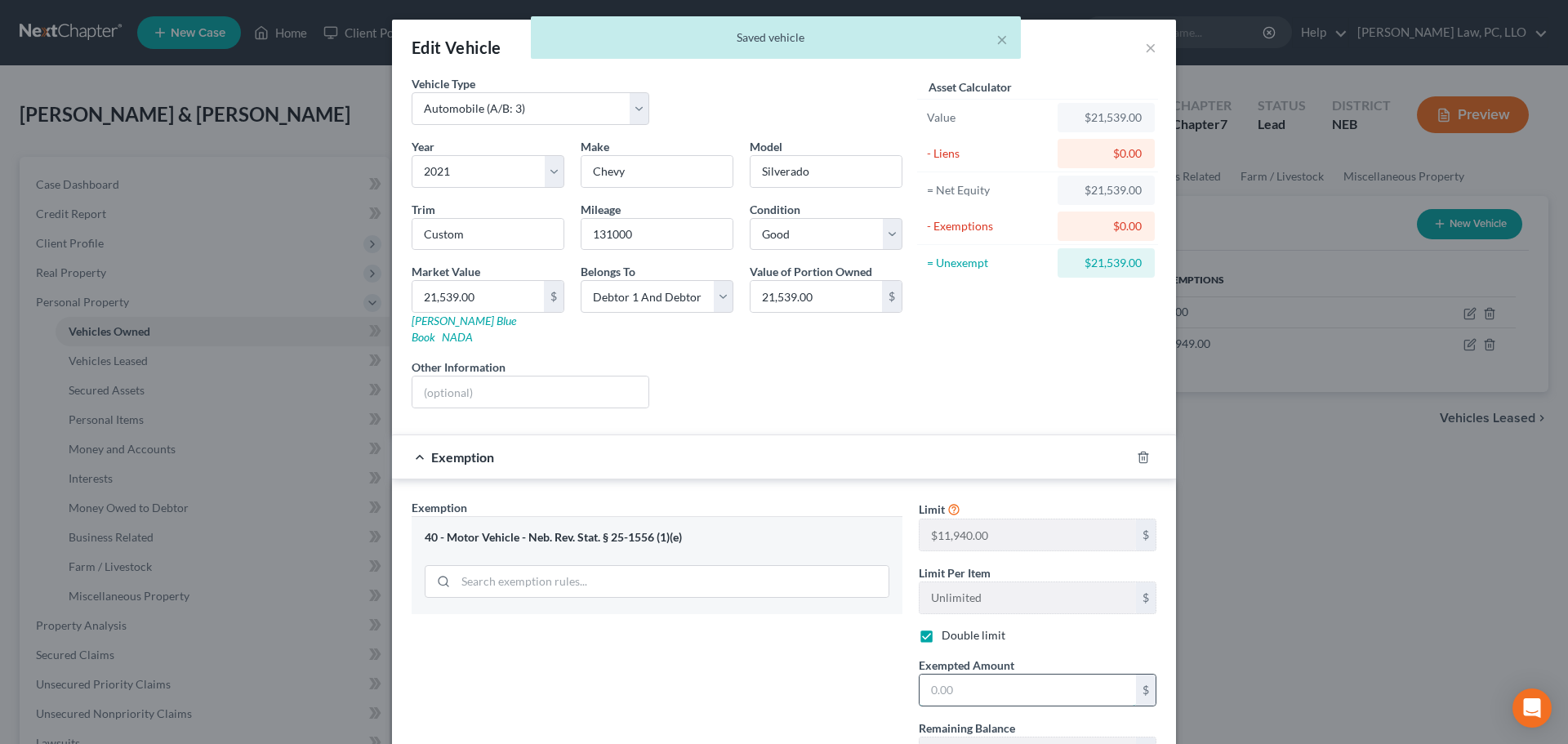
click at [1039, 676] on input "text" at bounding box center [1027, 689] width 216 height 31
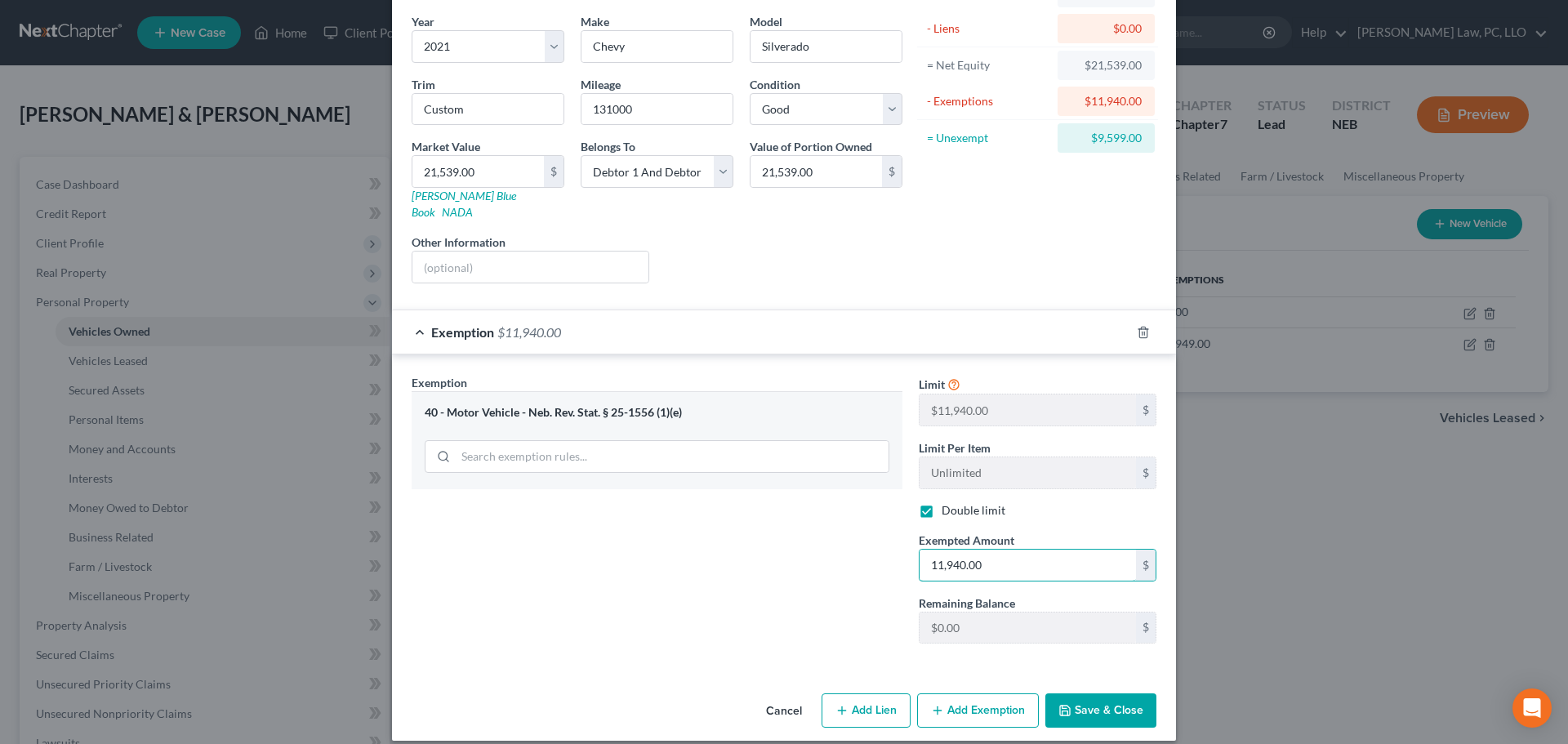
type input "11,940.00"
click at [964, 694] on button "Add Exemption" at bounding box center [978, 710] width 122 height 34
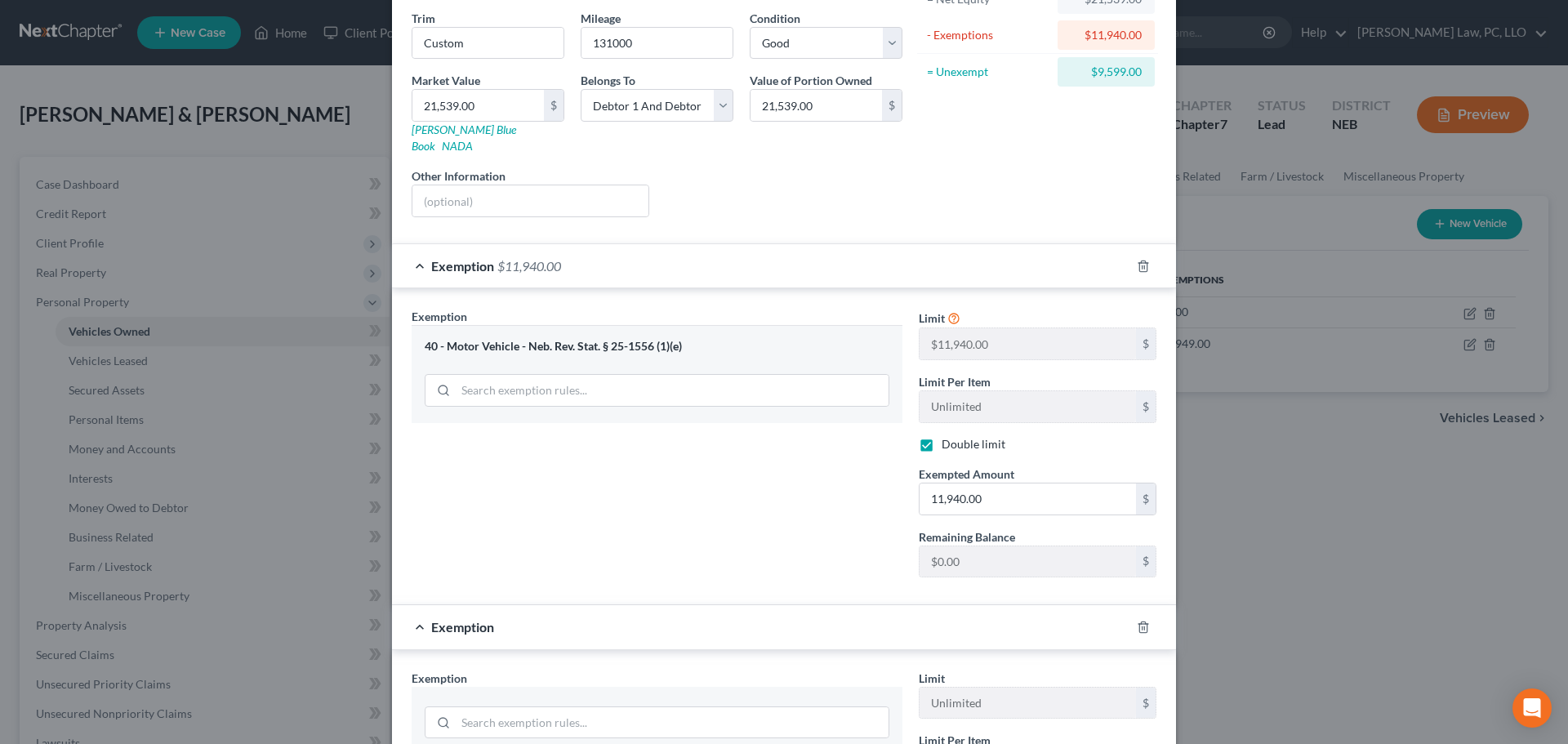
scroll to position [452, 0]
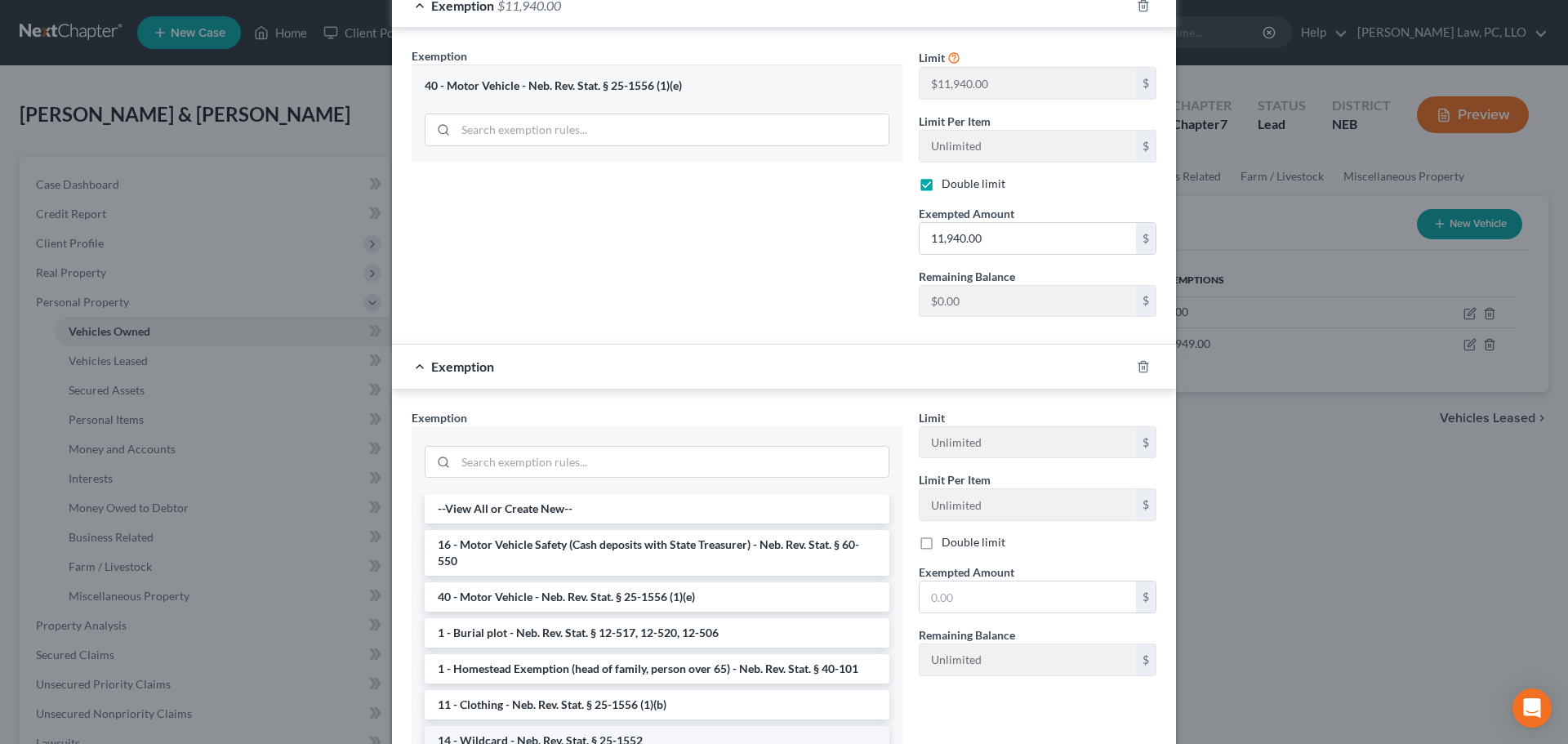
click at [521, 726] on li "14 - Wildcard - Neb. Rev. Stat. § 25-1552" at bounding box center [656, 740] width 465 height 29
checkbox input "true"
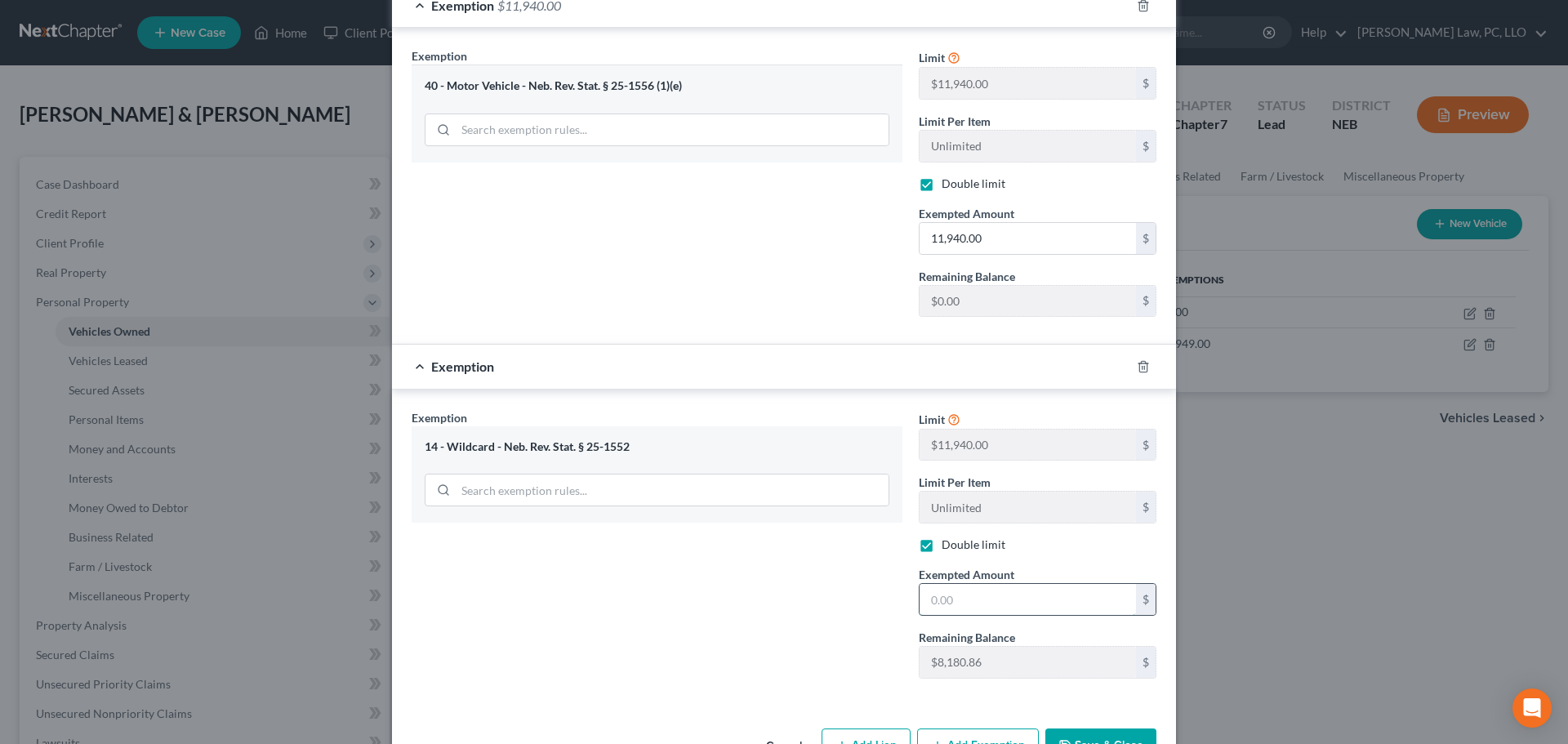
click at [969, 592] on input "text" at bounding box center [1027, 599] width 216 height 31
type input "8,180.86"
click at [1098, 729] on button "Save & Close" at bounding box center [1100, 745] width 111 height 34
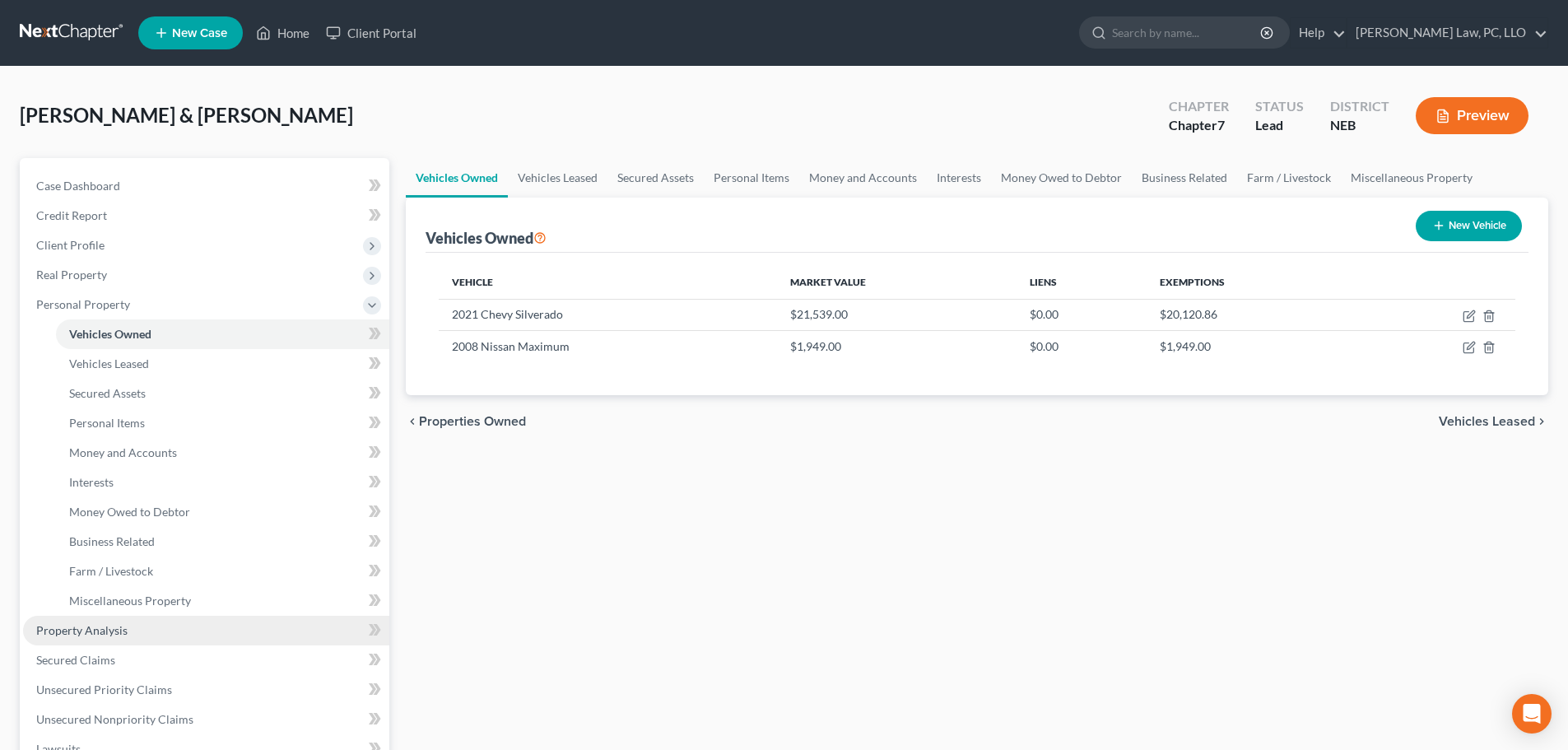
click at [110, 631] on span "Property Analysis" at bounding box center [82, 630] width 92 height 14
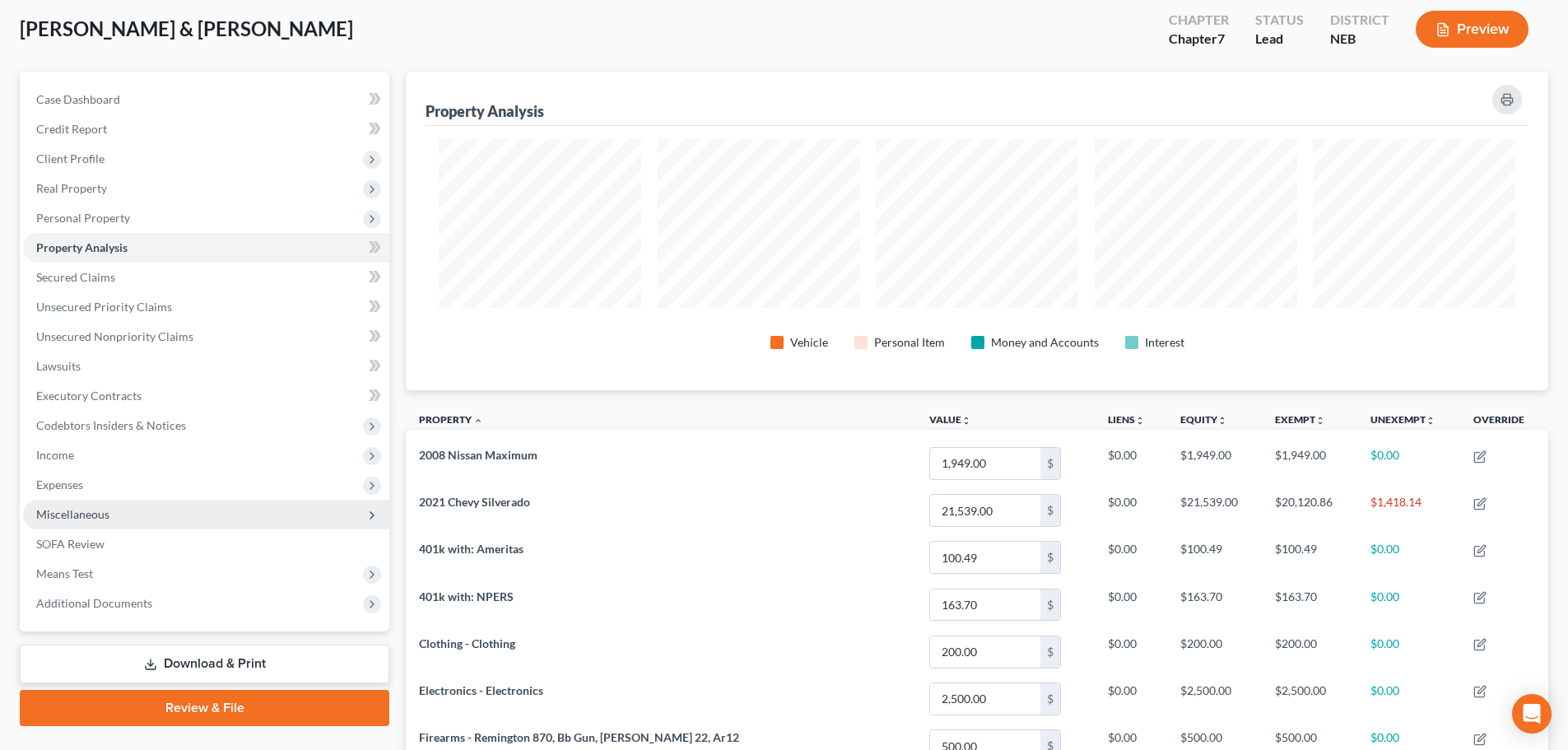
scroll to position [83, 0]
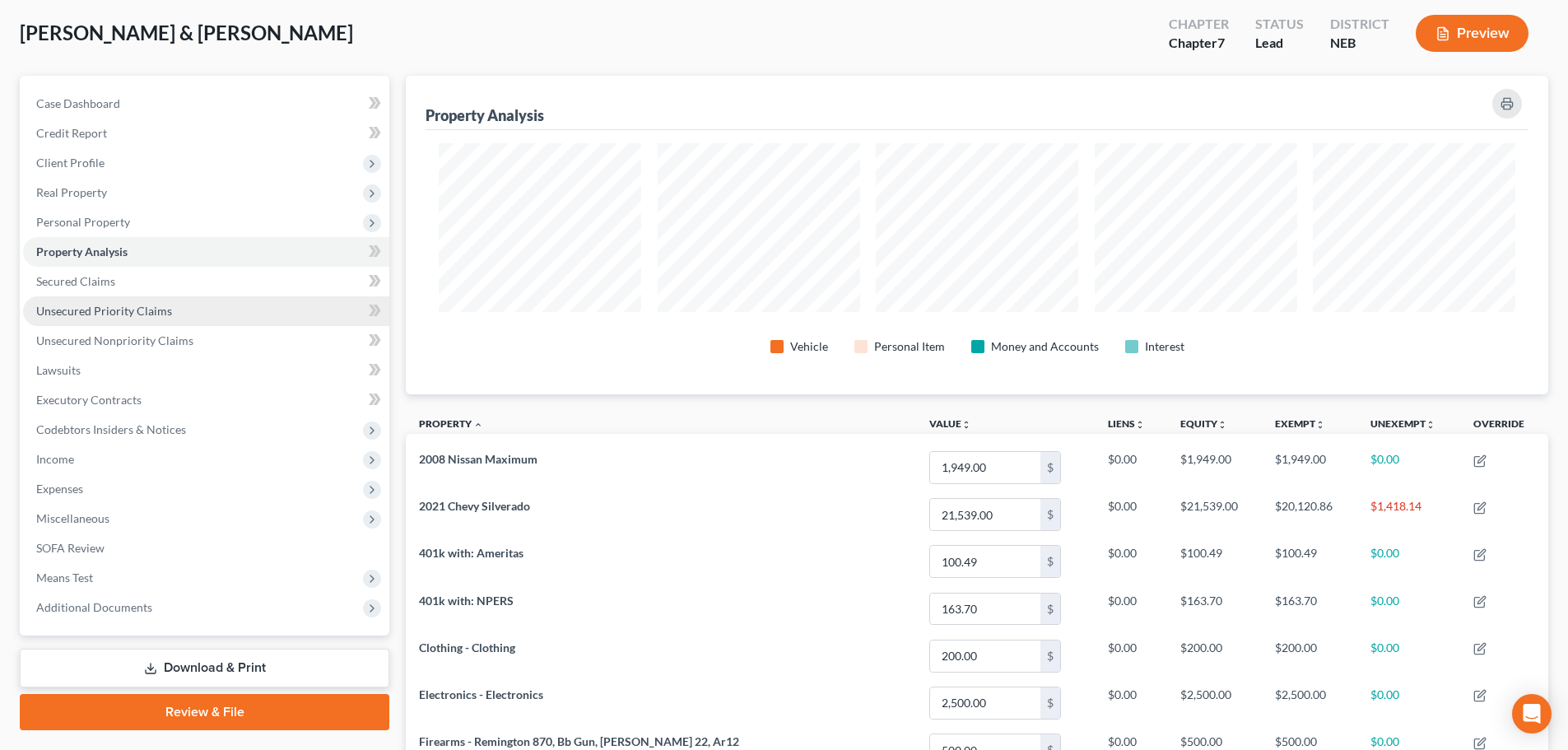
click at [107, 314] on span "Unsecured Priority Claims" at bounding box center [104, 310] width 136 height 14
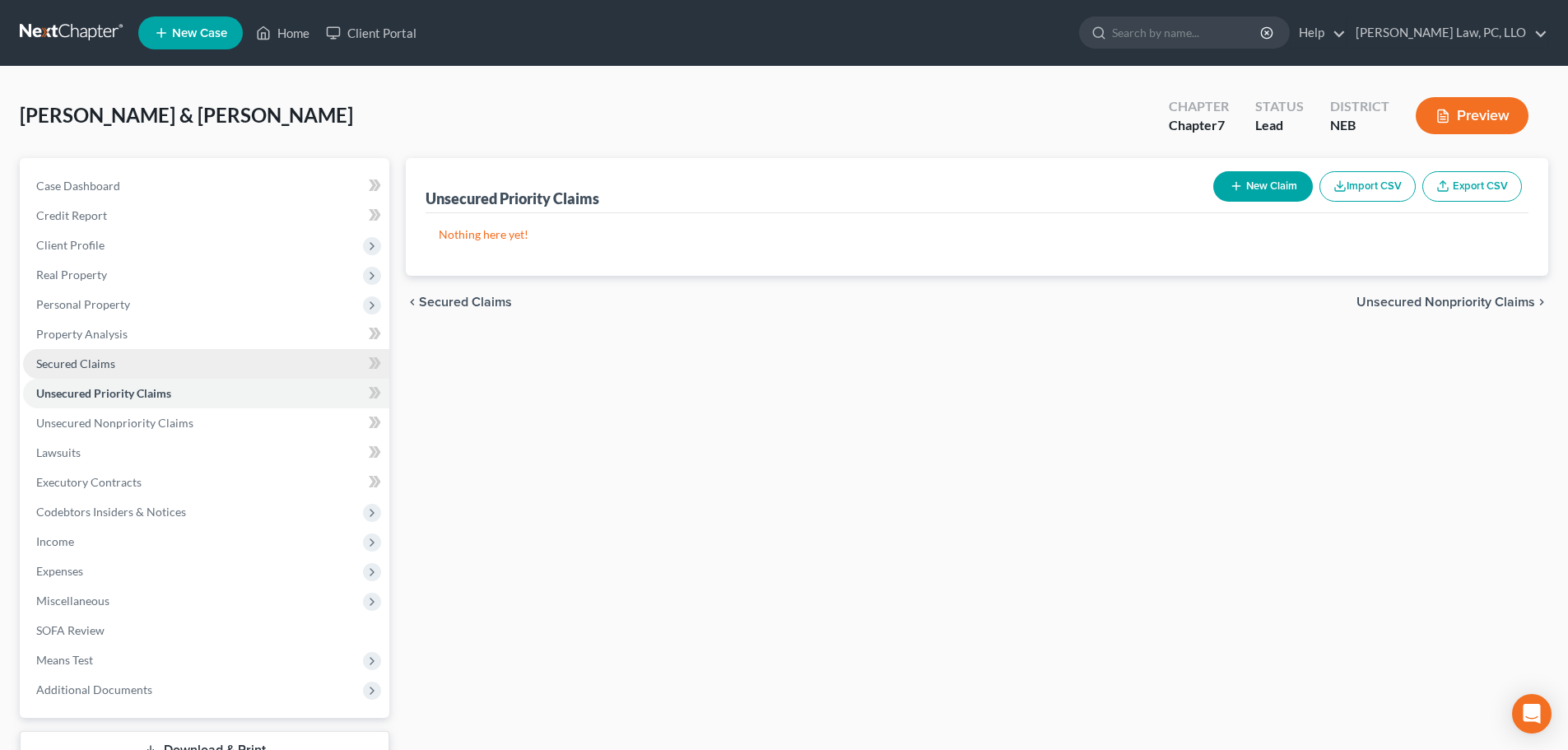
click at [88, 358] on span "Secured Claims" at bounding box center [76, 364] width 79 height 14
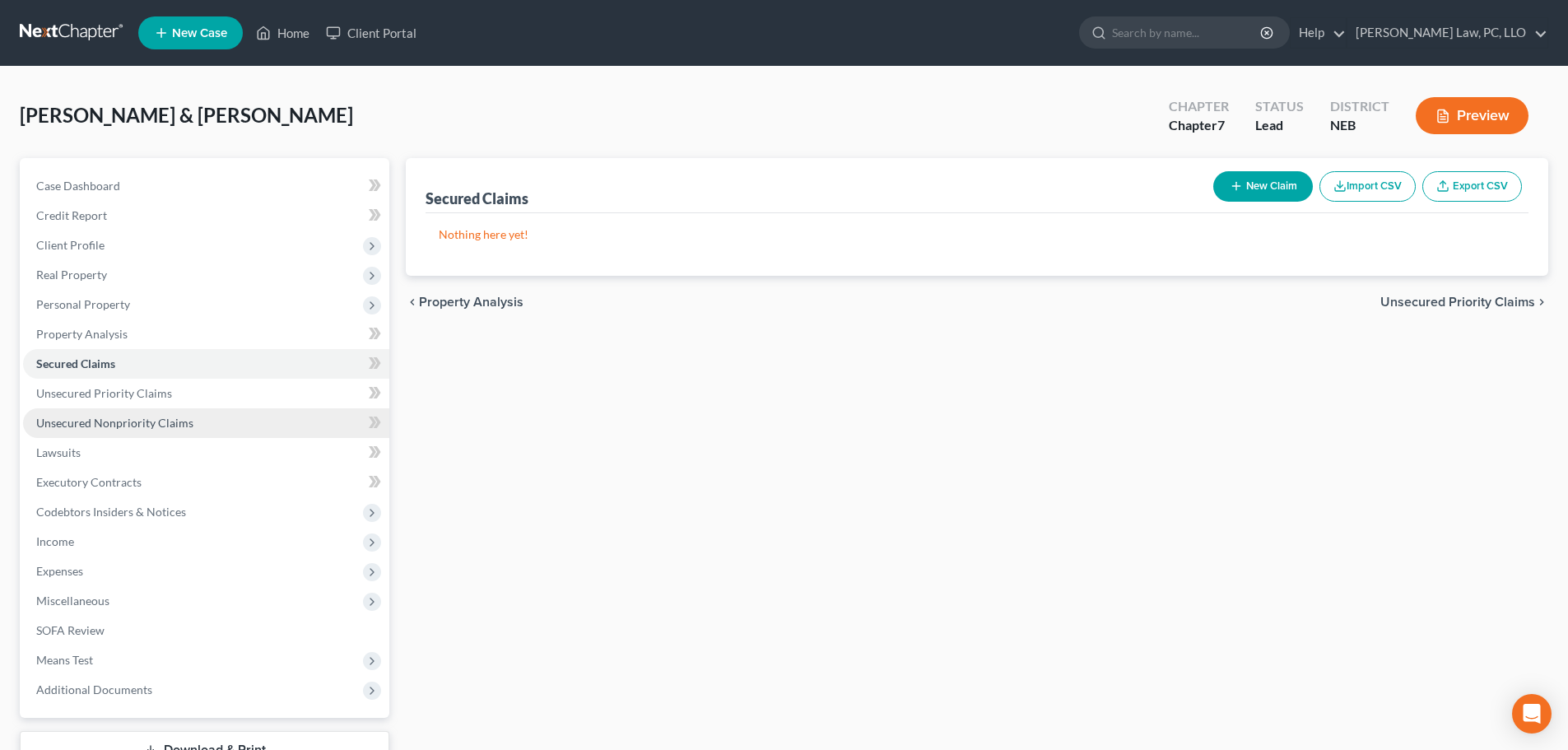
click at [101, 422] on span "Unsecured Nonpriority Claims" at bounding box center [115, 423] width 157 height 14
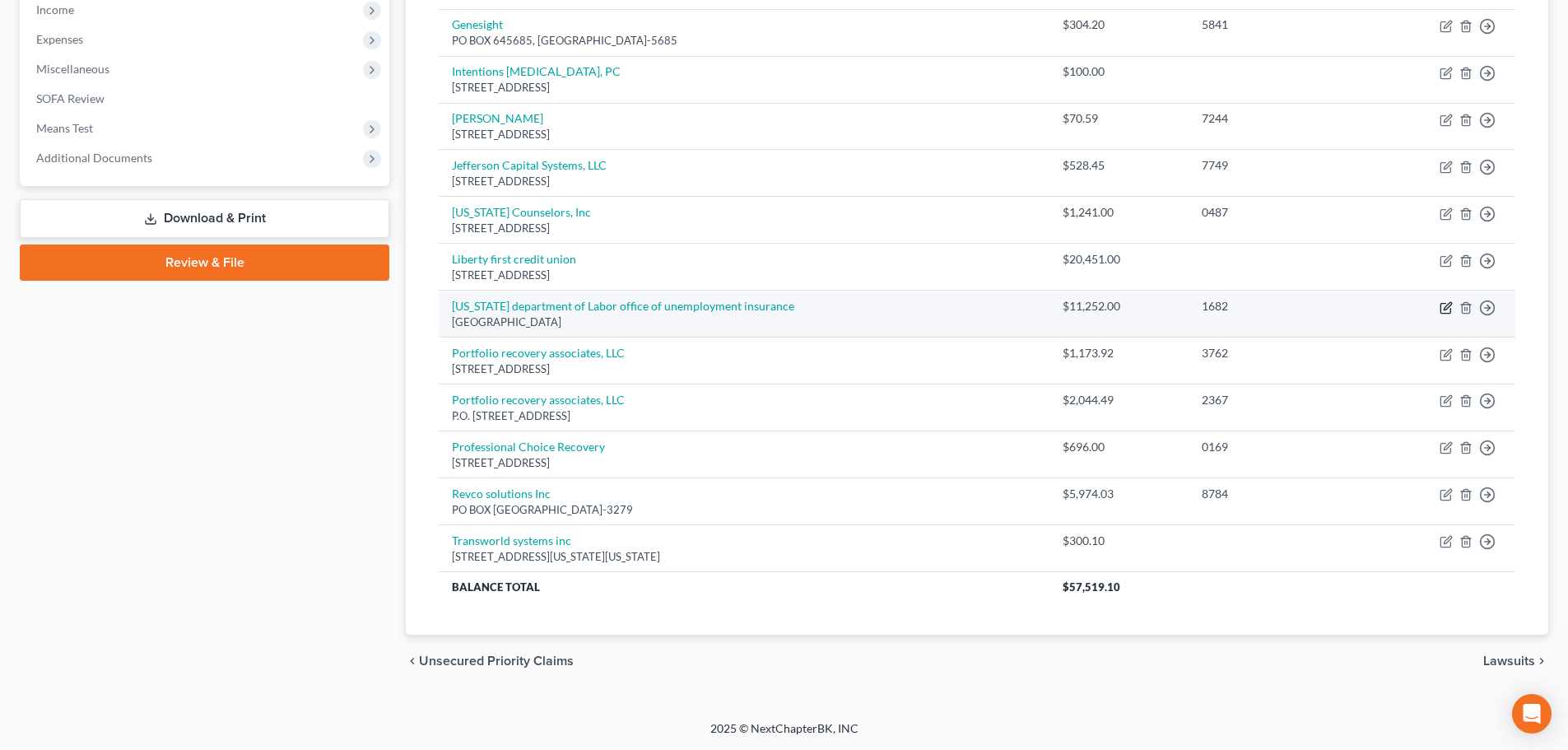
click at [1443, 306] on icon "button" at bounding box center [1445, 308] width 13 height 13
select select "30"
select select "14"
select select "0"
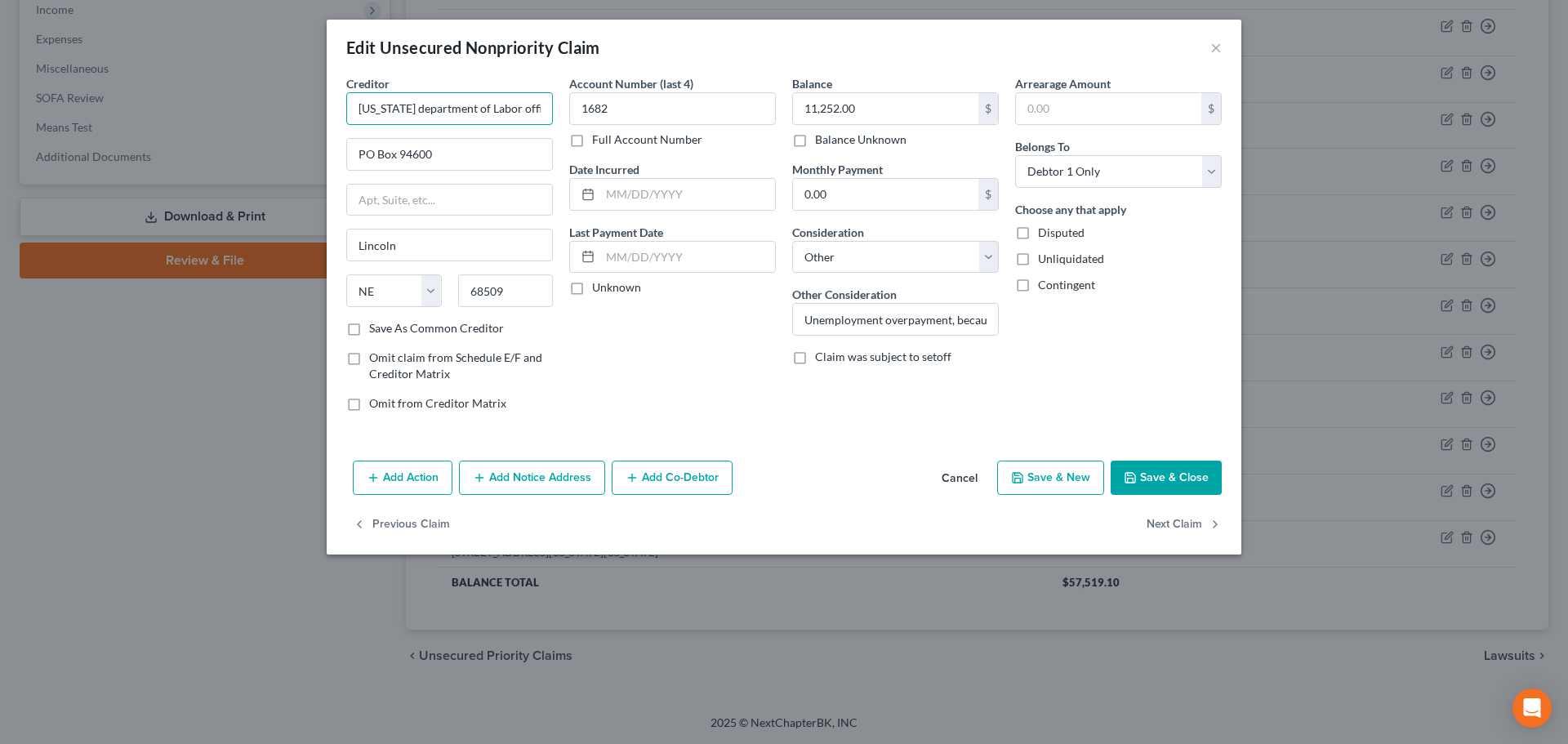
click at [489, 102] on input "Nebraska department of Labor office of unemployment insurance" at bounding box center [449, 109] width 206 height 33
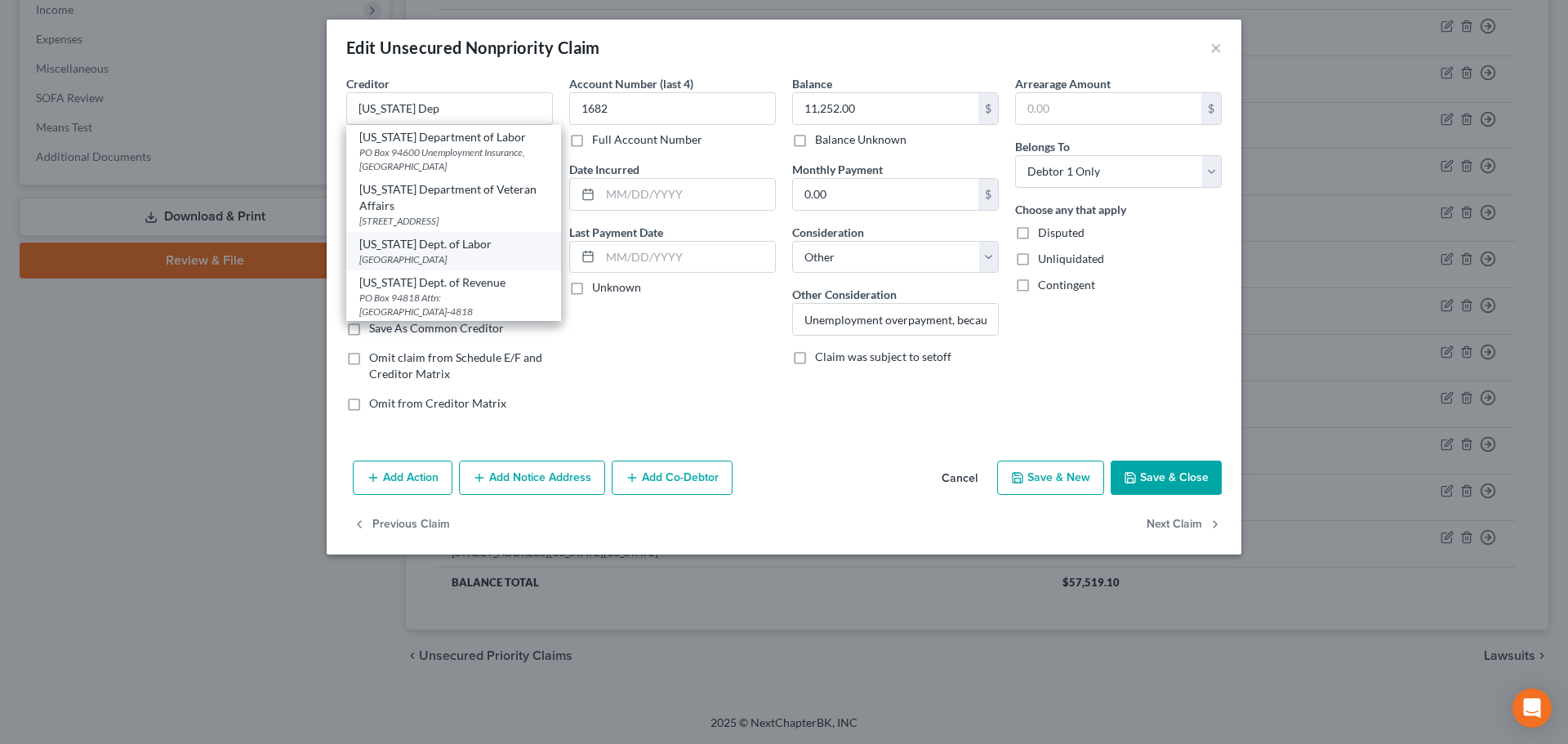
click at [443, 240] on div "Nebraska Dept. of Labor" at bounding box center [454, 244] width 189 height 17
type input "Nebraska Dept. of Labor"
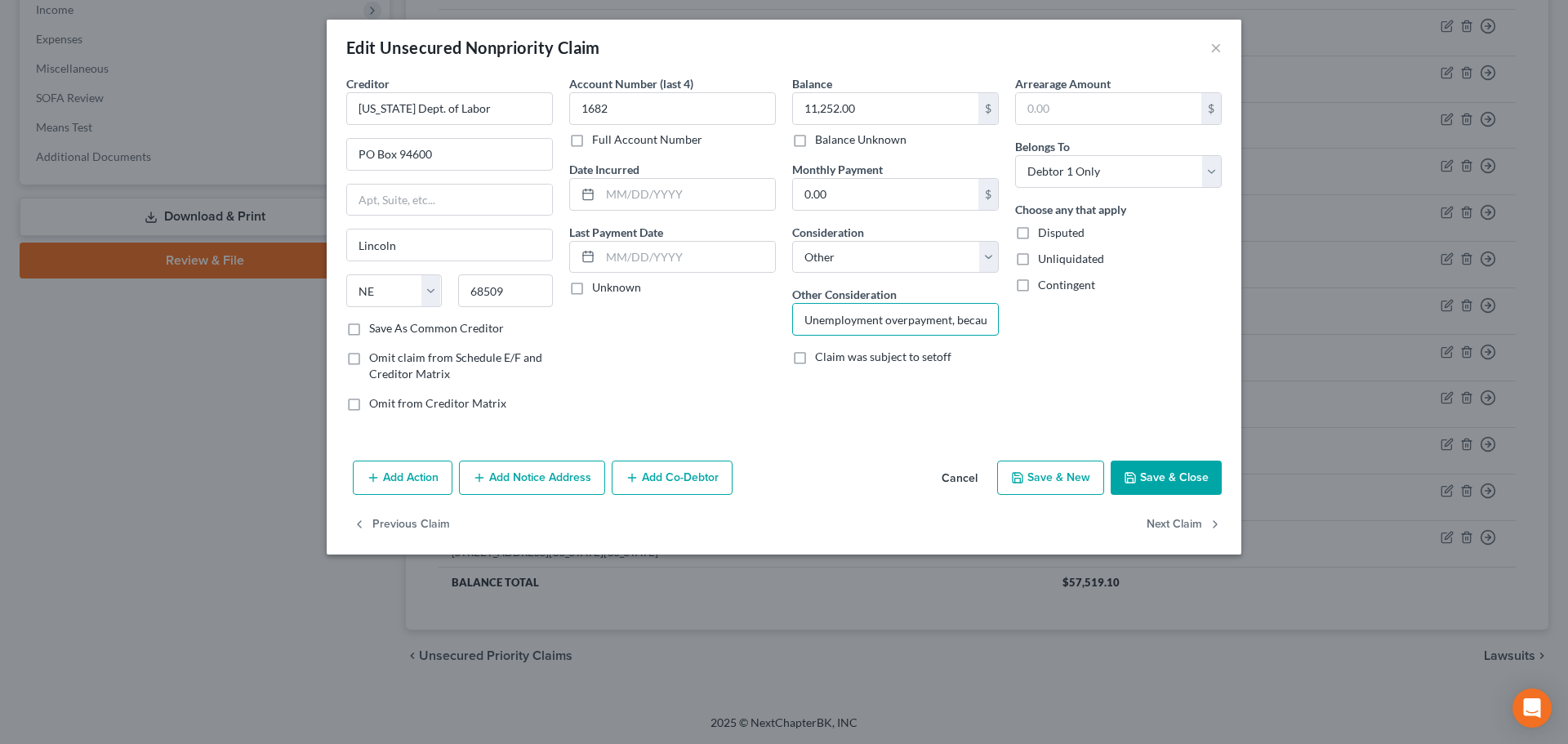
scroll to position [0, 231]
drag, startPoint x: 927, startPoint y: 316, endPoint x: 964, endPoint y: 319, distance: 37.1
click at [1074, 319] on div "Creditor * Nebraska Dept. of Labor PO Box 94600 Lincoln State AL AK AR AZ CA CO…" at bounding box center [784, 250] width 891 height 349
click at [991, 319] on input "Unemployment overpayment, because they never received document that I sent in." at bounding box center [895, 319] width 205 height 31
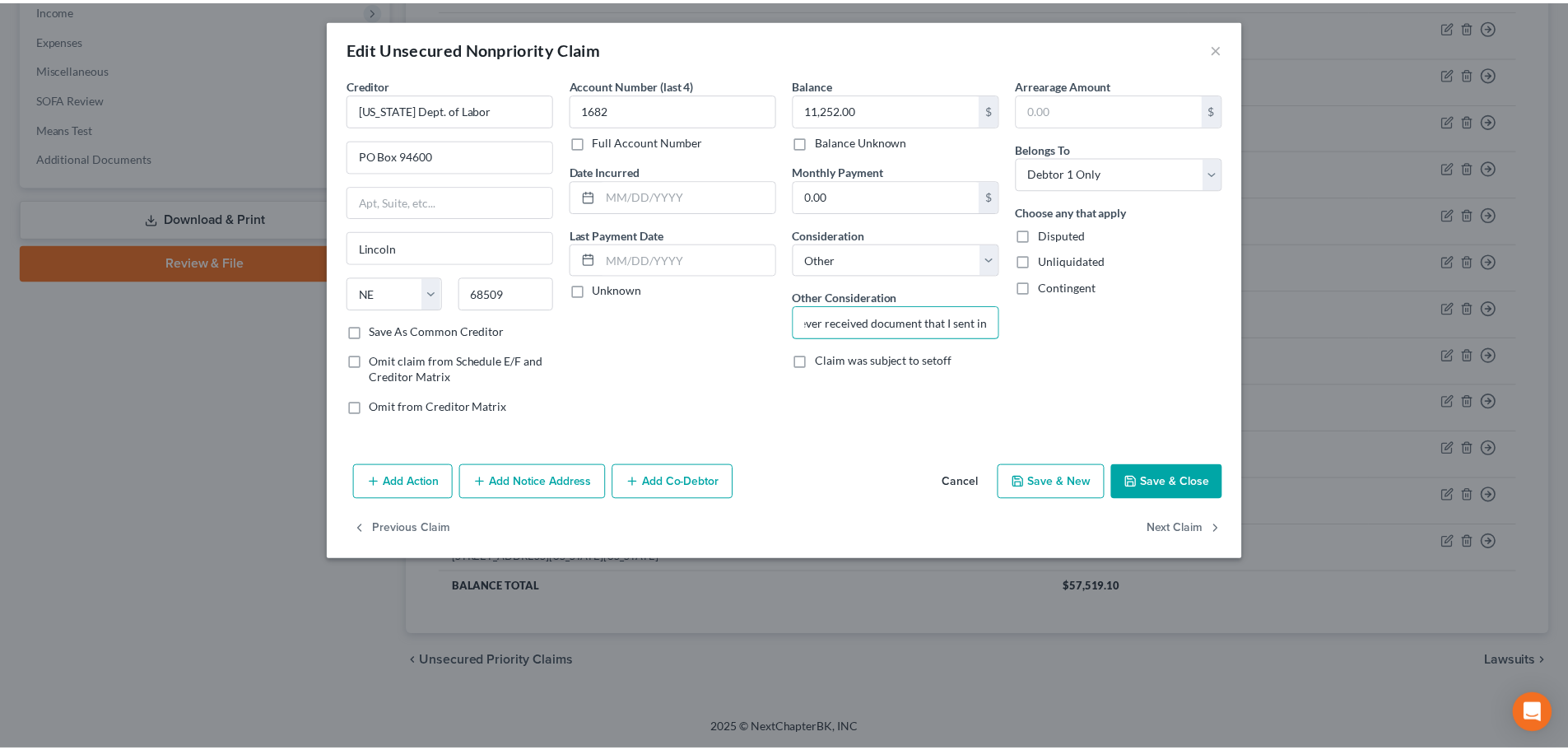
scroll to position [0, 0]
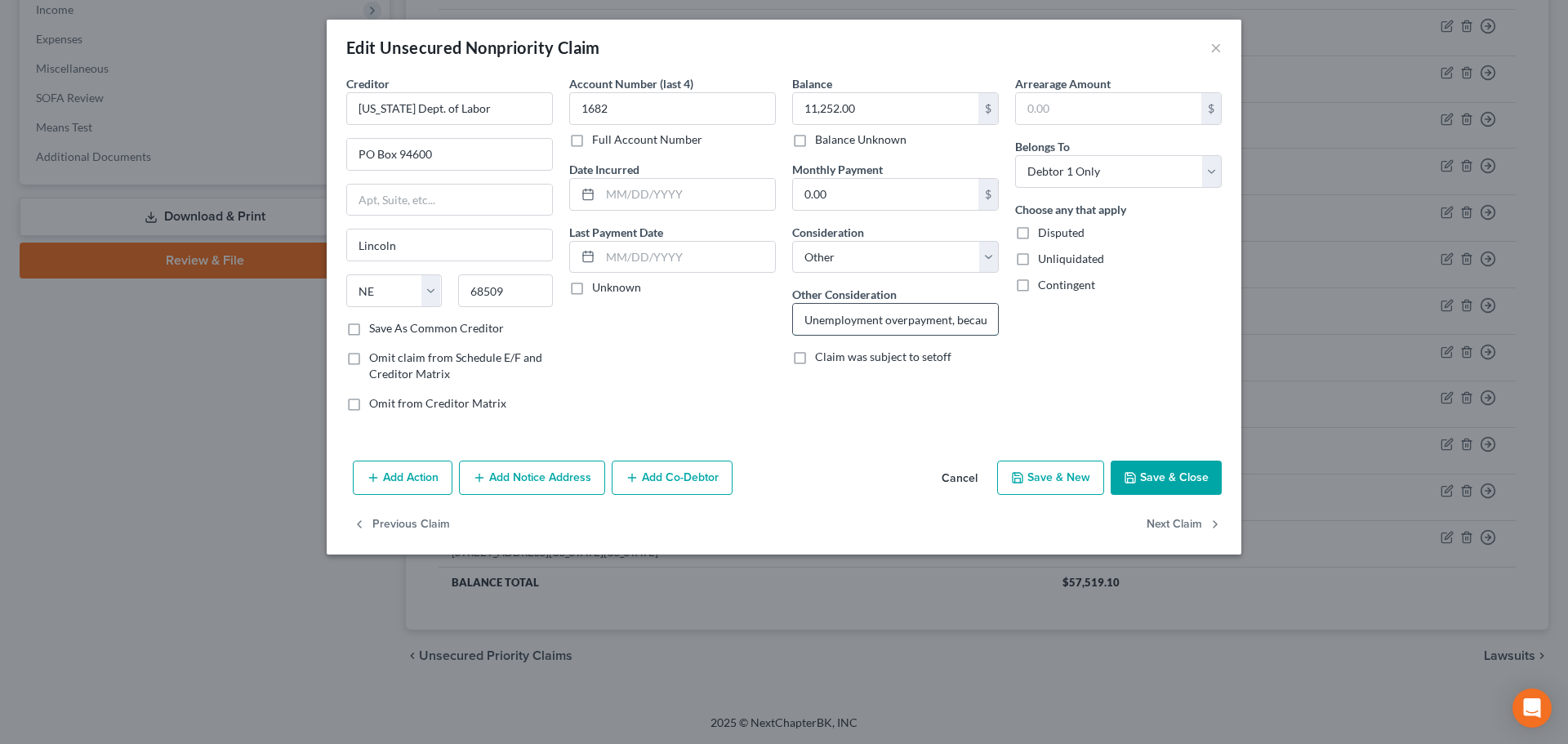
drag, startPoint x: 991, startPoint y: 319, endPoint x: 965, endPoint y: 328, distance: 27.5
click at [955, 329] on input "Unemployment overpayment, because they never received document that I sent in." at bounding box center [895, 319] width 205 height 31
type input "Unemployment overpayment"
click at [884, 410] on div "Balance 11,252.00 $ Balance Unknown Balance Undetermined 11,252.00 $ Balance Un…" at bounding box center [895, 250] width 223 height 349
click at [1180, 472] on button "Save & Close" at bounding box center [1166, 477] width 111 height 34
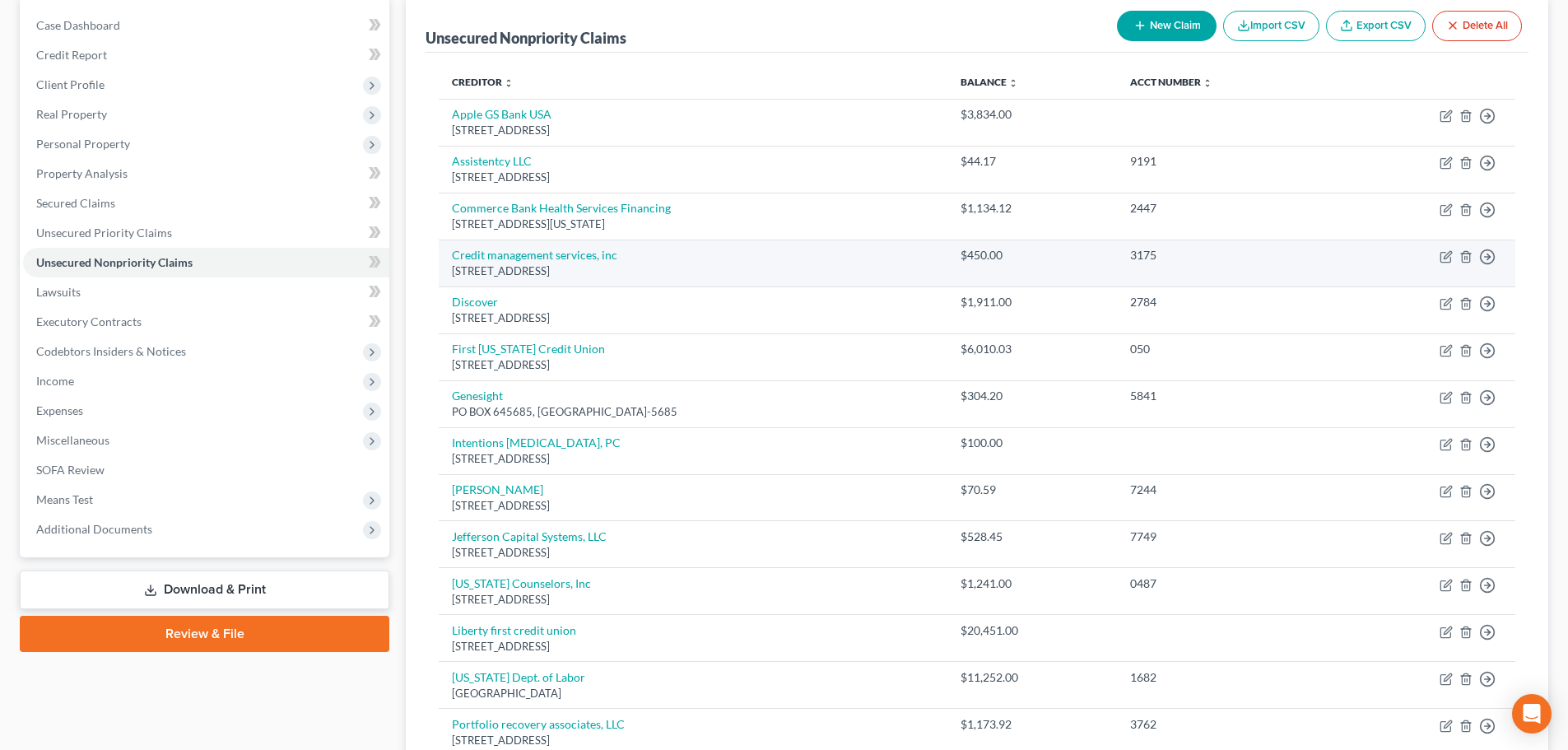
scroll to position [120, 0]
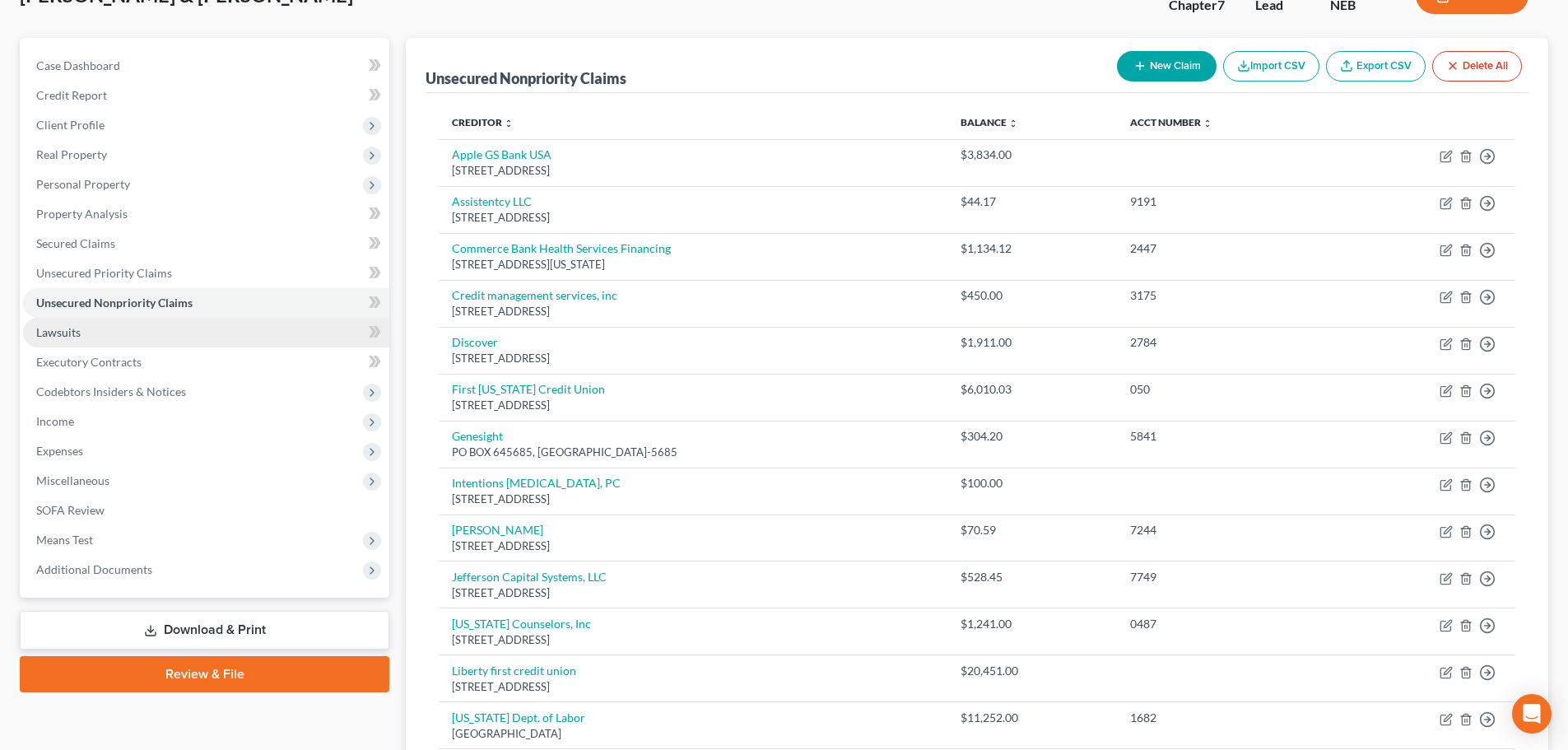
click at [54, 327] on span "Lawsuits" at bounding box center [59, 332] width 44 height 14
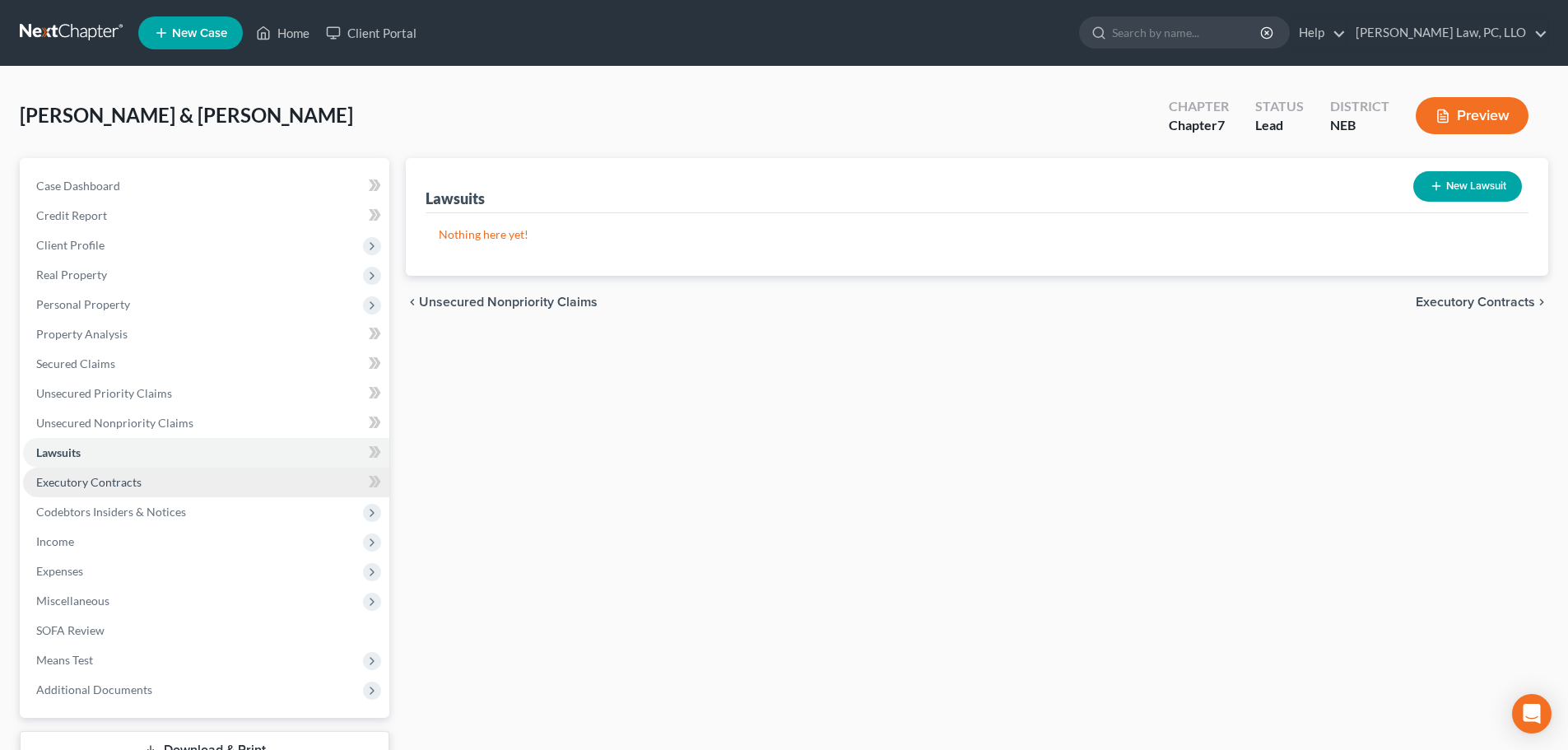
click at [72, 489] on link "Executory Contracts" at bounding box center [206, 482] width 366 height 29
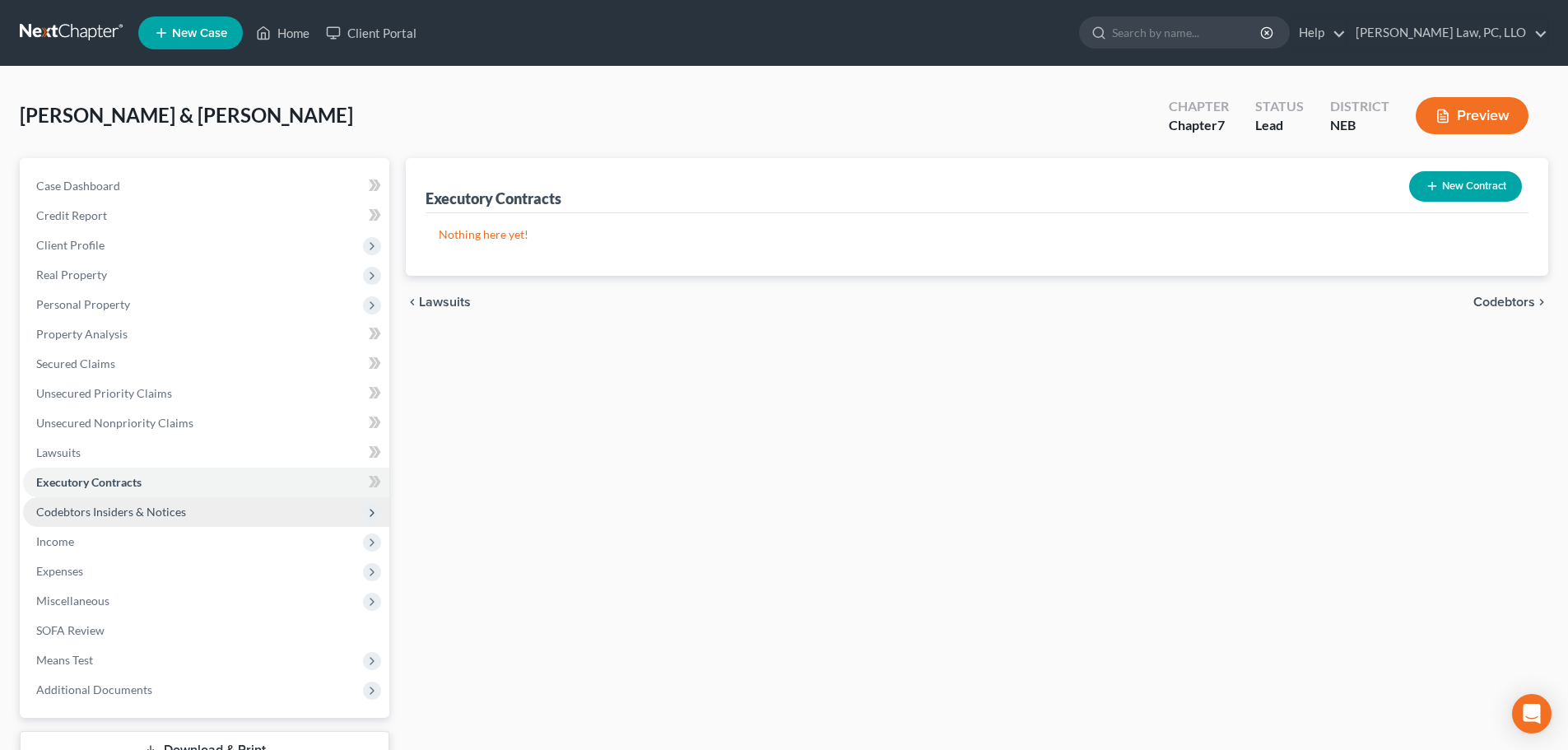
click at [85, 514] on span "Codebtors Insiders & Notices" at bounding box center [111, 512] width 149 height 14
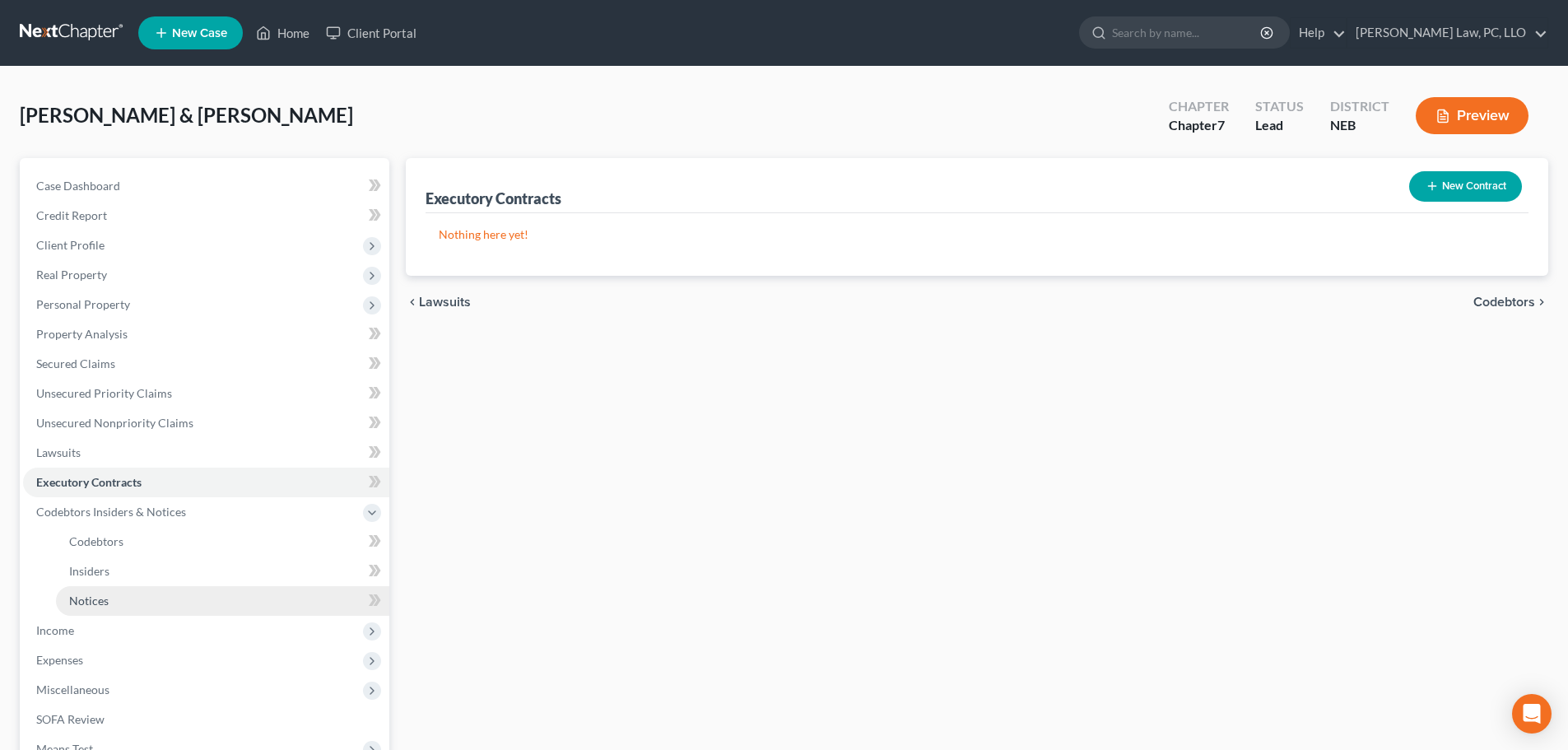
click at [88, 593] on span "Notices" at bounding box center [89, 601] width 39 height 14
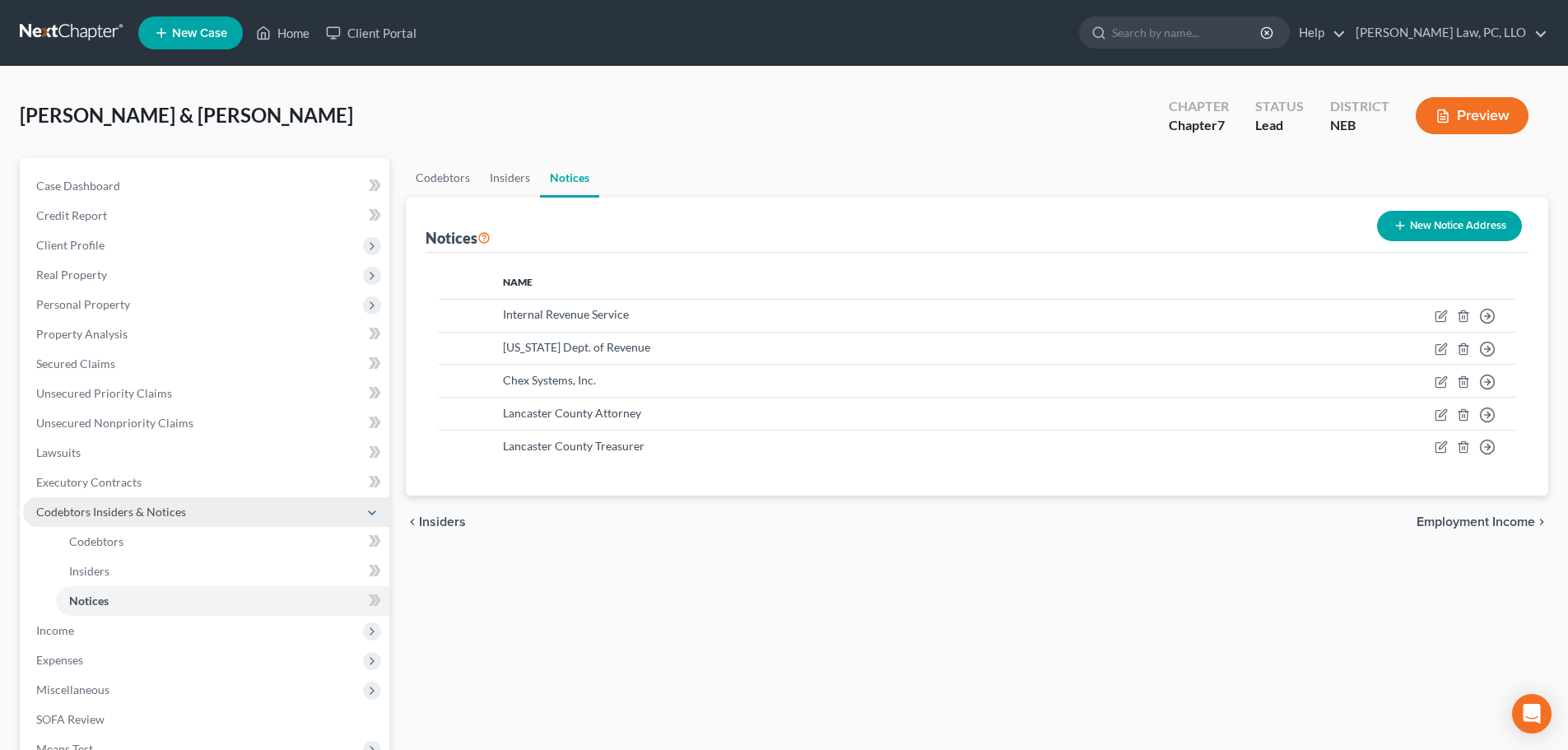
click at [79, 511] on span "Codebtors Insiders & Notices" at bounding box center [111, 512] width 149 height 14
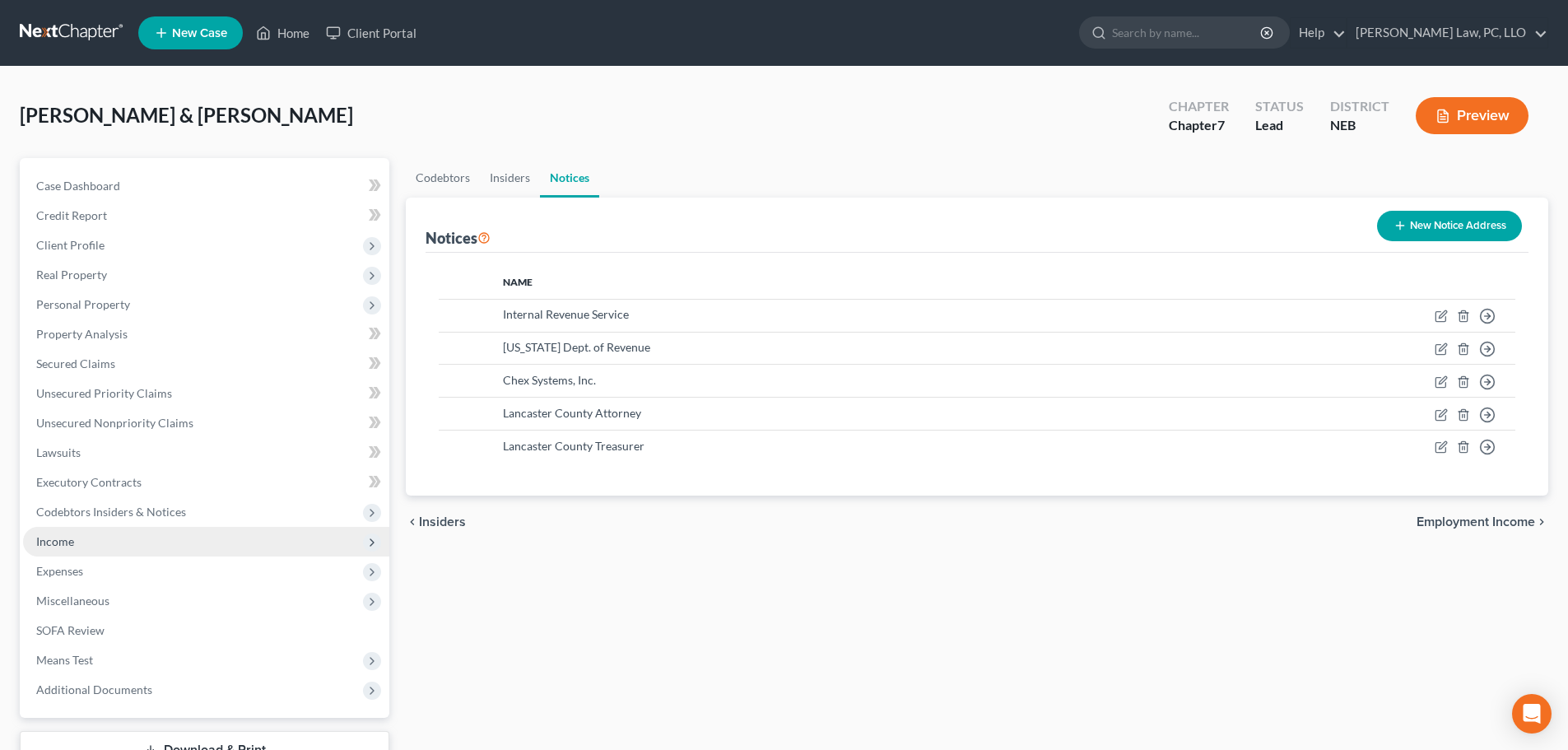
click at [79, 544] on span "Income" at bounding box center [206, 541] width 366 height 29
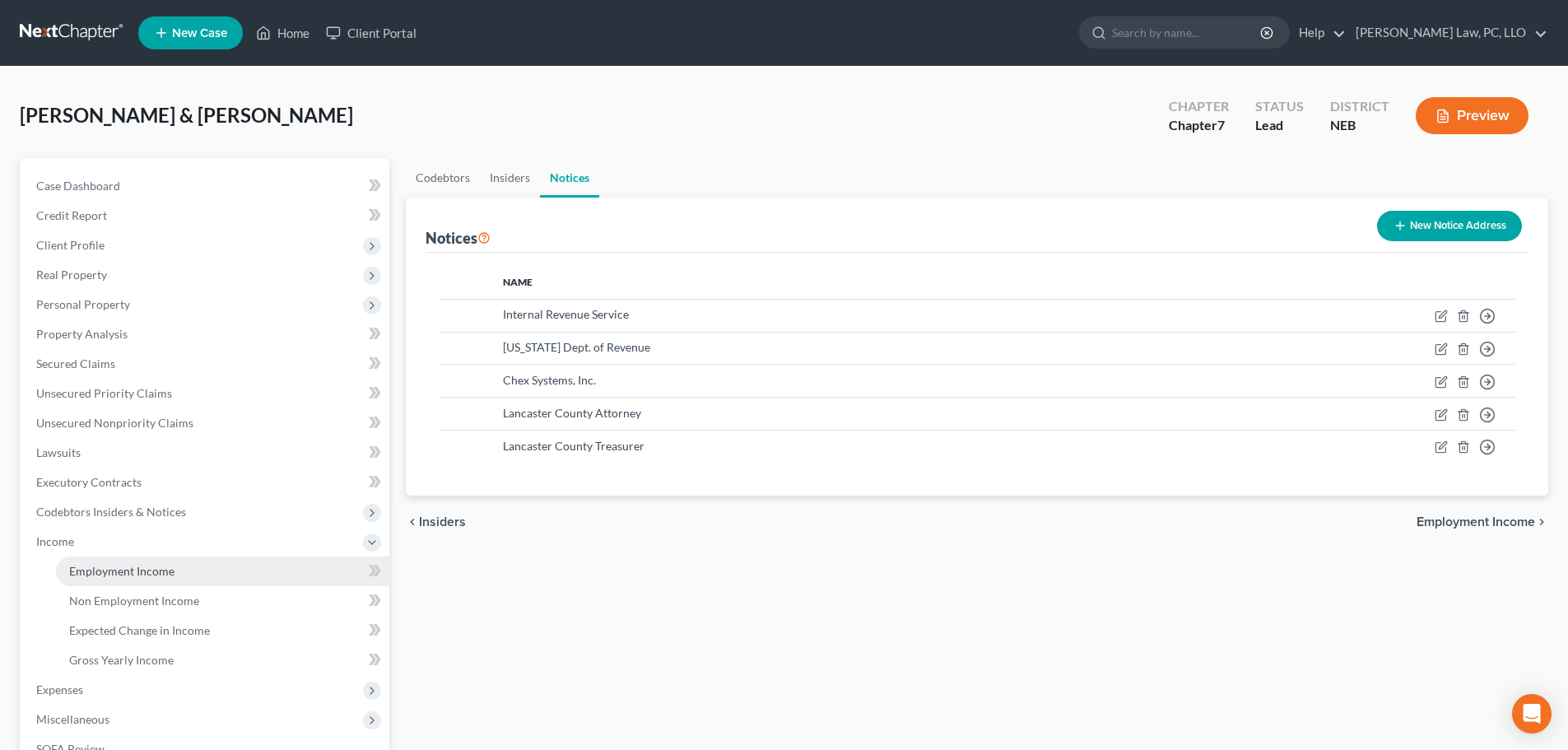
click at [84, 567] on span "Employment Income" at bounding box center [122, 571] width 105 height 14
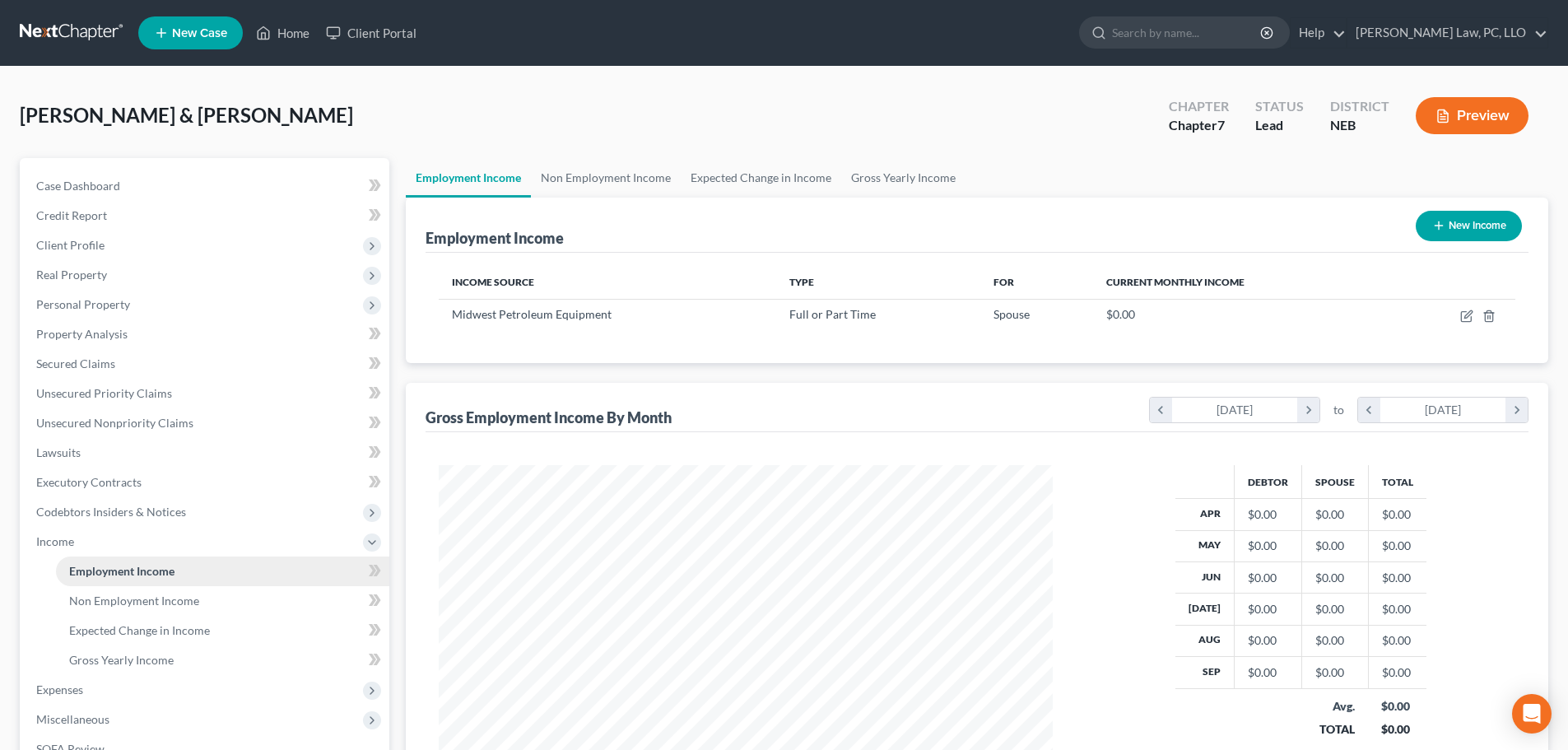
scroll to position [307, 647]
click at [585, 181] on link "Non Employment Income" at bounding box center [606, 178] width 149 height 39
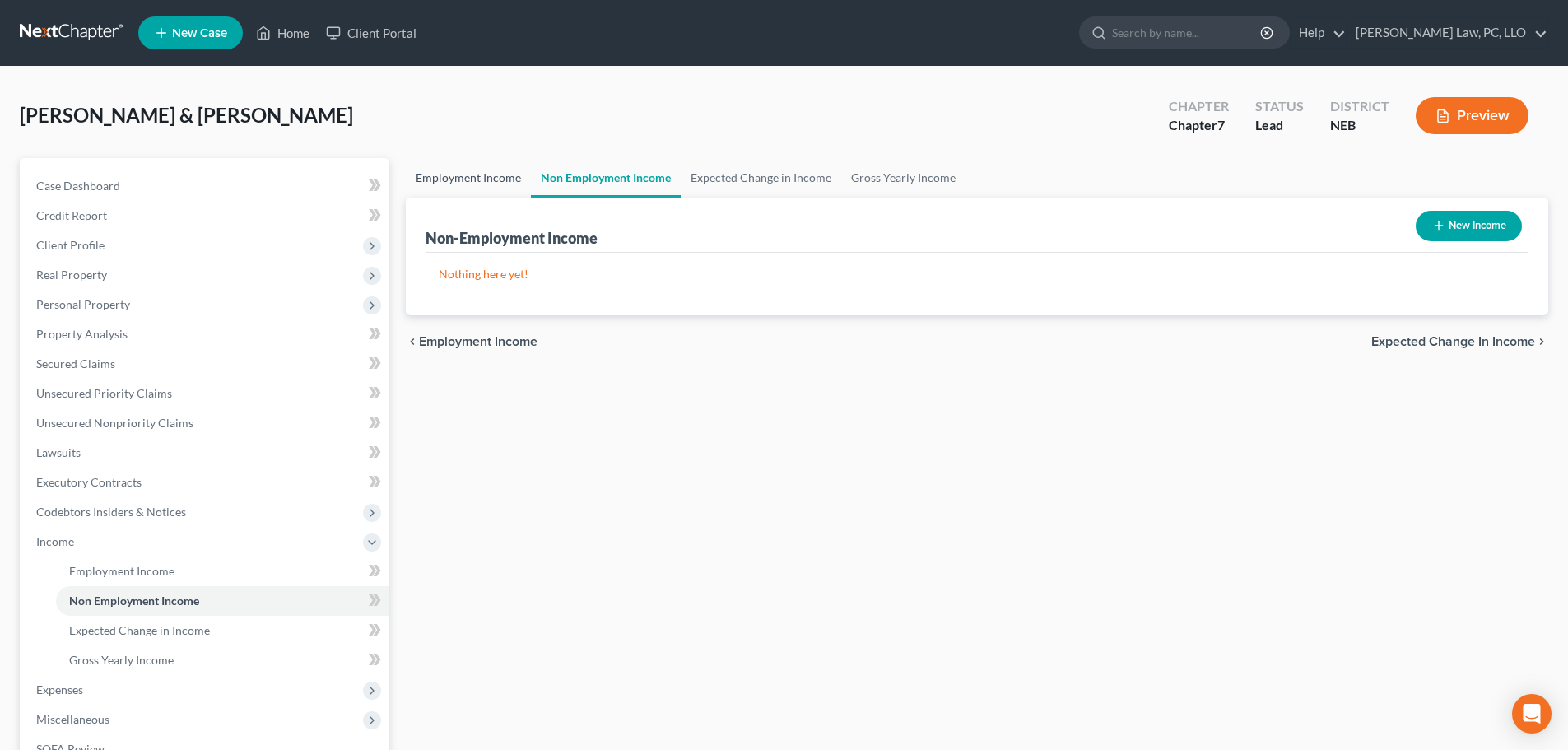
click at [473, 177] on link "Employment Income" at bounding box center [468, 178] width 125 height 39
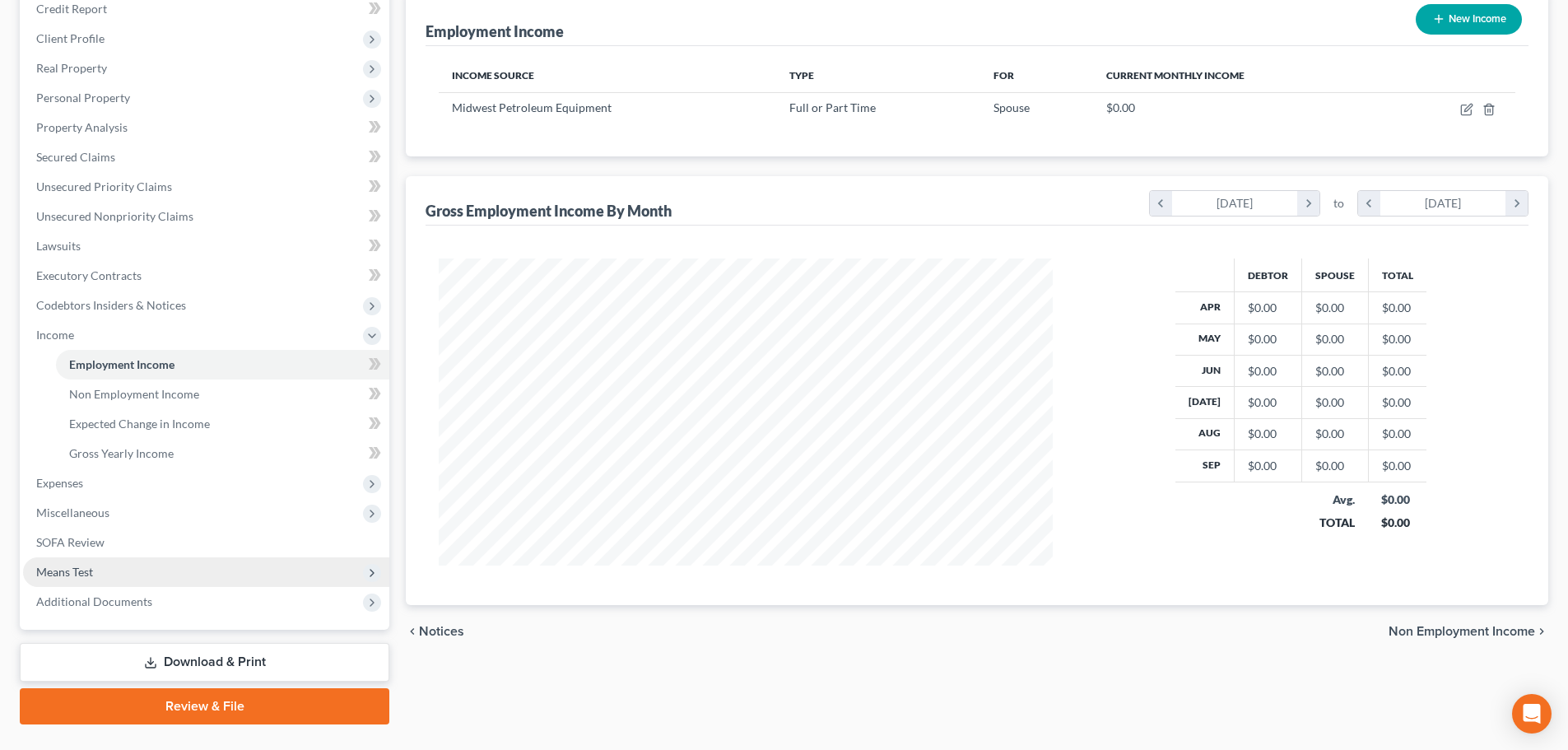
scroll to position [244, 0]
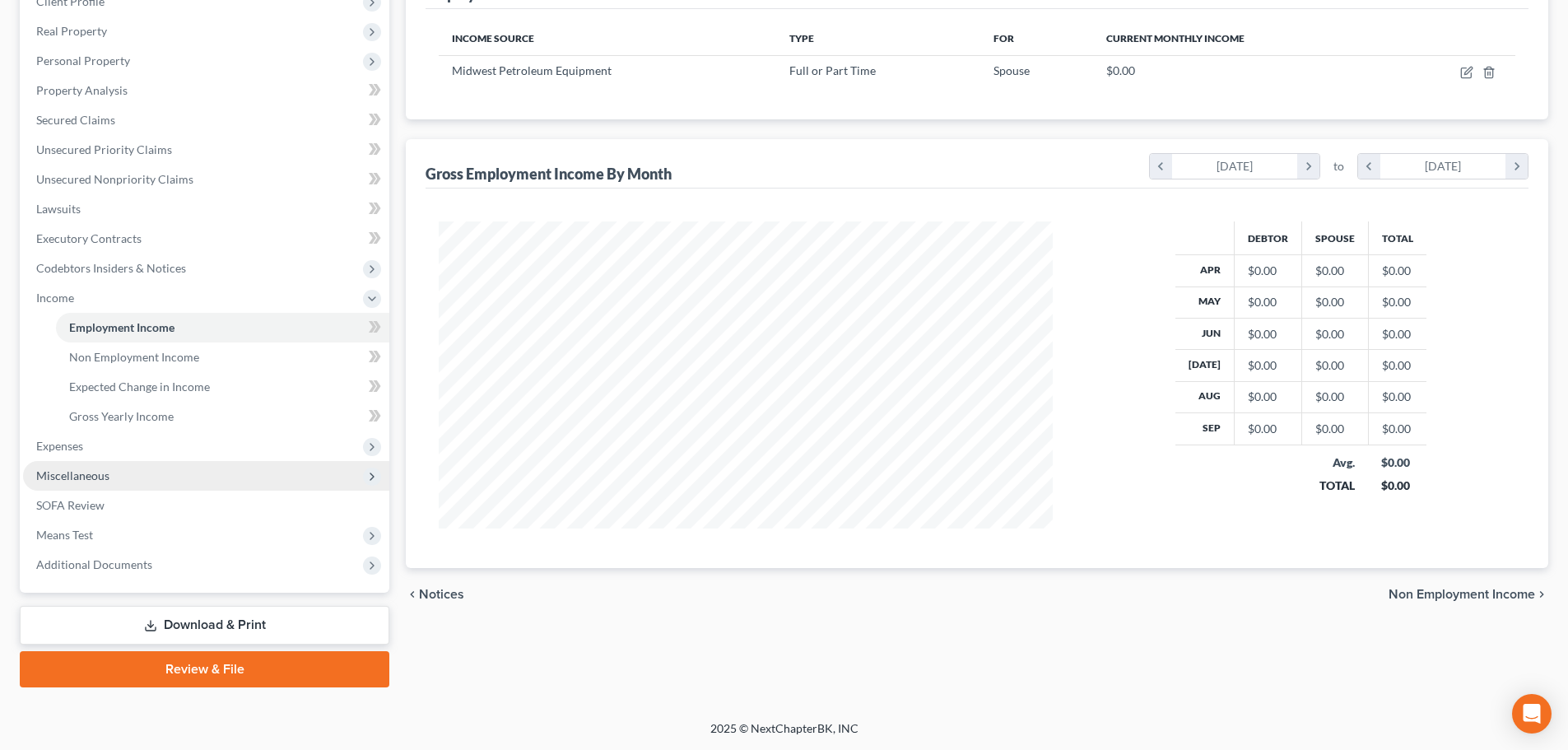
click at [113, 477] on span "Miscellaneous" at bounding box center [206, 475] width 366 height 29
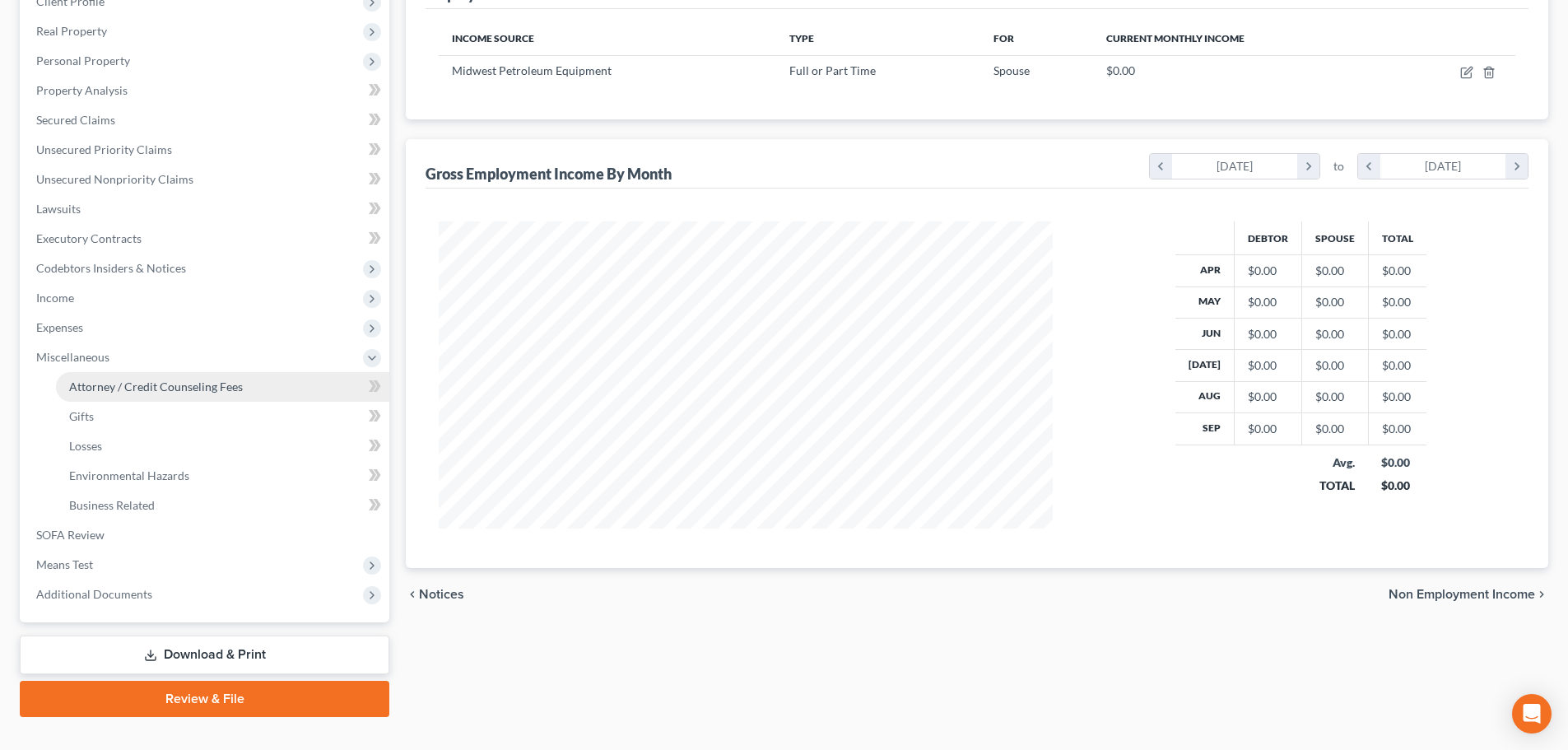
click at [129, 378] on link "Attorney / Credit Counseling Fees" at bounding box center [222, 386] width 334 height 29
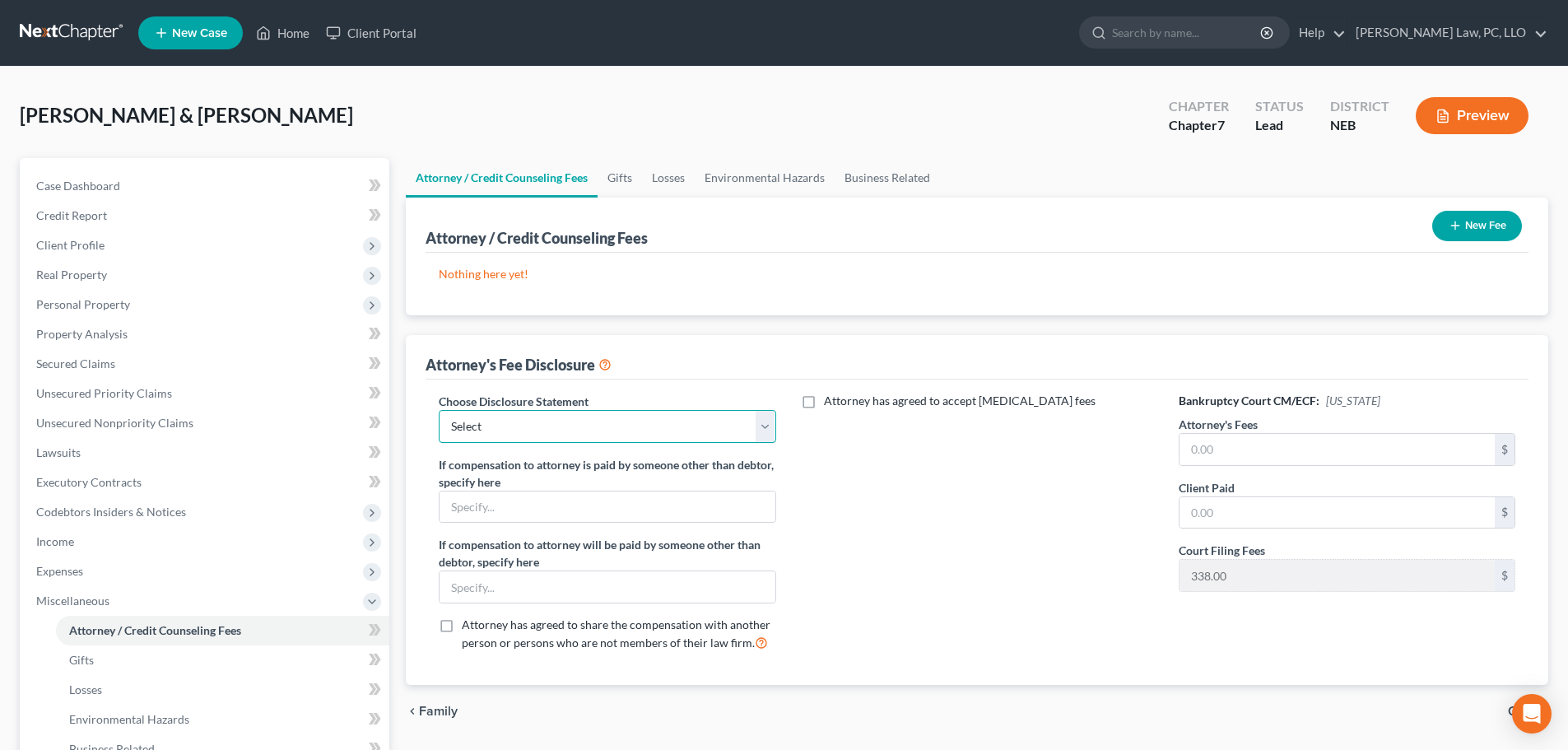
click at [590, 423] on select "Select Fees Chapter 11/12 Fees Chapter 13 Fees Chapter 7" at bounding box center [607, 426] width 336 height 33
select select "2"
click at [438, 410] on select "Select Fees Chapter 11/12 Fees Chapter 13 Fees Chapter 7" at bounding box center [607, 426] width 336 height 33
click at [1308, 443] on input "text" at bounding box center [1337, 449] width 315 height 31
type input "1,662.00"
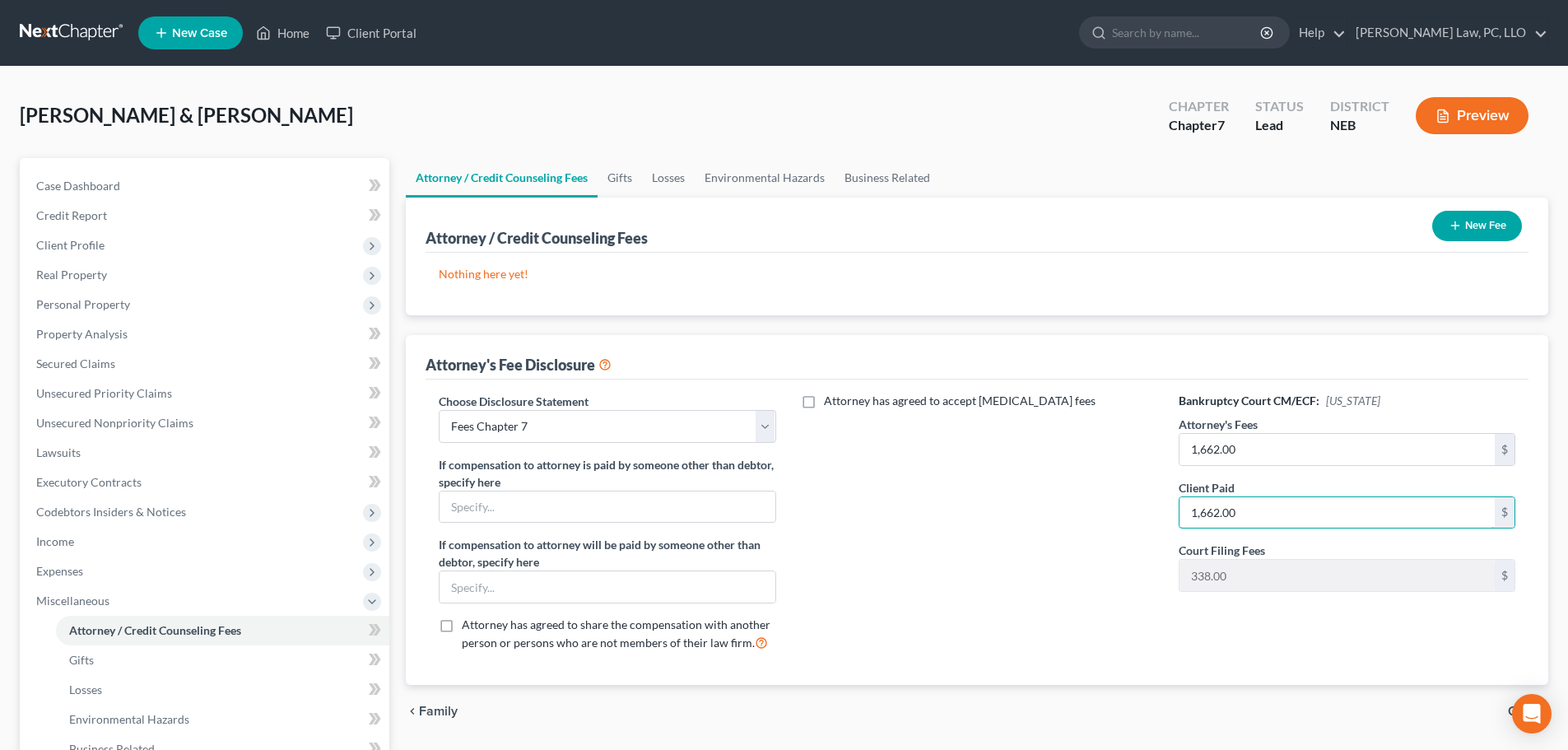
type input "1,662.00"
click at [1456, 230] on icon "button" at bounding box center [1455, 225] width 13 height 13
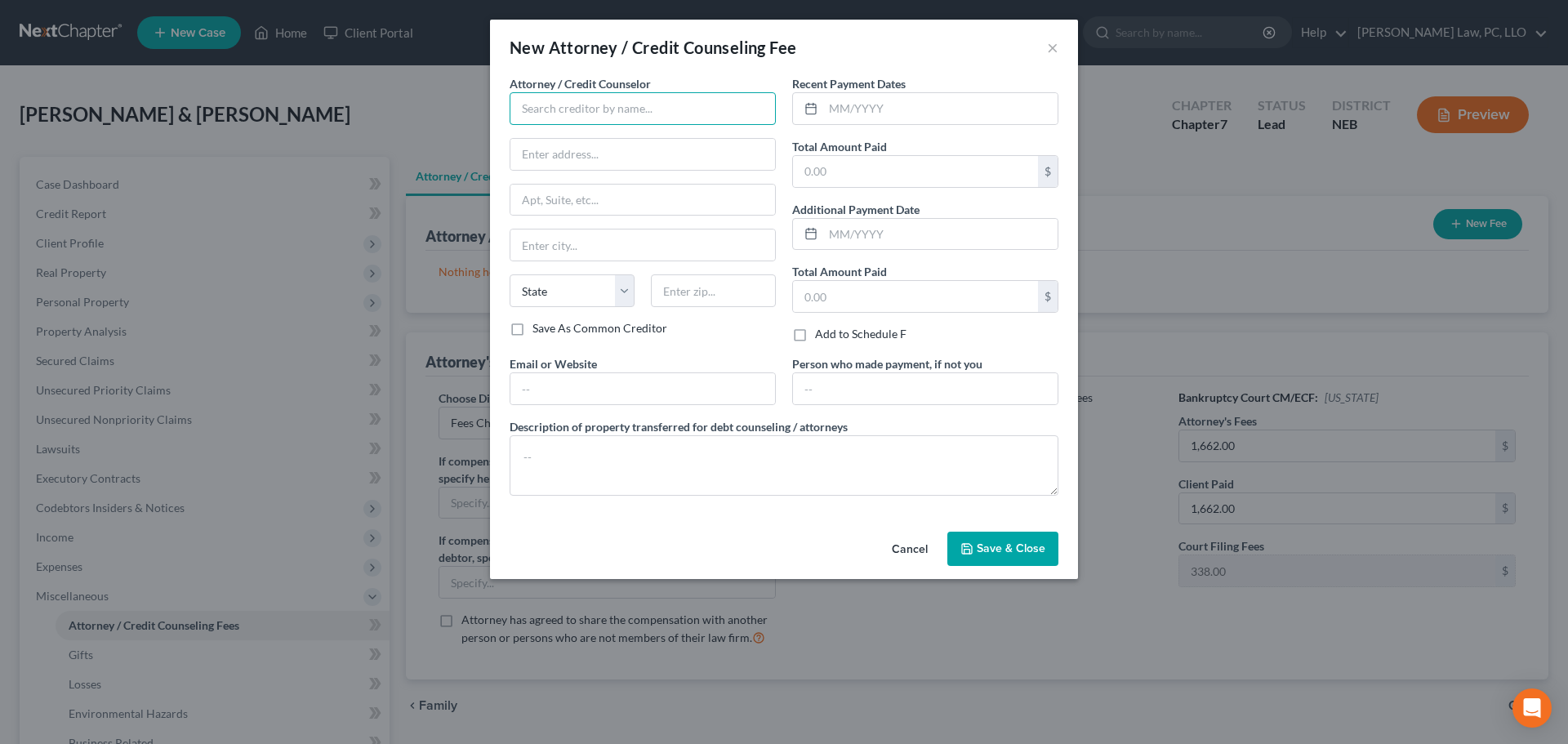
click at [594, 106] on input "text" at bounding box center [642, 109] width 266 height 33
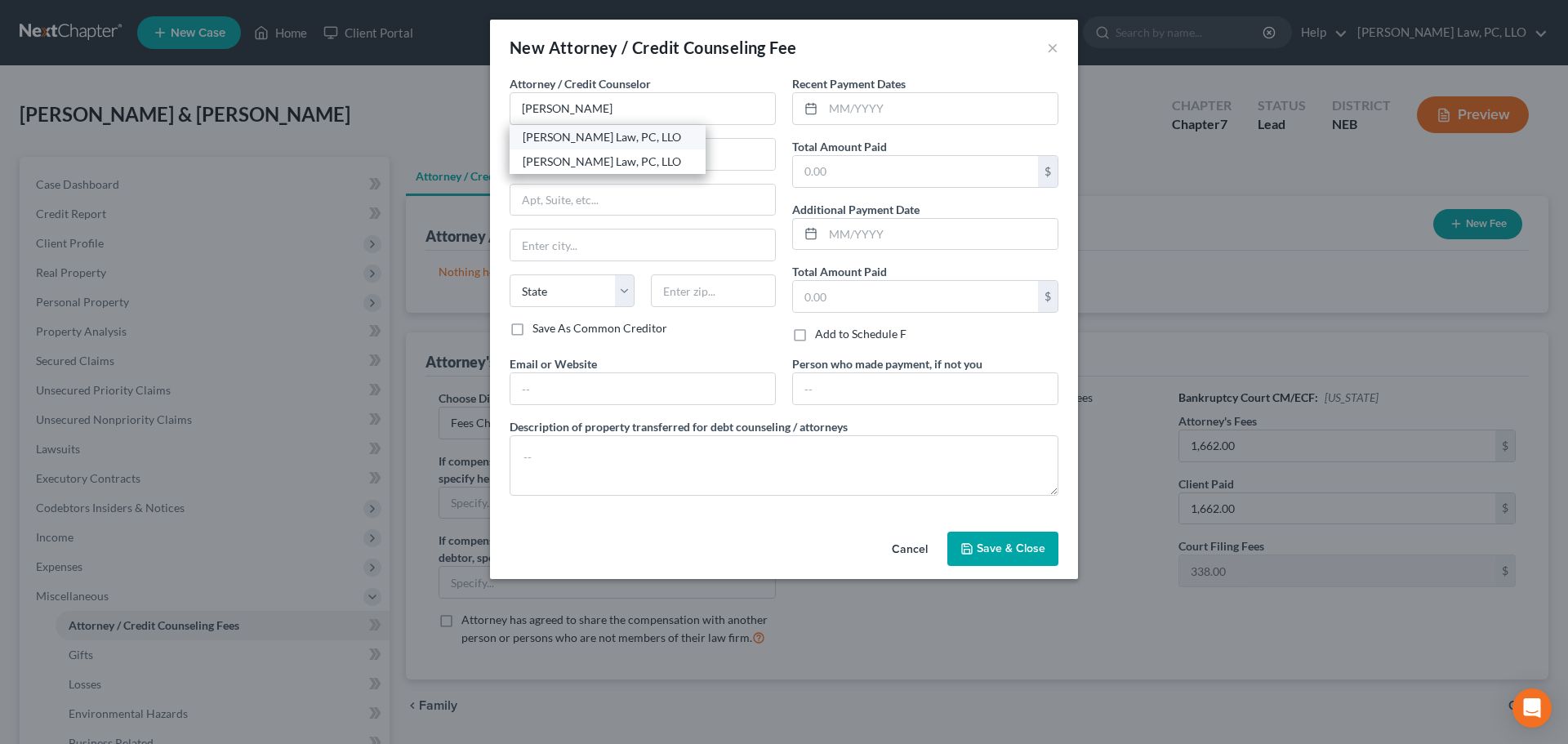
click at [554, 135] on div "[PERSON_NAME] Law, PC, LLO" at bounding box center [607, 137] width 169 height 17
type input "[PERSON_NAME] Law, PC, LLO"
type input "650 J St"
type input "Ste 215B"
type input "Lincoln"
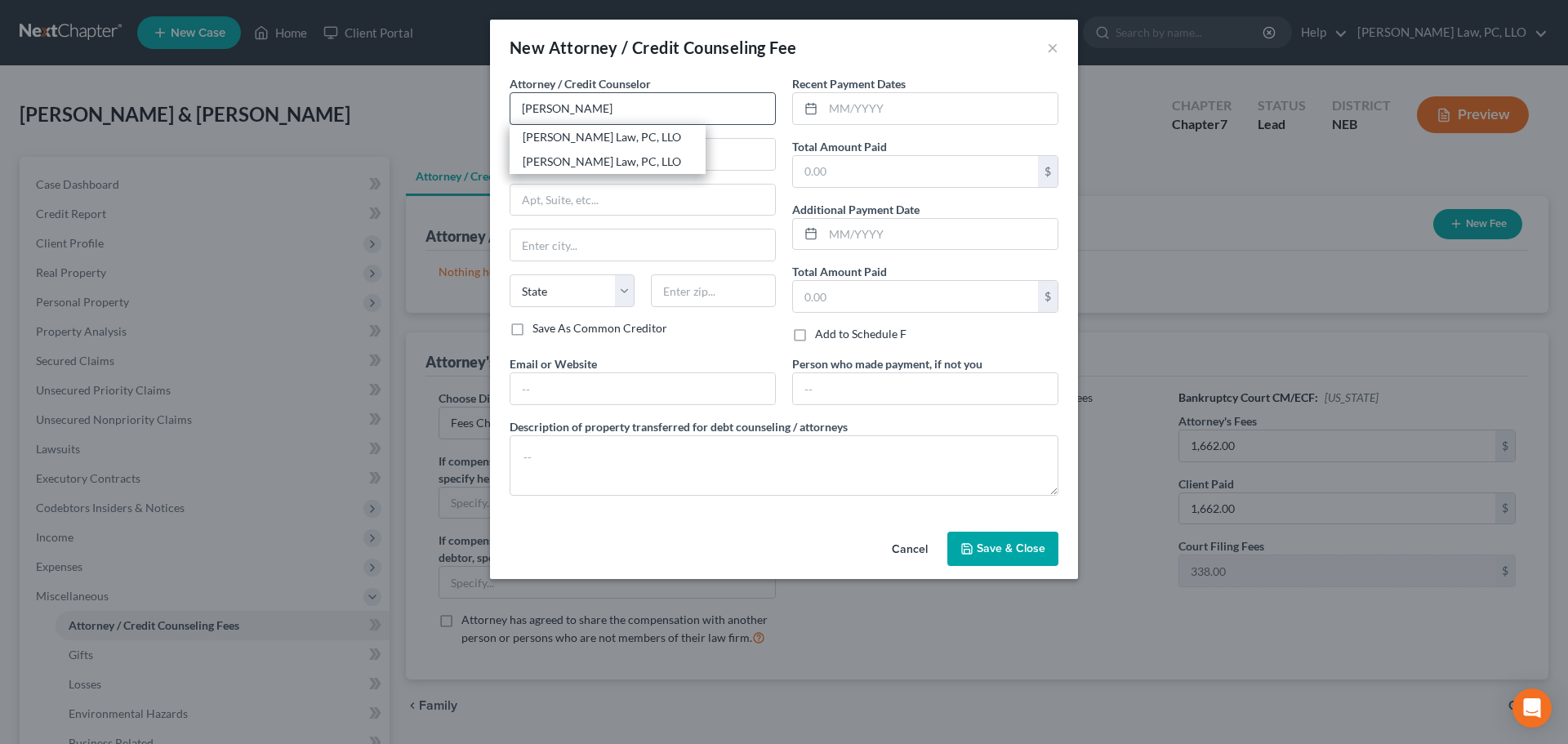
select select "30"
type input "68508"
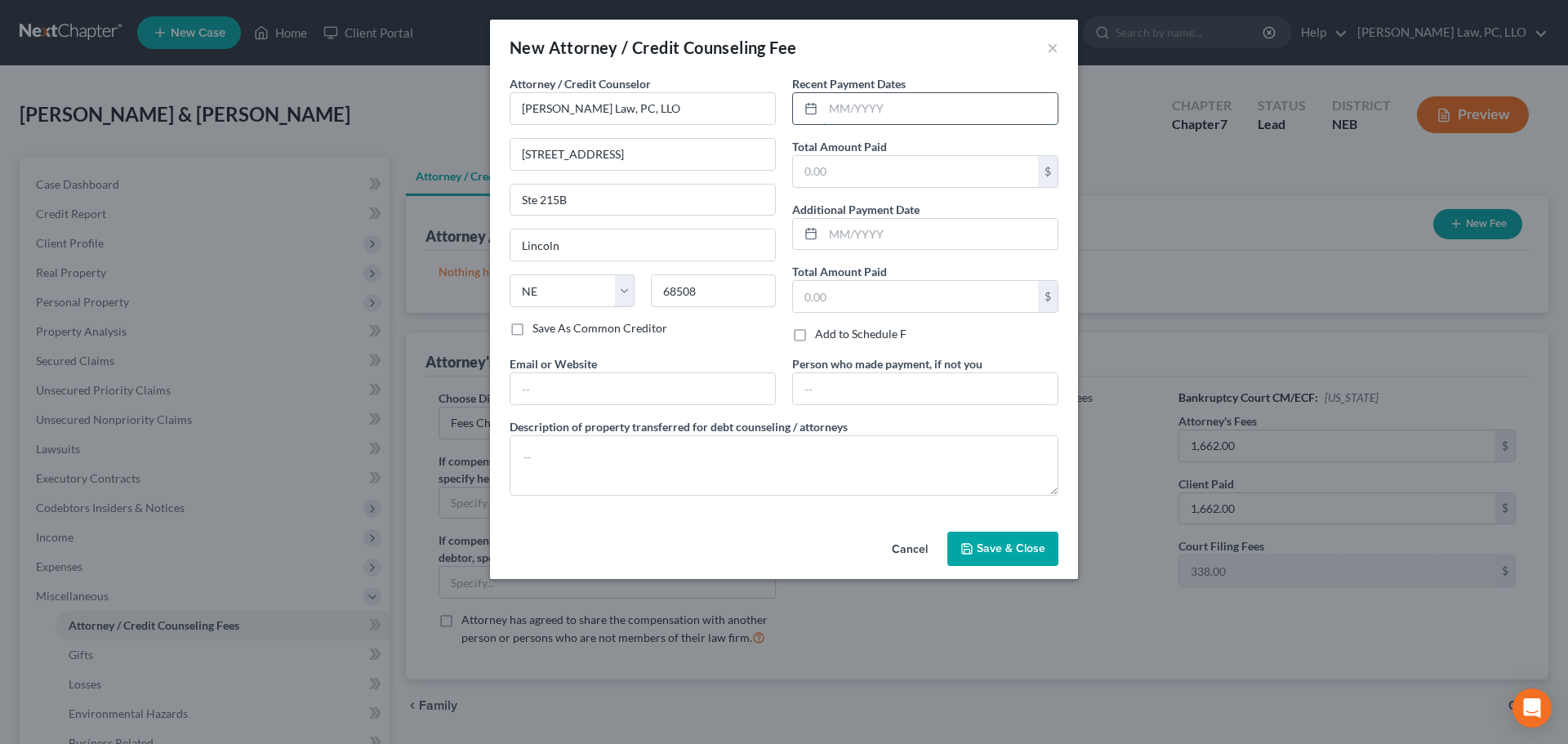
click at [888, 114] on input "text" at bounding box center [941, 108] width 235 height 31
type input "10/2025"
type input "1,662.00"
click at [994, 560] on button "Save & Close" at bounding box center [1002, 548] width 111 height 34
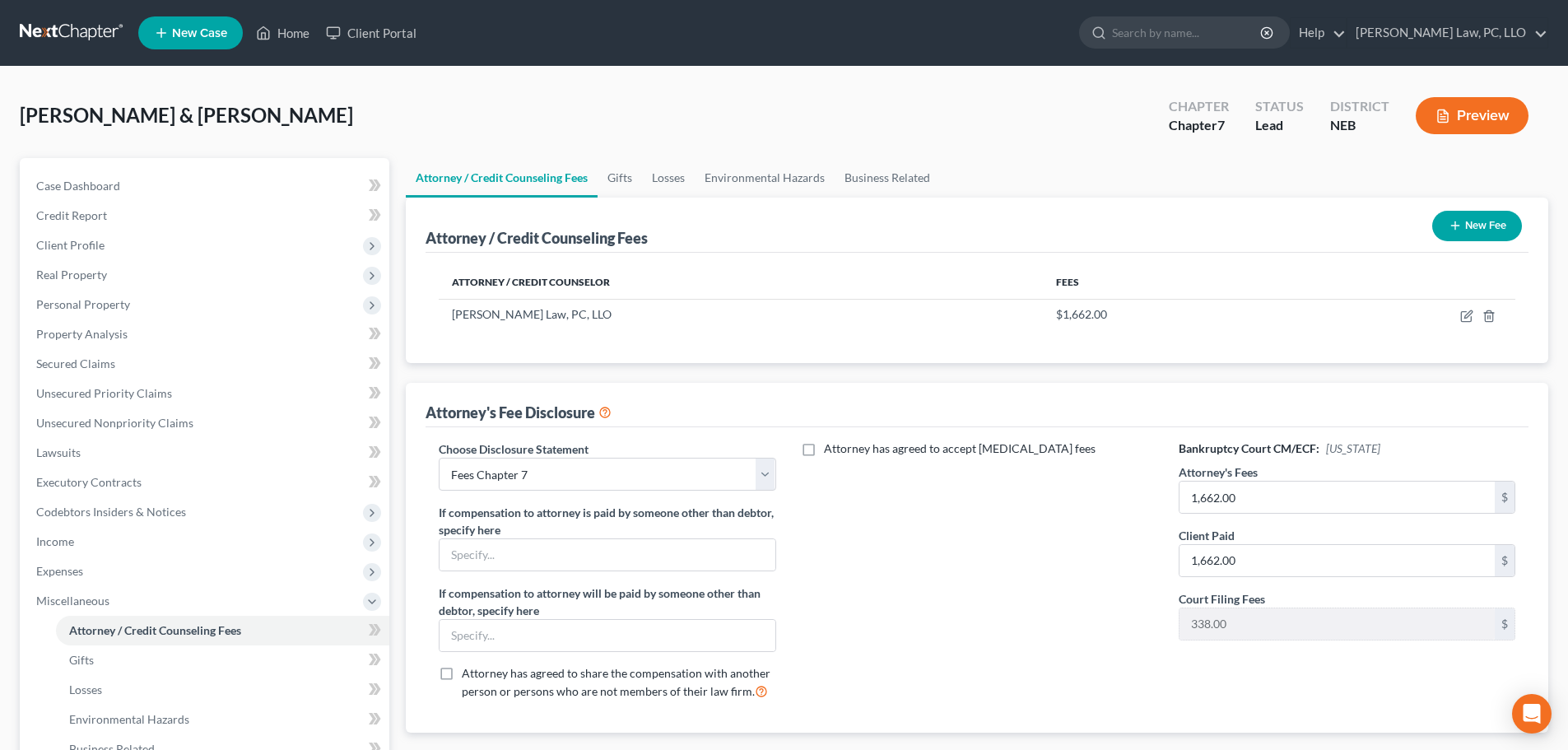
click at [1509, 222] on button "New Fee" at bounding box center [1476, 226] width 90 height 30
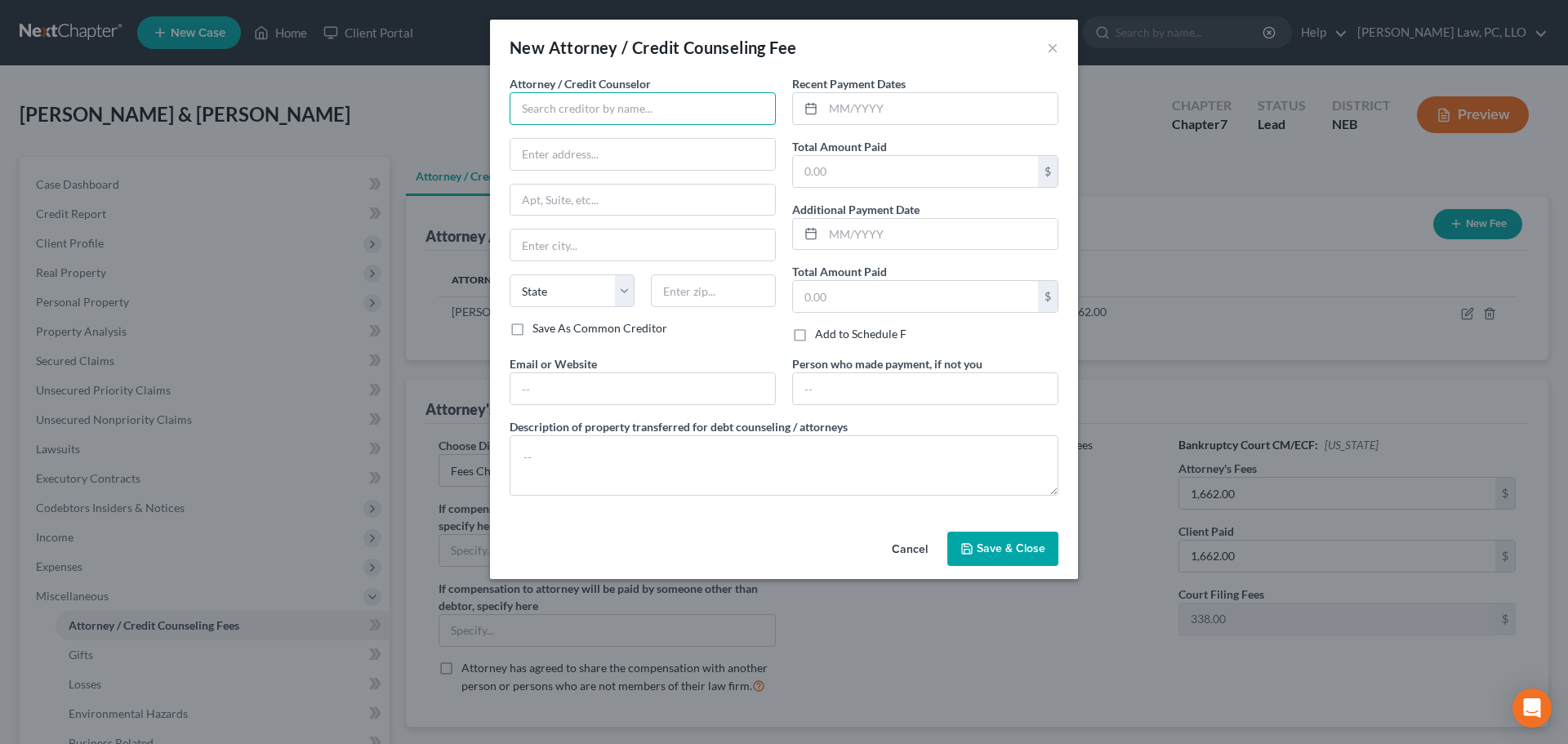
click at [546, 105] on input "text" at bounding box center [642, 109] width 266 height 33
click at [569, 127] on div "Allen Credit Counseling" at bounding box center [615, 138] width 212 height 25
type input "Allen Credit Counseling"
click at [859, 119] on input "text" at bounding box center [941, 108] width 235 height 31
type input "10/2025"
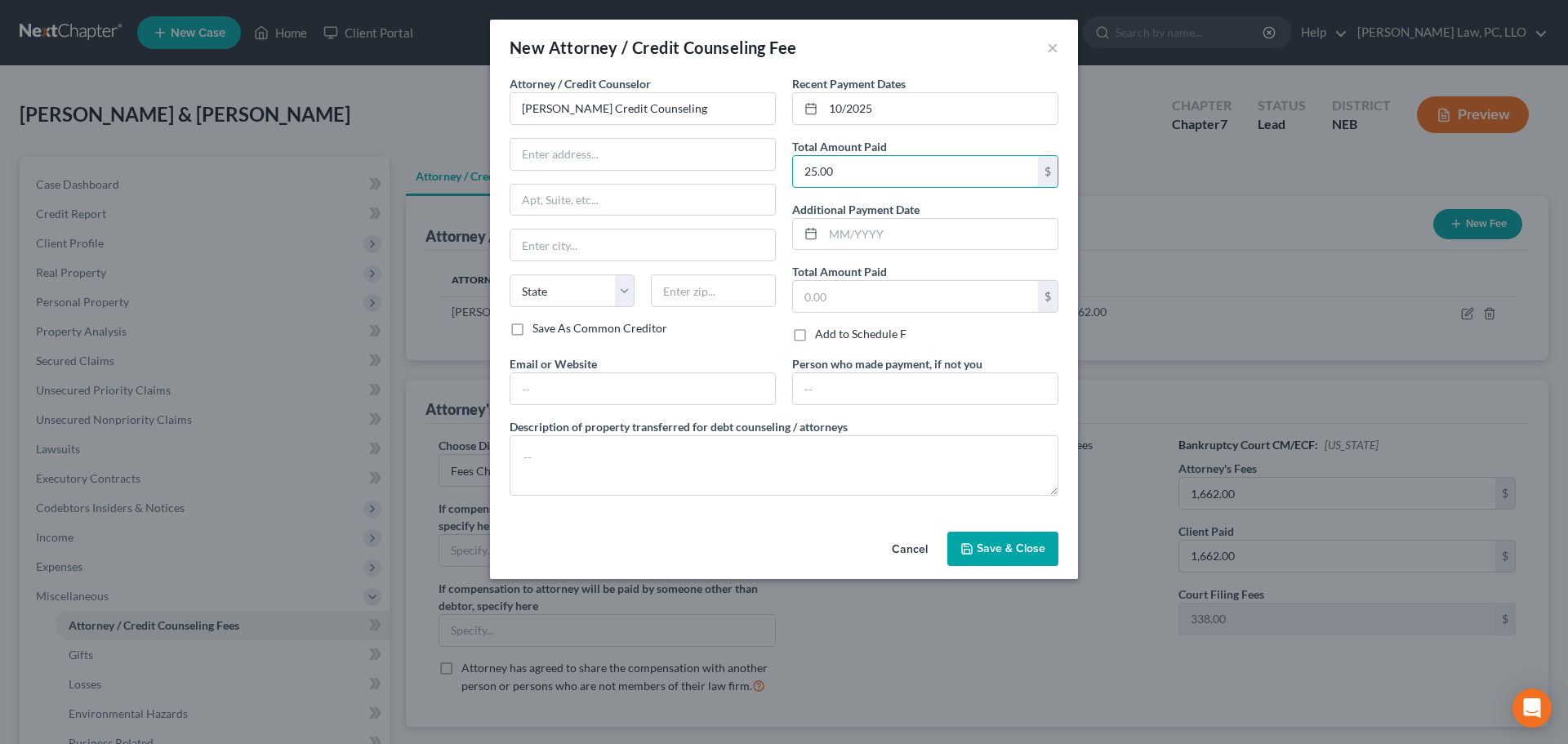
type input "25.00"
click at [1010, 552] on span "Save & Close" at bounding box center [1011, 548] width 69 height 14
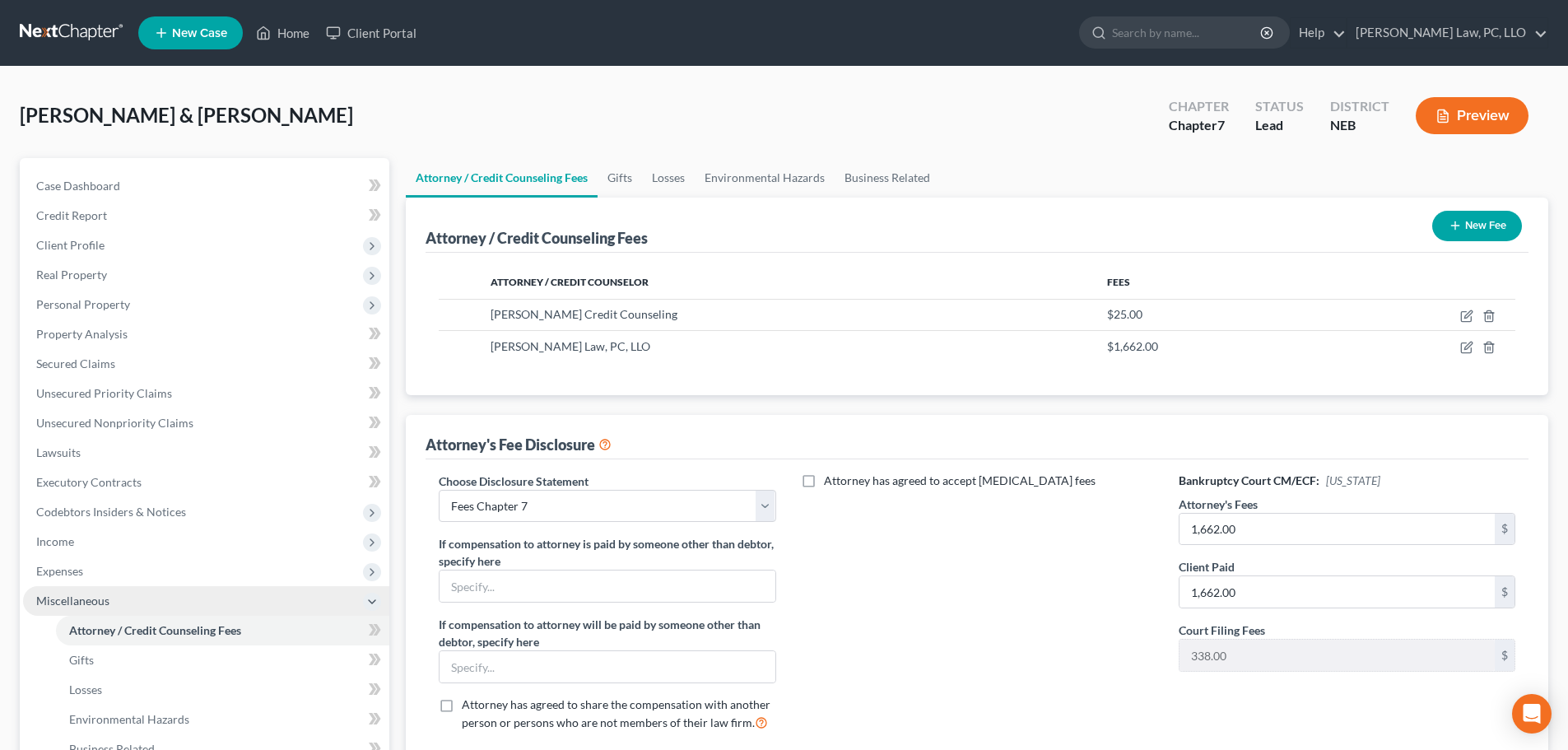
click at [67, 605] on span "Miscellaneous" at bounding box center [73, 601] width 73 height 14
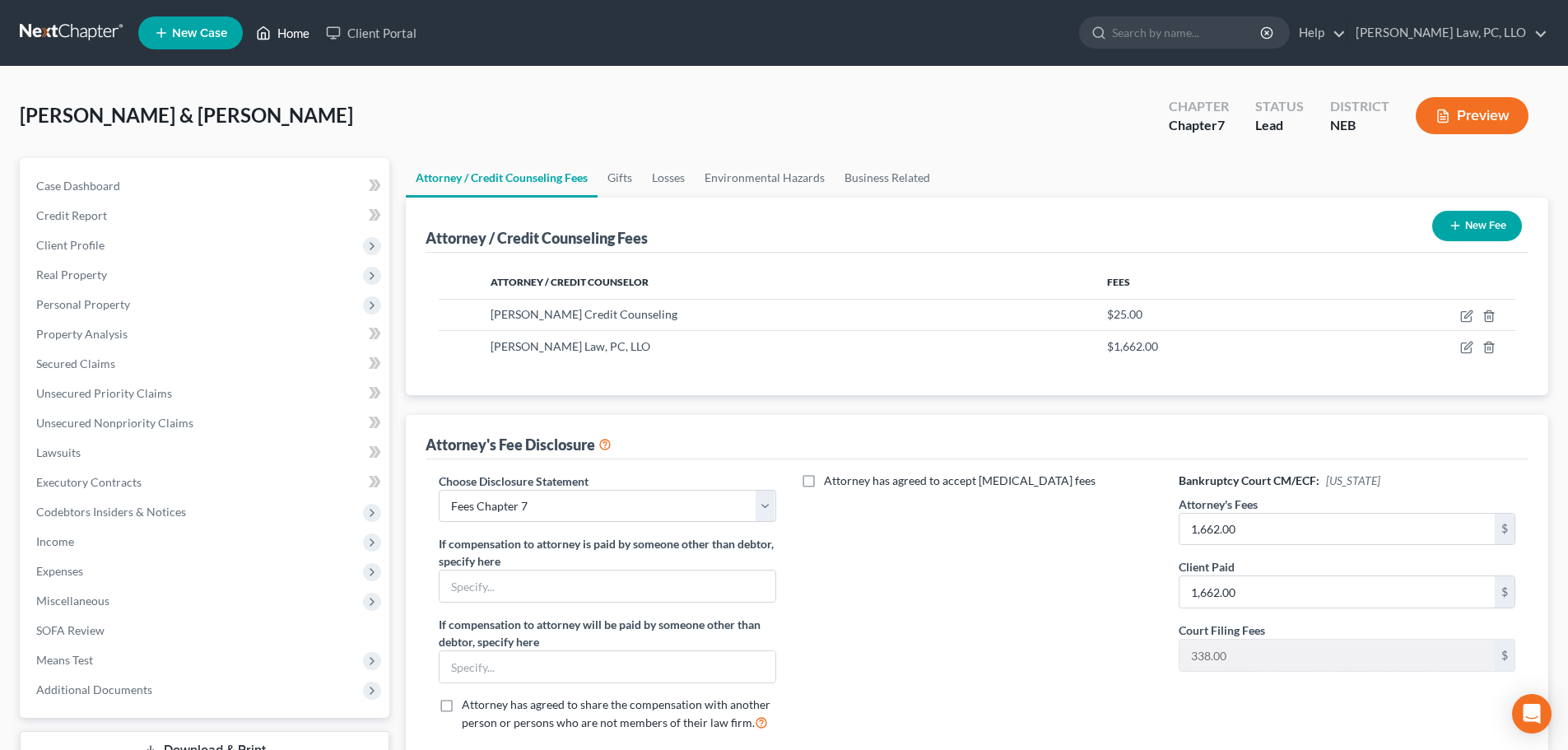
click at [292, 22] on link "Home" at bounding box center [283, 32] width 70 height 29
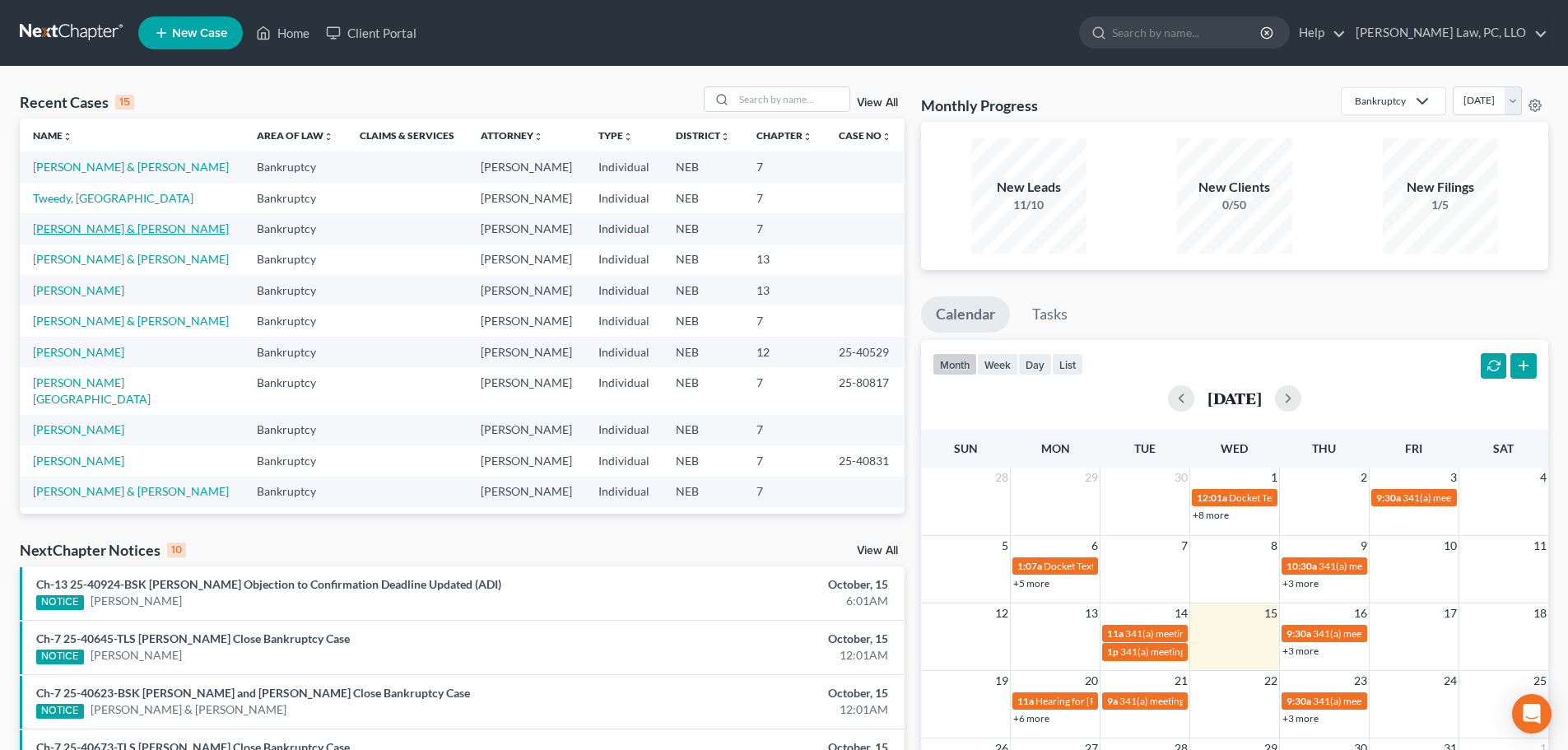
click at [109, 227] on link "[PERSON_NAME] & [PERSON_NAME]" at bounding box center [131, 229] width 196 height 14
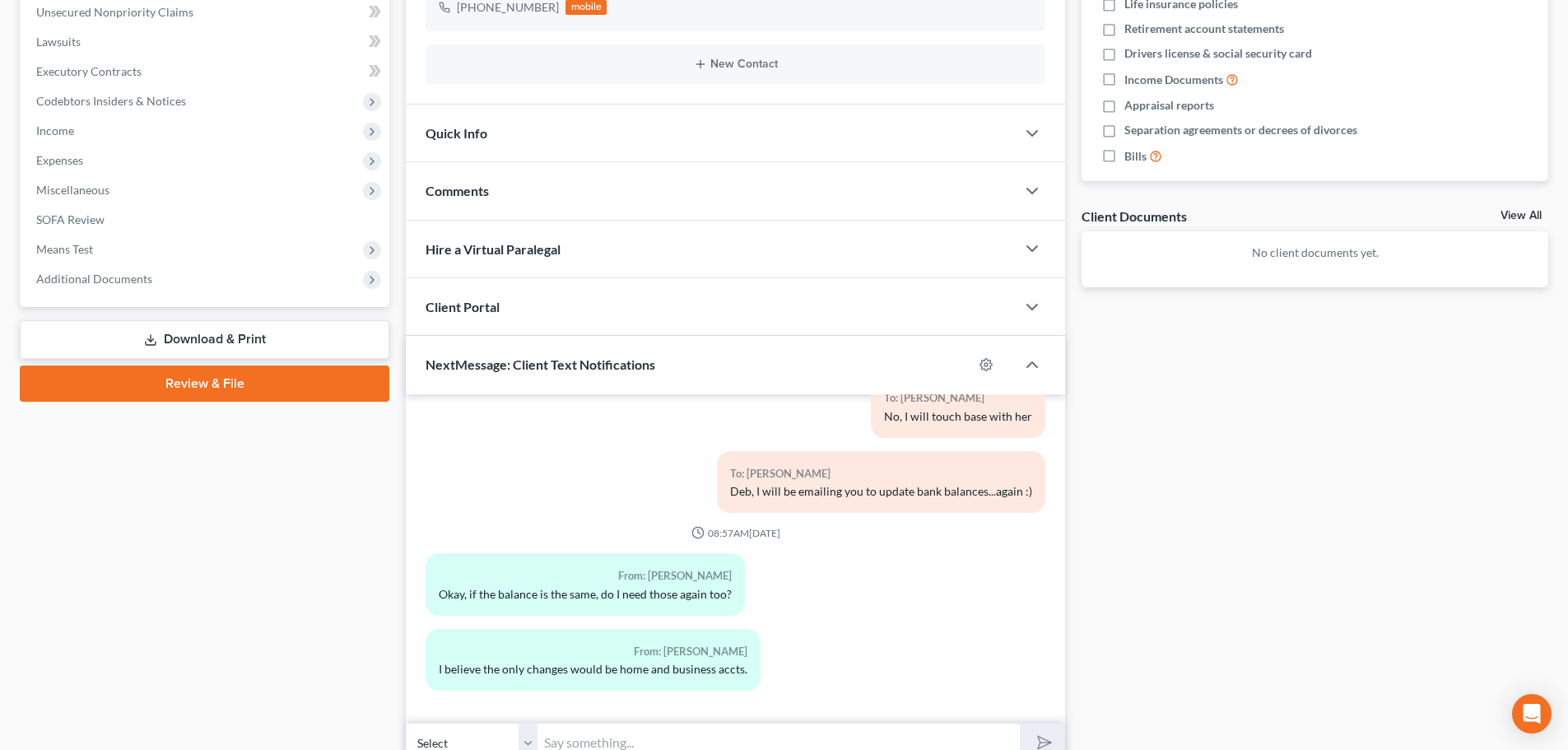
scroll to position [487, 0]
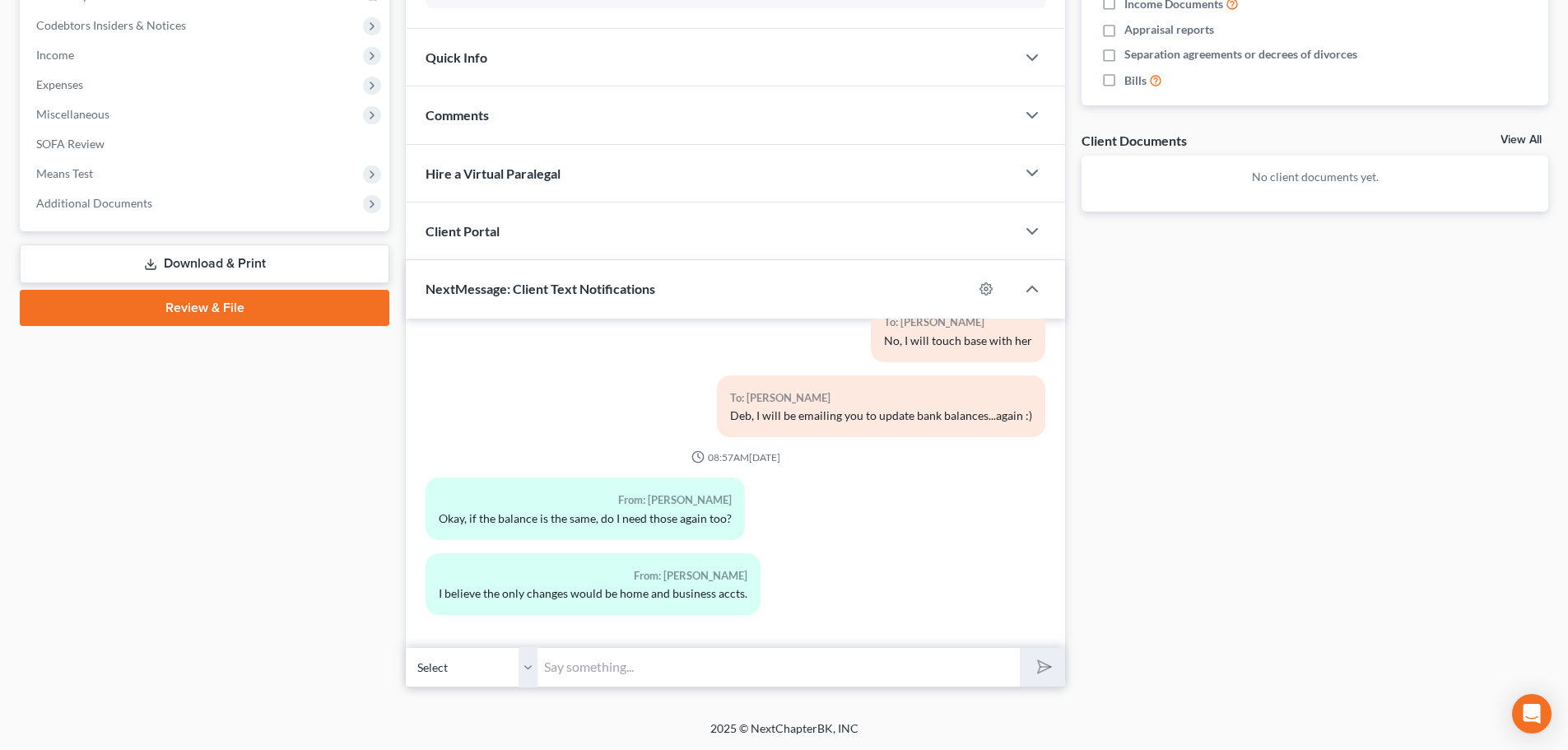
click at [609, 671] on input "text" at bounding box center [778, 666] width 482 height 40
type input "I"
type input "I need to make sure I have them correct"
click at [1019, 648] on button "submit" at bounding box center [1041, 666] width 45 height 38
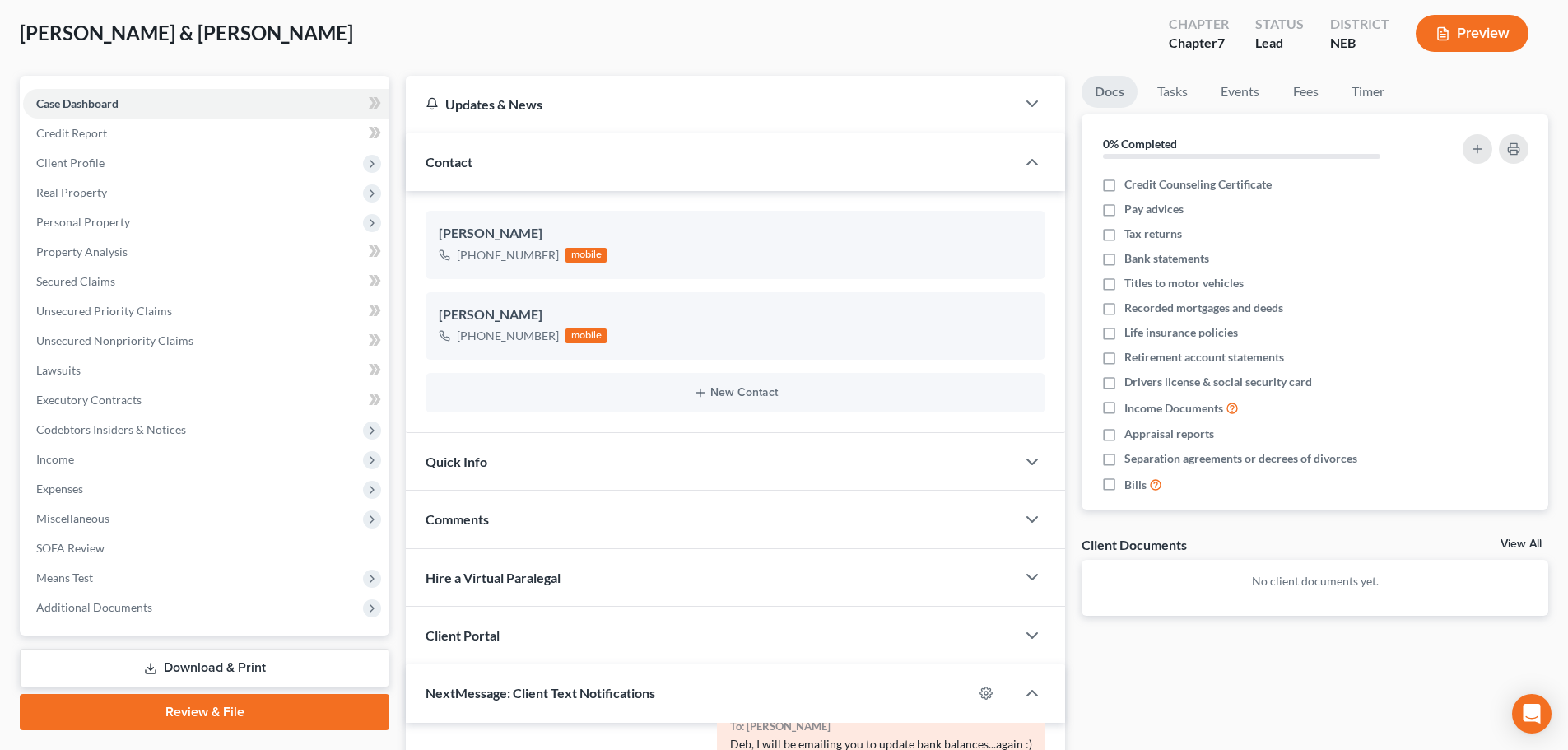
scroll to position [0, 0]
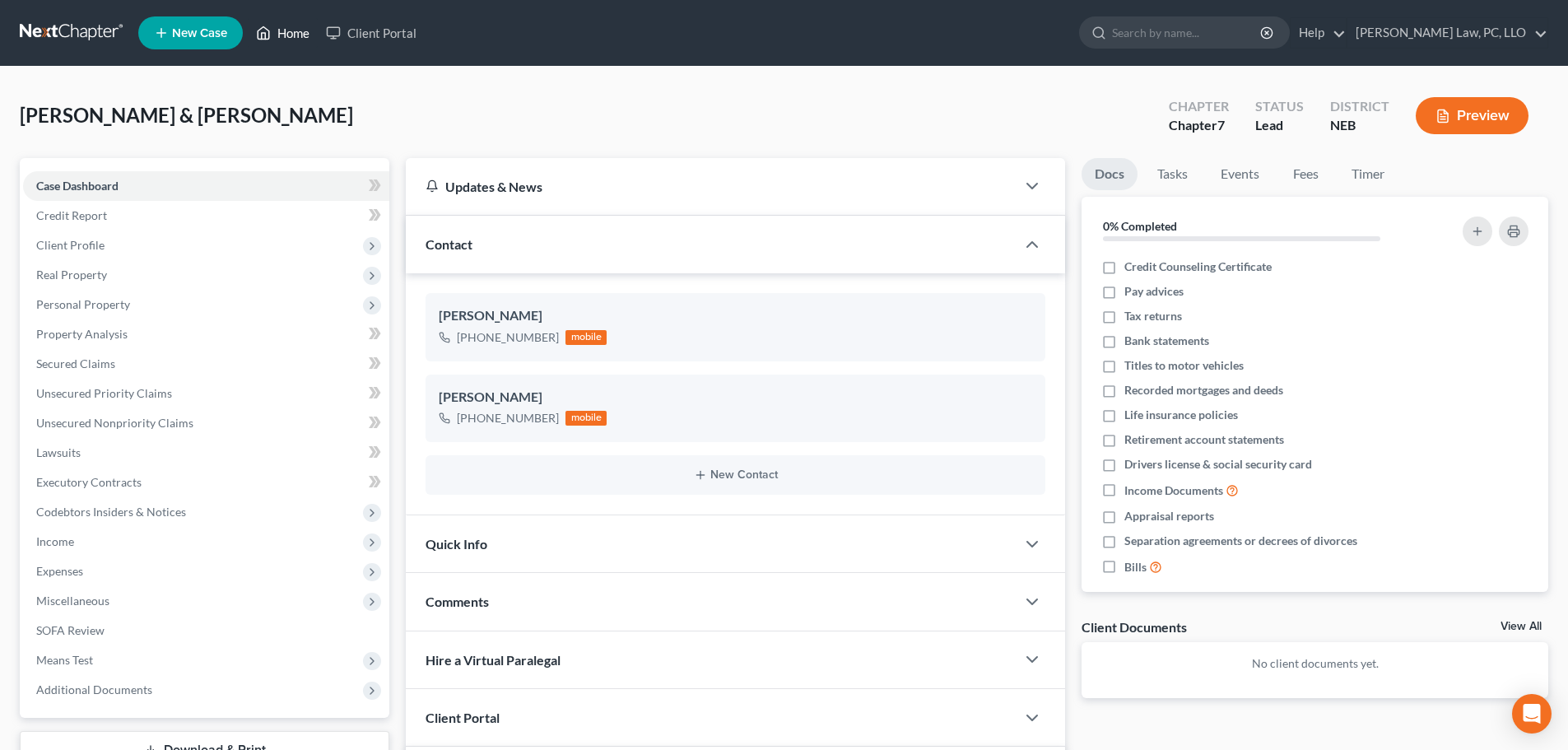
drag, startPoint x: 294, startPoint y: 28, endPoint x: 293, endPoint y: 79, distance: 51.0
click at [294, 28] on link "Home" at bounding box center [283, 32] width 70 height 29
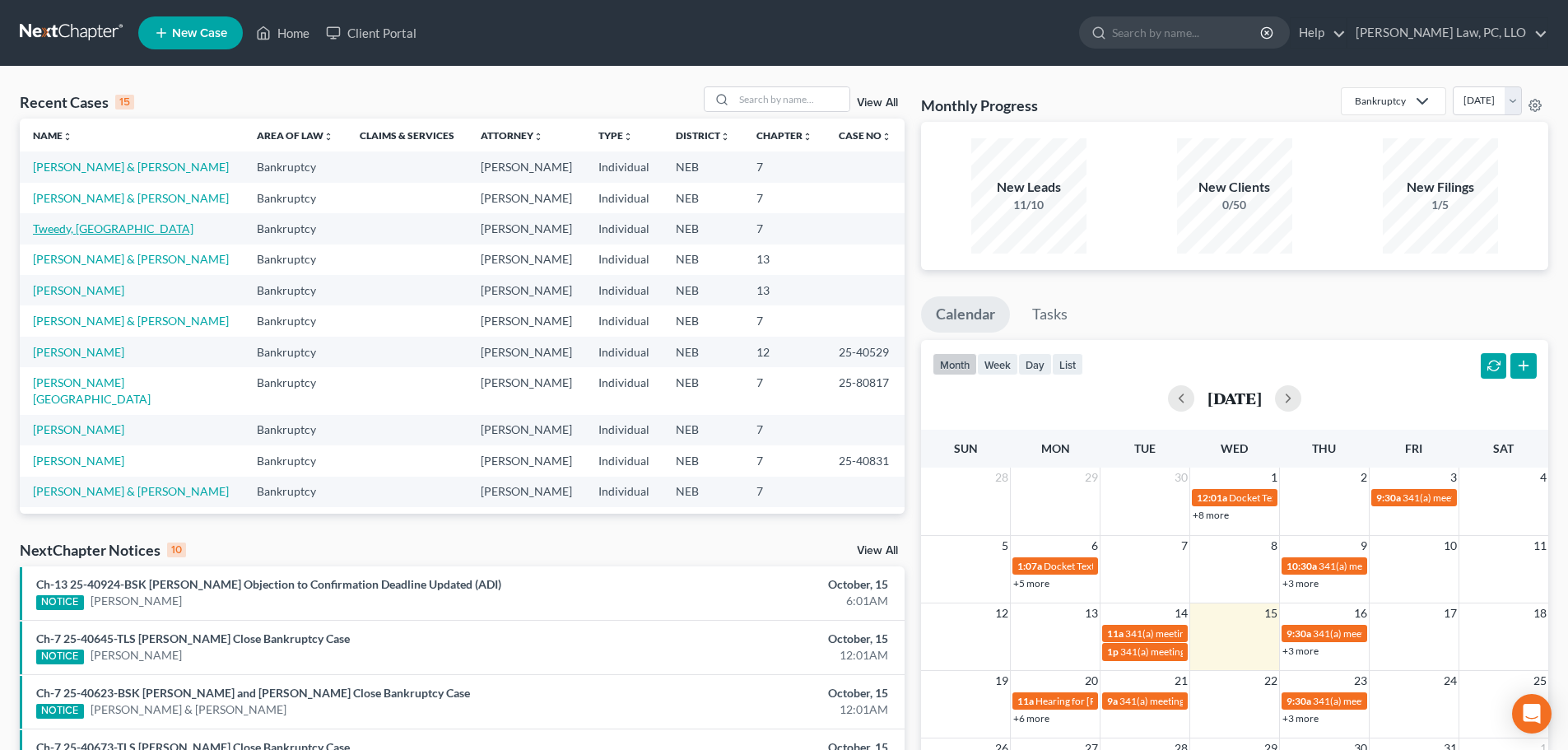
click at [95, 233] on link "Tweedy, [GEOGRAPHIC_DATA]" at bounding box center [113, 229] width 160 height 14
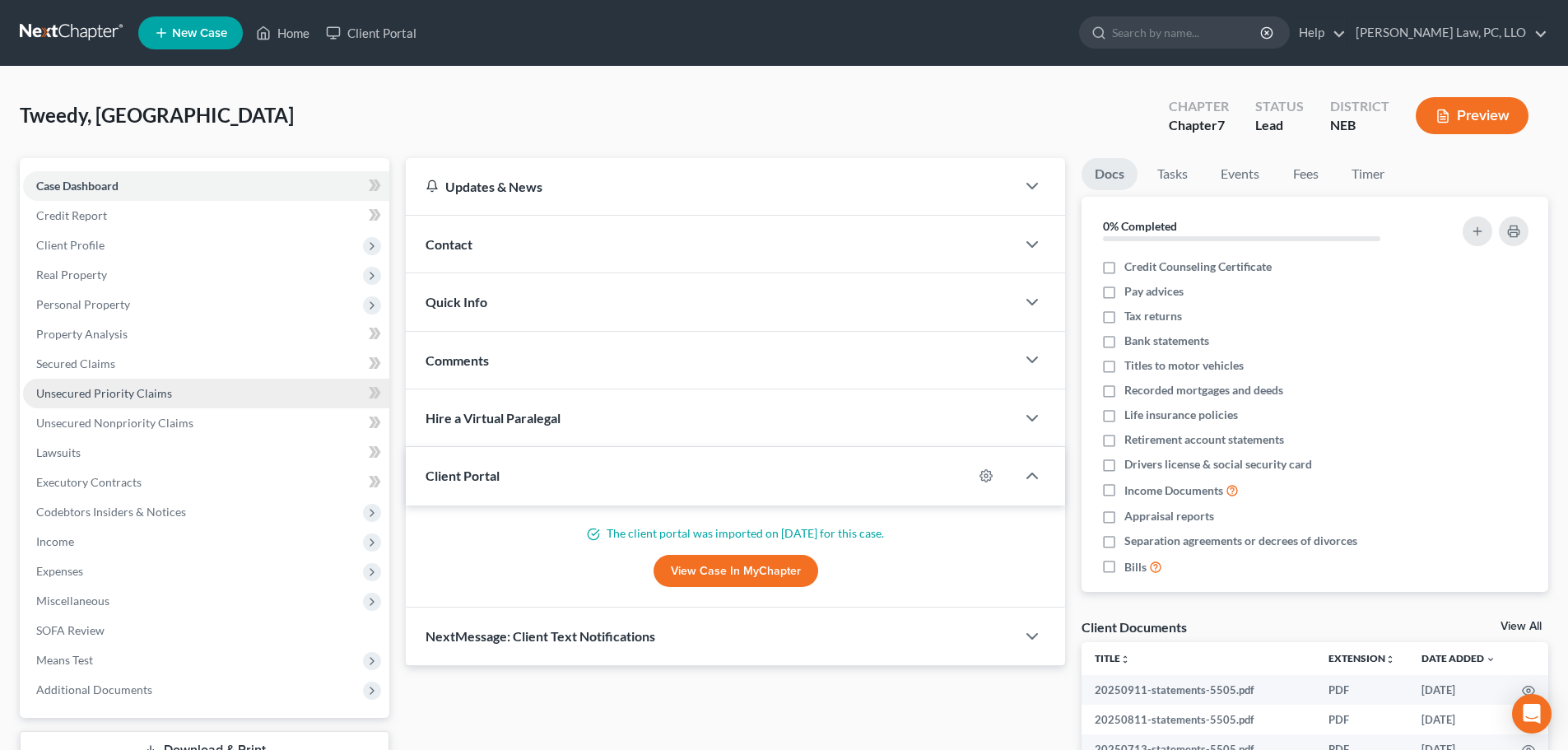
click at [93, 390] on span "Unsecured Priority Claims" at bounding box center [104, 393] width 136 height 14
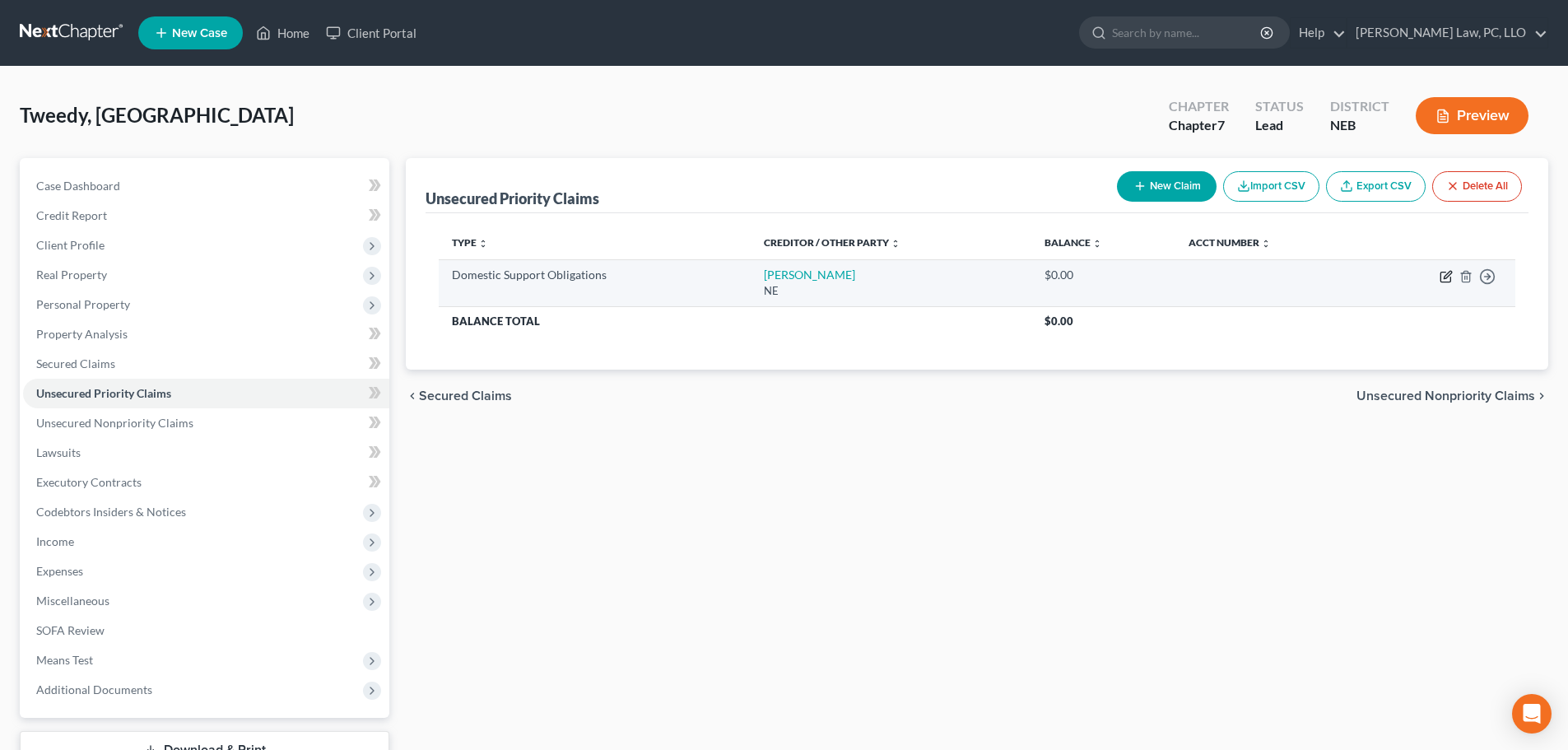
click at [1443, 280] on icon "button" at bounding box center [1445, 277] width 13 height 13
select select "30"
select select "0"
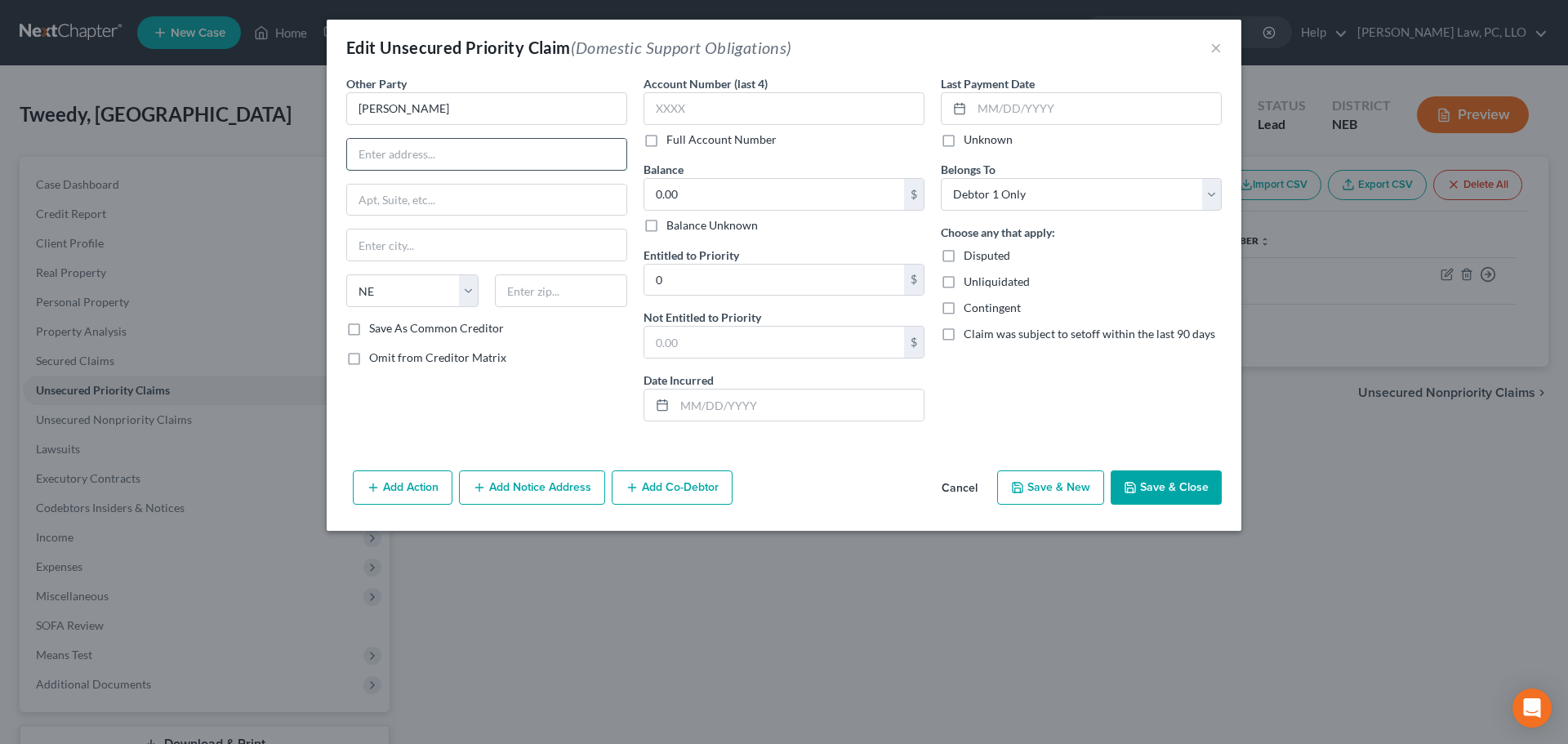
click at [471, 154] on input "text" at bounding box center [486, 154] width 279 height 31
paste input "806 TARA RD"
type input "806 TARA RD"
click at [540, 303] on input "text" at bounding box center [561, 290] width 132 height 33
type input "68046"
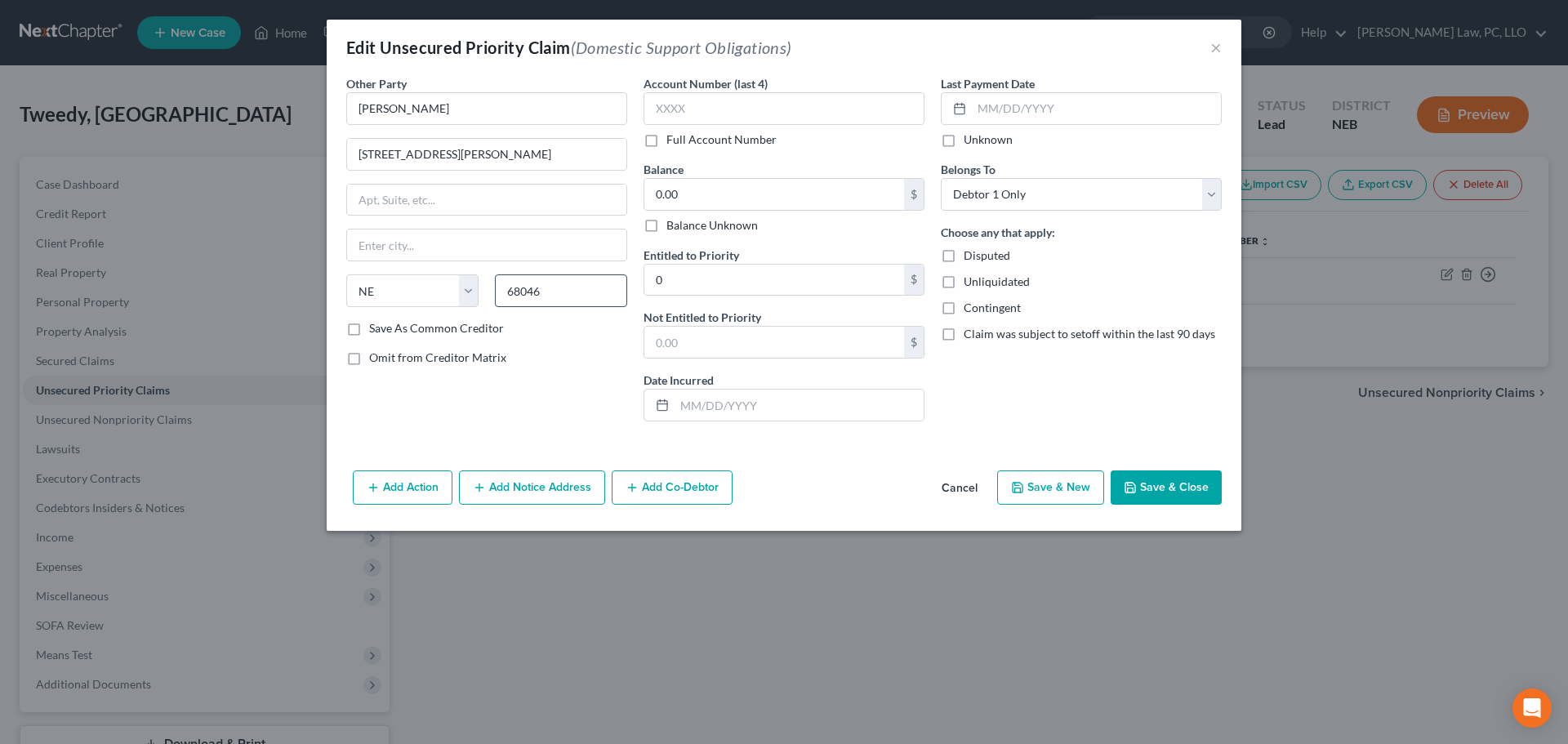
type input "Papillion"
click at [1147, 480] on button "Save & Close" at bounding box center [1166, 487] width 111 height 34
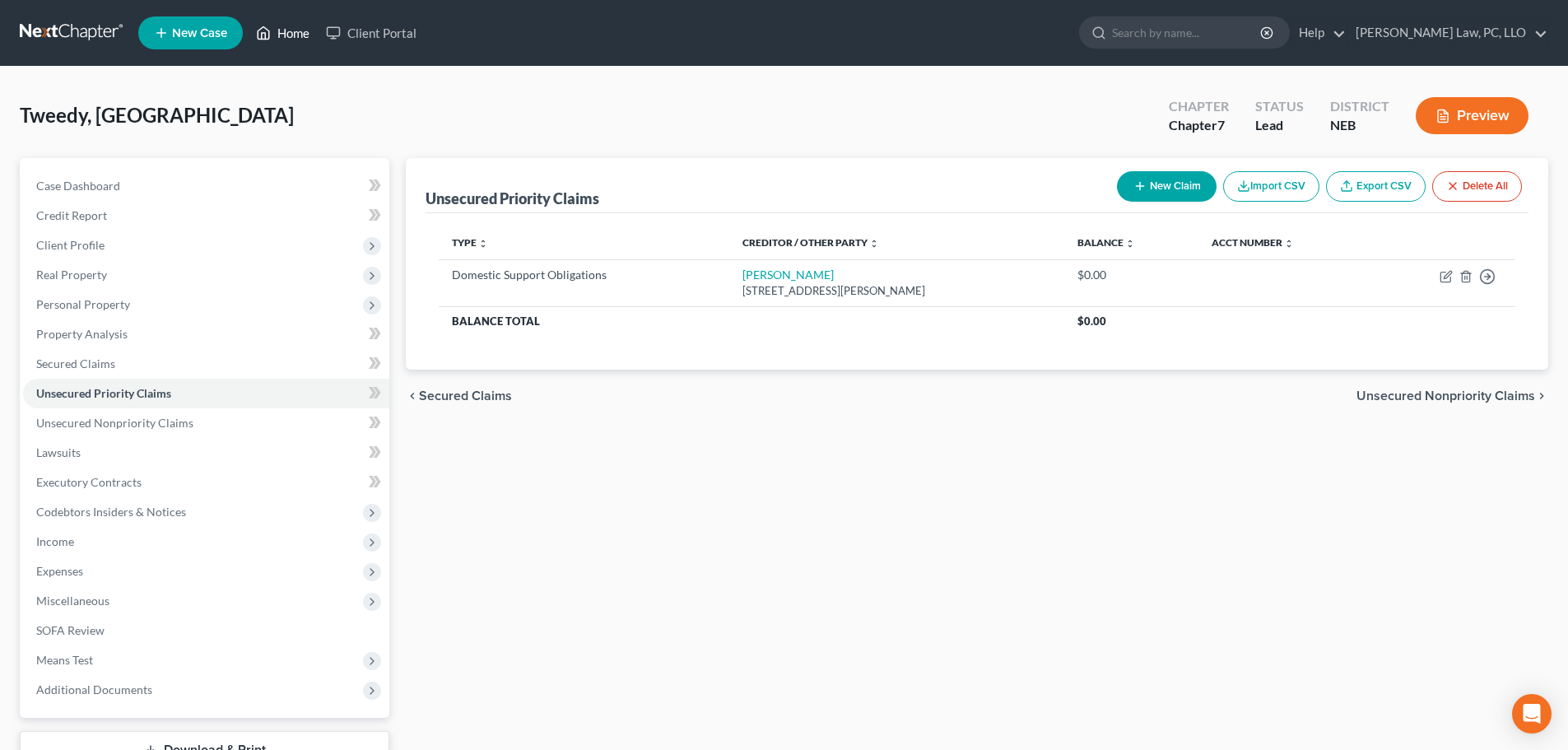
click at [269, 24] on icon at bounding box center [263, 33] width 15 height 20
